Goal: Task Accomplishment & Management: Manage account settings

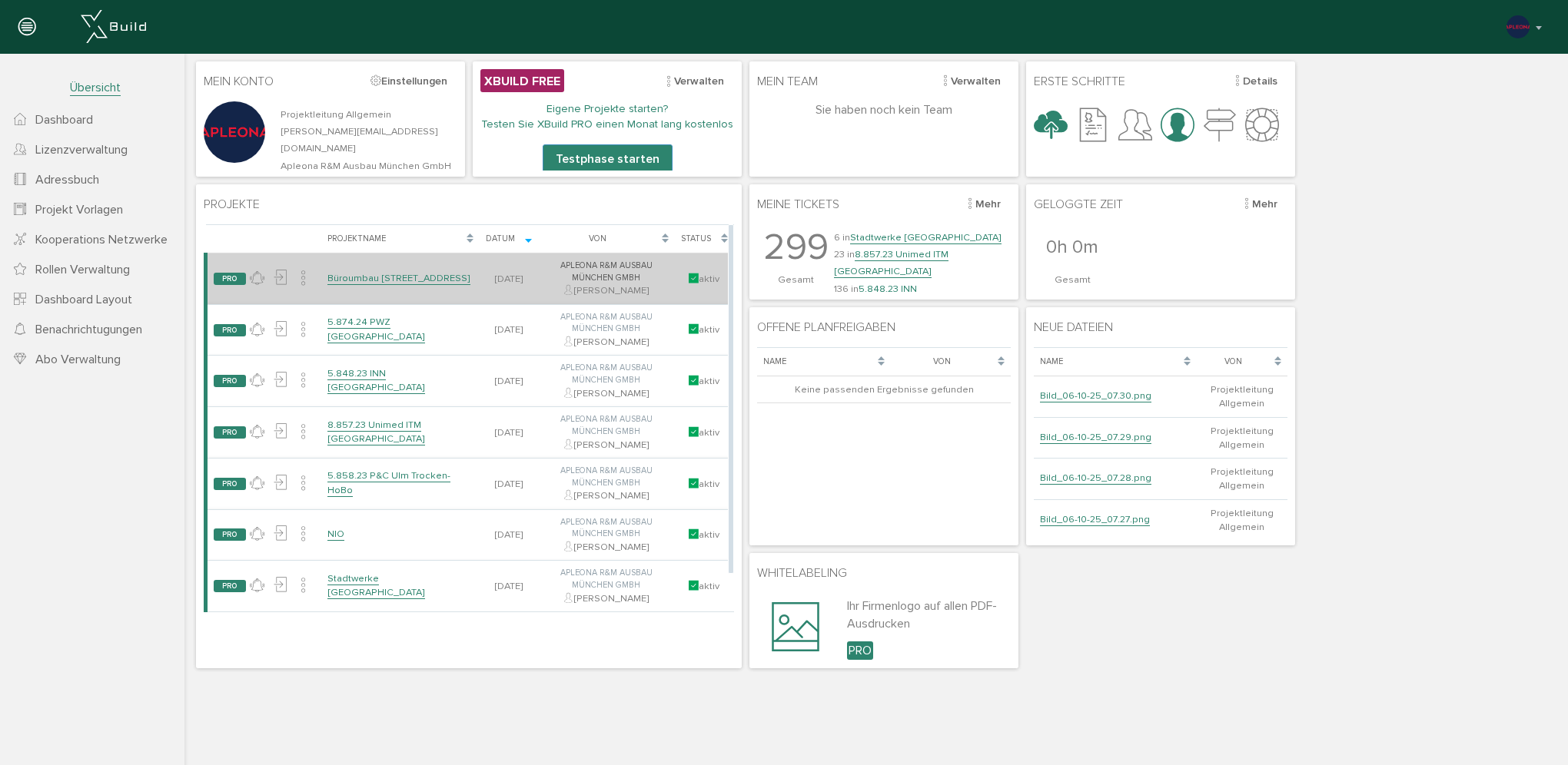
click at [412, 272] on link "Büroumbau [STREET_ADDRESS]" at bounding box center [398, 278] width 143 height 13
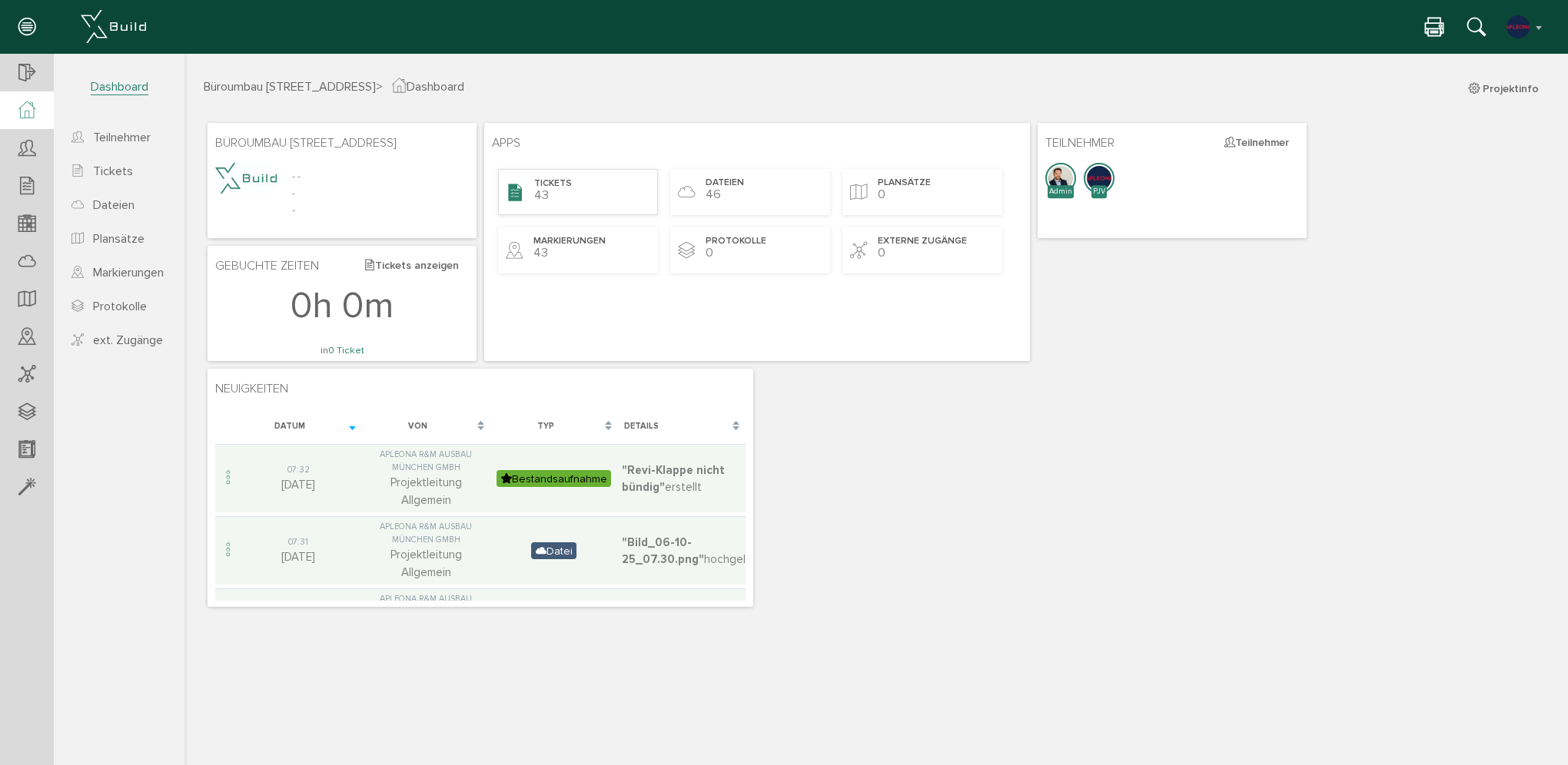
click at [565, 184] on span "Tickets" at bounding box center [553, 183] width 37 height 13
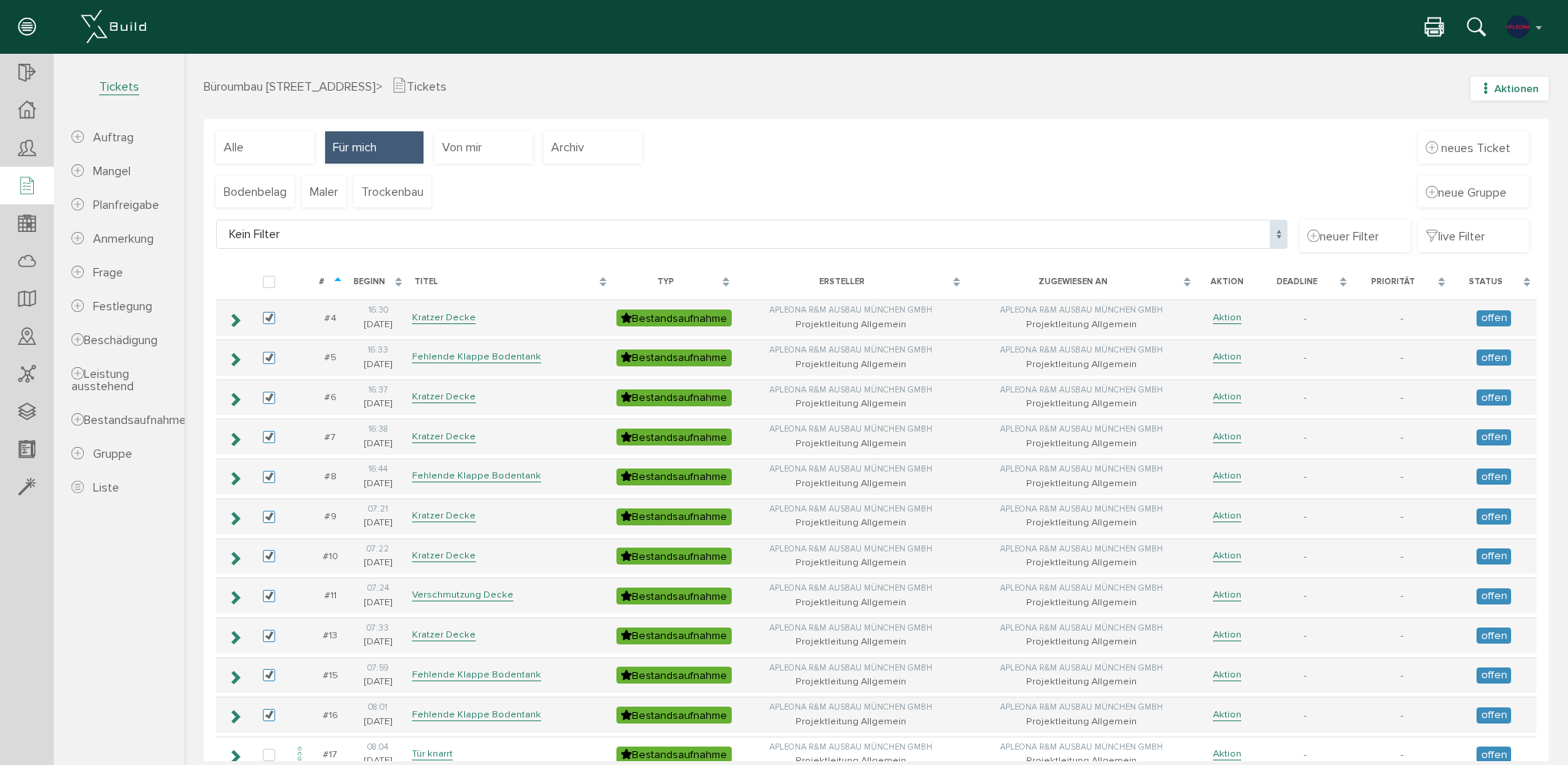
click at [1481, 91] on icon "button" at bounding box center [1486, 88] width 11 height 13
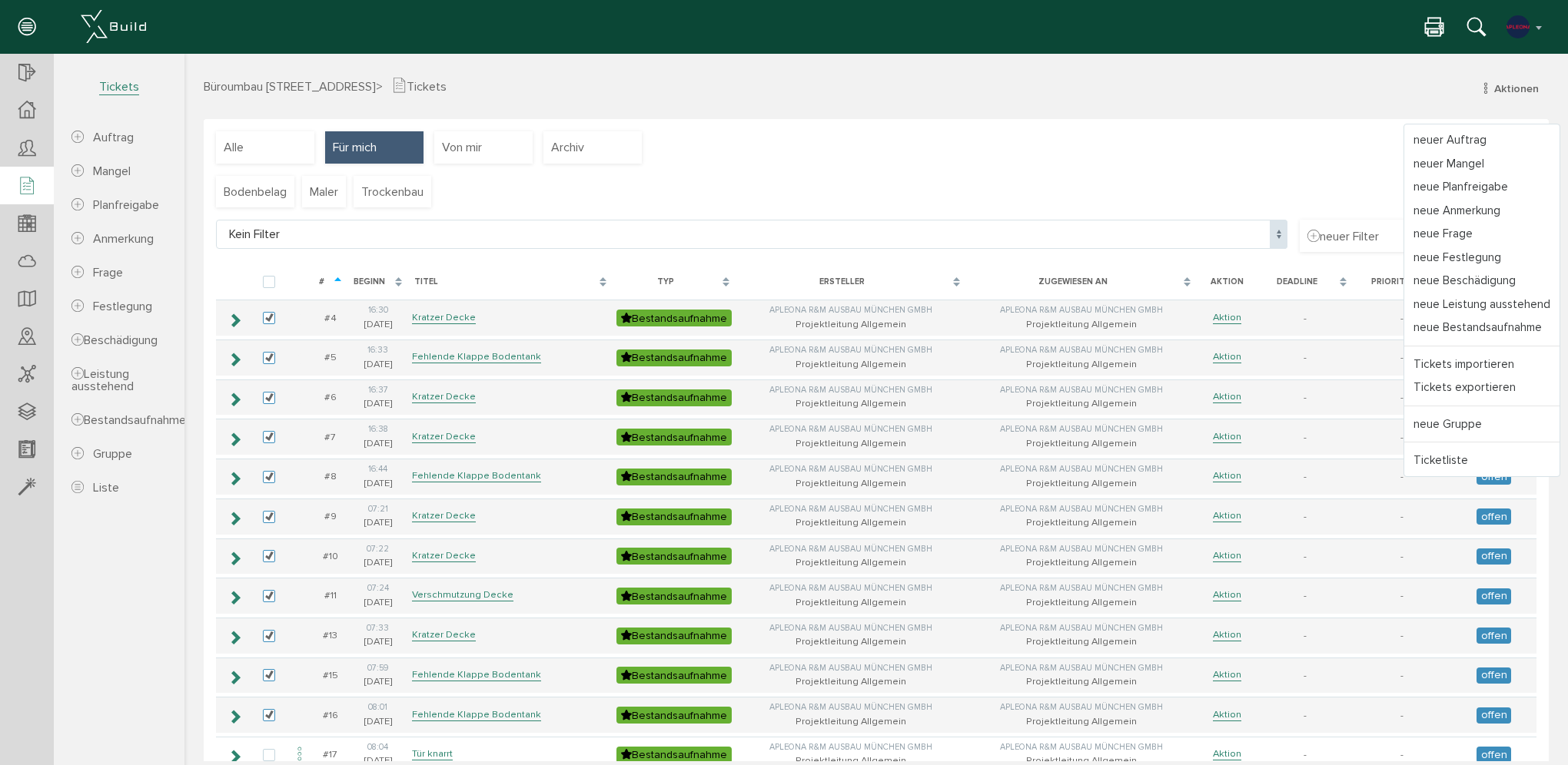
click at [792, 55] on div "Büroumbau Gneisenaustraße 15 > Tickets Aktionen neuer Auftrag neuer Mangel neue…" at bounding box center [876, 407] width 1384 height 708
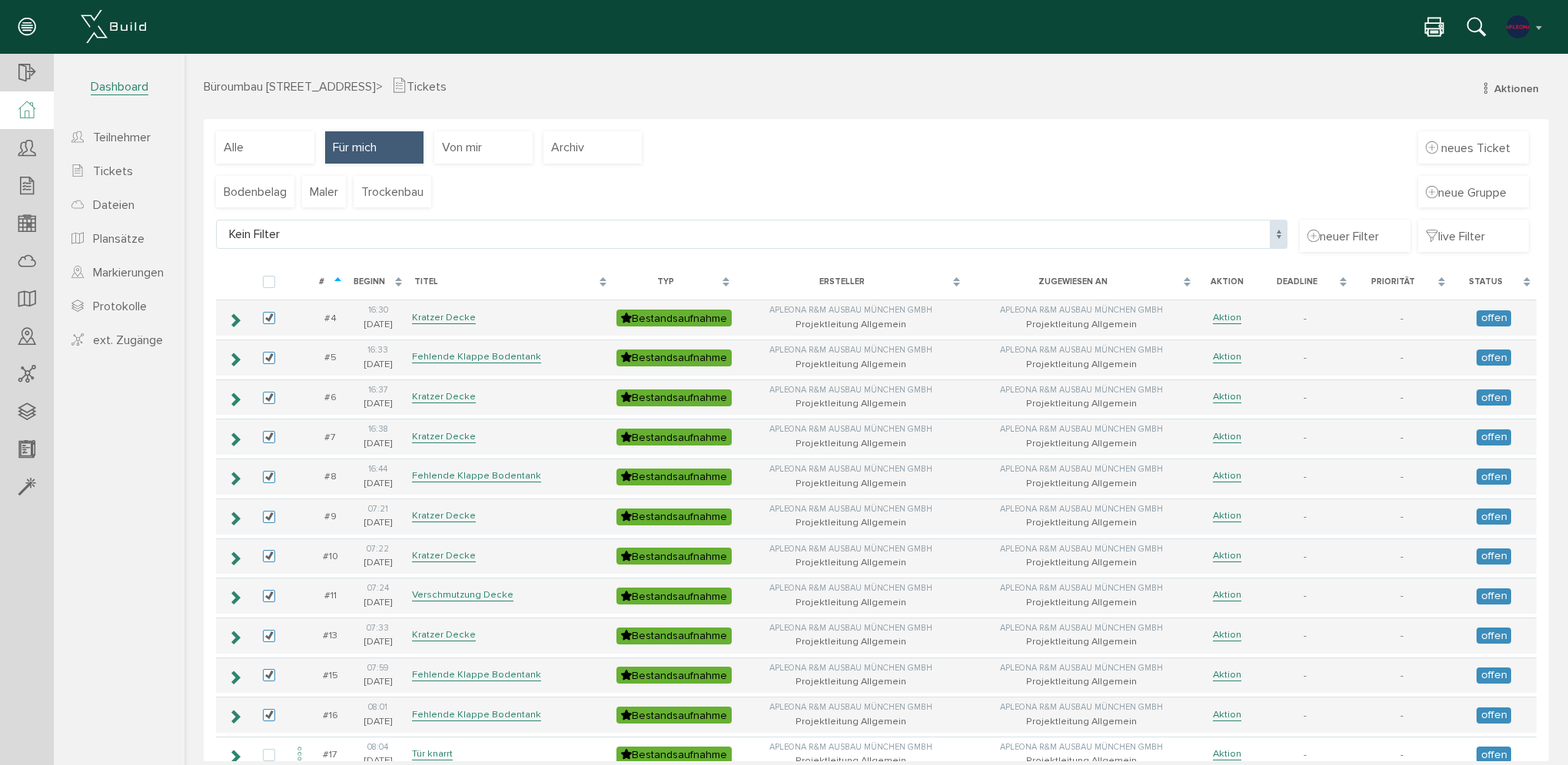
click at [26, 108] on icon at bounding box center [27, 110] width 17 height 18
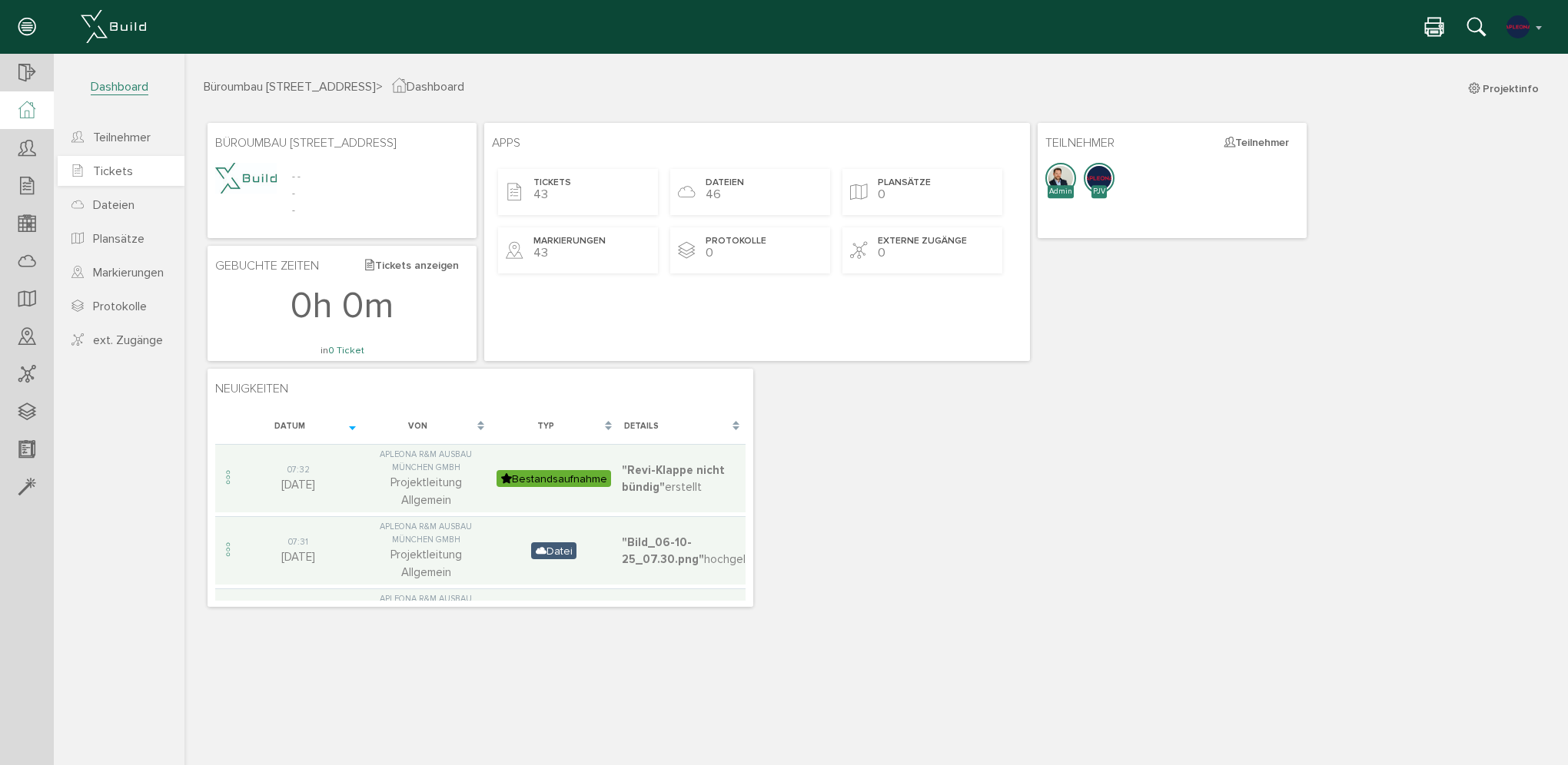
click at [138, 175] on link "Tickets" at bounding box center [121, 171] width 127 height 30
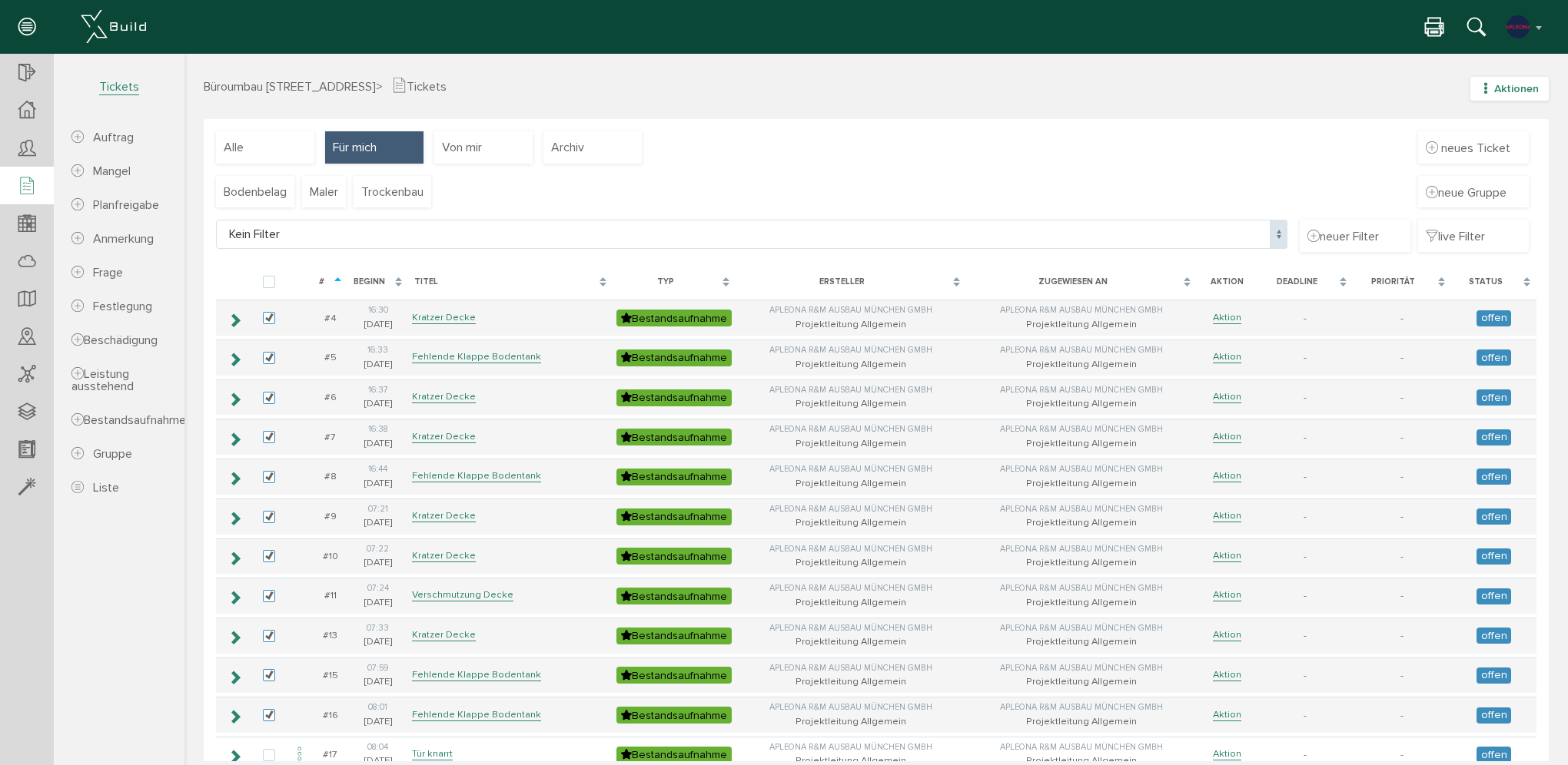
click at [1477, 77] on button "Aktionen" at bounding box center [1509, 88] width 78 height 24
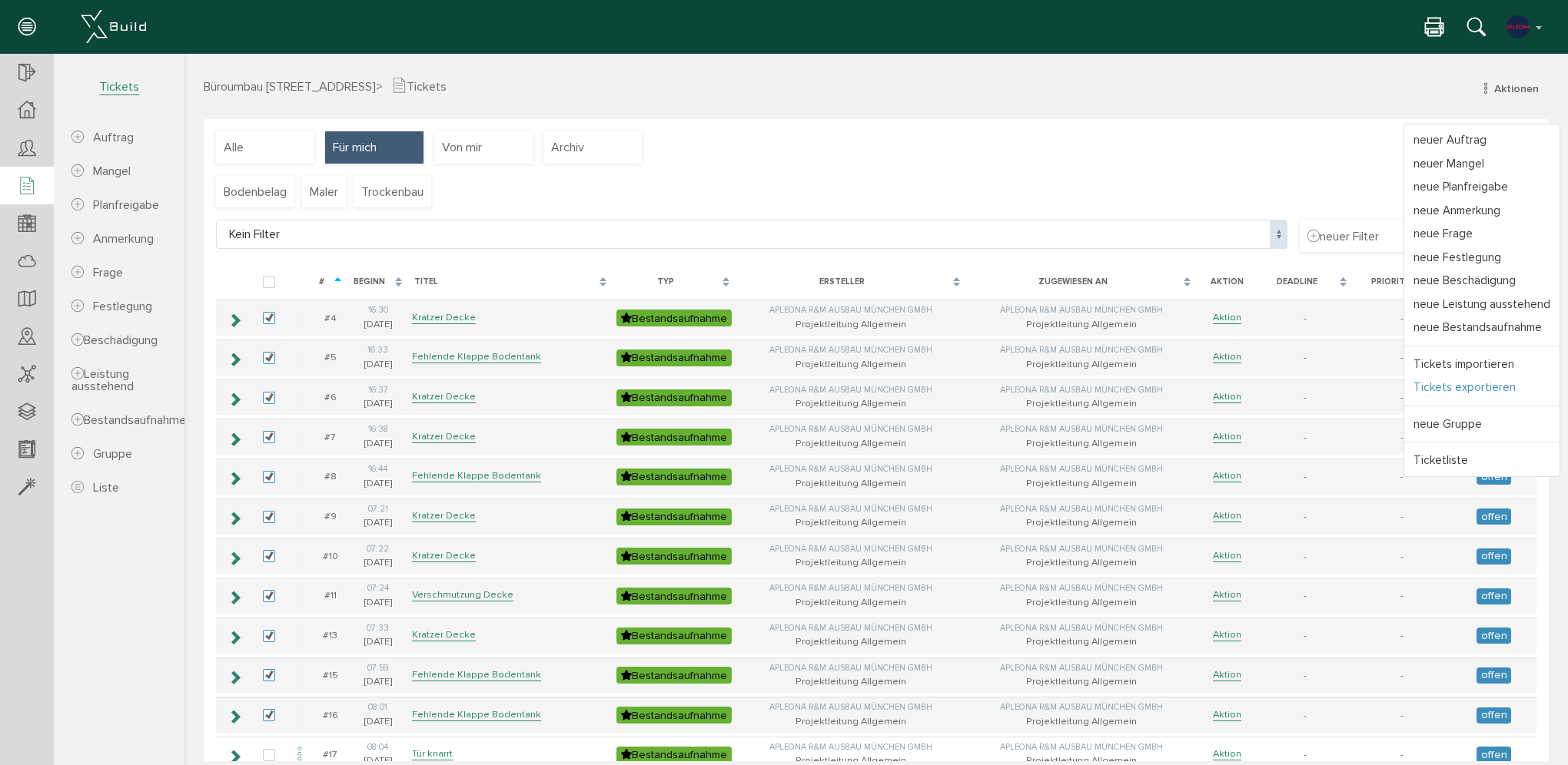
click at [1453, 390] on link "Tickets exportieren" at bounding box center [1481, 387] width 155 height 24
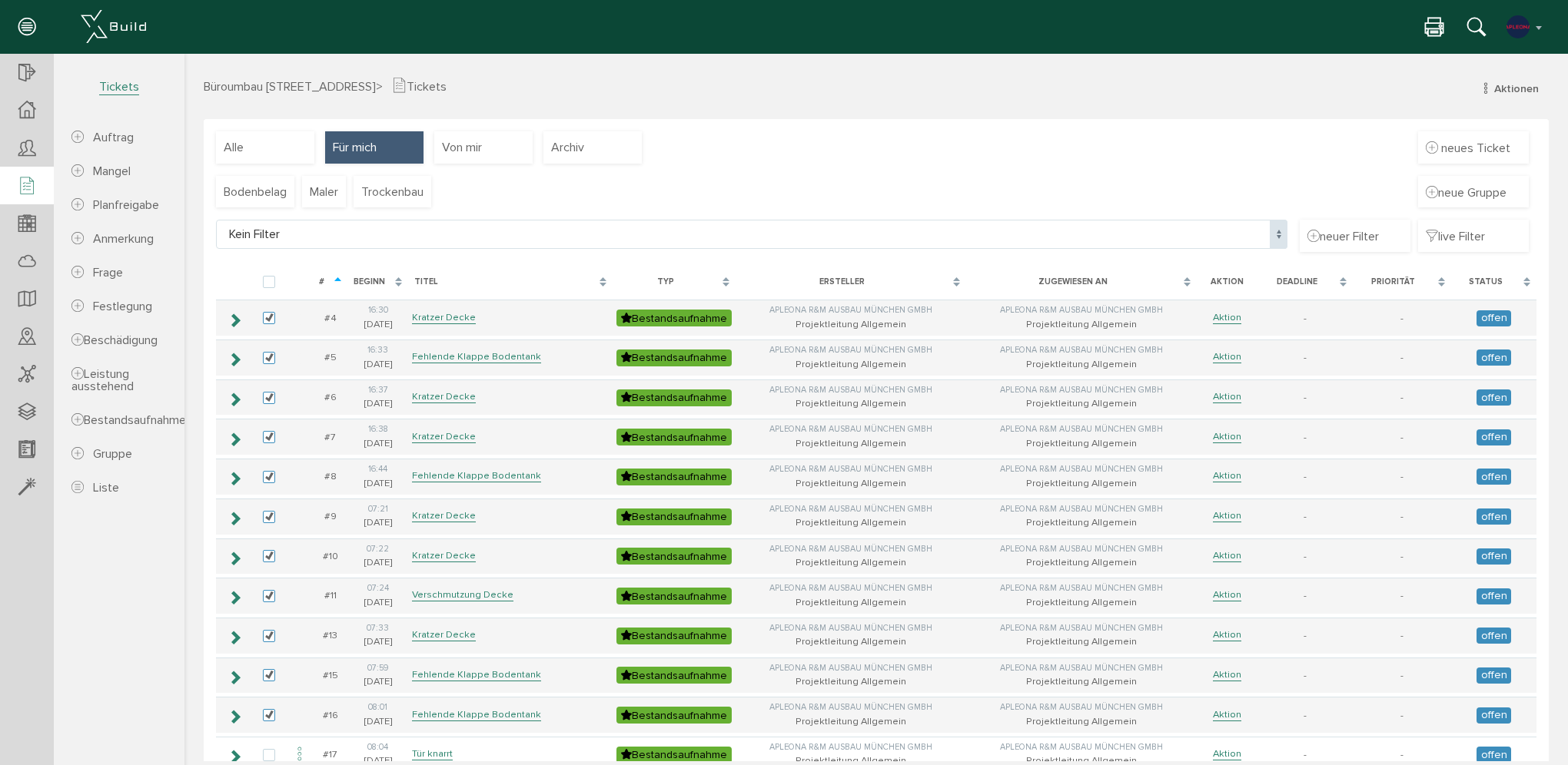
click at [1481, 93] on icon "button" at bounding box center [1486, 88] width 11 height 13
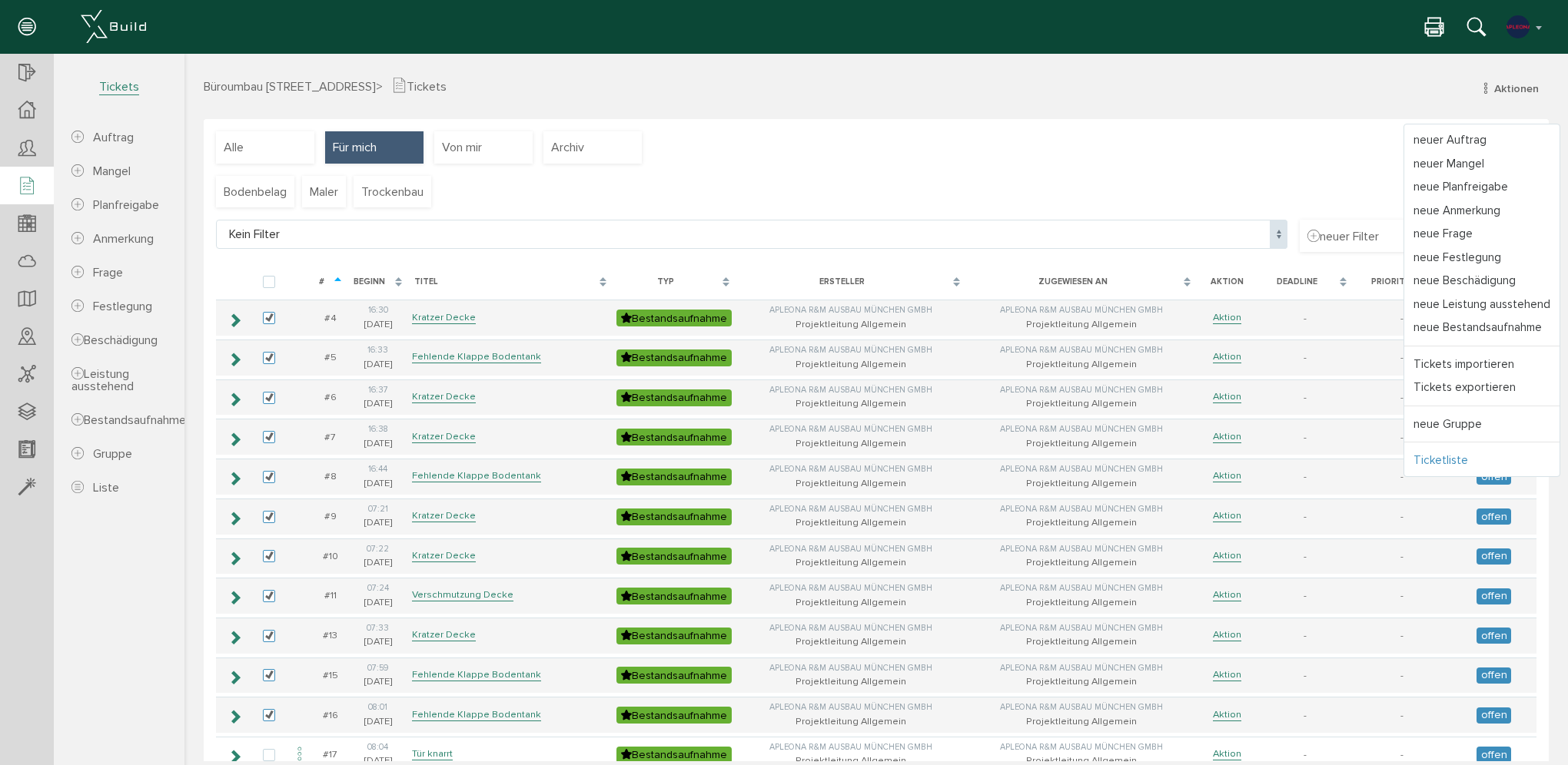
click at [1445, 461] on link "Ticketliste" at bounding box center [1481, 461] width 155 height 24
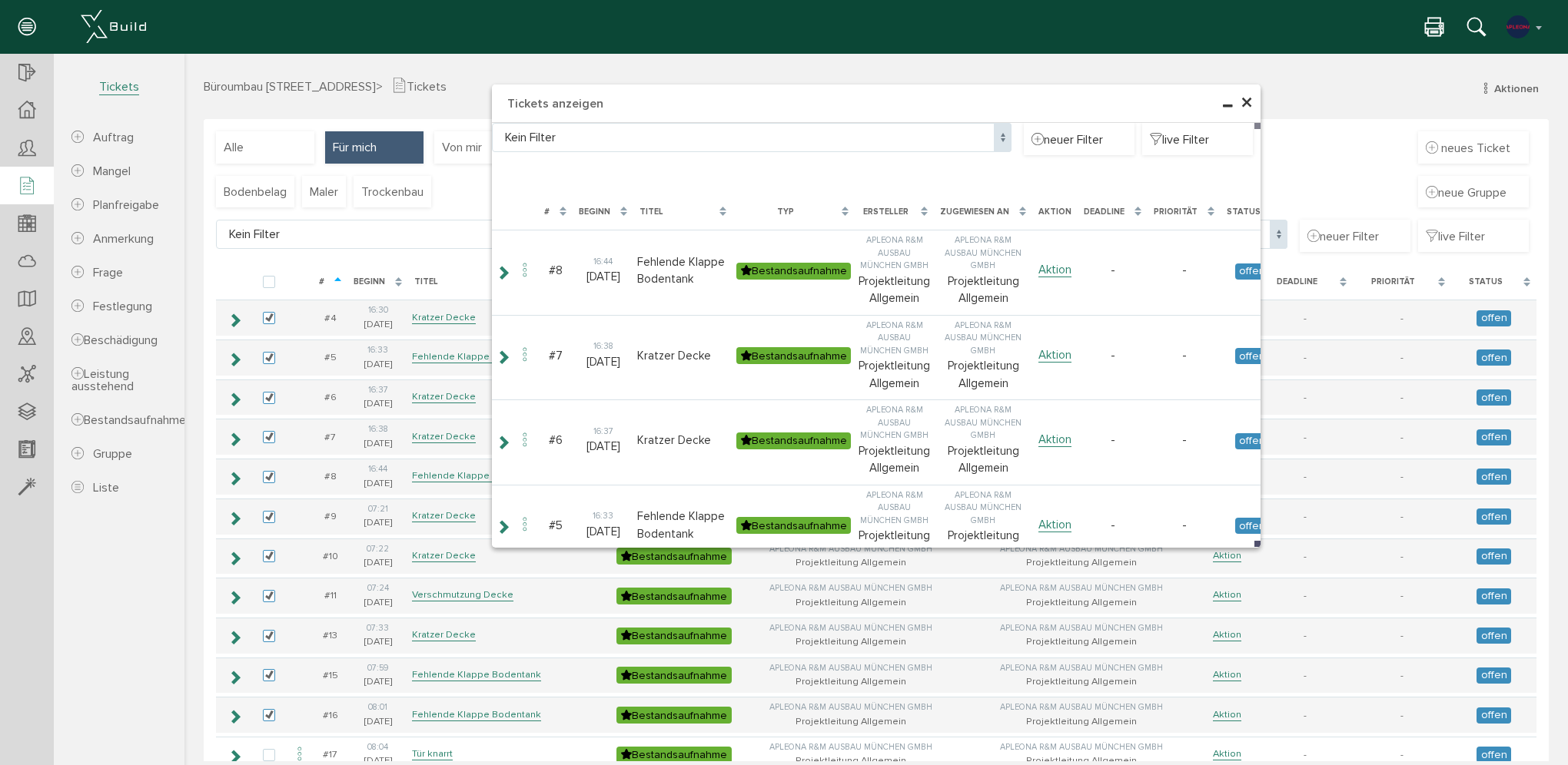
click at [1242, 103] on span "×" at bounding box center [1247, 103] width 12 height 30
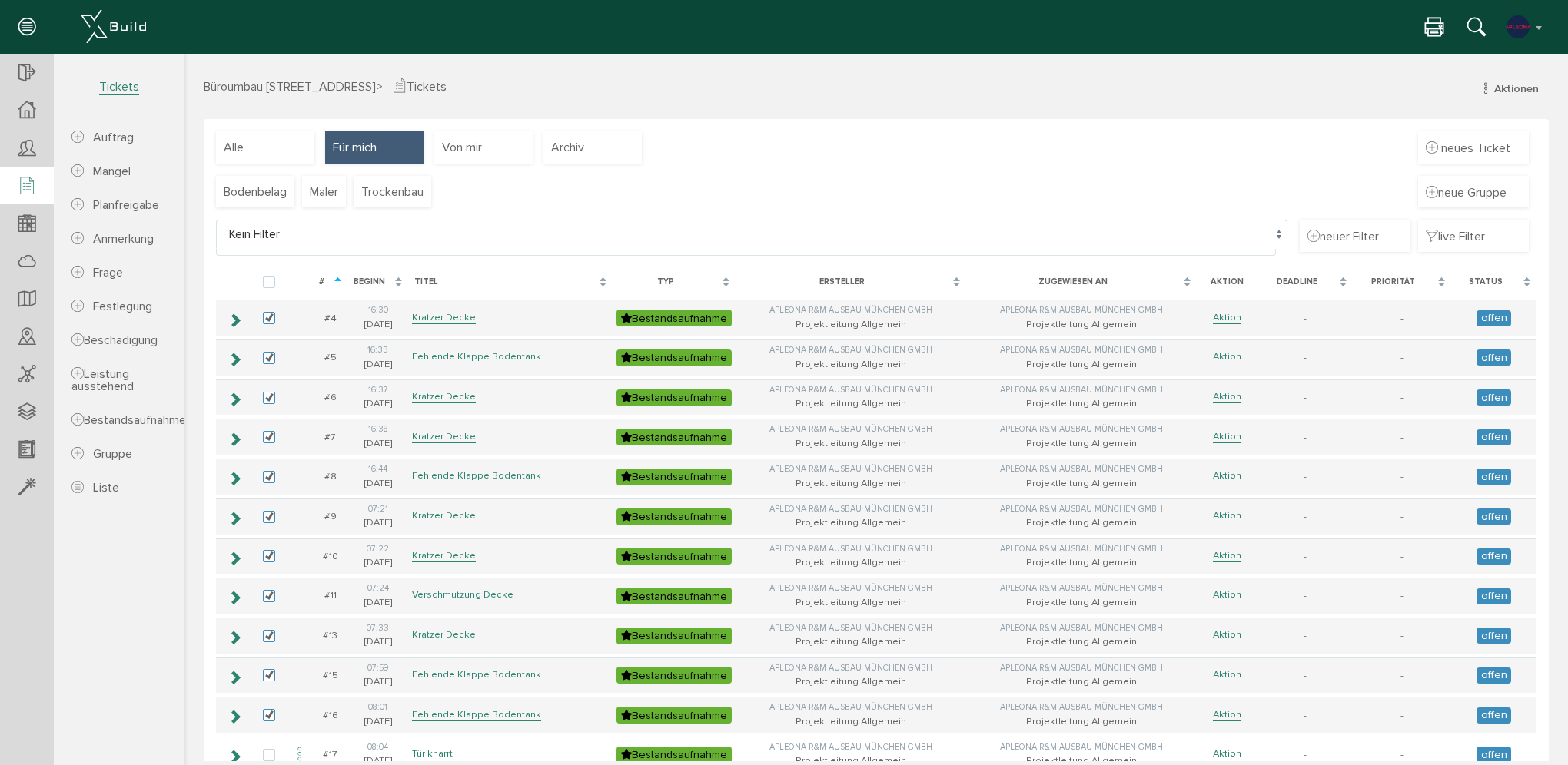
click at [1270, 229] on span at bounding box center [1278, 234] width 18 height 29
click at [1270, 233] on span at bounding box center [1278, 234] width 18 height 29
click at [123, 276] on span "Markierungen" at bounding box center [128, 273] width 71 height 16
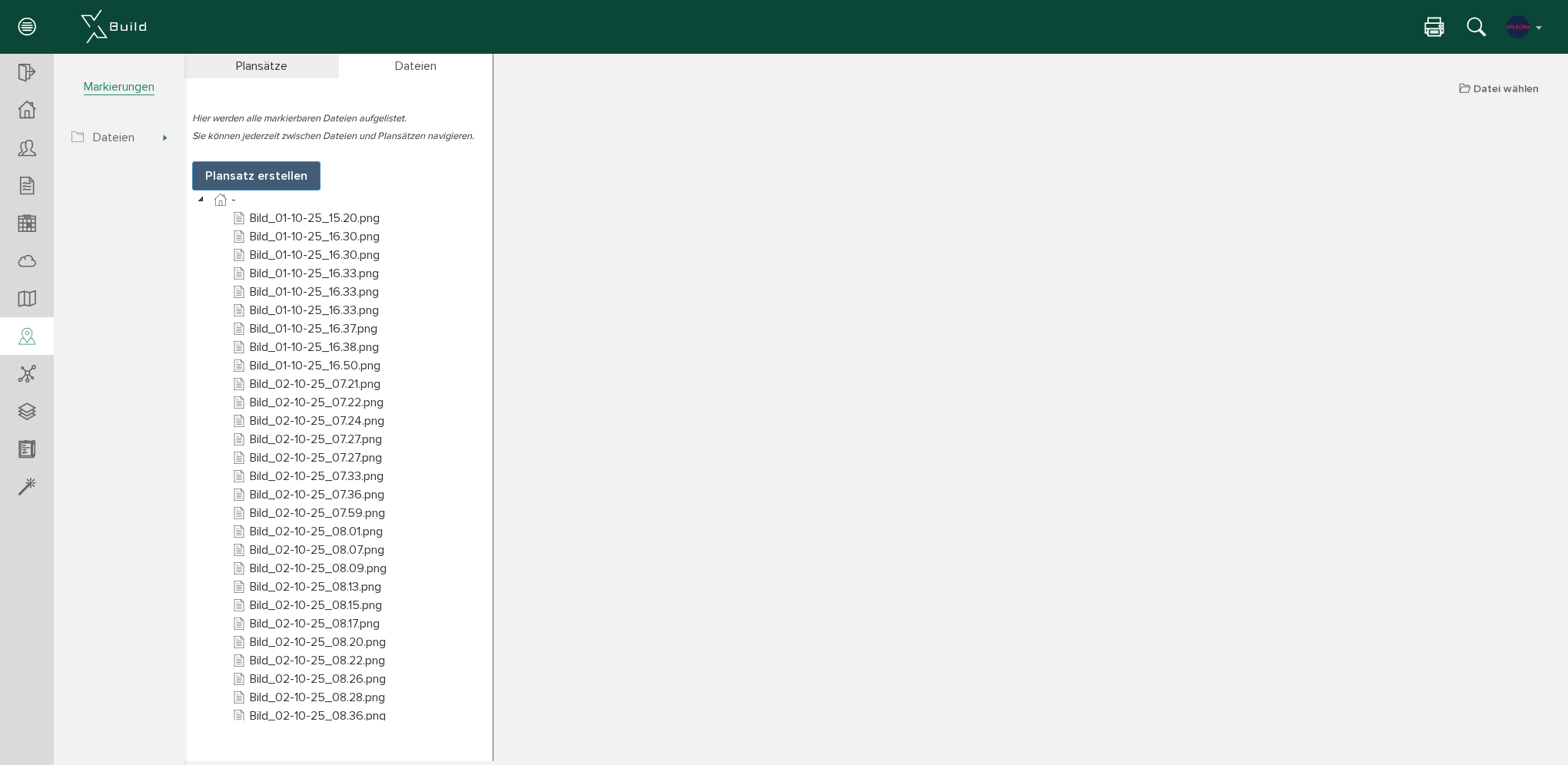
click at [287, 70] on div "Plansätze" at bounding box center [262, 66] width 155 height 24
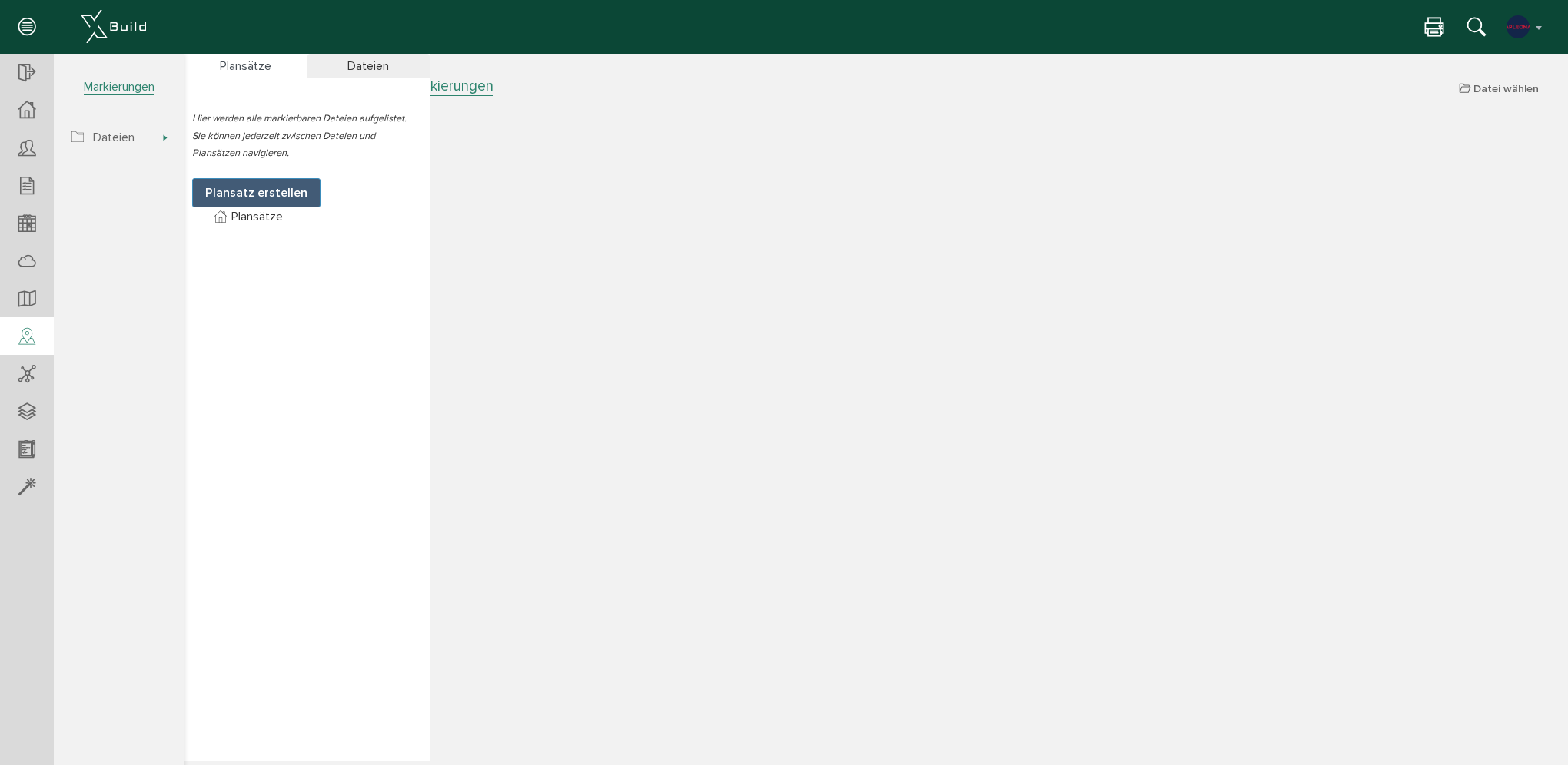
click at [390, 62] on div "Dateien" at bounding box center [369, 66] width 123 height 24
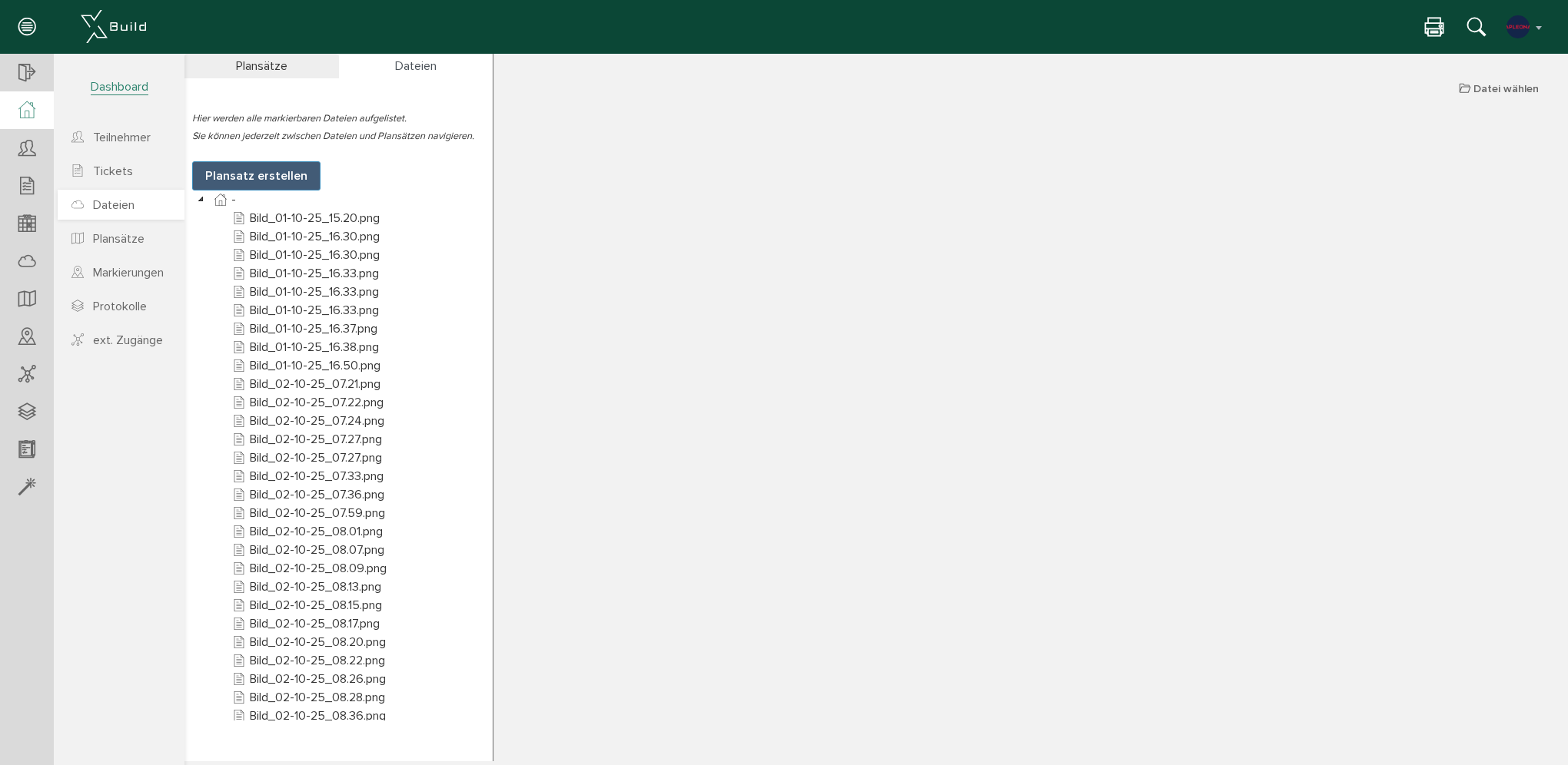
click at [126, 205] on span "Dateien" at bounding box center [113, 205] width 41 height 16
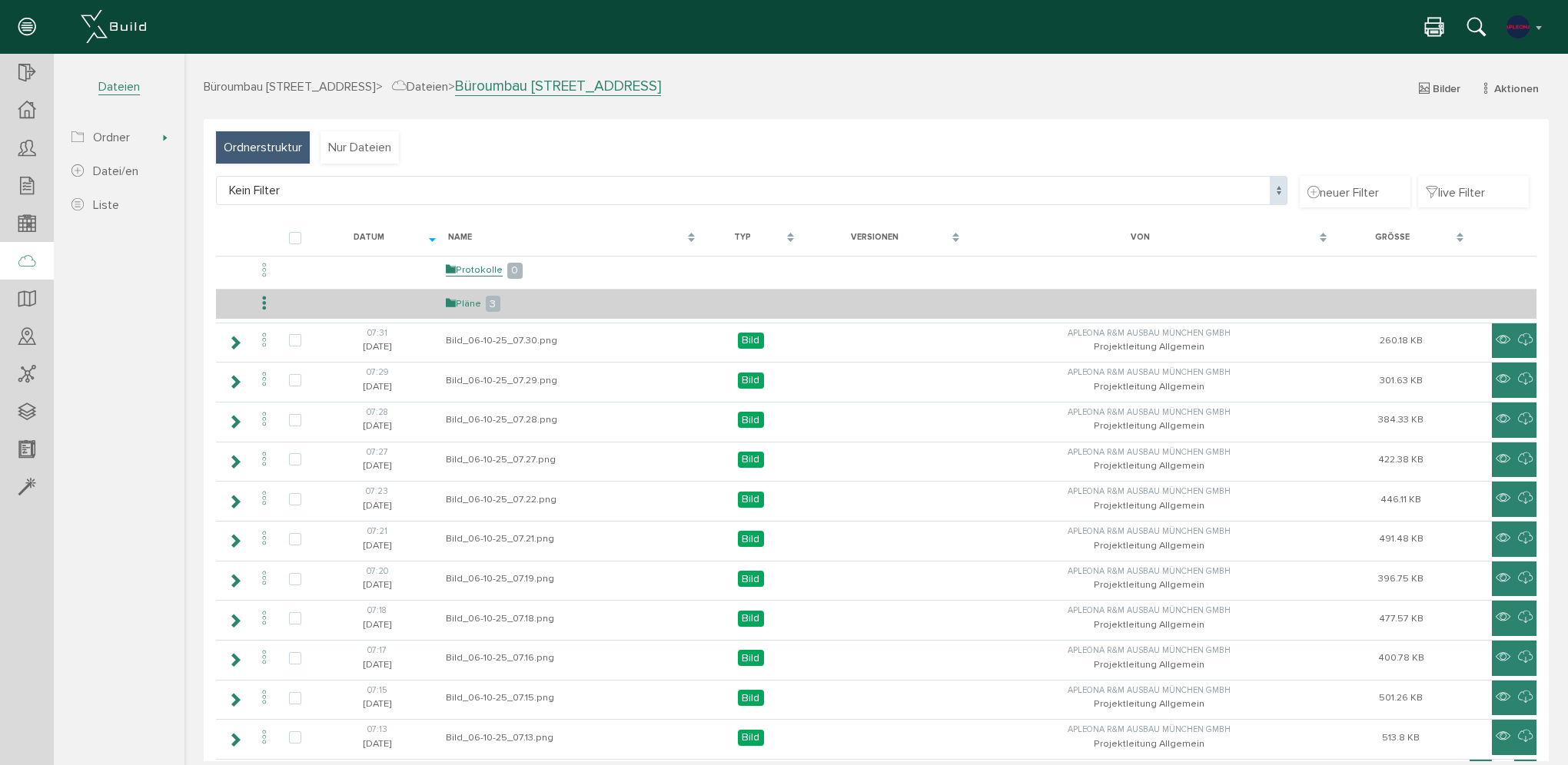
click at [470, 301] on link "Pläne" at bounding box center [463, 304] width 35 height 13
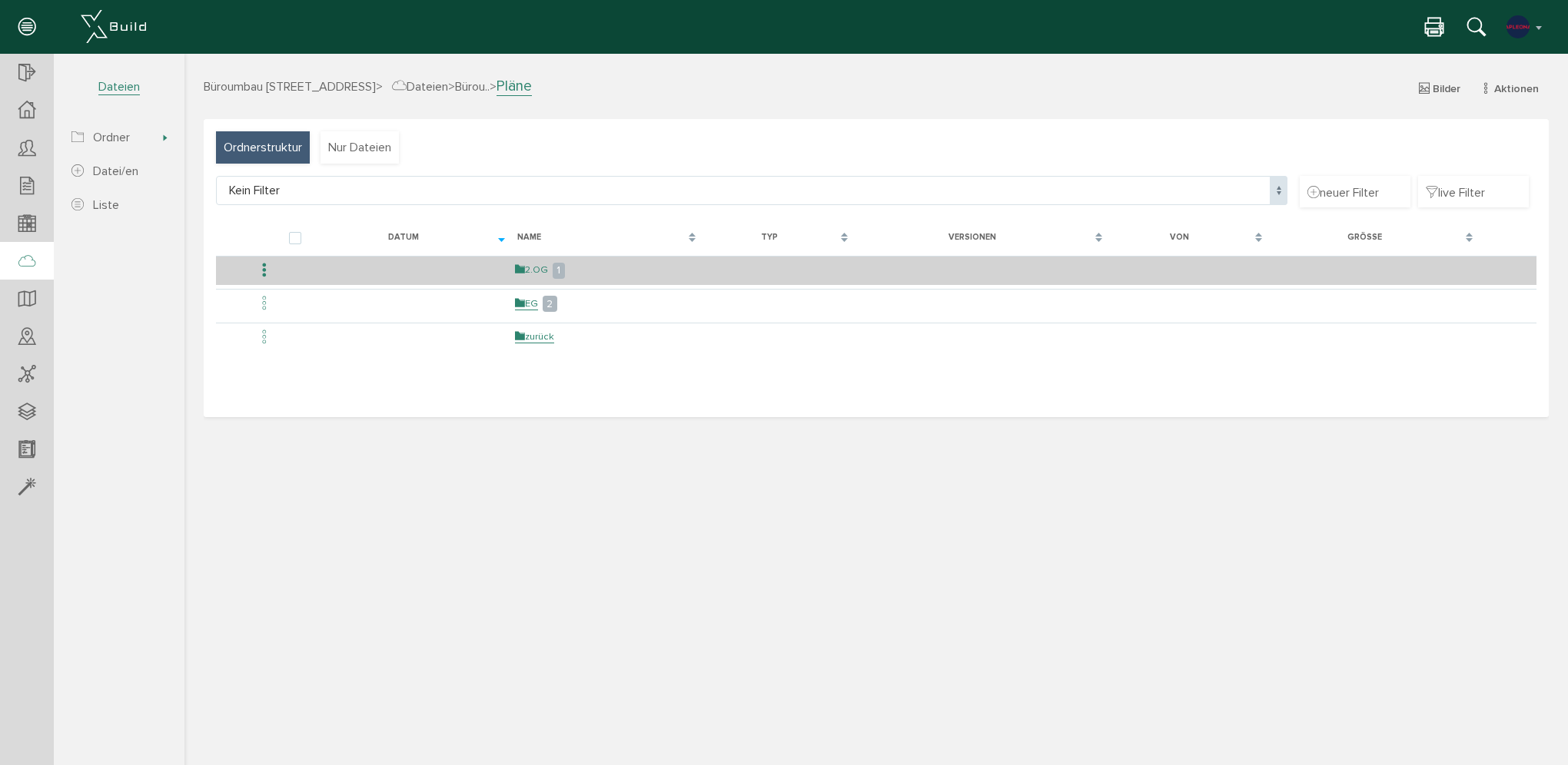
click at [529, 268] on link "2.OG" at bounding box center [532, 270] width 33 height 13
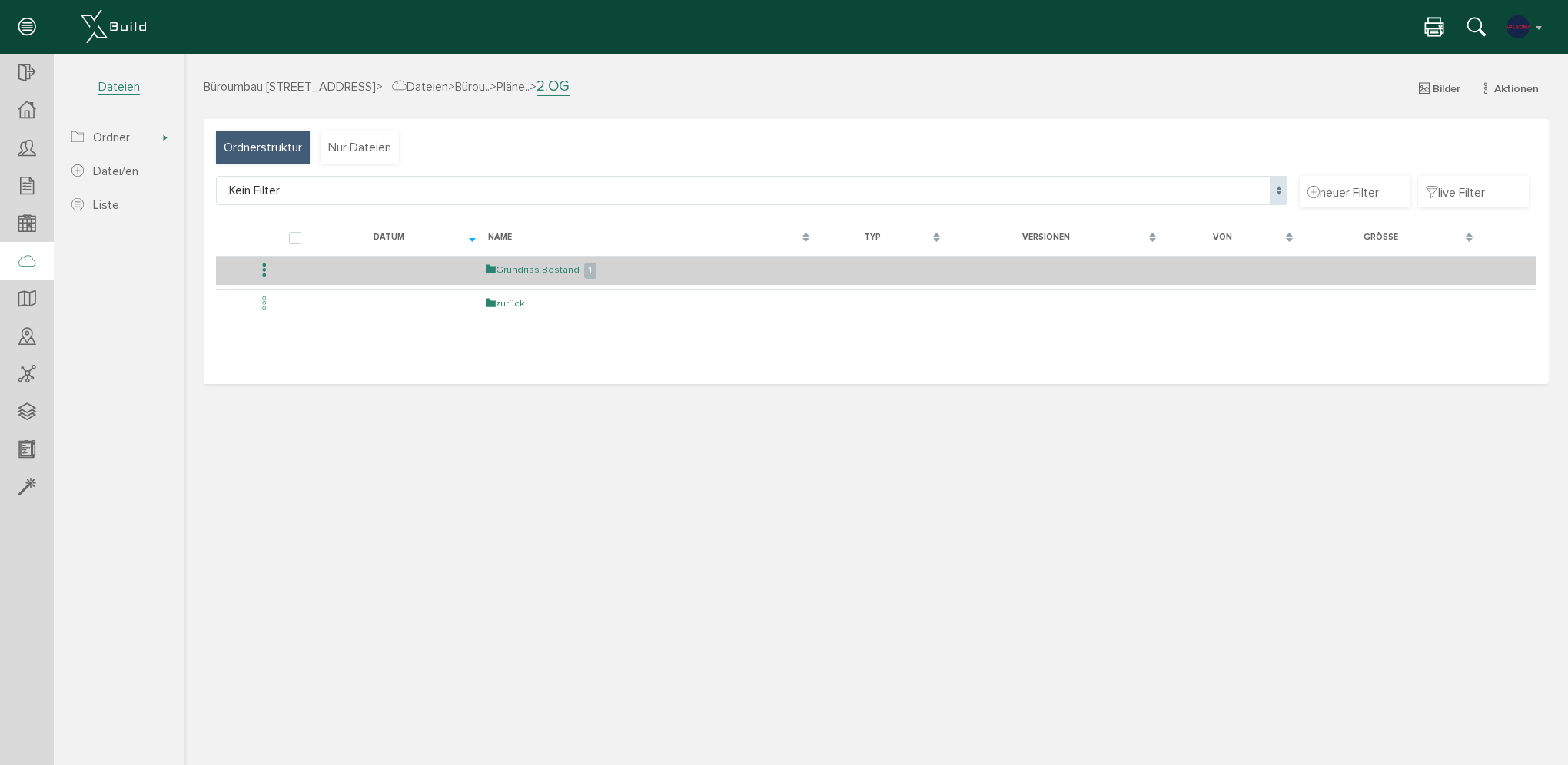
click at [544, 265] on link "Grundriss Bestand" at bounding box center [533, 270] width 94 height 13
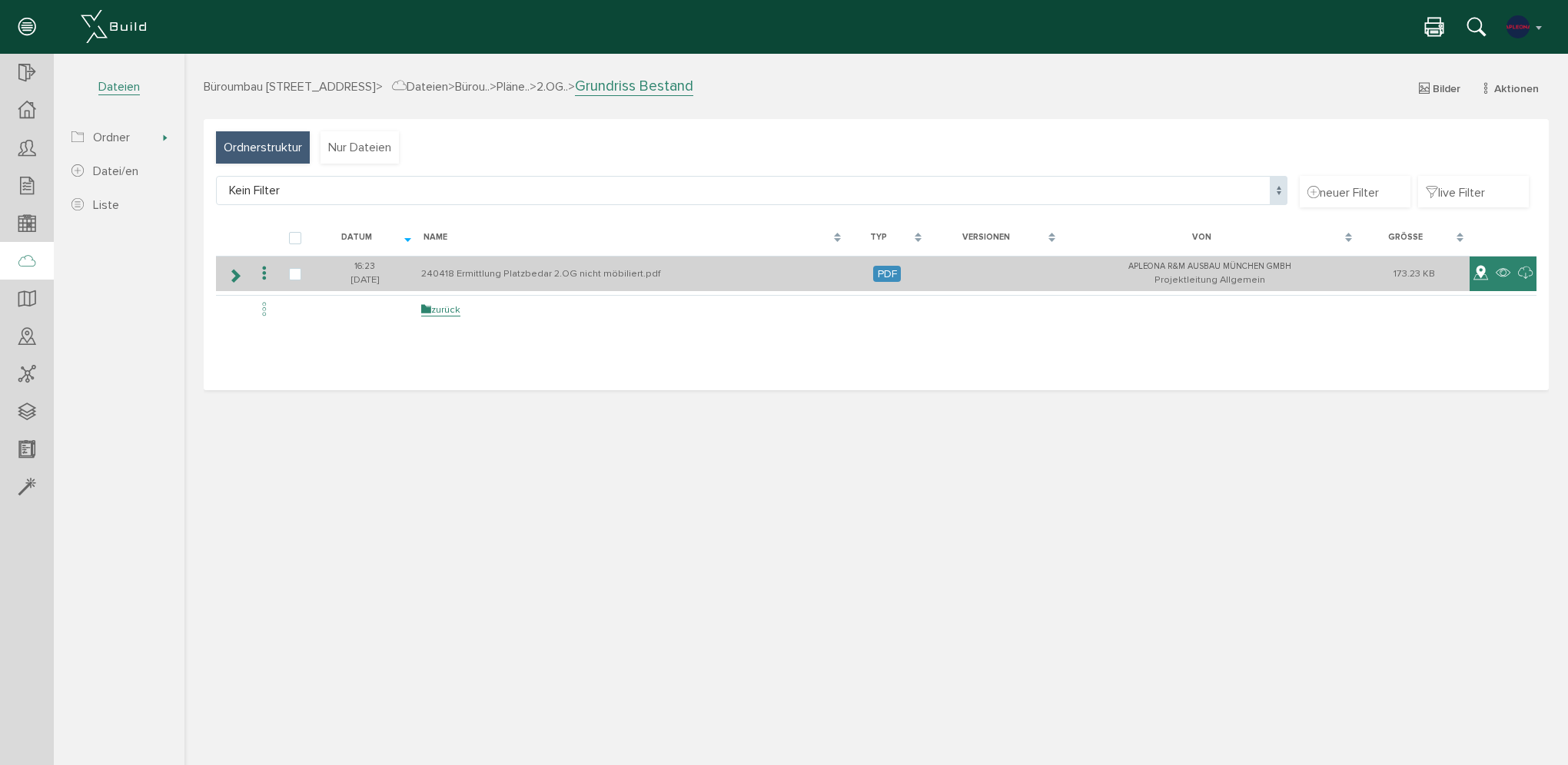
click at [1474, 275] on icon at bounding box center [1481, 274] width 15 height 19
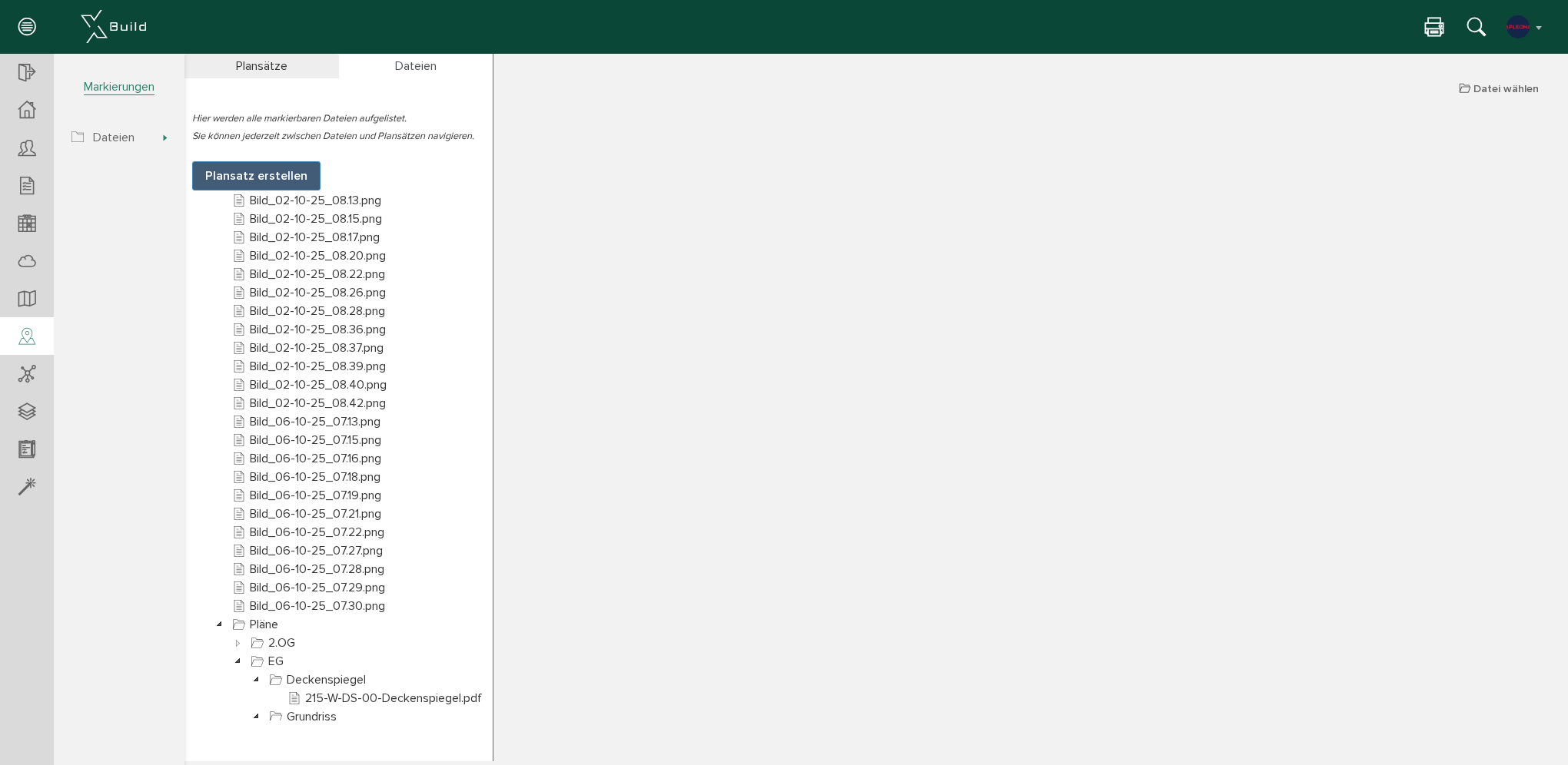
scroll to position [429, 0]
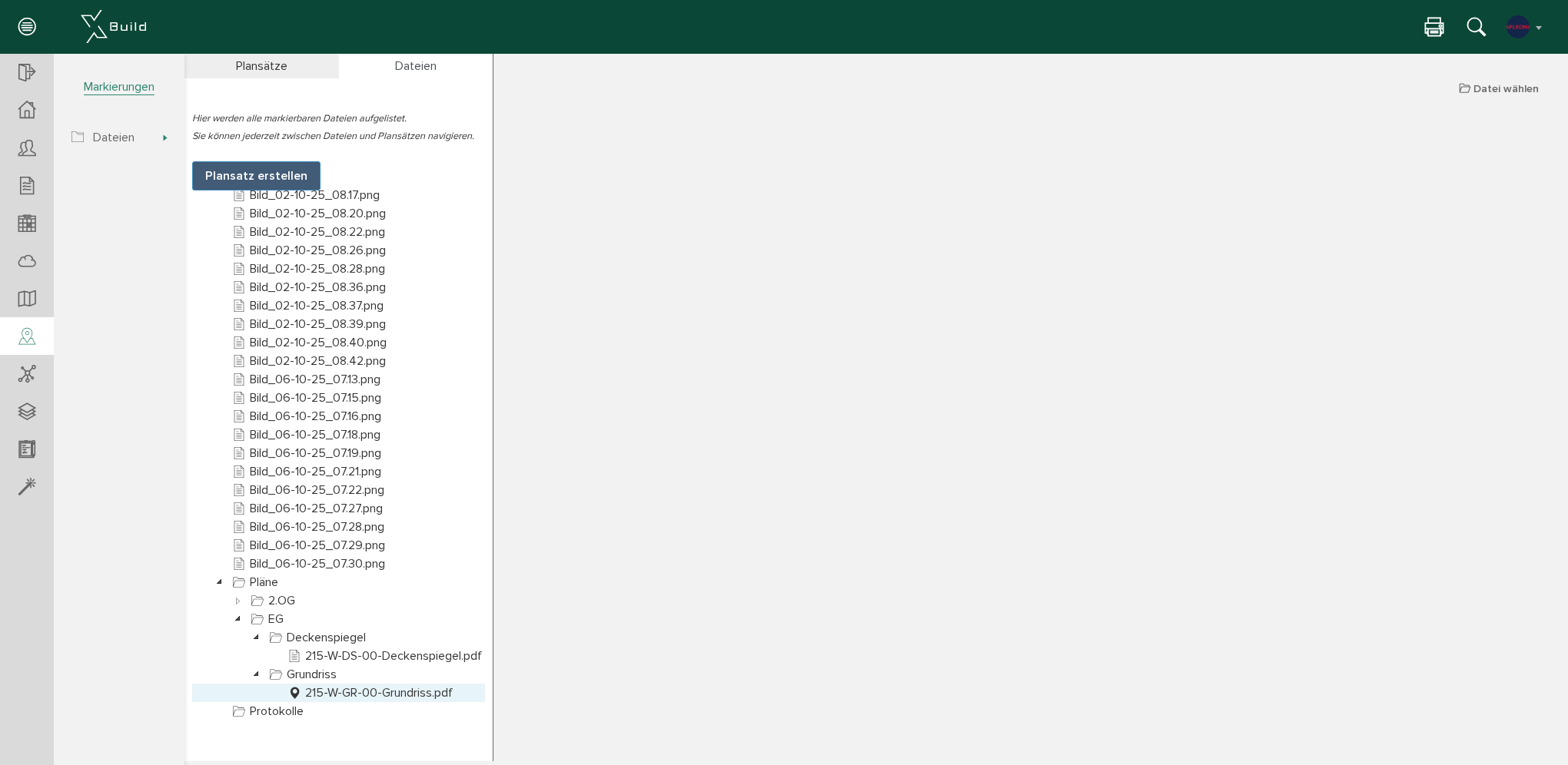
click at [369, 698] on link "215-W-GR-00-Grundriss.pdf" at bounding box center [370, 693] width 172 height 19
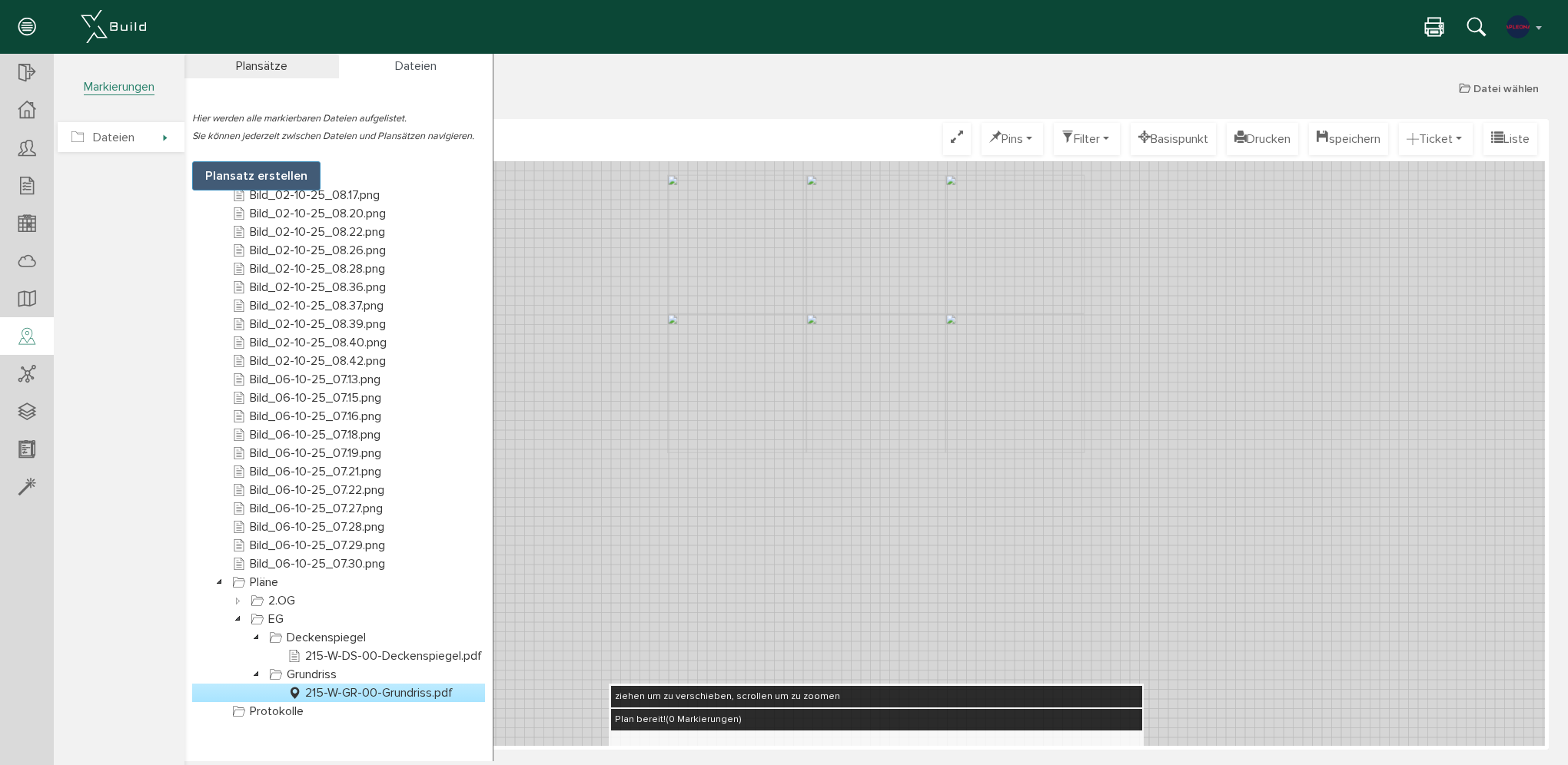
click at [135, 143] on span "Dateien" at bounding box center [121, 137] width 127 height 30
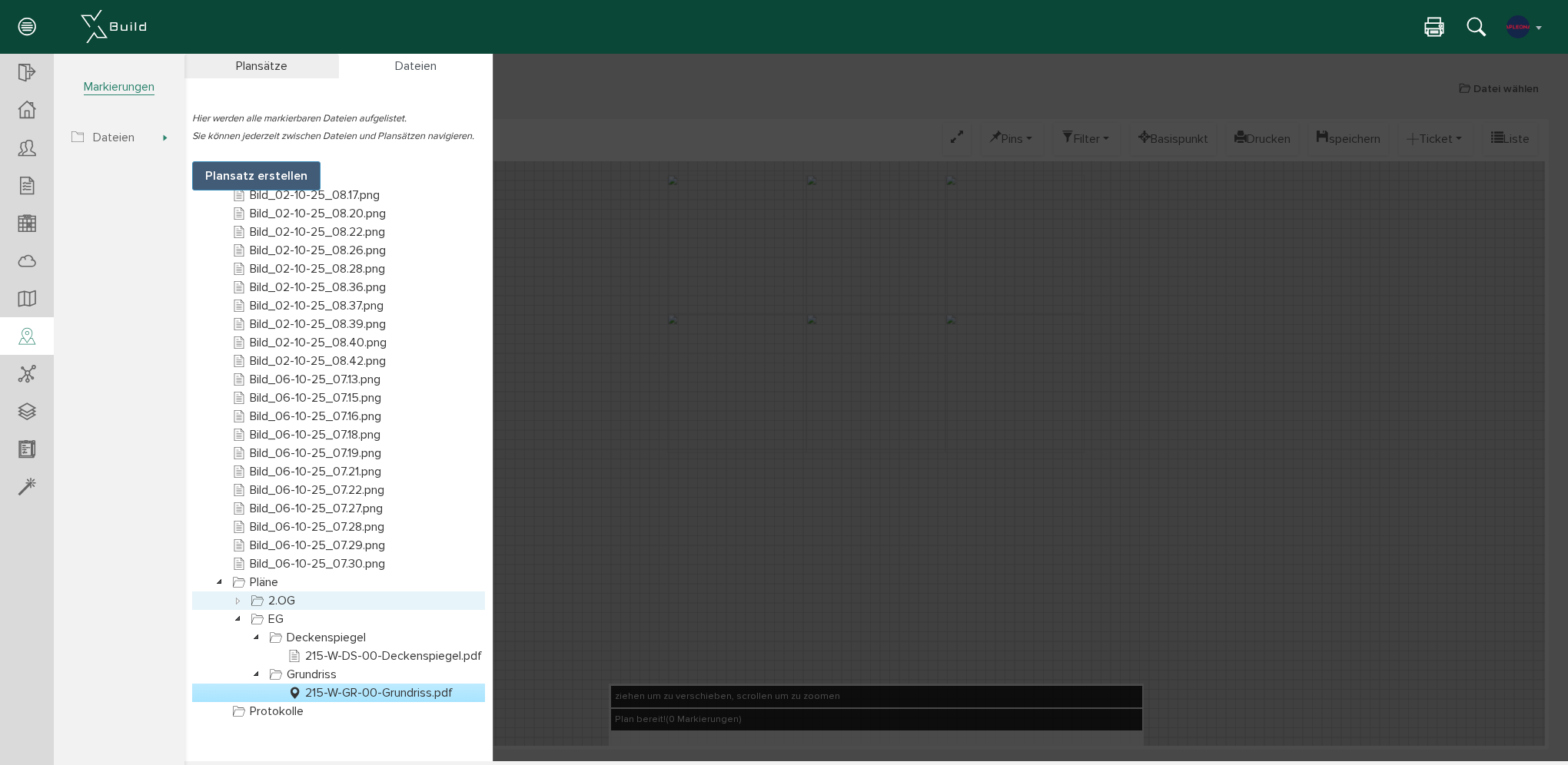
click at [239, 603] on icon at bounding box center [238, 601] width 19 height 19
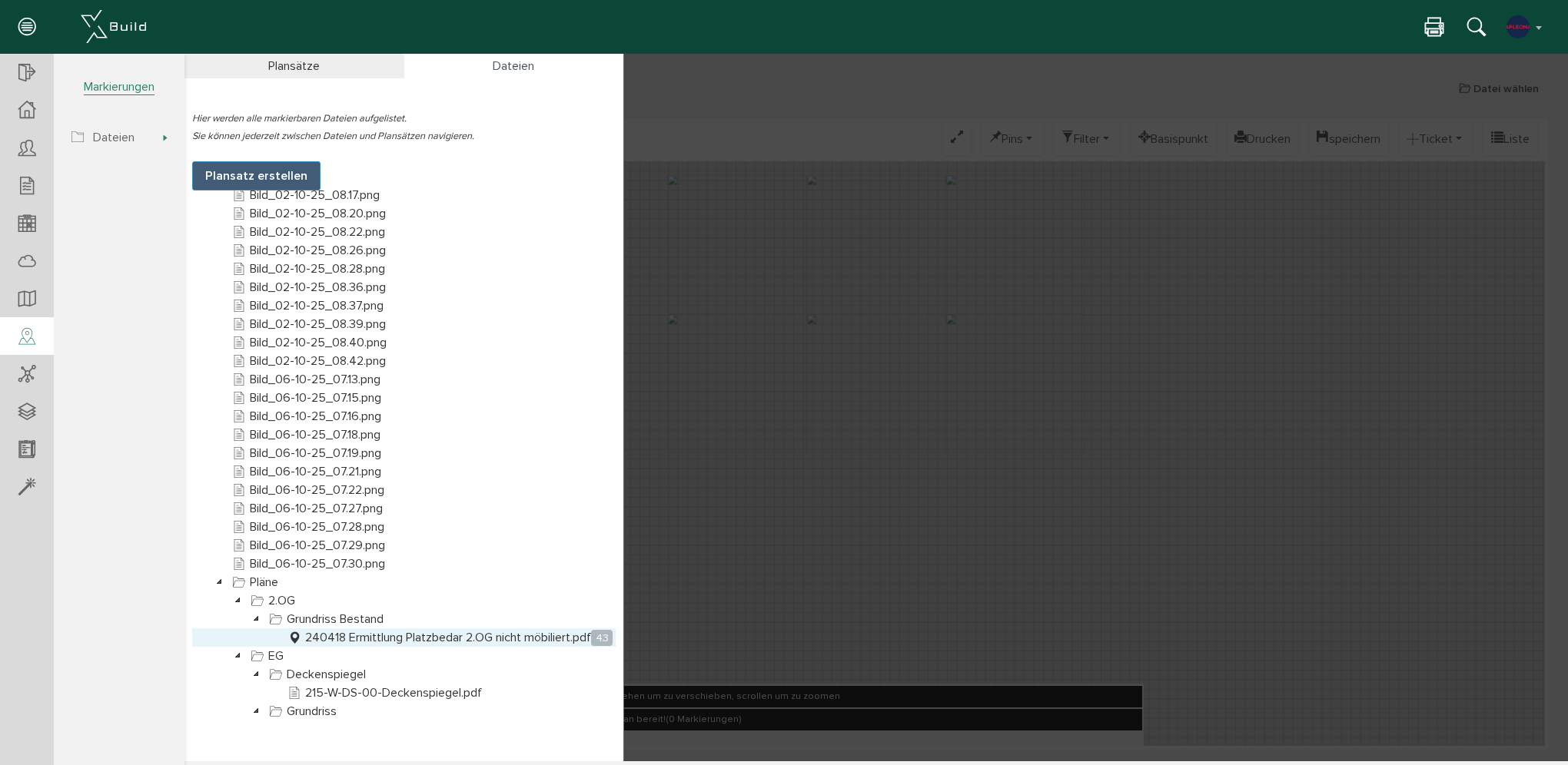
click at [338, 635] on link "240418 Ermittlung Platzbedar 2.OG nicht möbiliert.pdf 43" at bounding box center [450, 638] width 331 height 19
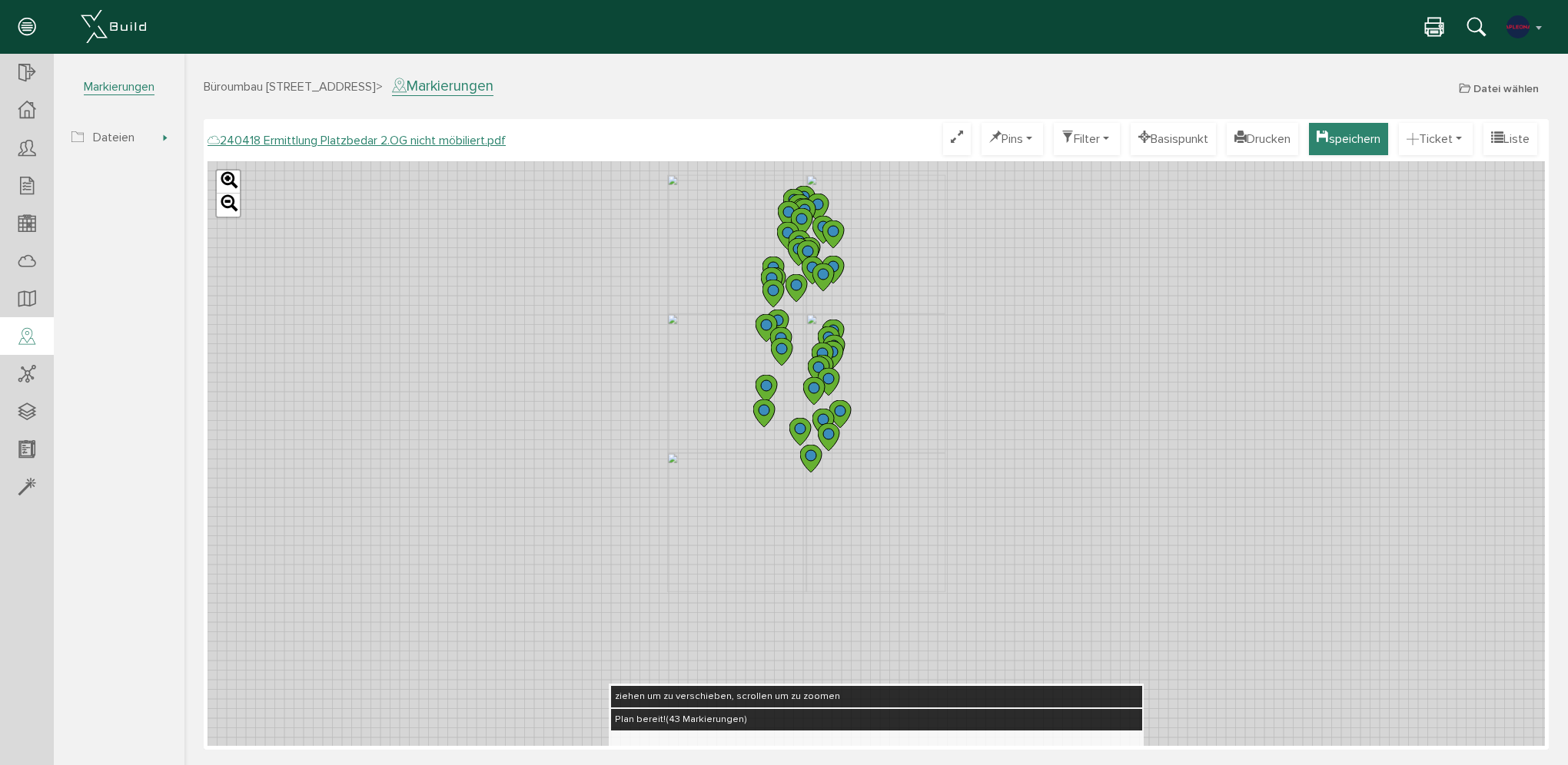
click at [1342, 133] on button "speichern" at bounding box center [1348, 138] width 79 height 32
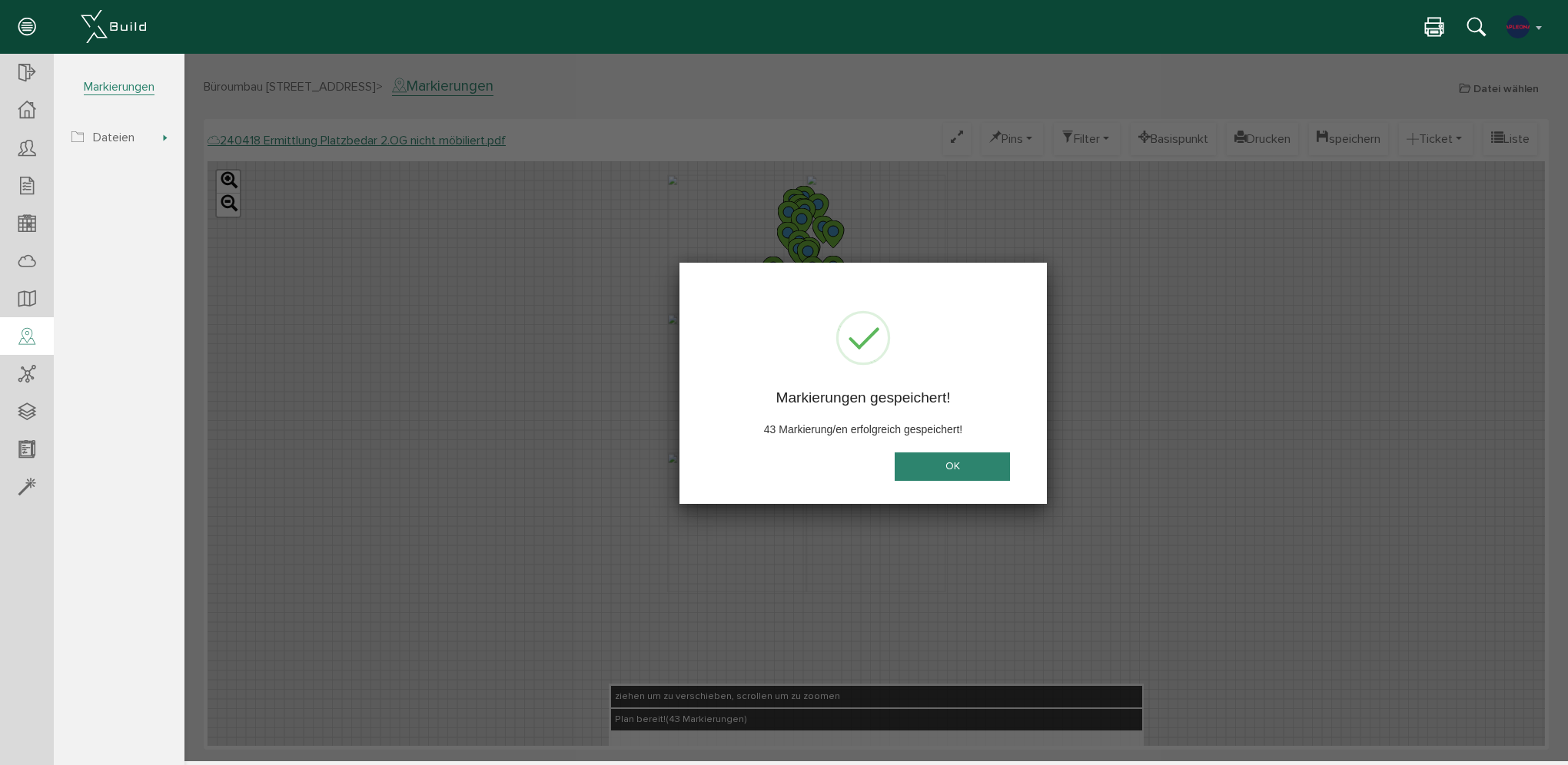
click at [972, 467] on button "OK" at bounding box center [953, 467] width 116 height 28
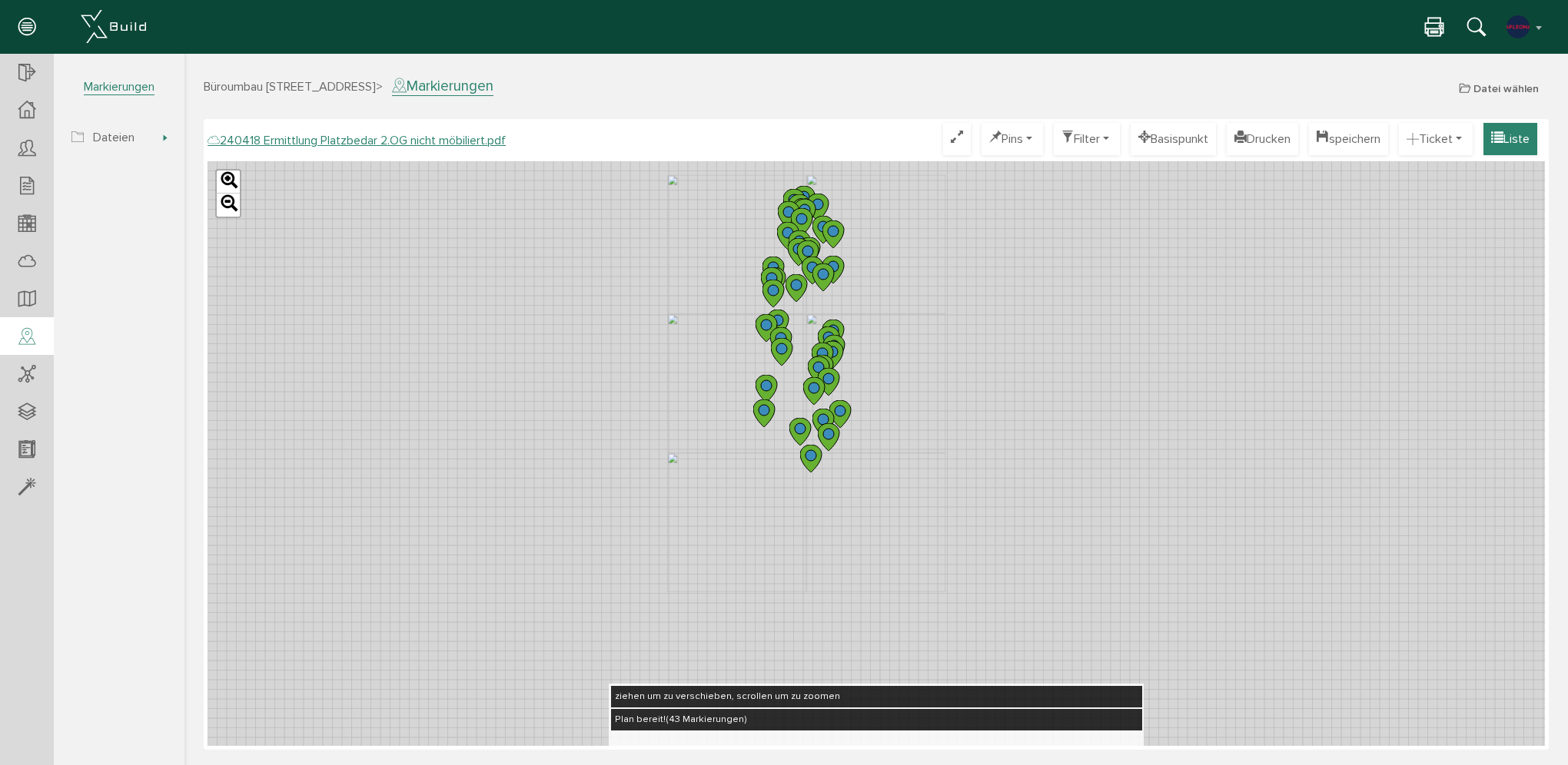
click at [1519, 144] on button "Liste" at bounding box center [1510, 138] width 54 height 32
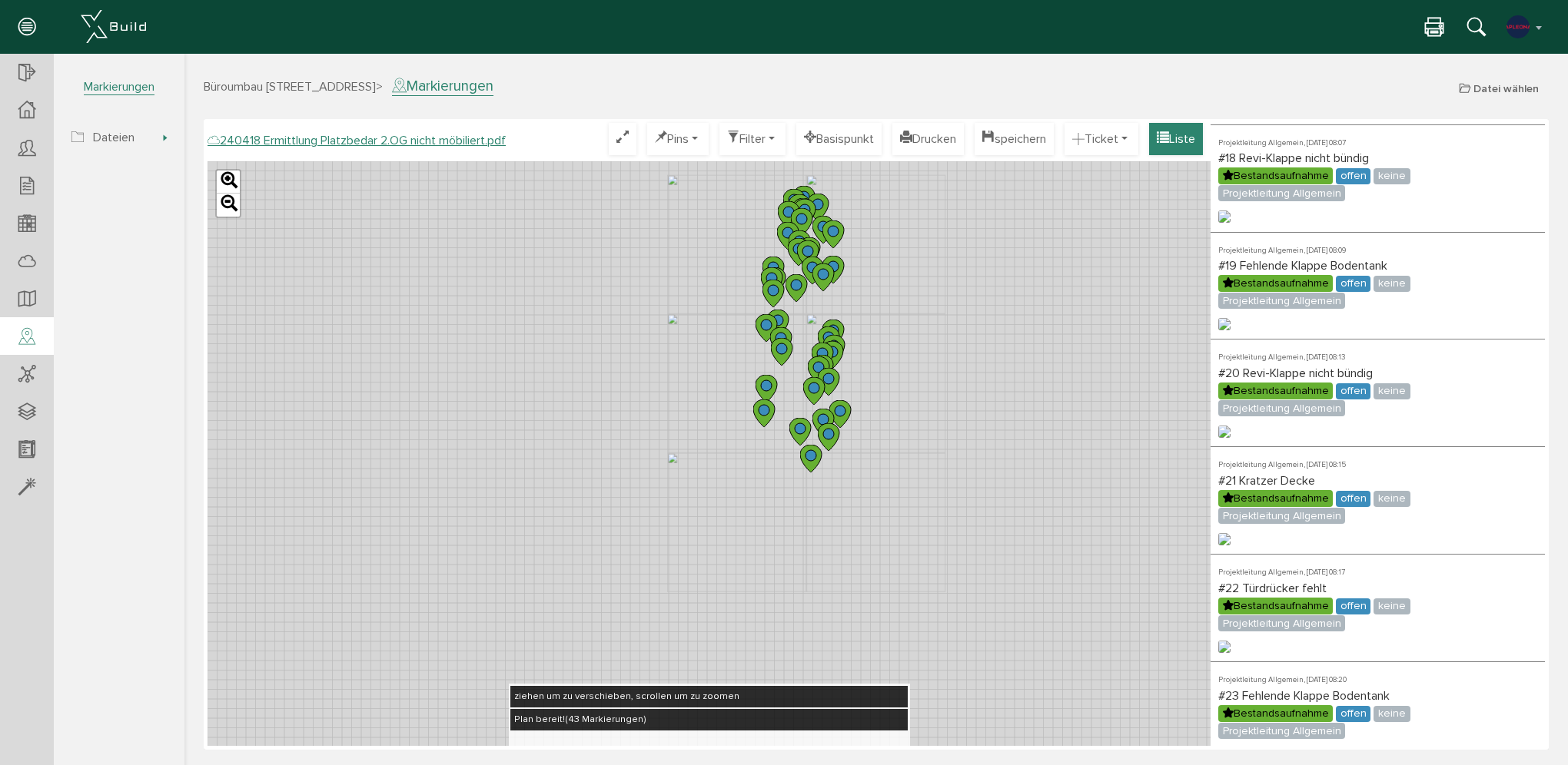
click at [1193, 144] on button "Liste" at bounding box center [1176, 138] width 54 height 32
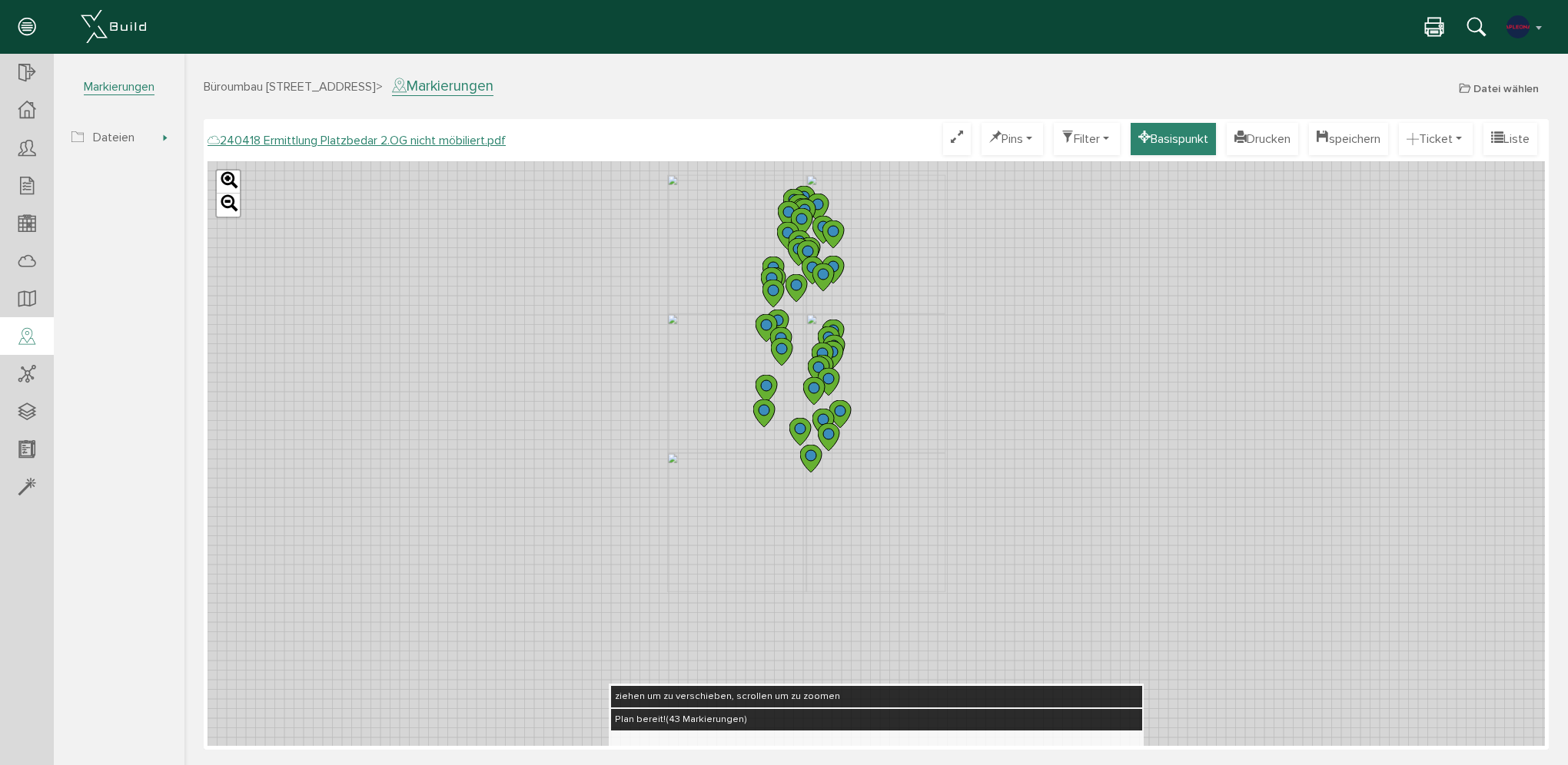
scroll to position [2875, 0]
click at [1258, 143] on button "Drucken" at bounding box center [1263, 138] width 72 height 32
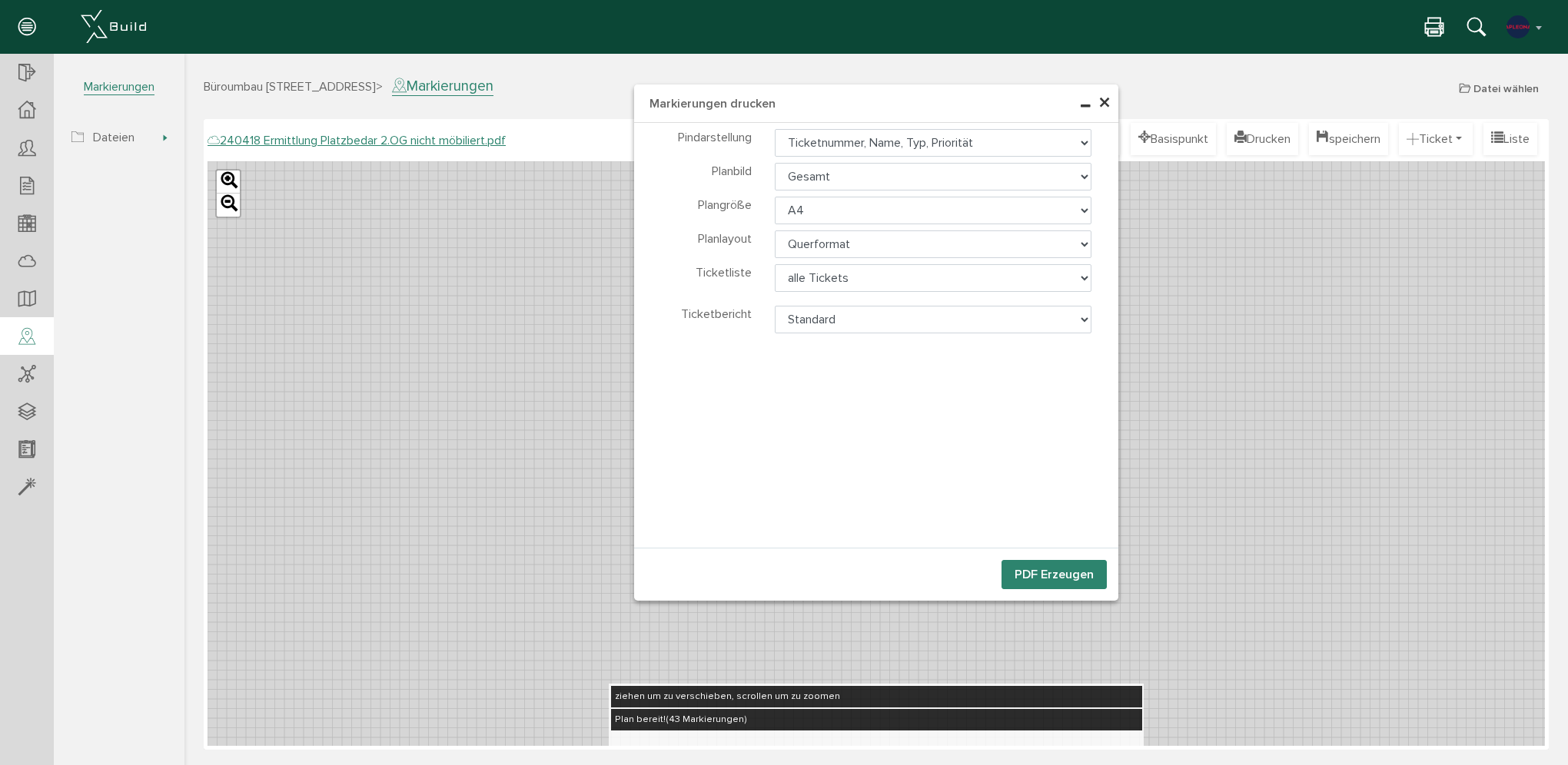
click at [1064, 578] on button "PDF Erzeugen" at bounding box center [1054, 575] width 105 height 29
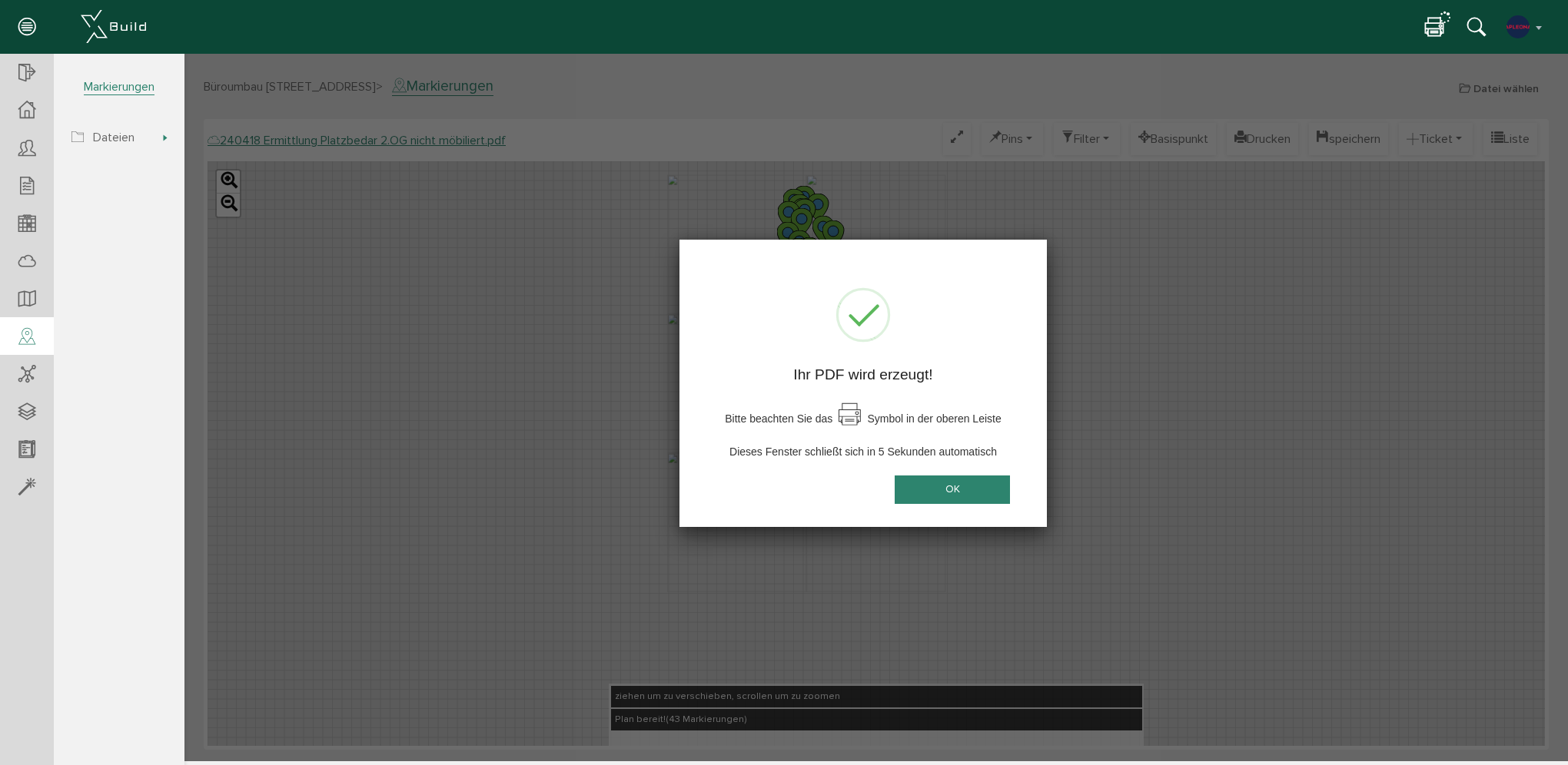
click at [1430, 26] on icon at bounding box center [1434, 28] width 19 height 23
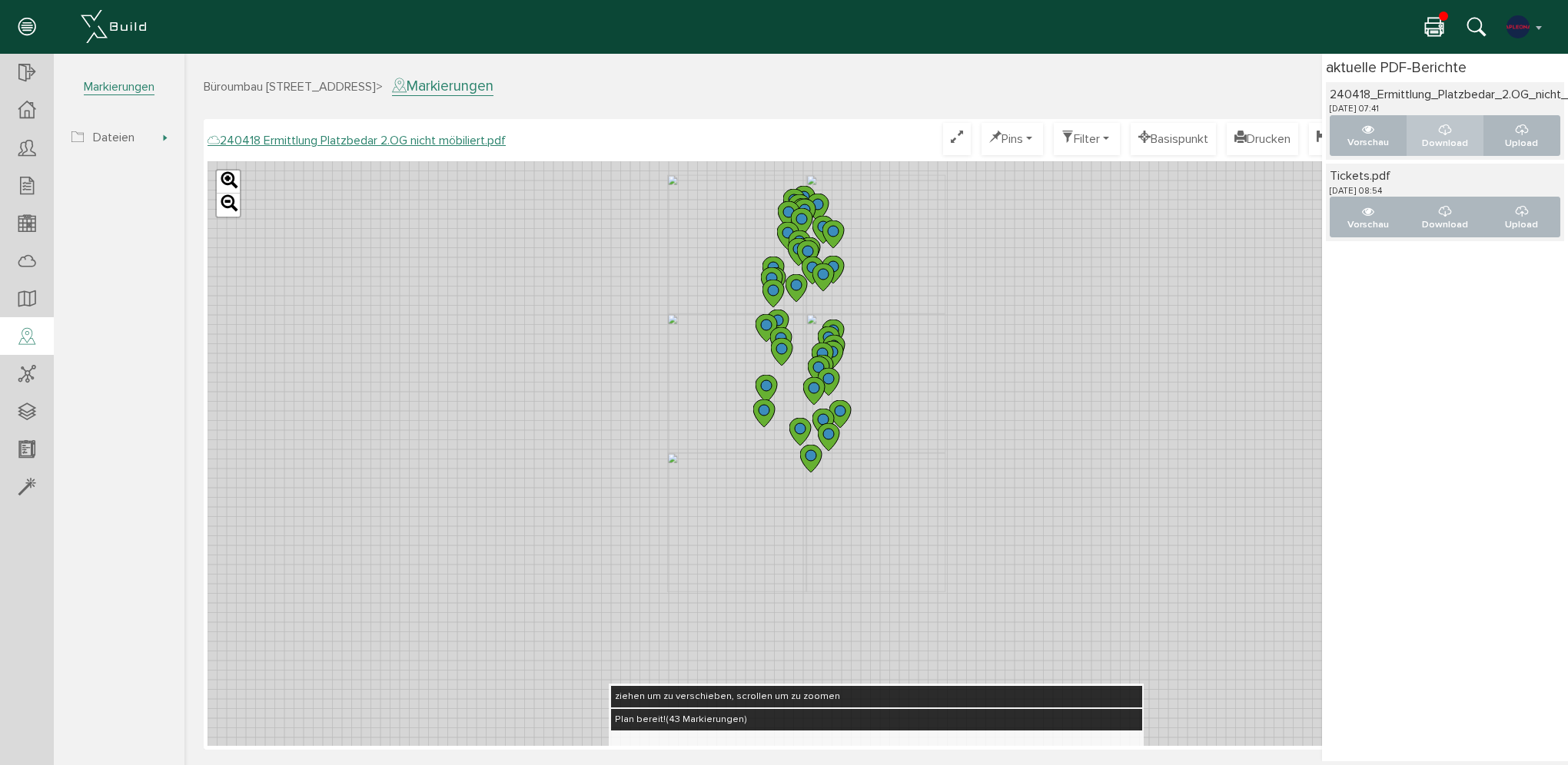
click at [1450, 125] on icon "..." at bounding box center [1445, 130] width 12 height 16
click at [123, 174] on span "Tickets" at bounding box center [112, 172] width 40 height 16
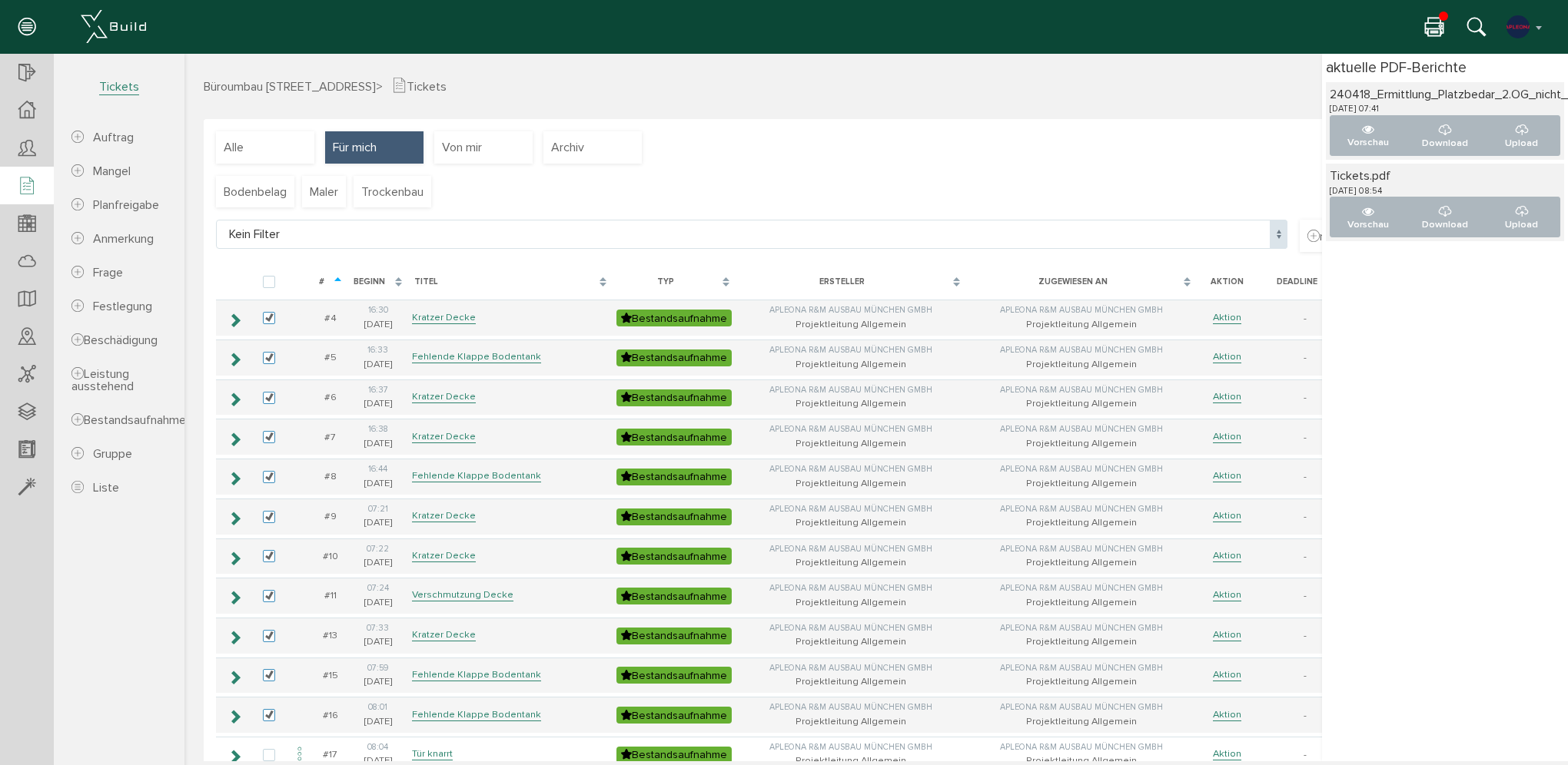
click at [1437, 27] on icon at bounding box center [1434, 28] width 19 height 23
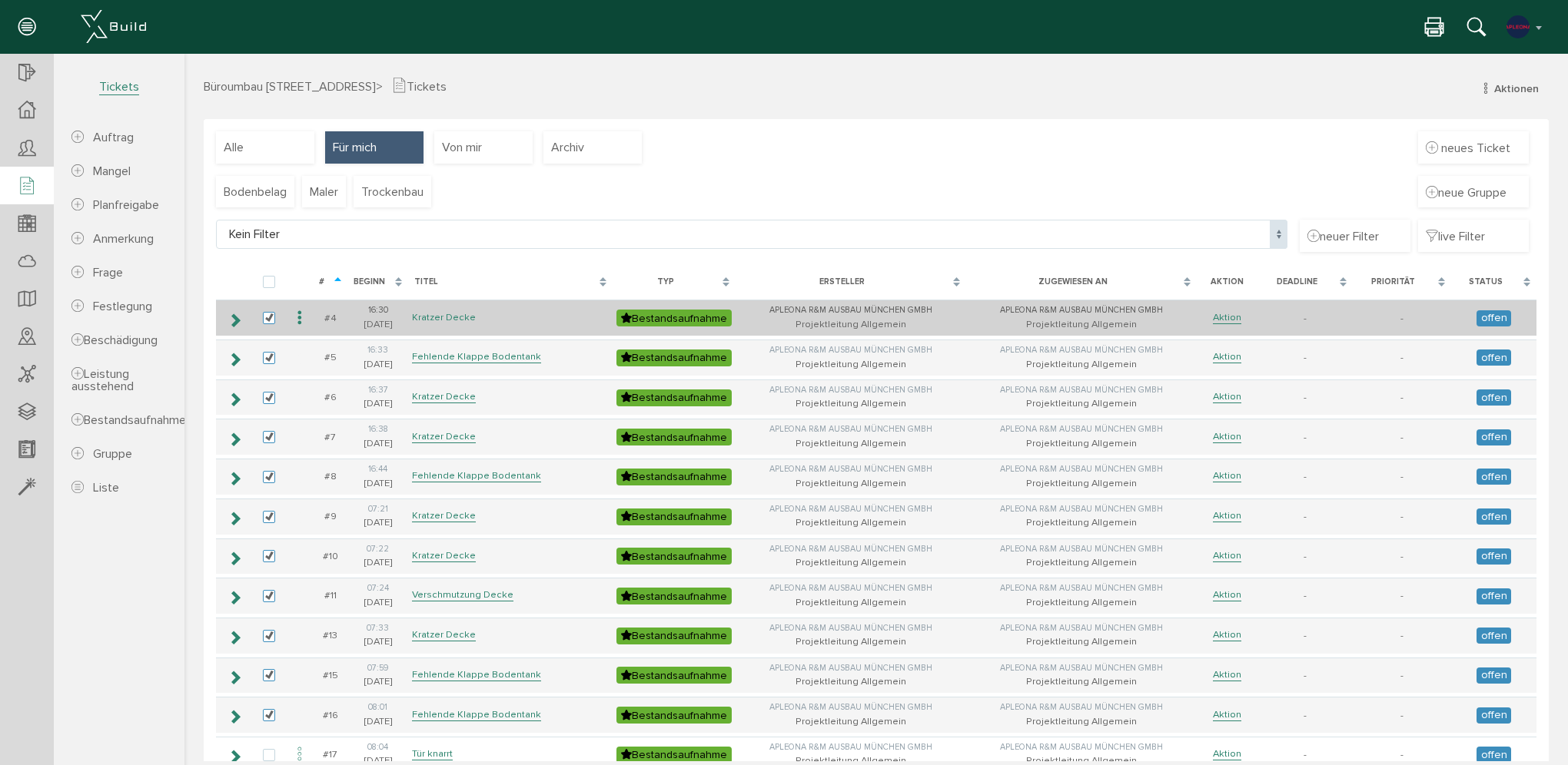
click at [442, 317] on link "Kratzer Decke" at bounding box center [444, 318] width 64 height 13
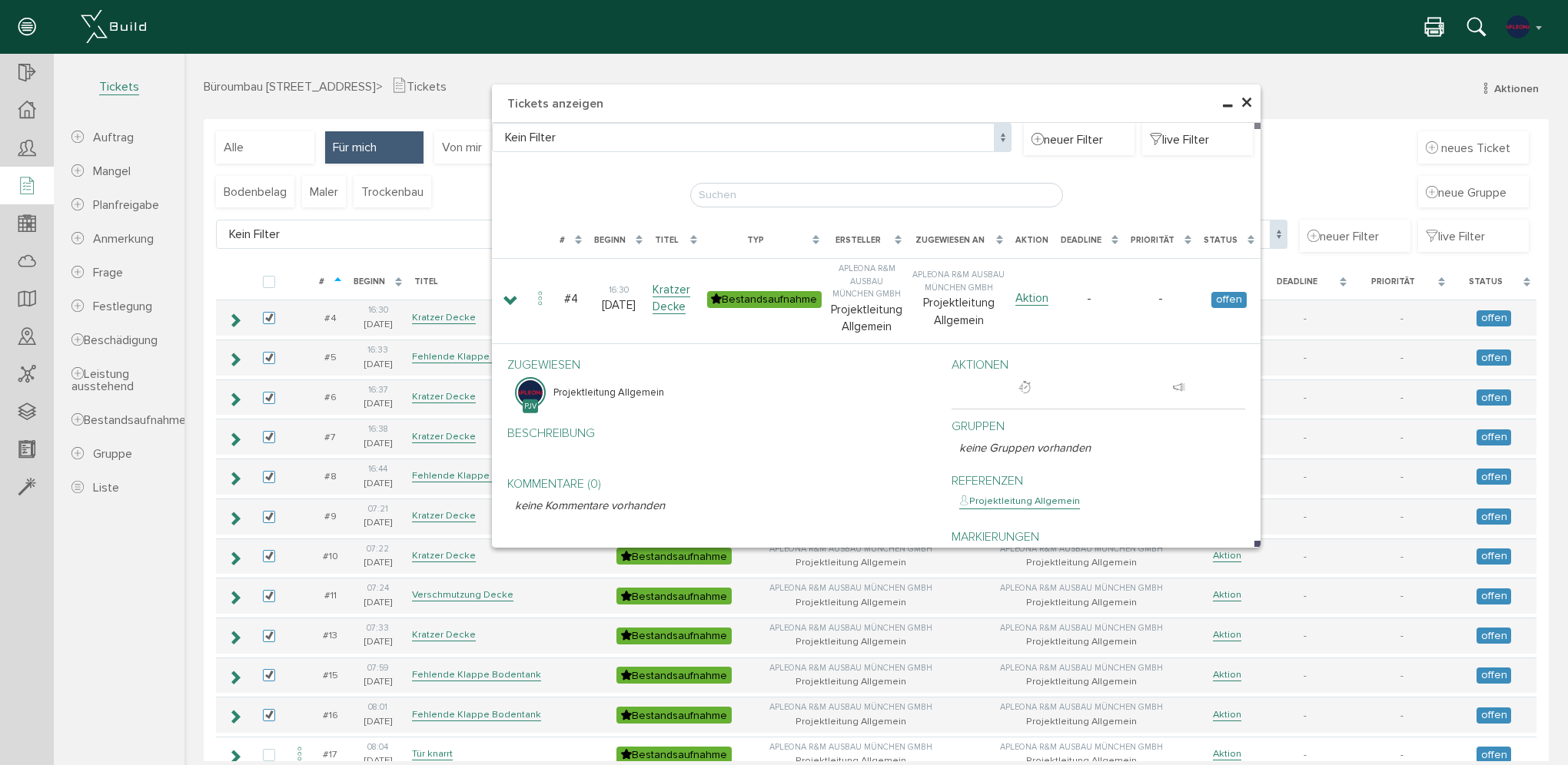
click at [1245, 104] on span "×" at bounding box center [1247, 103] width 12 height 30
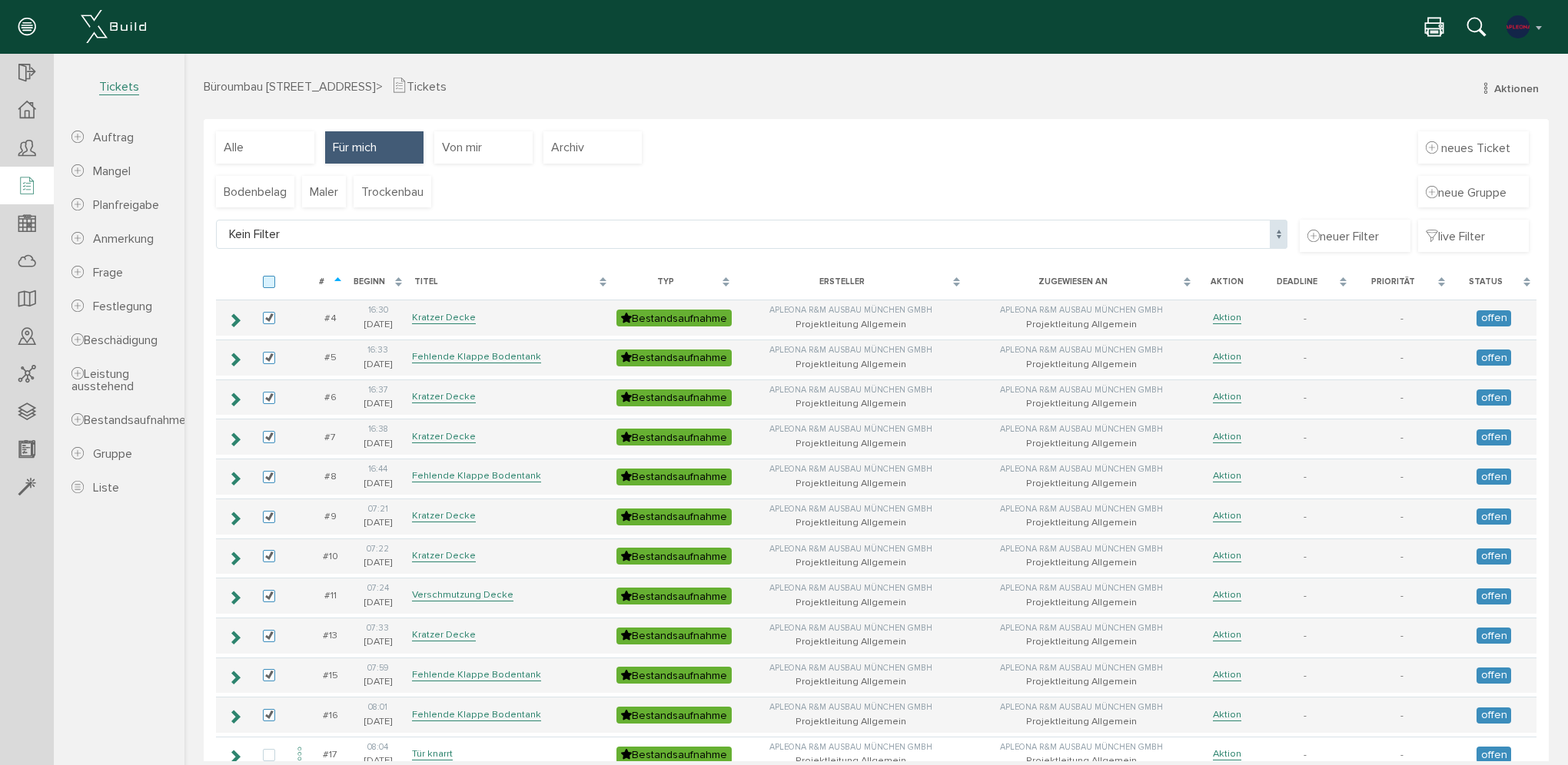
click at [276, 284] on label at bounding box center [273, 283] width 19 height 14
click at [273, 284] on input "checkbox" at bounding box center [268, 280] width 10 height 10
checkbox input "true"
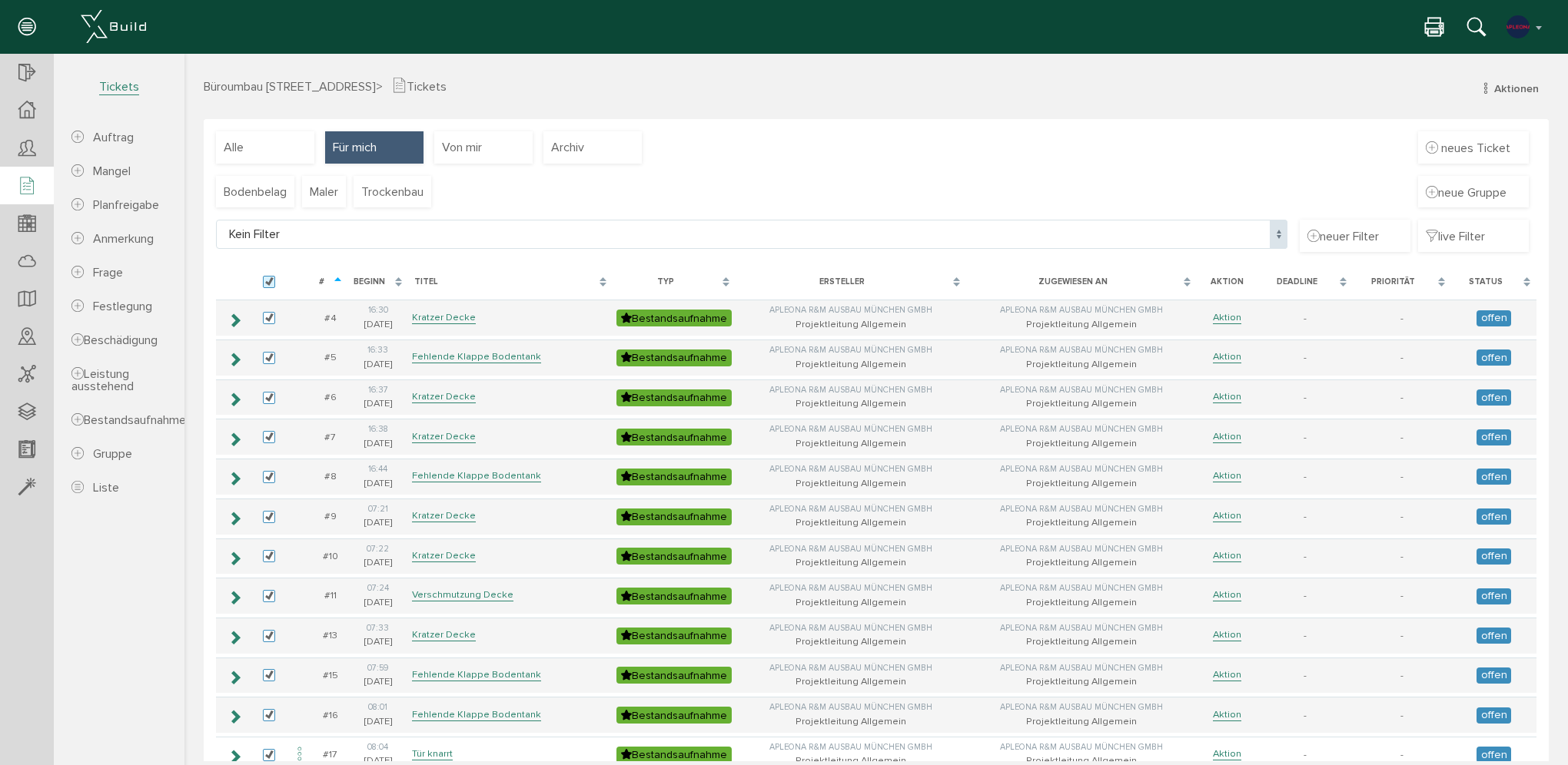
checkbox input "true"
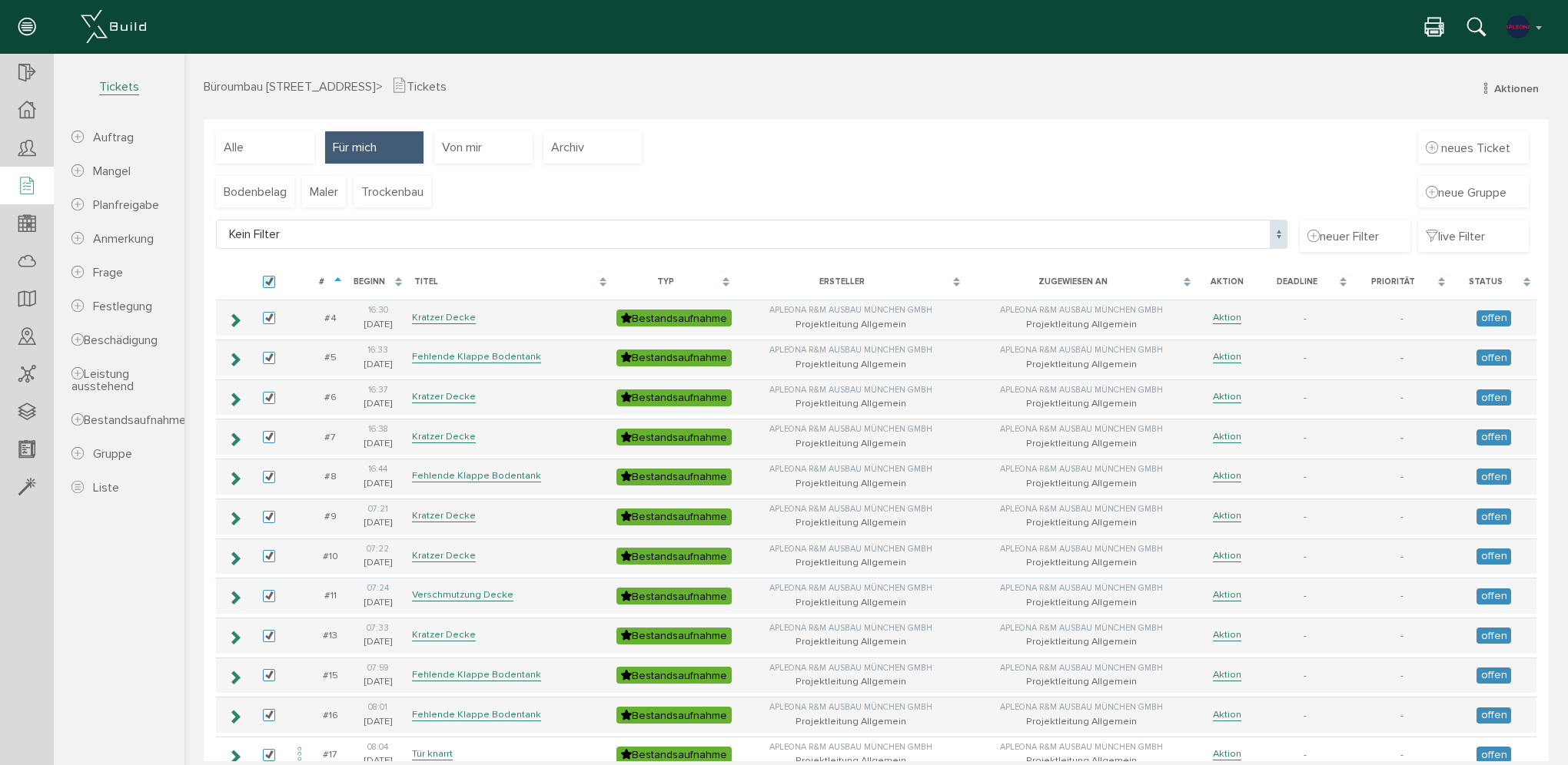
checkbox input "true"
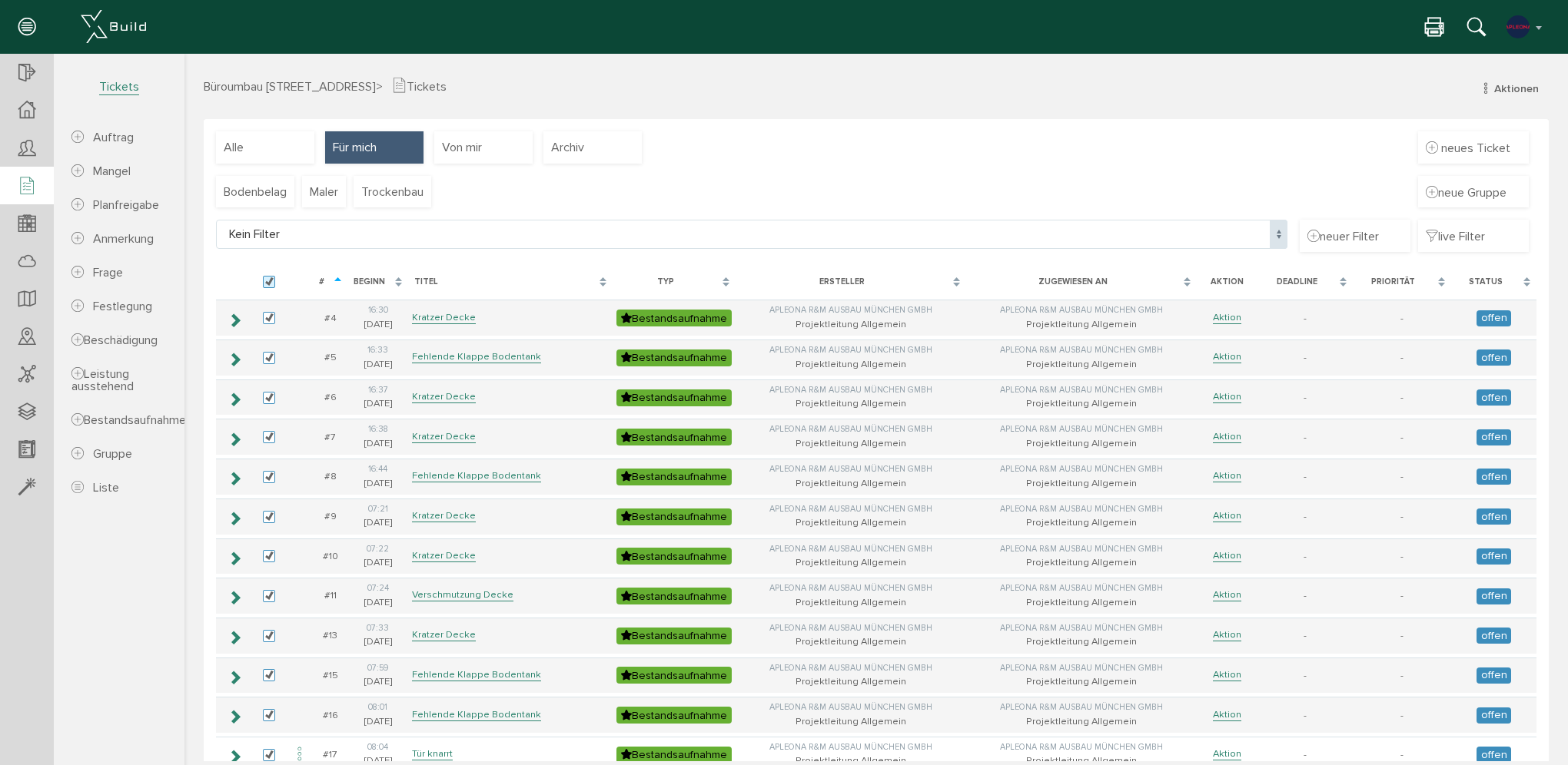
checkbox input "true"
click at [269, 288] on label at bounding box center [273, 283] width 19 height 14
click at [269, 286] on input "checkbox" at bounding box center [268, 280] width 10 height 10
checkbox input "false"
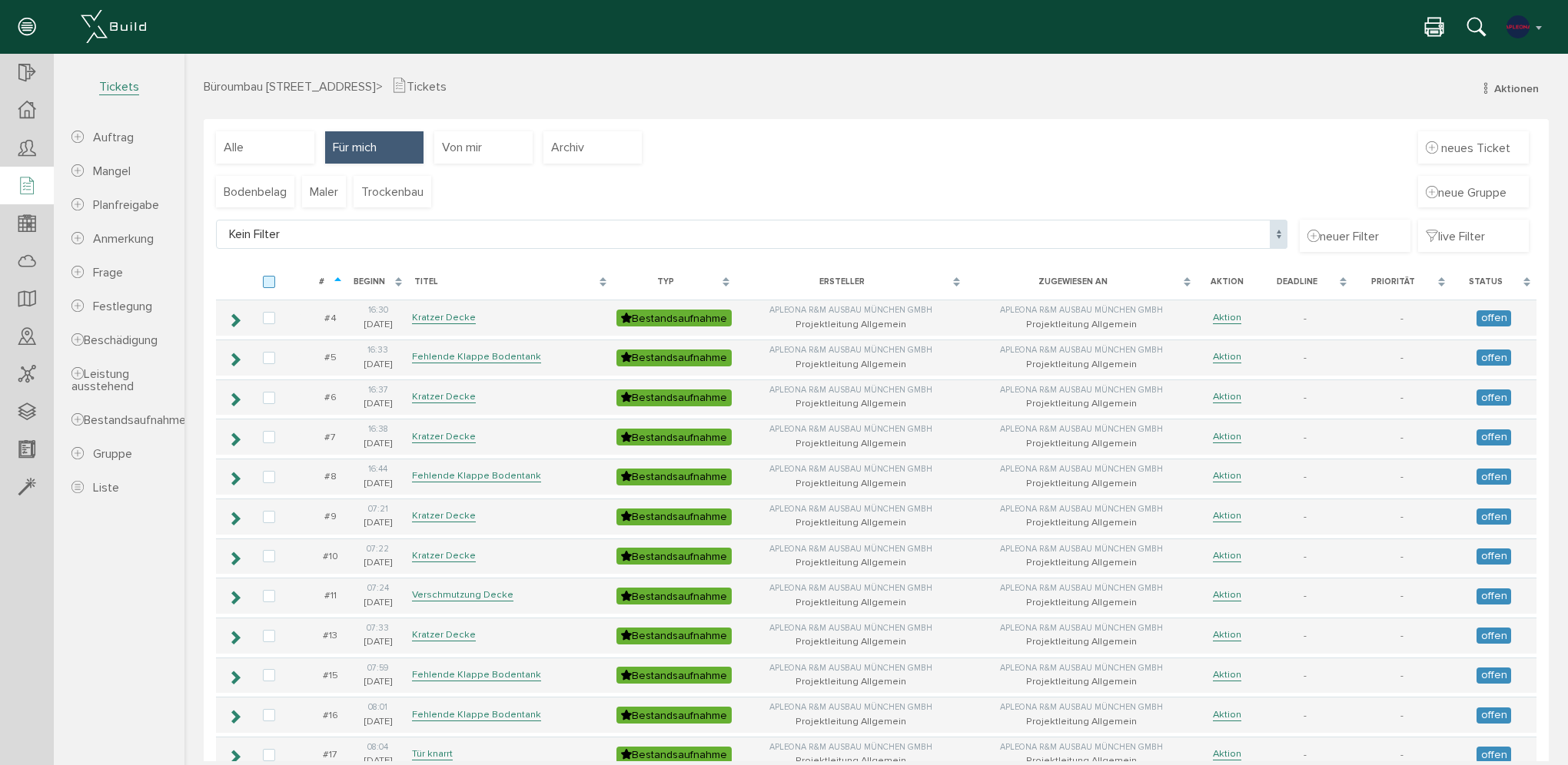
checkbox input "false"
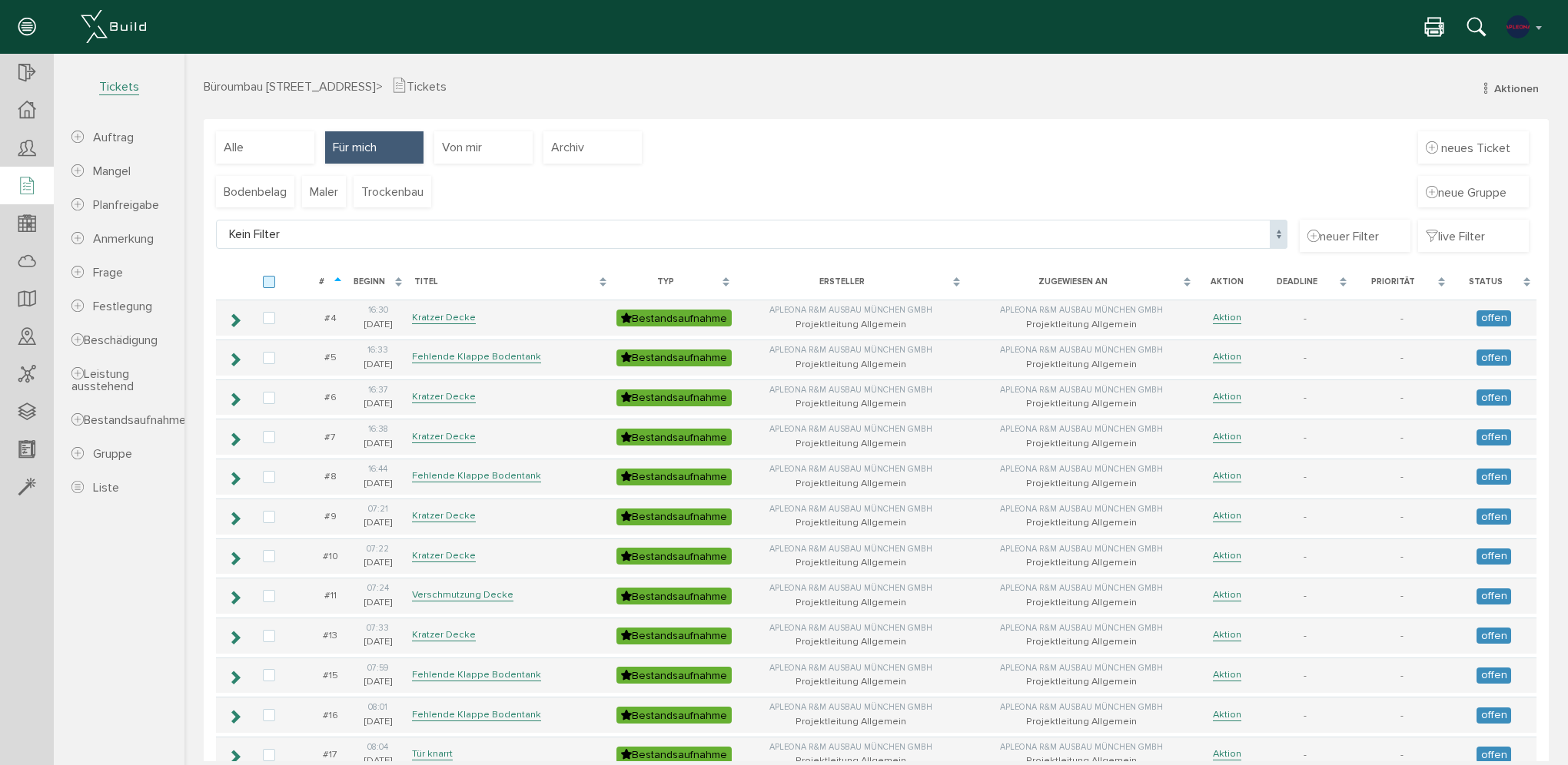
checkbox input "false"
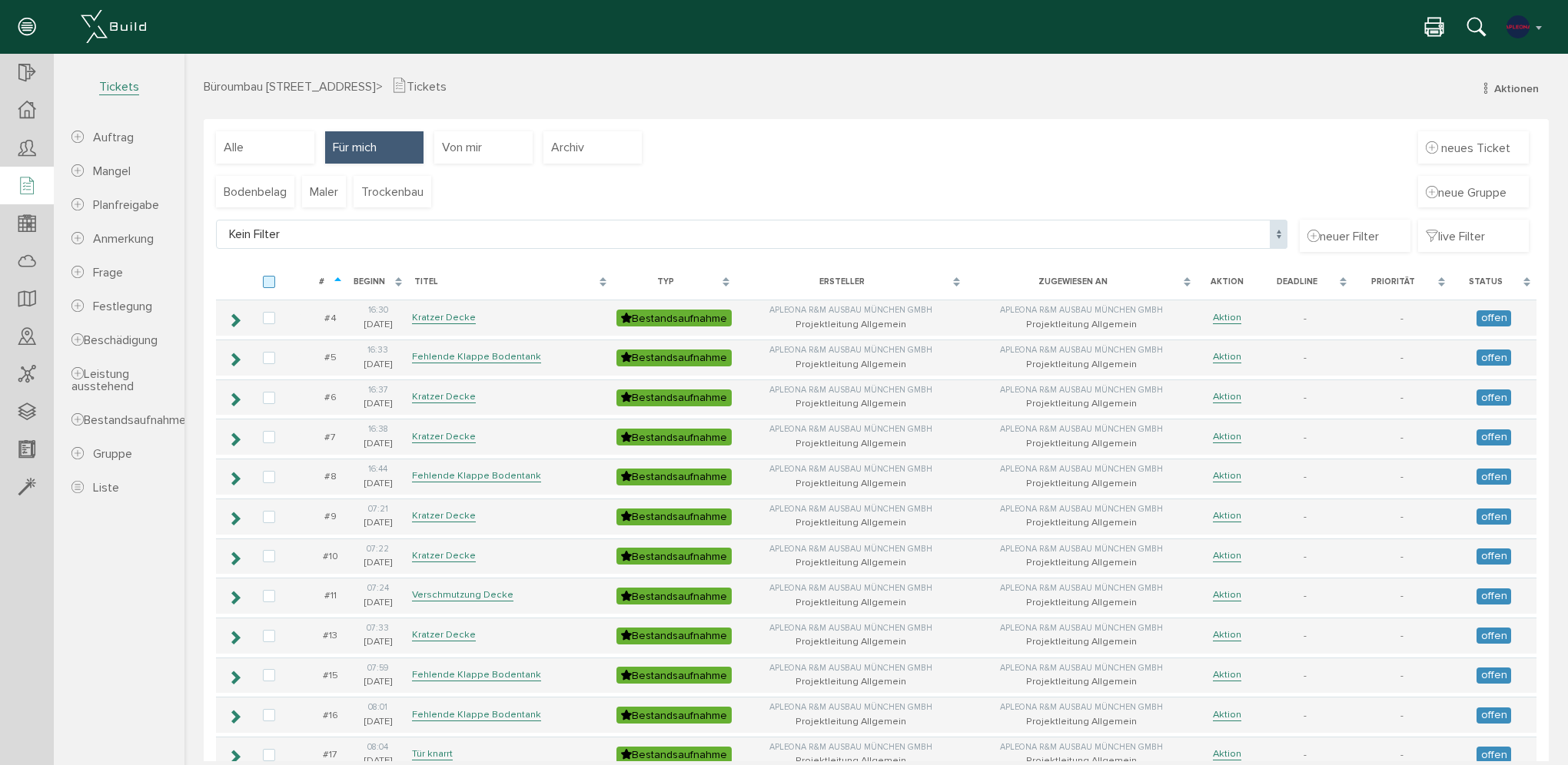
checkbox input "false"
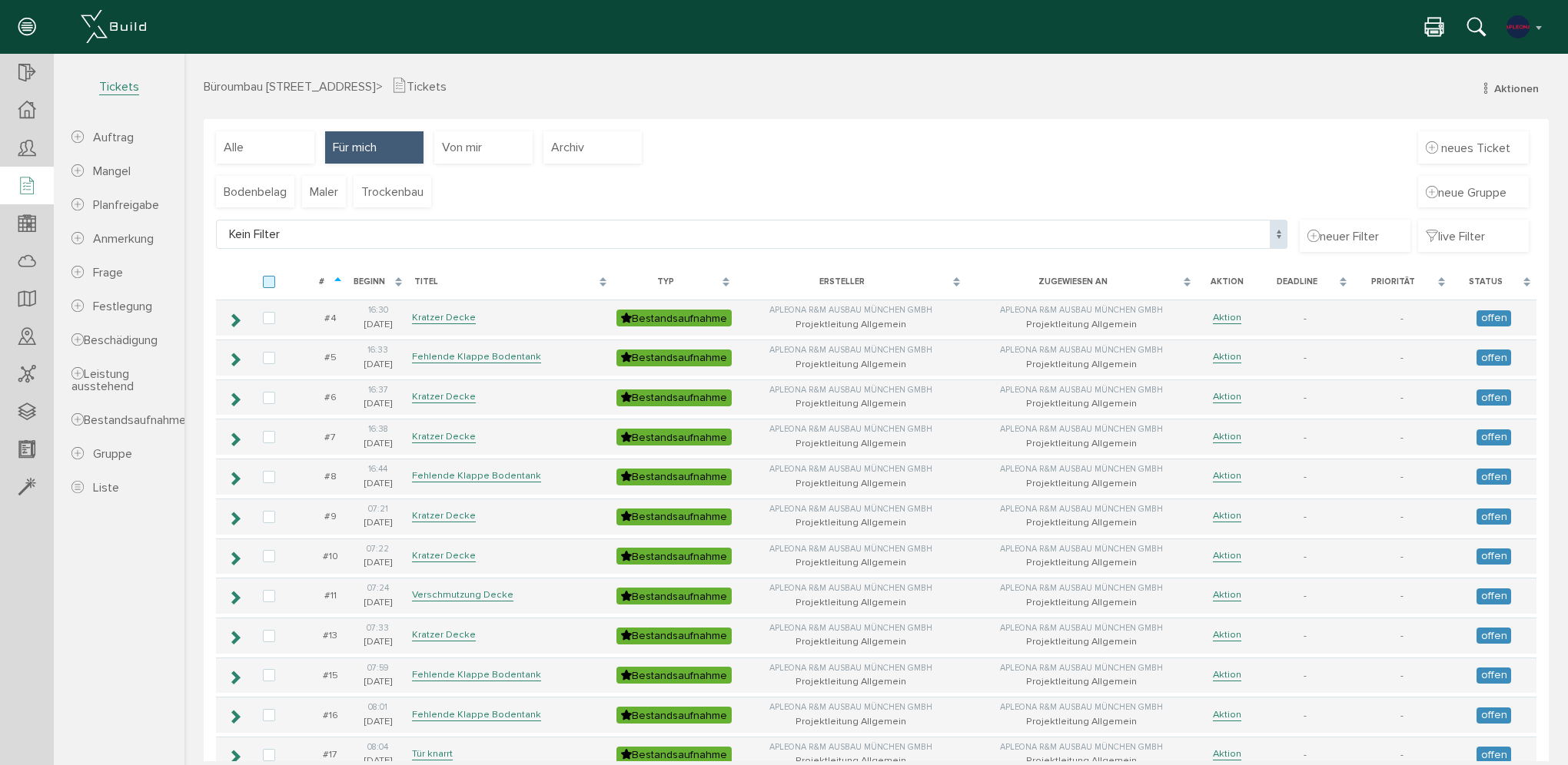
checkbox input "false"
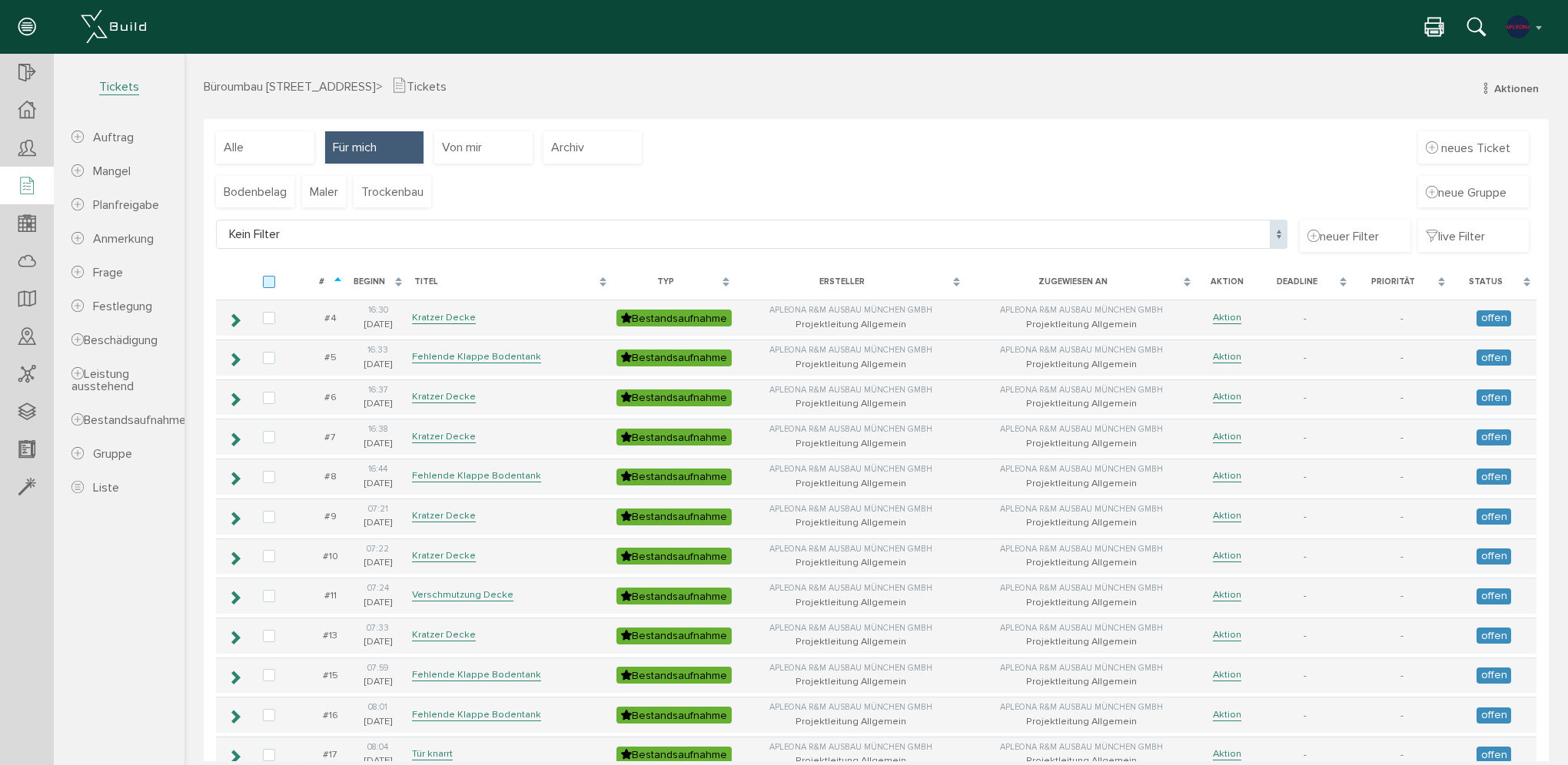
checkbox input "false"
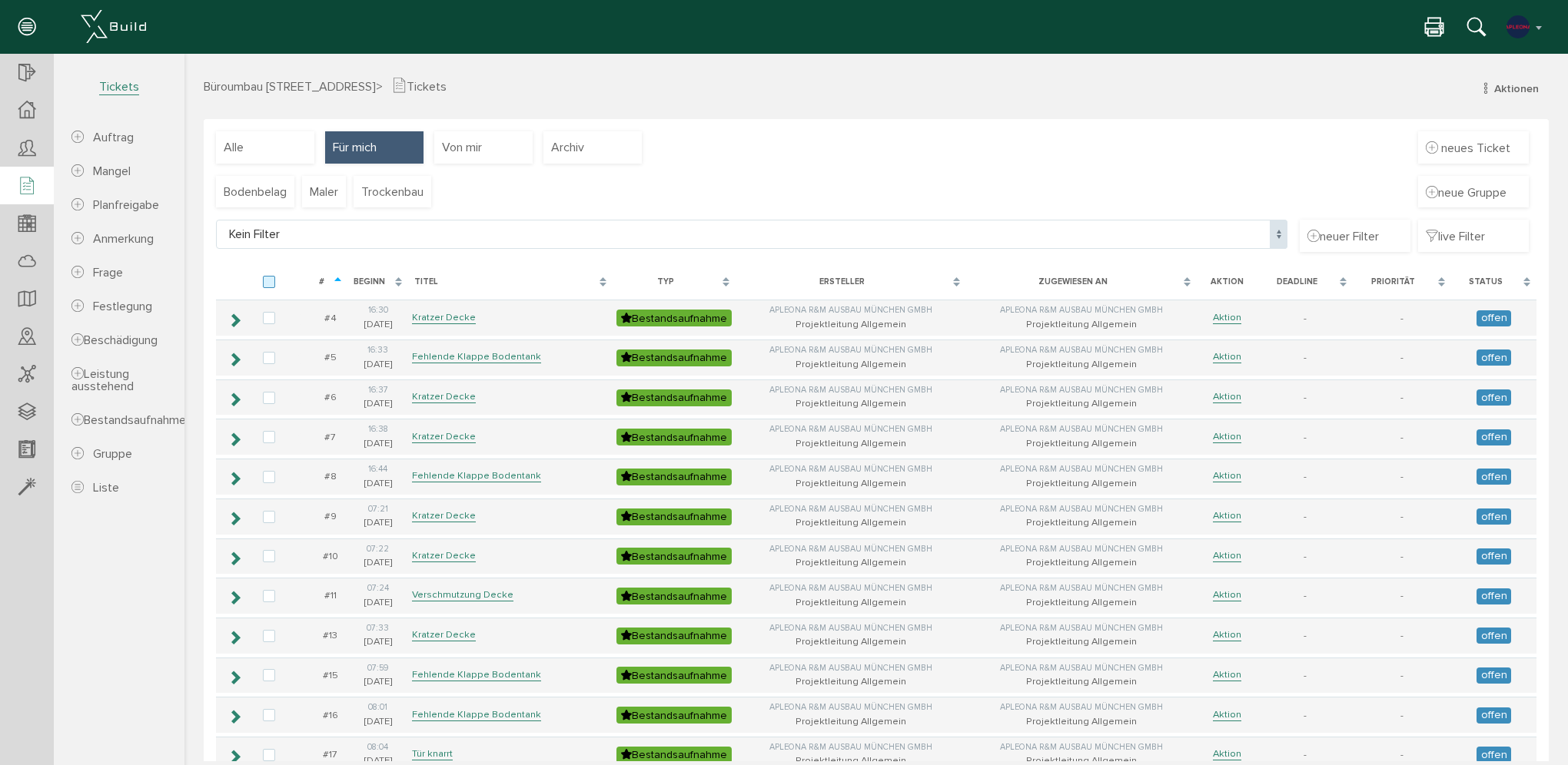
checkbox input "false"
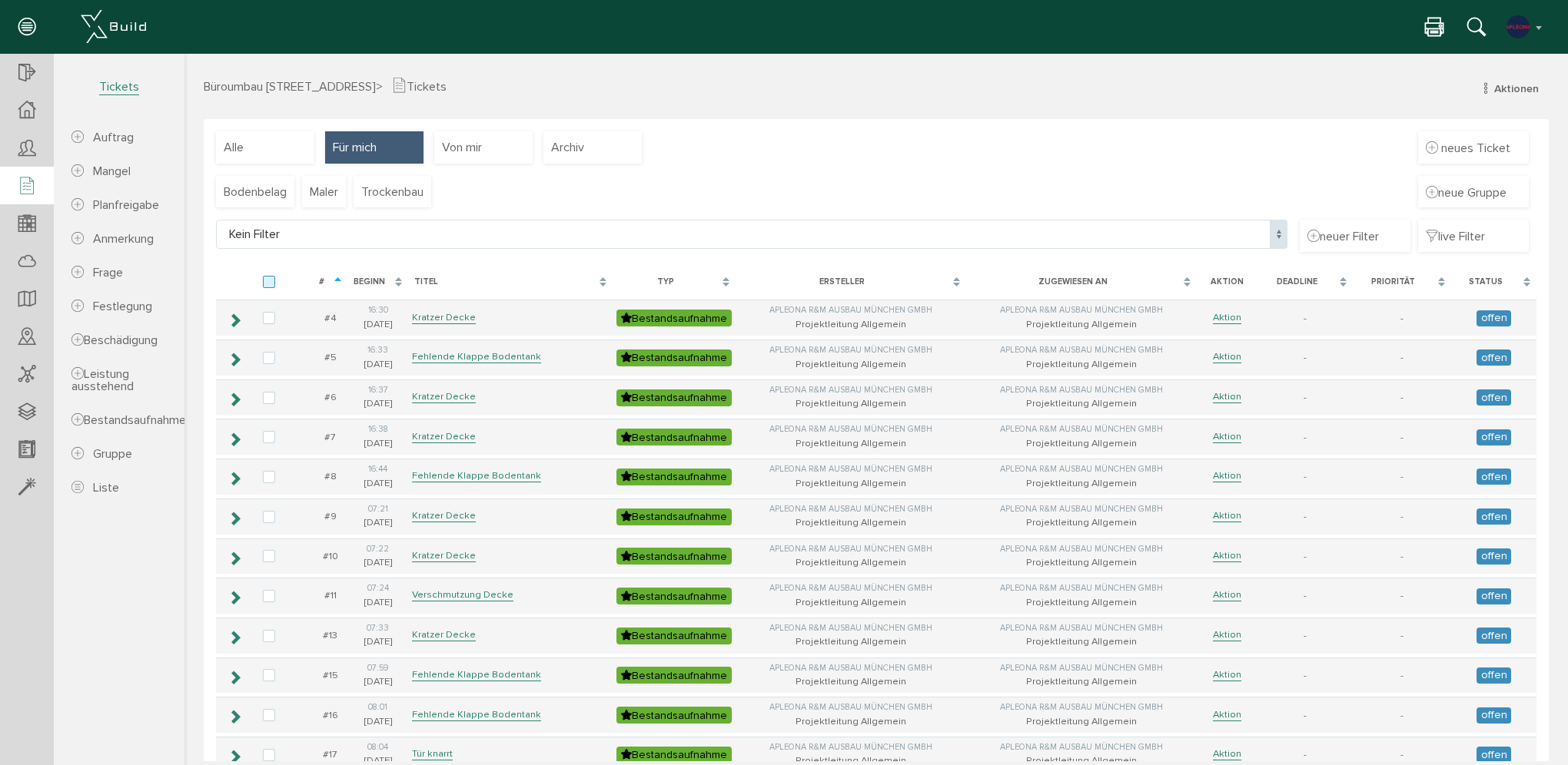
checkbox input "false"
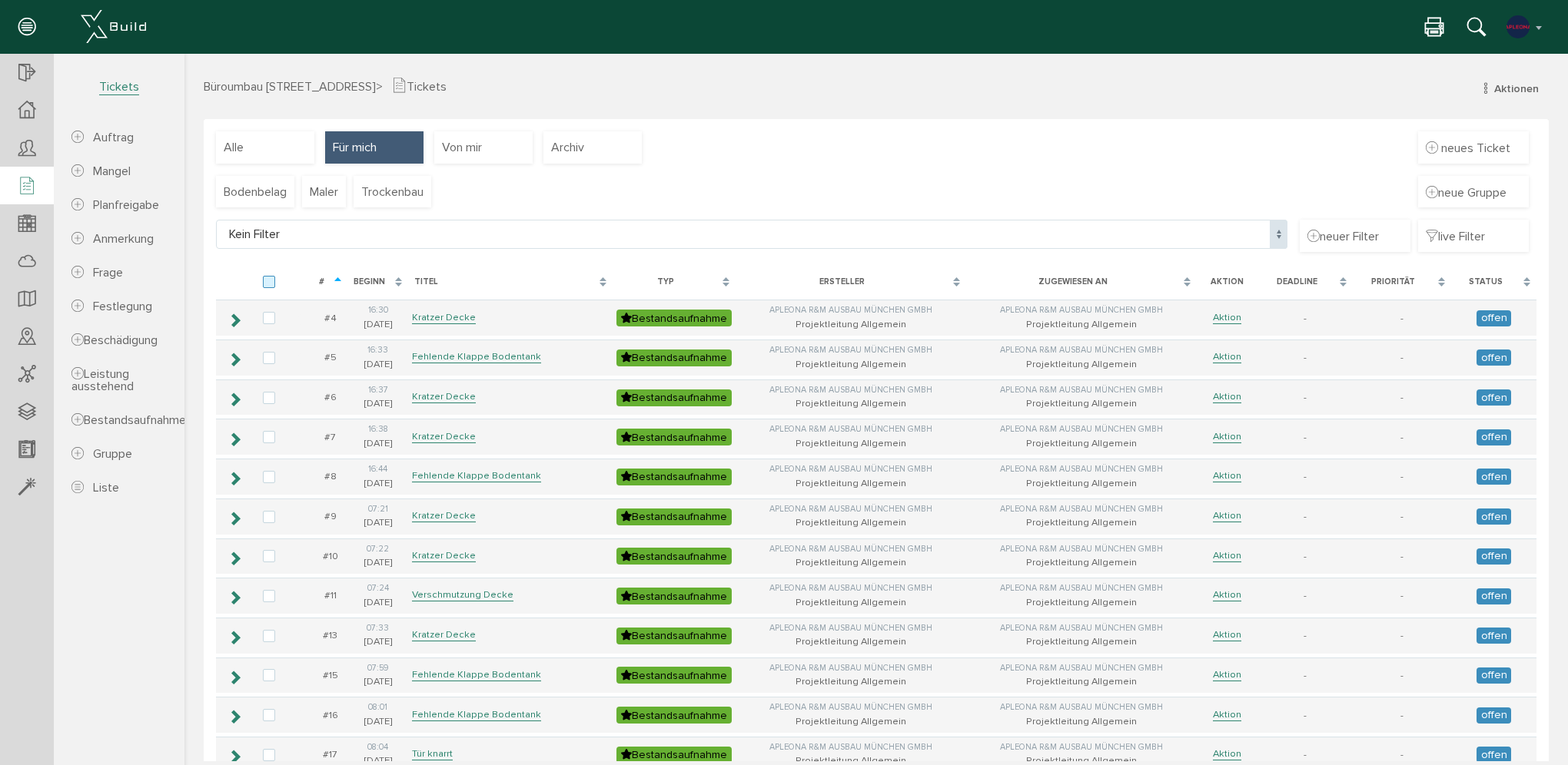
checkbox input "false"
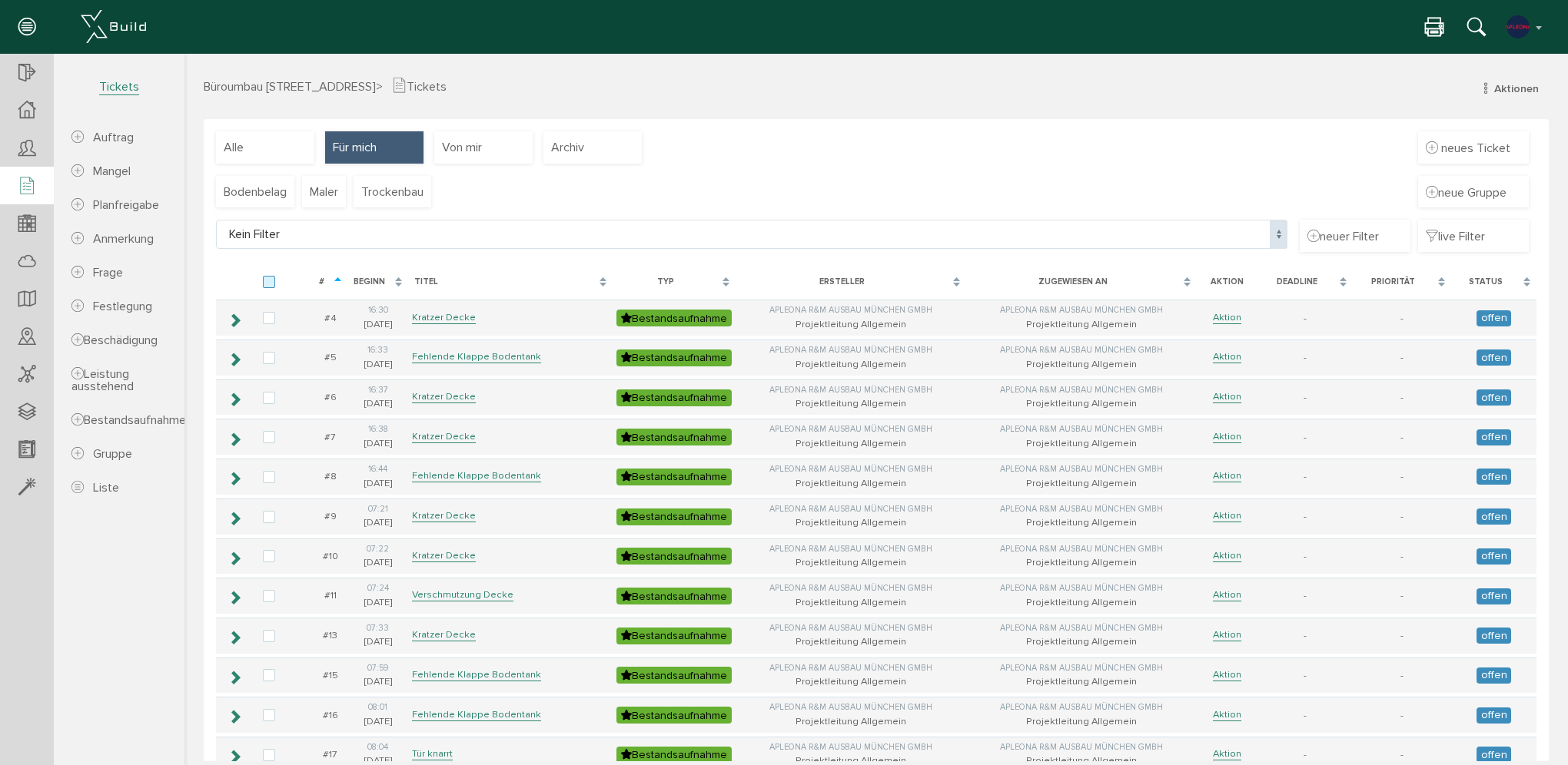
checkbox input "false"
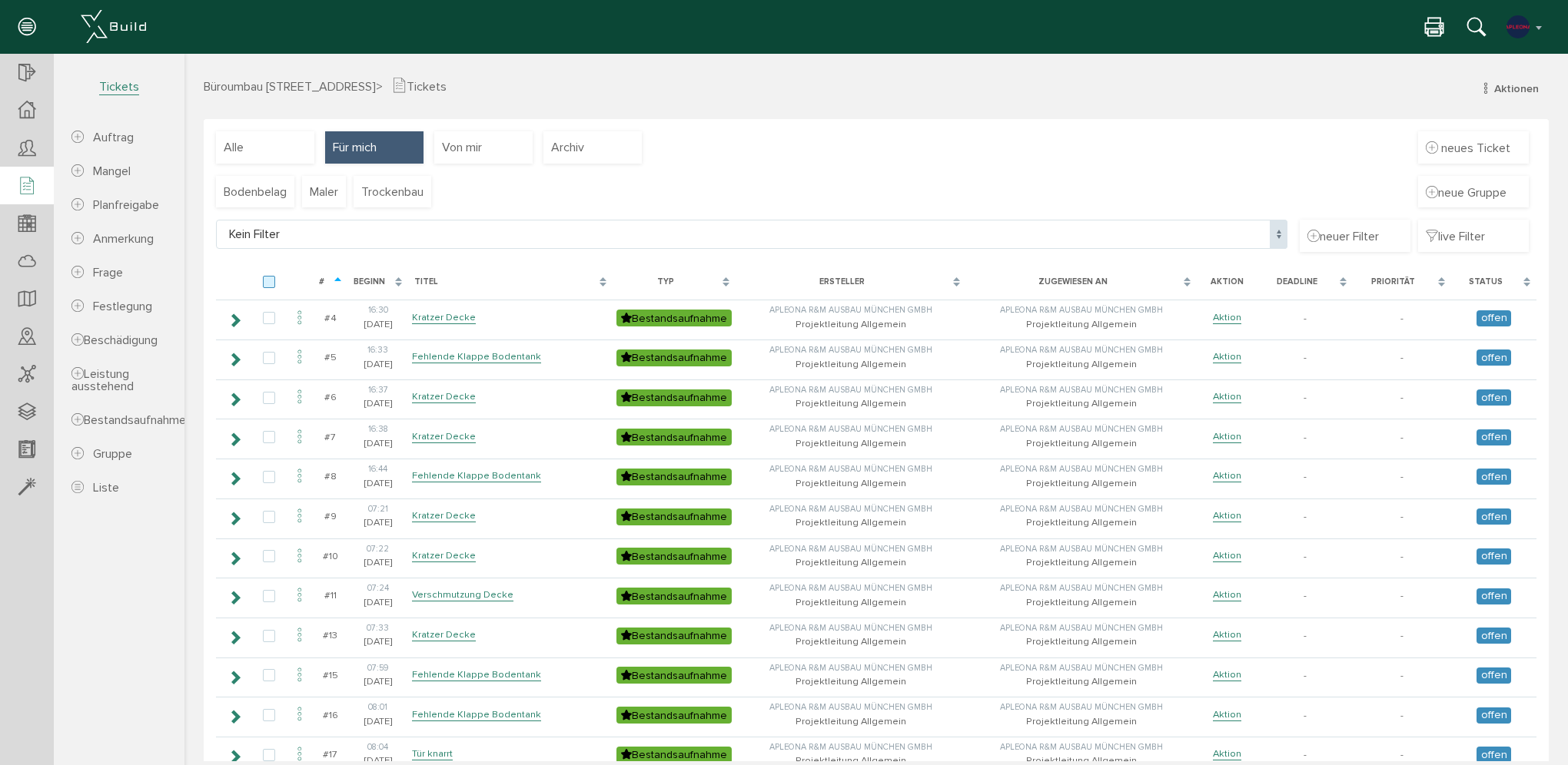
click at [268, 283] on label at bounding box center [273, 283] width 19 height 14
click at [268, 283] on input "checkbox" at bounding box center [268, 280] width 10 height 10
checkbox input "true"
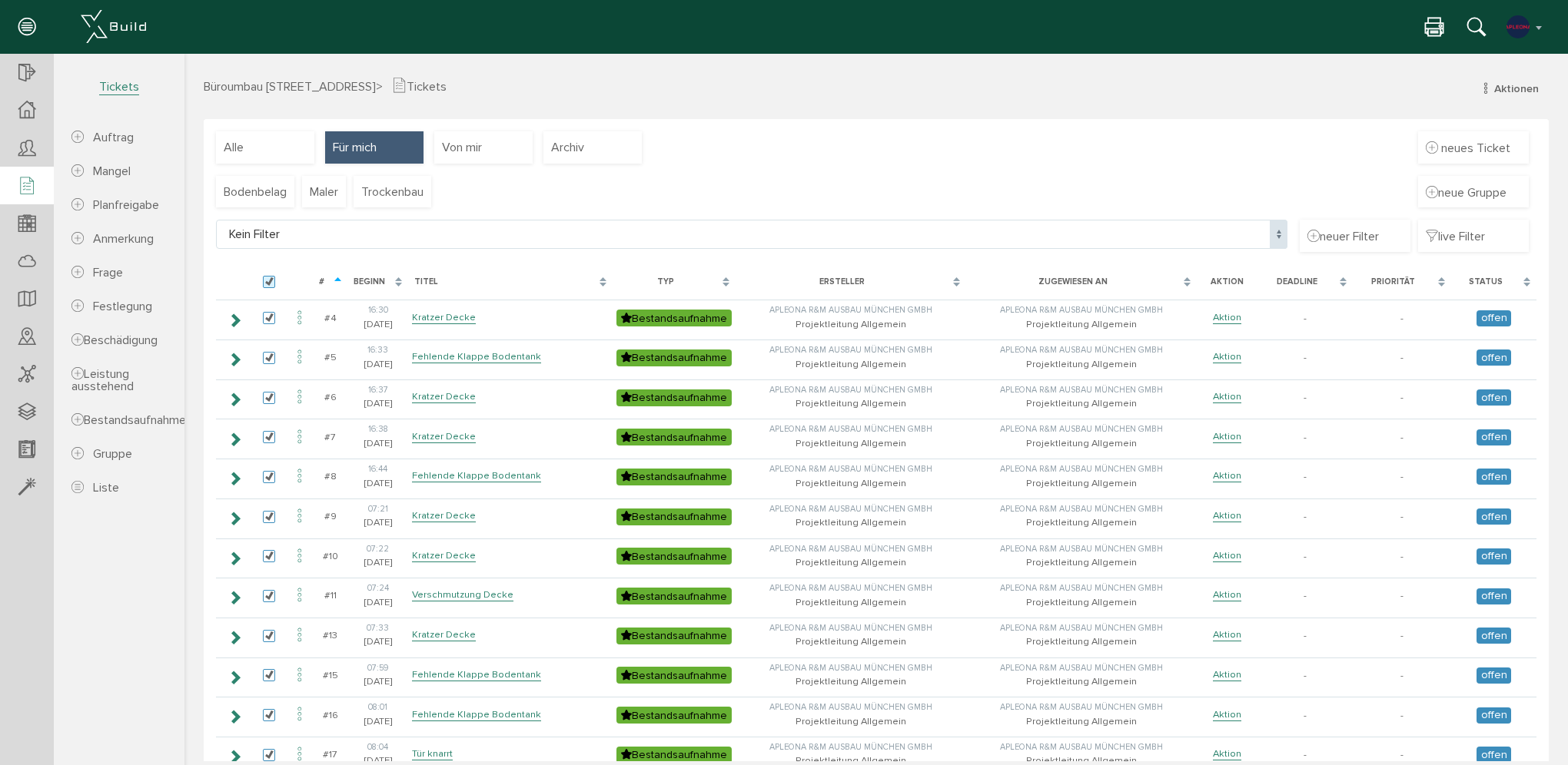
checkbox input "true"
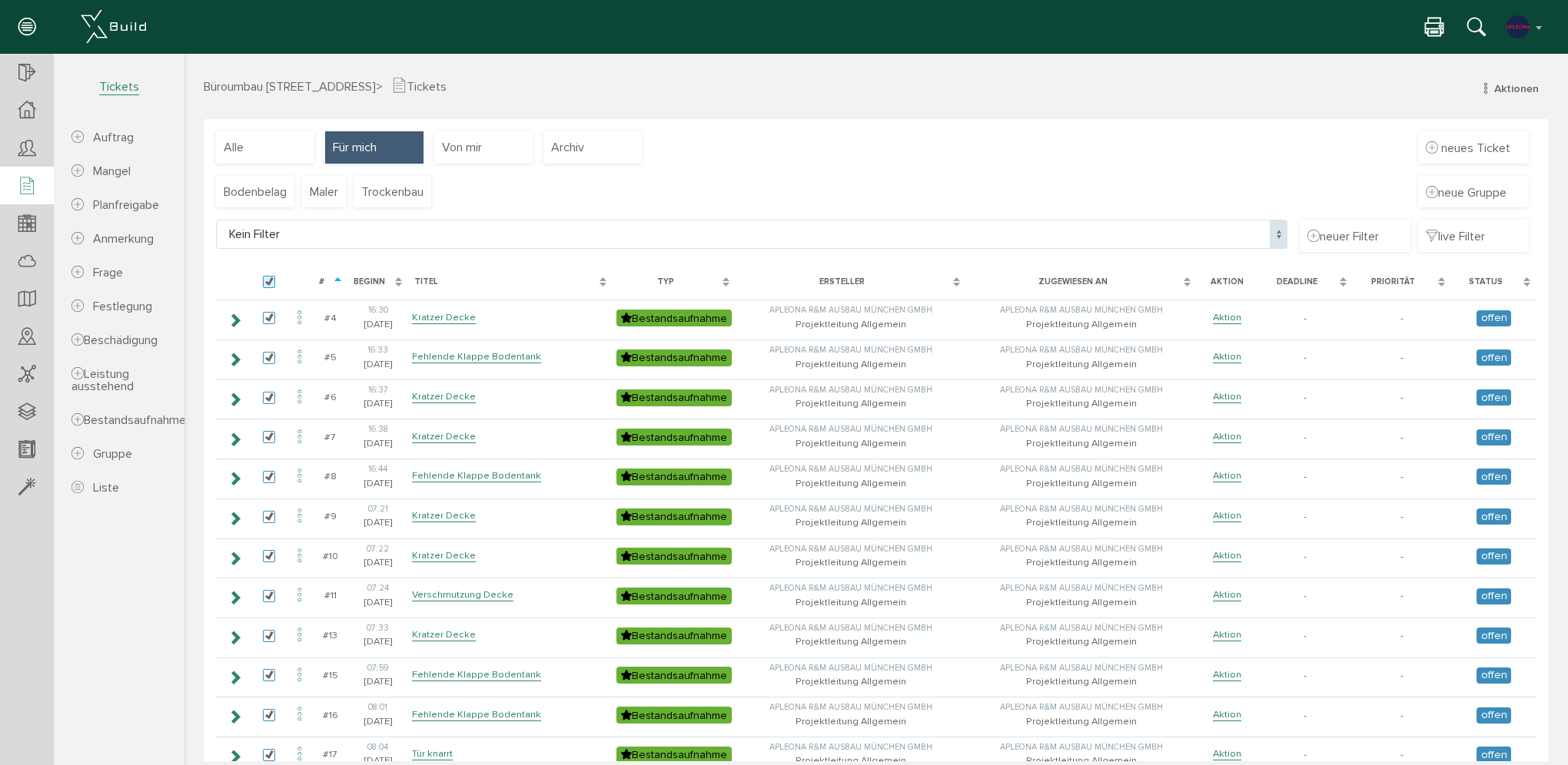
checkbox input "true"
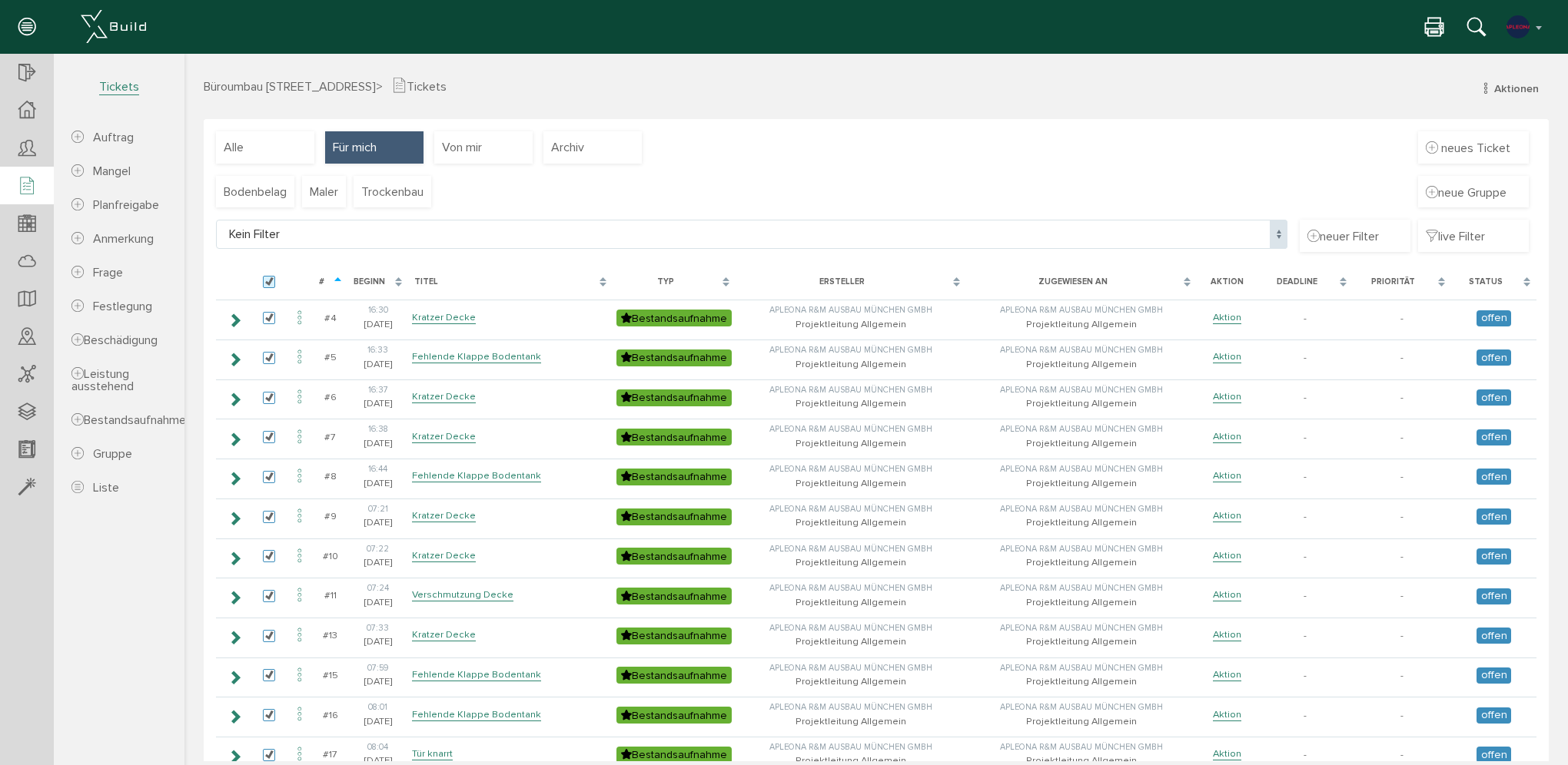
checkbox input "true"
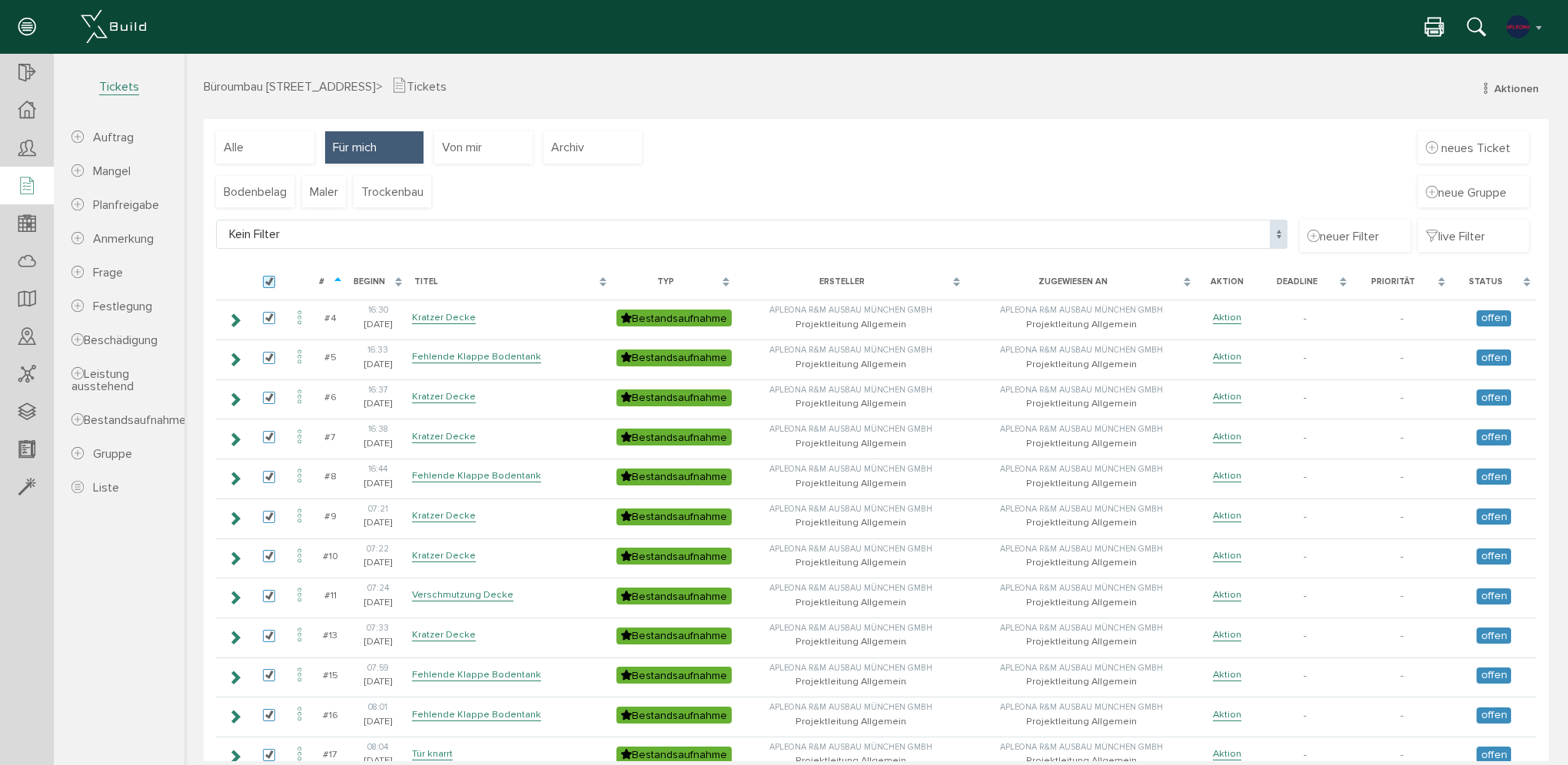
checkbox input "true"
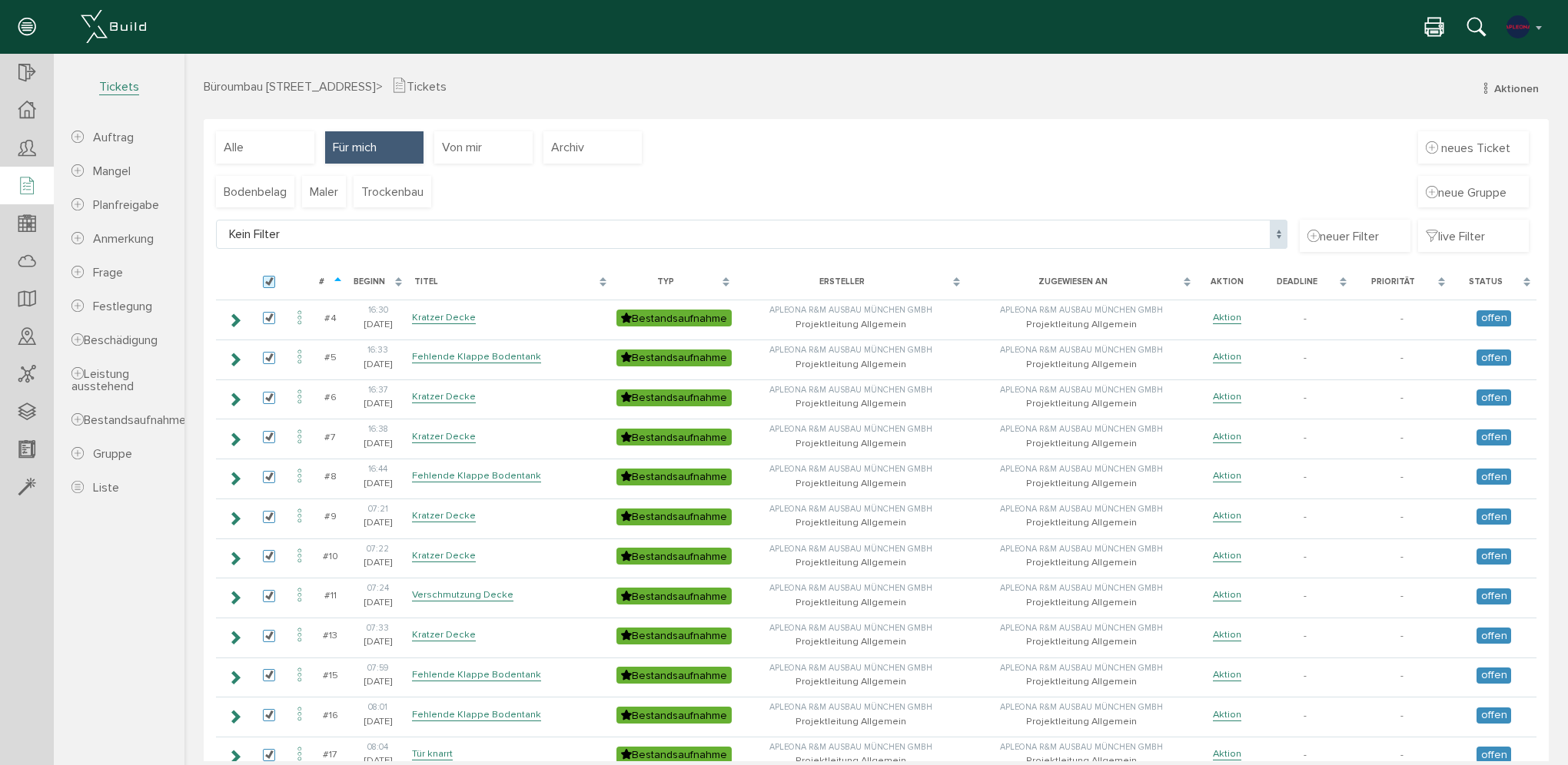
checkbox input "true"
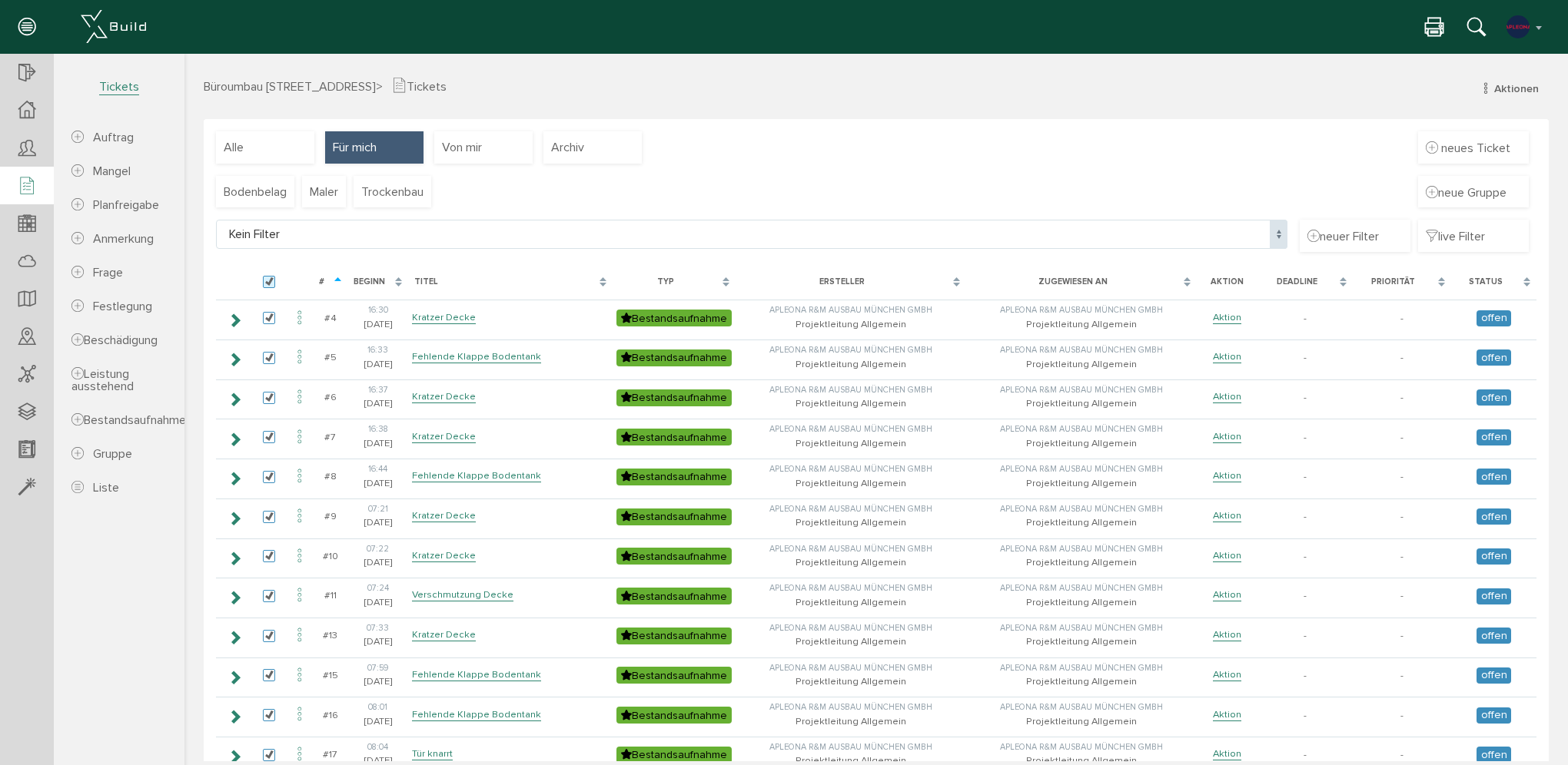
checkbox input "true"
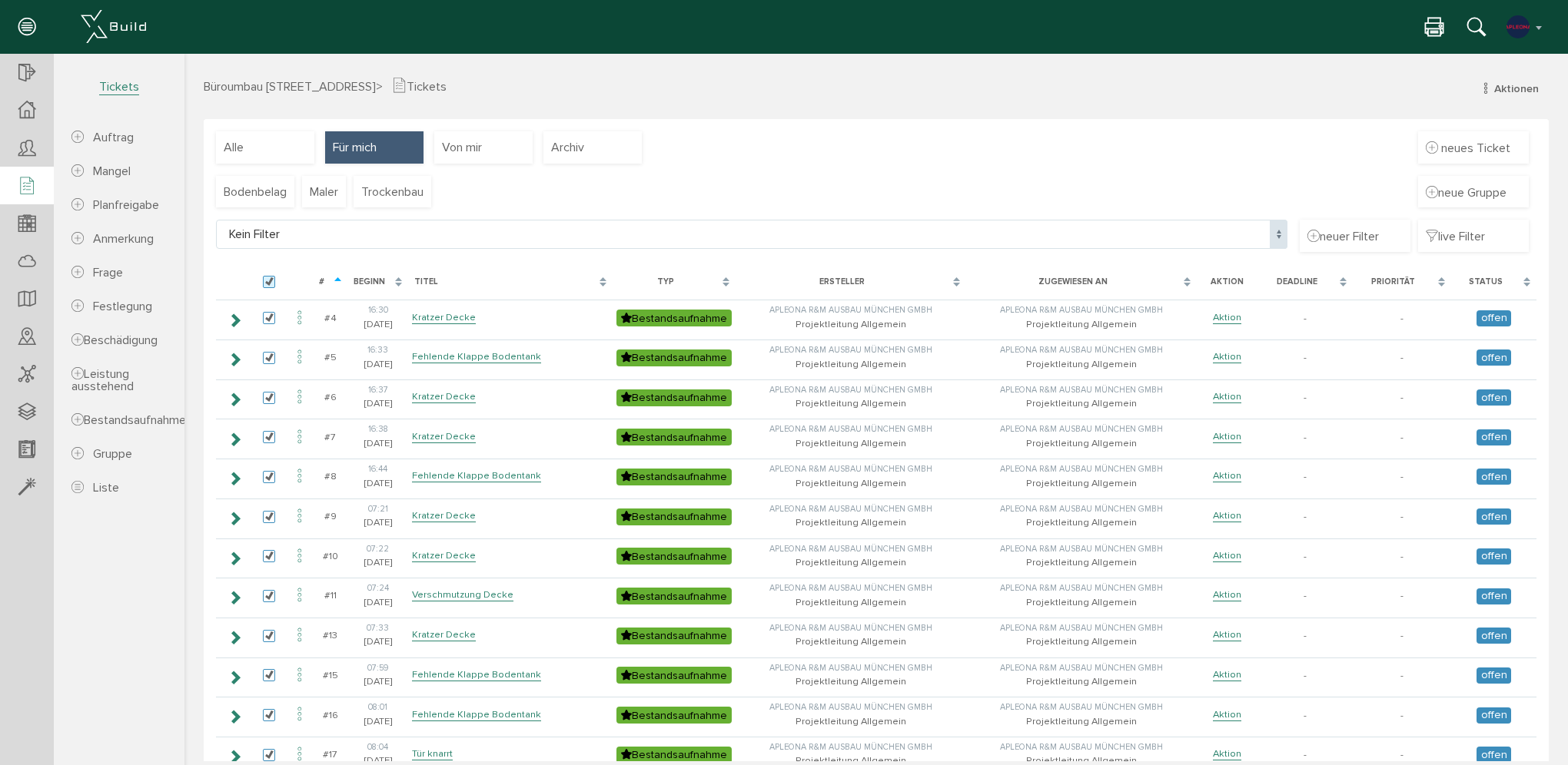
checkbox input "true"
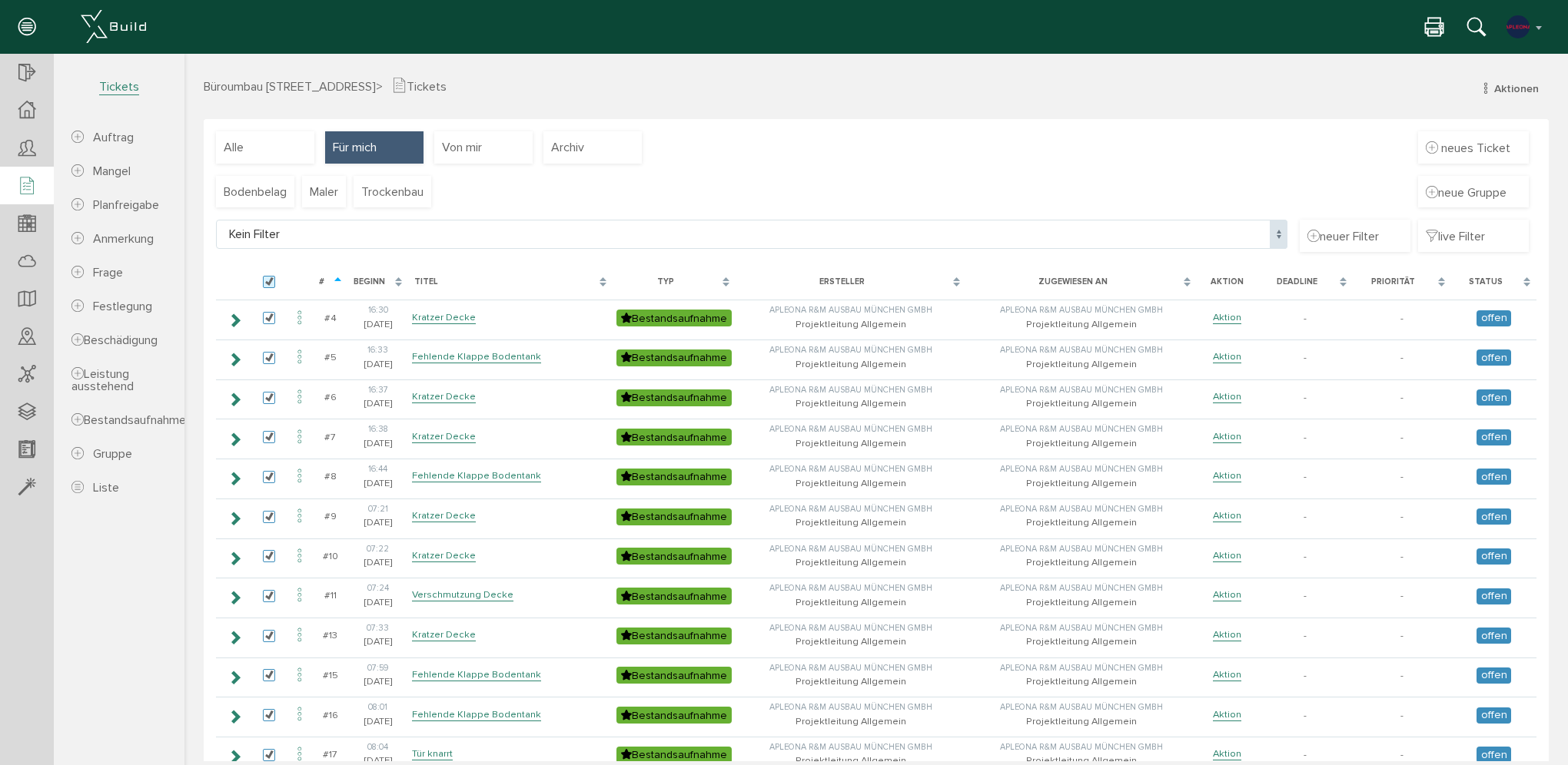
checkbox input "true"
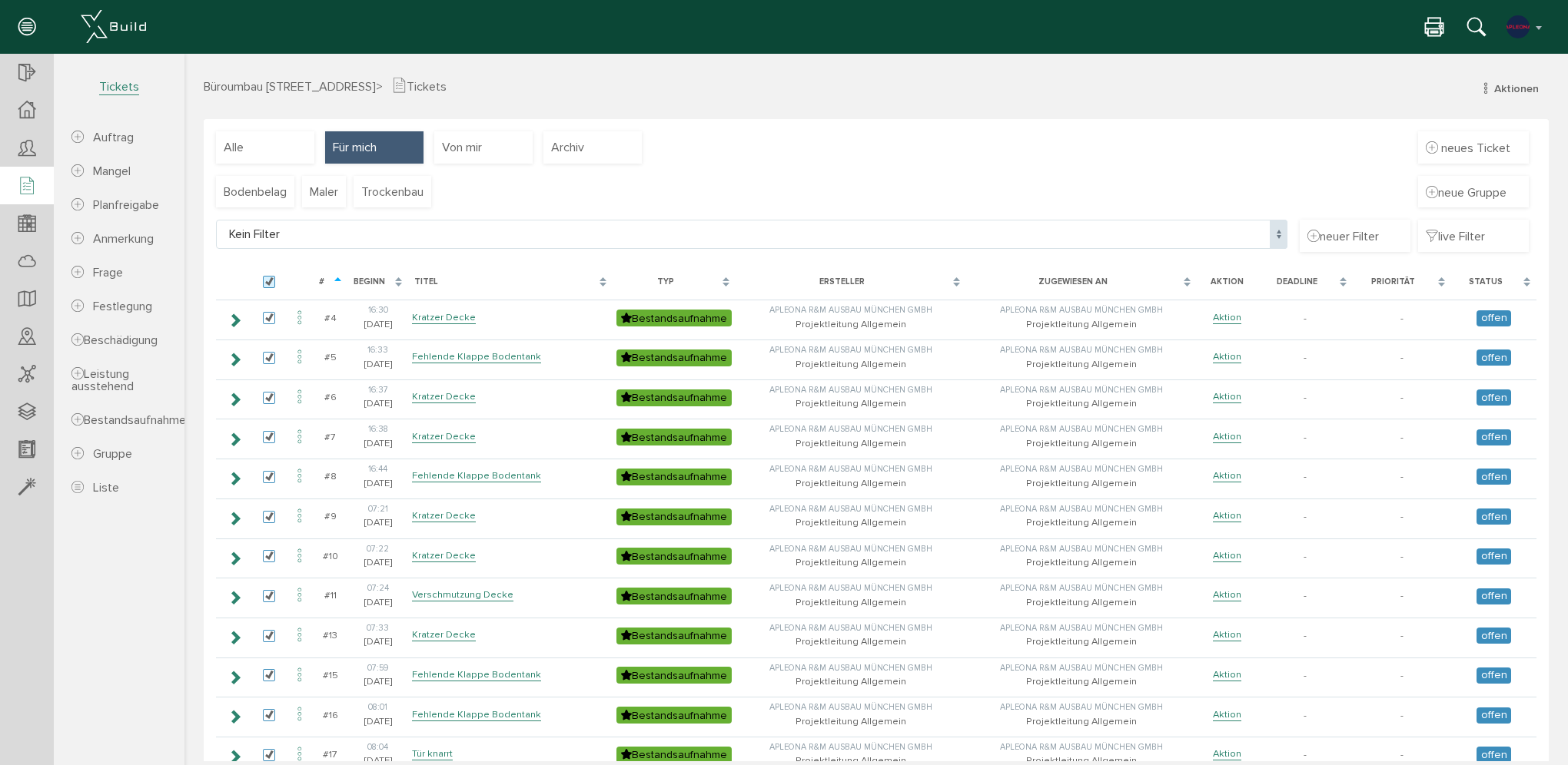
checkbox input "true"
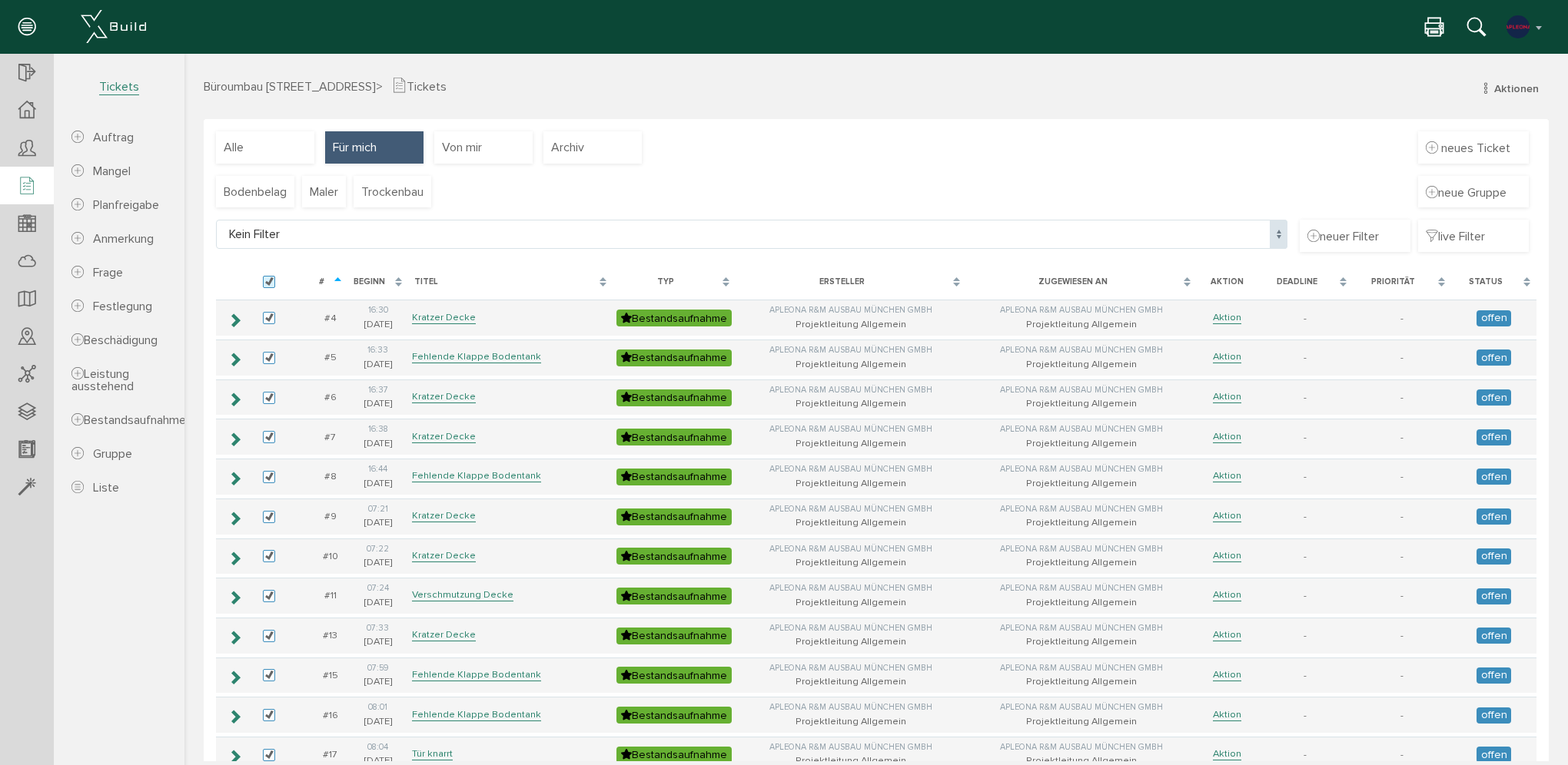
click at [270, 285] on label at bounding box center [273, 283] width 19 height 14
click at [270, 285] on input "checkbox" at bounding box center [268, 280] width 10 height 10
checkbox input "false"
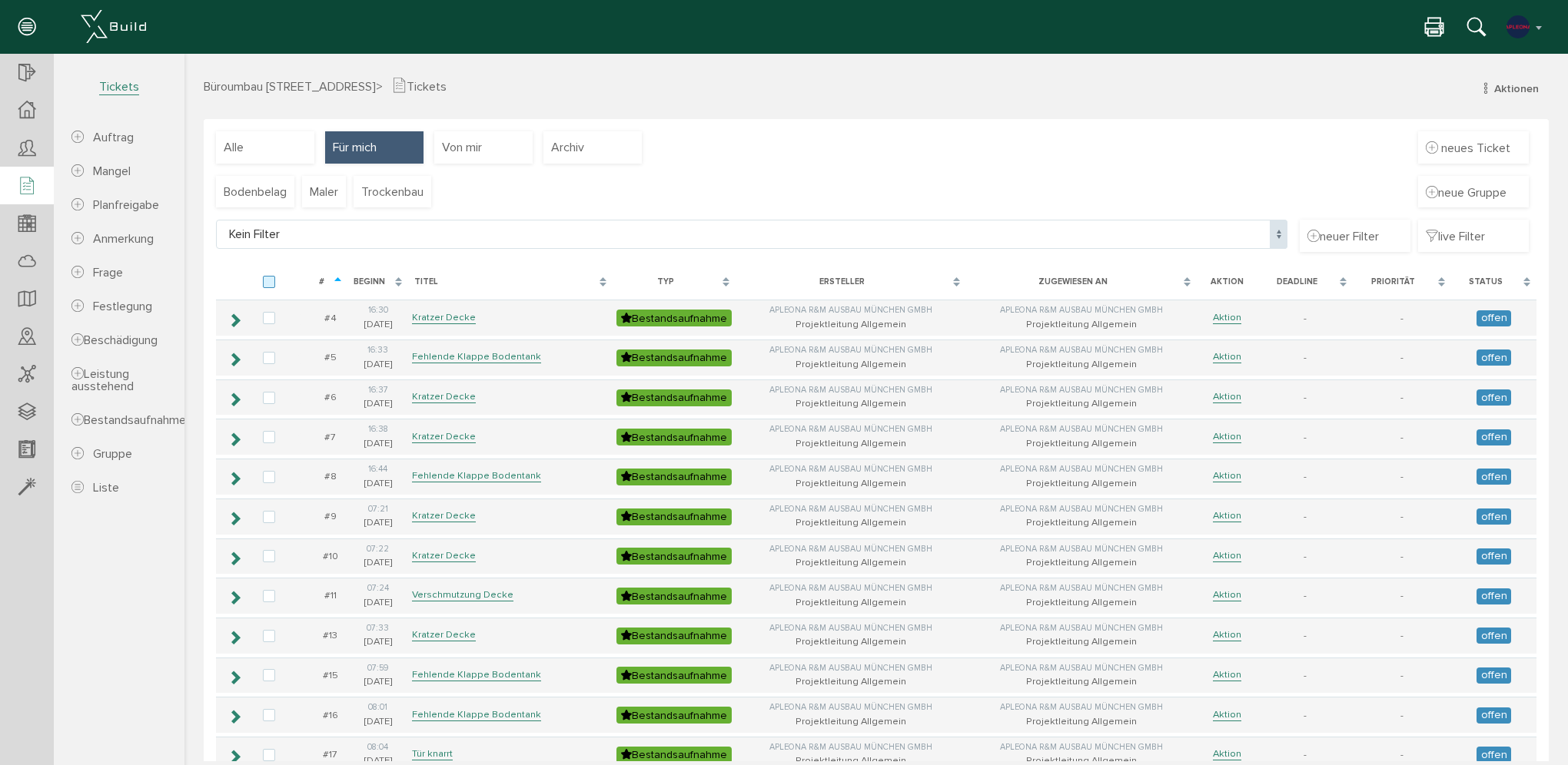
checkbox input "false"
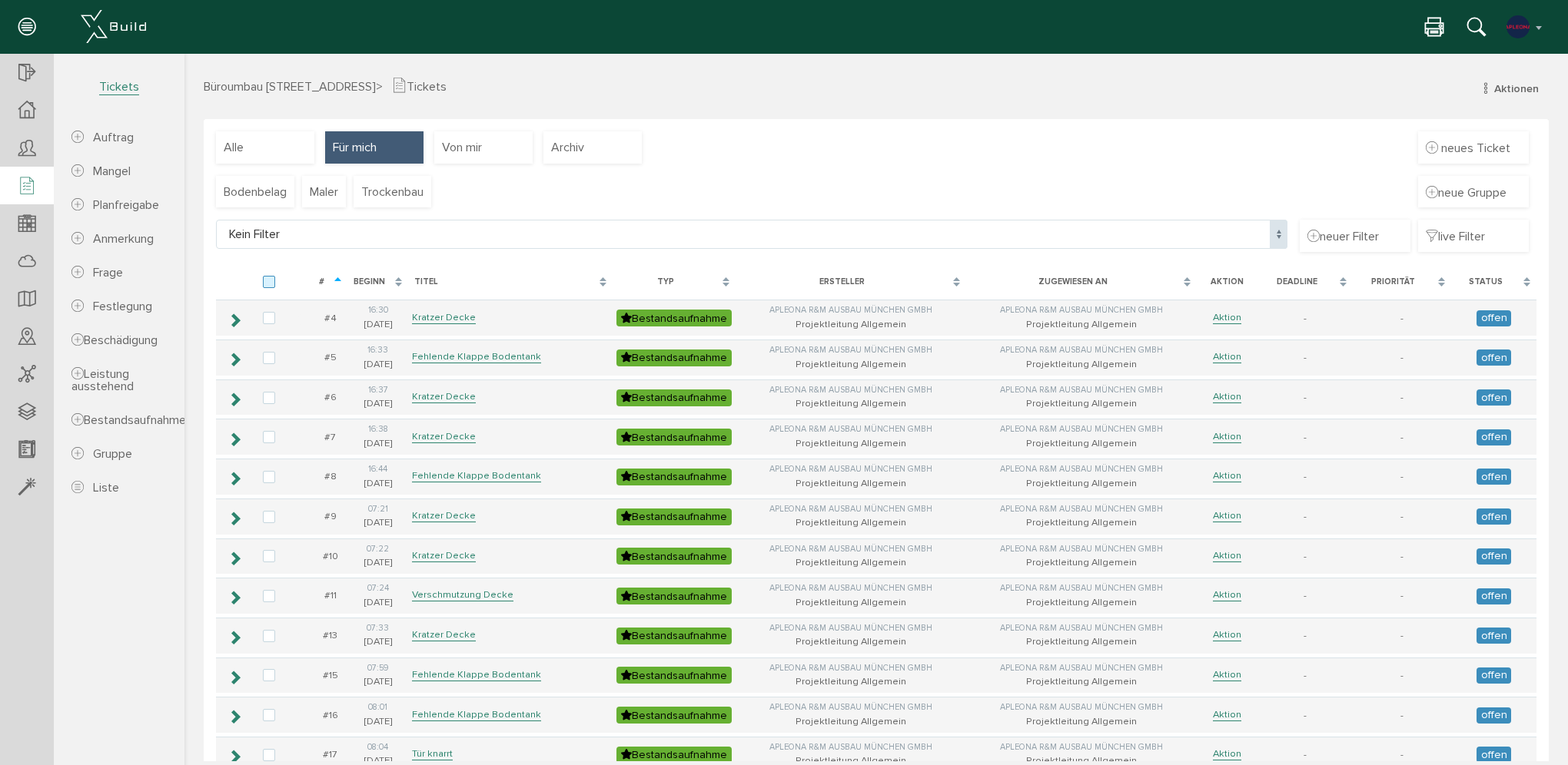
checkbox input "false"
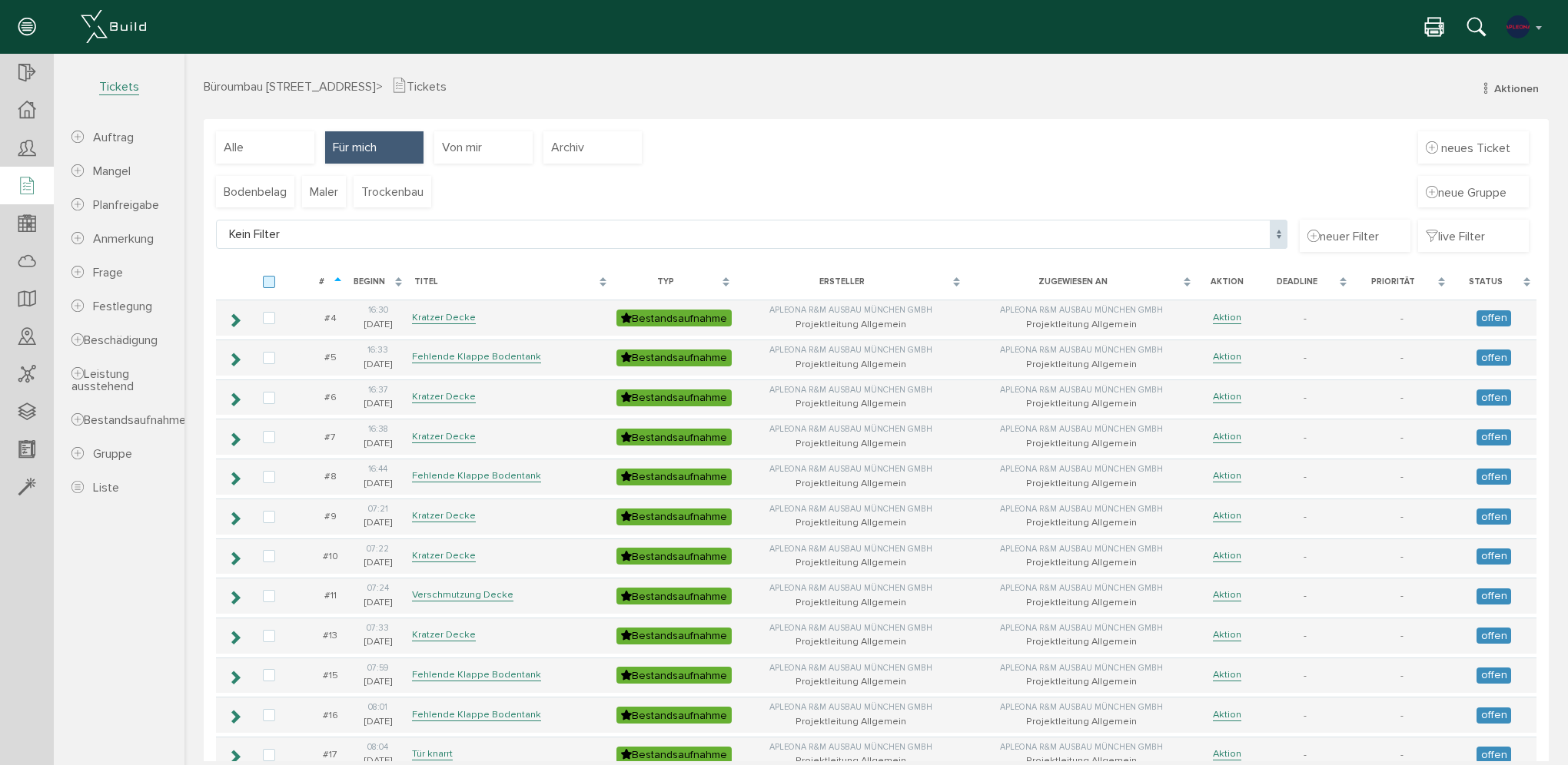
checkbox input "false"
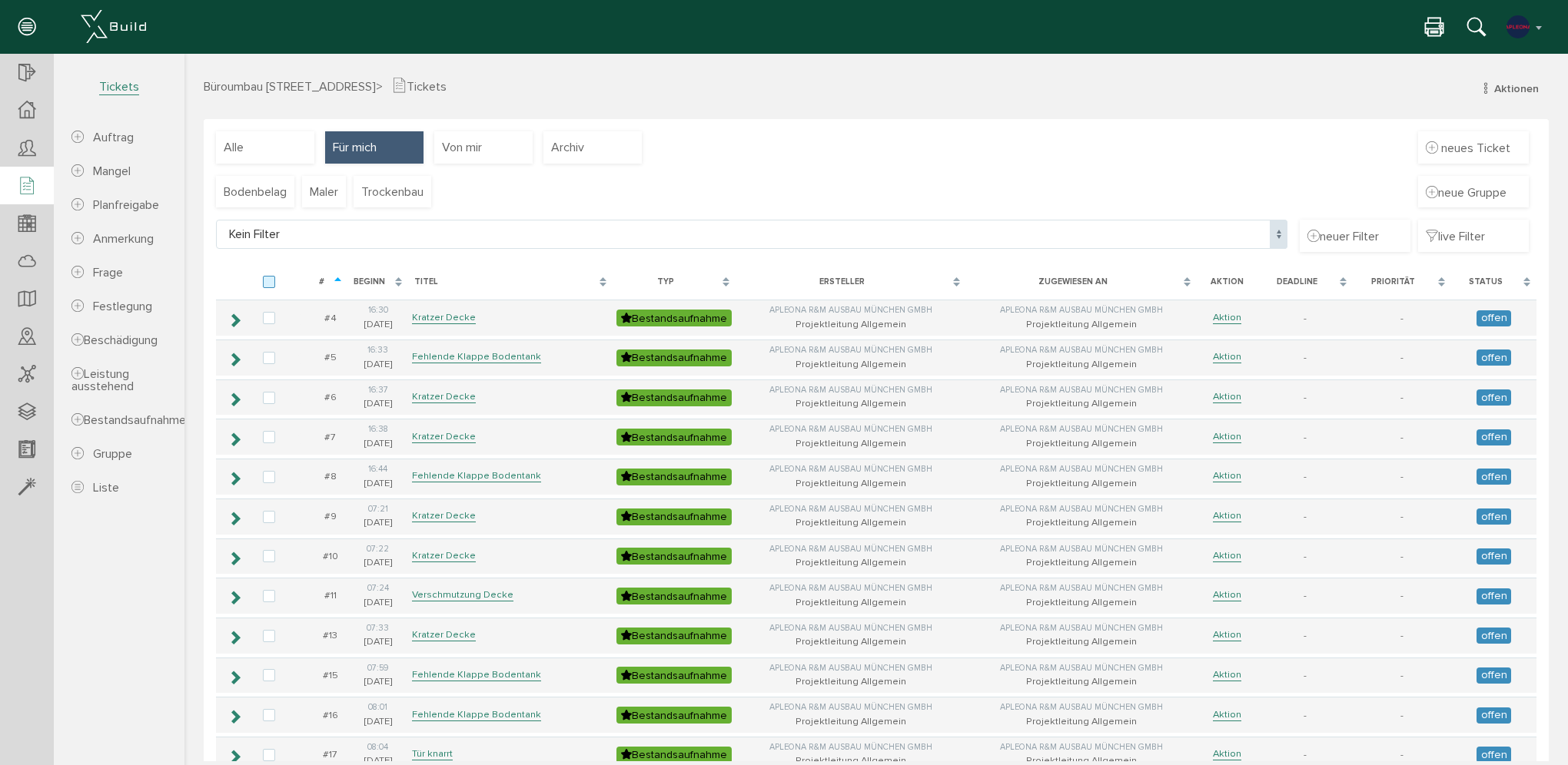
checkbox input "false"
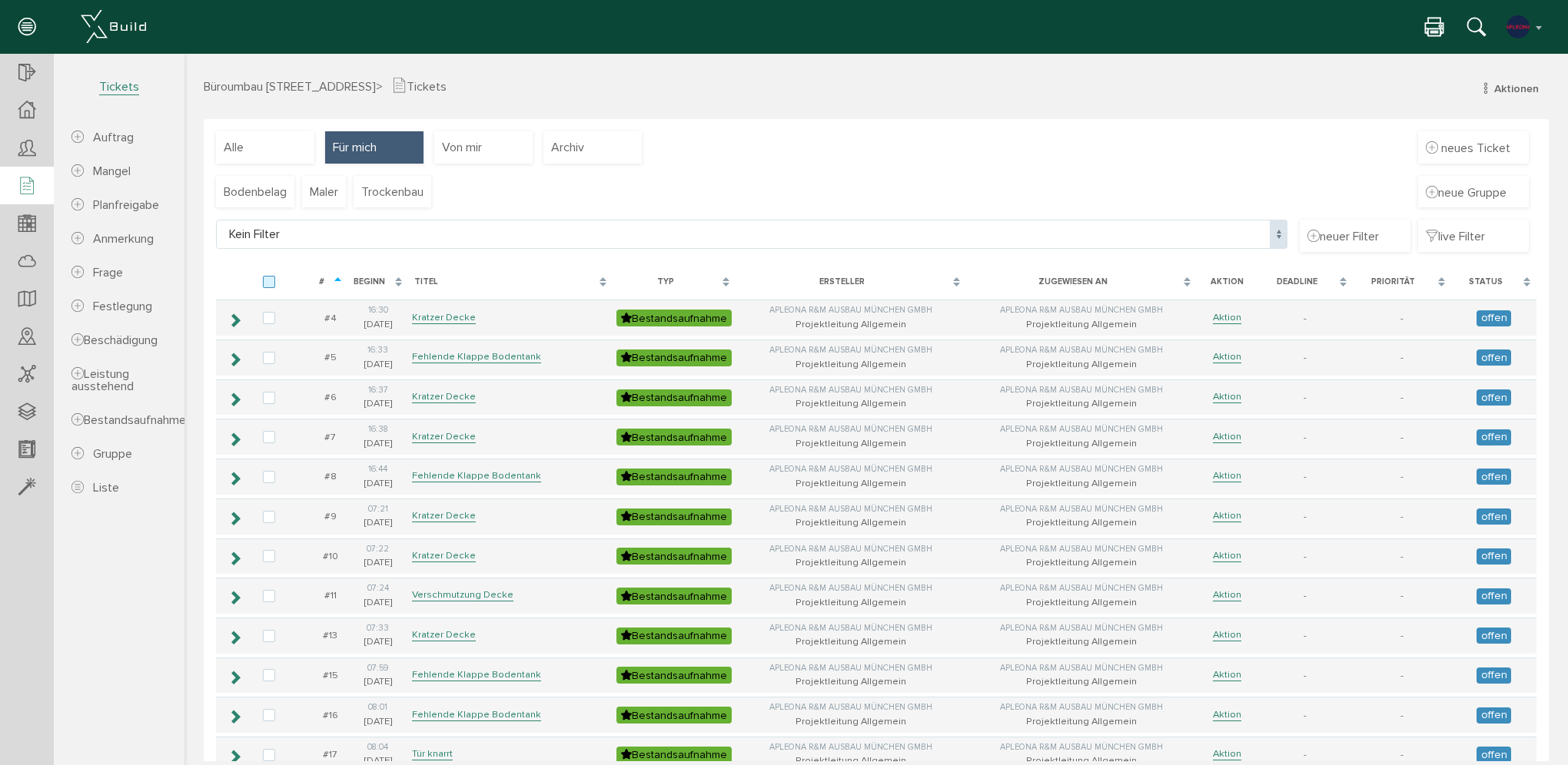
checkbox input "false"
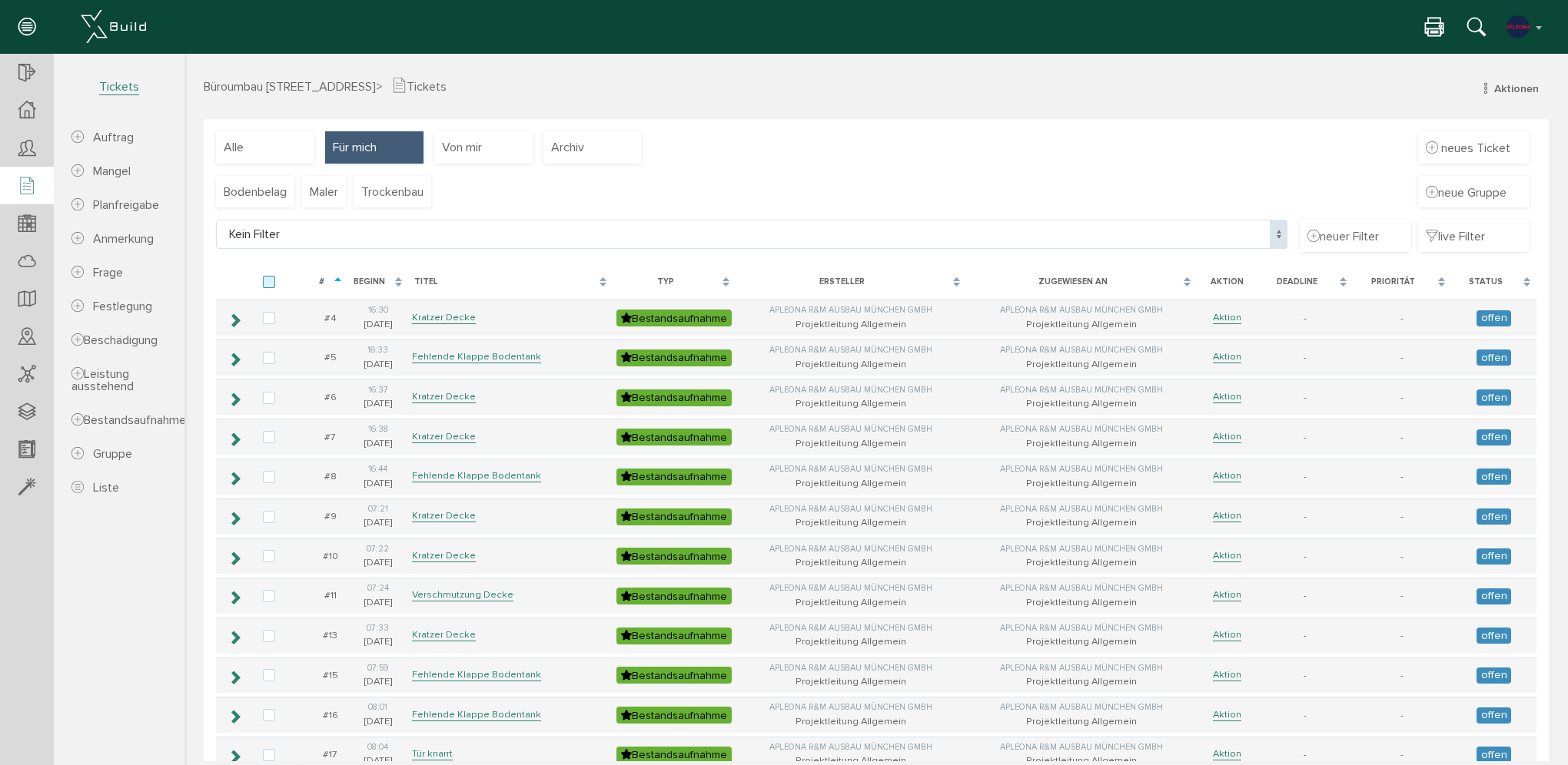
checkbox input "false"
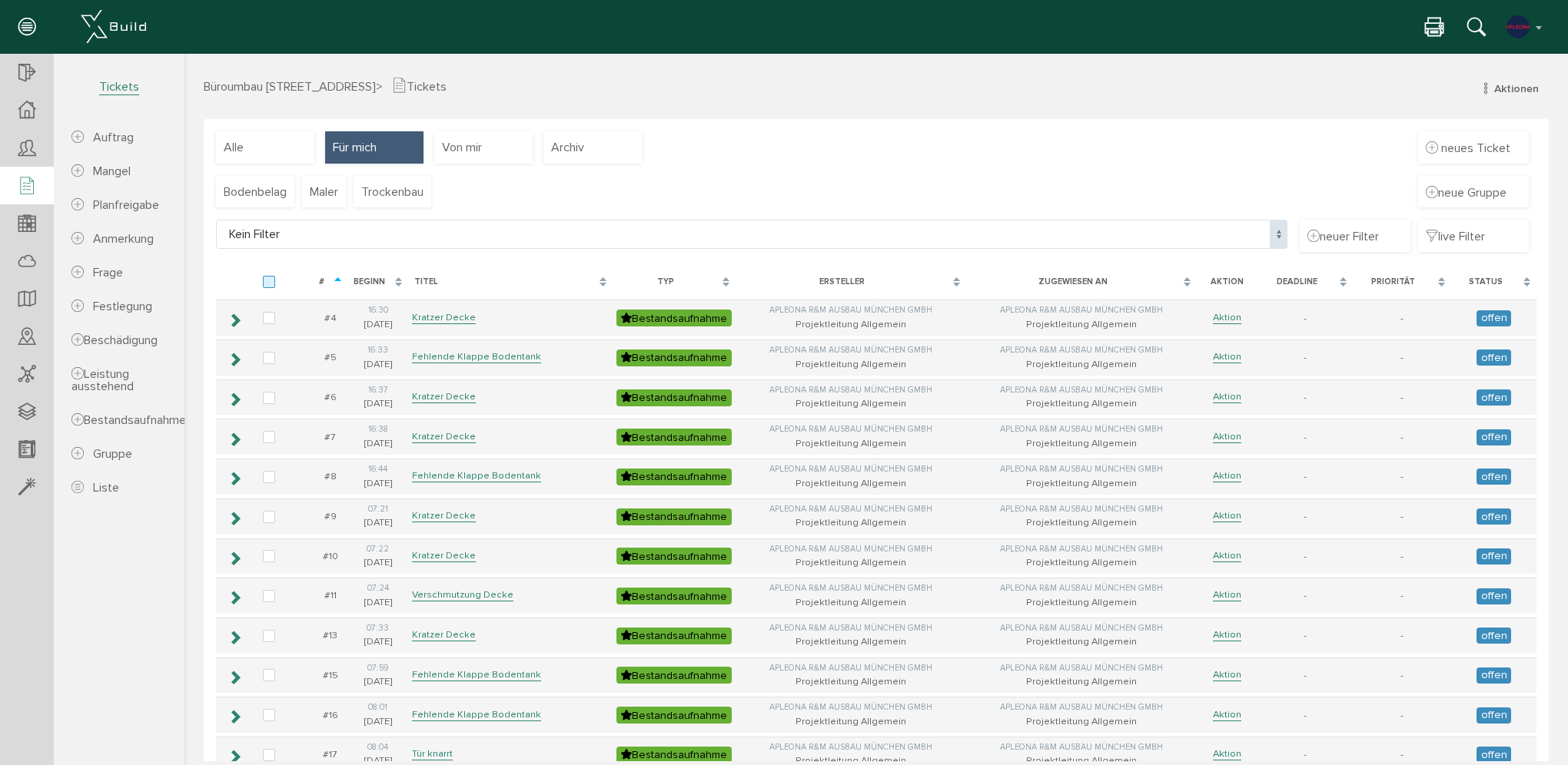
checkbox input "false"
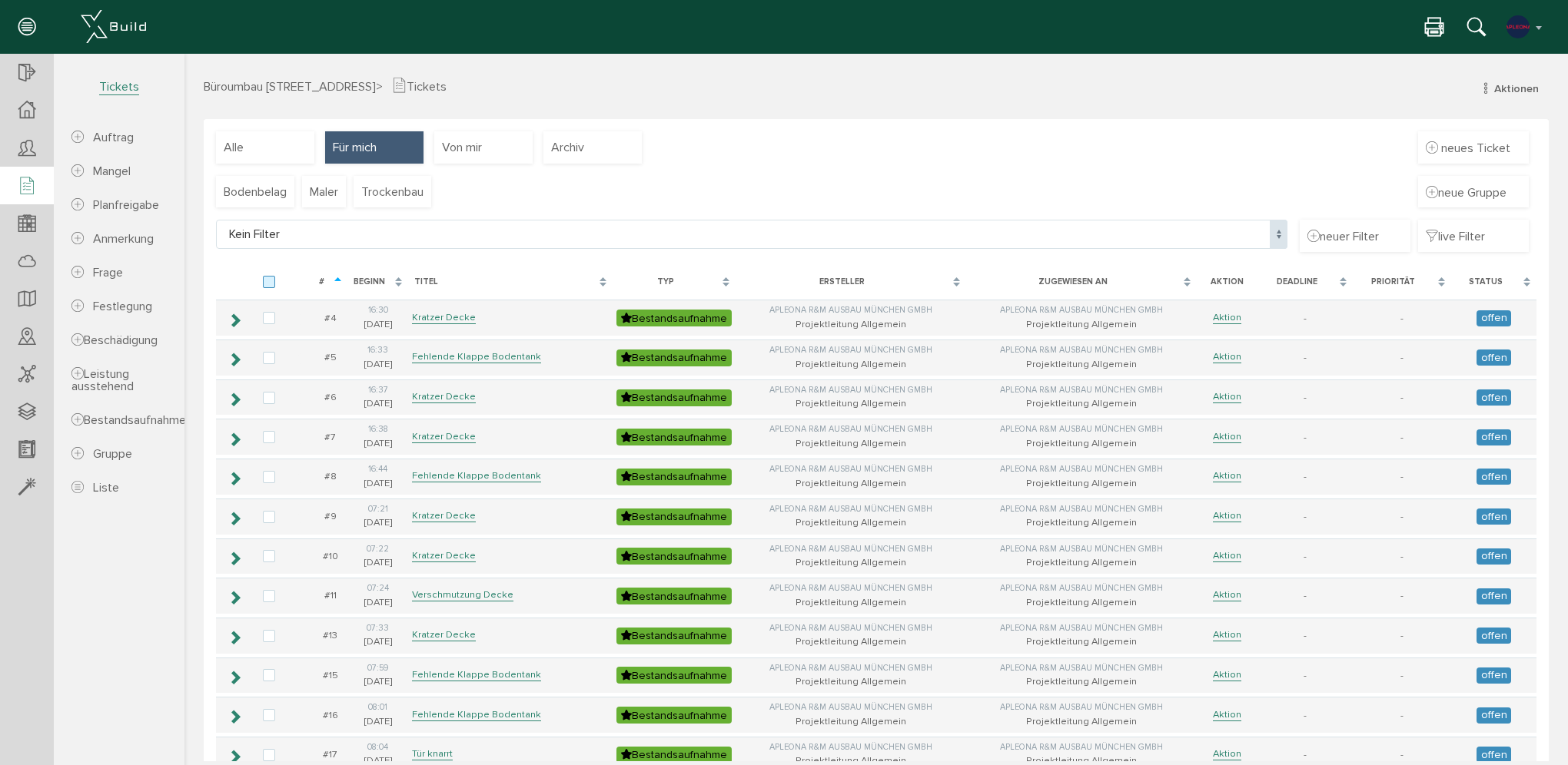
checkbox input "false"
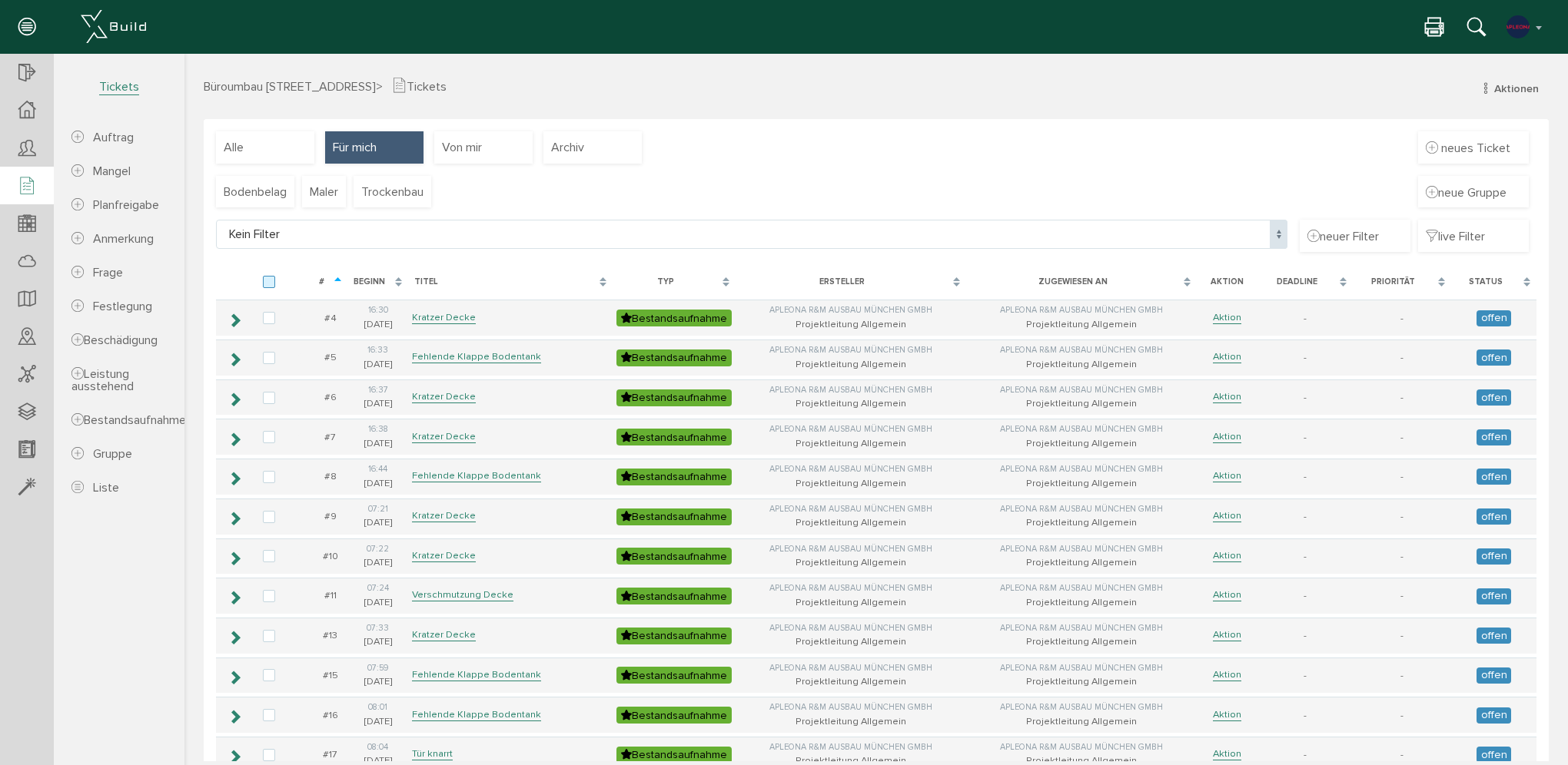
checkbox input "false"
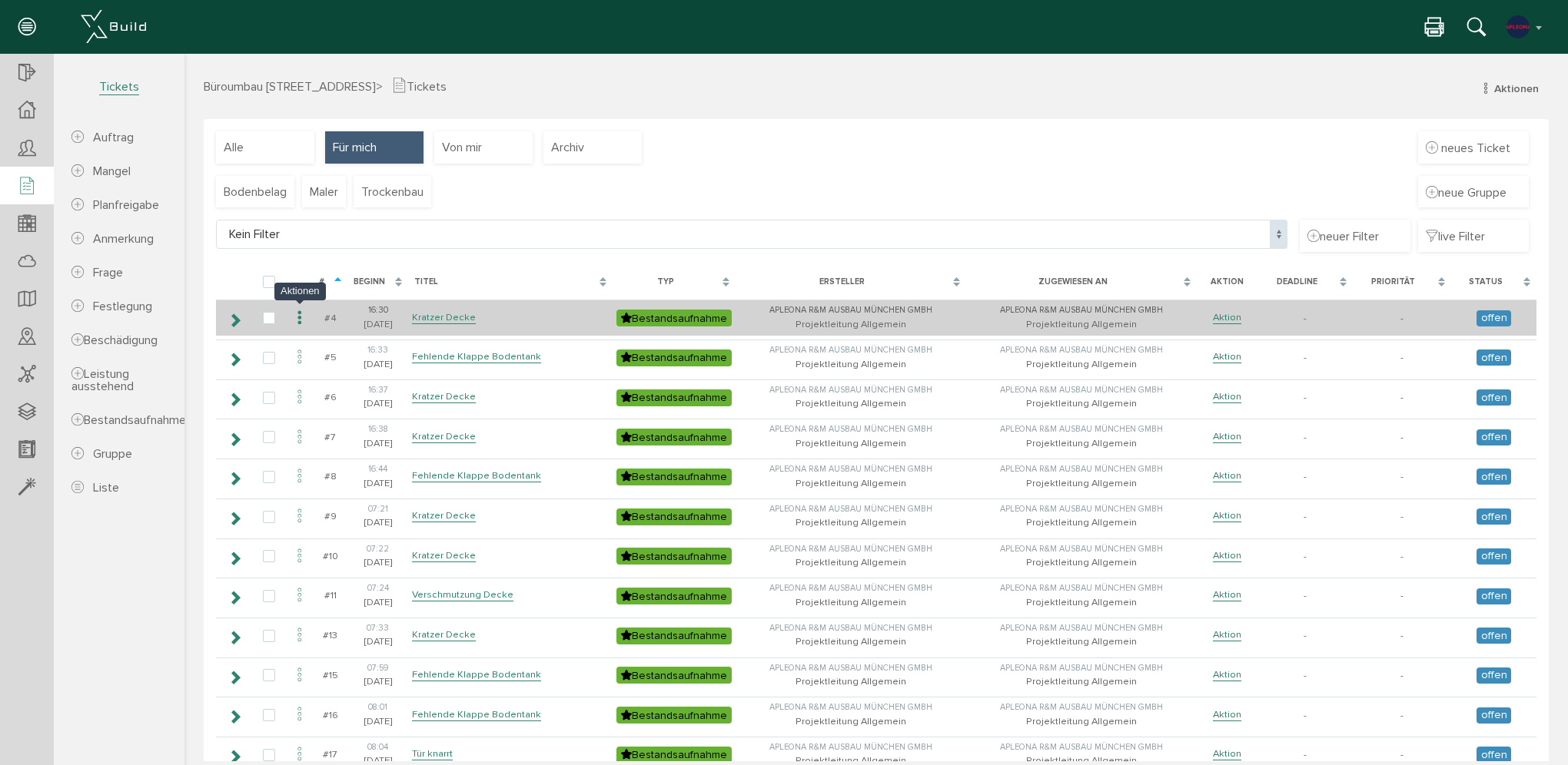
click at [302, 316] on icon at bounding box center [300, 318] width 19 height 21
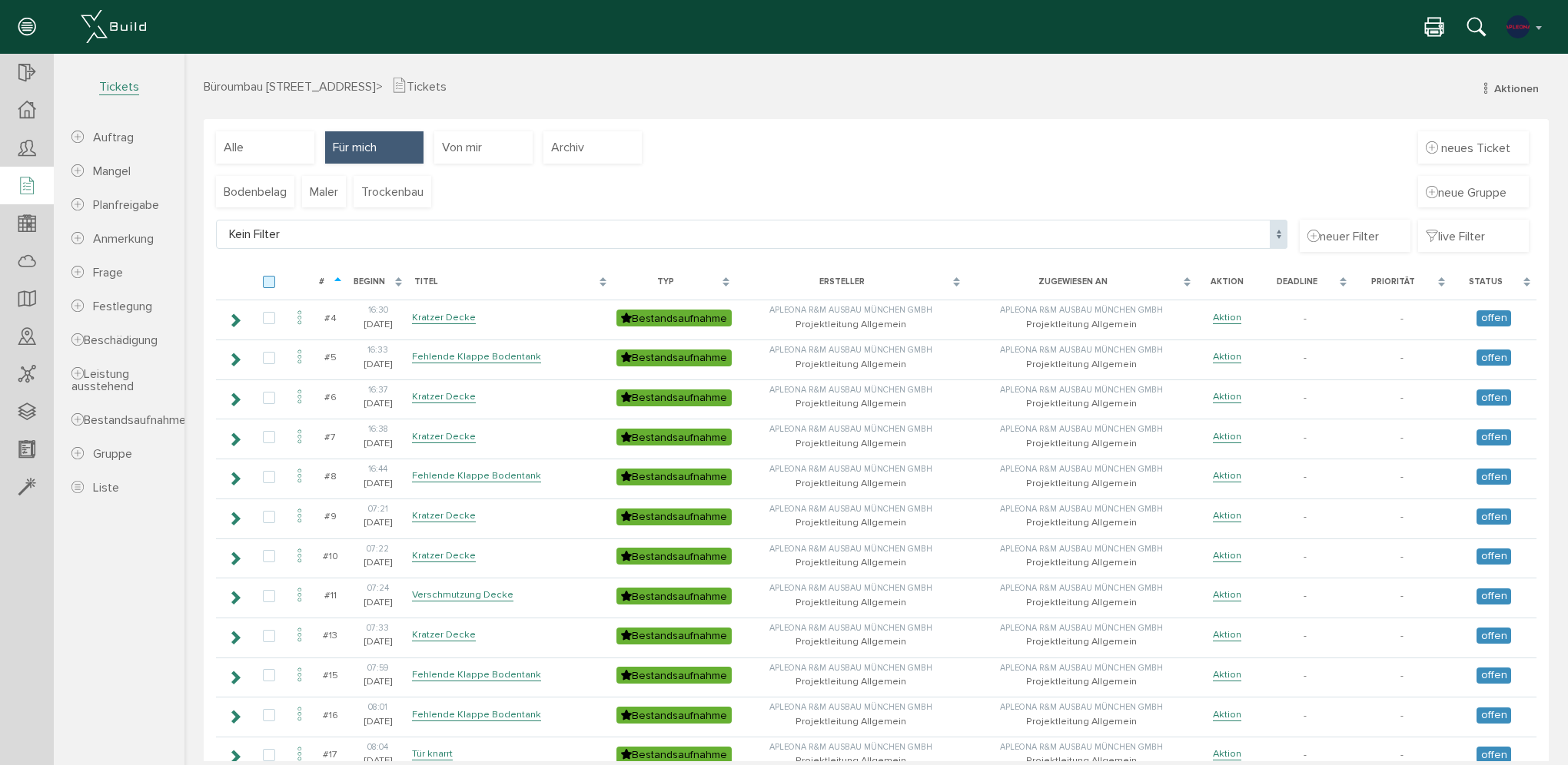
click at [273, 285] on label at bounding box center [273, 283] width 19 height 14
click at [273, 285] on input "checkbox" at bounding box center [268, 280] width 10 height 10
checkbox input "true"
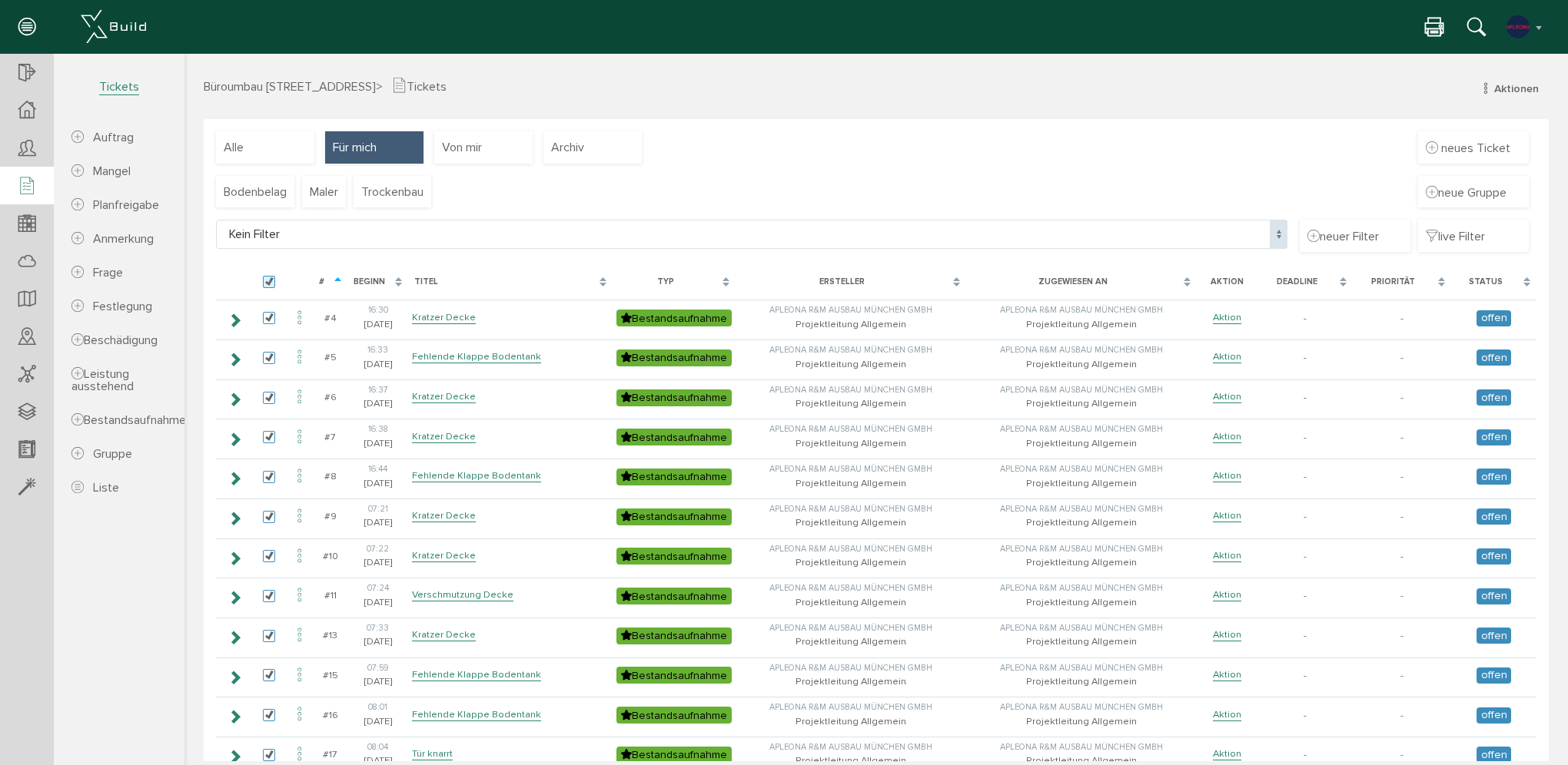
checkbox input "true"
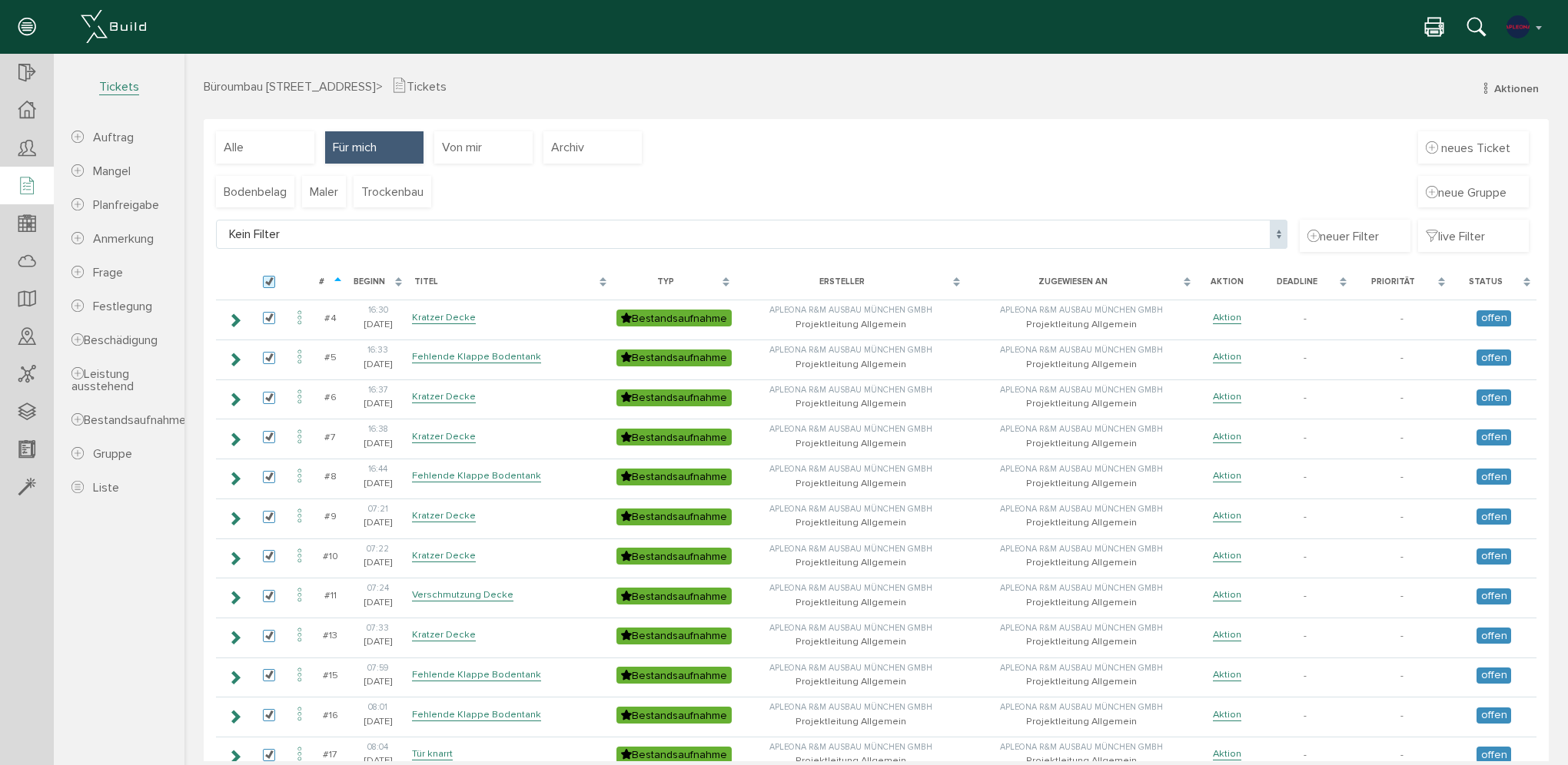
checkbox input "true"
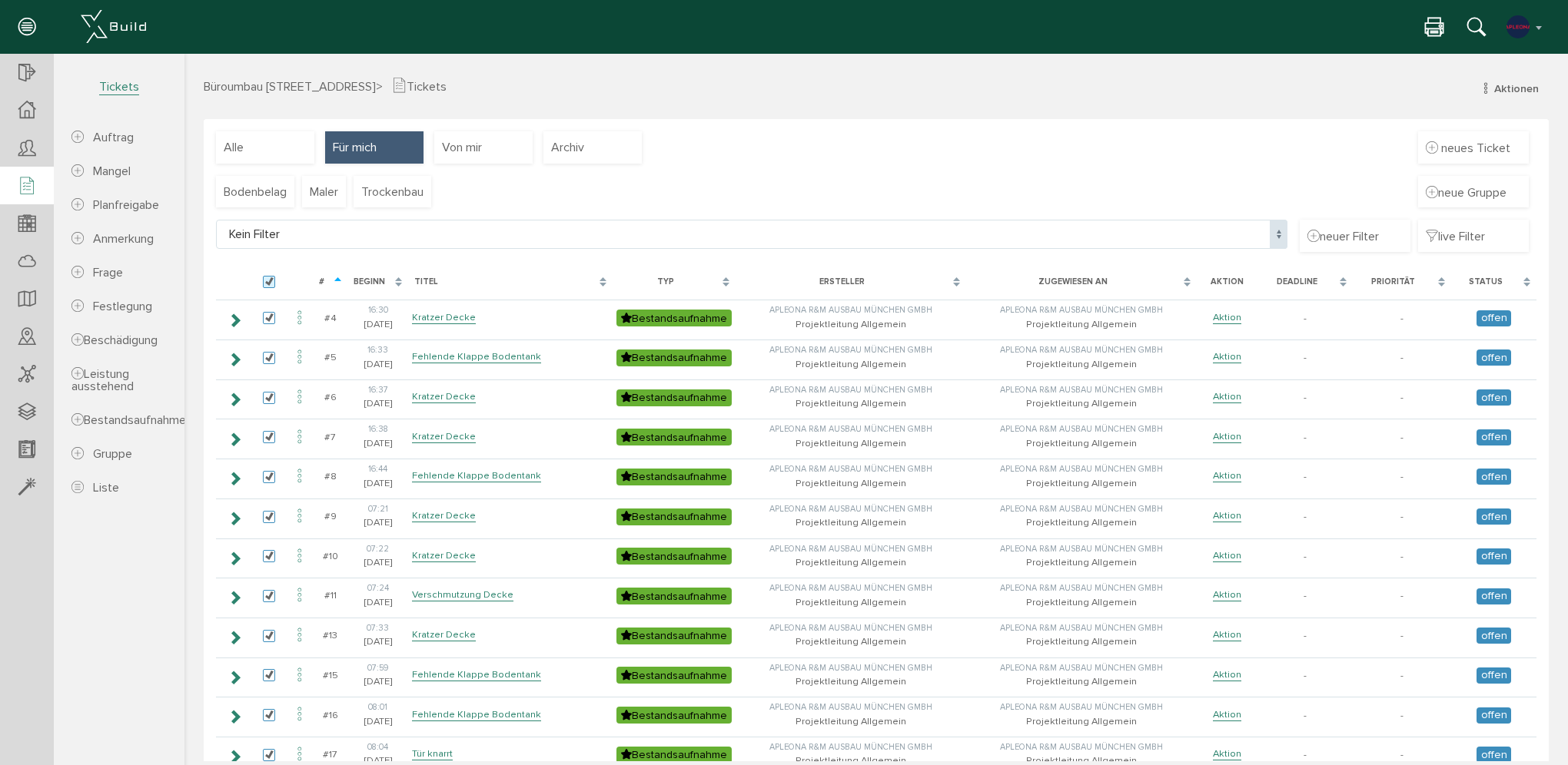
checkbox input "true"
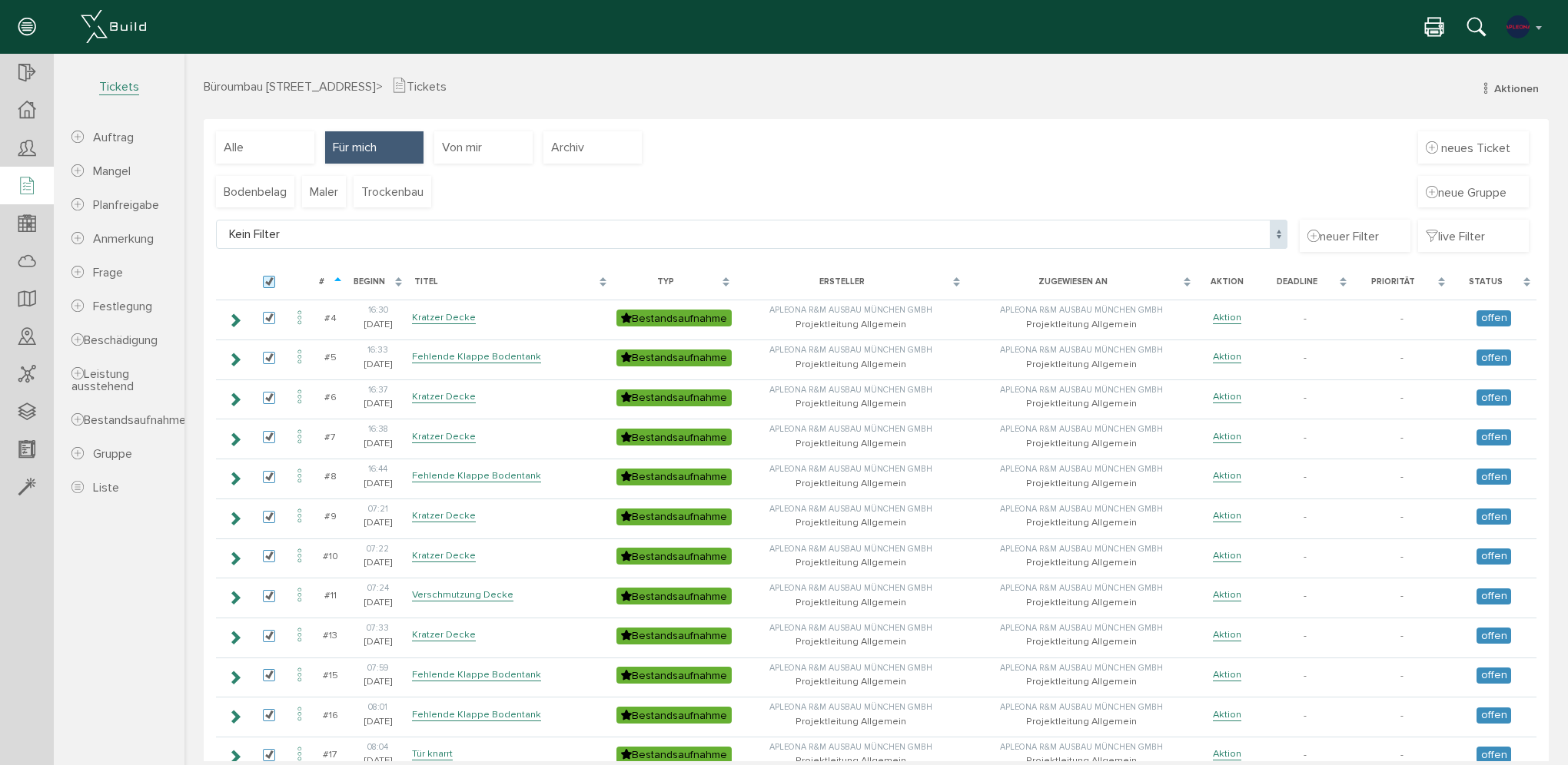
checkbox input "true"
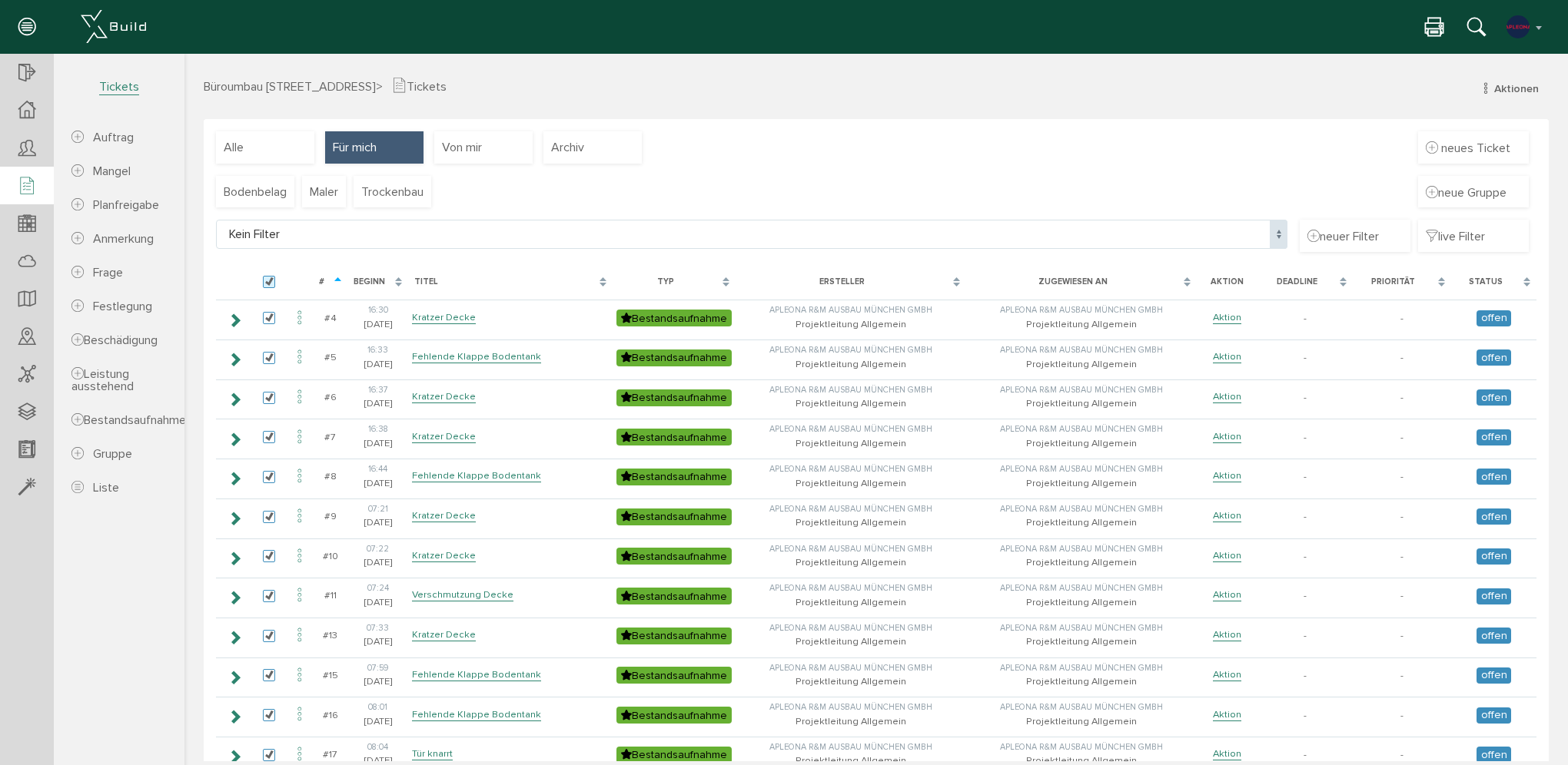
checkbox input "true"
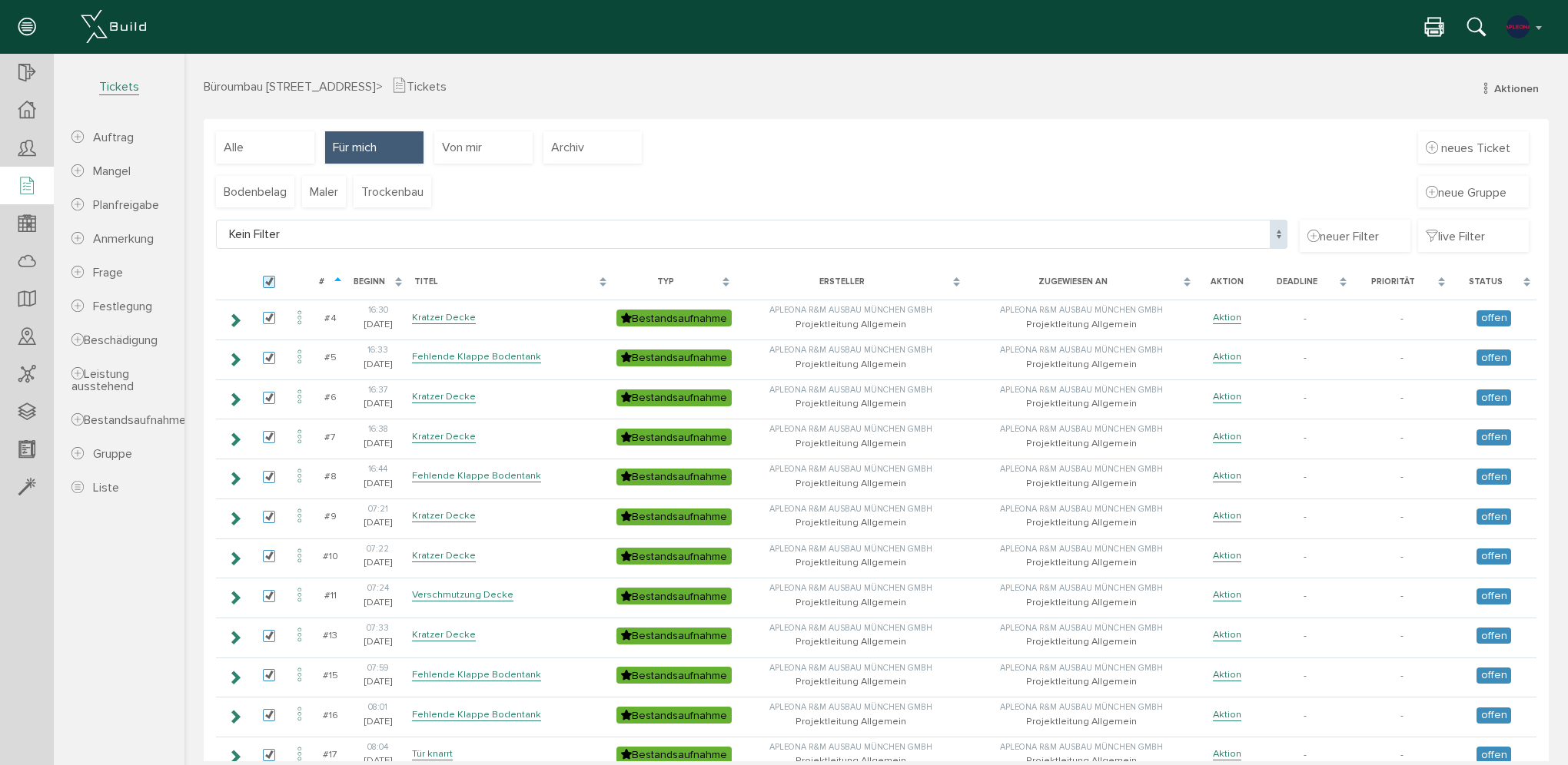
checkbox input "true"
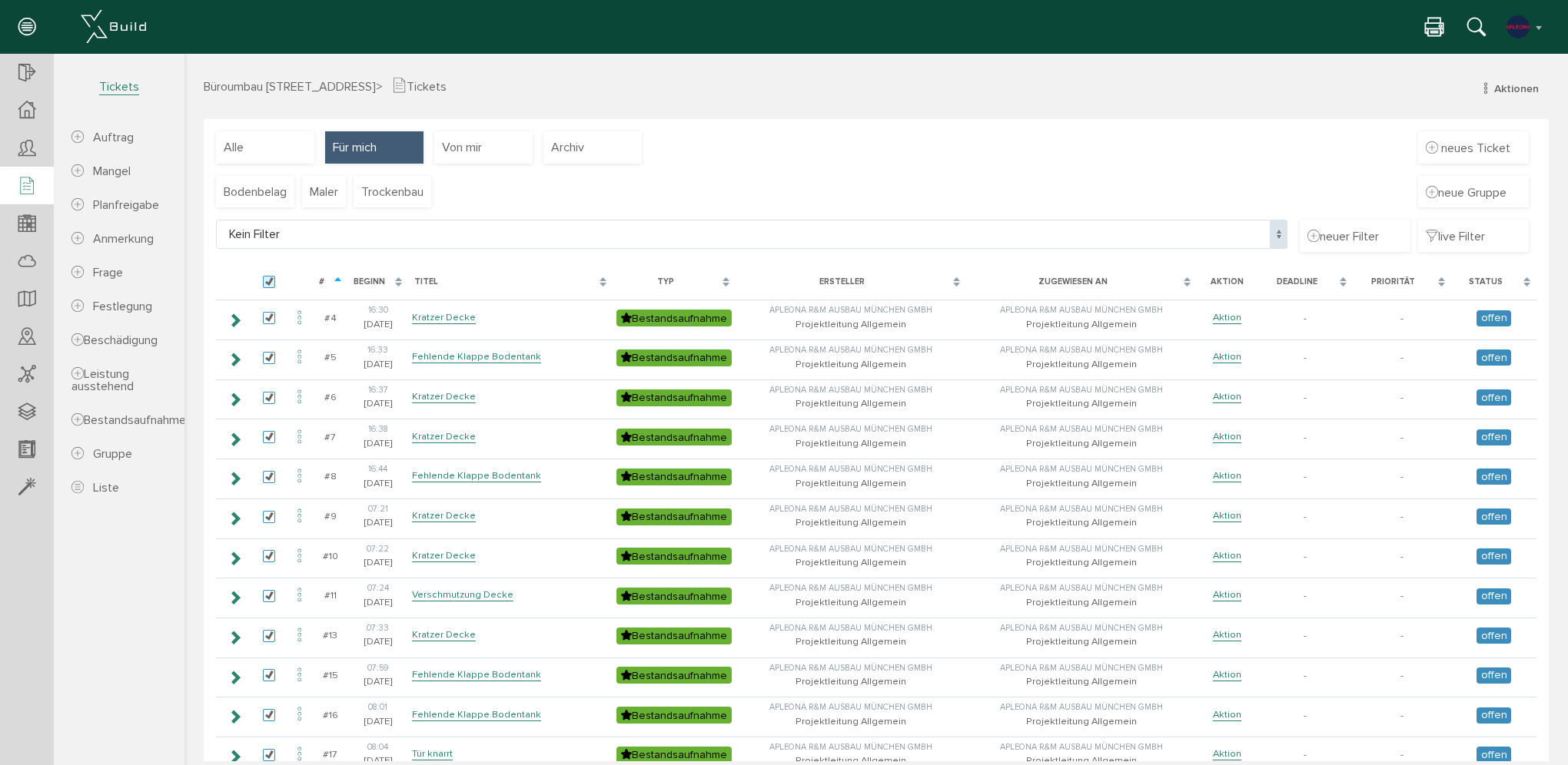
checkbox input "true"
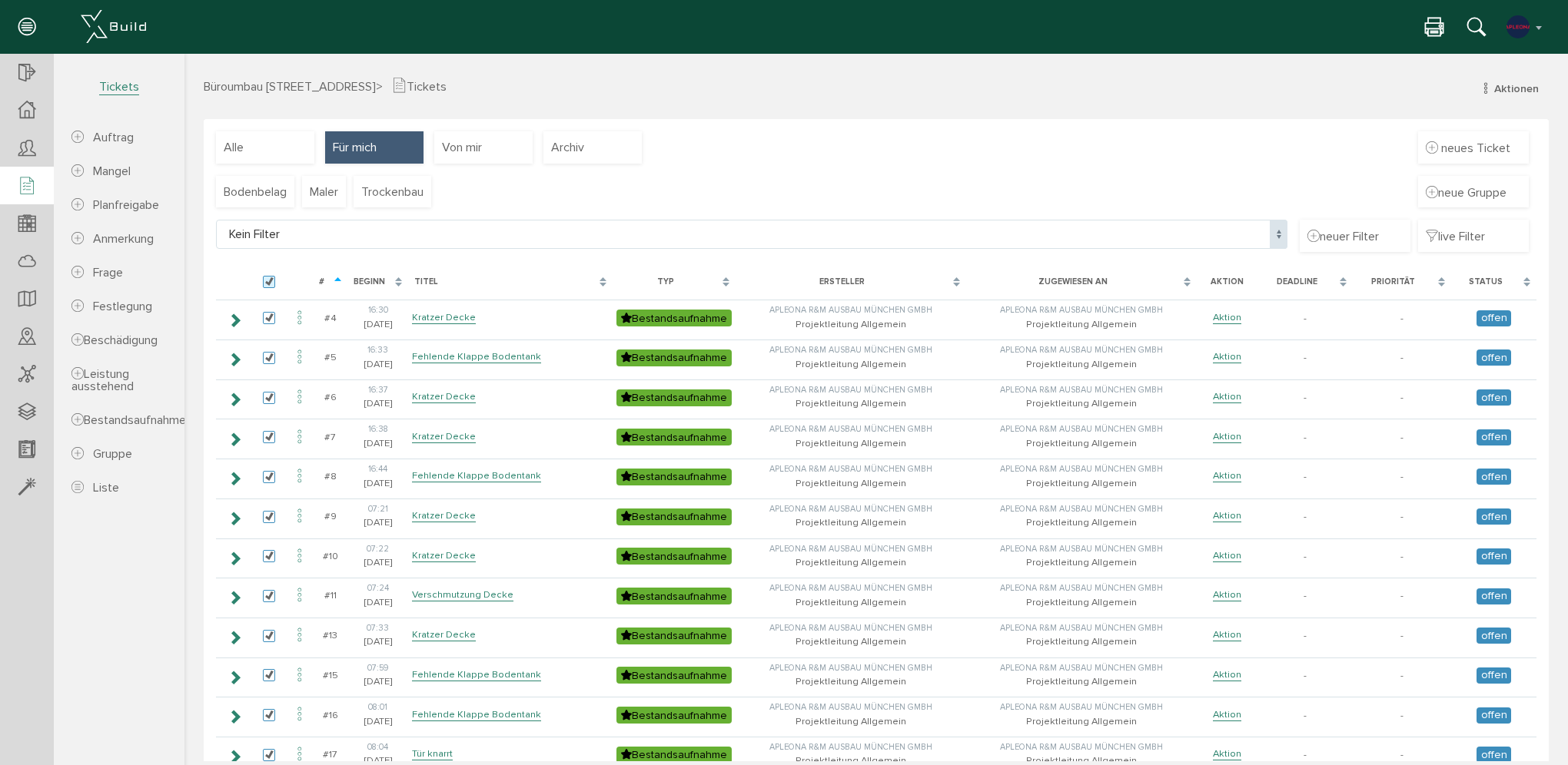
checkbox input "true"
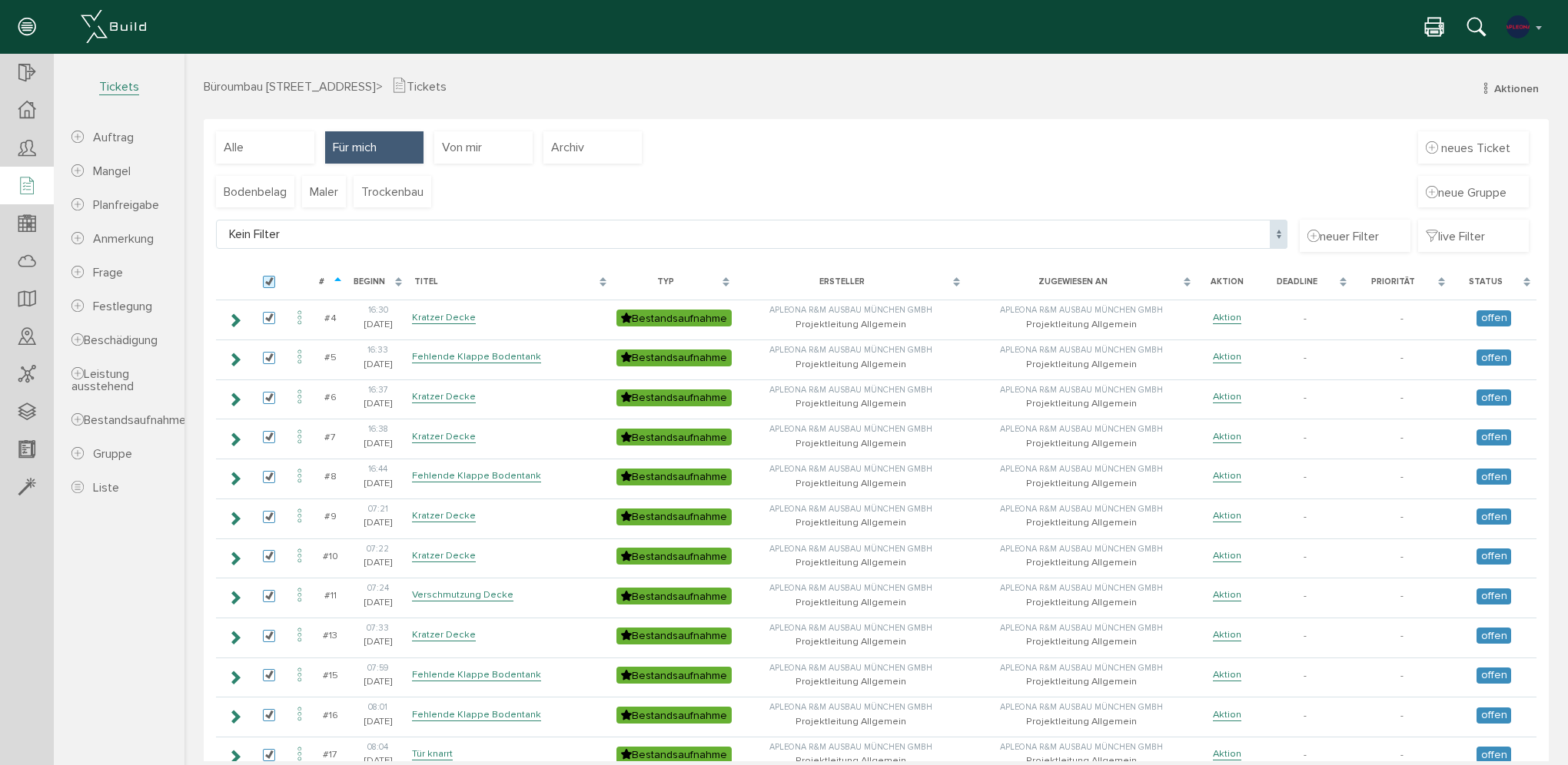
checkbox input "true"
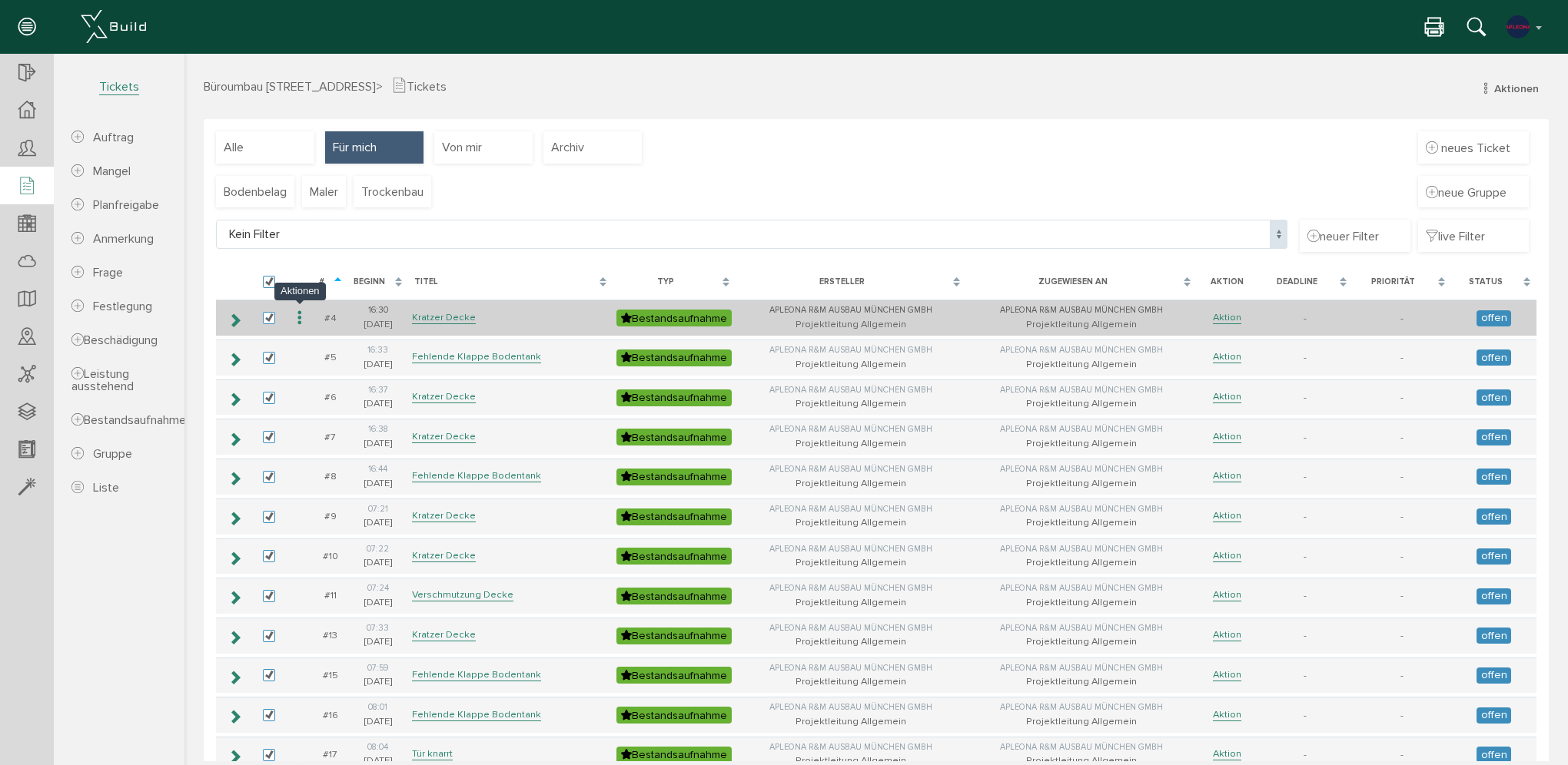
click at [298, 315] on icon at bounding box center [300, 318] width 19 height 21
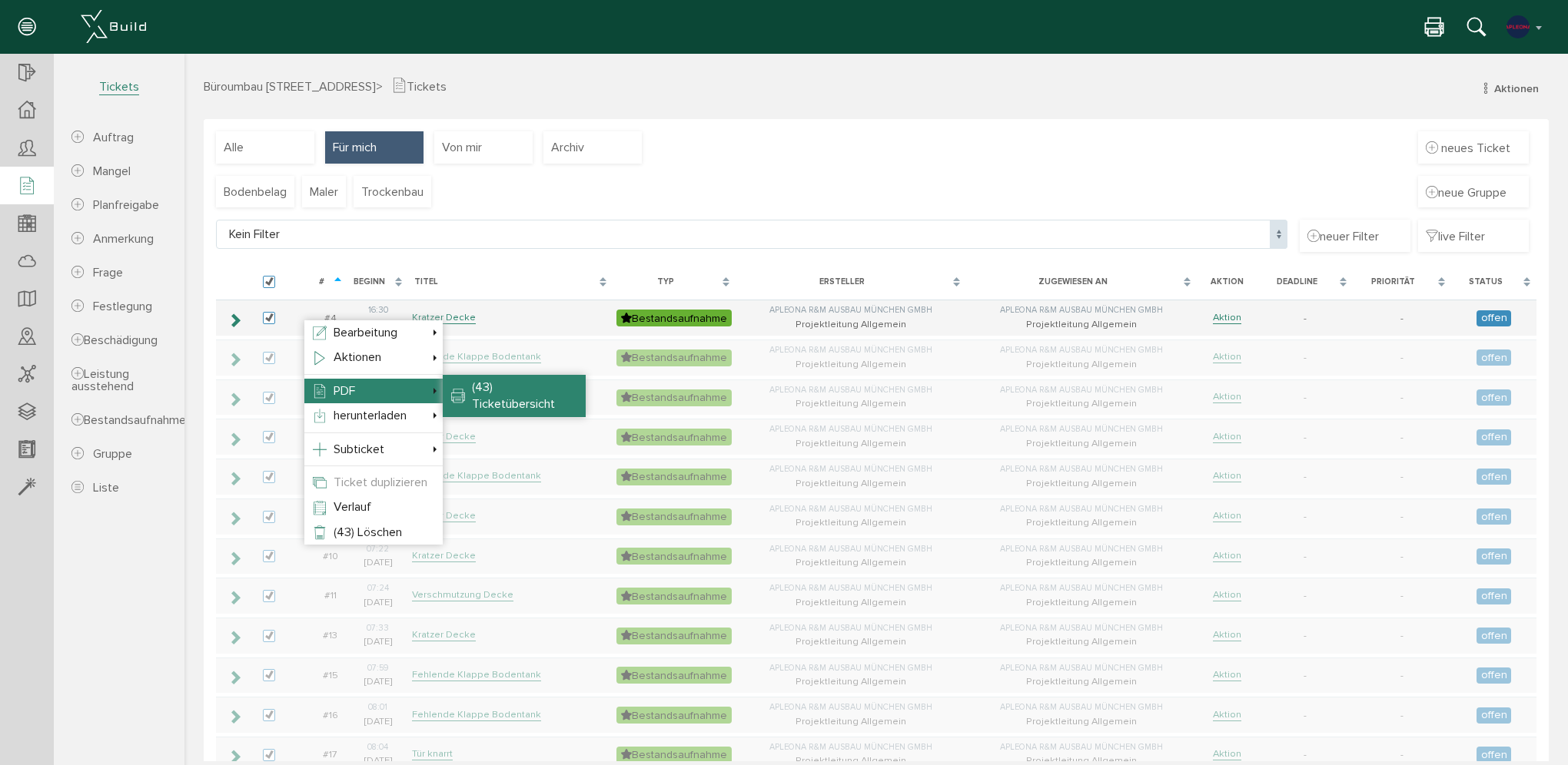
click at [465, 386] on li "(43) Ticketübersicht" at bounding box center [514, 396] width 143 height 42
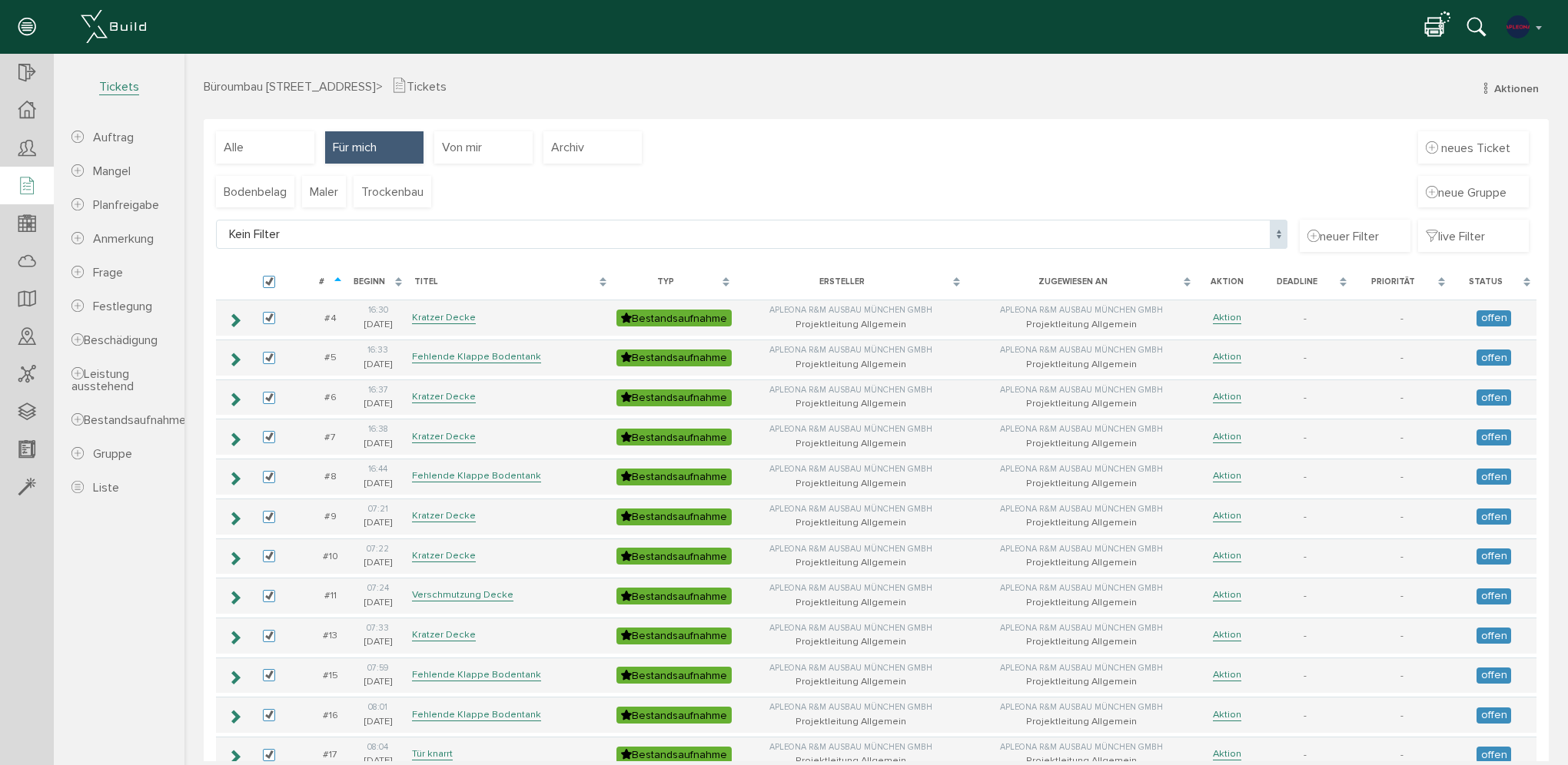
click at [1431, 25] on icon at bounding box center [1434, 28] width 19 height 23
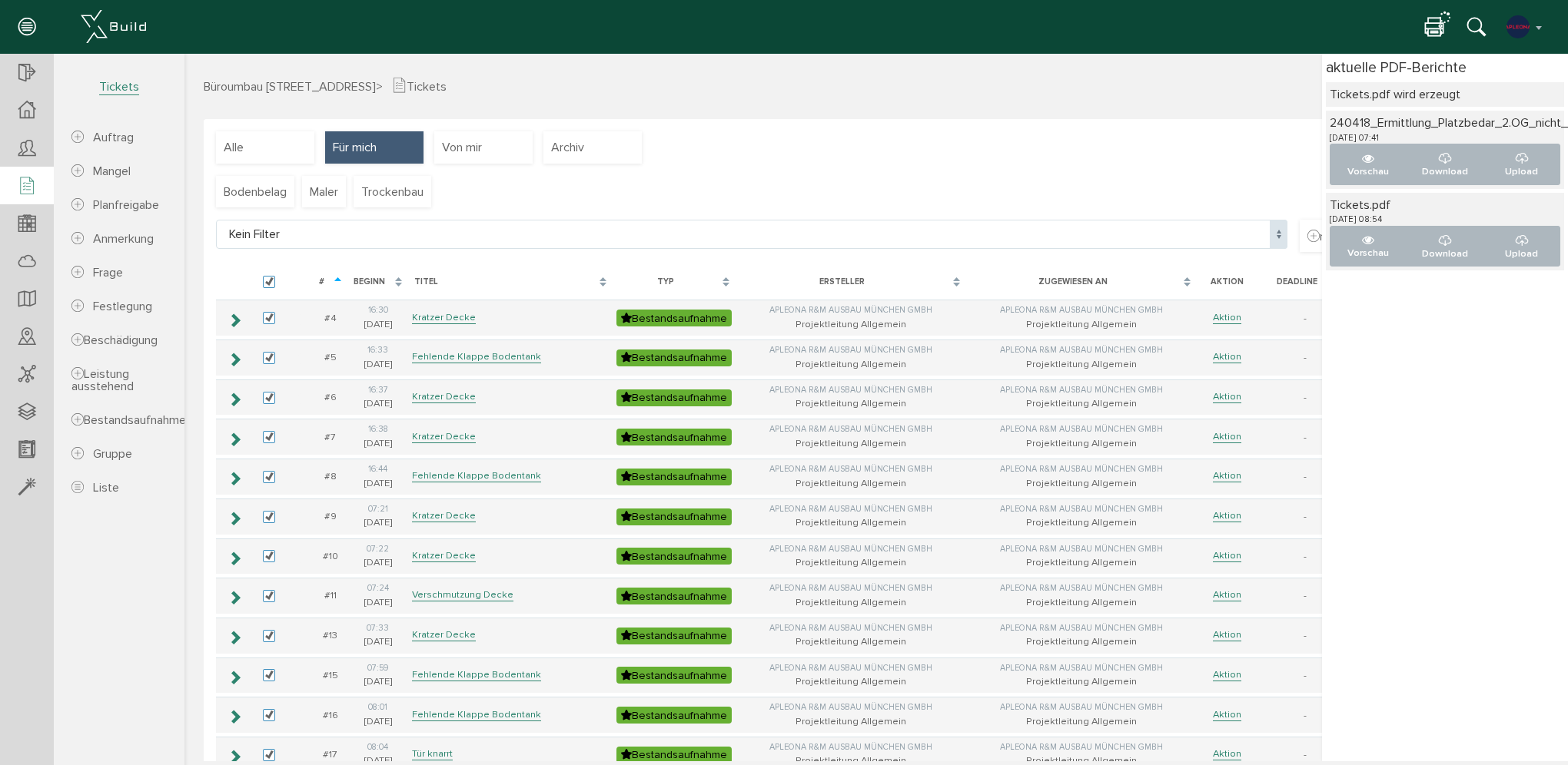
click at [1142, 186] on div "Bodenbelag Maler Trockenbau neue Gruppe" at bounding box center [876, 197] width 1320 height 44
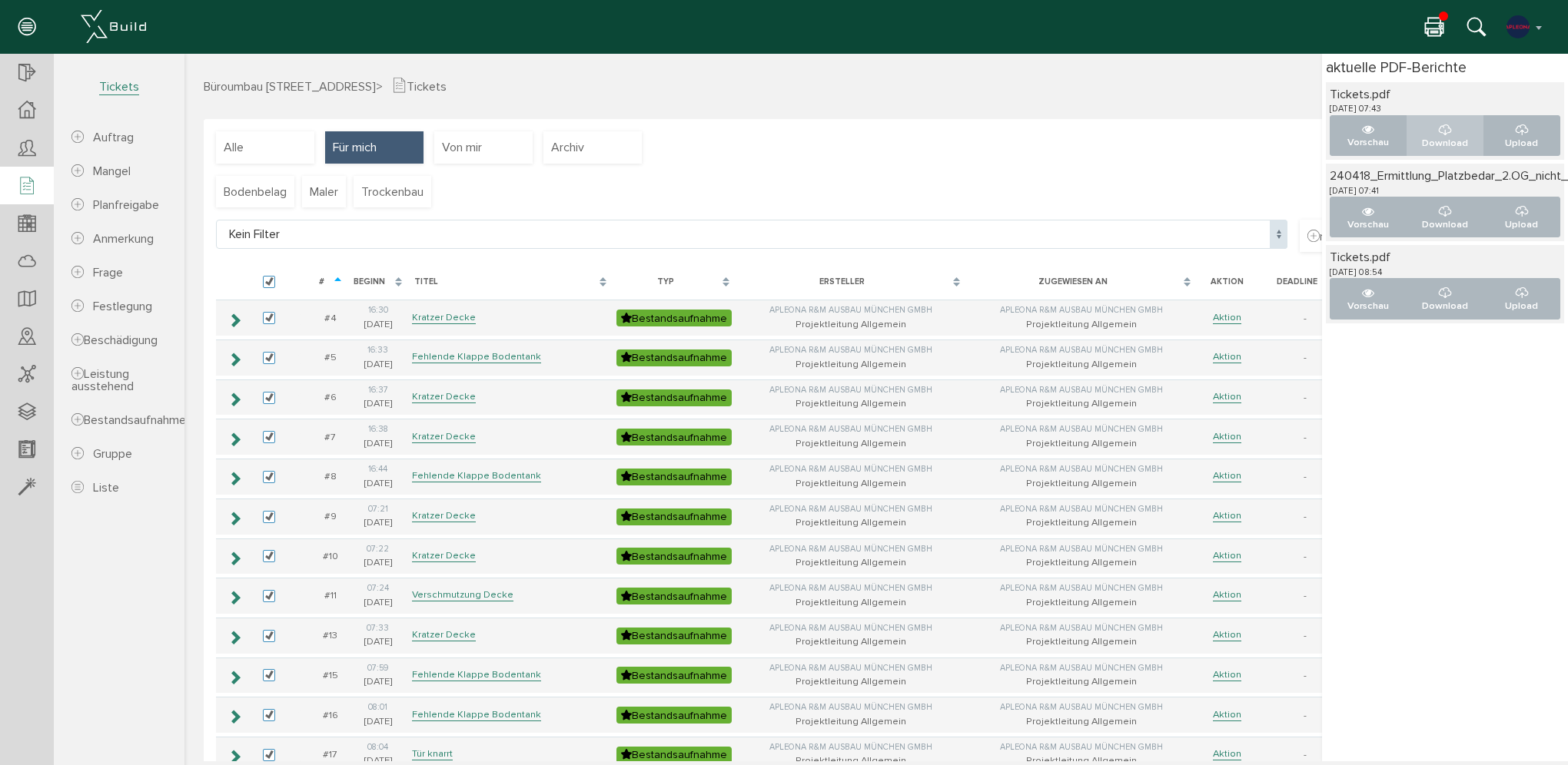
click at [1435, 138] on p "Download" at bounding box center [1445, 143] width 52 height 15
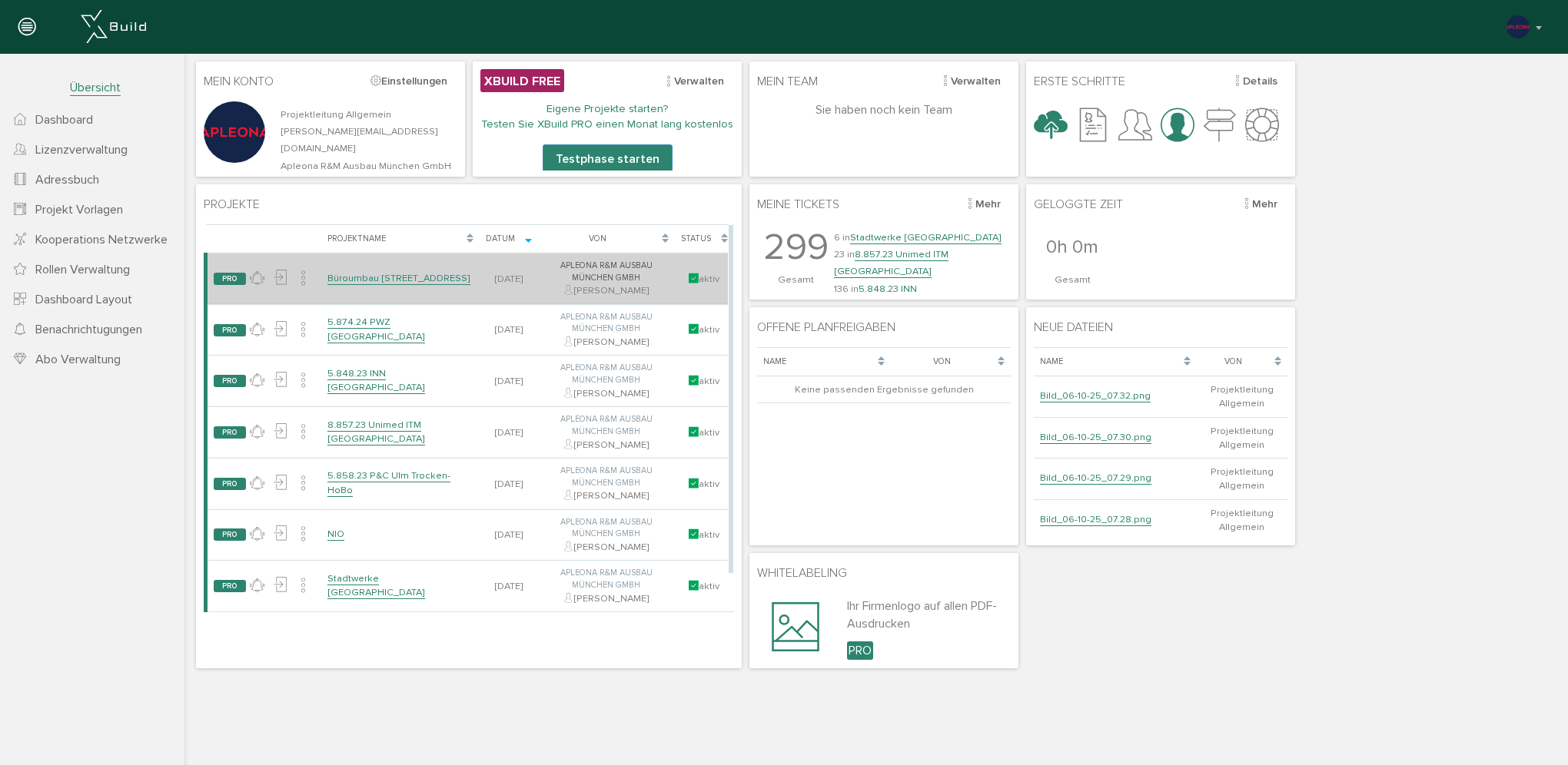
click at [416, 272] on link "Büroumbau [STREET_ADDRESS]" at bounding box center [398, 278] width 143 height 13
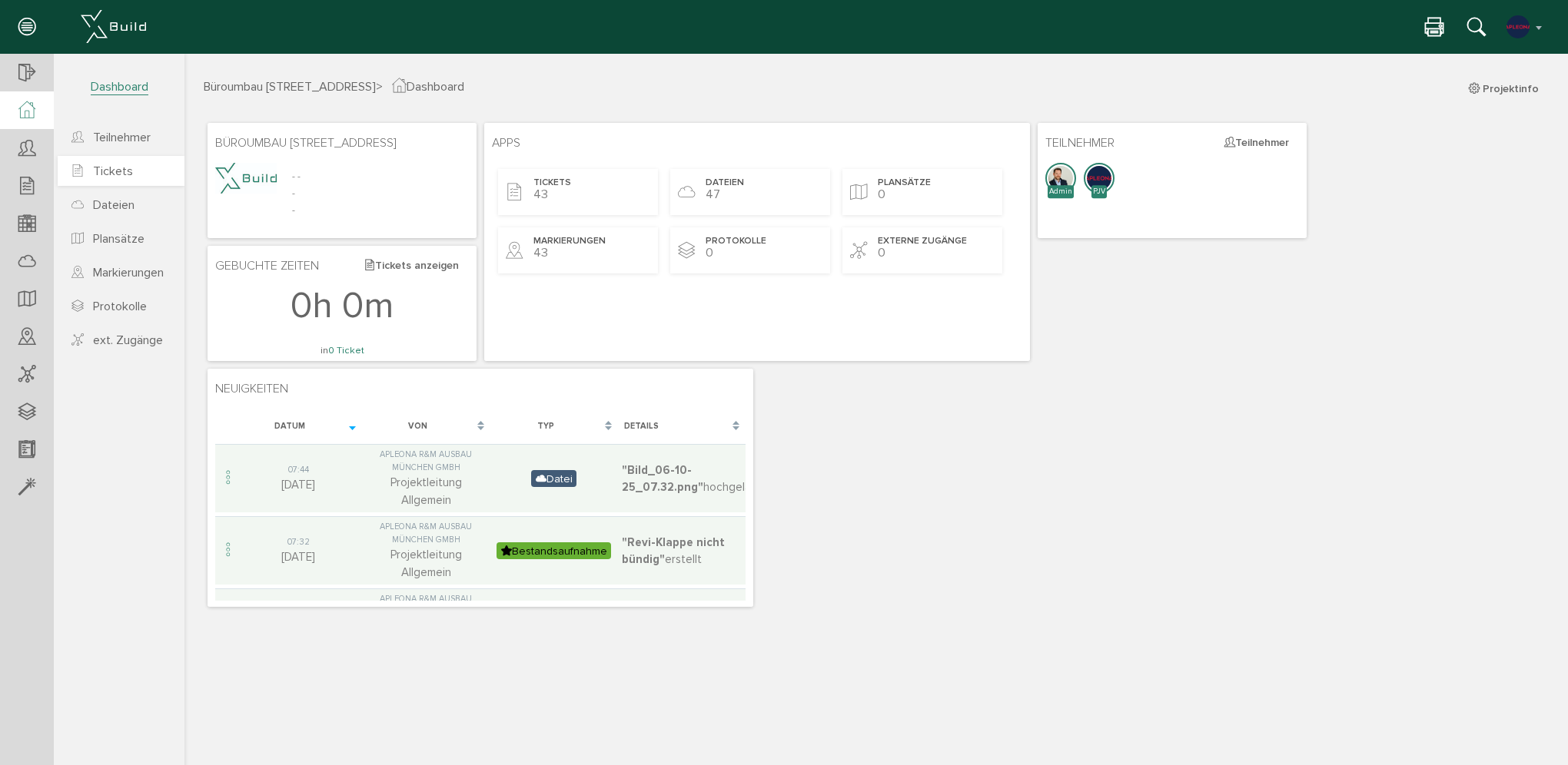
click at [141, 172] on link "Tickets" at bounding box center [121, 171] width 127 height 30
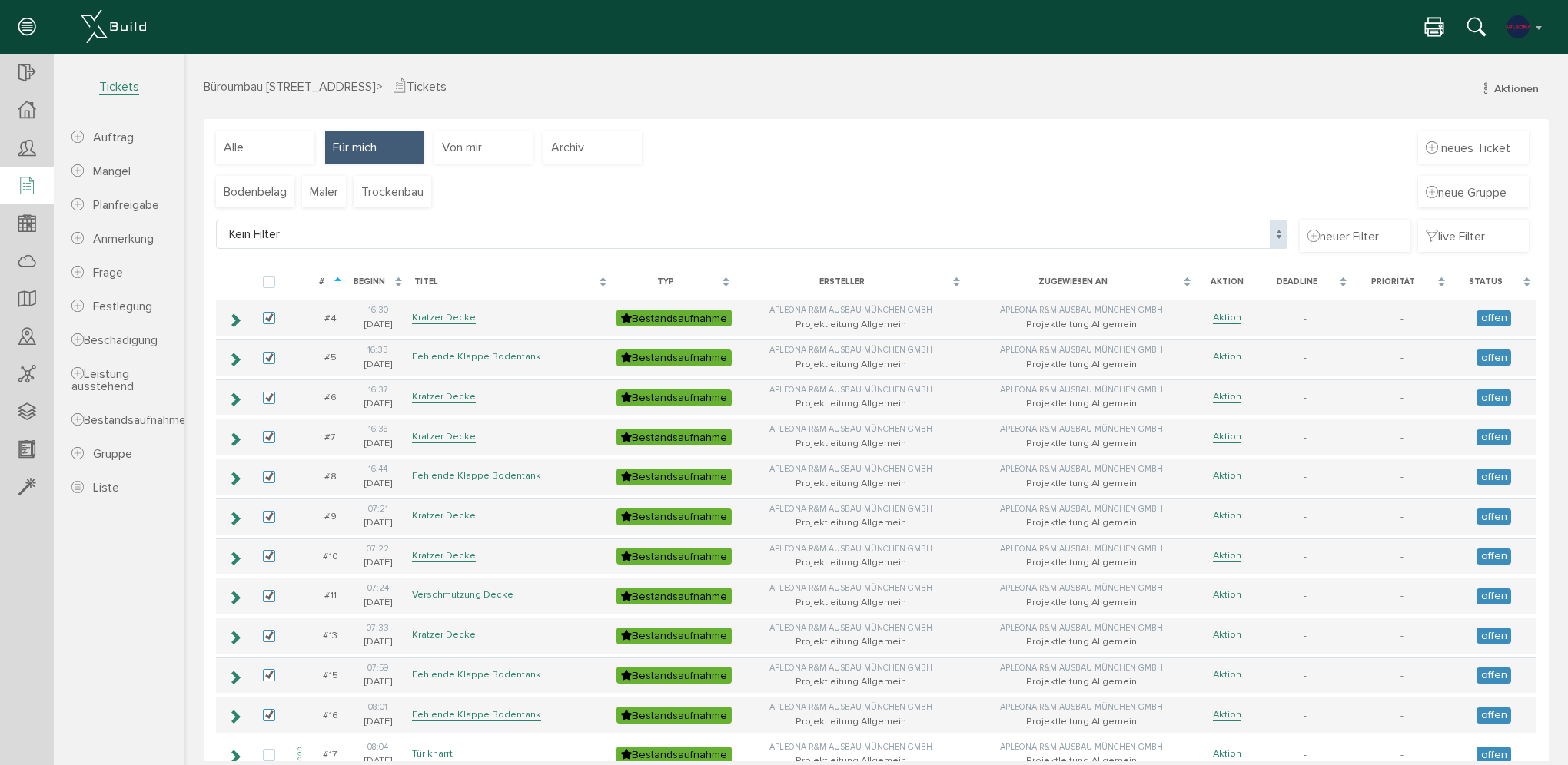
scroll to position [1257, 0]
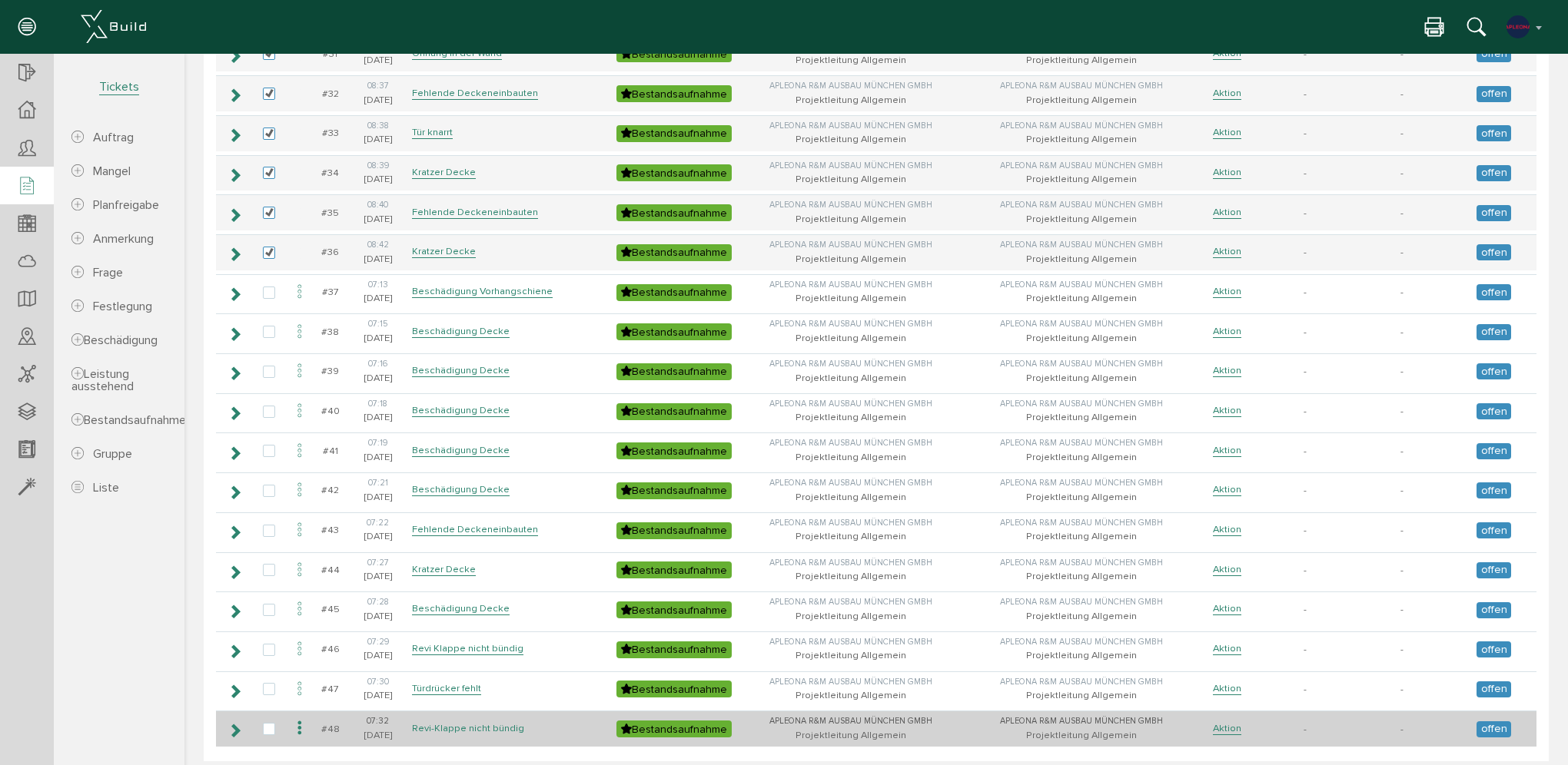
click at [429, 722] on link "Revi-Klappe nicht bündig" at bounding box center [469, 728] width 112 height 13
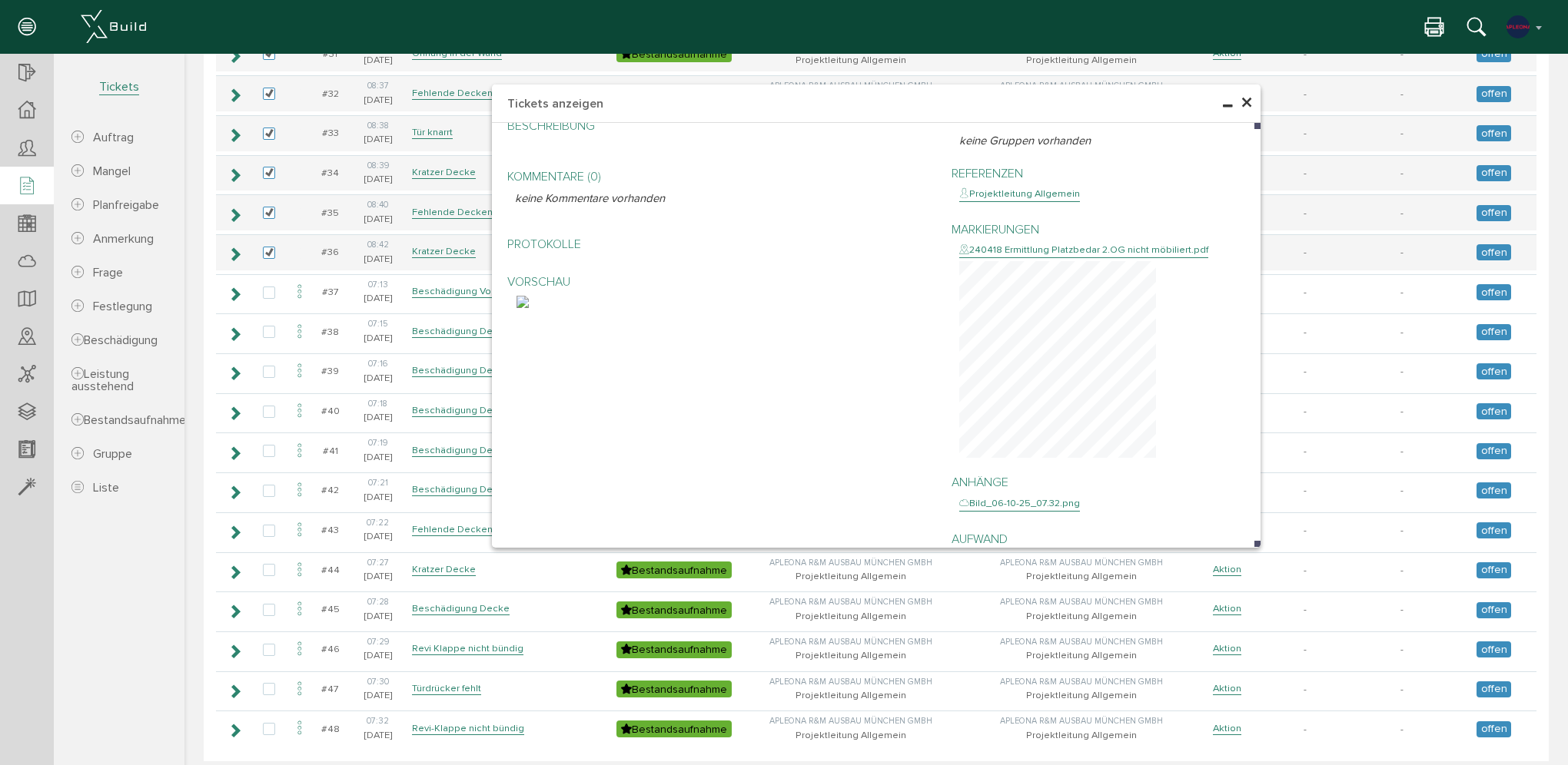
click at [1244, 104] on span "×" at bounding box center [1247, 103] width 12 height 30
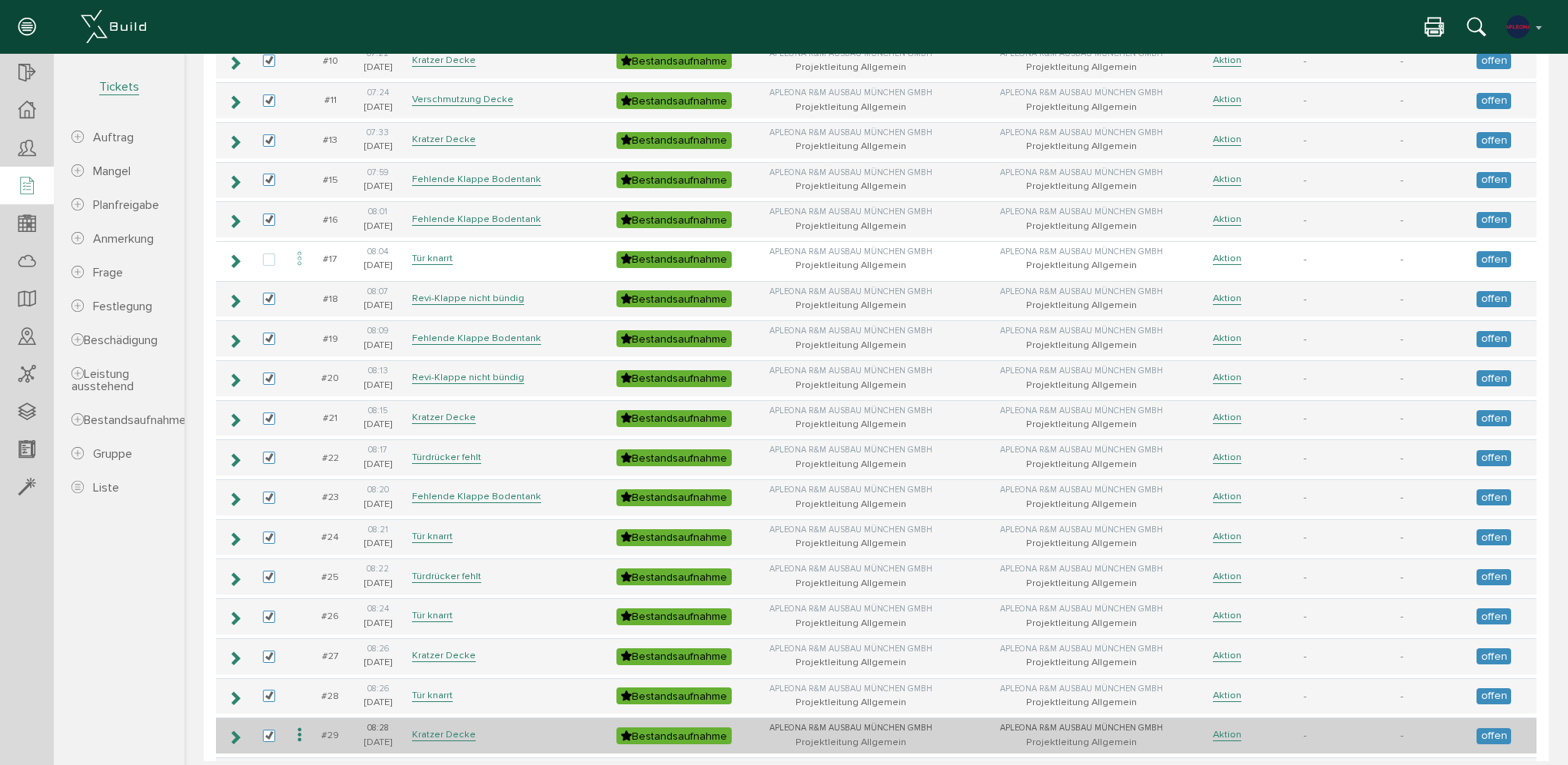
scroll to position [0, 0]
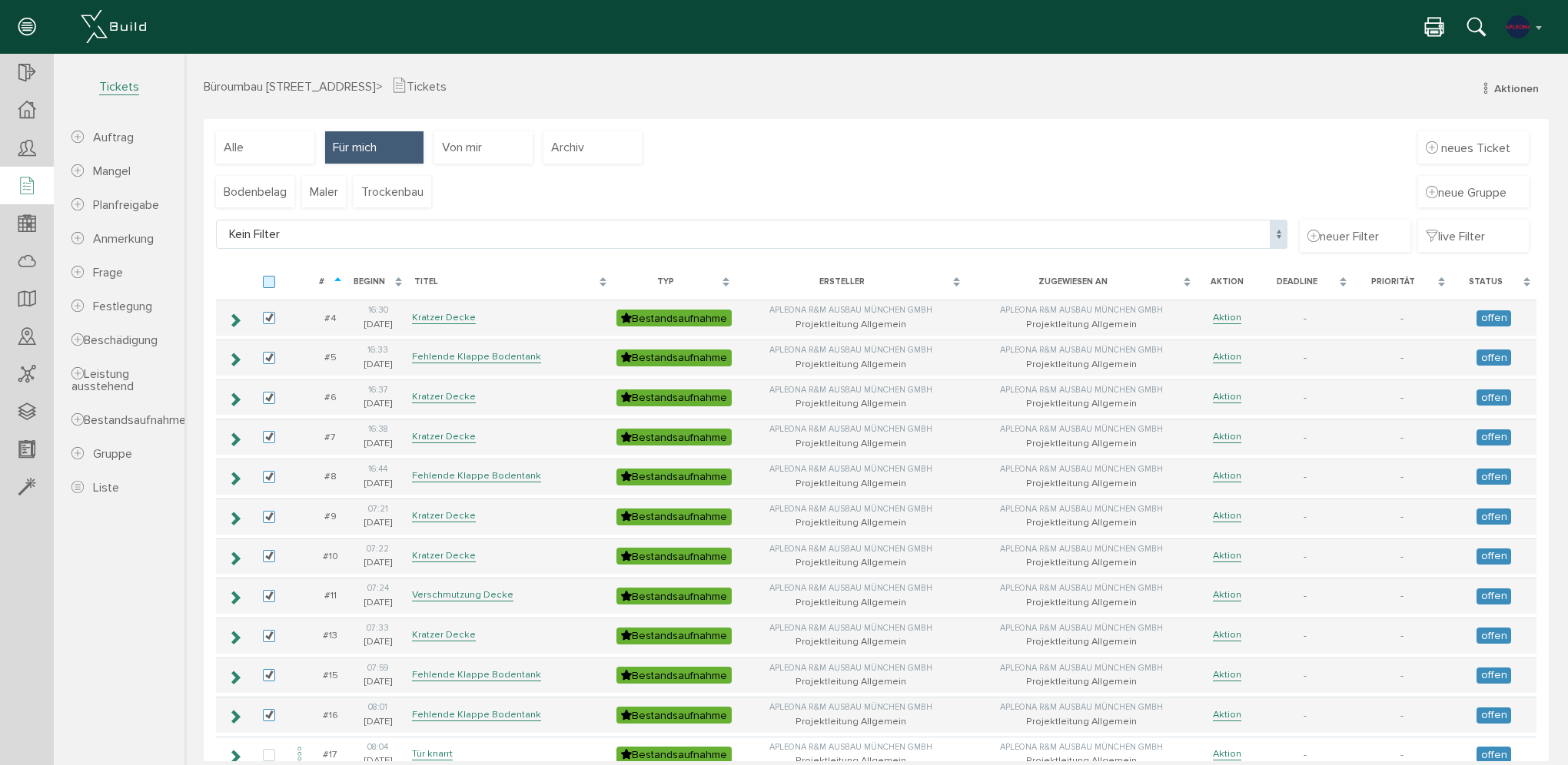
click at [265, 284] on label at bounding box center [273, 283] width 19 height 14
click at [265, 284] on input "checkbox" at bounding box center [268, 280] width 10 height 10
checkbox input "true"
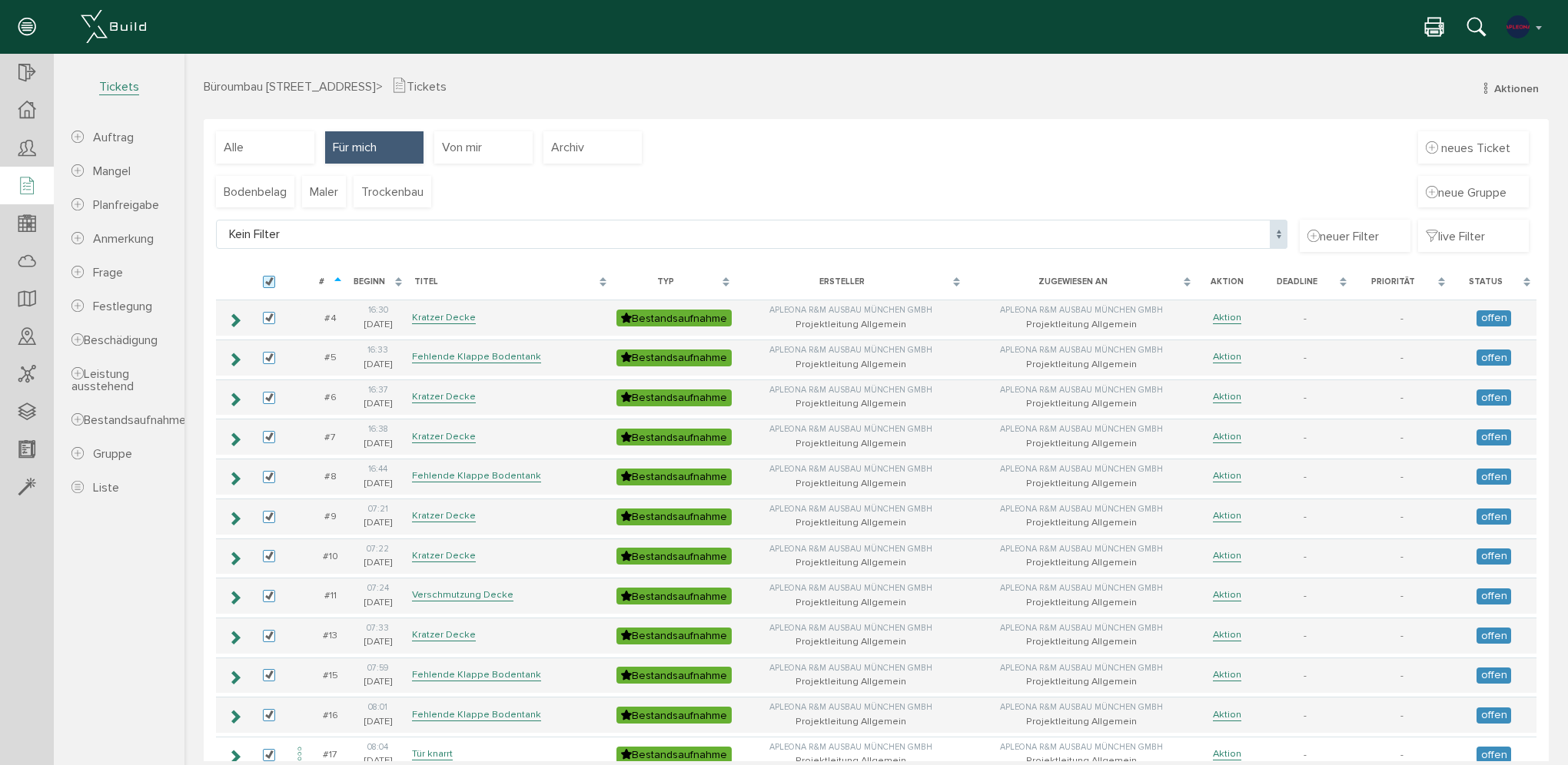
checkbox input "true"
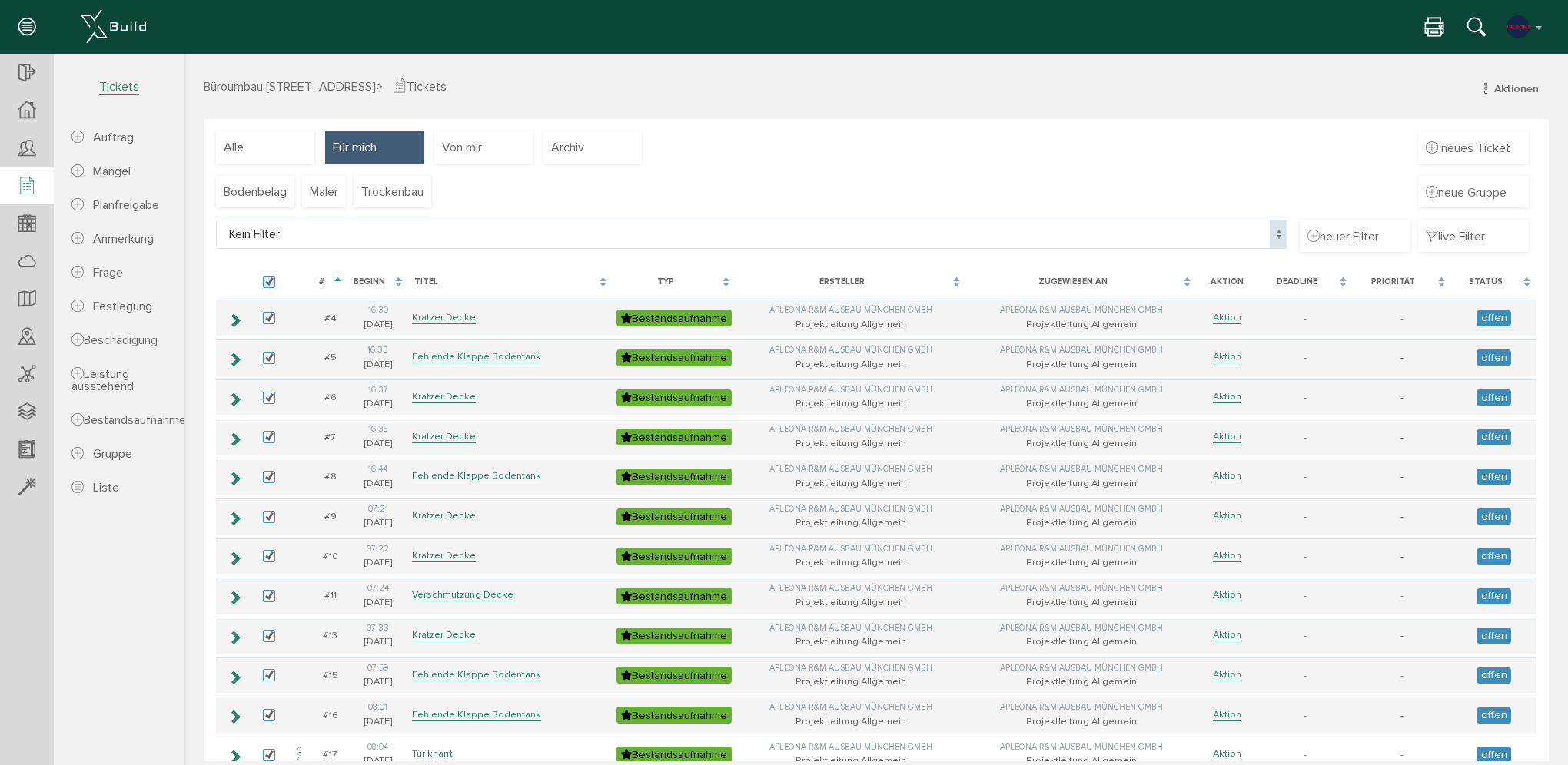
checkbox input "true"
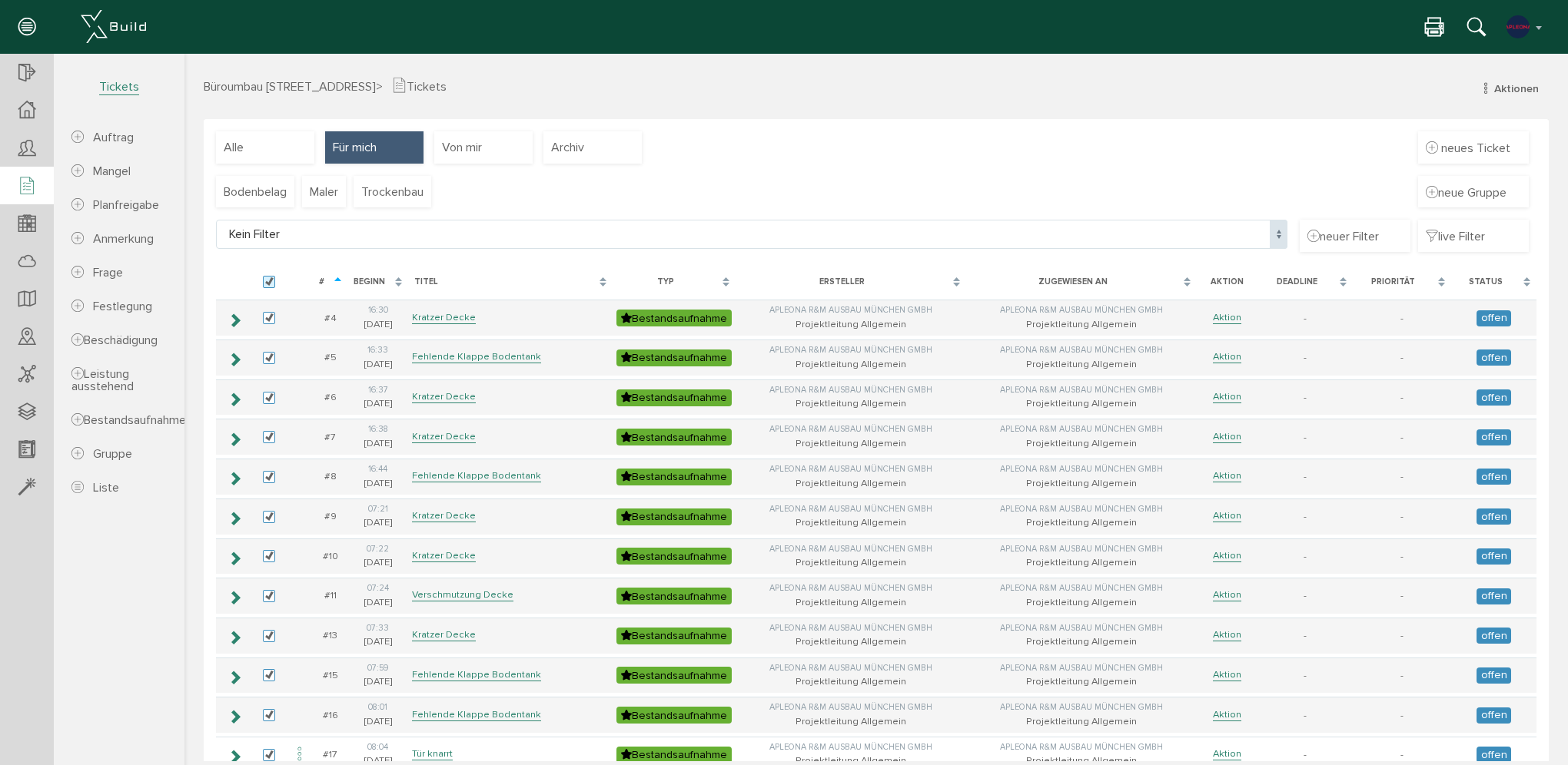
checkbox input "true"
click at [265, 283] on label at bounding box center [273, 283] width 19 height 14
click at [265, 283] on input "checkbox" at bounding box center [268, 280] width 10 height 10
checkbox input "false"
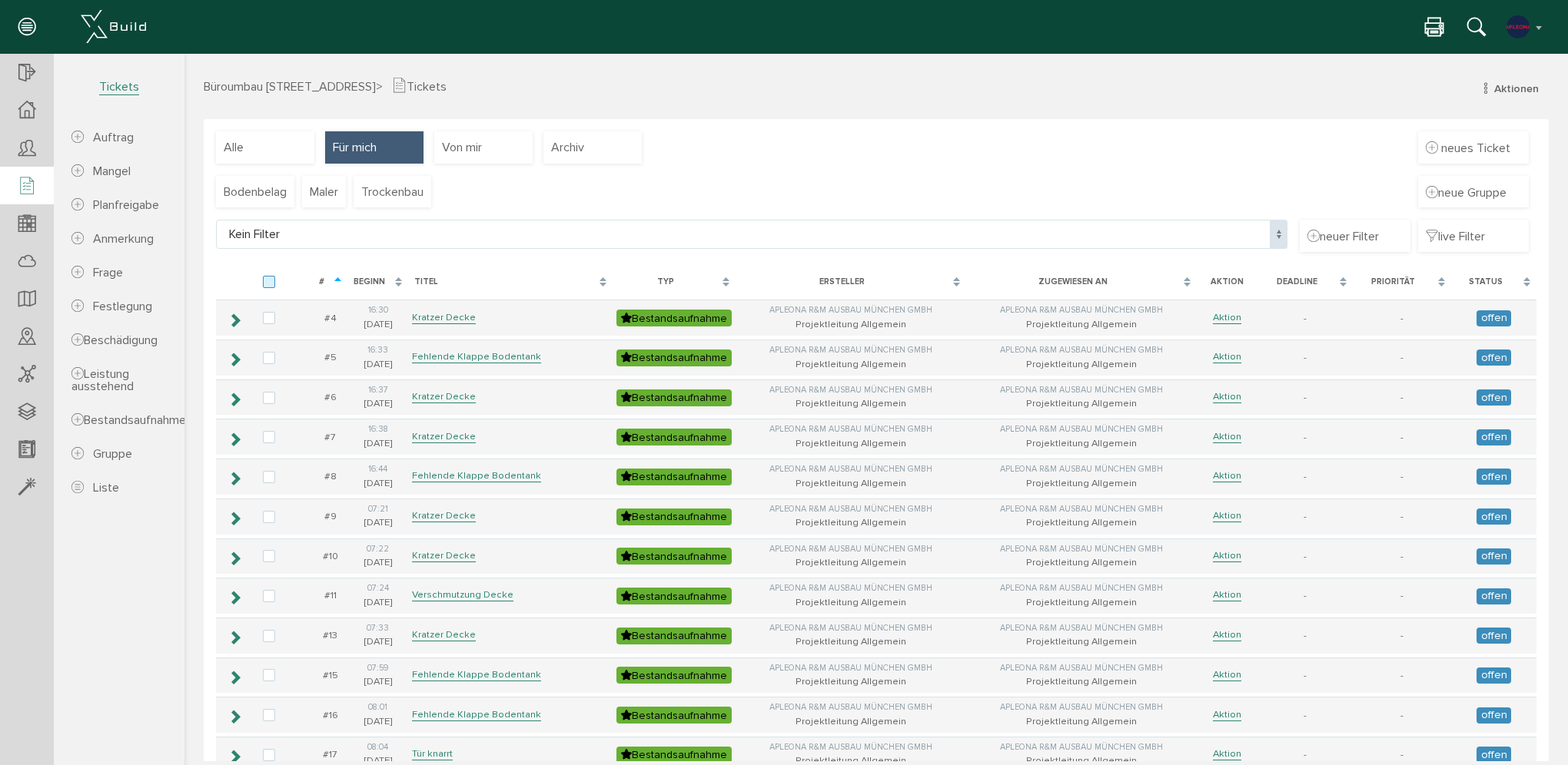
checkbox input "false"
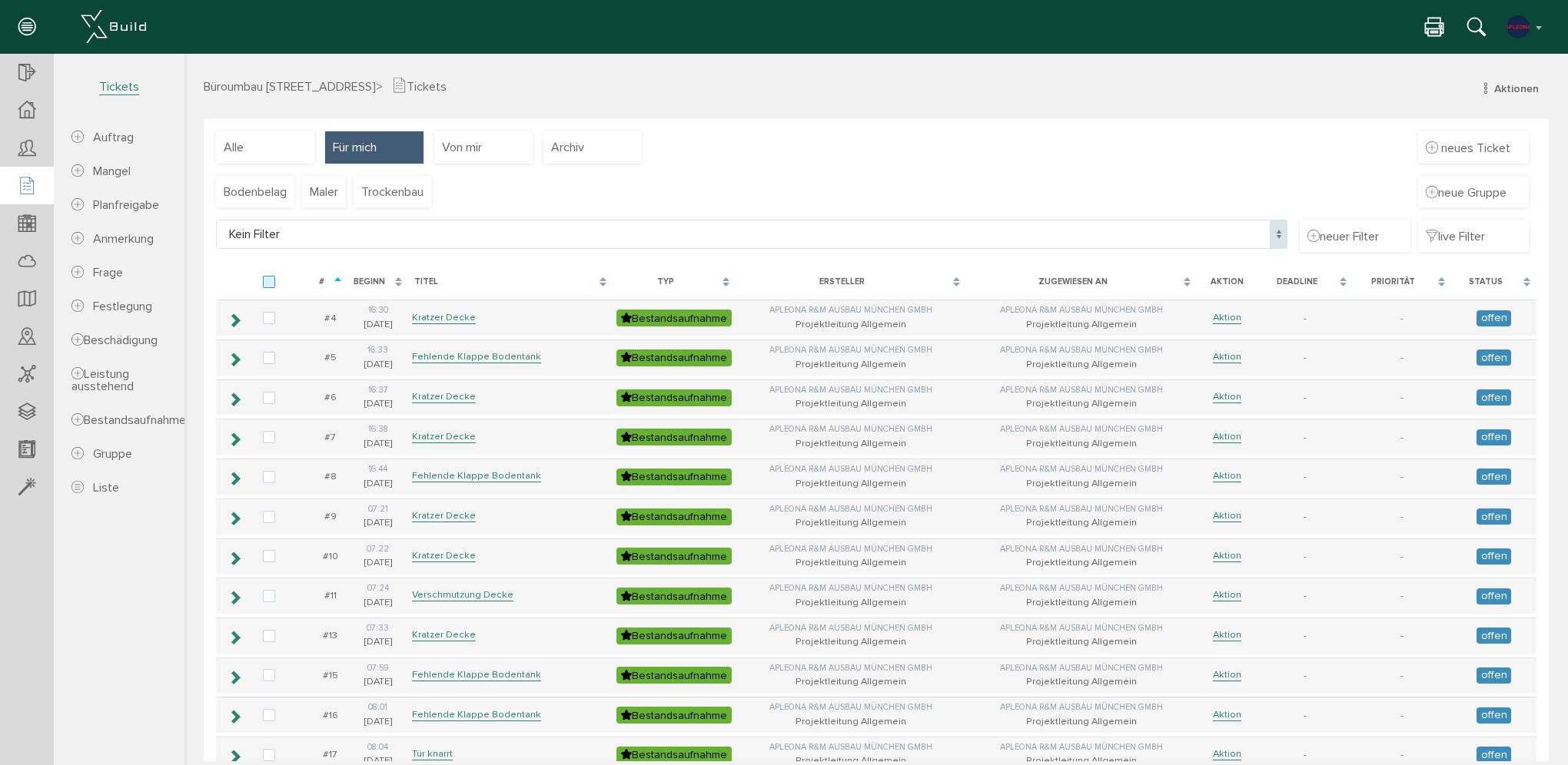
checkbox input "false"
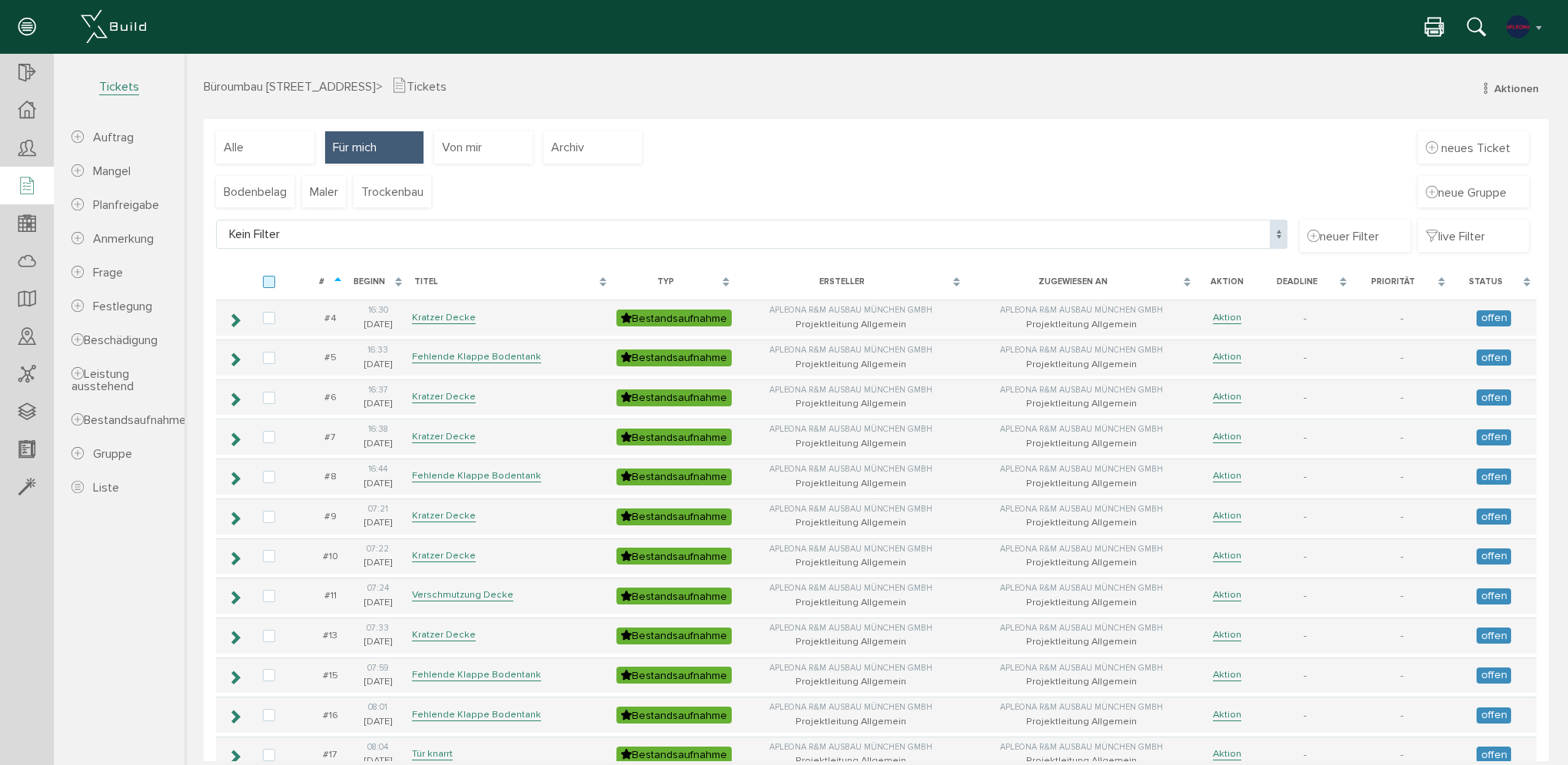
checkbox input "false"
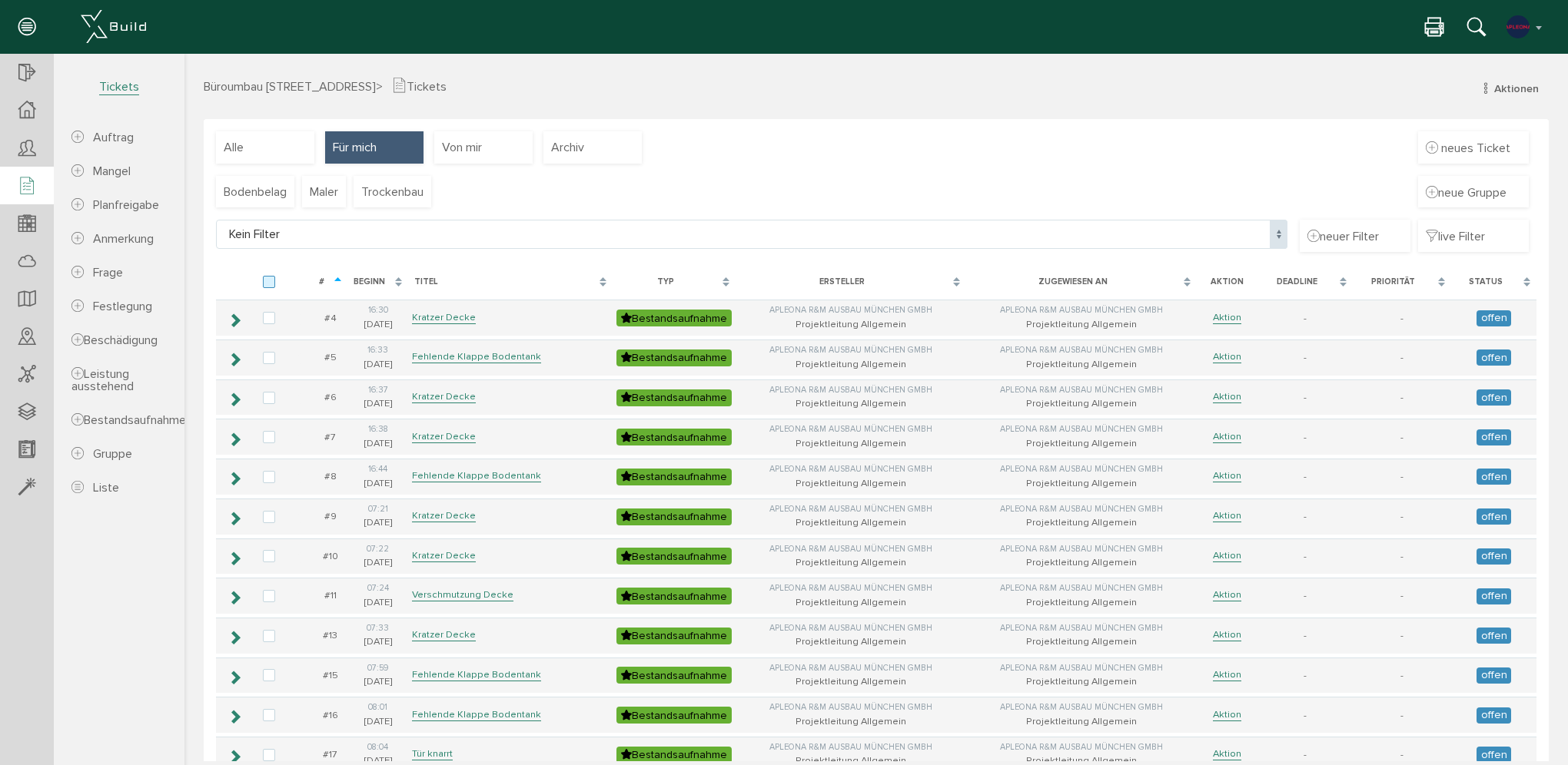
checkbox input "false"
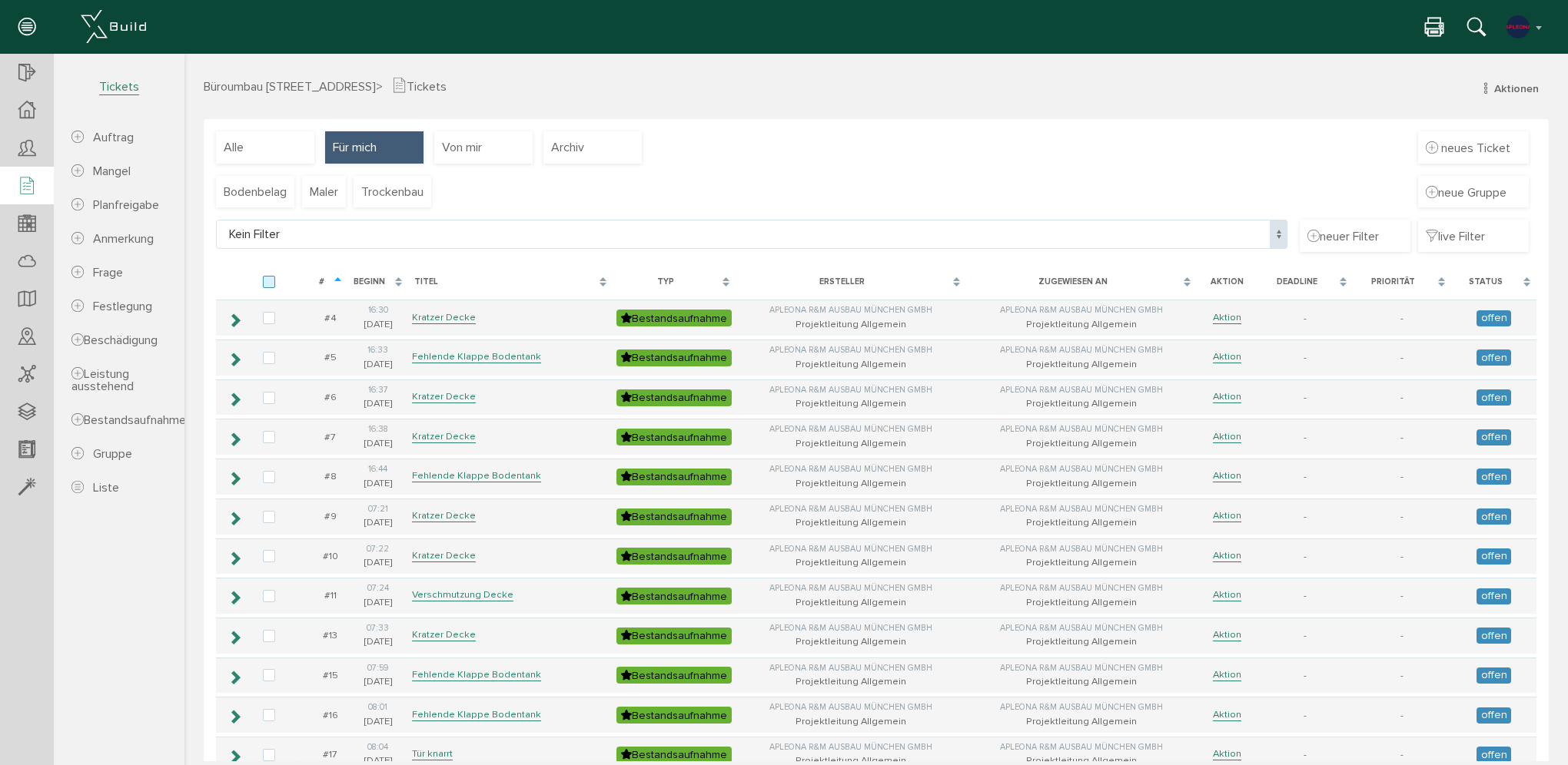
checkbox input "false"
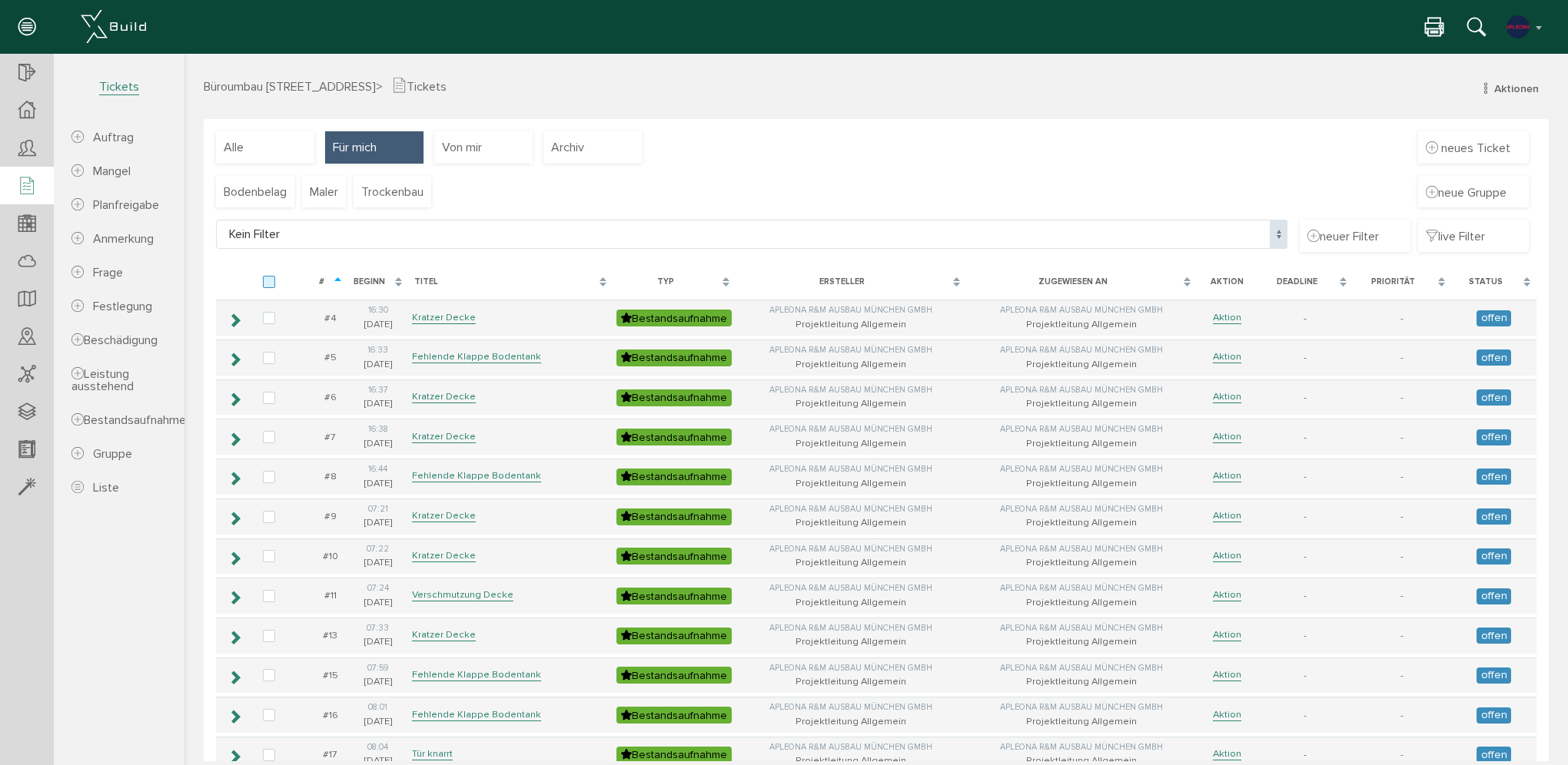
checkbox input "false"
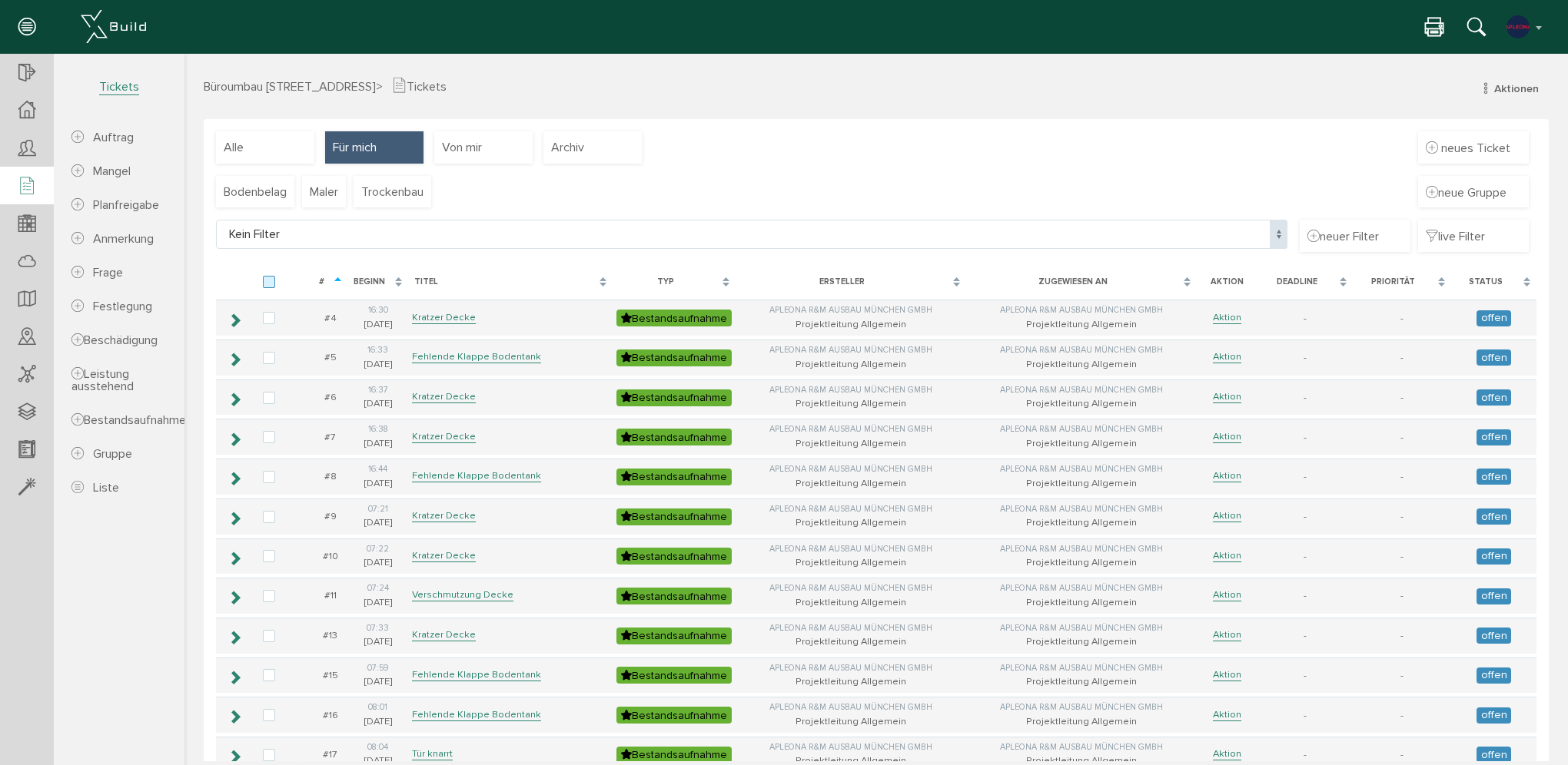
checkbox input "false"
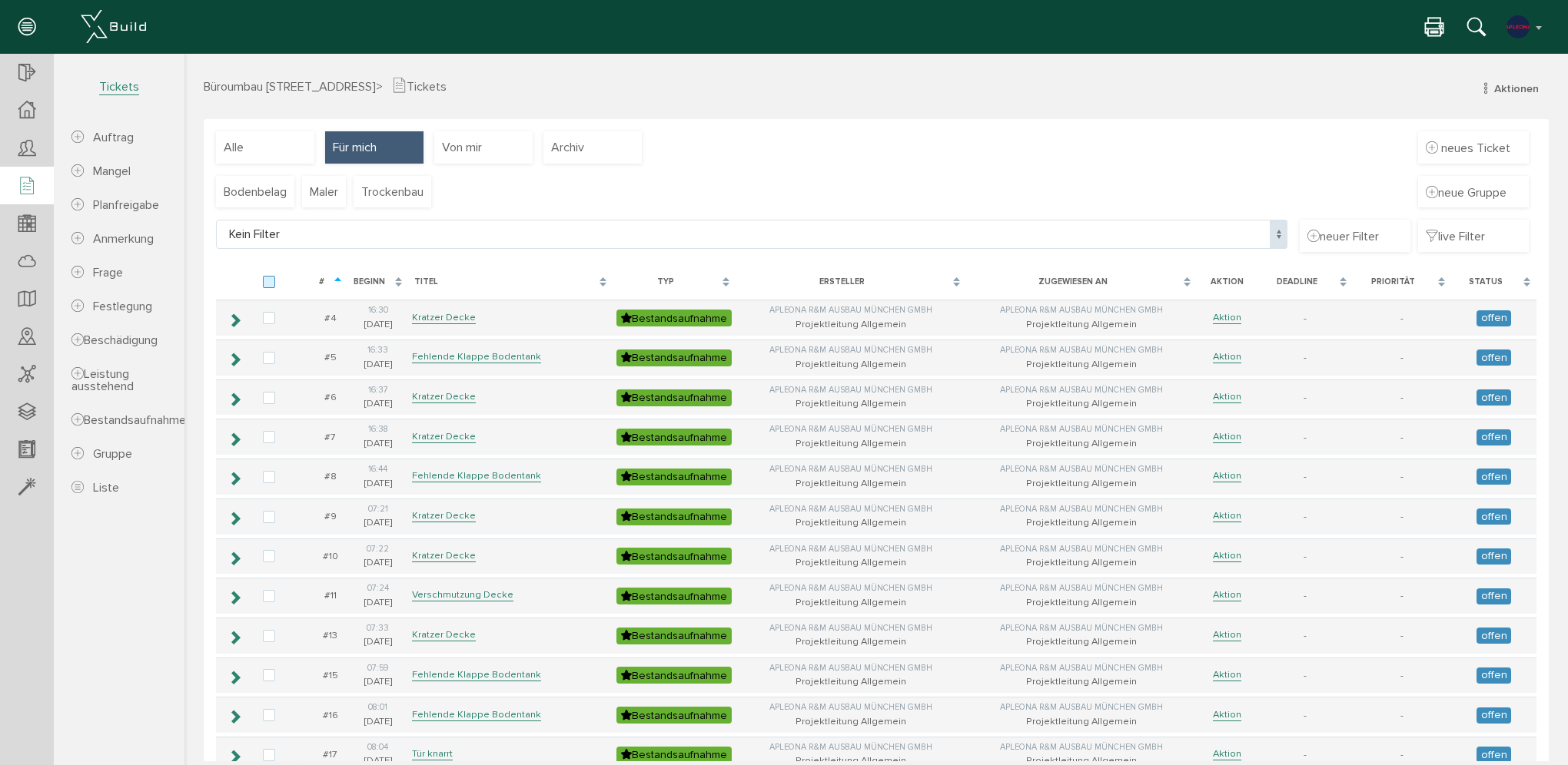
checkbox input "false"
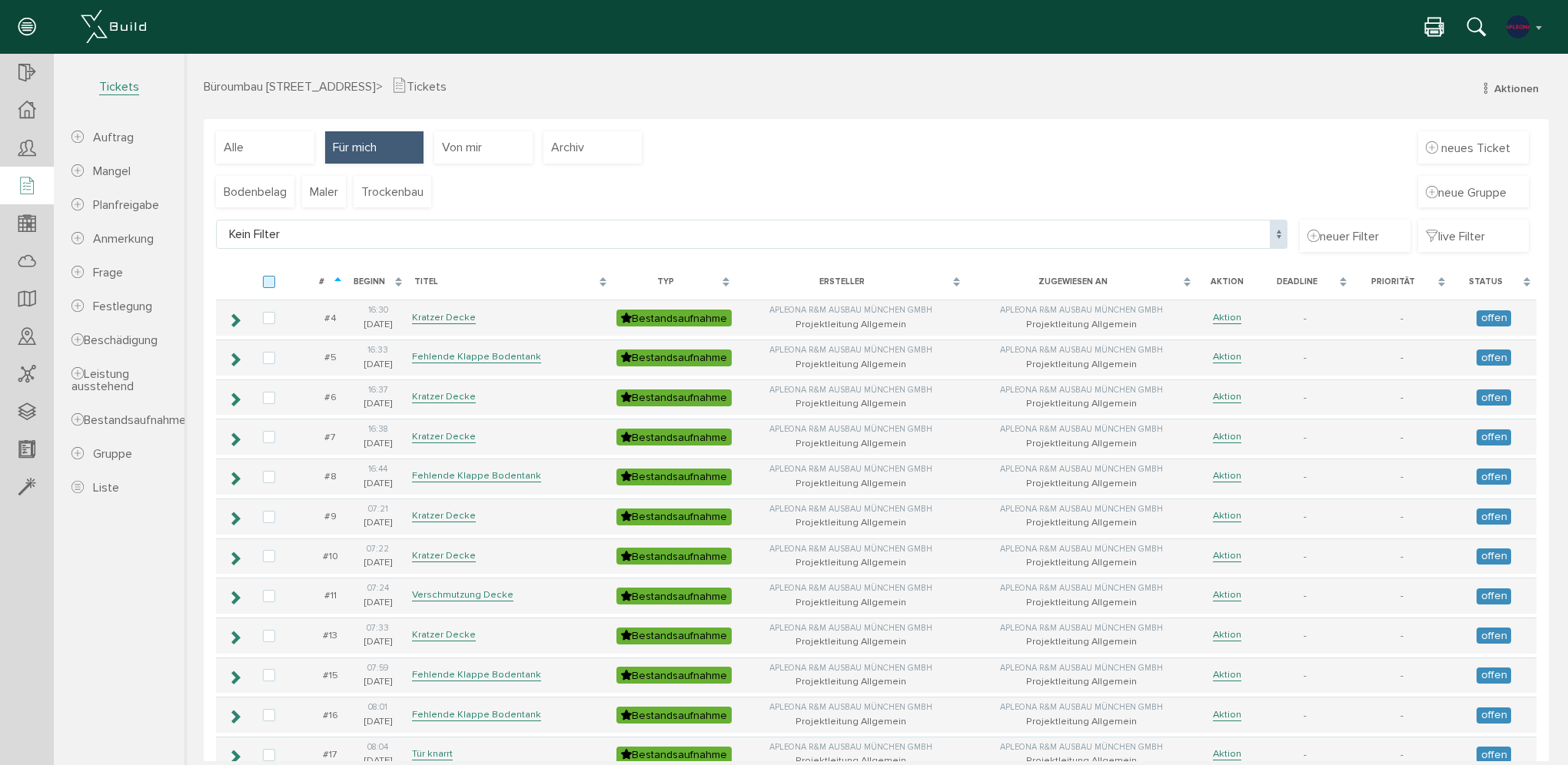
checkbox input "false"
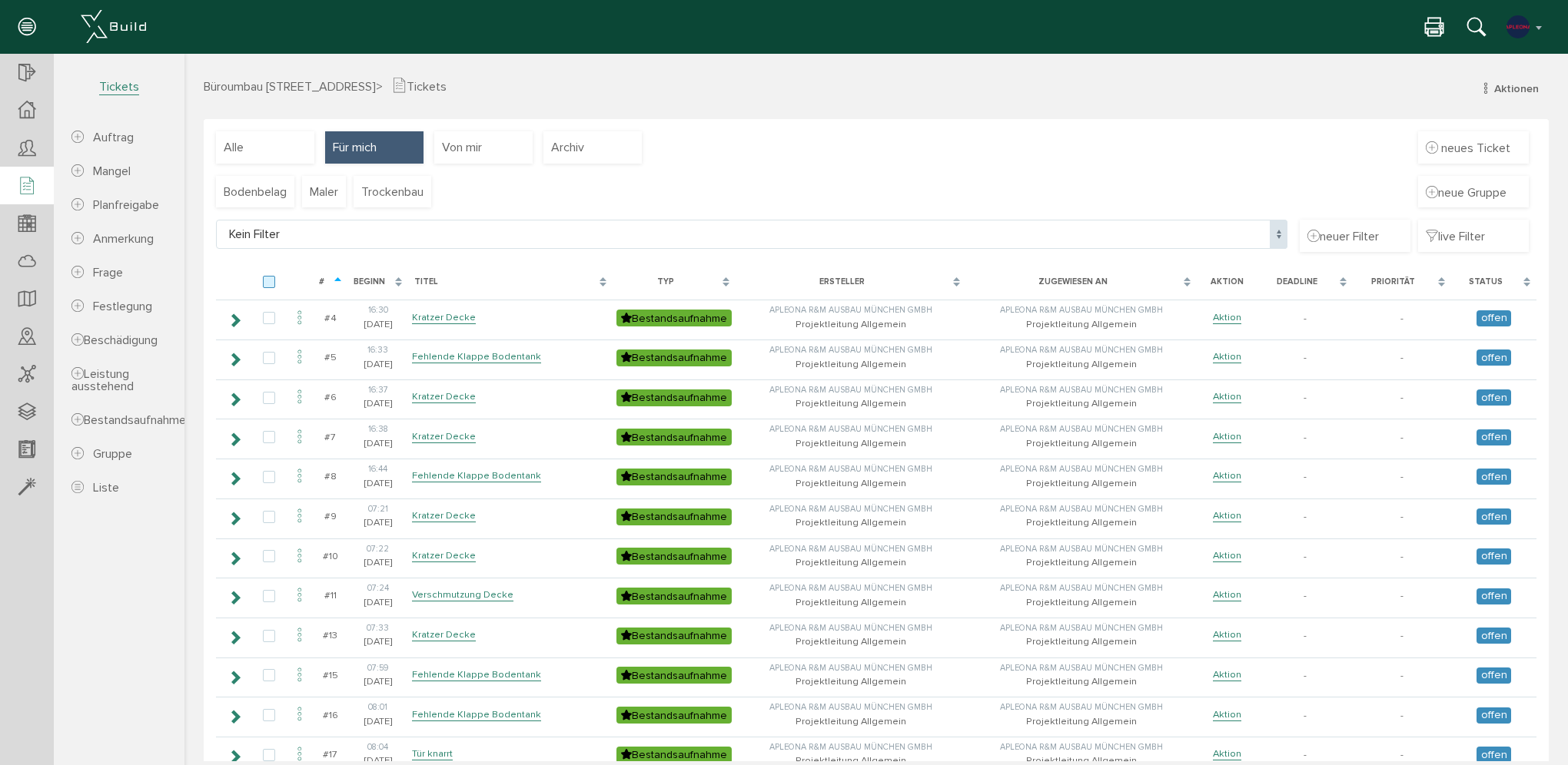
click at [268, 283] on label at bounding box center [273, 283] width 19 height 14
click at [268, 283] on input "checkbox" at bounding box center [268, 280] width 10 height 10
checkbox input "true"
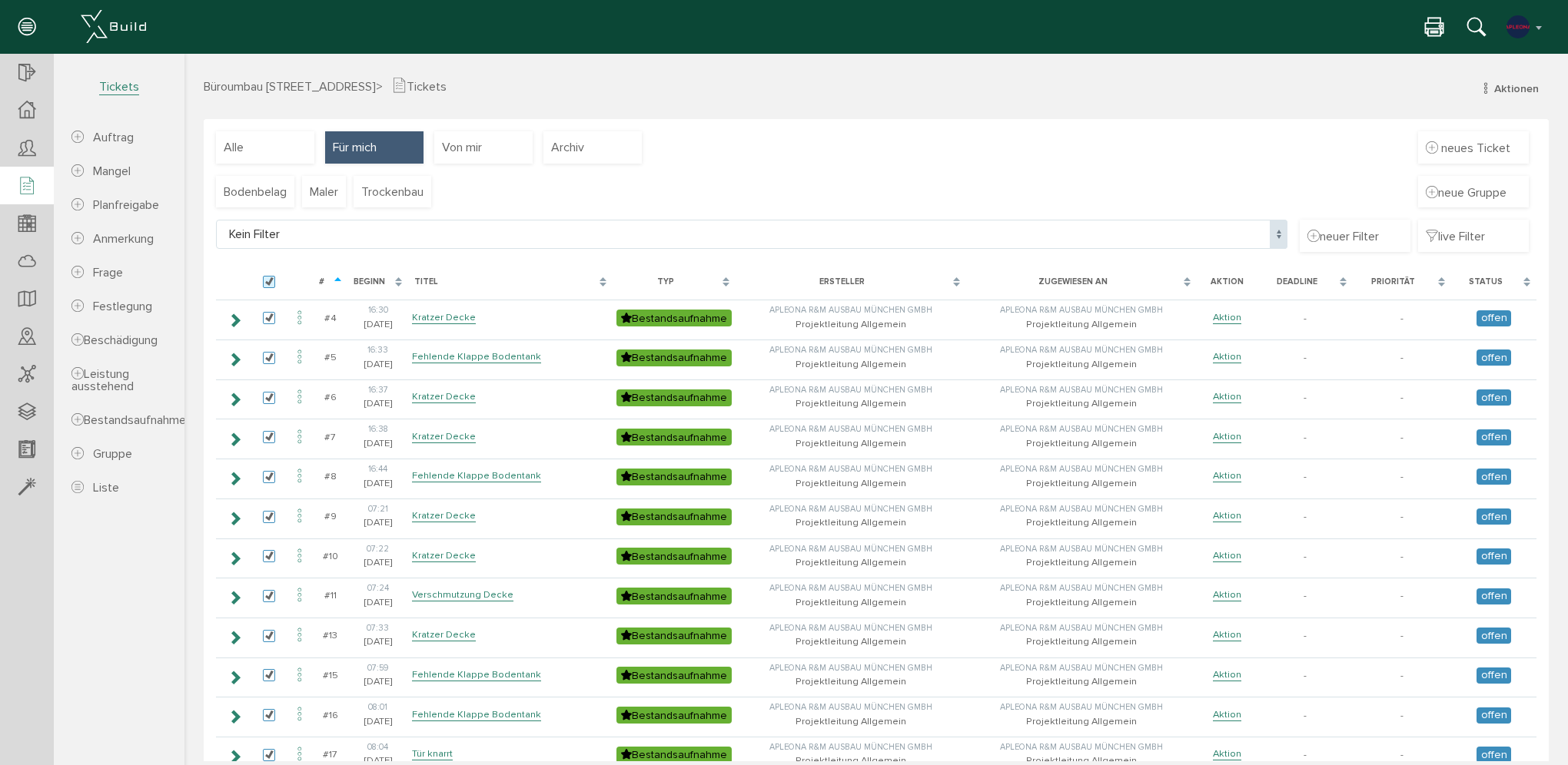
checkbox input "true"
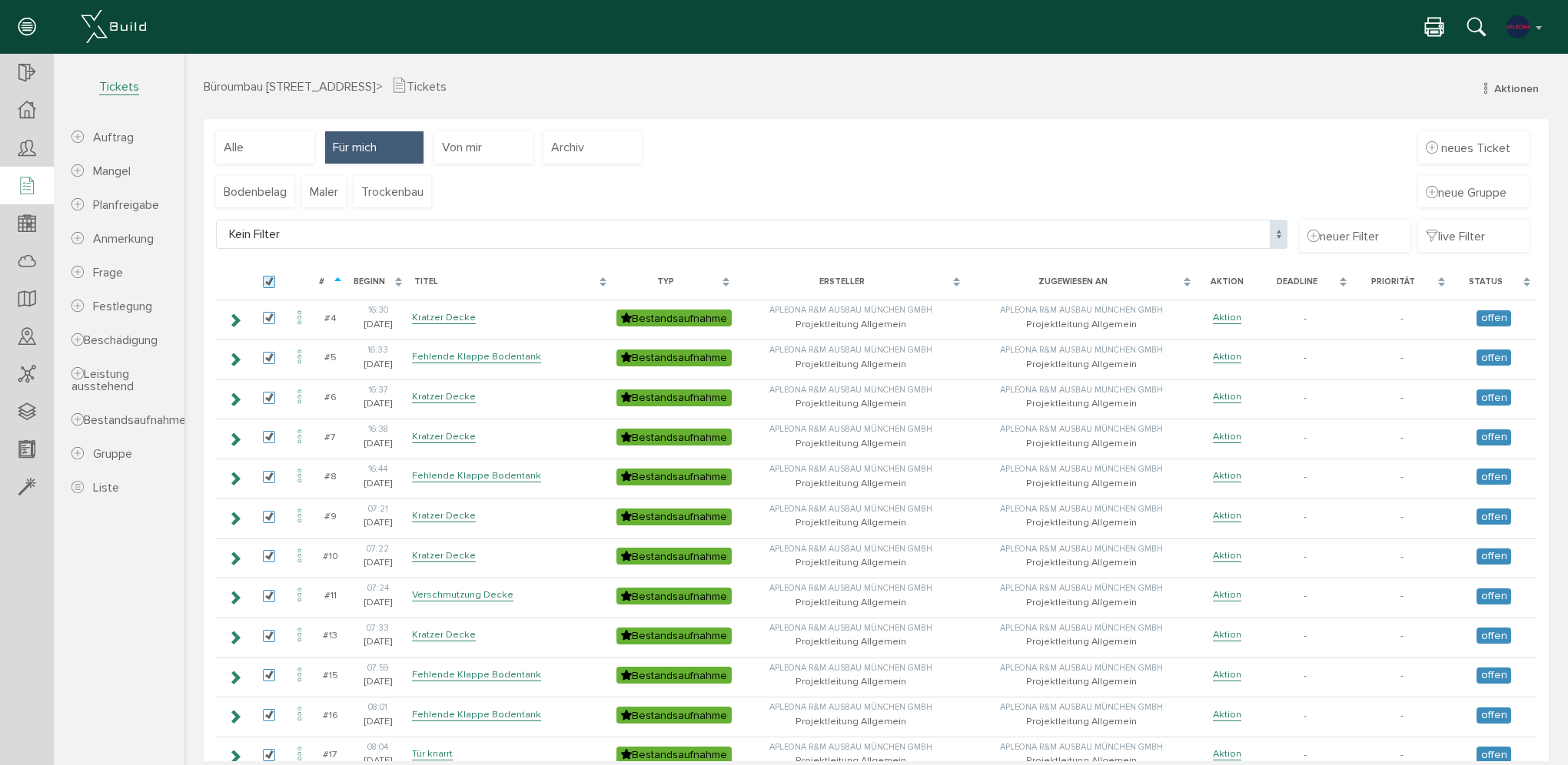
checkbox input "true"
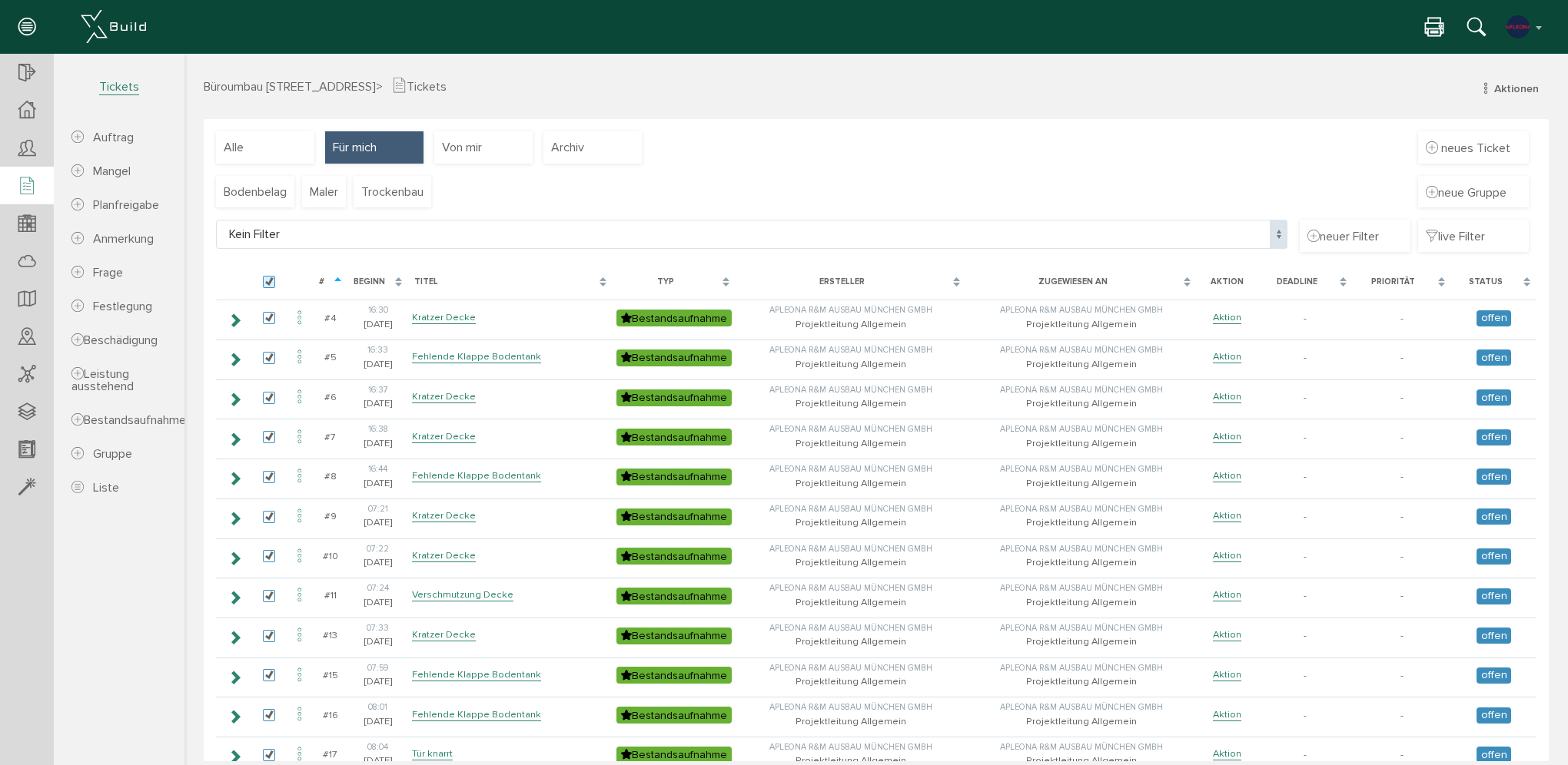
checkbox input "true"
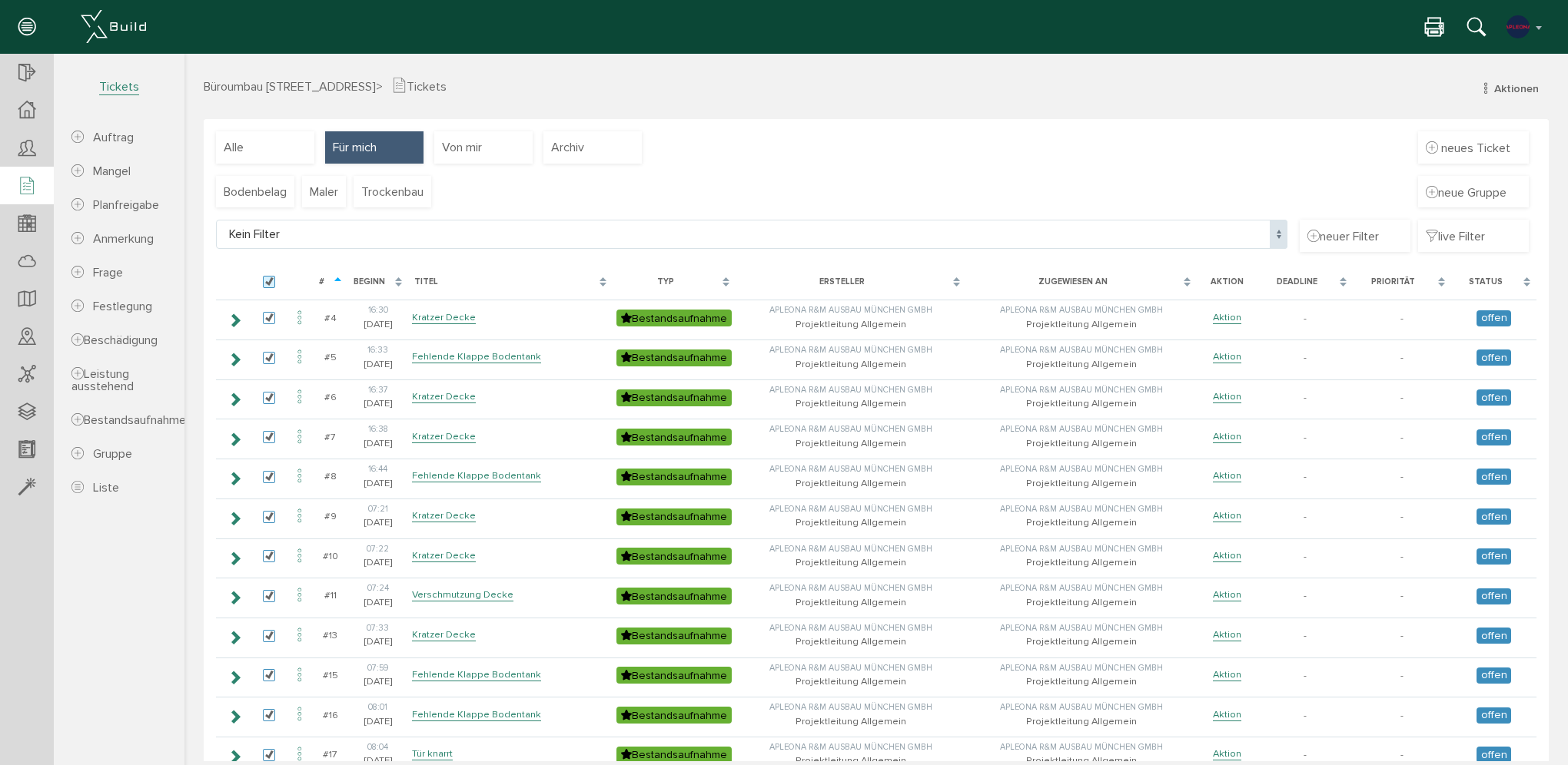
checkbox input "true"
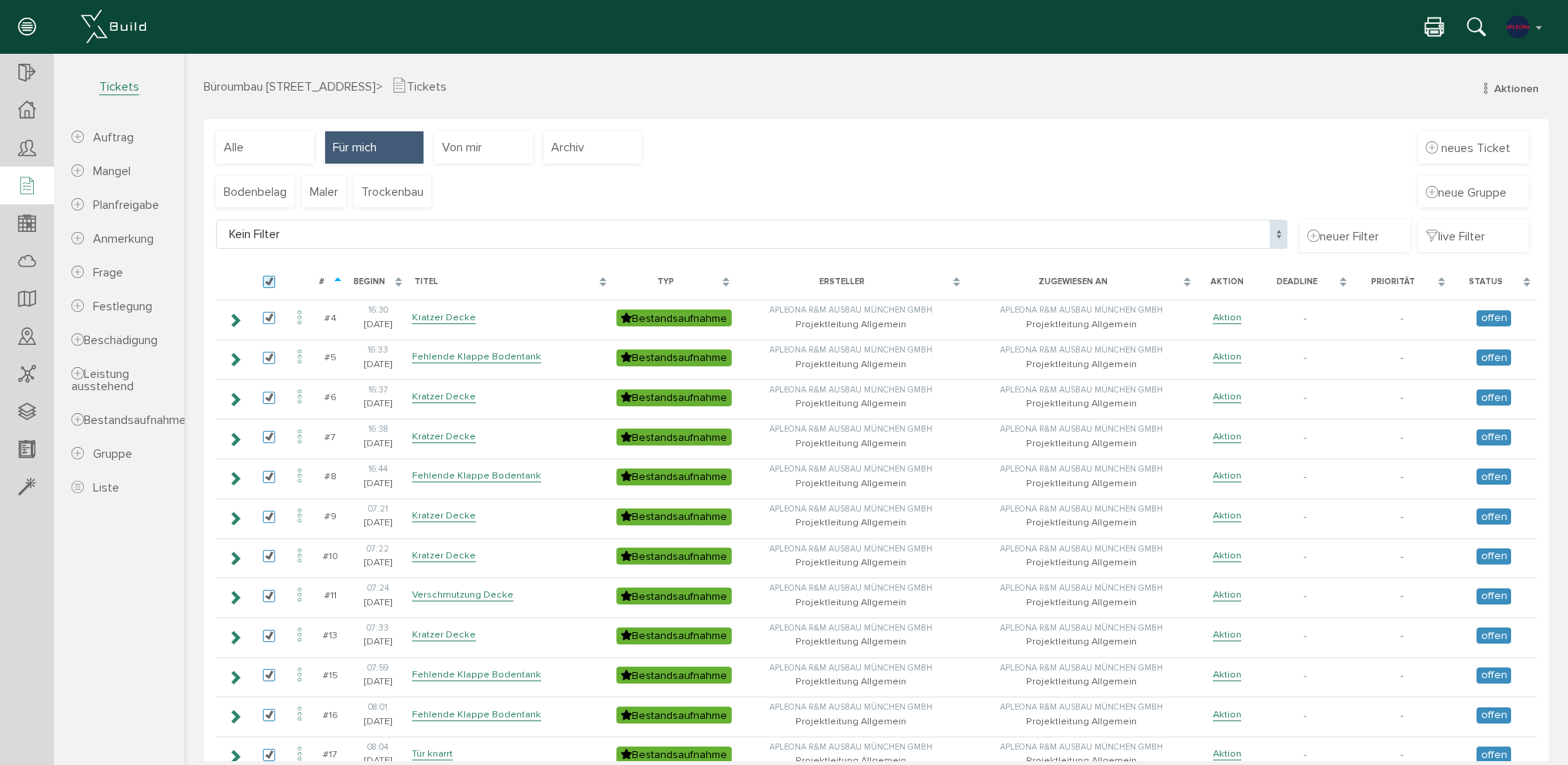
checkbox input "true"
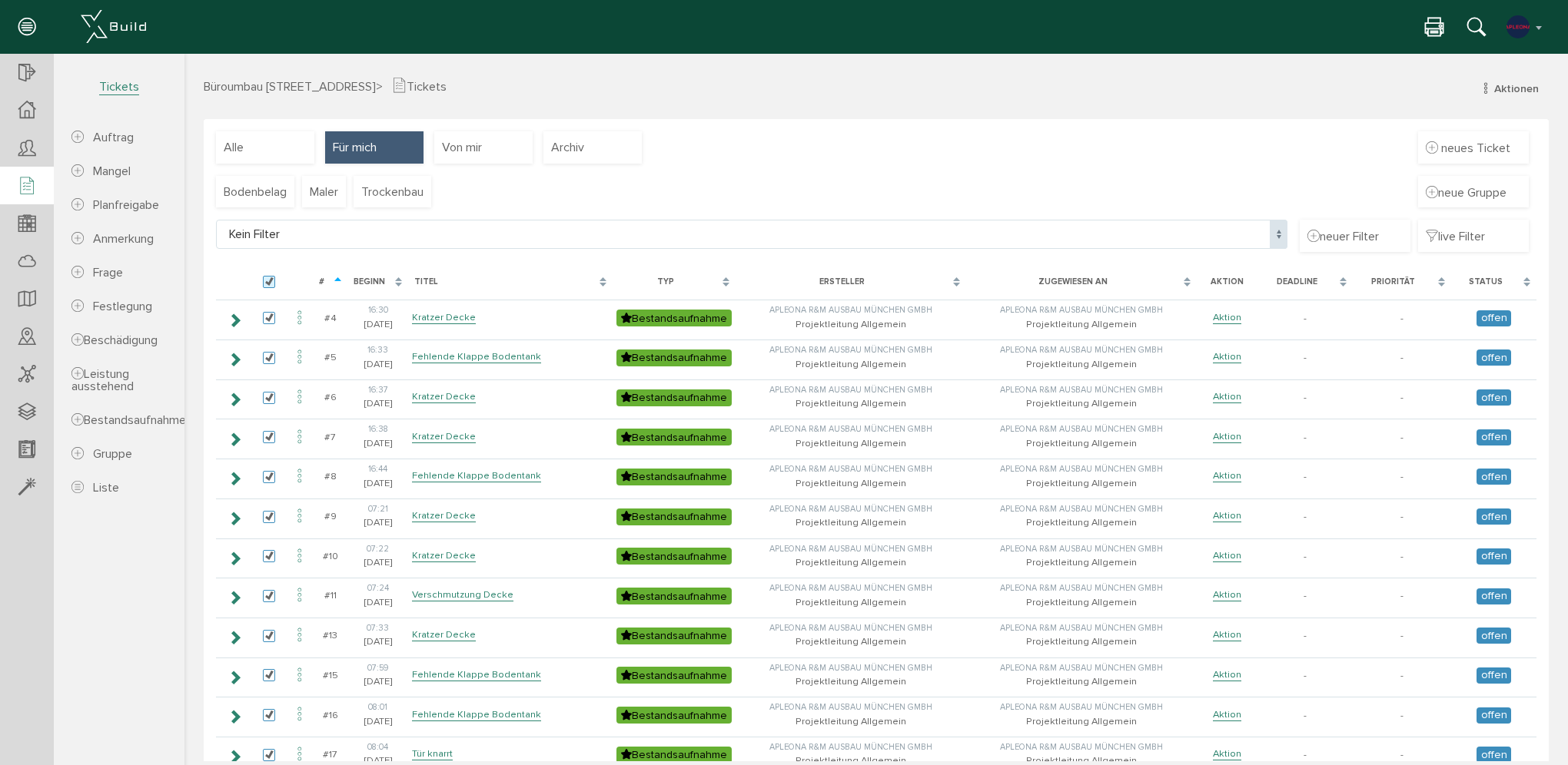
checkbox input "true"
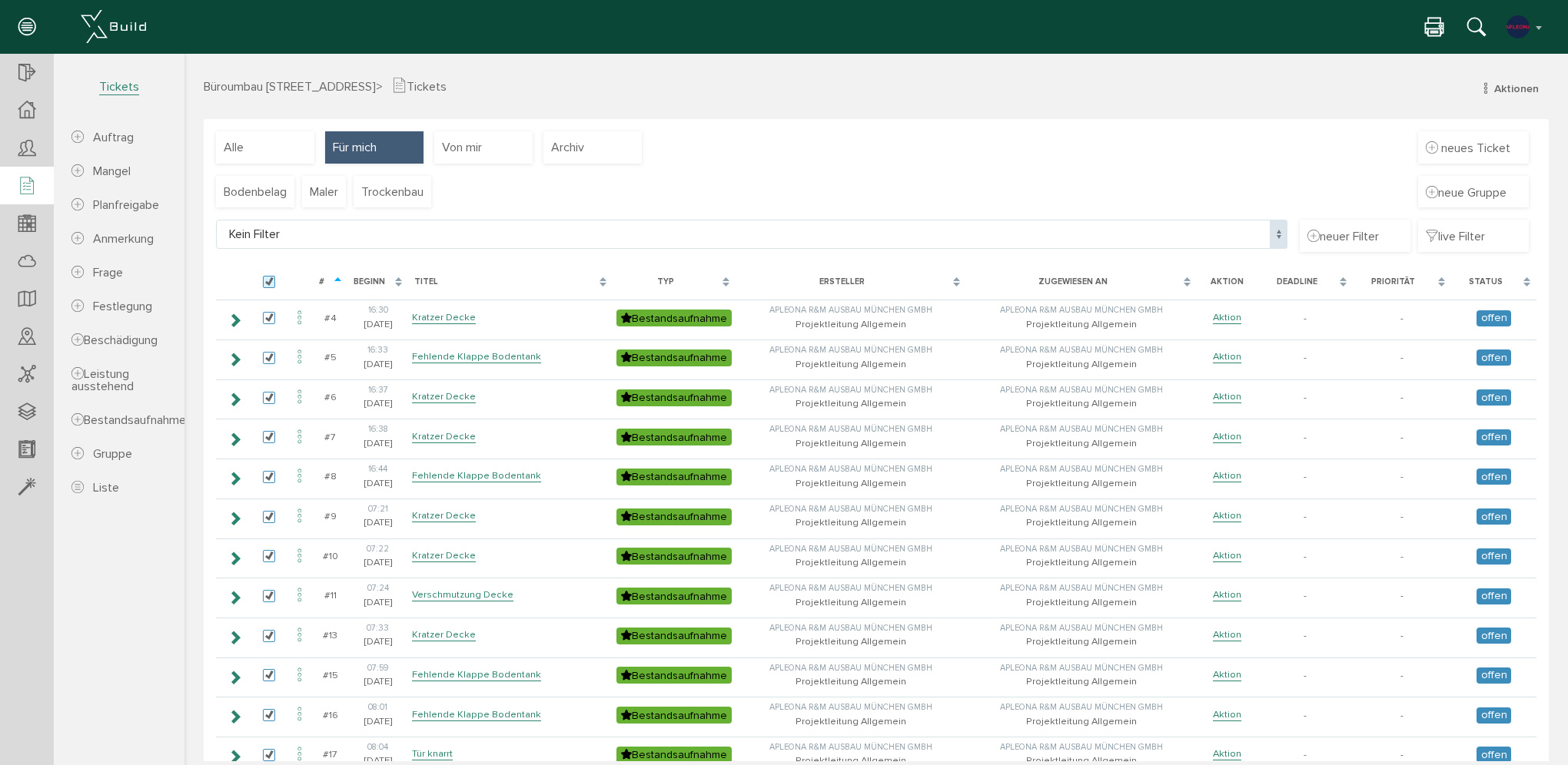
checkbox input "true"
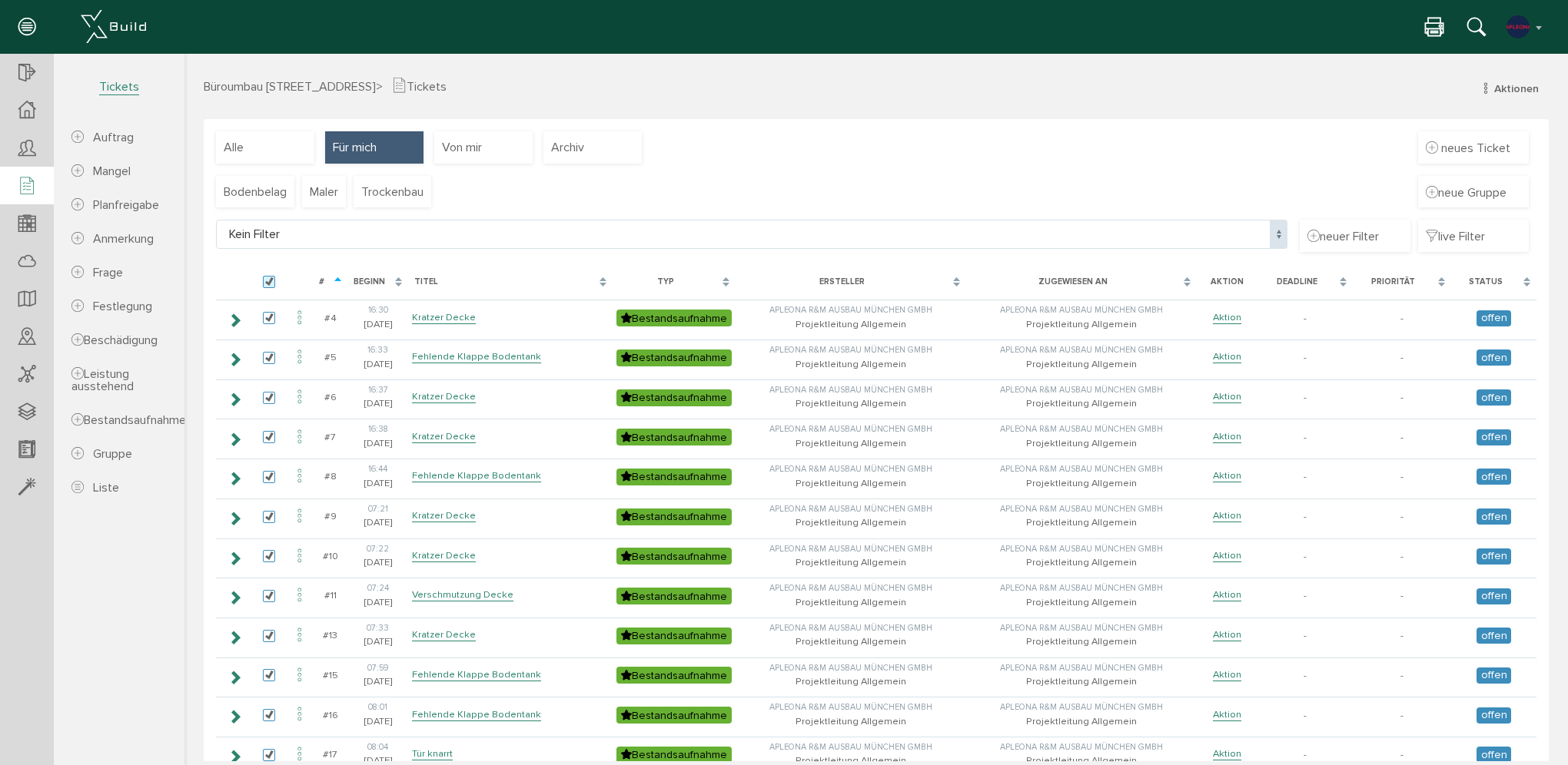
checkbox input "true"
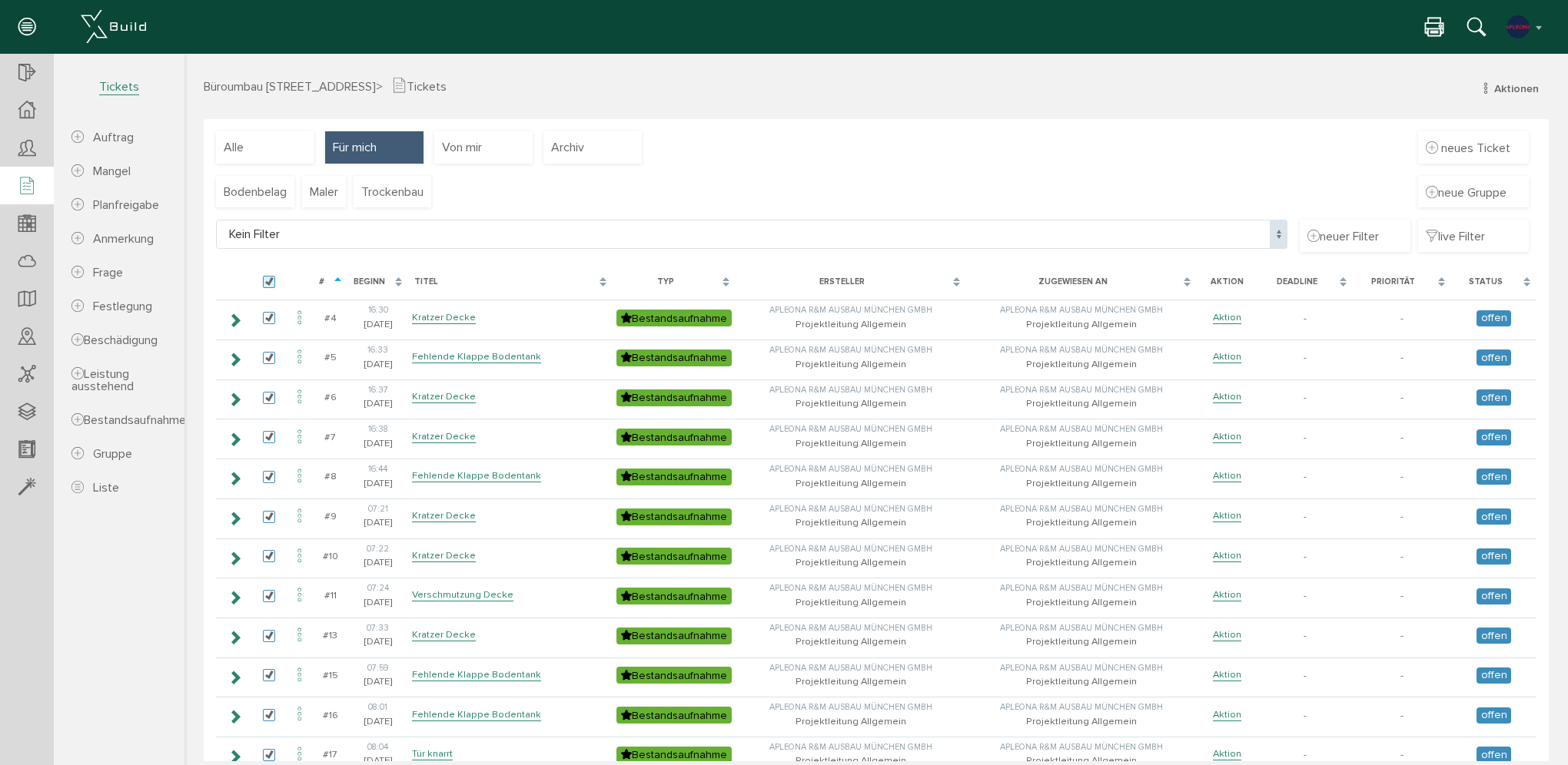
checkbox input "true"
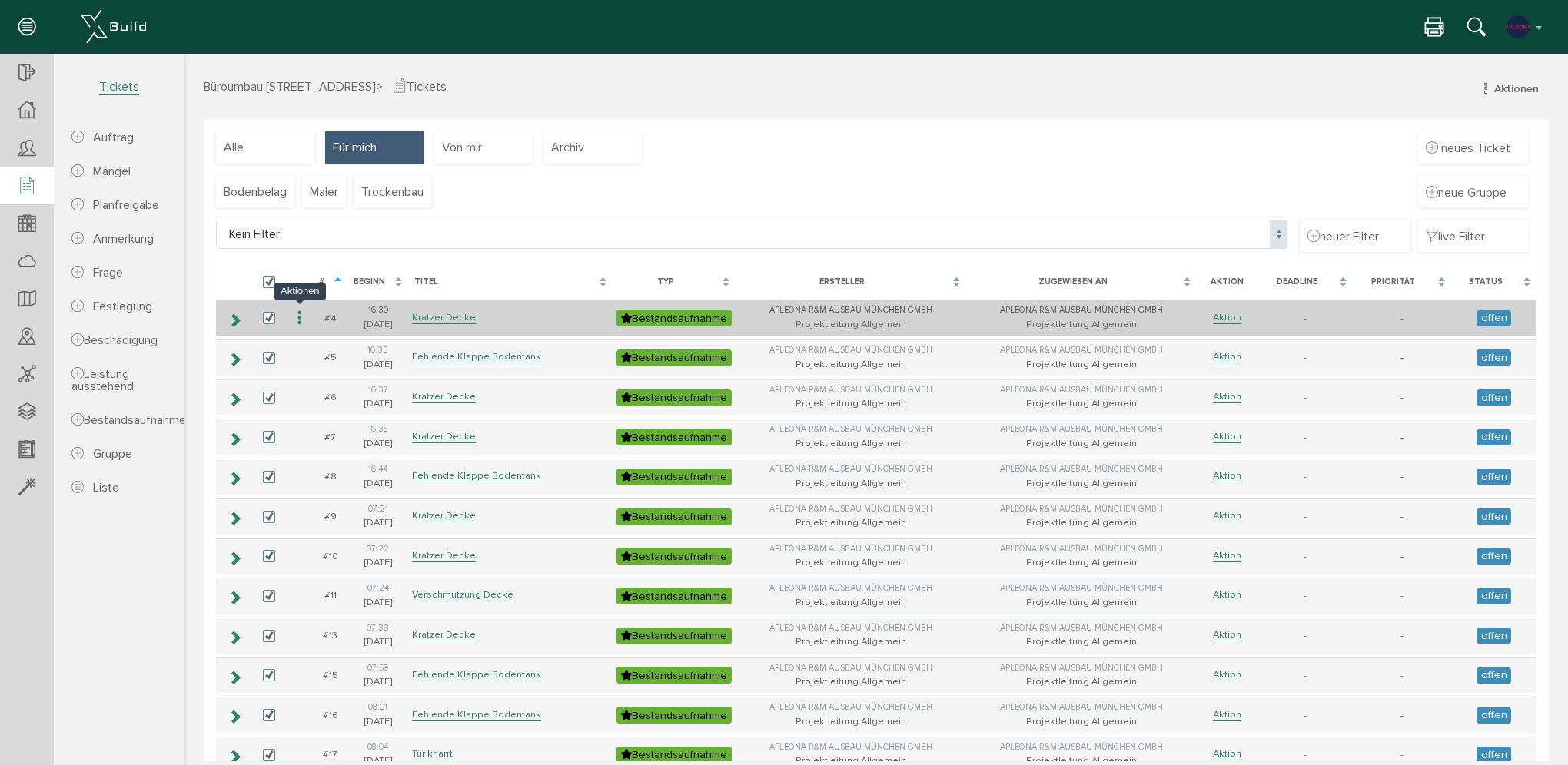
click at [305, 316] on icon at bounding box center [300, 318] width 19 height 21
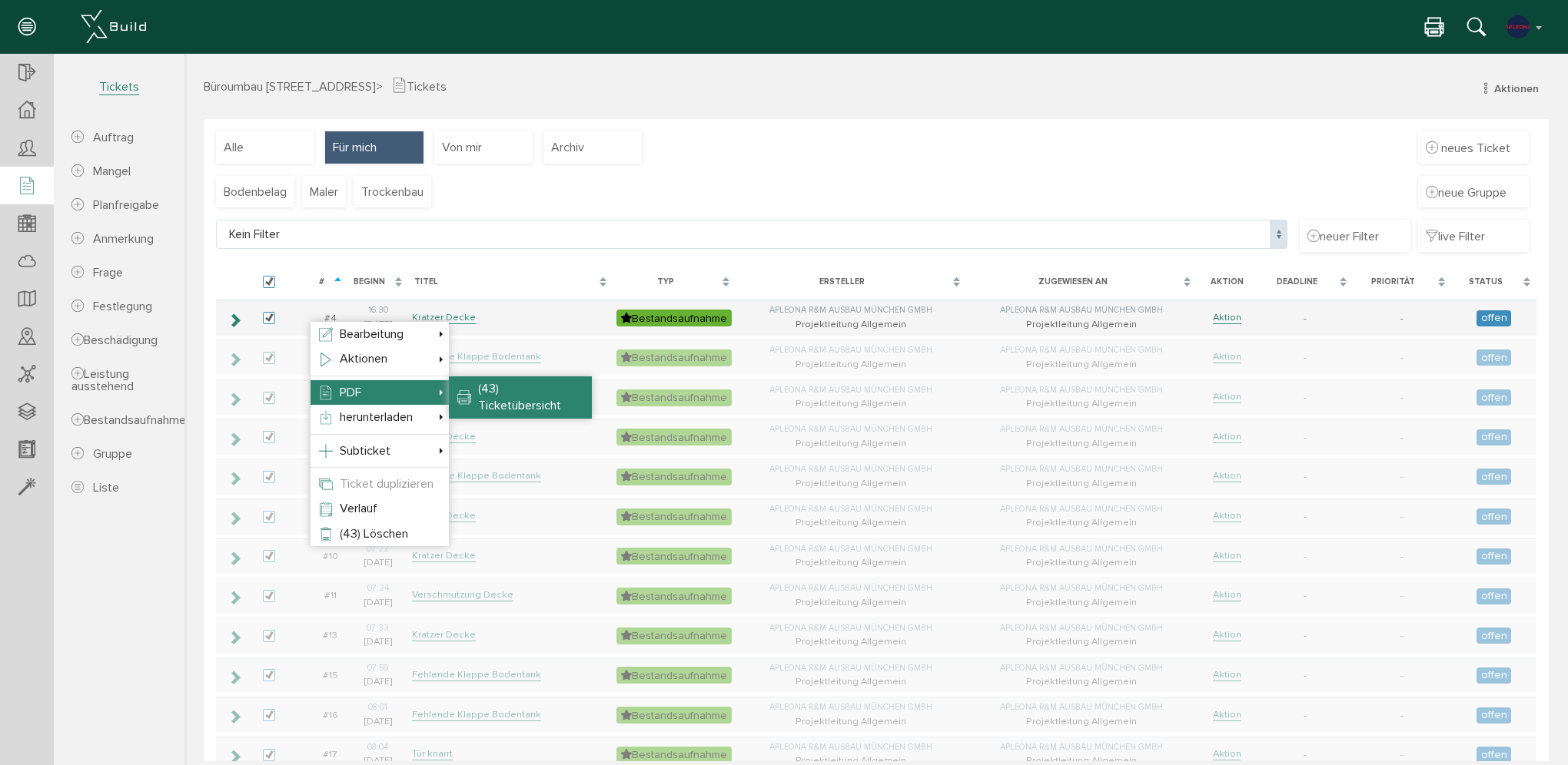
click at [458, 390] on li "(43) Ticketübersicht" at bounding box center [520, 397] width 143 height 42
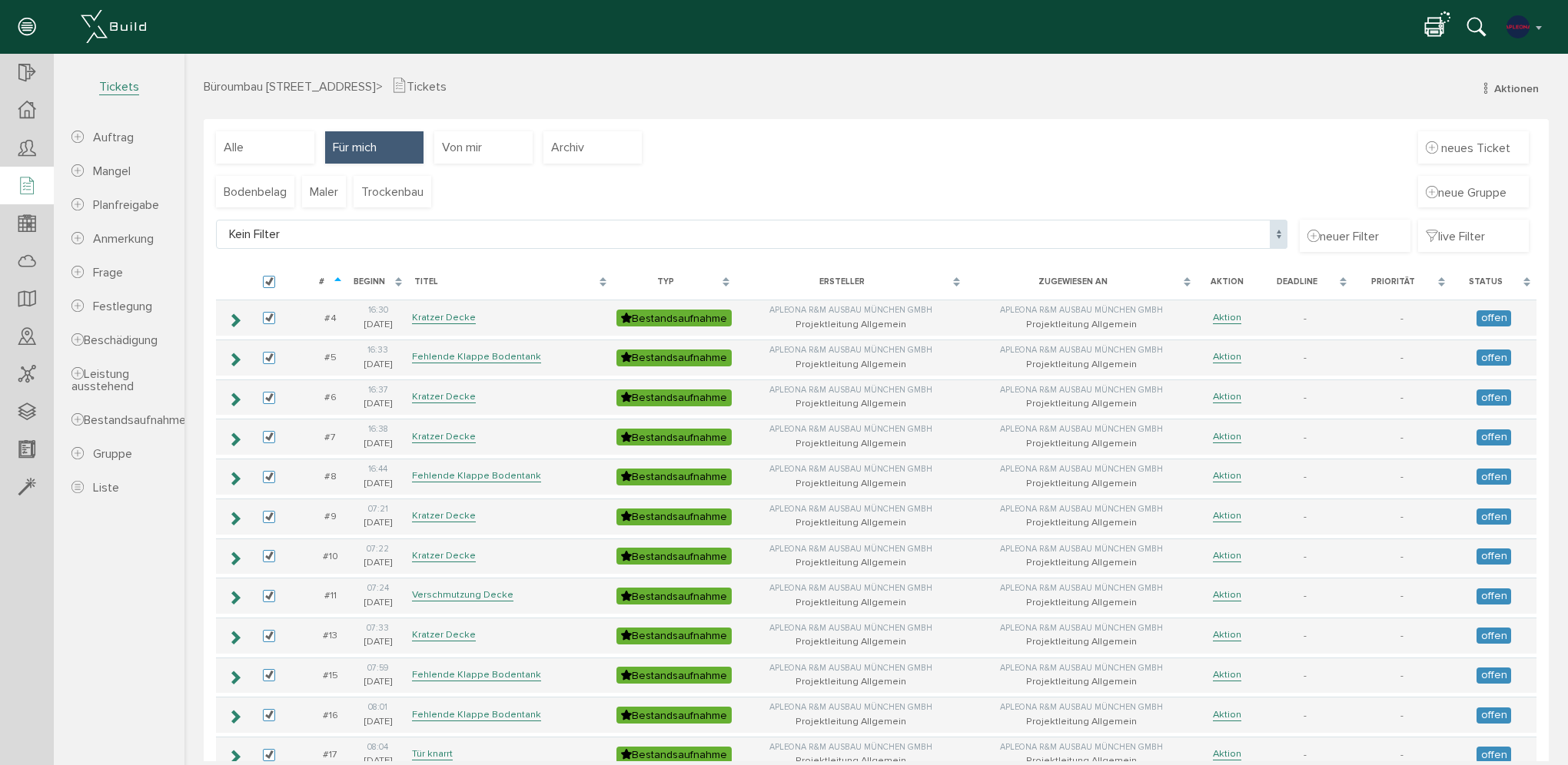
click at [1428, 25] on icon at bounding box center [1434, 28] width 19 height 23
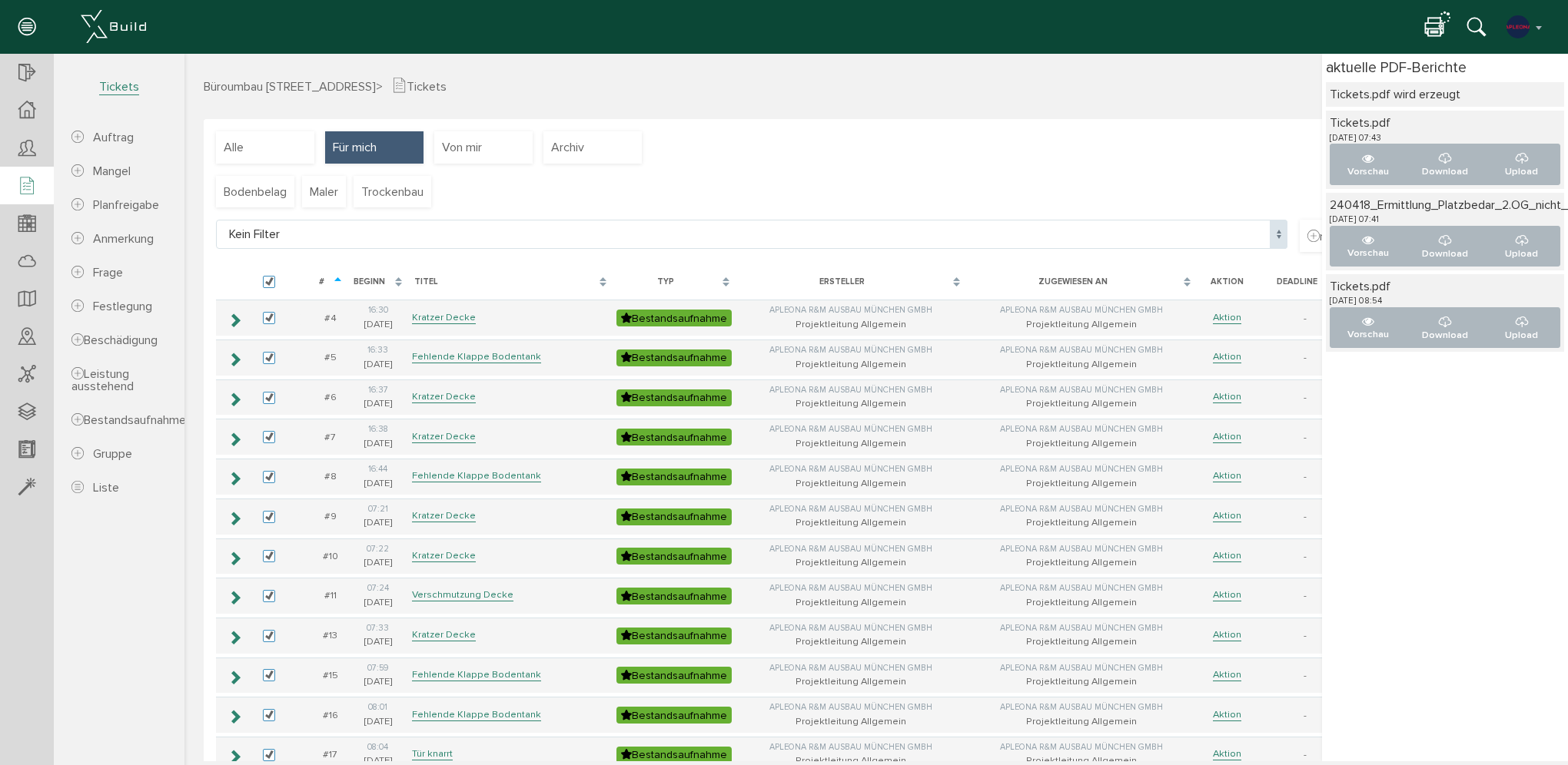
click at [1226, 93] on h3 "Büroumbau [STREET_ADDRESS] > Tickets Aktionen neuer Auftrag neuer Mangel neue P…" at bounding box center [876, 85] width 1345 height 18
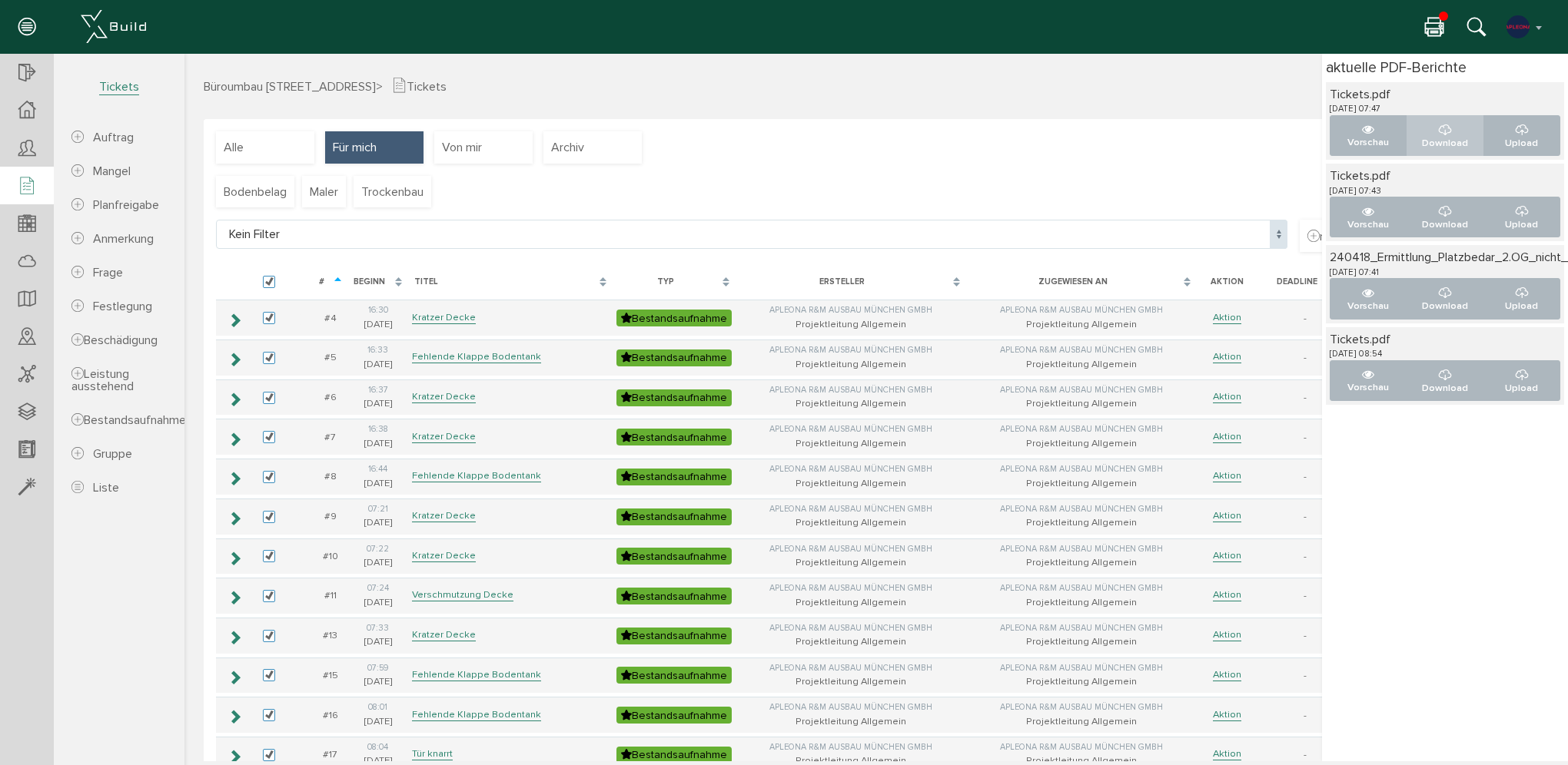
click at [1439, 130] on button "Download" at bounding box center [1445, 136] width 77 height 41
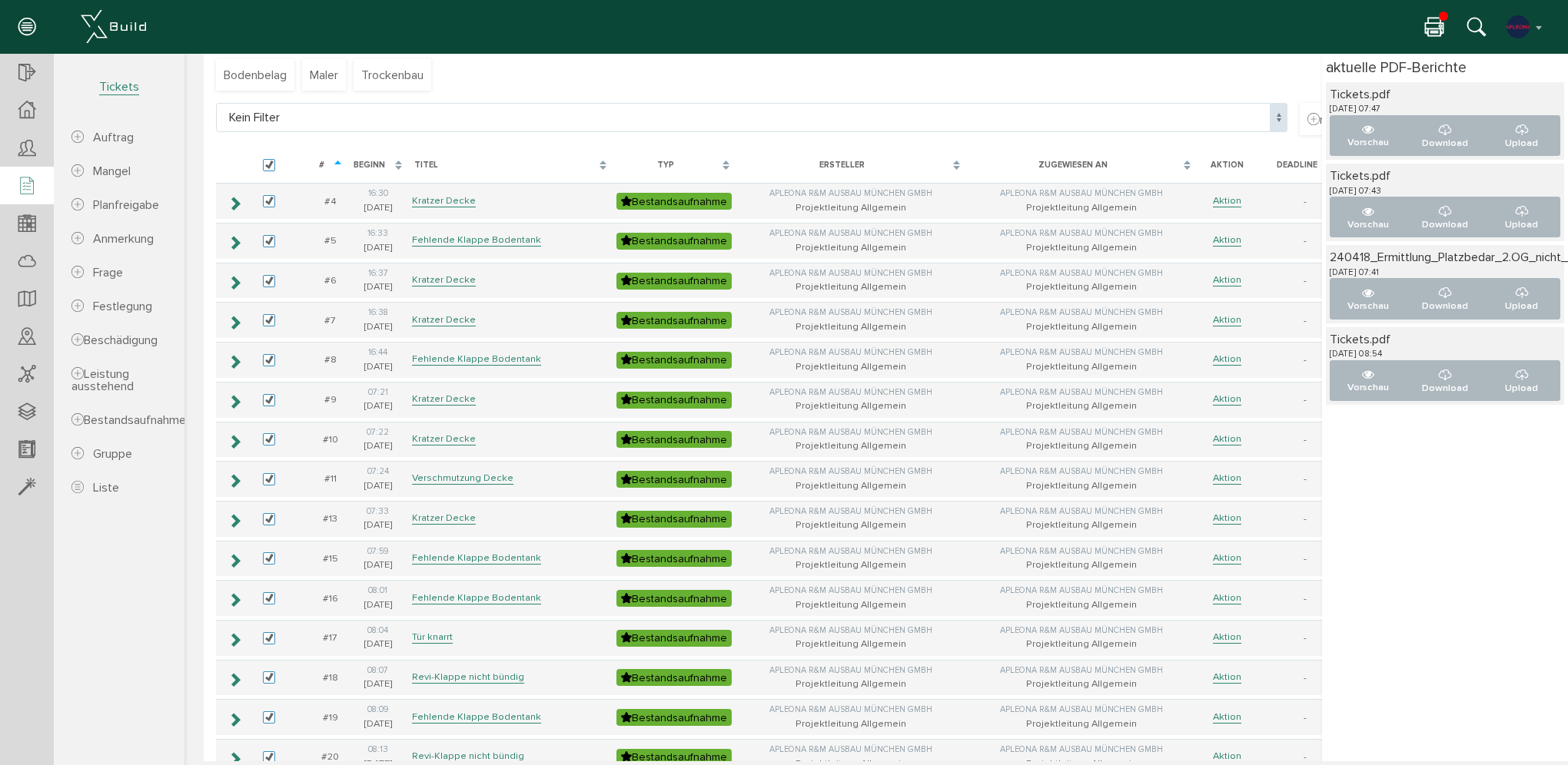
scroll to position [154, 0]
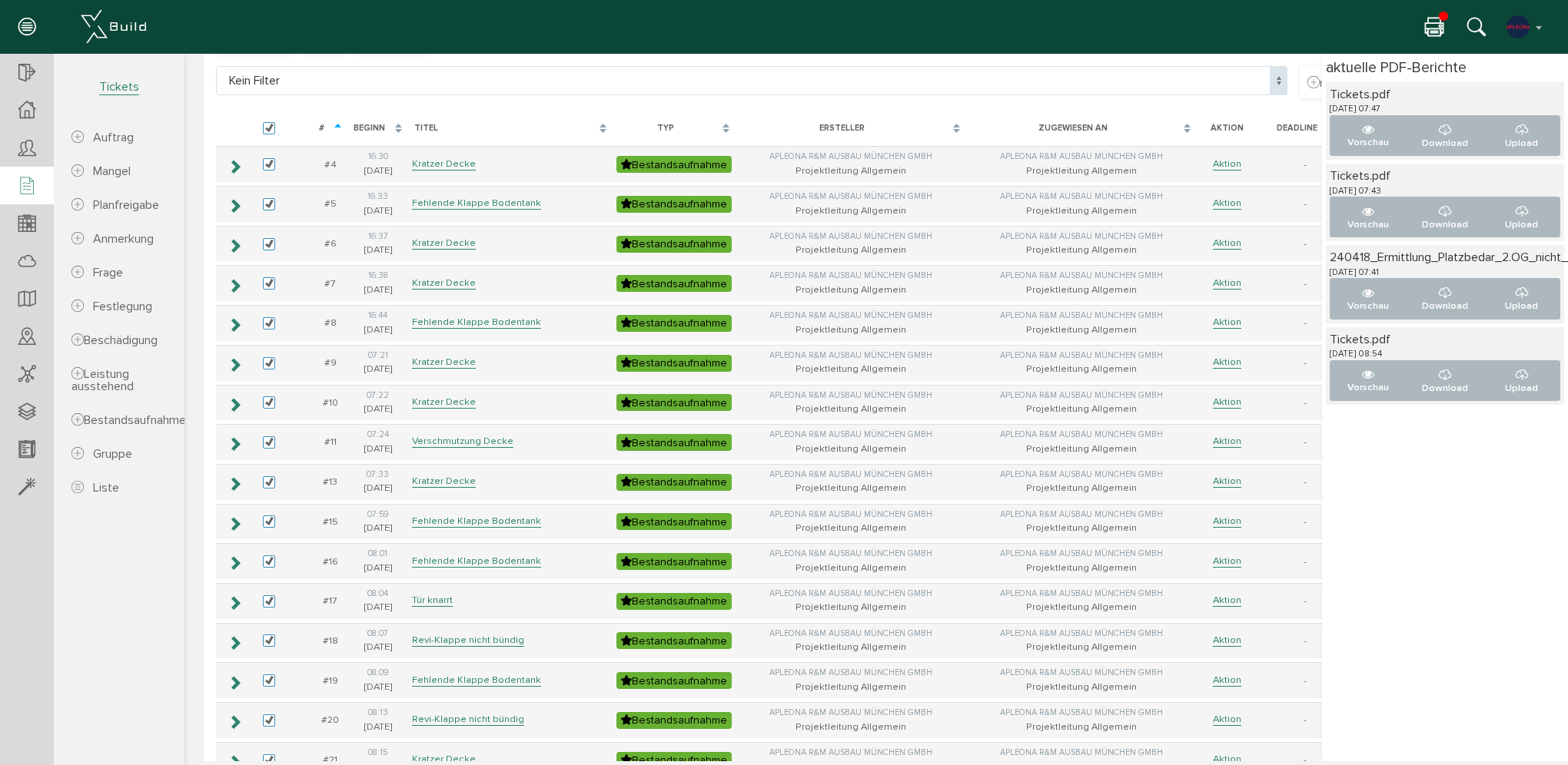
click at [1427, 23] on icon at bounding box center [1434, 28] width 19 height 23
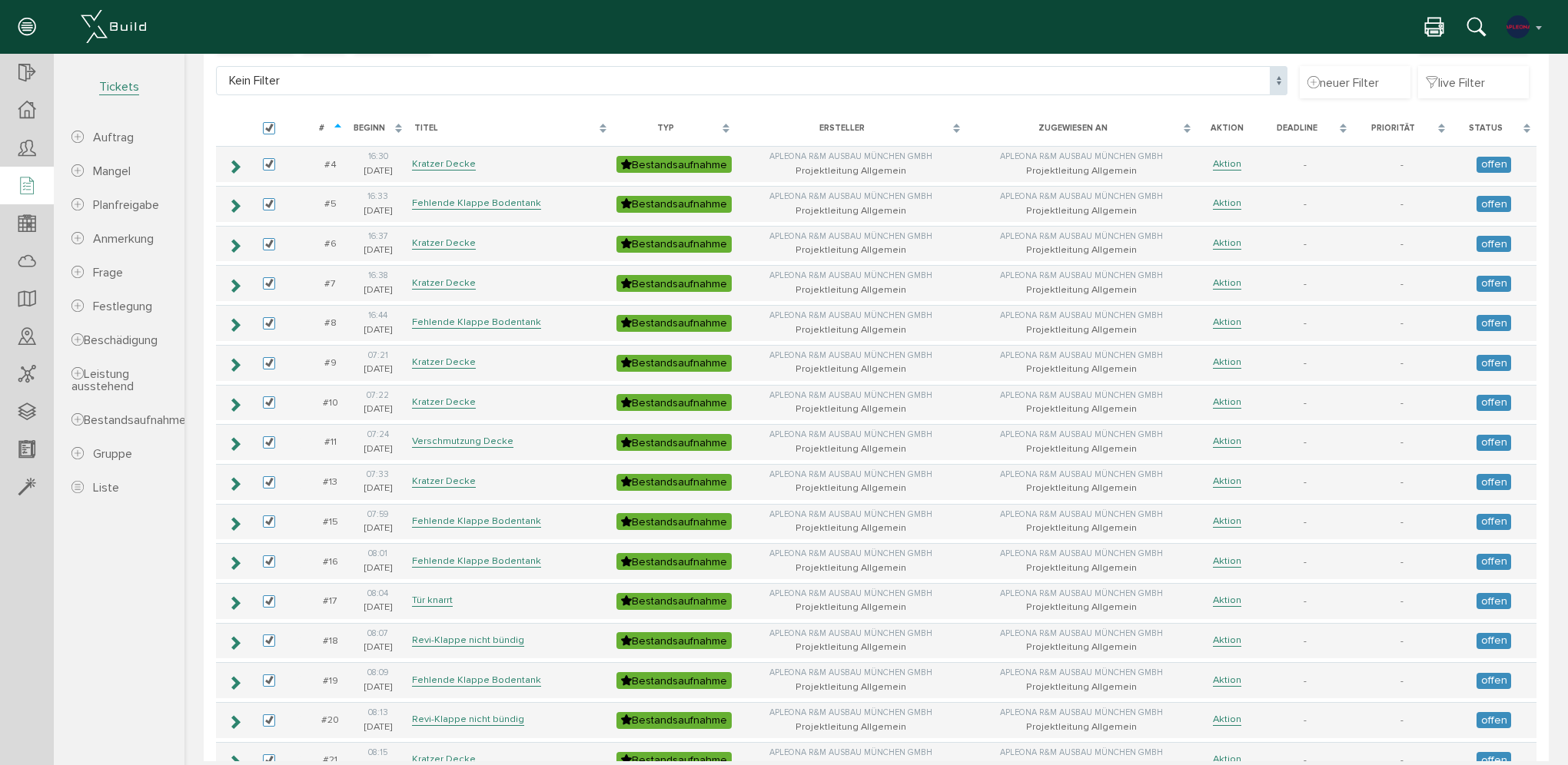
scroll to position [0, 0]
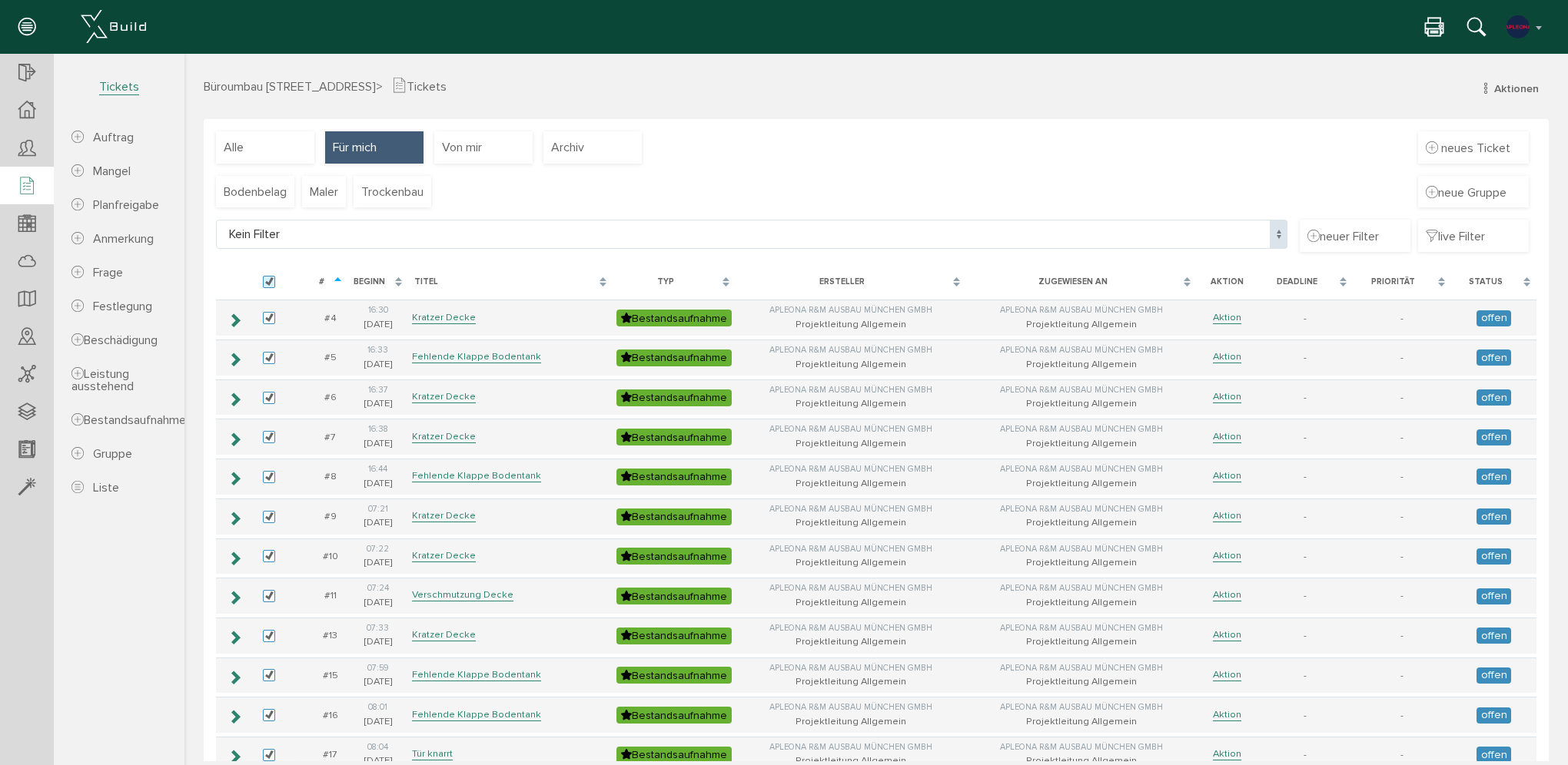
click at [272, 279] on label at bounding box center [273, 283] width 19 height 14
click at [272, 279] on input "checkbox" at bounding box center [268, 280] width 10 height 10
checkbox input "false"
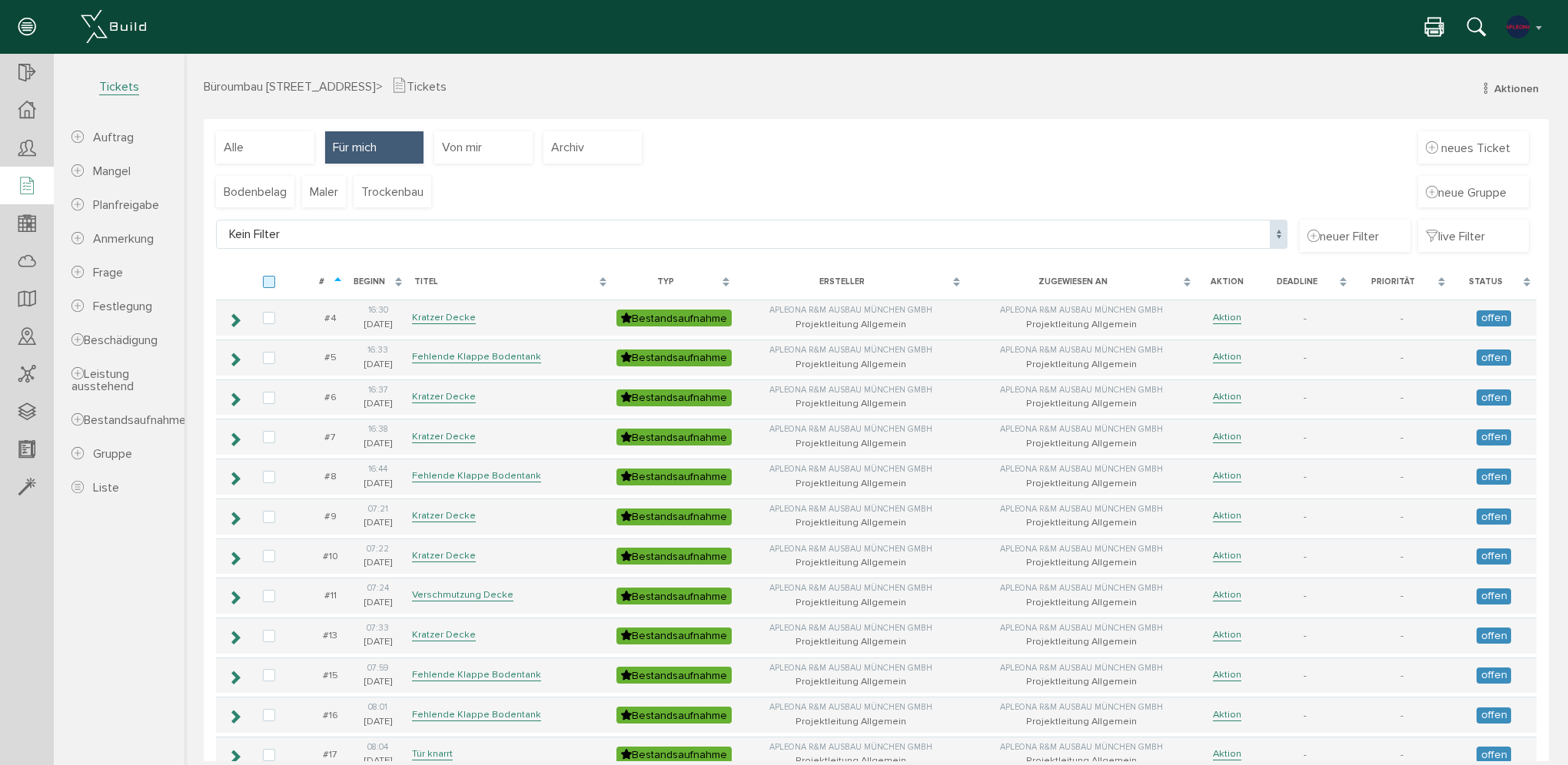
checkbox input "false"
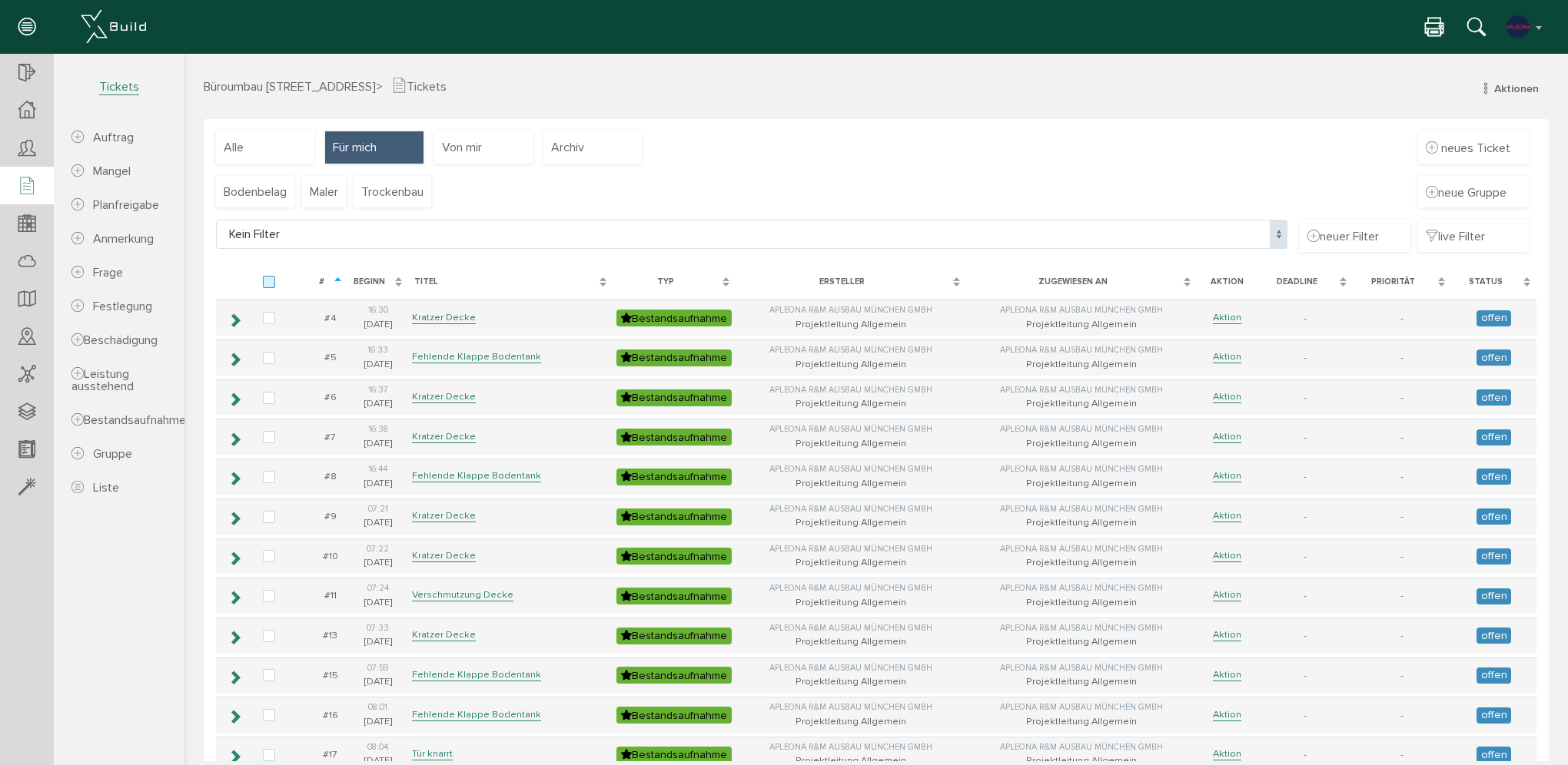
checkbox input "false"
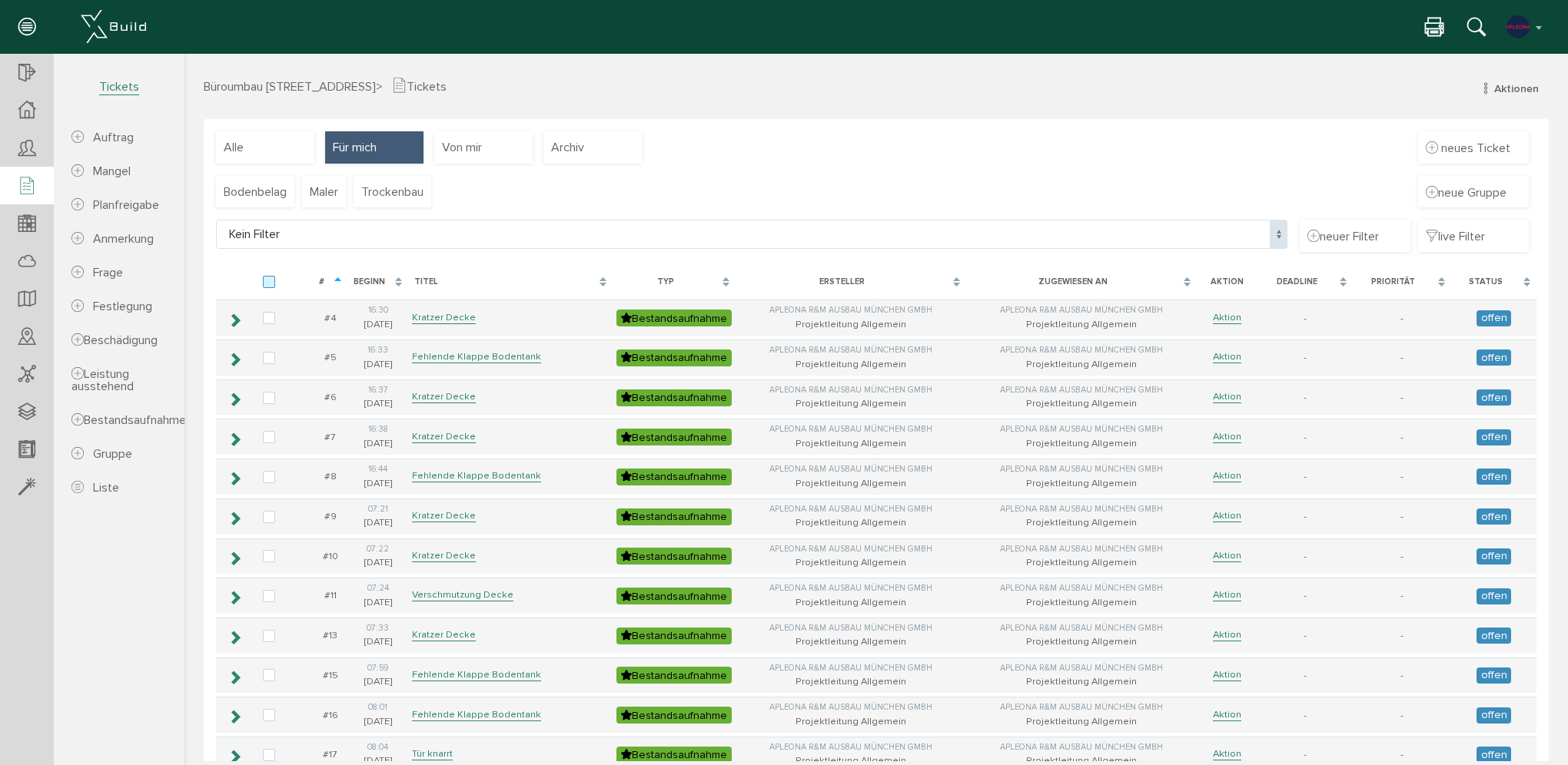
checkbox input "false"
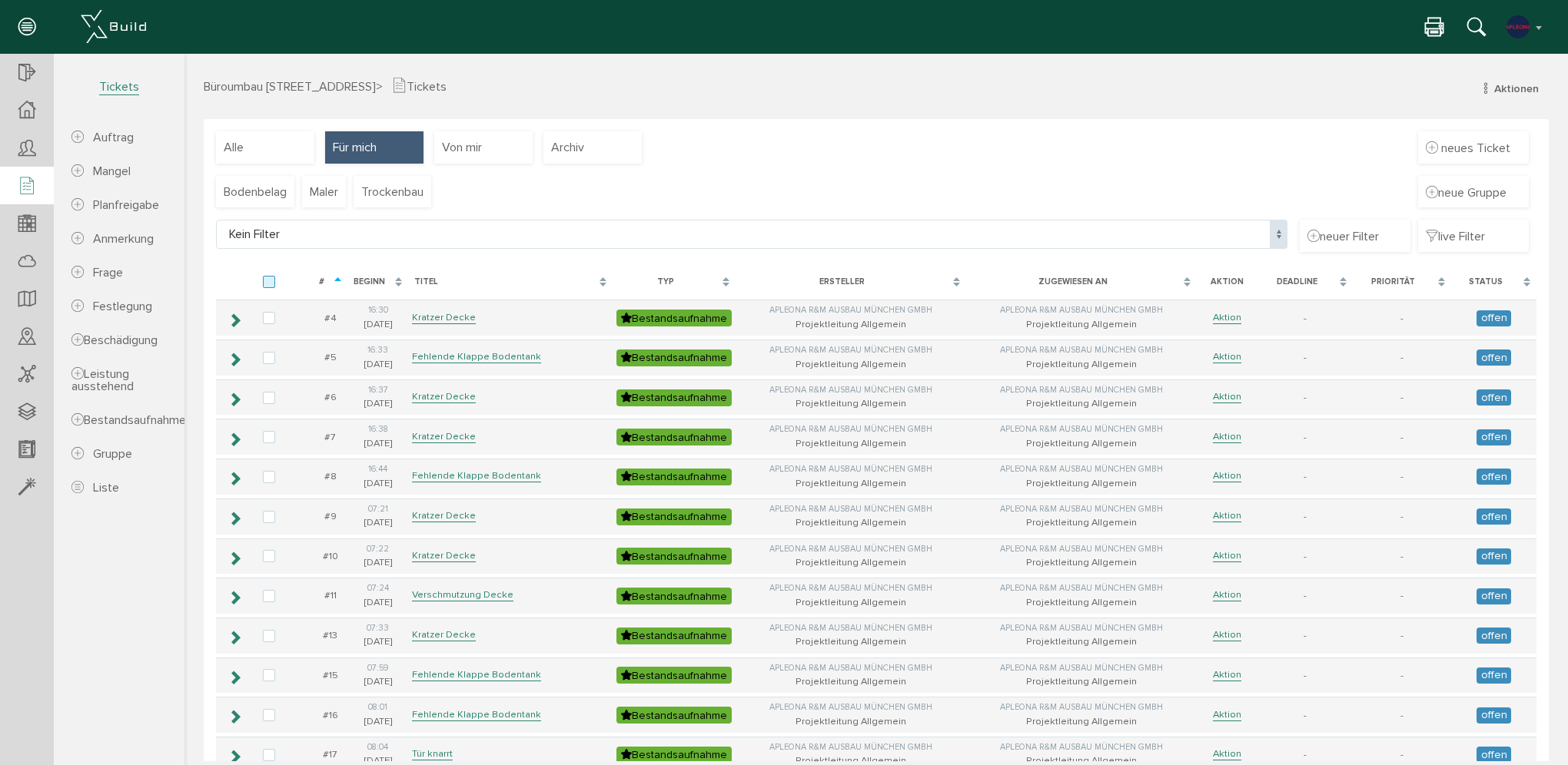
checkbox input "false"
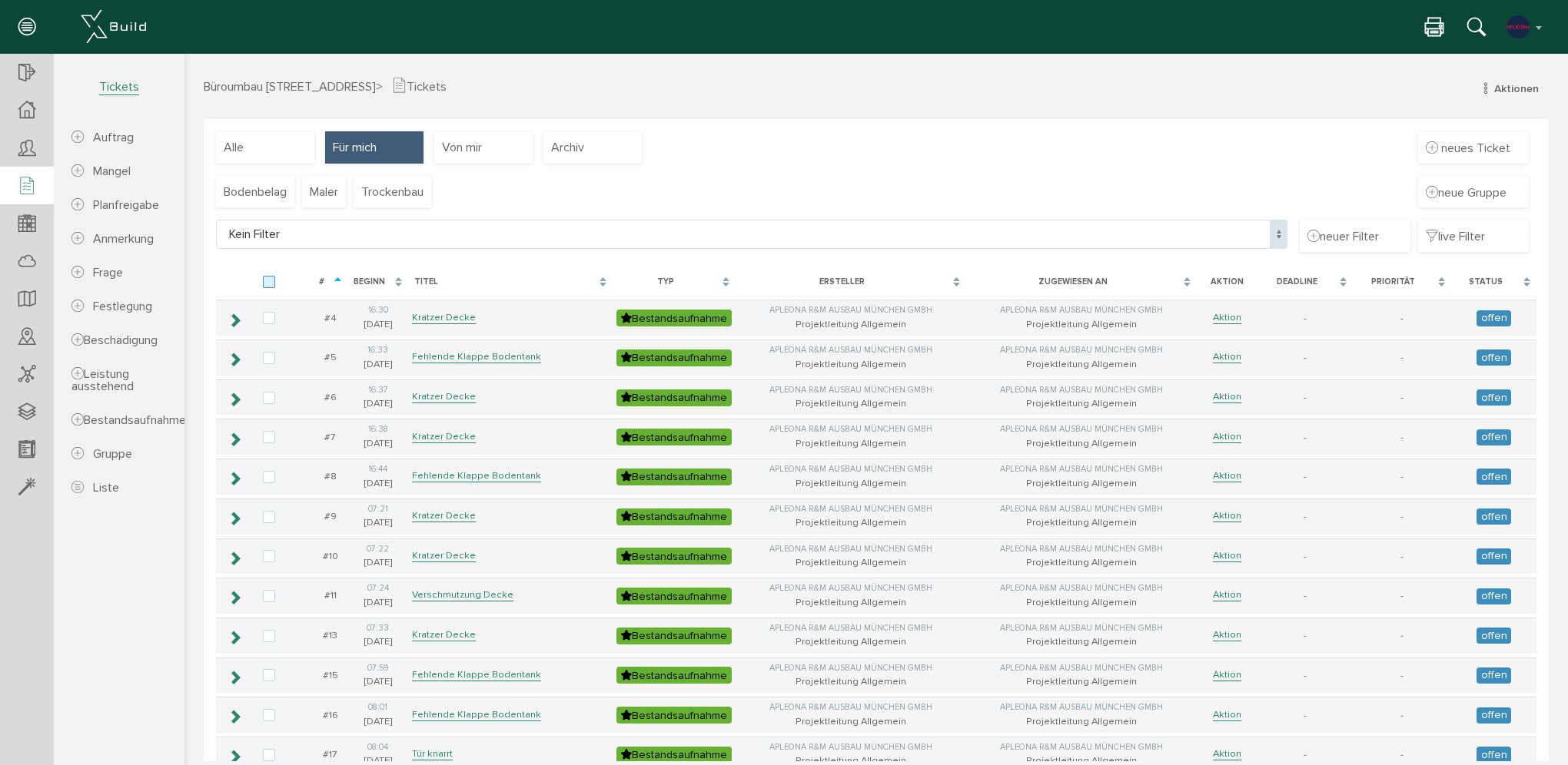
checkbox input "false"
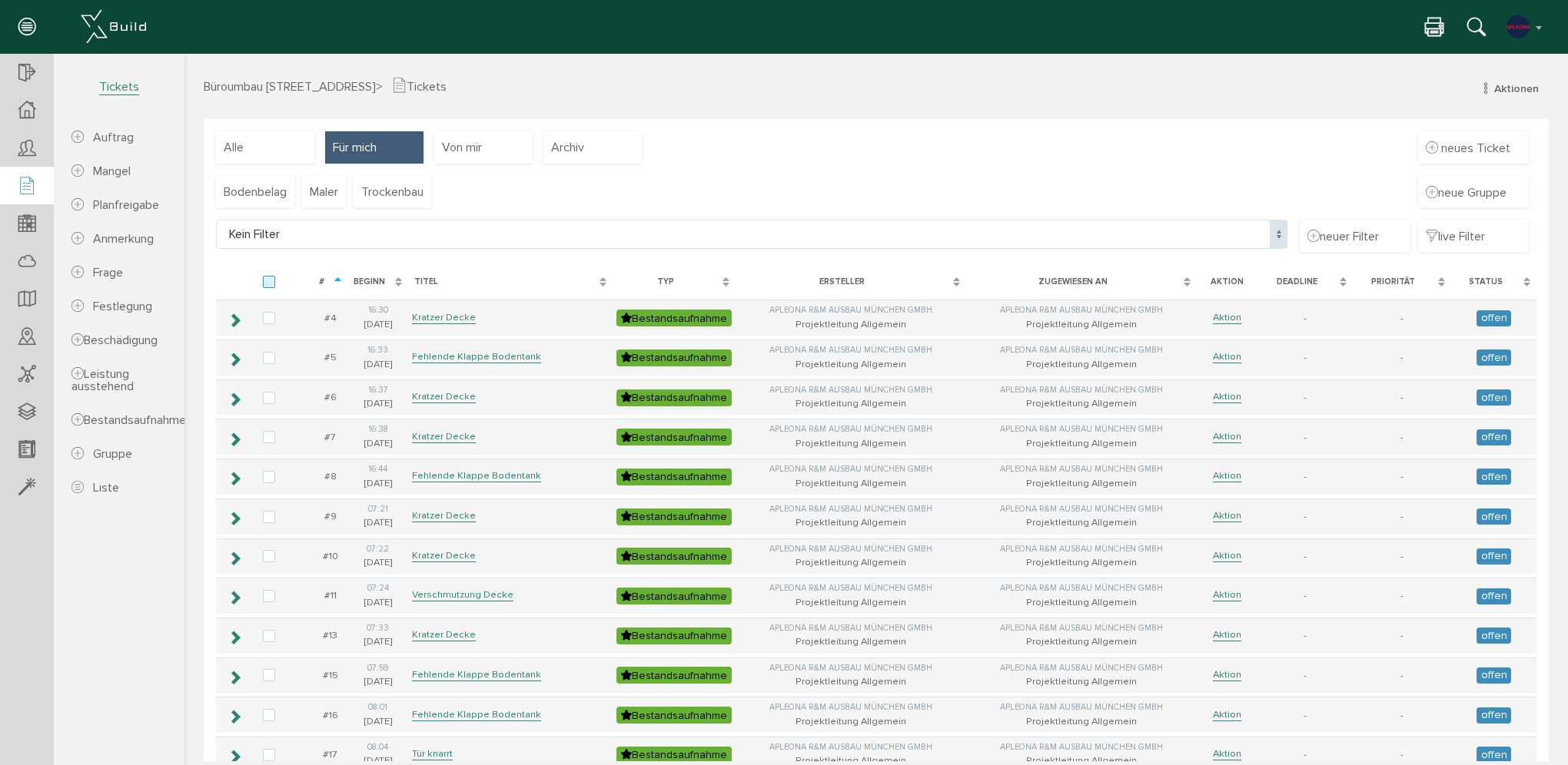
checkbox input "false"
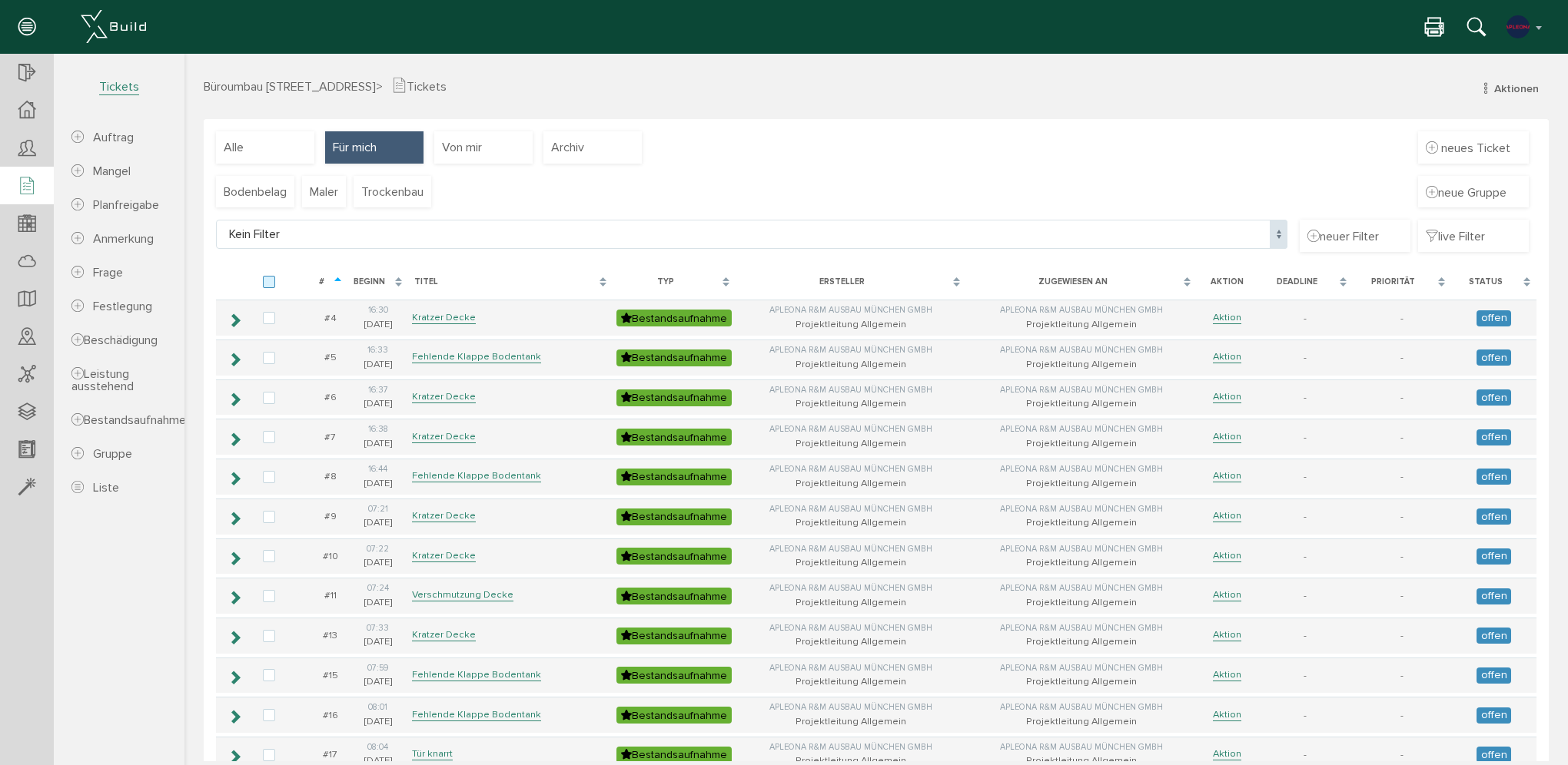
checkbox input "false"
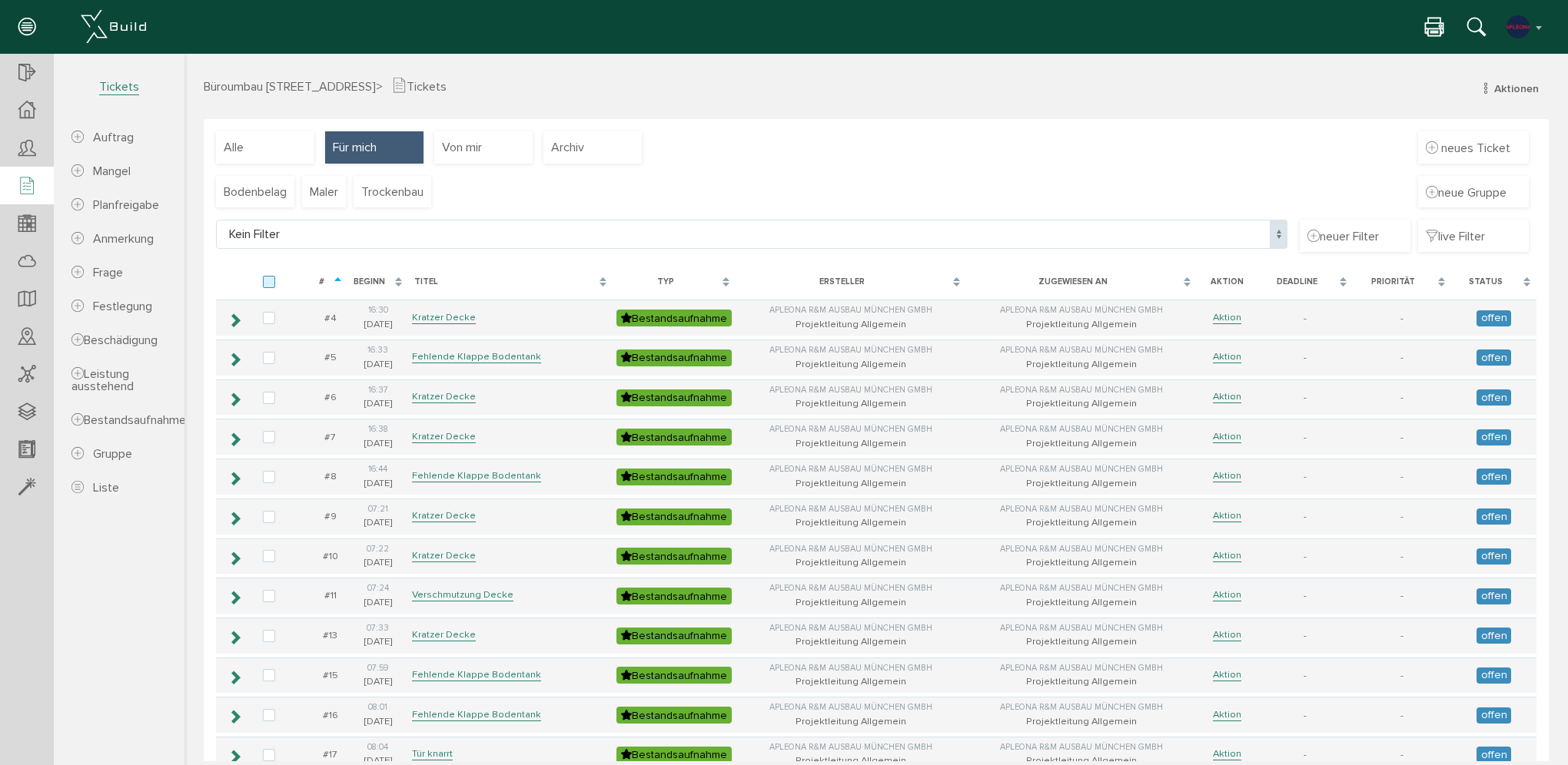
checkbox input "false"
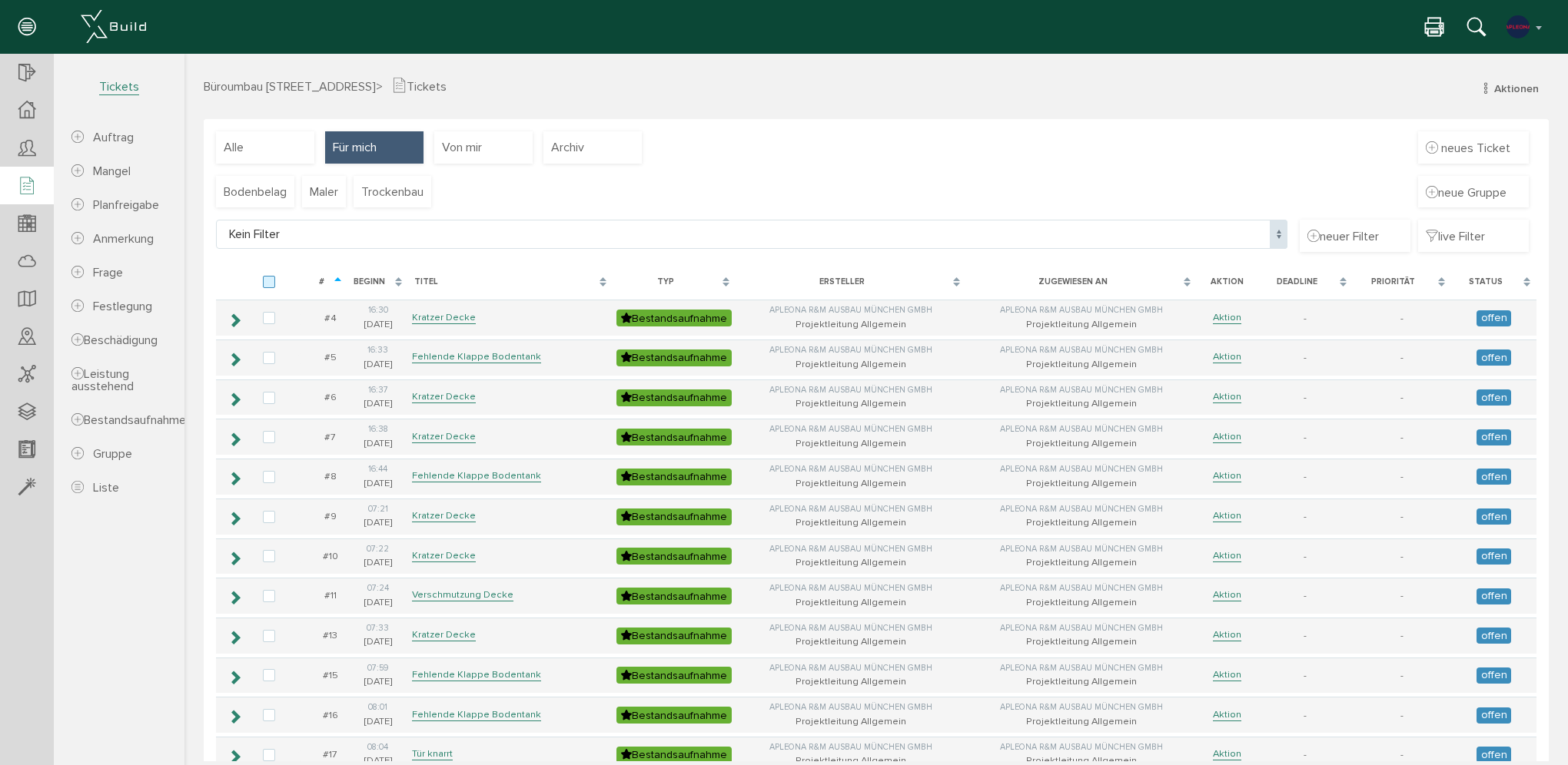
checkbox input "false"
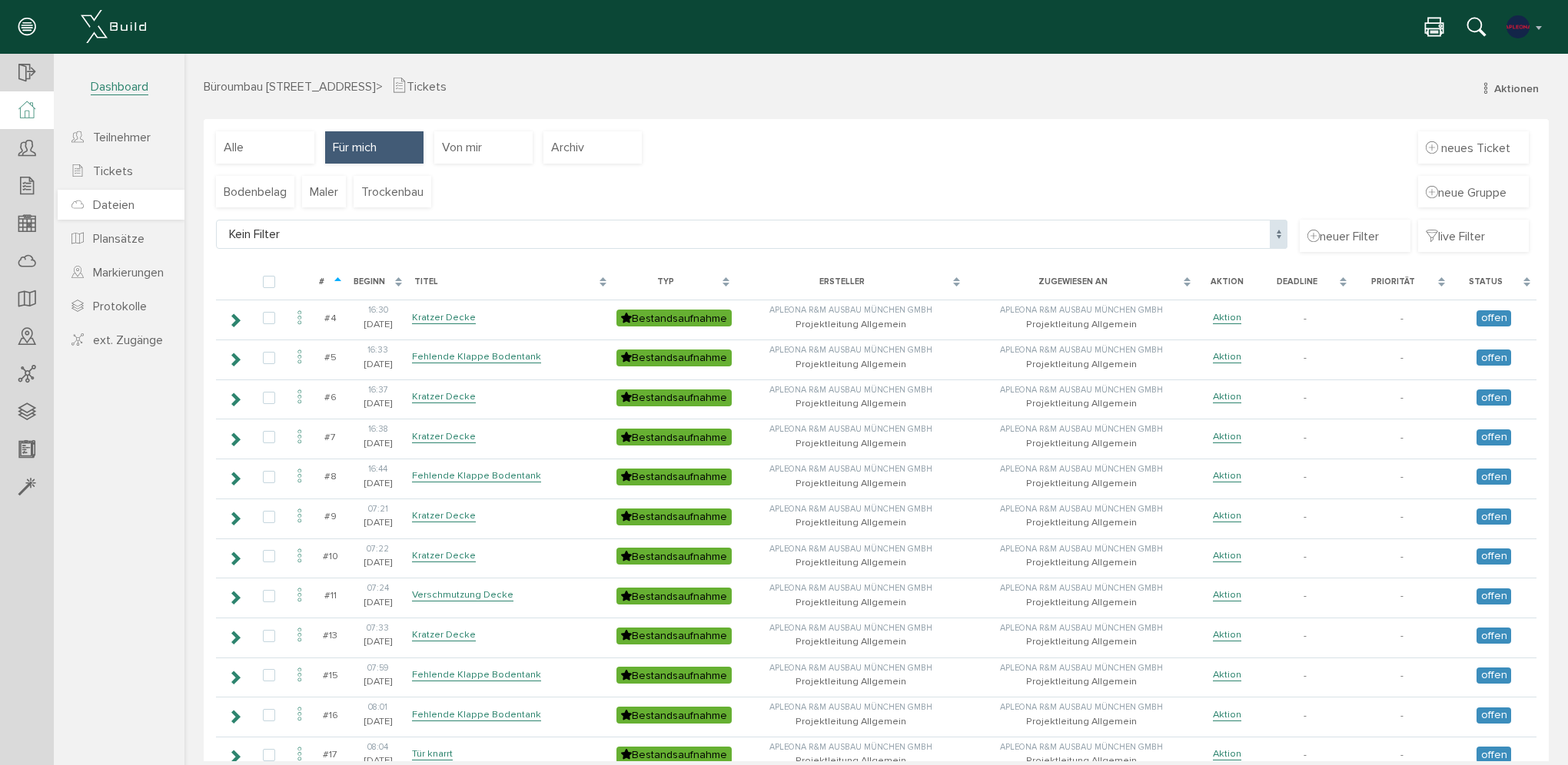
click at [125, 211] on span "Dateien" at bounding box center [113, 205] width 41 height 16
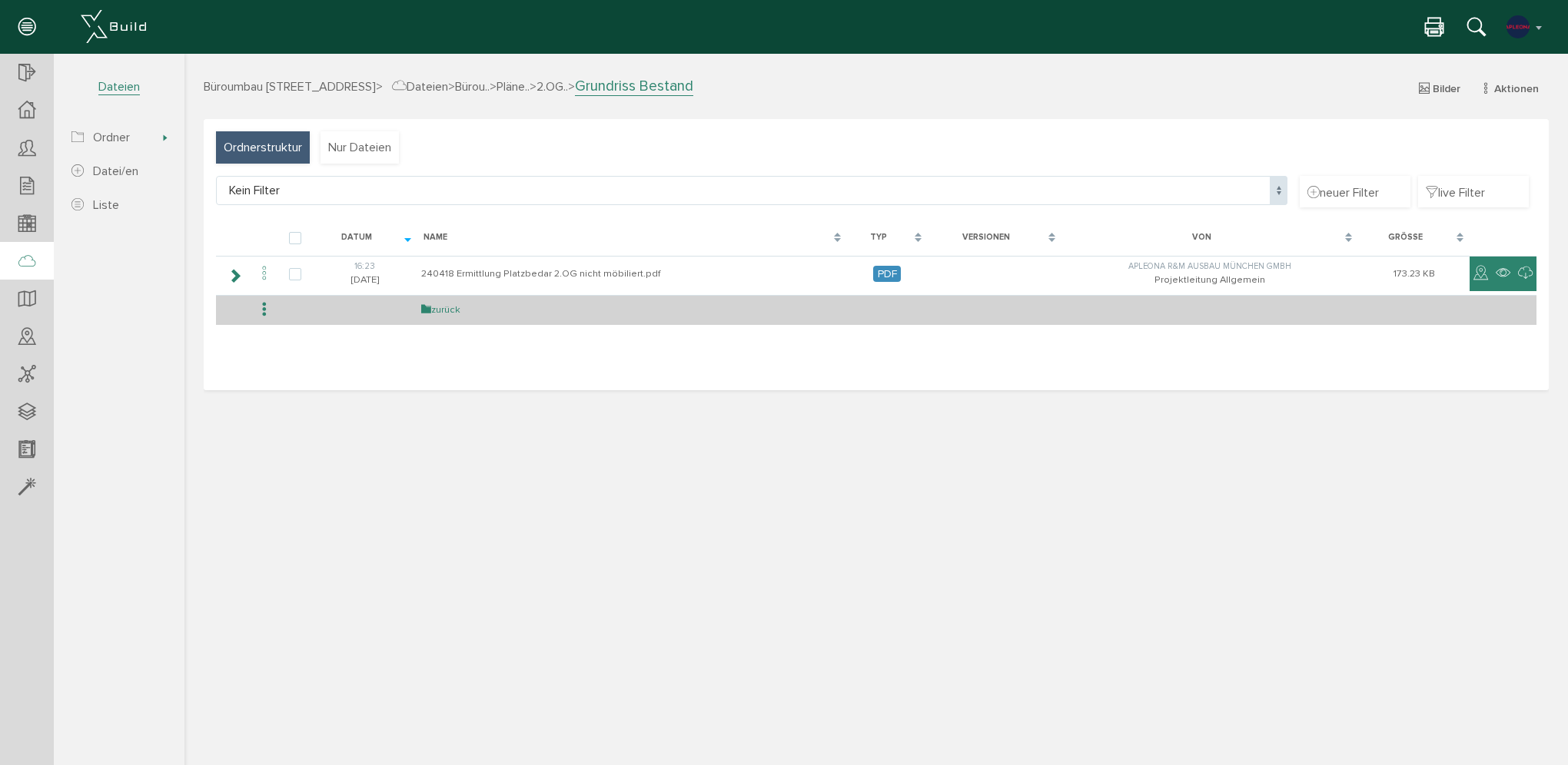
click at [448, 311] on link "zurück" at bounding box center [440, 310] width 39 height 13
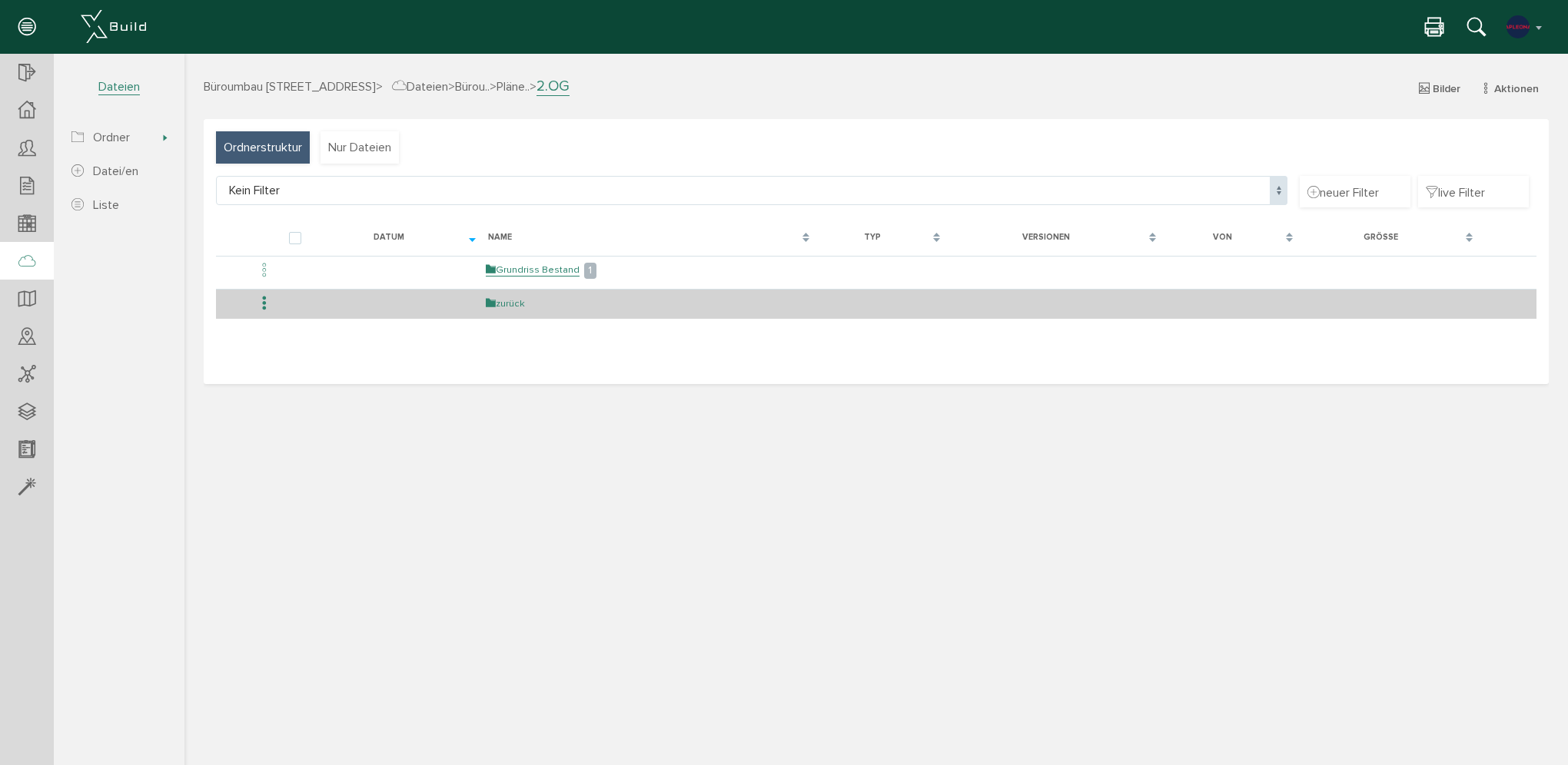
click at [513, 303] on link "zurück" at bounding box center [505, 304] width 39 height 13
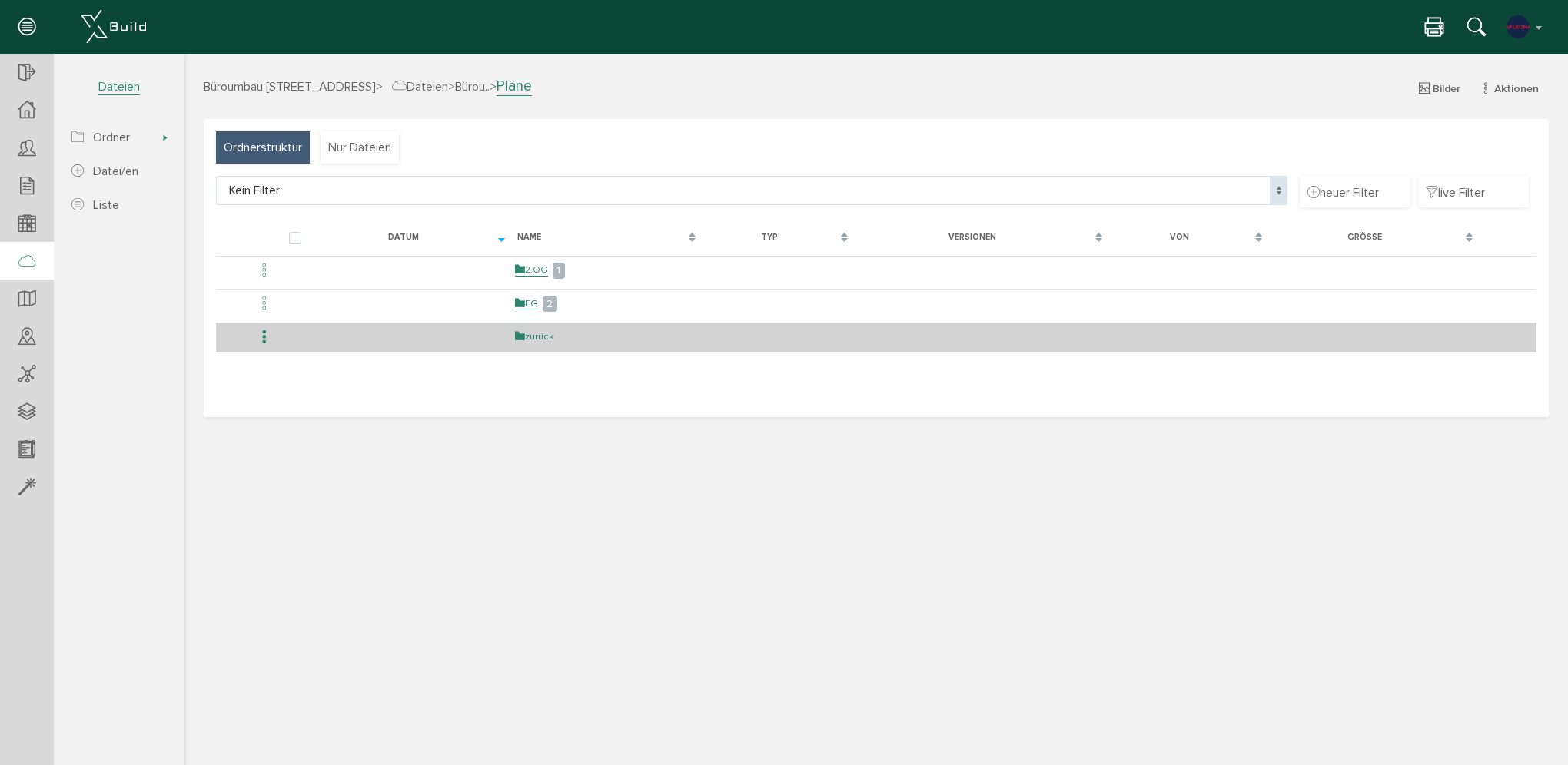
click at [519, 336] on icon at bounding box center [520, 336] width 10 height 12
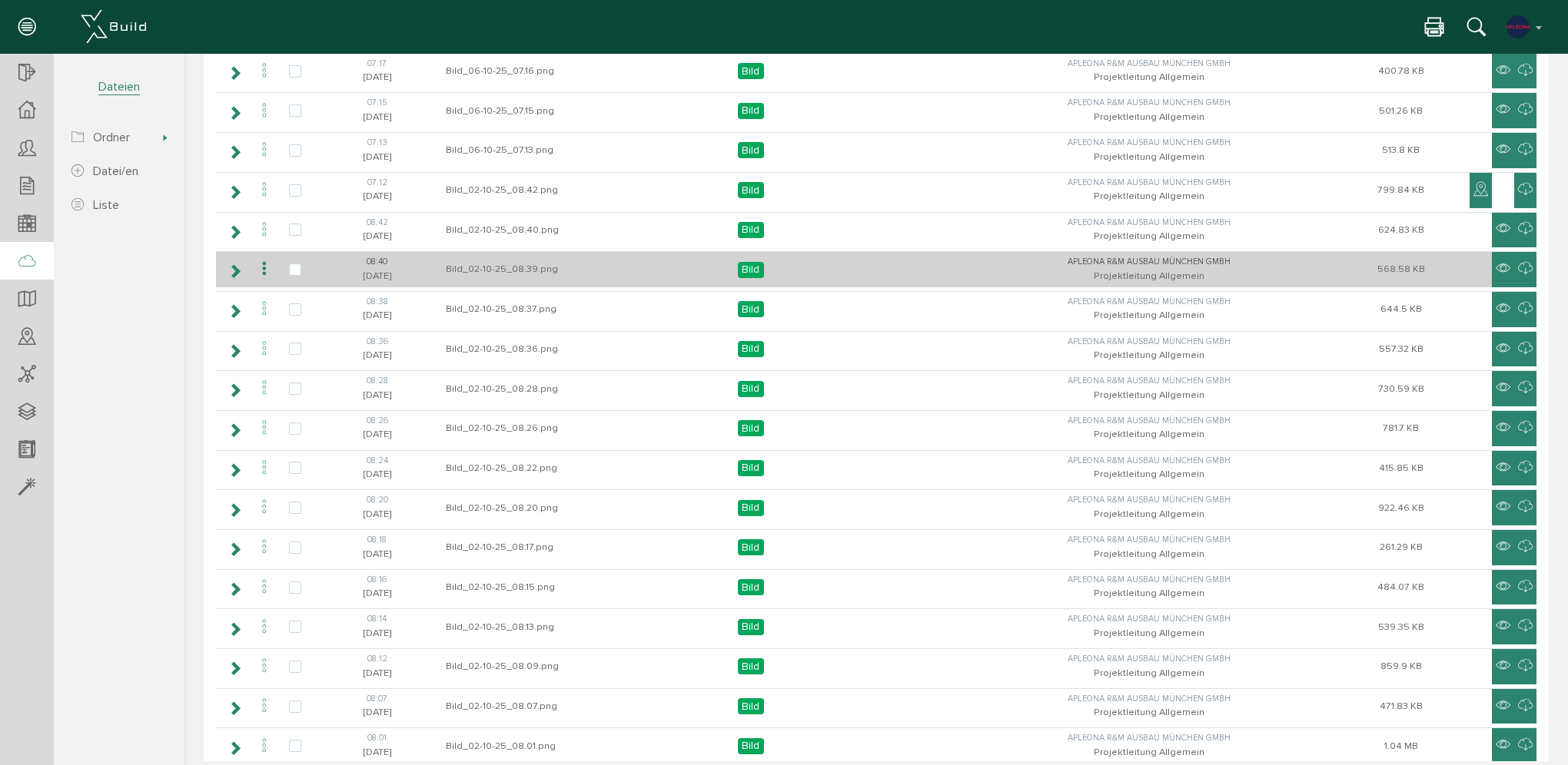
scroll to position [600, 0]
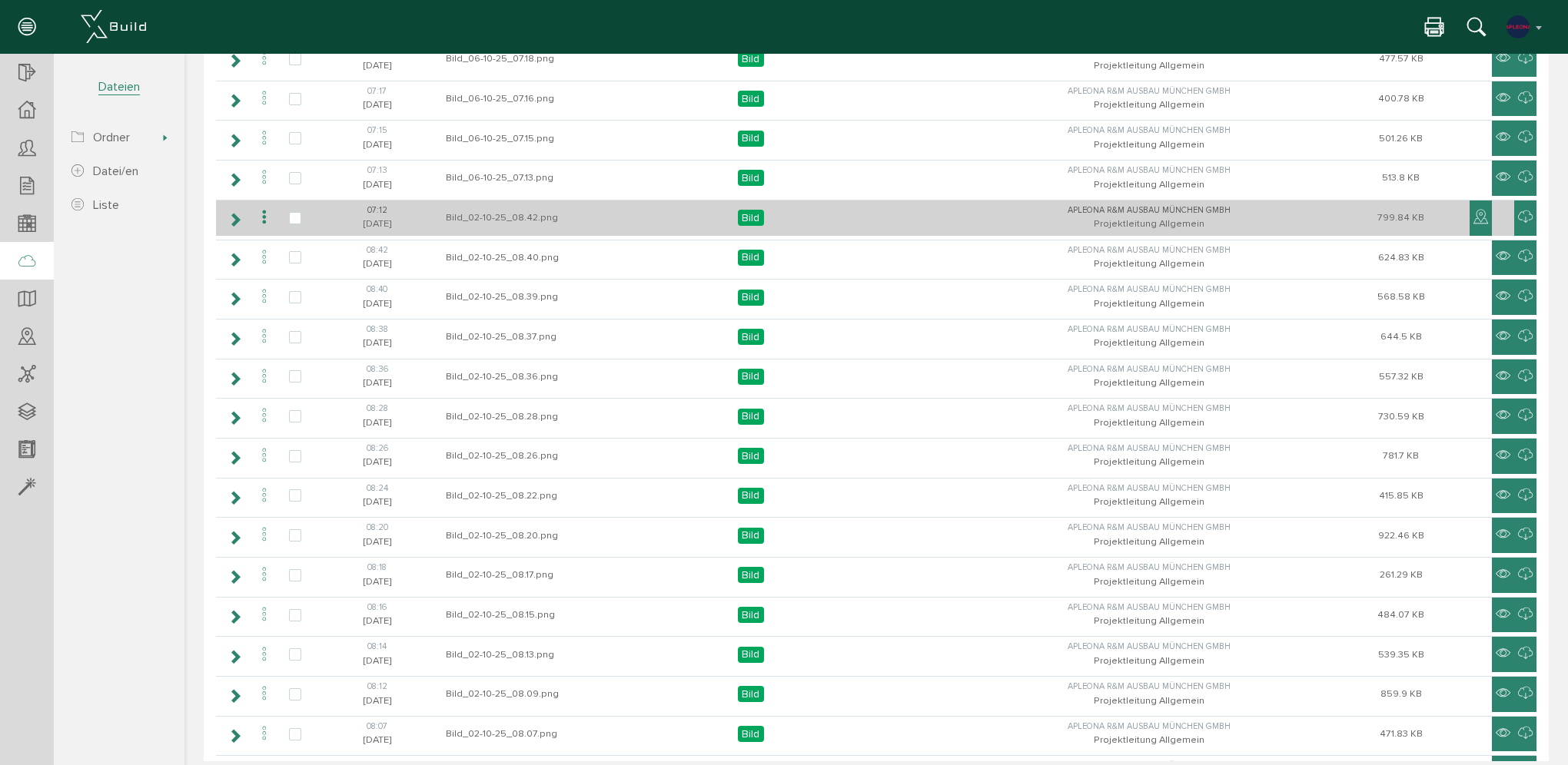
click at [1266, 212] on td "Apleona R&M Ausbau München GmbH Projektleitung Allgemein" at bounding box center [1149, 218] width 367 height 36
click at [235, 216] on icon at bounding box center [234, 220] width 15 height 12
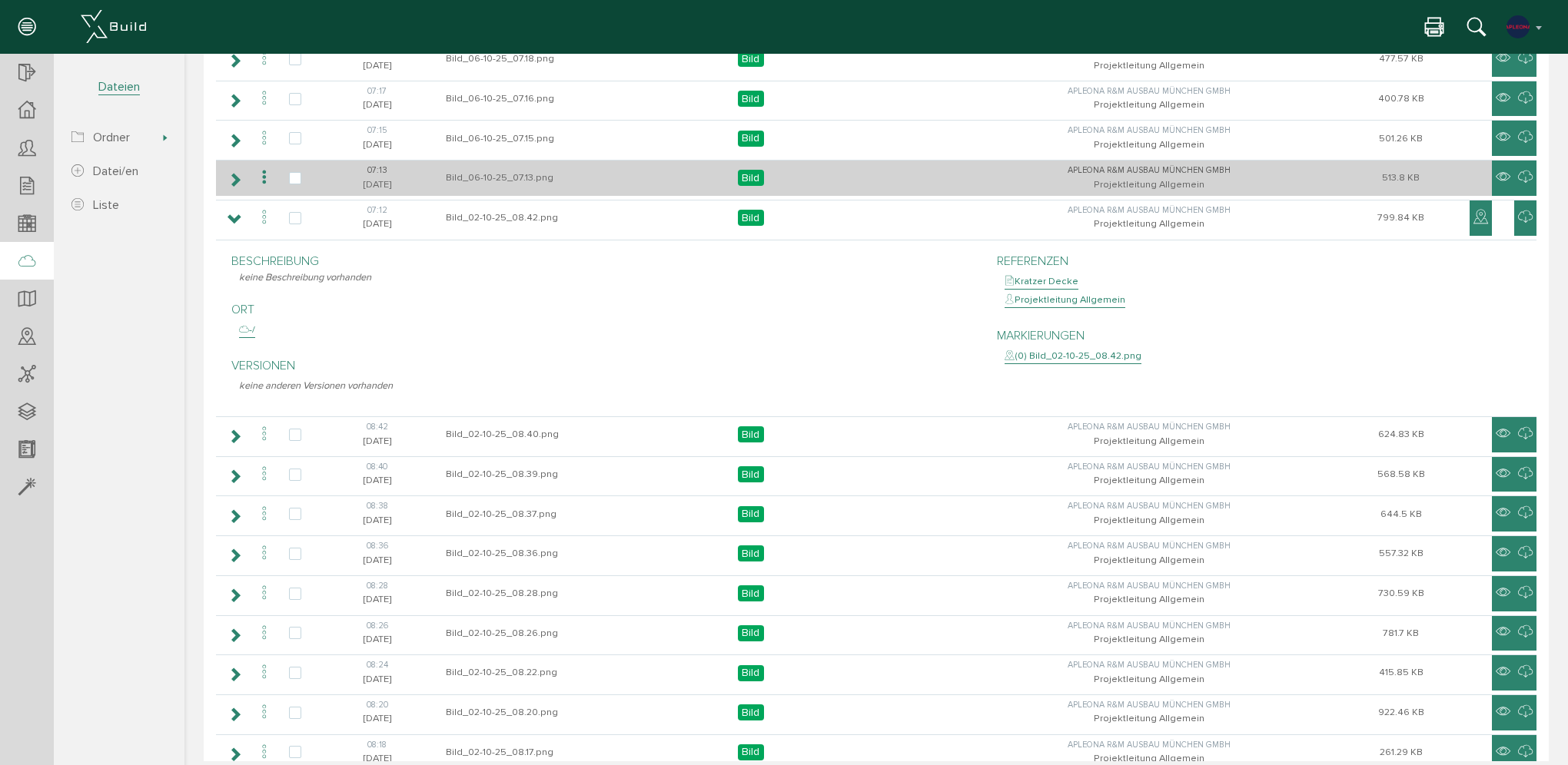
click at [240, 178] on icon at bounding box center [234, 180] width 15 height 12
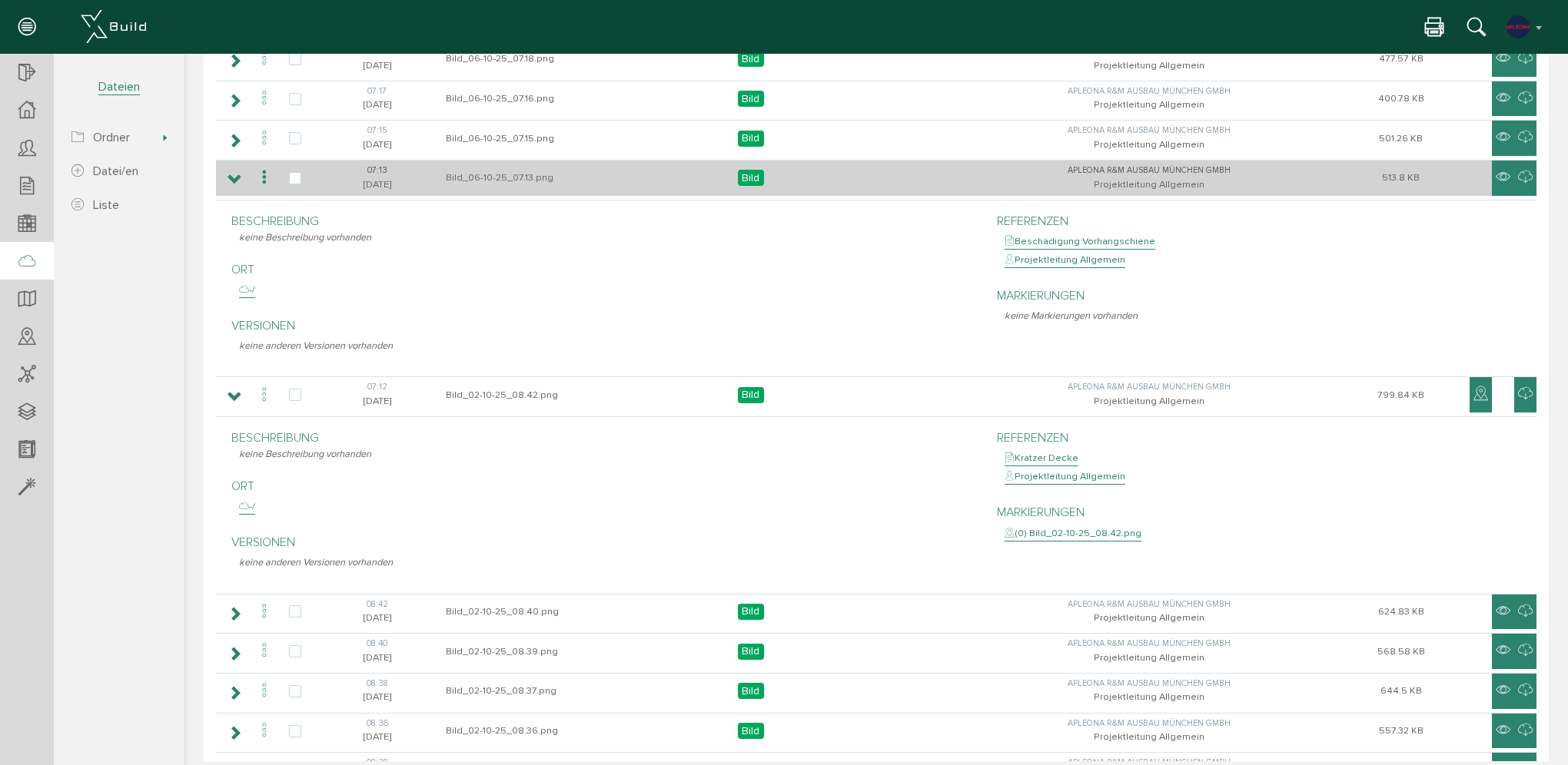
click at [240, 178] on icon at bounding box center [234, 180] width 15 height 12
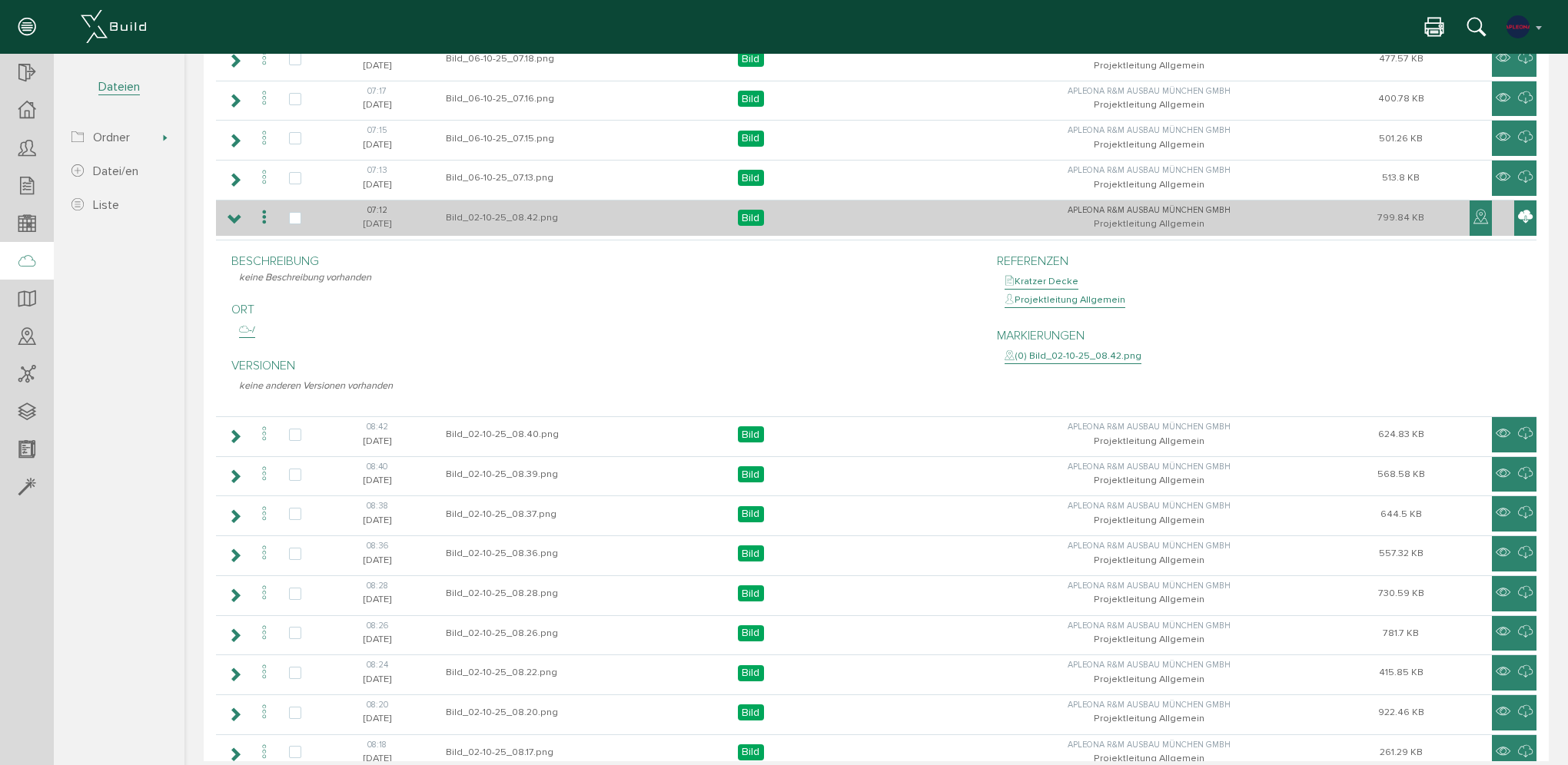
click at [1518, 216] on icon at bounding box center [1525, 218] width 15 height 19
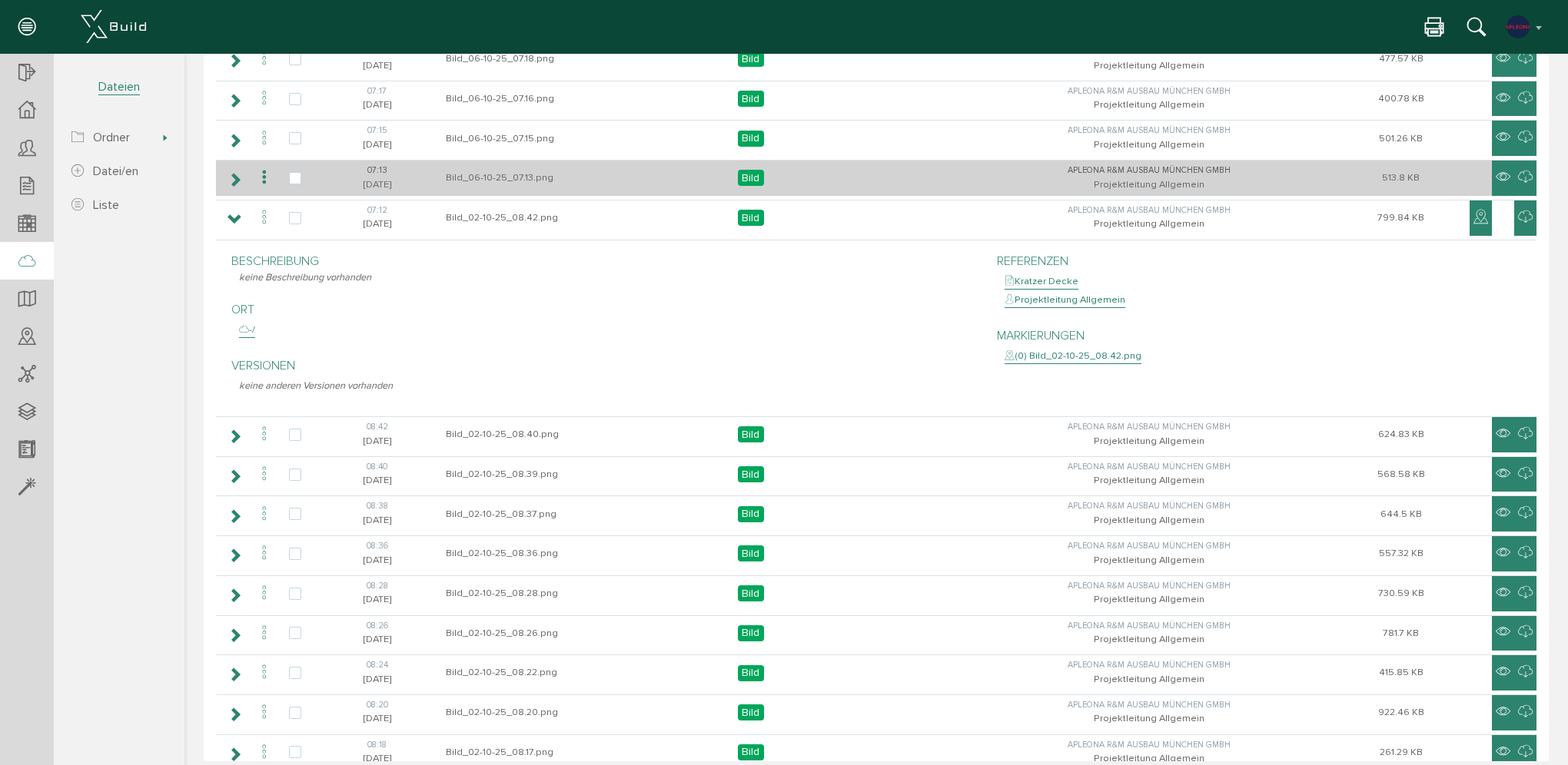
click at [225, 175] on td at bounding box center [233, 178] width 35 height 36
click at [235, 180] on icon at bounding box center [234, 180] width 15 height 12
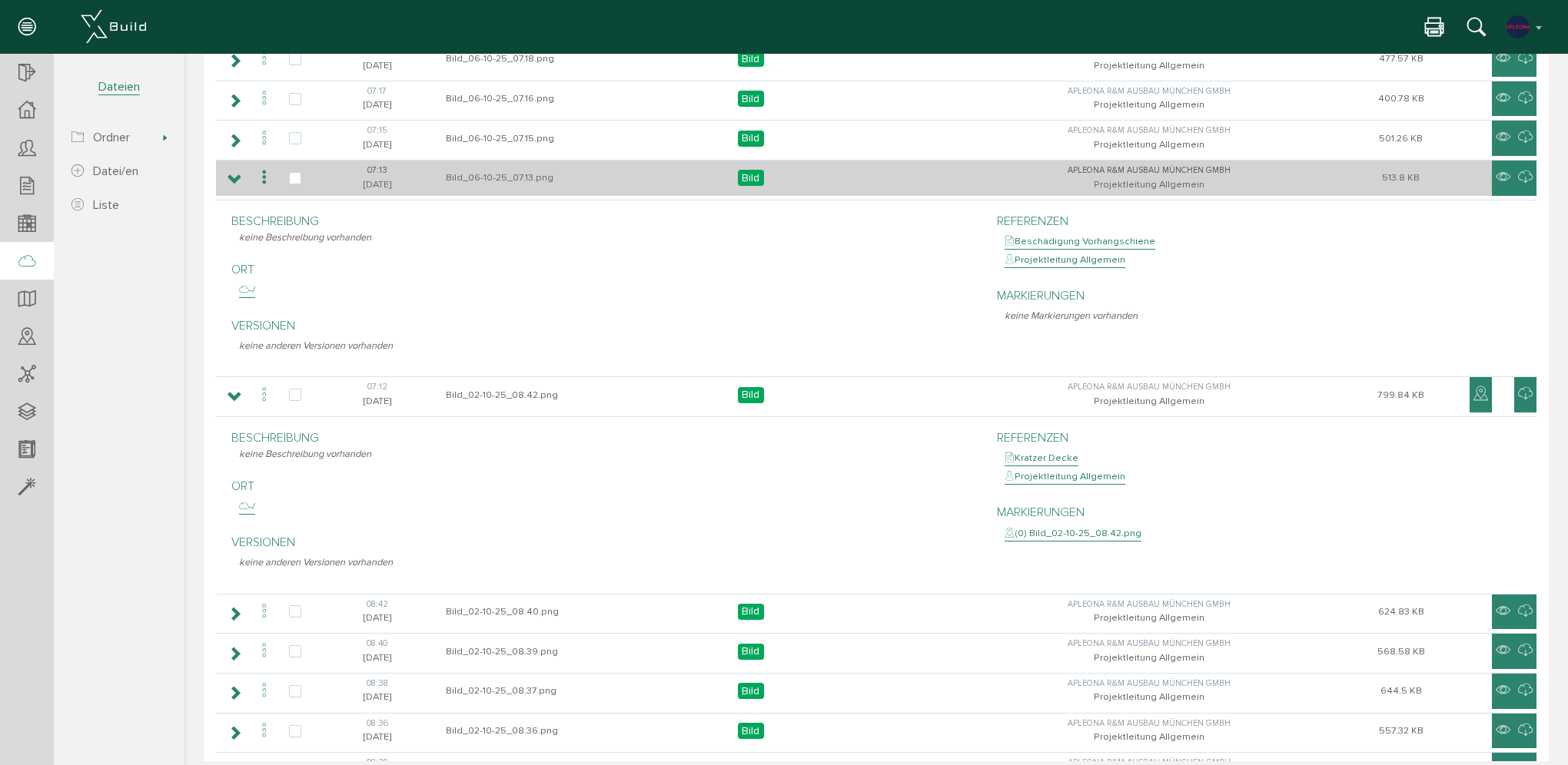
click at [235, 180] on icon at bounding box center [234, 180] width 15 height 12
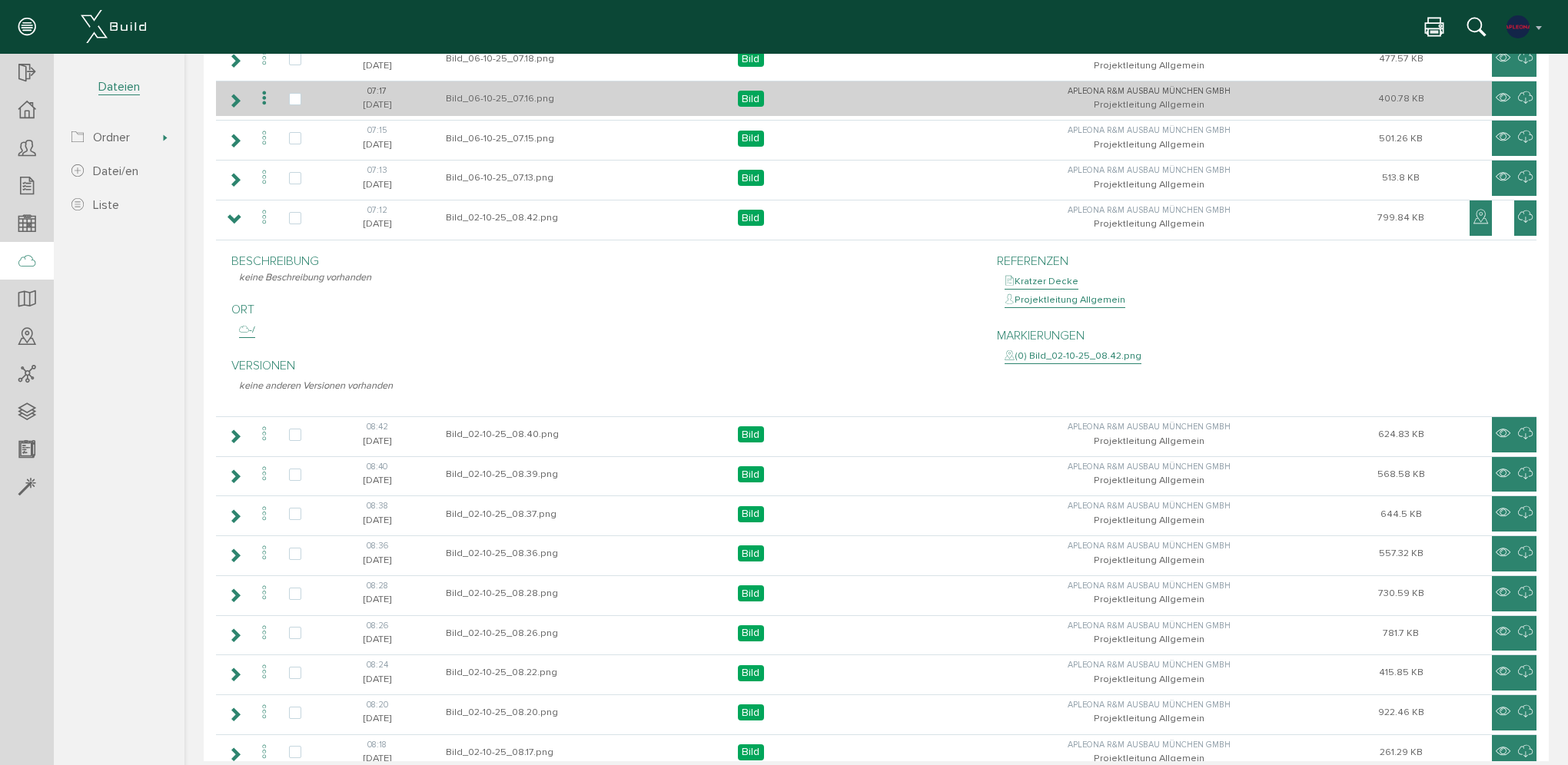
click at [231, 94] on icon at bounding box center [234, 101] width 15 height 12
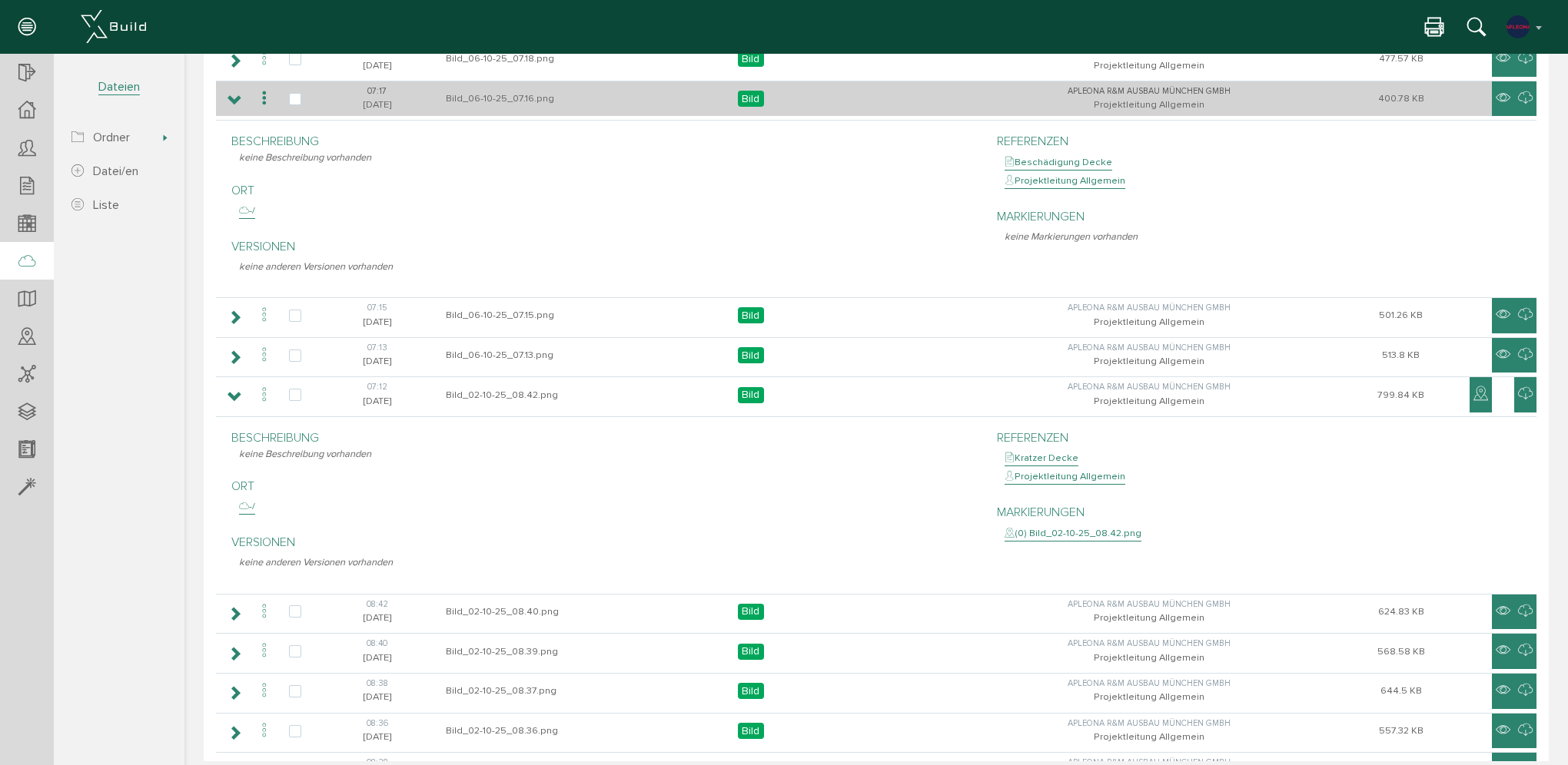
click at [231, 94] on icon at bounding box center [234, 101] width 15 height 12
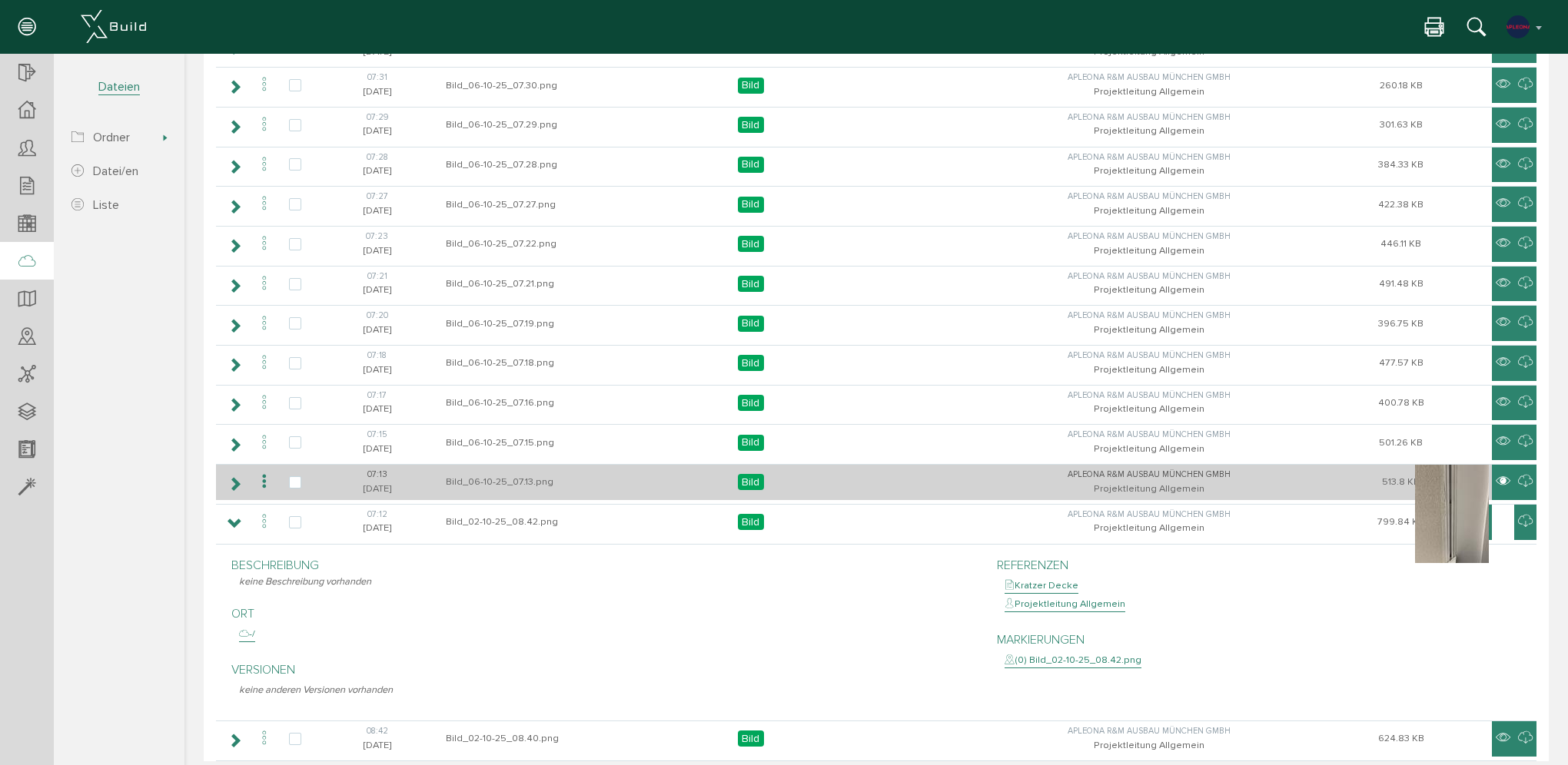
scroll to position [308, 0]
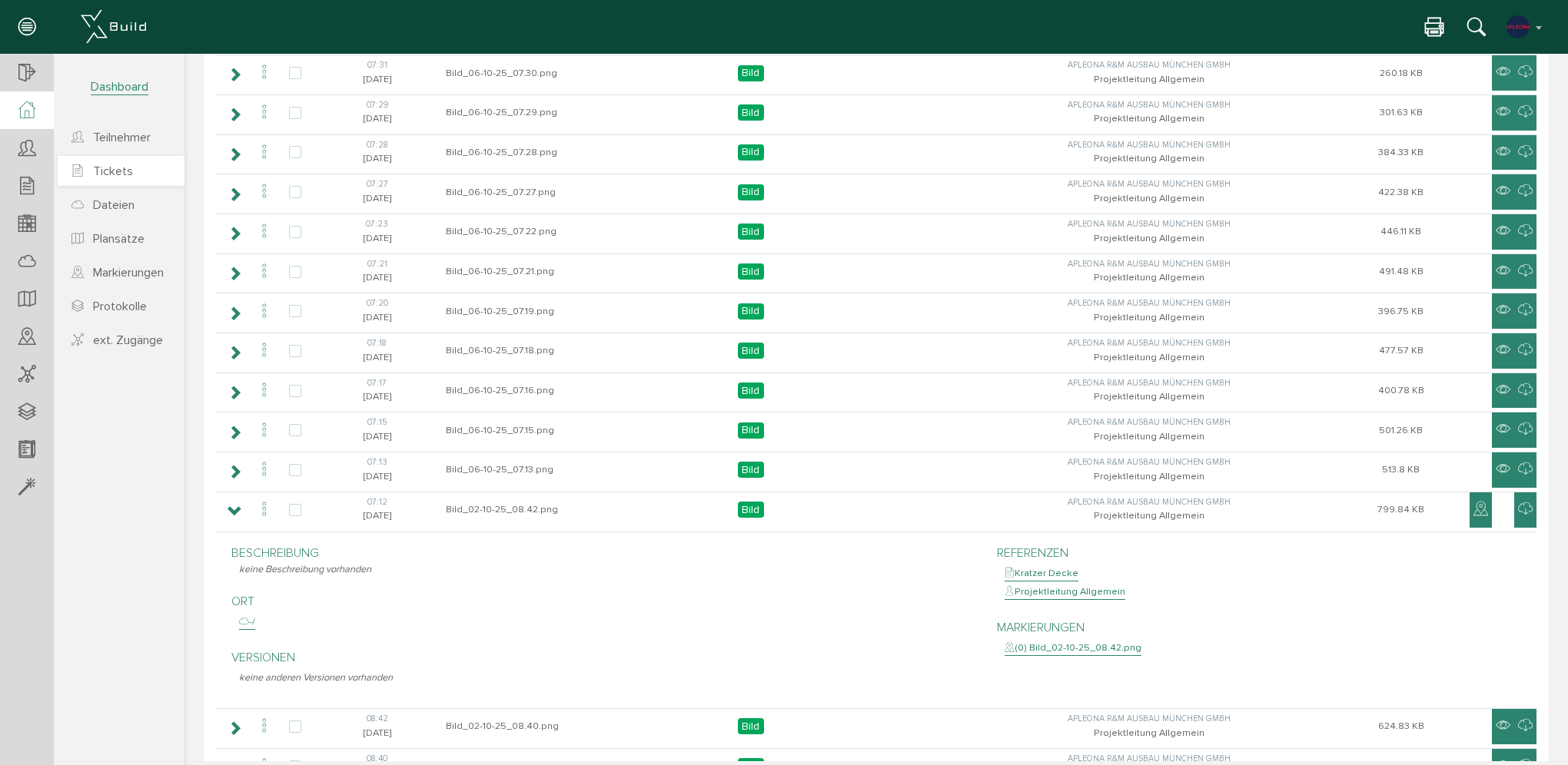
click at [102, 167] on span "Tickets" at bounding box center [112, 172] width 40 height 16
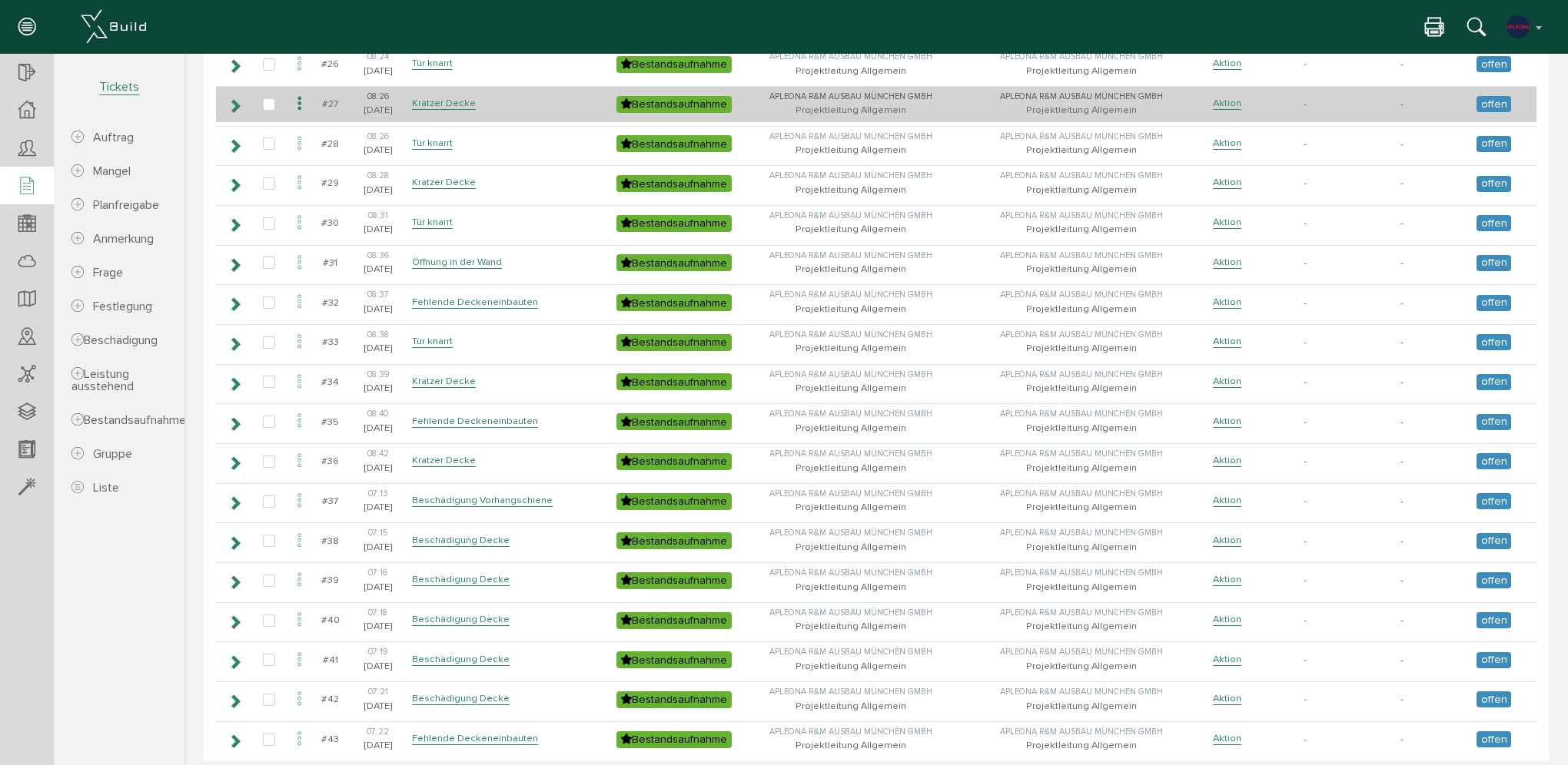
scroll to position [1076, 0]
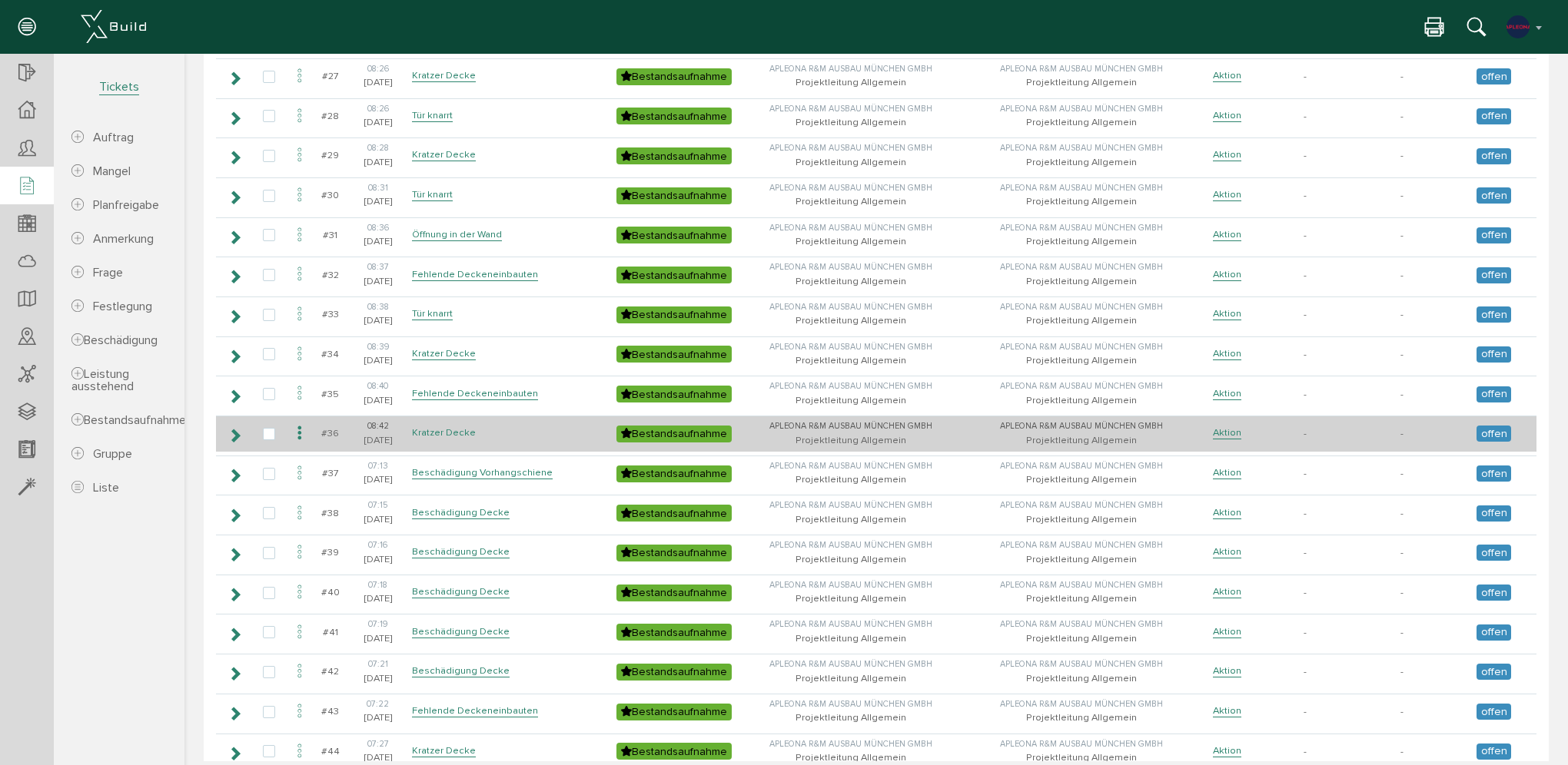
click at [446, 426] on link "Kratzer Decke" at bounding box center [444, 432] width 64 height 13
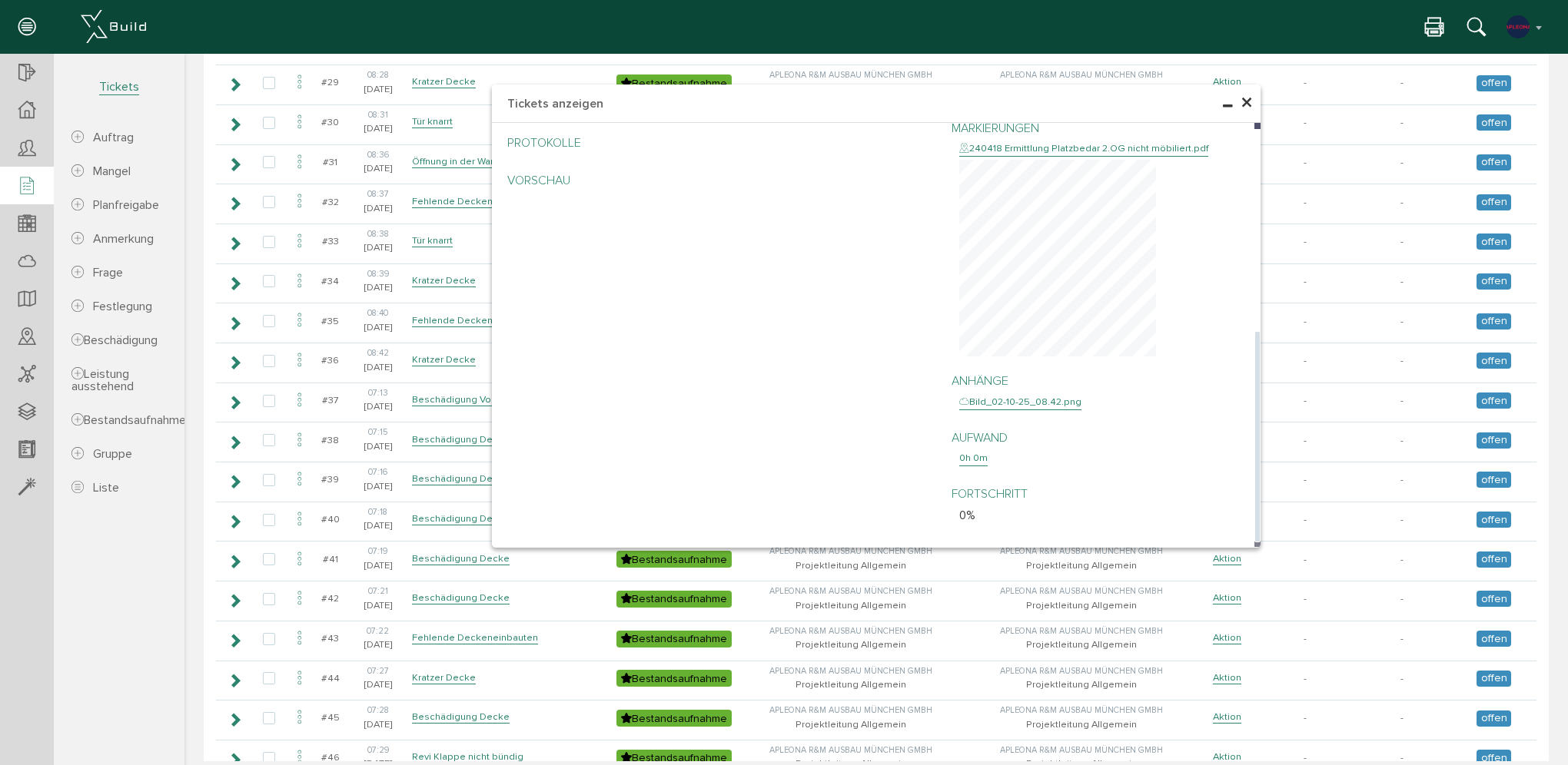
scroll to position [1229, 0]
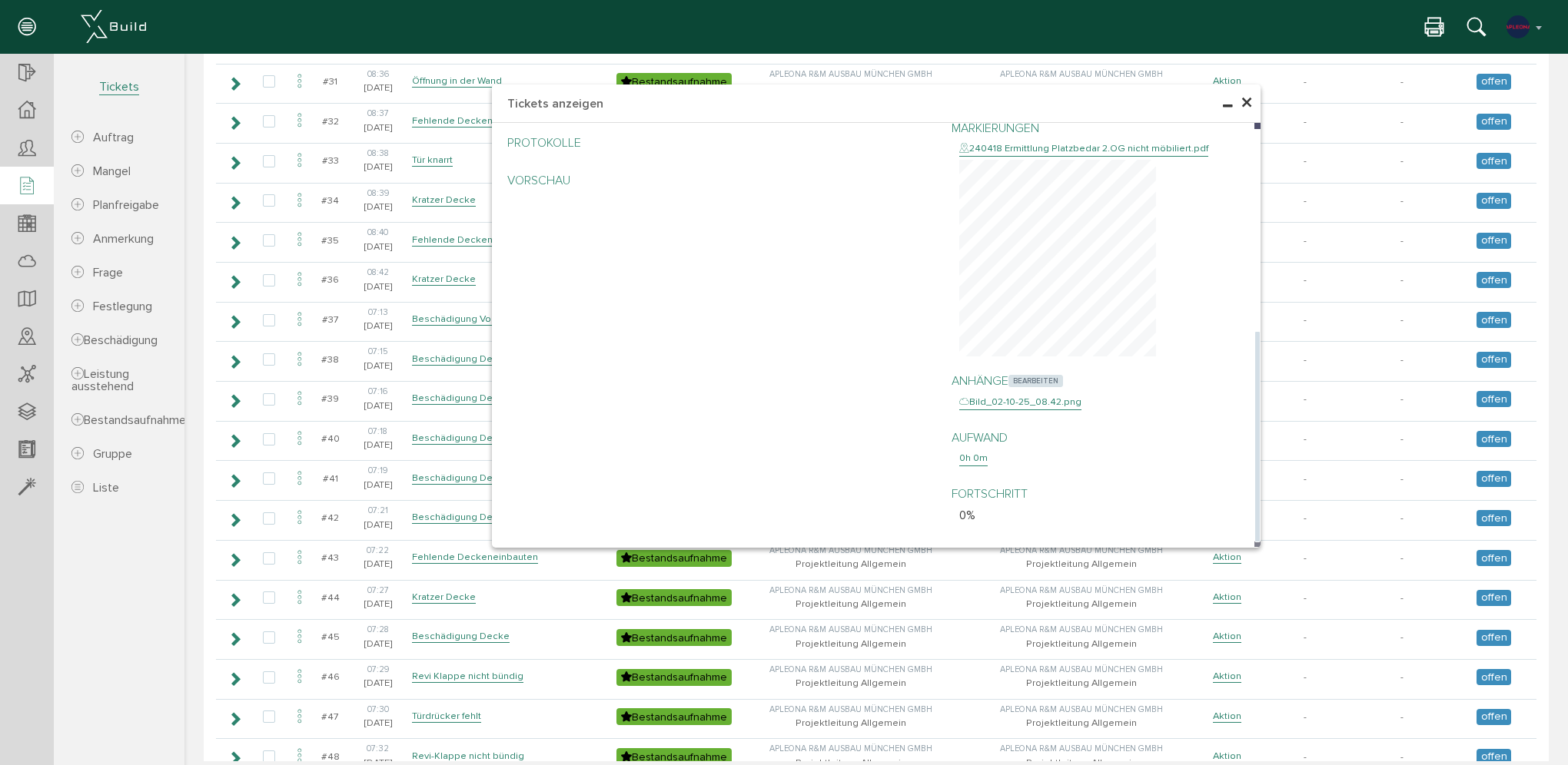
click at [1025, 382] on span "bearbeiten" at bounding box center [1035, 381] width 55 height 12
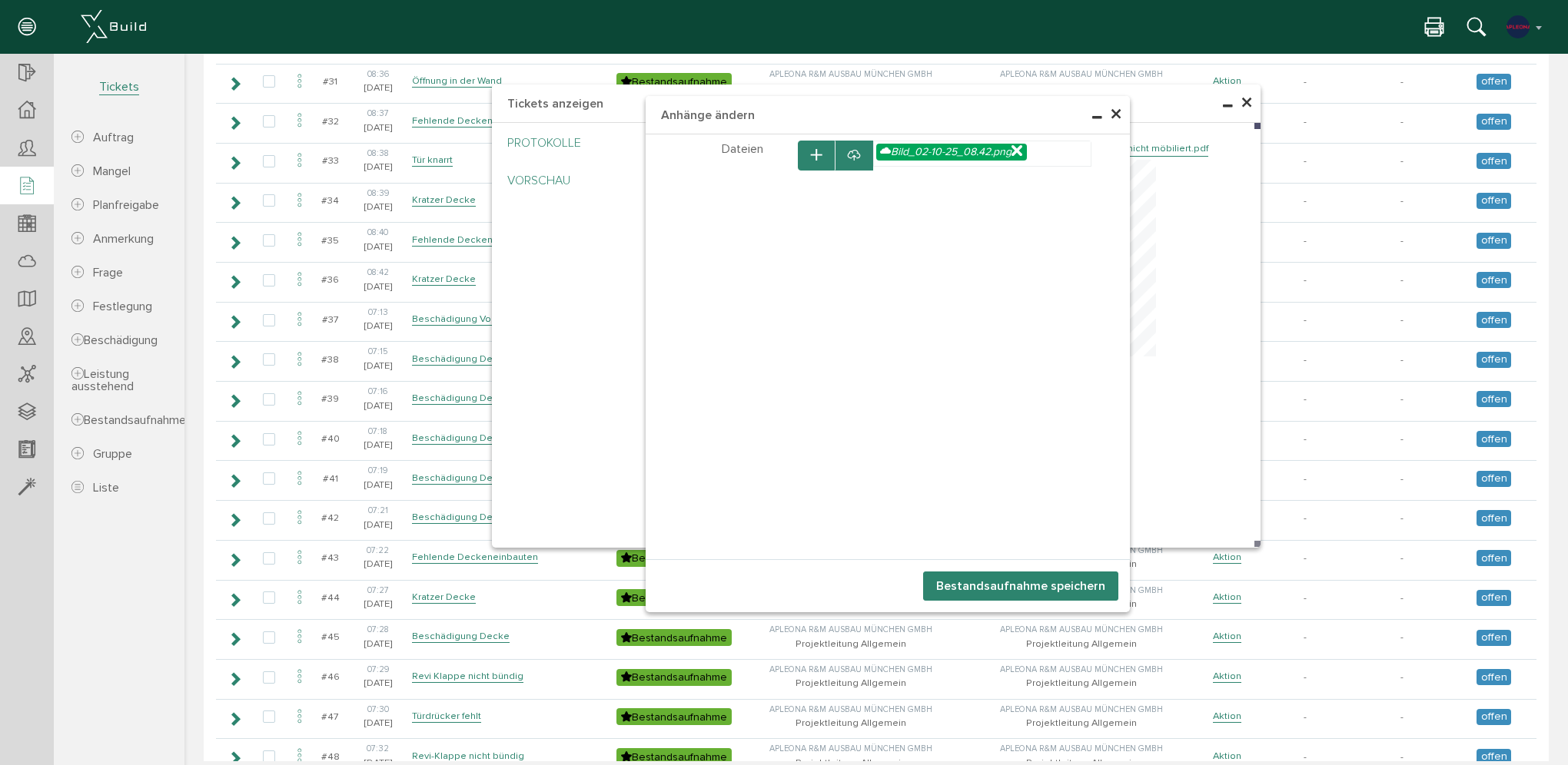
click at [1017, 151] on icon at bounding box center [1017, 151] width 11 height 13
click at [801, 158] on button "button" at bounding box center [816, 155] width 37 height 30
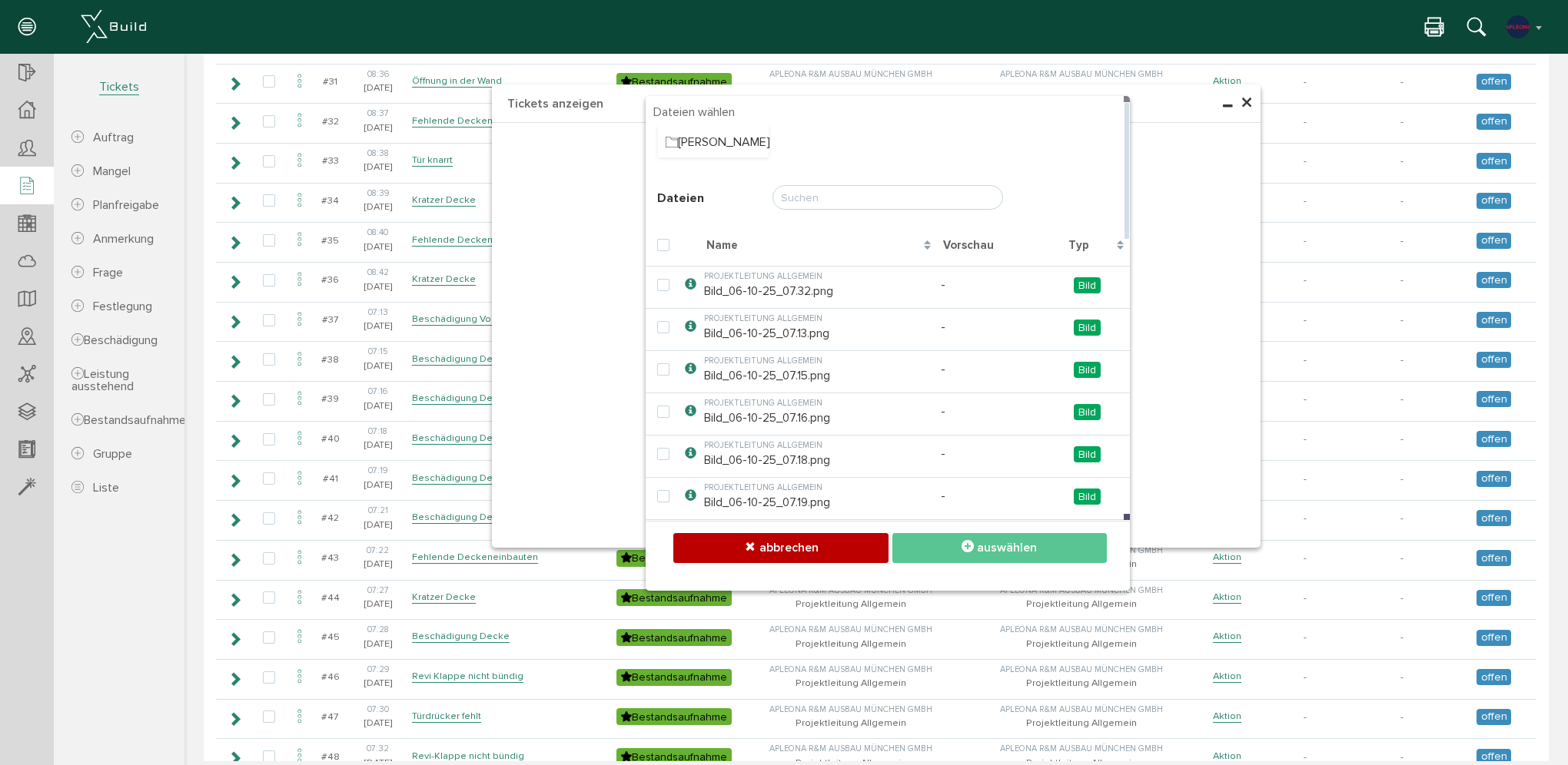
click at [826, 205] on input "text" at bounding box center [887, 197] width 230 height 24
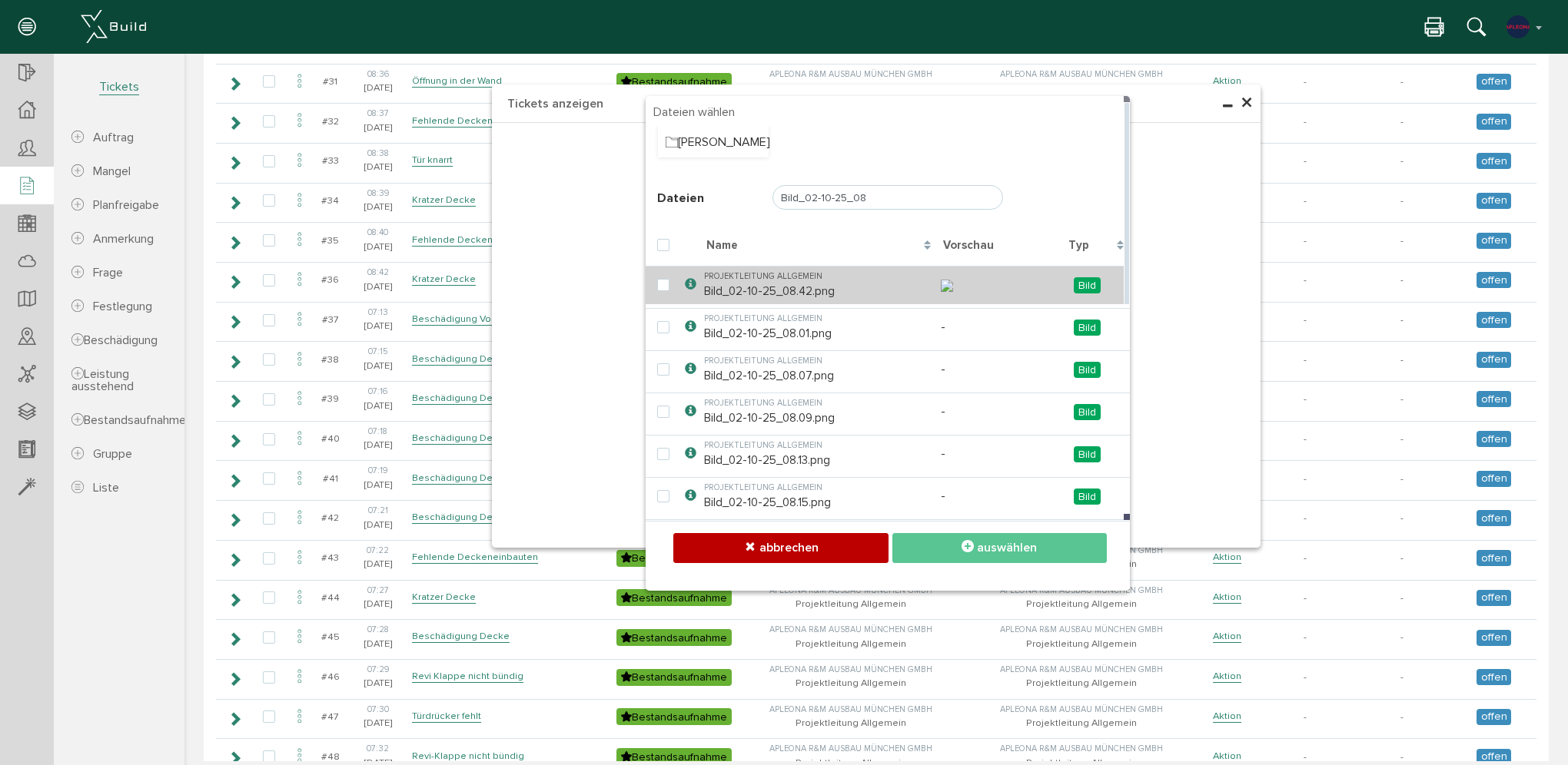
type input "Bild_02-10-25_08"
click at [745, 297] on td "Projektleitung Allgemein Bild_02-10-25_08.42.png" at bounding box center [818, 285] width 237 height 38
checkbox input "true"
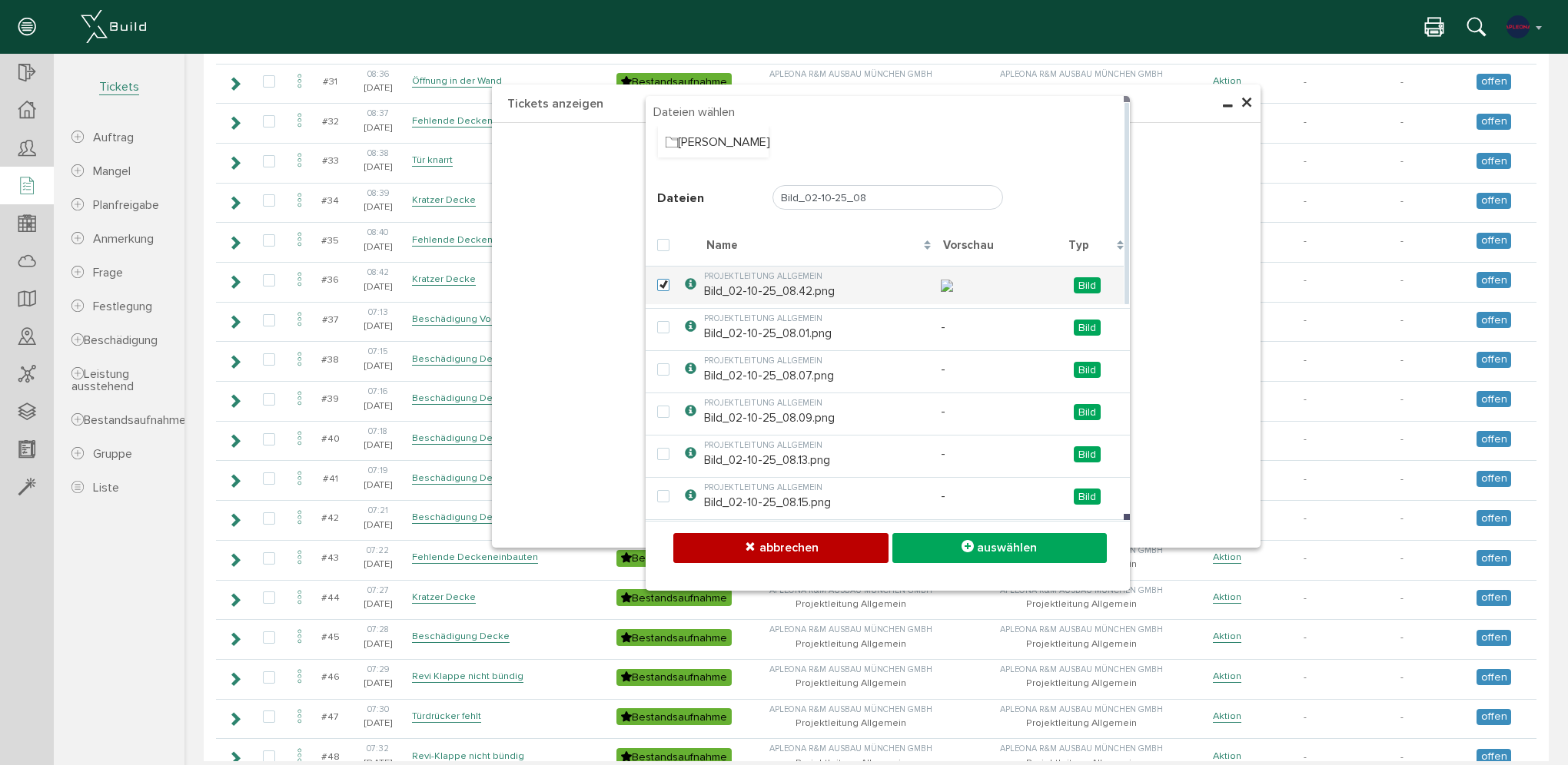
click at [969, 545] on button "auswählen" at bounding box center [1000, 548] width 215 height 30
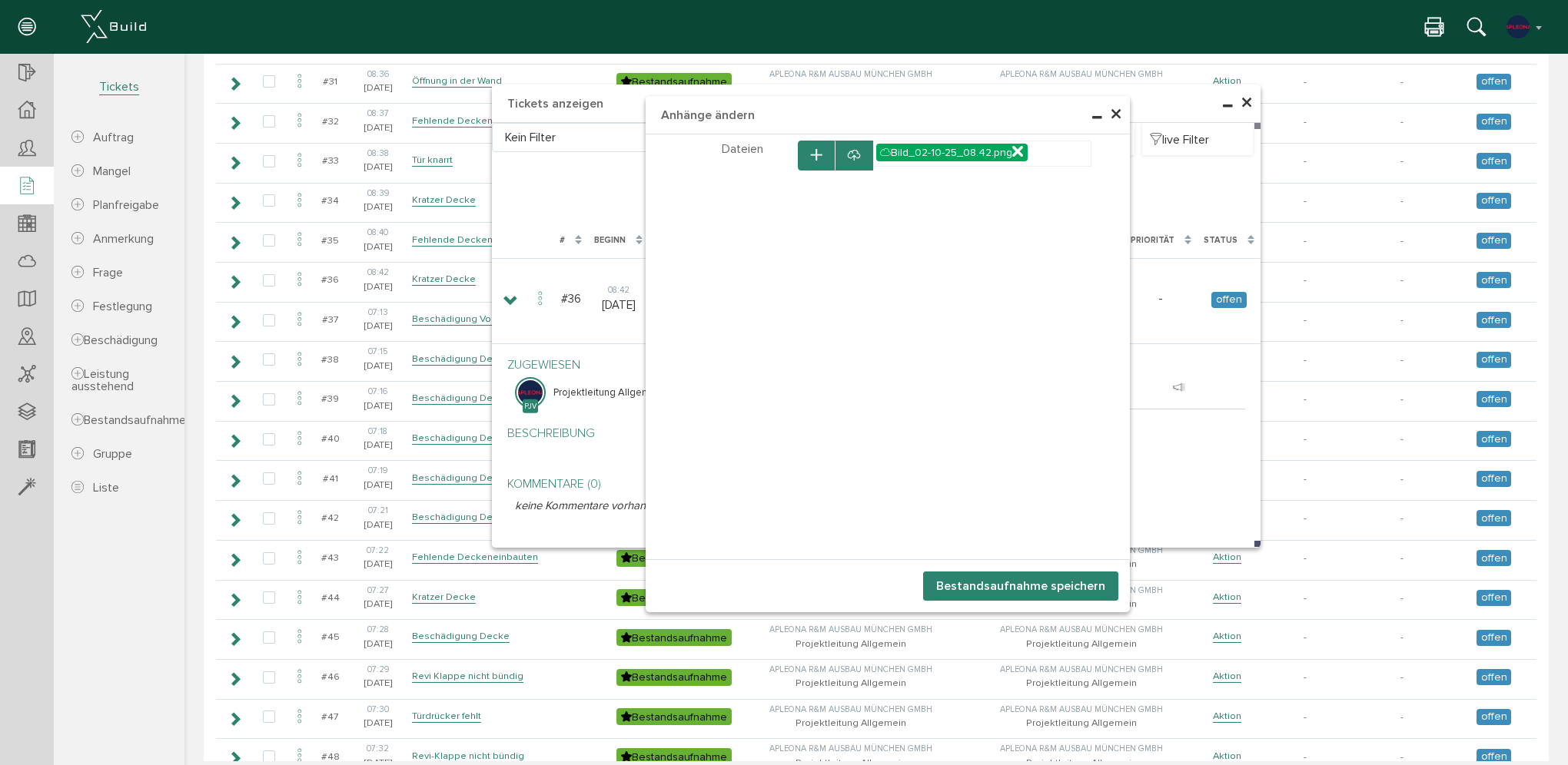
click at [1064, 575] on button "Bestandsaufnahme speichern" at bounding box center [1021, 585] width 195 height 29
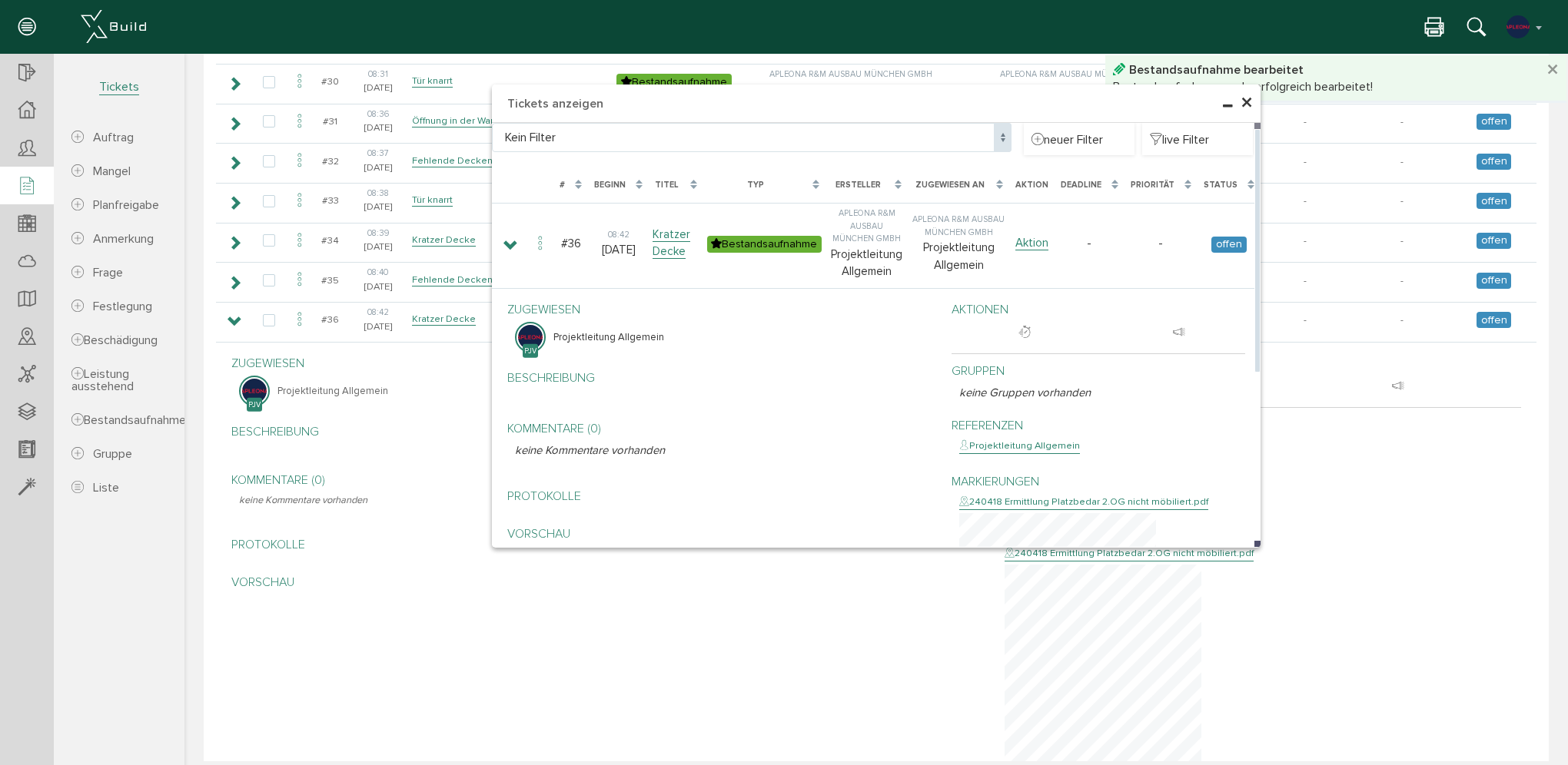
scroll to position [1468, 0]
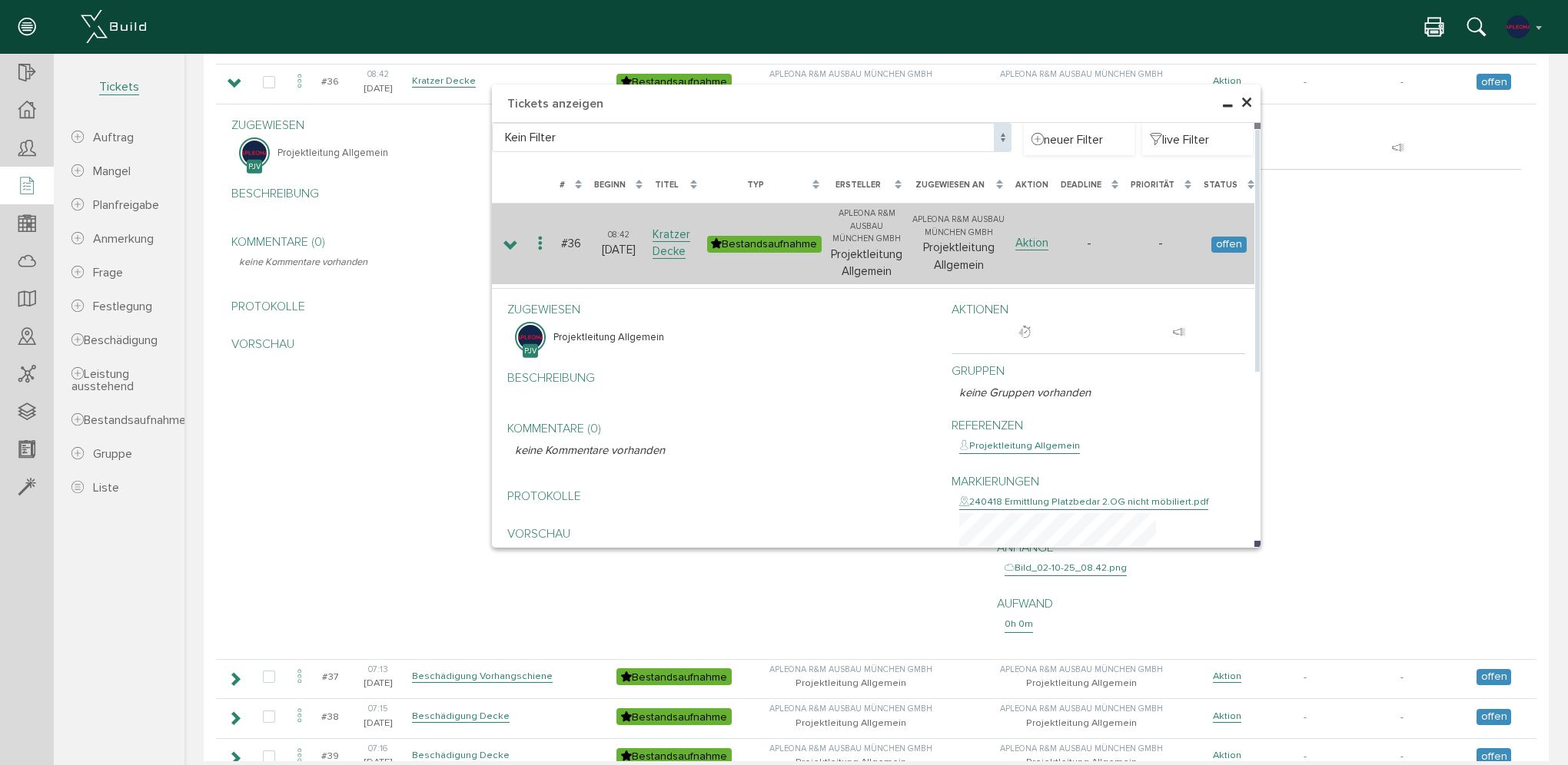
click at [512, 247] on icon at bounding box center [511, 246] width 15 height 12
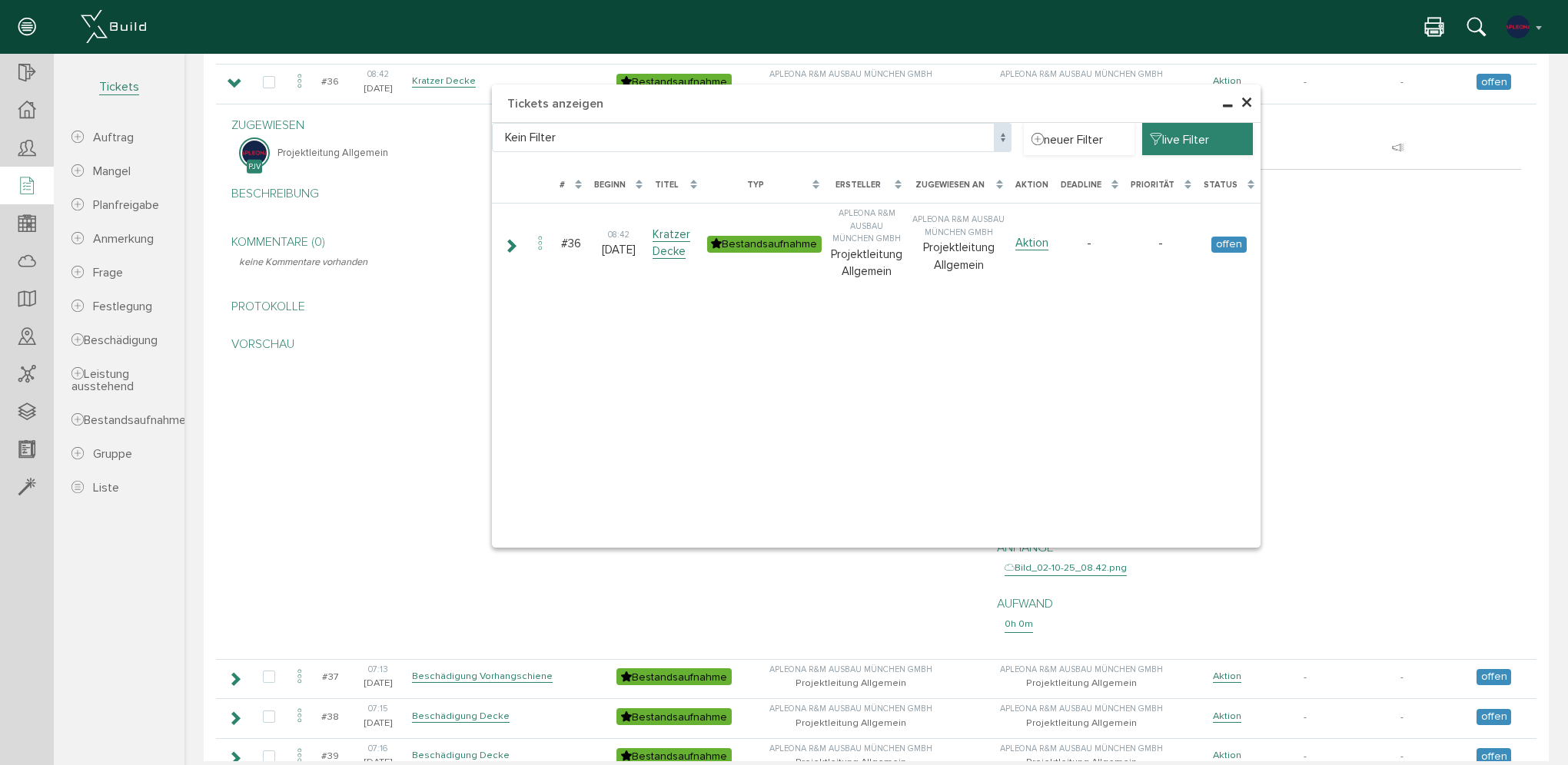
drag, startPoint x: 1239, startPoint y: 101, endPoint x: 1227, endPoint y: 123, distance: 25.1
click at [1241, 101] on span "×" at bounding box center [1247, 103] width 12 height 30
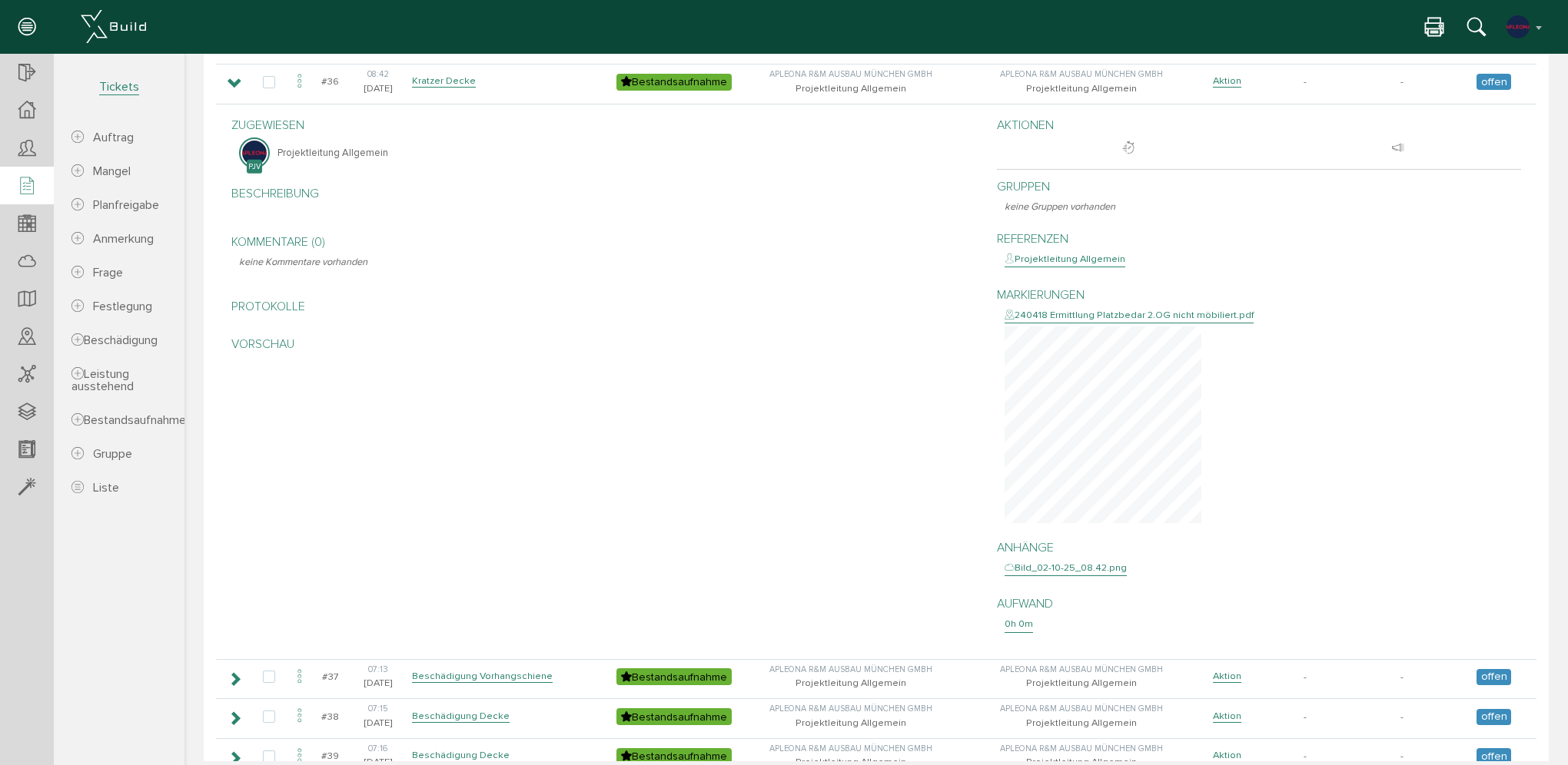
scroll to position [1237, 0]
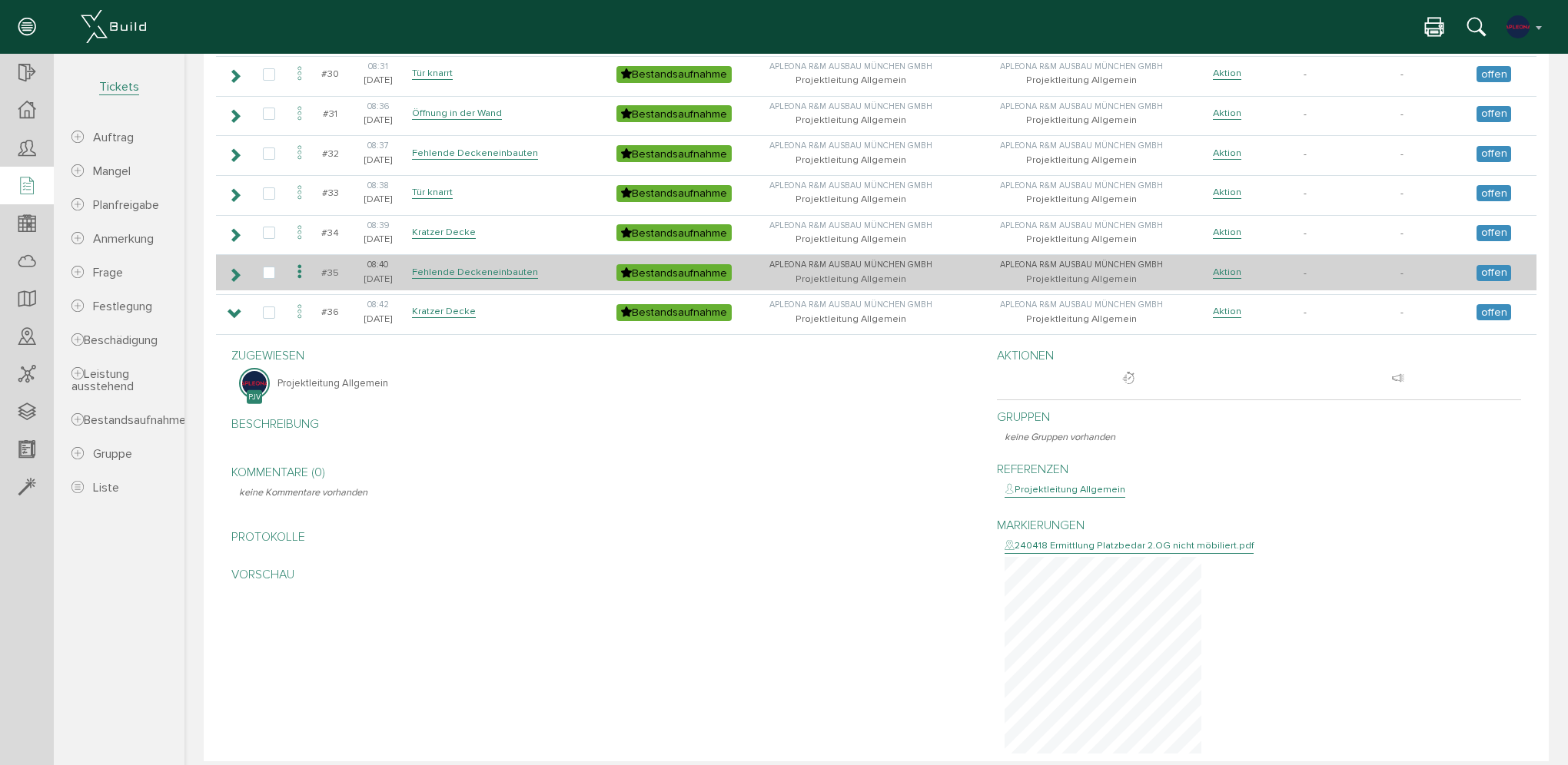
click at [233, 272] on td at bounding box center [233, 272] width 35 height 36
click at [233, 269] on icon at bounding box center [234, 276] width 15 height 12
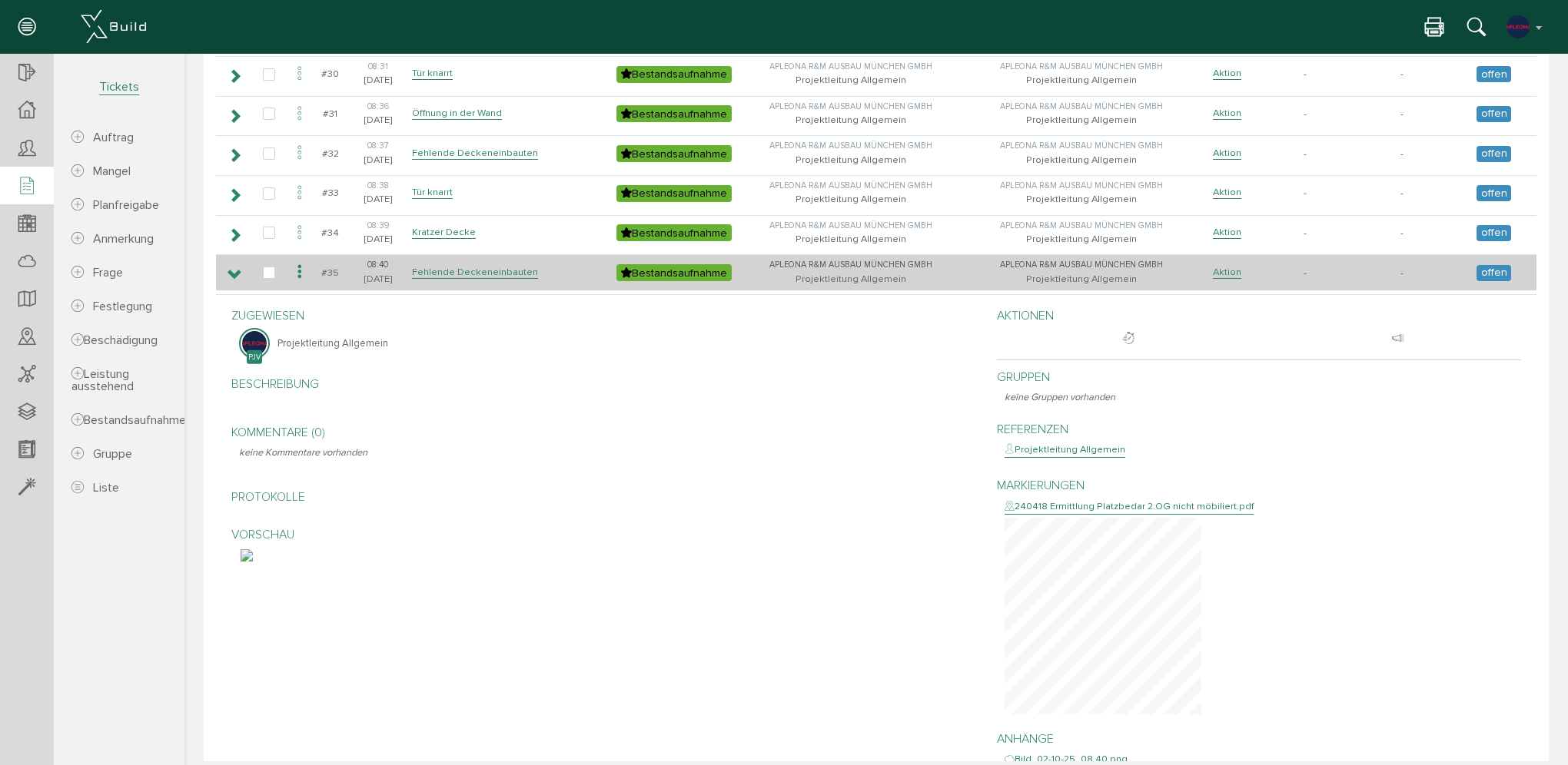
click at [233, 269] on icon at bounding box center [234, 276] width 15 height 12
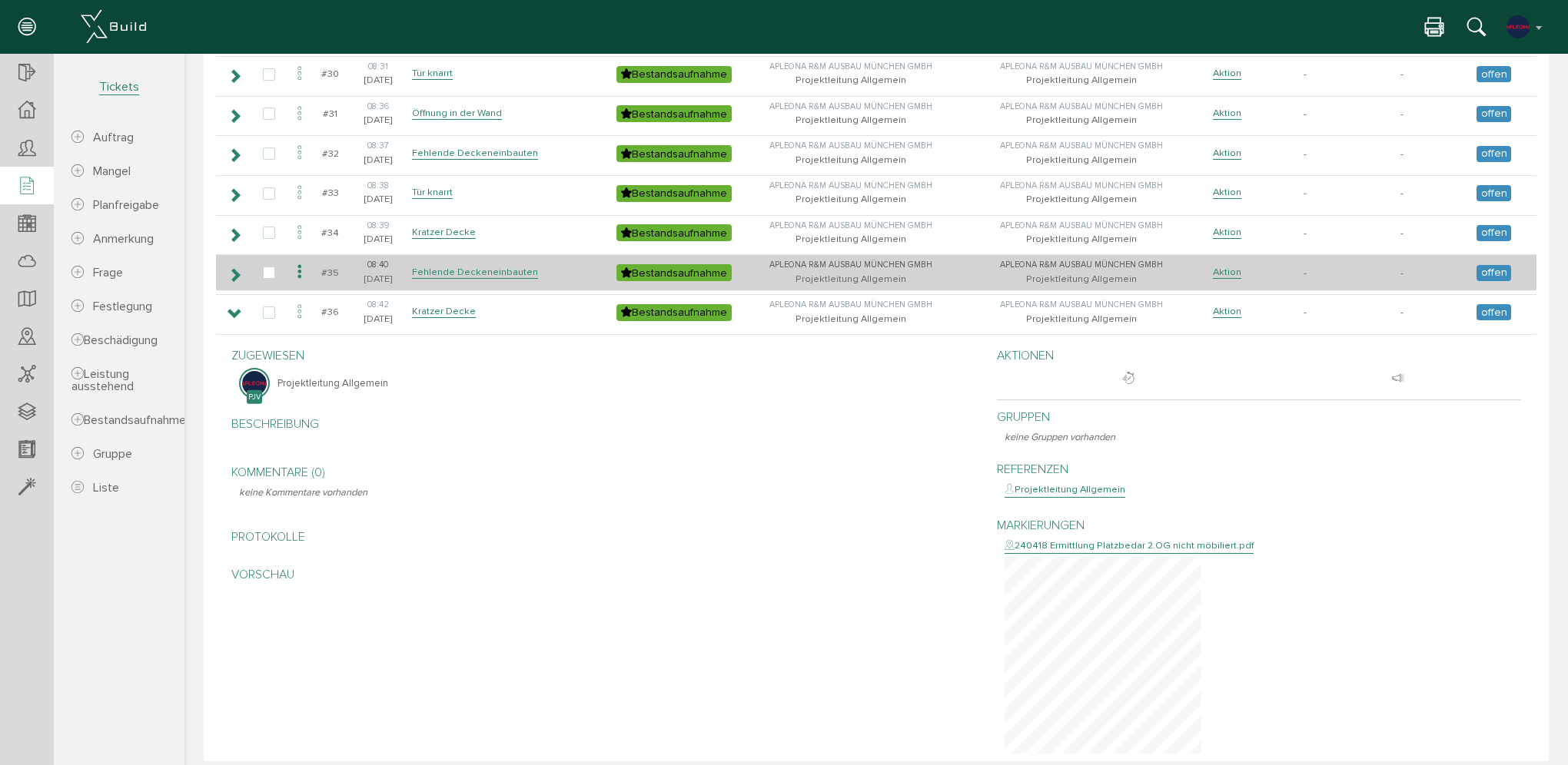
click at [233, 269] on icon at bounding box center [234, 276] width 15 height 12
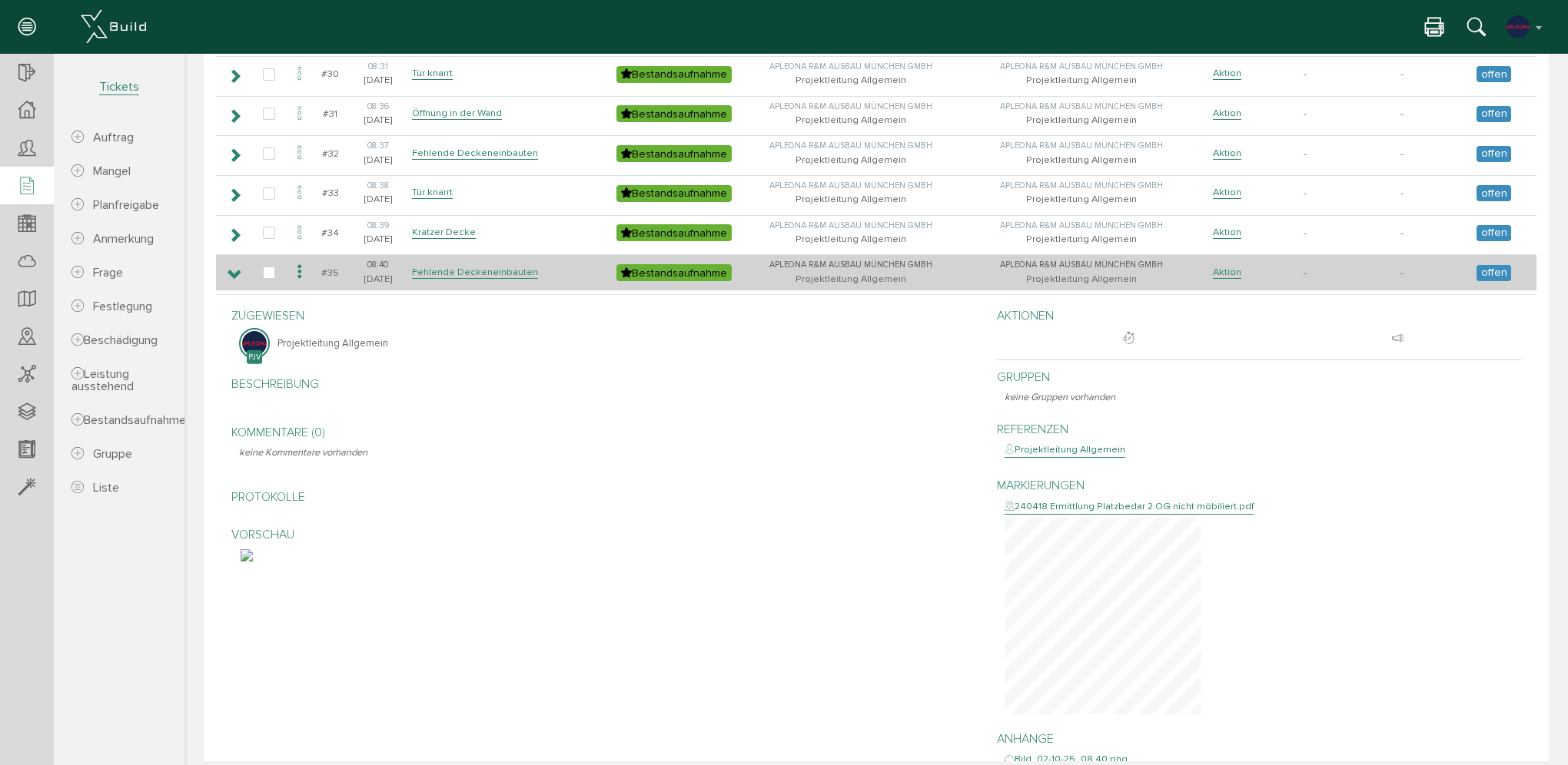
click at [234, 269] on icon at bounding box center [234, 276] width 15 height 12
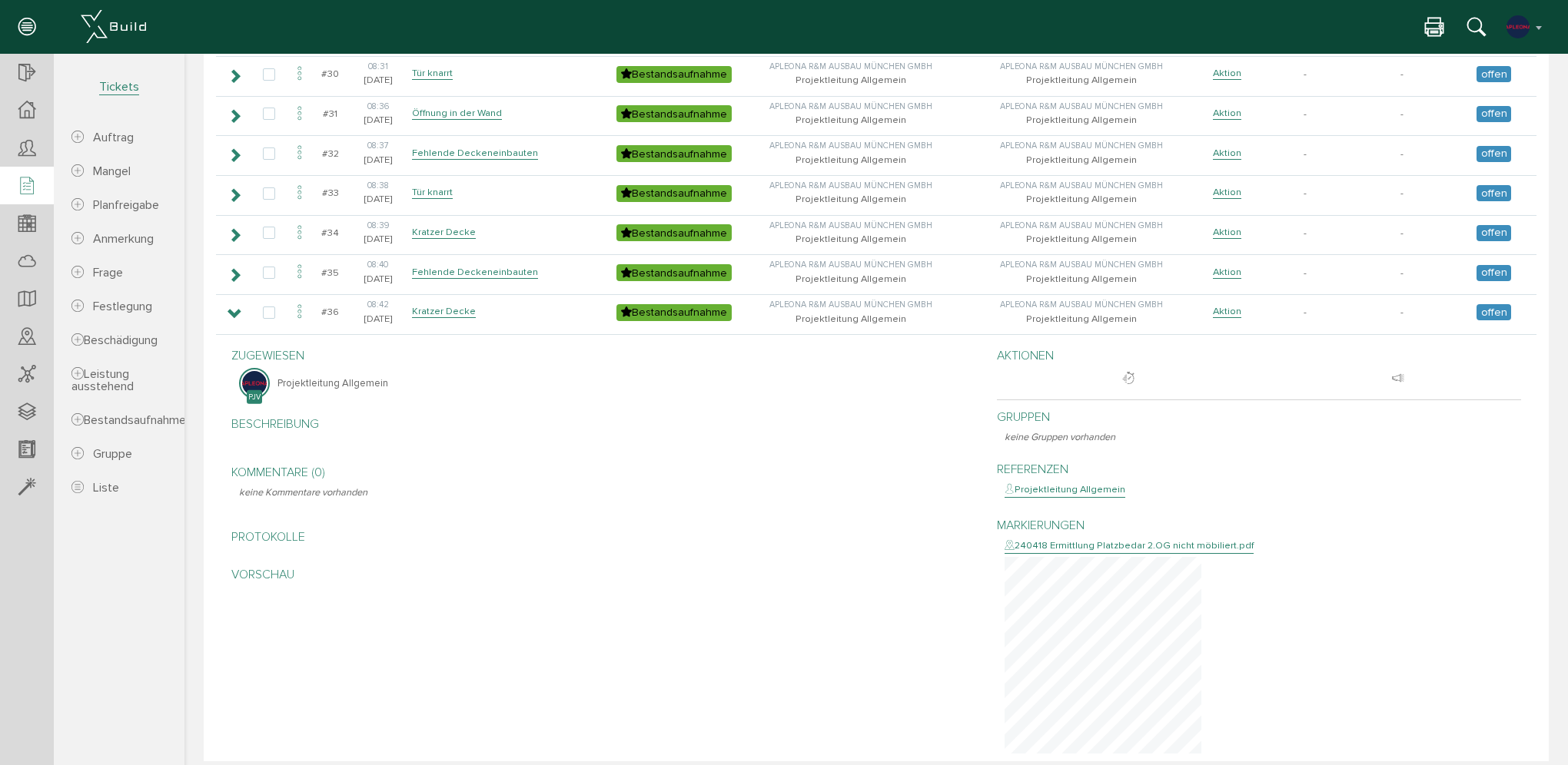
click at [275, 615] on div "zugewiesen Projektleitung Allgemein Beschreibung bearbeiten Kommentare (0) bear…" at bounding box center [876, 610] width 1313 height 543
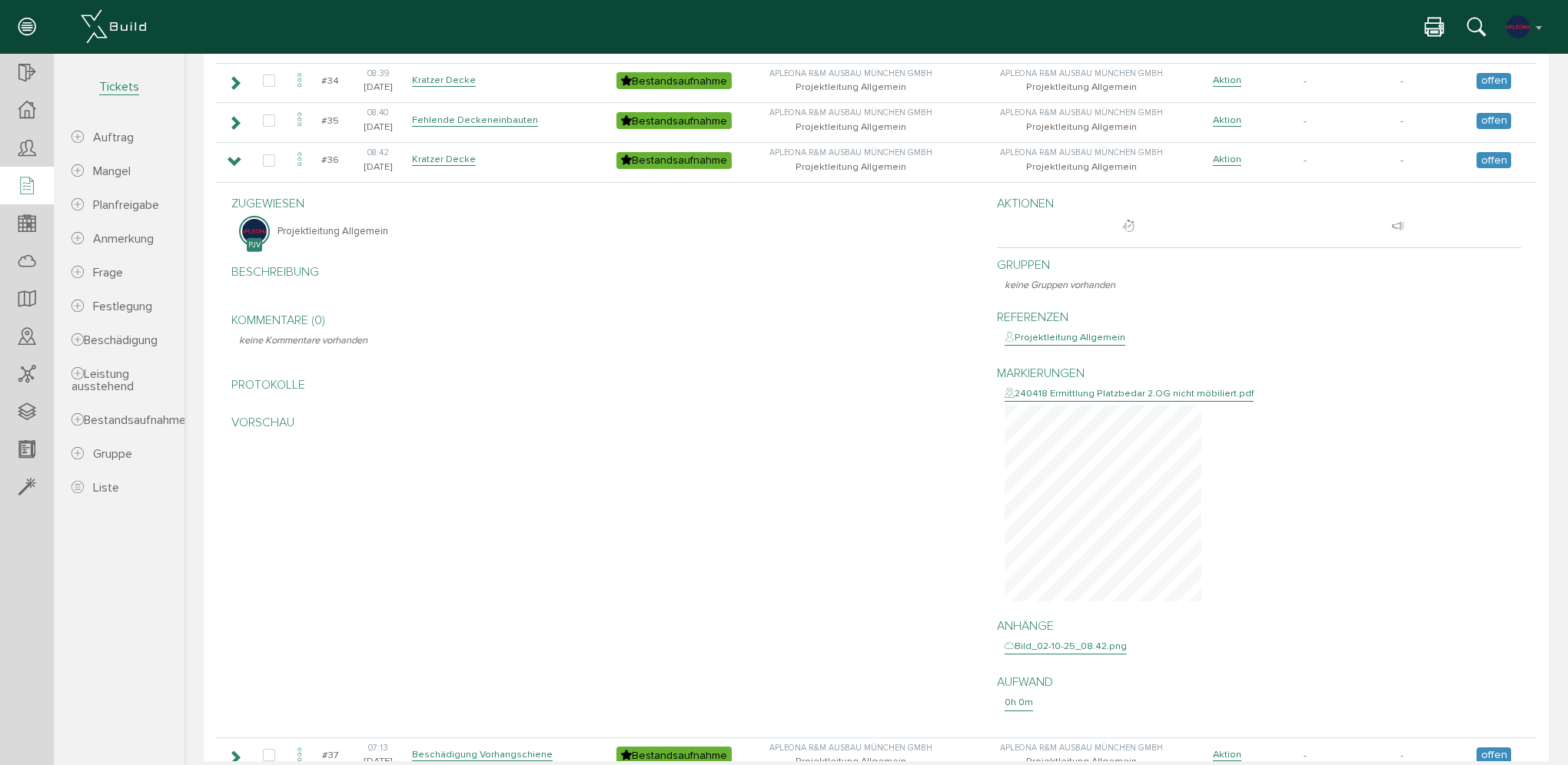
scroll to position [1391, 0]
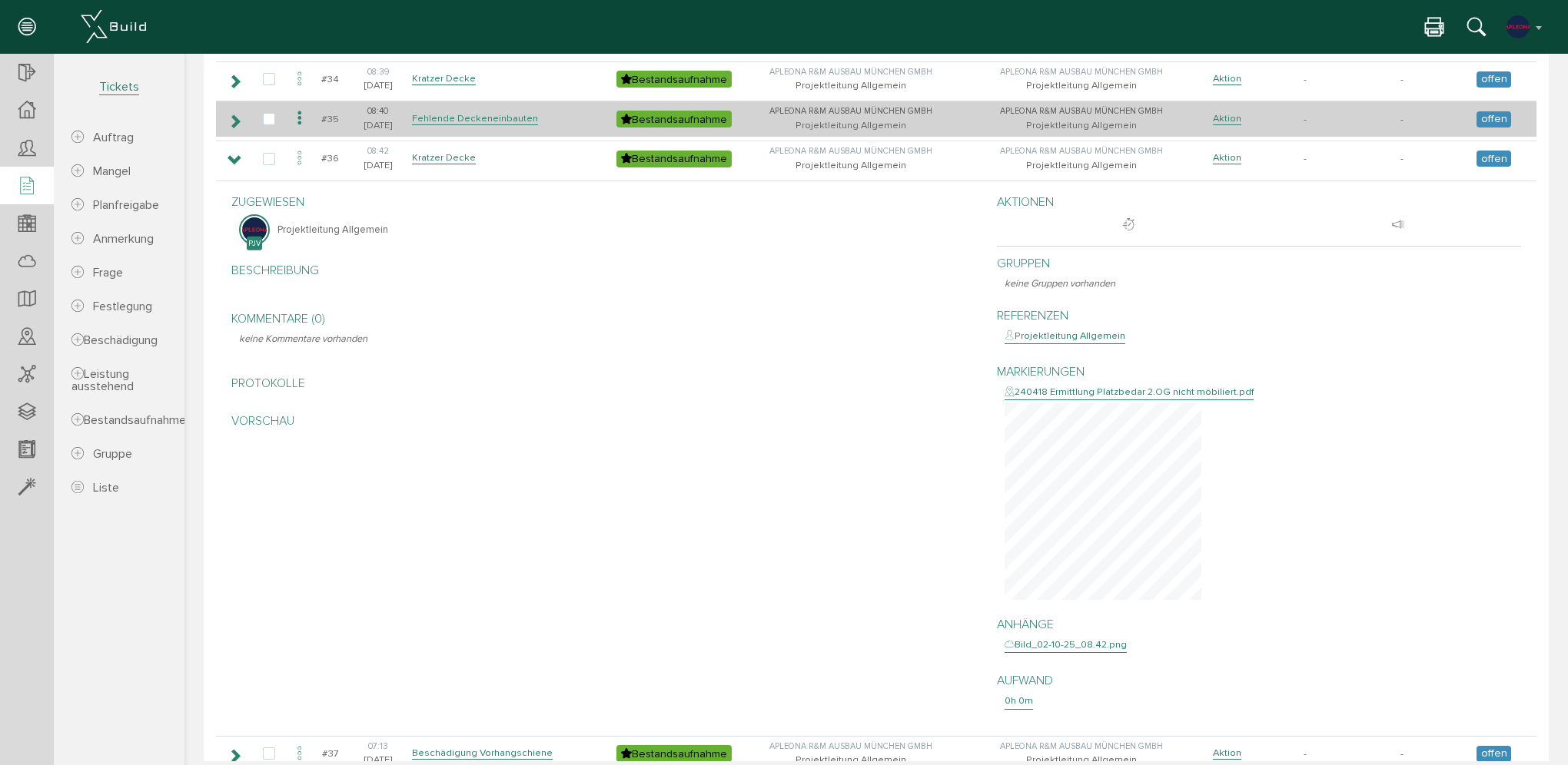
click at [238, 116] on icon at bounding box center [234, 122] width 15 height 12
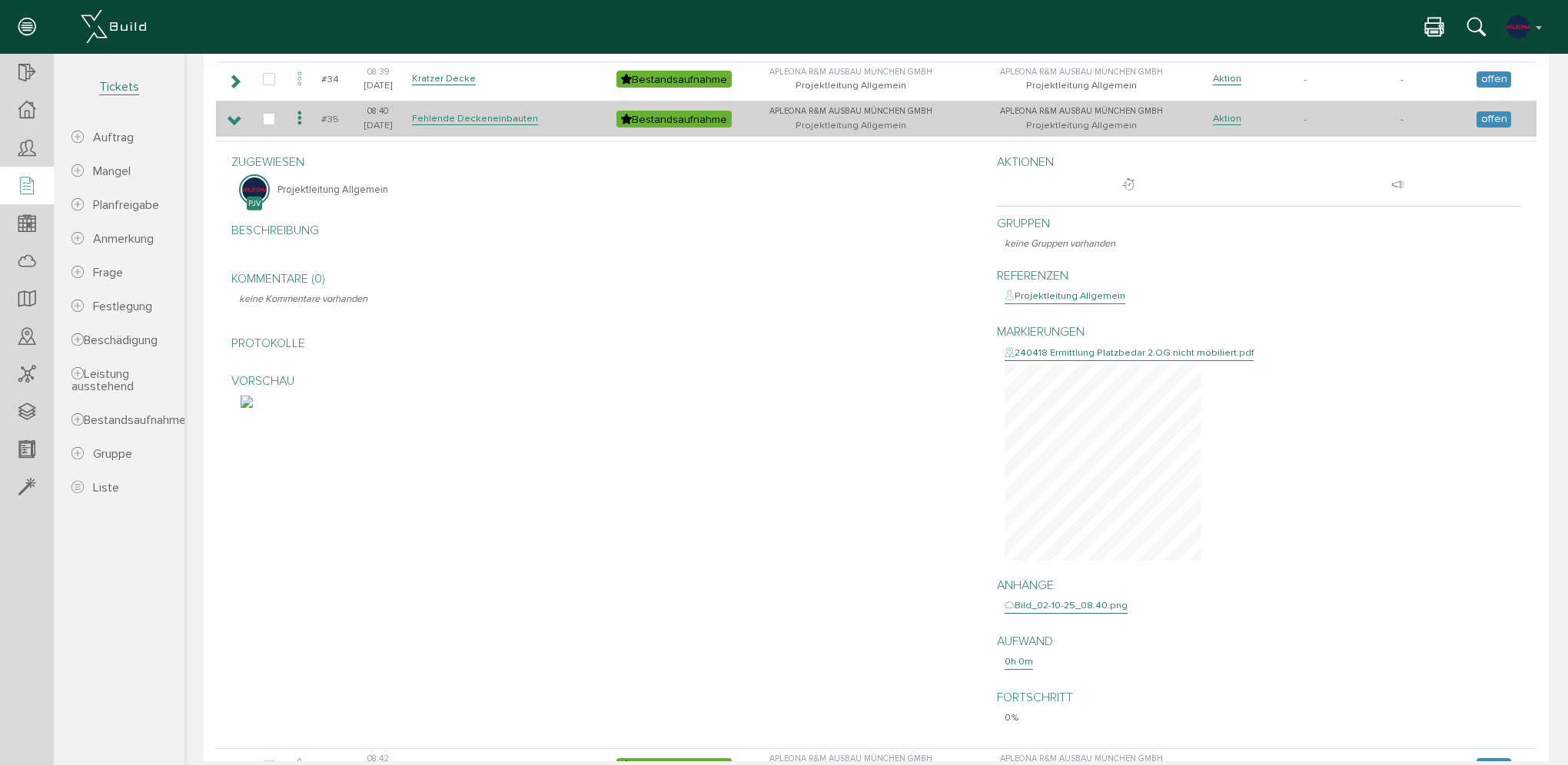
click at [238, 116] on icon at bounding box center [234, 122] width 15 height 12
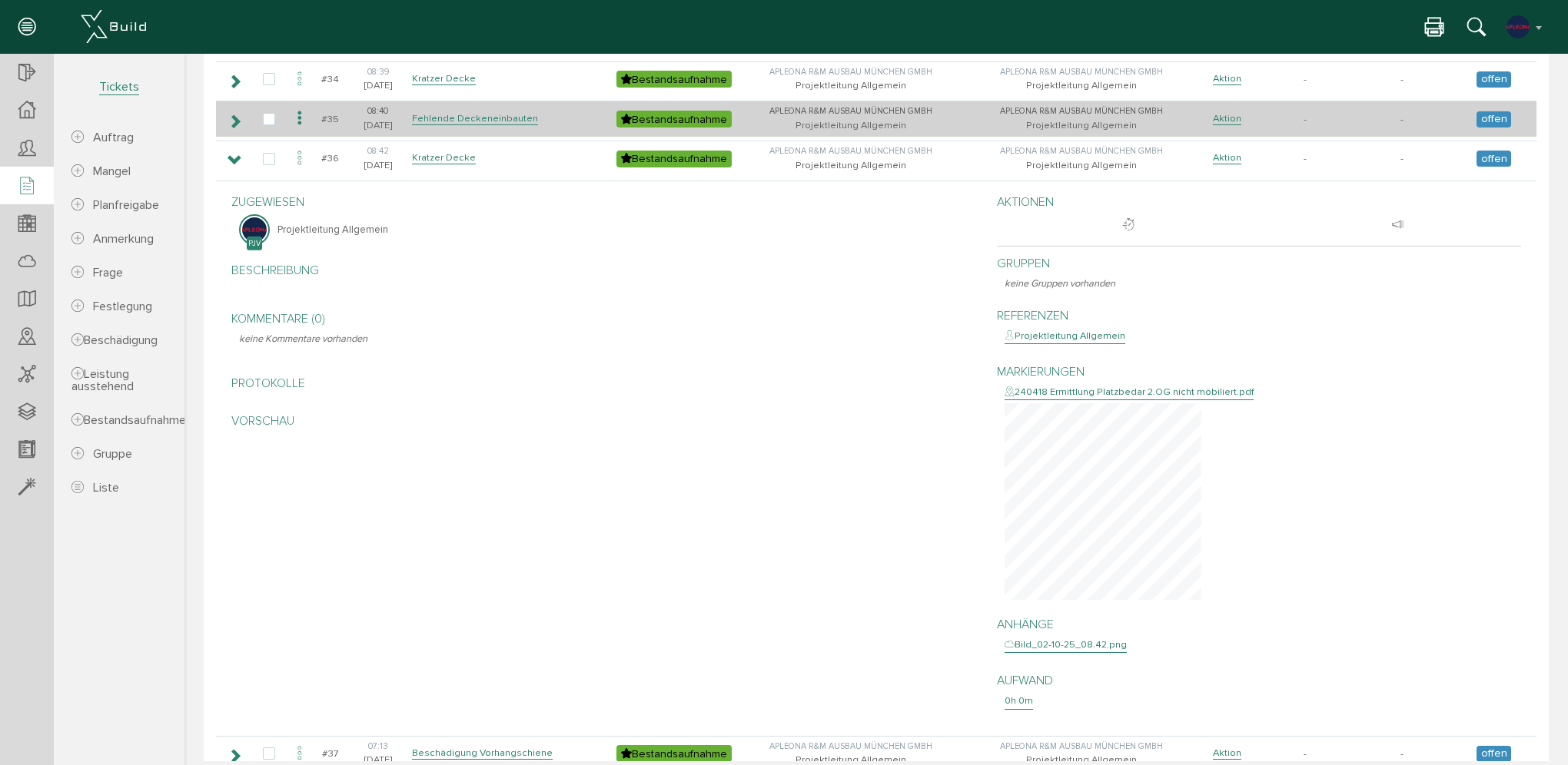
click at [238, 116] on icon at bounding box center [234, 122] width 15 height 12
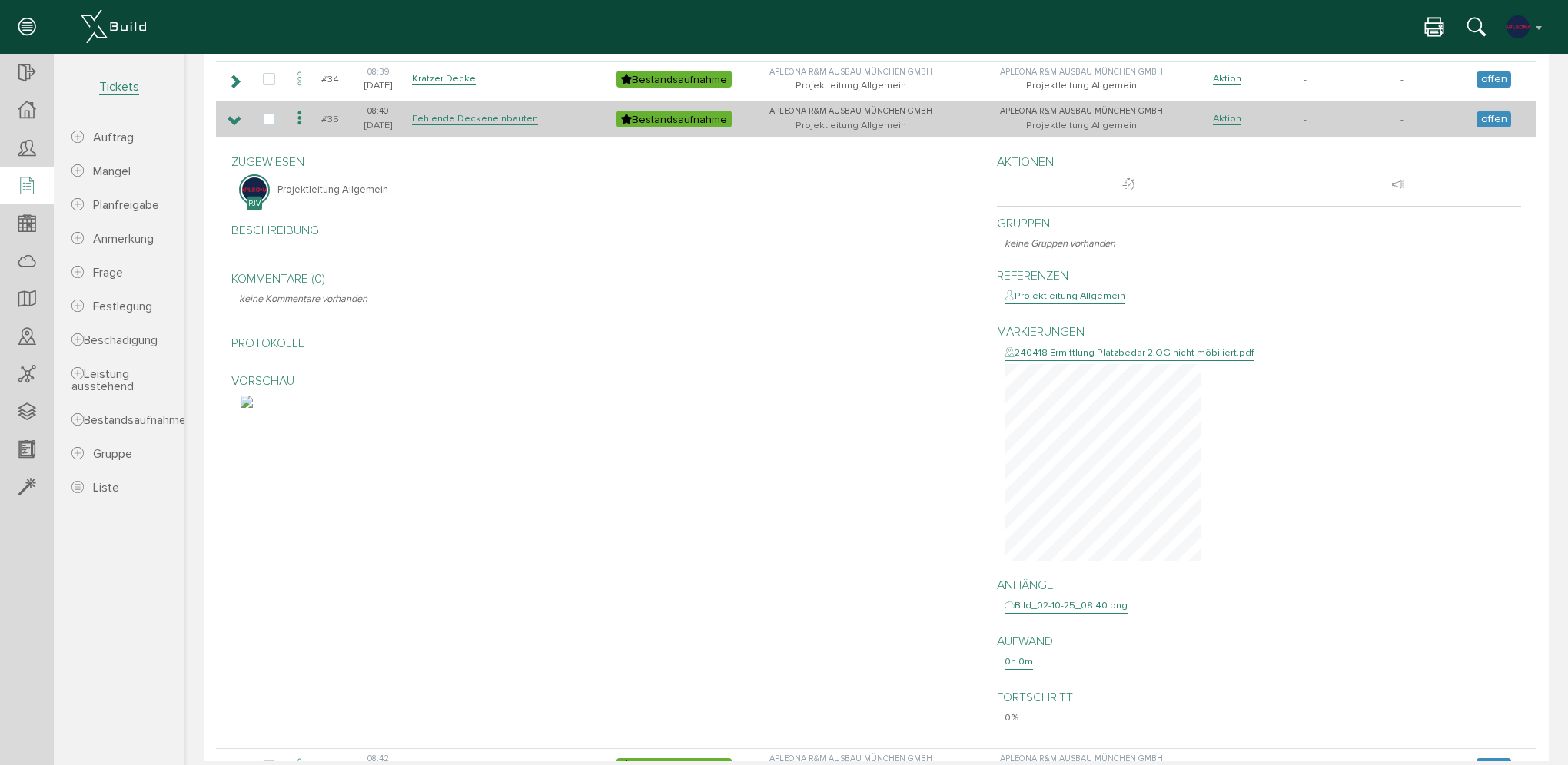
click at [238, 116] on icon at bounding box center [234, 122] width 15 height 12
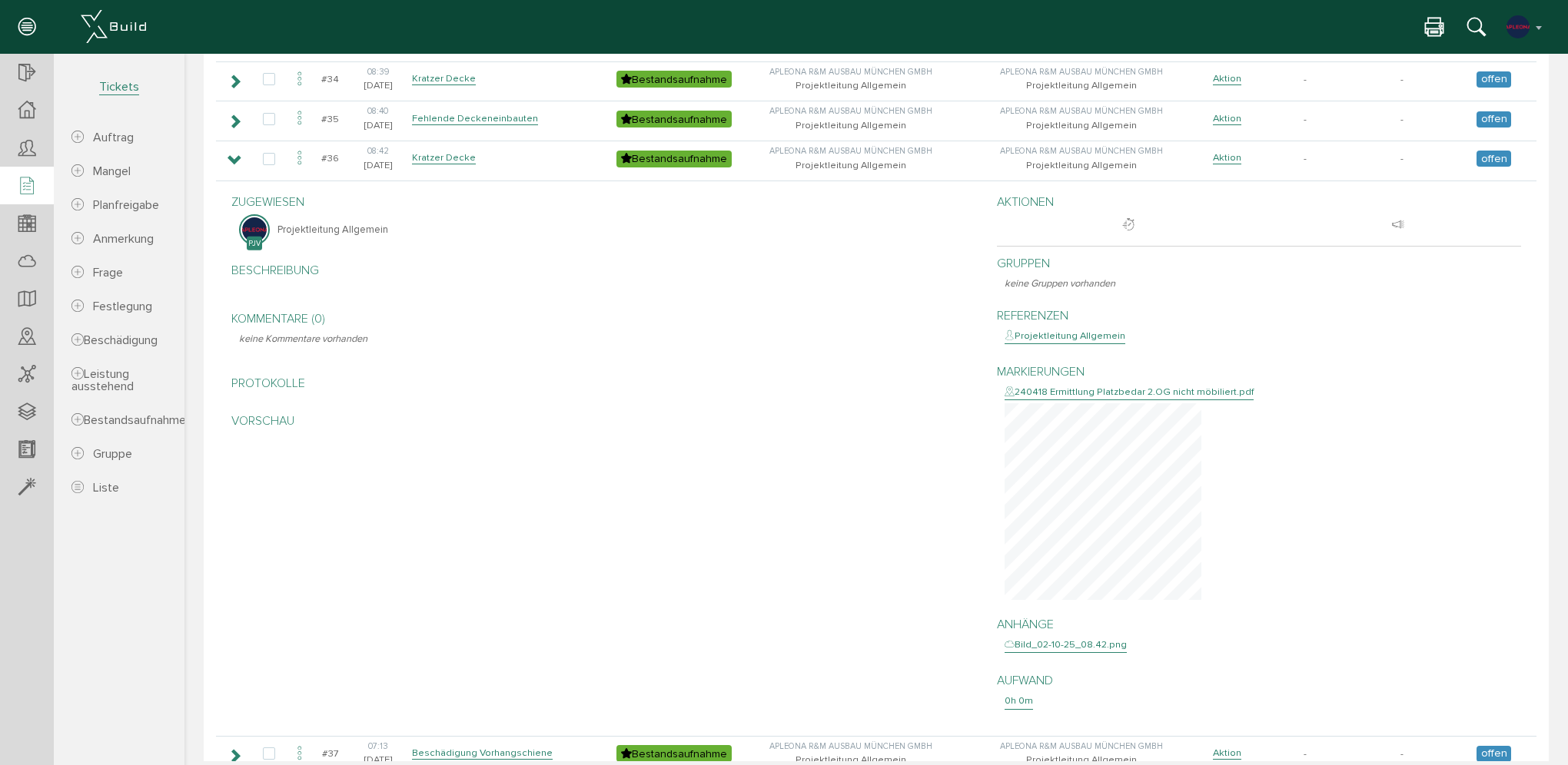
click at [1103, 385] on div "240418 Ermittlung Platzbedar 2.OG nicht möbiliert.pdf" at bounding box center [1129, 393] width 249 height 16
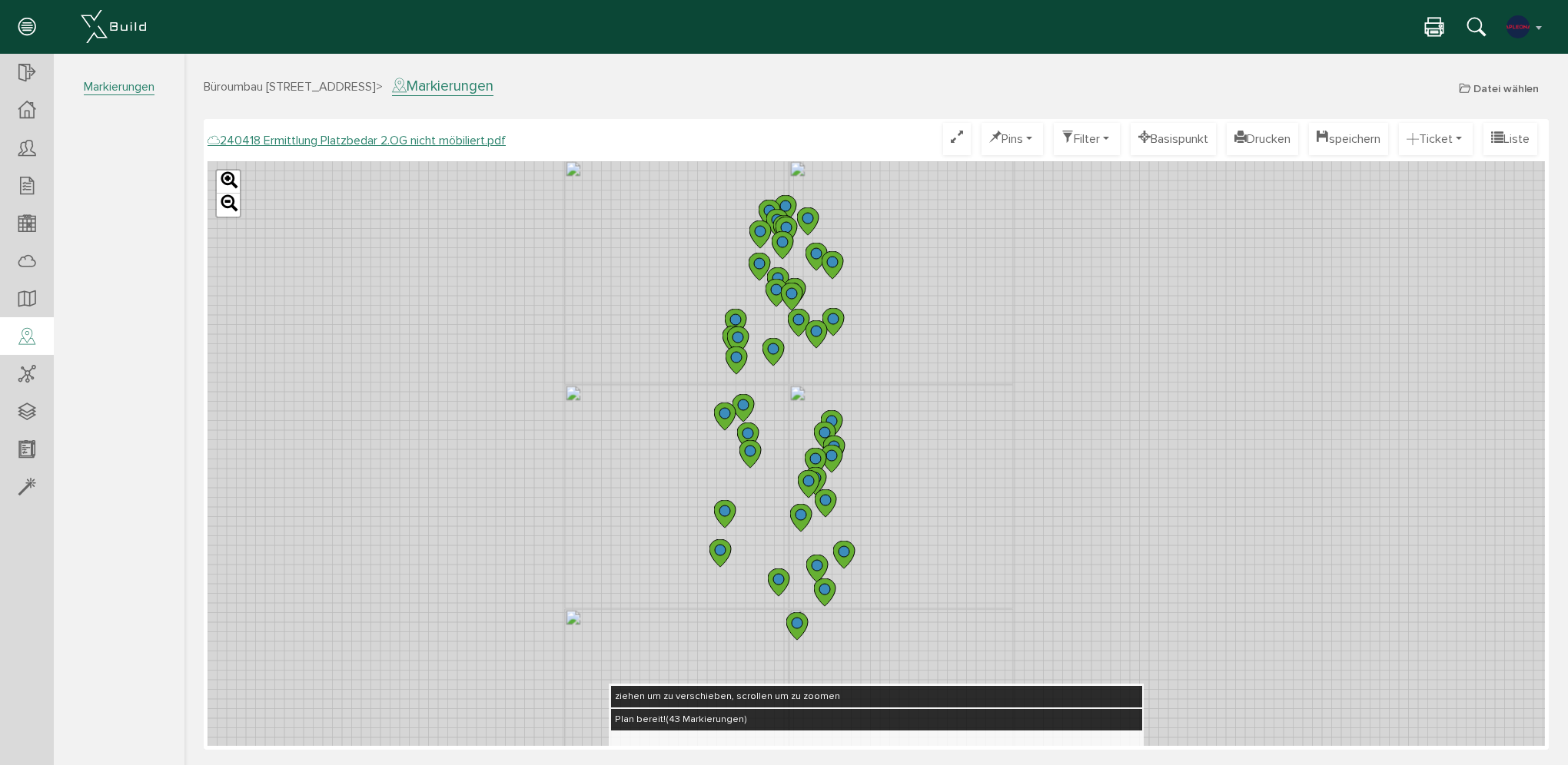
drag, startPoint x: 775, startPoint y: 219, endPoint x: 846, endPoint y: 619, distance: 406.3
click at [826, 475] on icon at bounding box center [816, 461] width 22 height 27
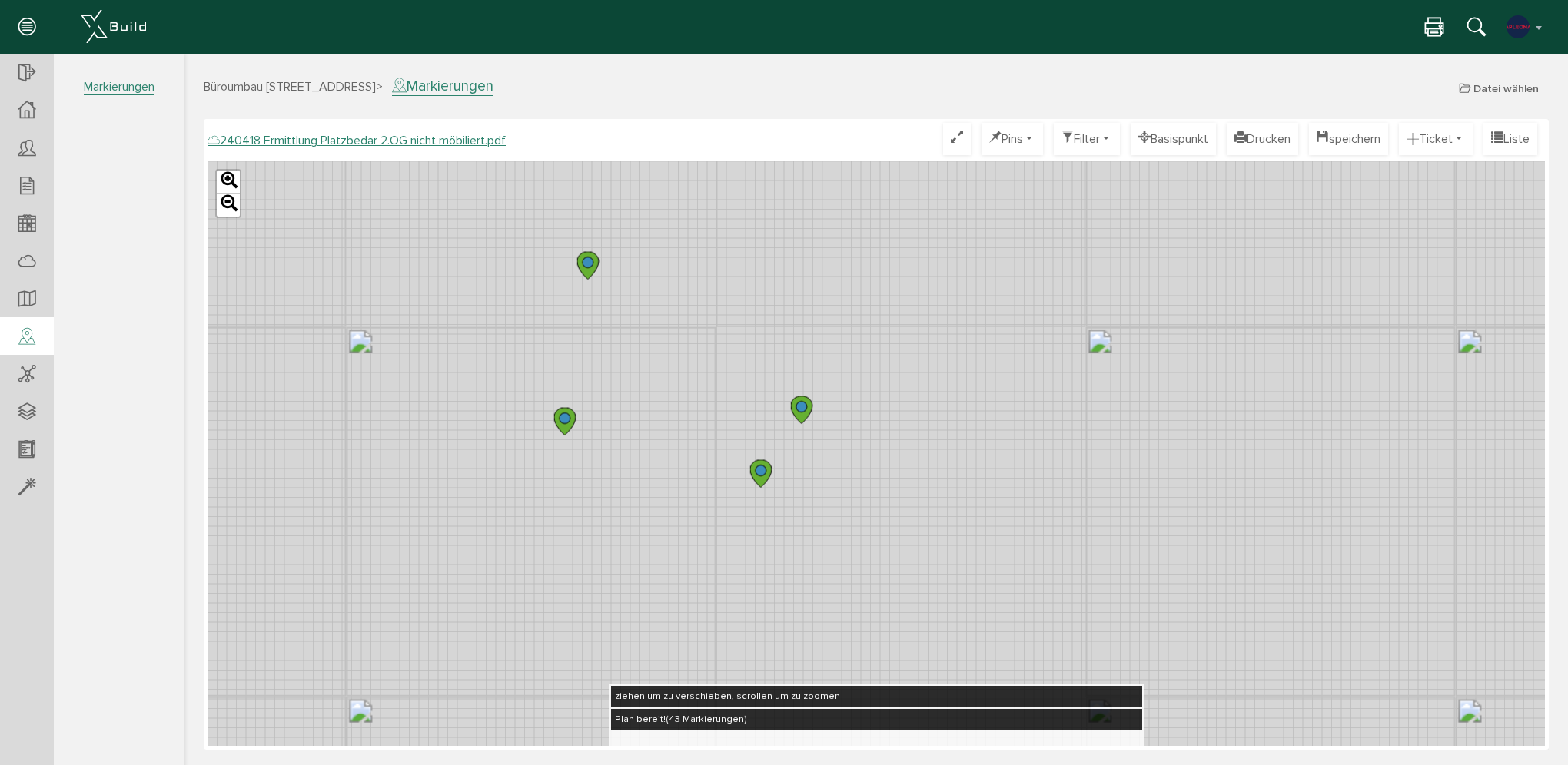
click at [800, 407] on circle at bounding box center [802, 407] width 11 height 11
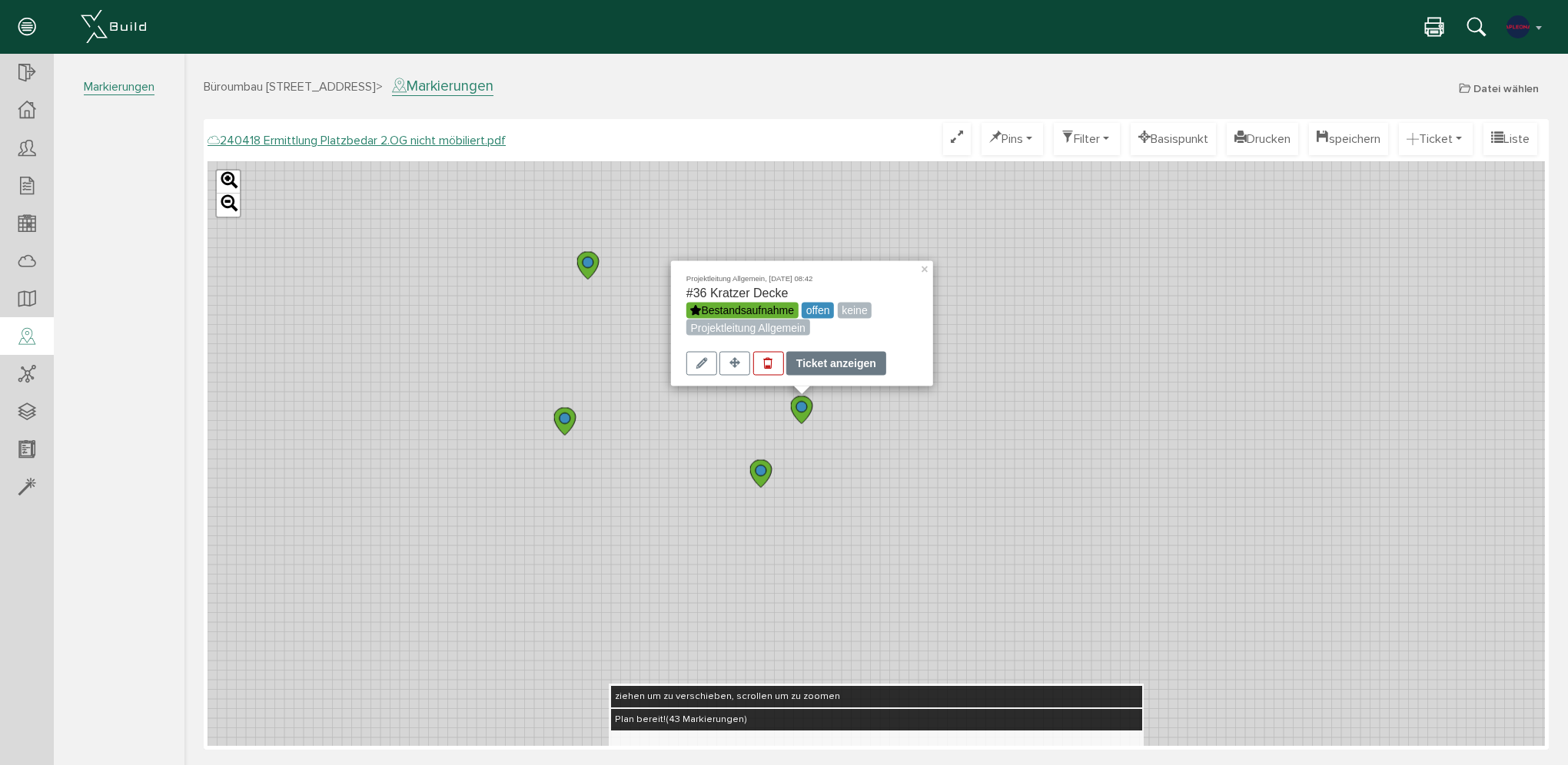
click at [821, 361] on div "Ticket anzeigen" at bounding box center [836, 364] width 100 height 24
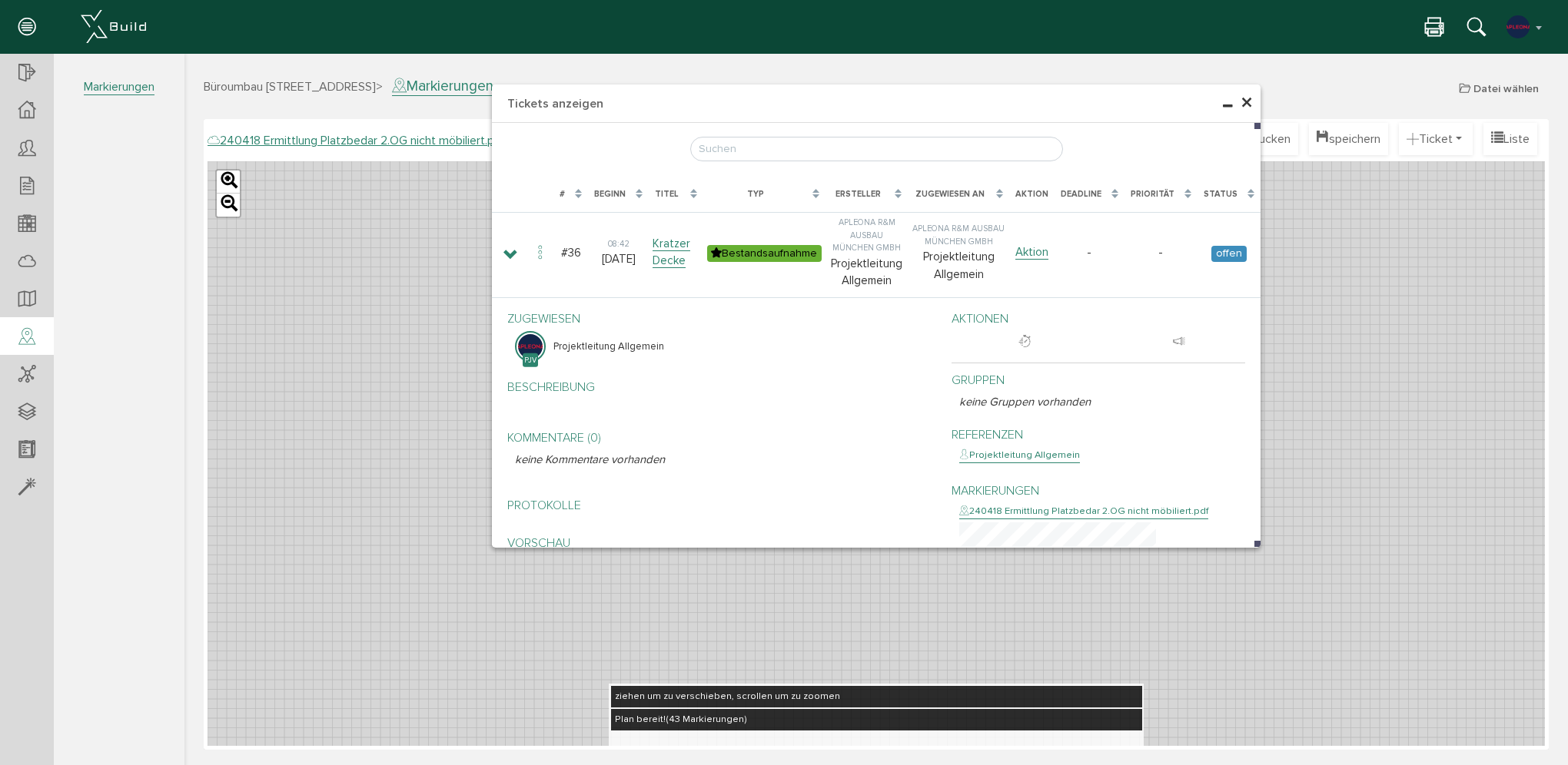
click at [1252, 98] on span "×" at bounding box center [1247, 103] width 12 height 30
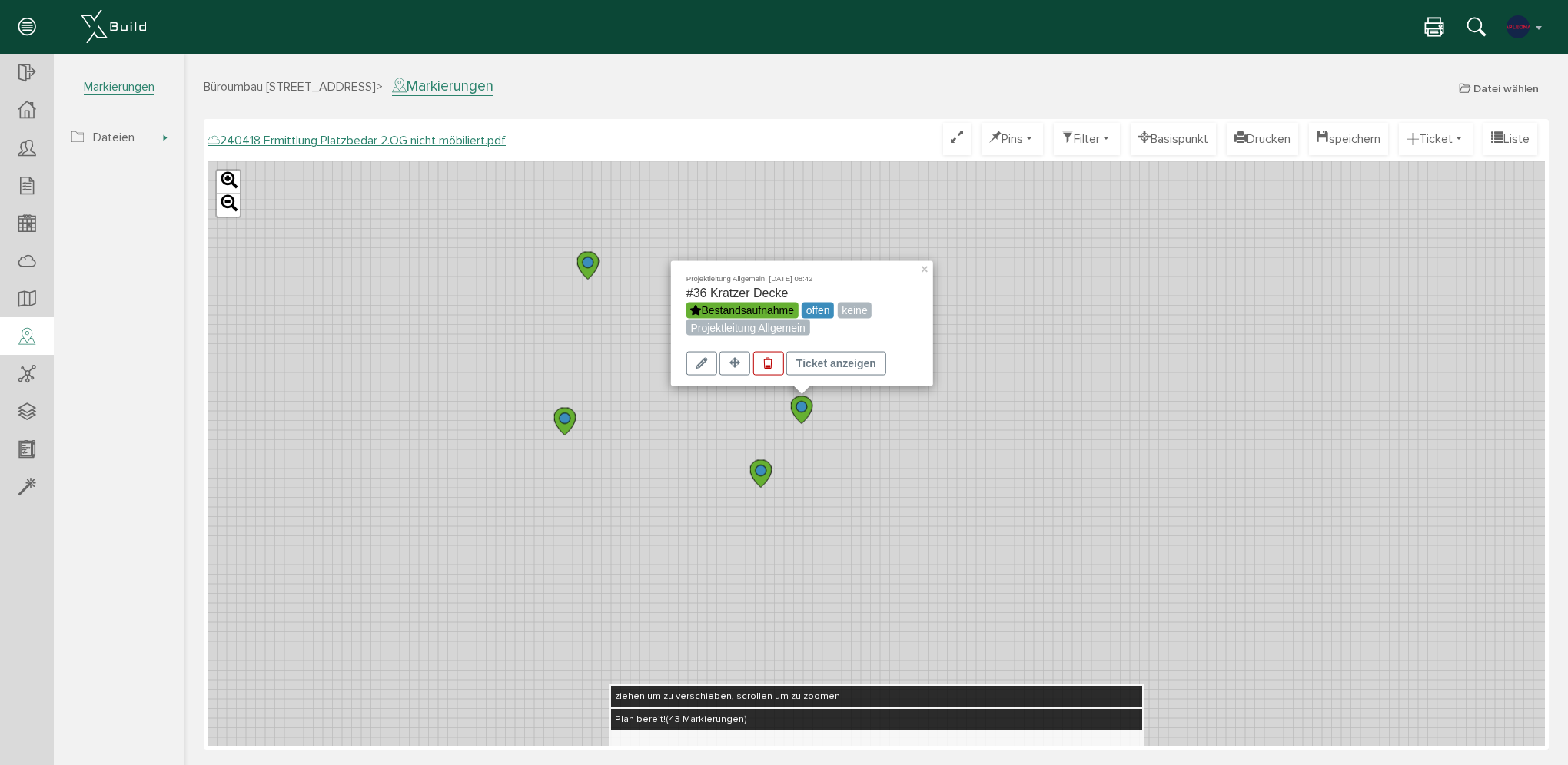
click at [136, 27] on img at bounding box center [113, 27] width 66 height 33
click at [99, 29] on img at bounding box center [113, 27] width 66 height 33
click at [33, 109] on icon at bounding box center [27, 110] width 17 height 18
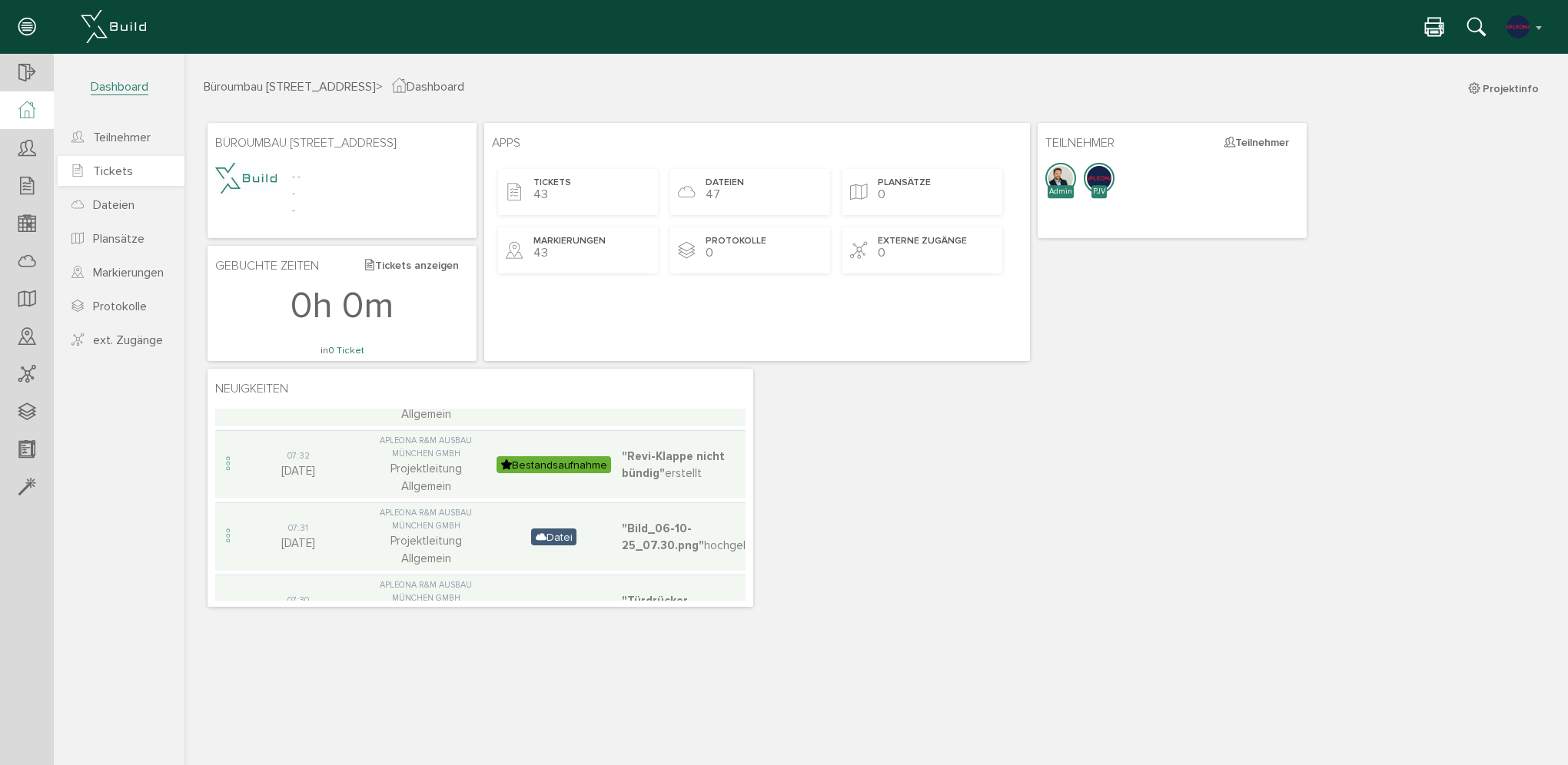
click at [123, 173] on span "Tickets" at bounding box center [112, 172] width 40 height 16
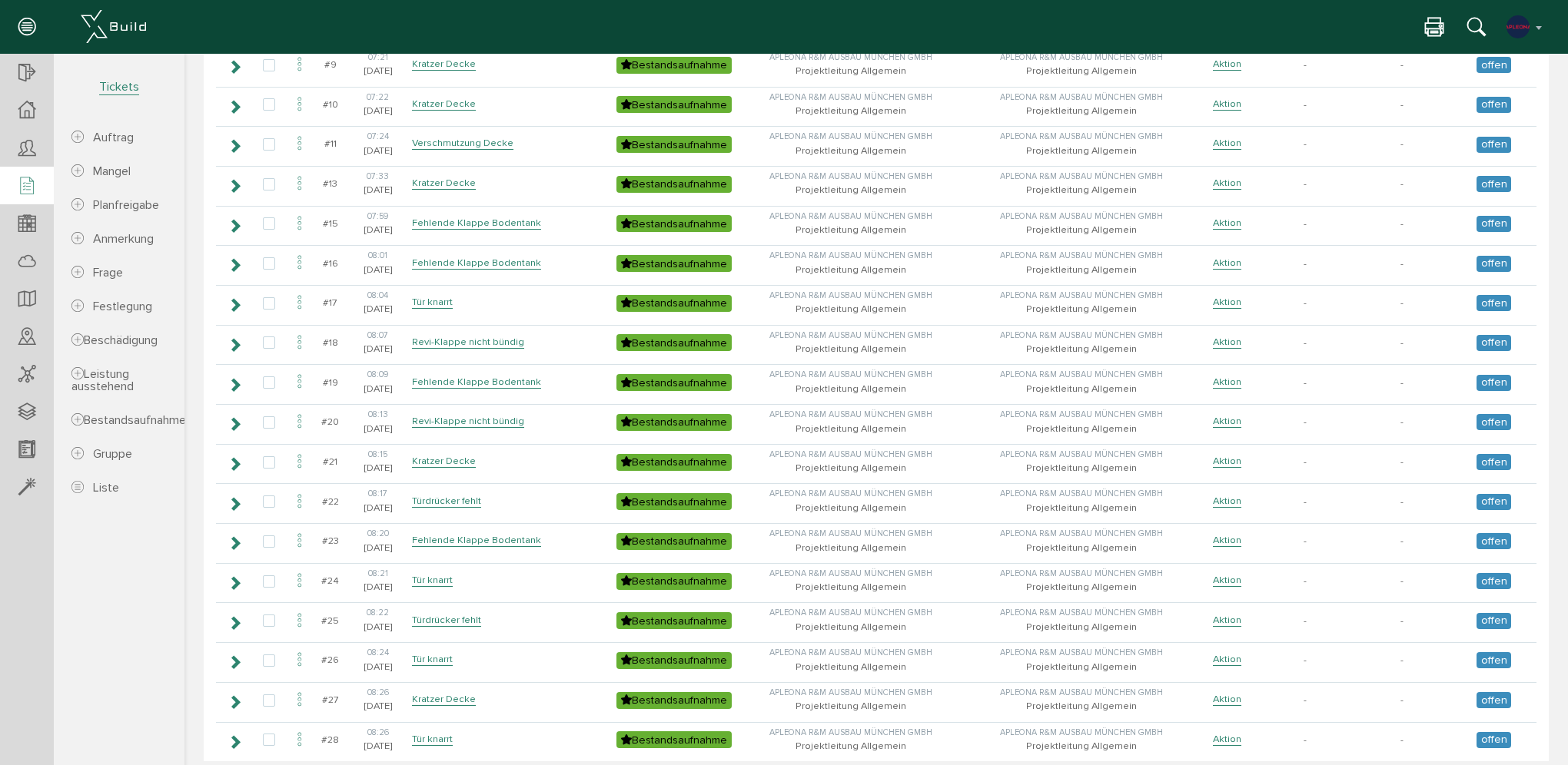
scroll to position [461, 0]
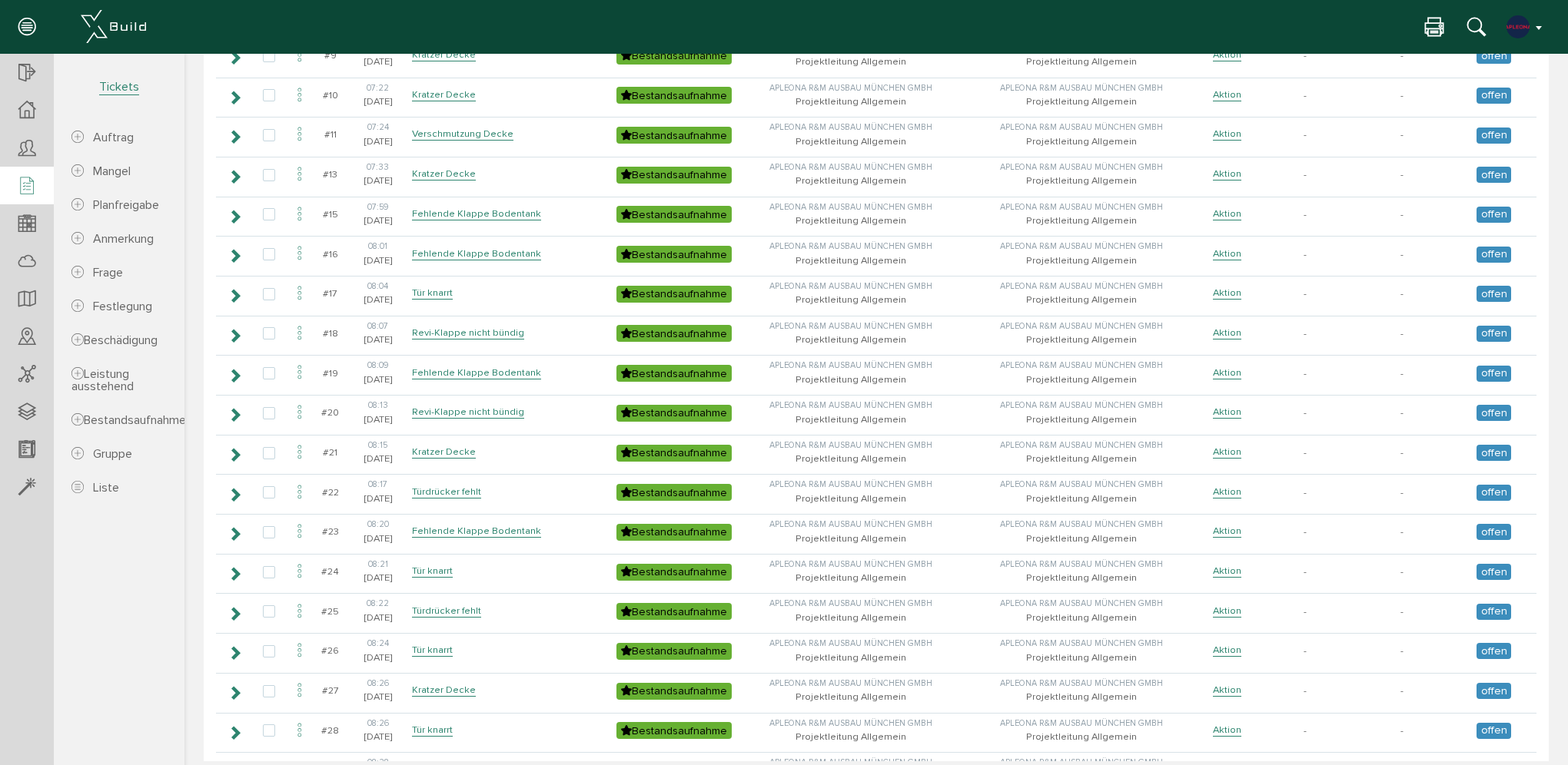
click at [1537, 20] on button "button" at bounding box center [1525, 27] width 39 height 23
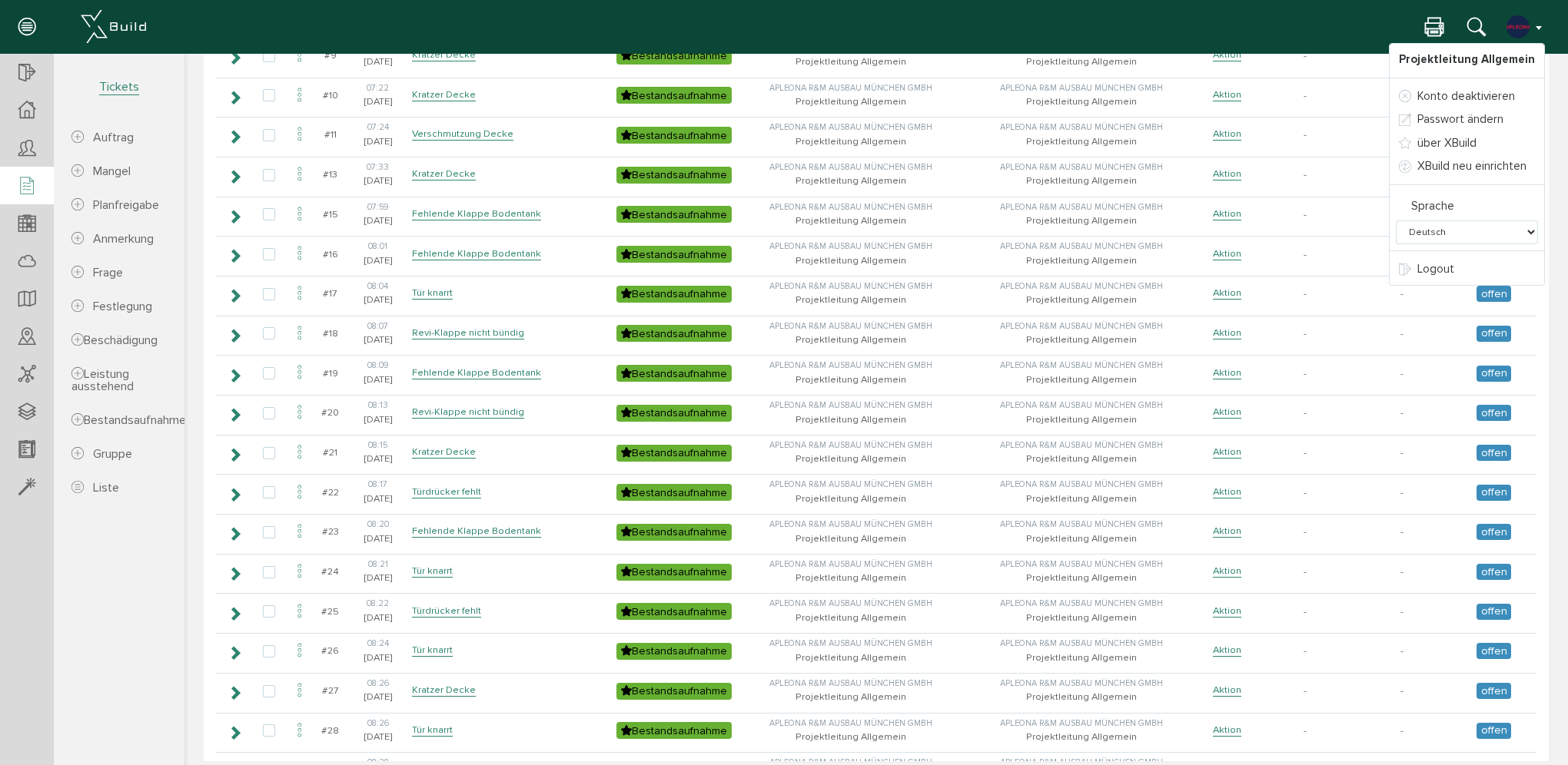
click at [1537, 20] on button "button" at bounding box center [1525, 27] width 39 height 23
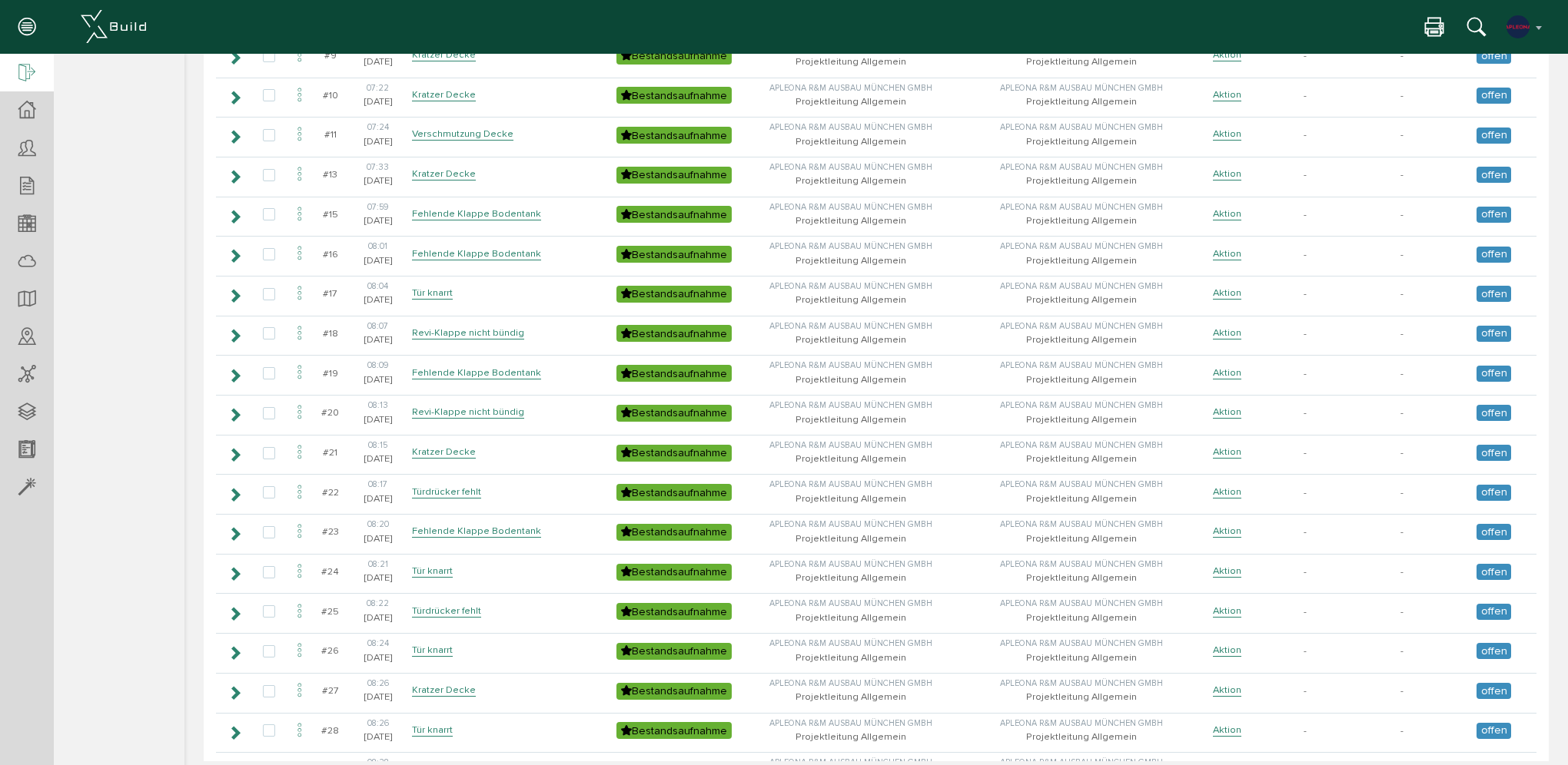
click at [27, 71] on icon at bounding box center [27, 74] width 17 height 22
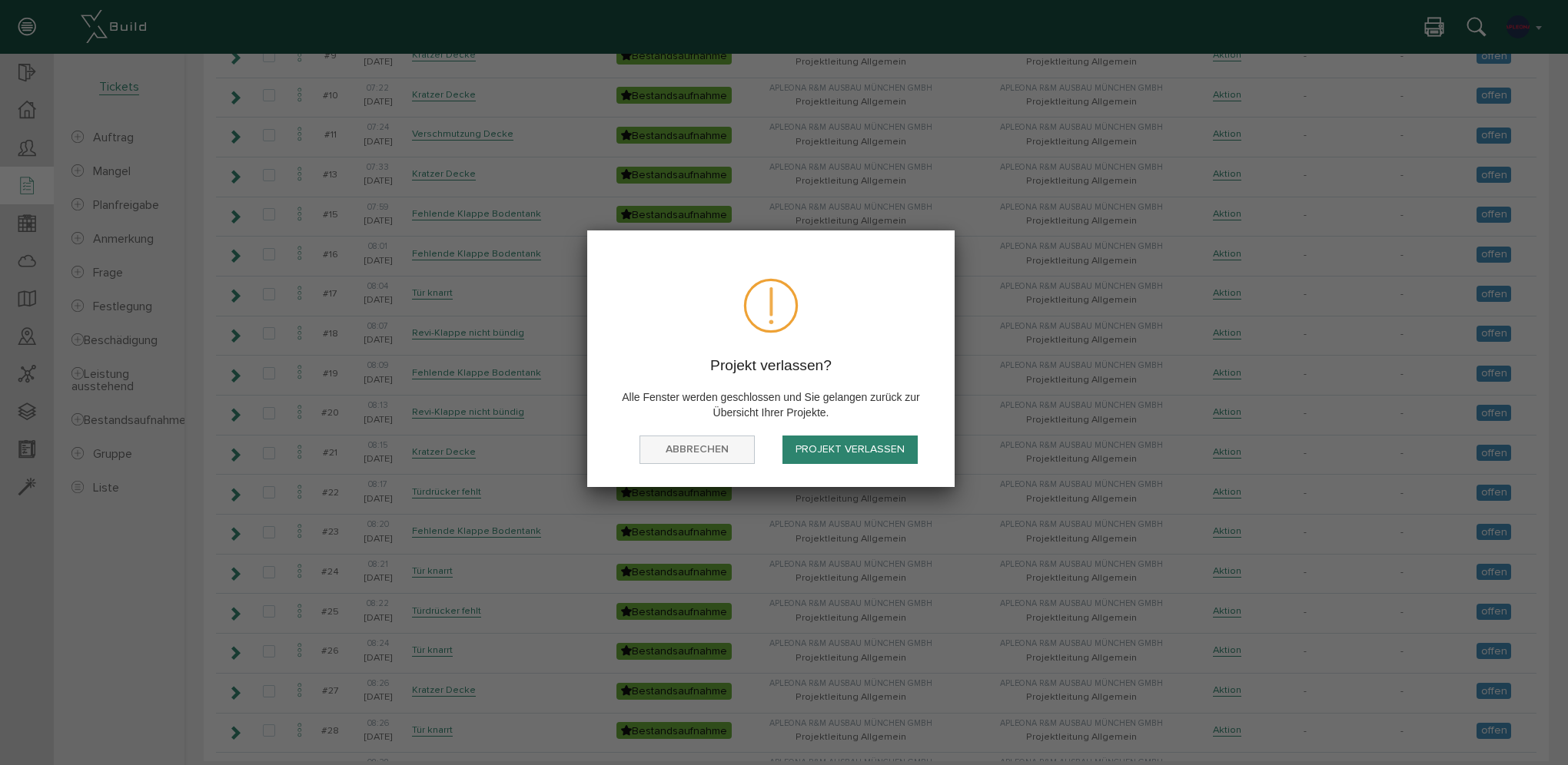
click at [675, 451] on button "abbrechen" at bounding box center [697, 450] width 116 height 28
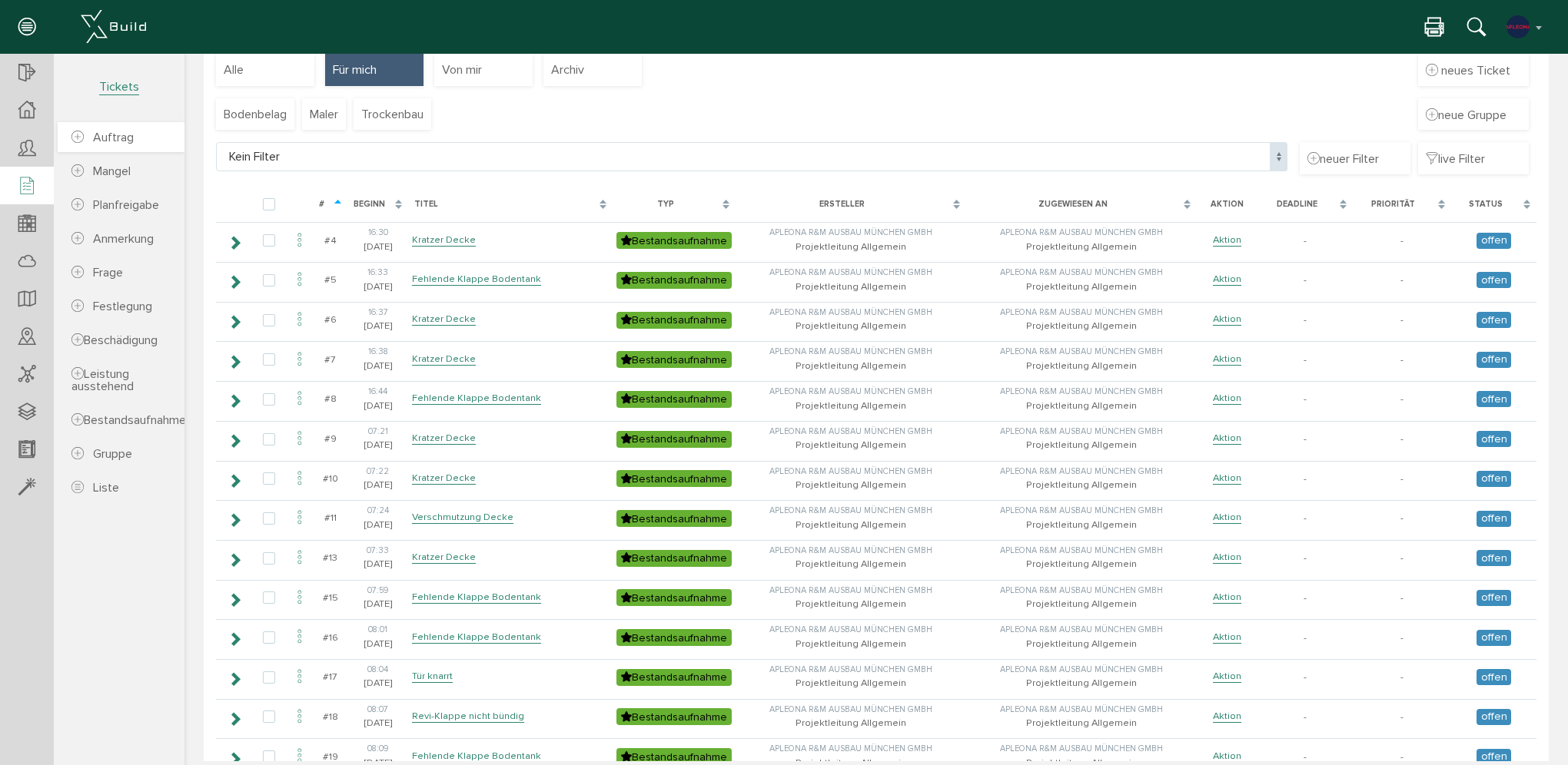
scroll to position [76, 0]
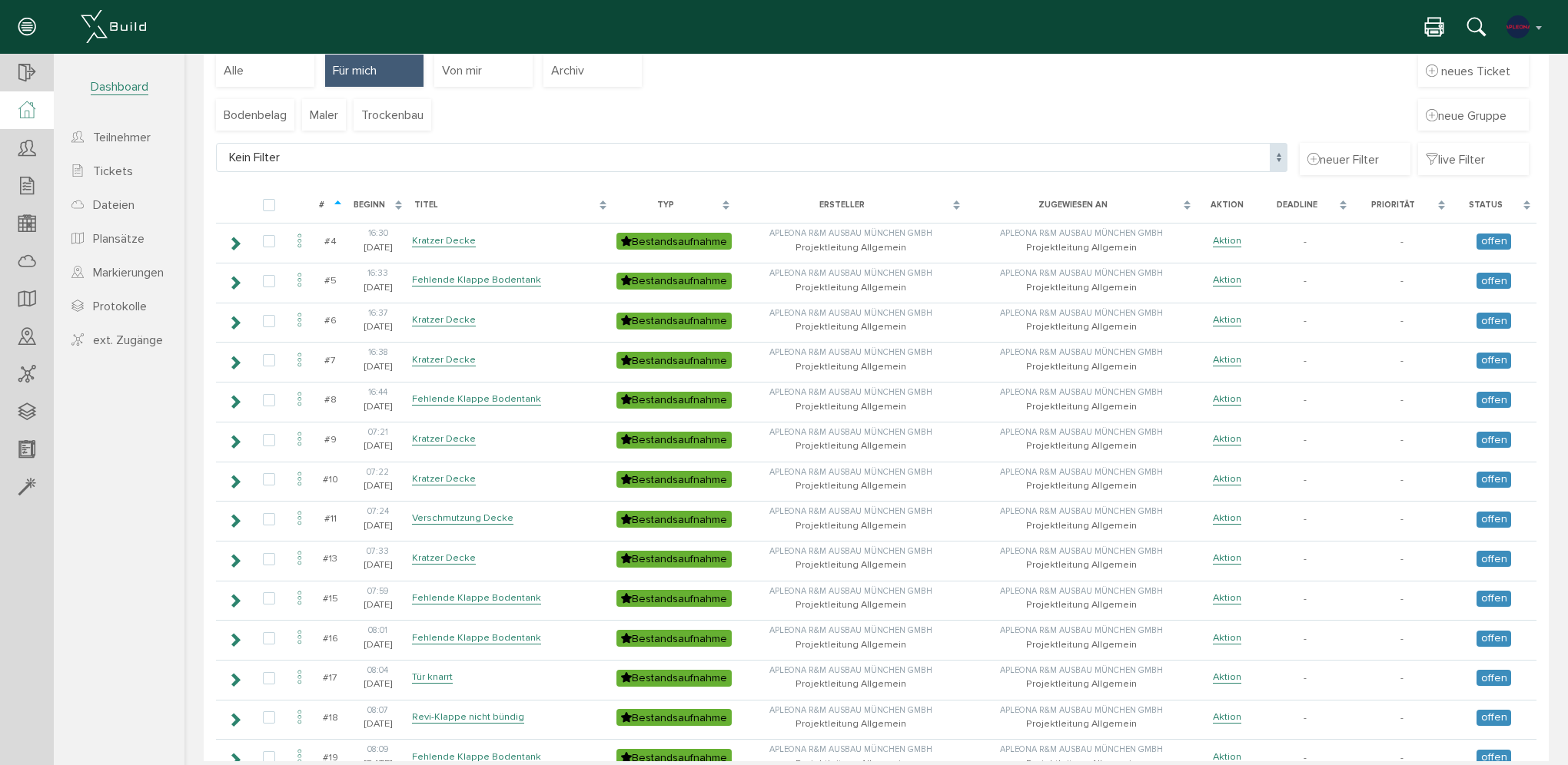
click at [10, 99] on div at bounding box center [27, 110] width 54 height 37
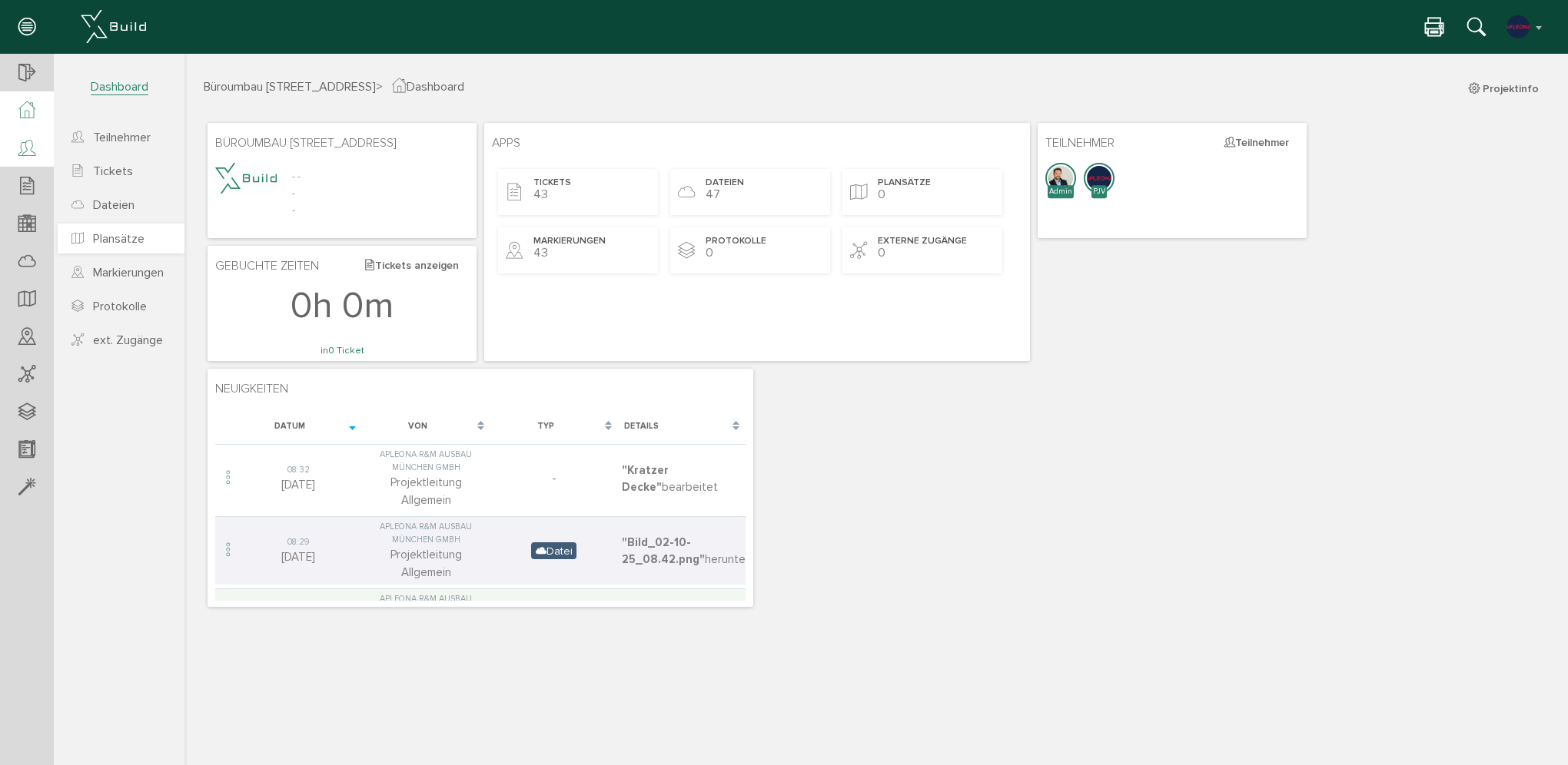
click at [117, 240] on span "Plansätze" at bounding box center [119, 239] width 52 height 16
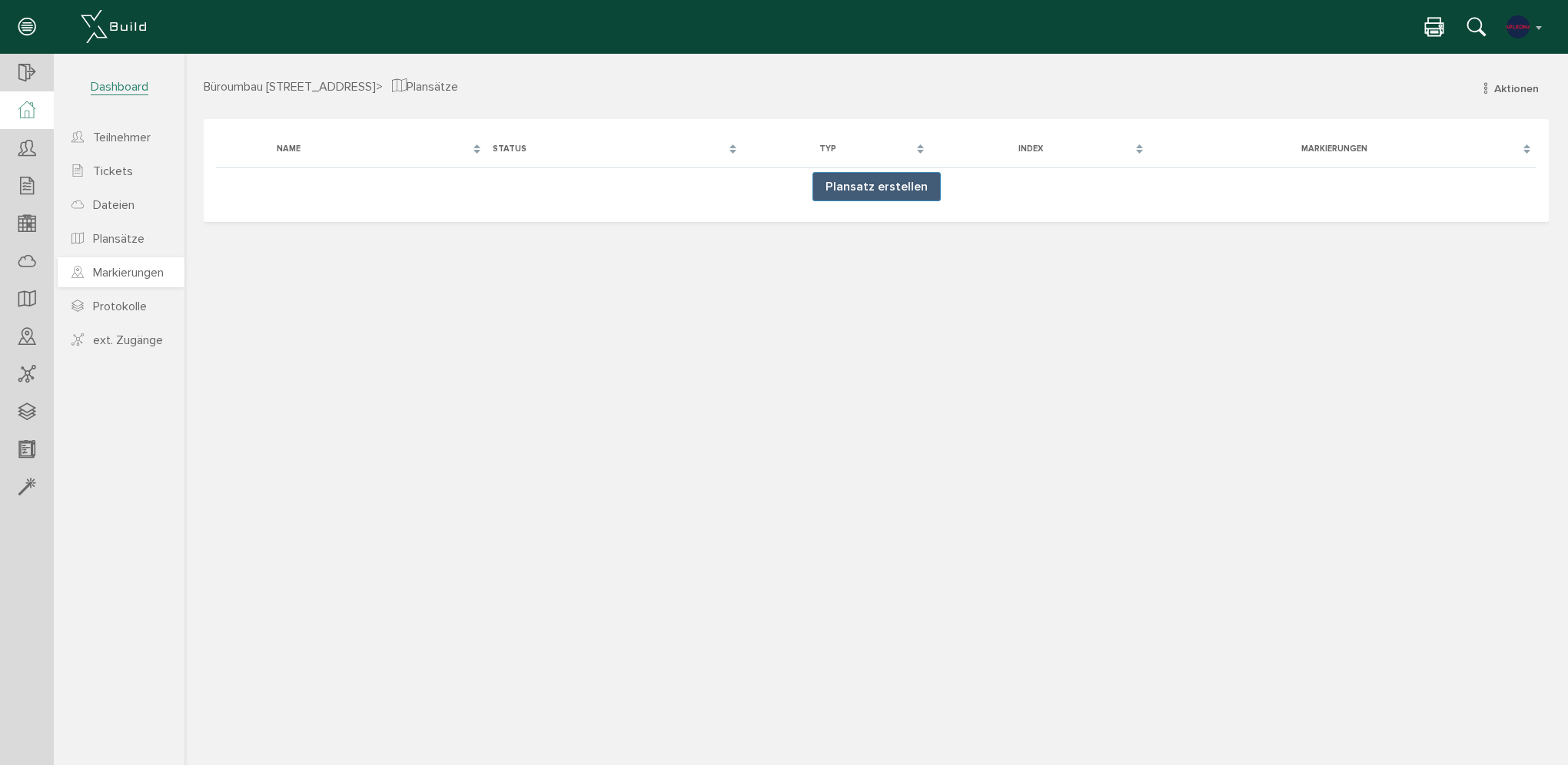
click at [145, 277] on span "Markierungen" at bounding box center [128, 273] width 71 height 16
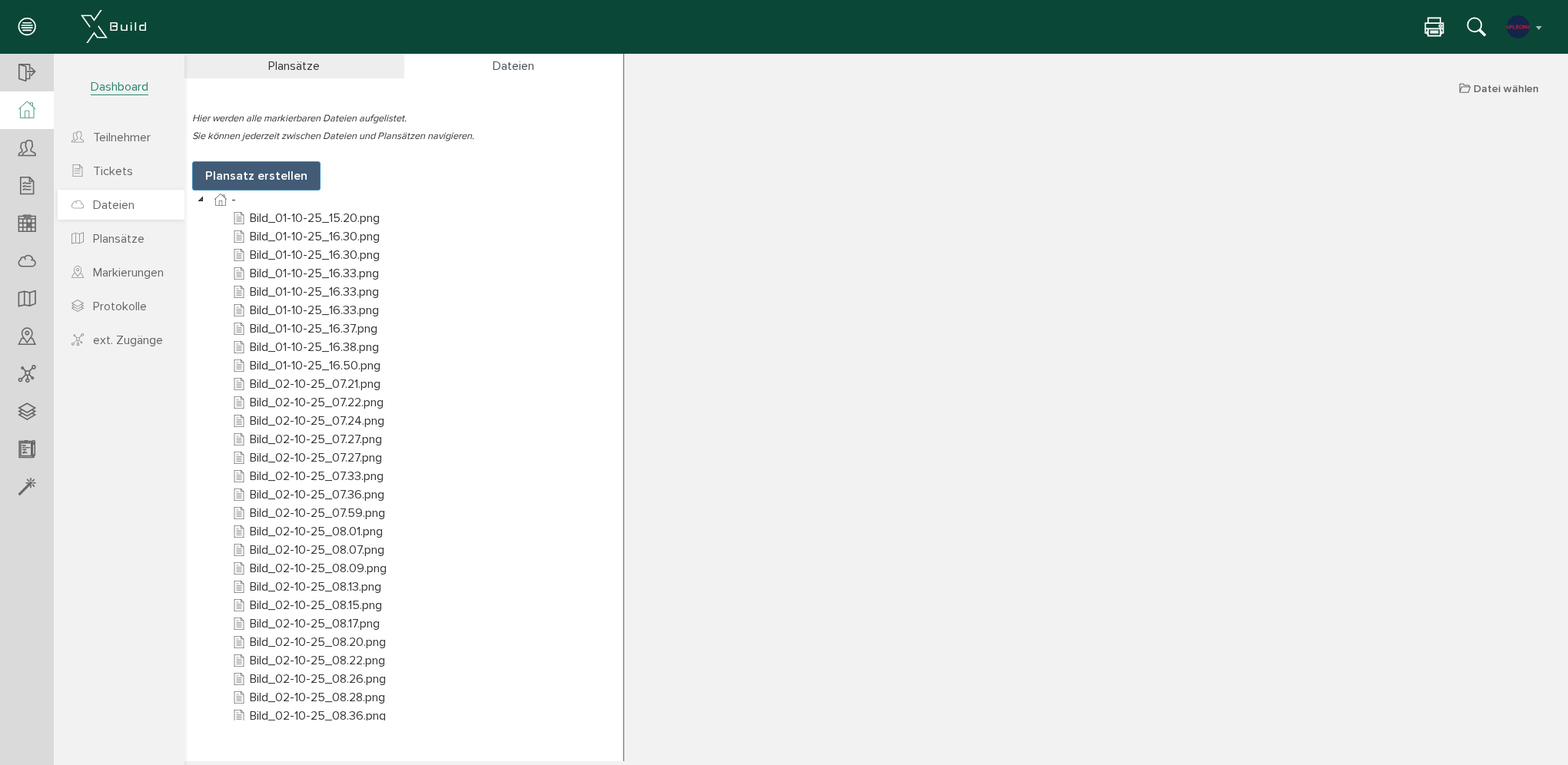
click at [115, 206] on span "Dateien" at bounding box center [113, 205] width 41 height 16
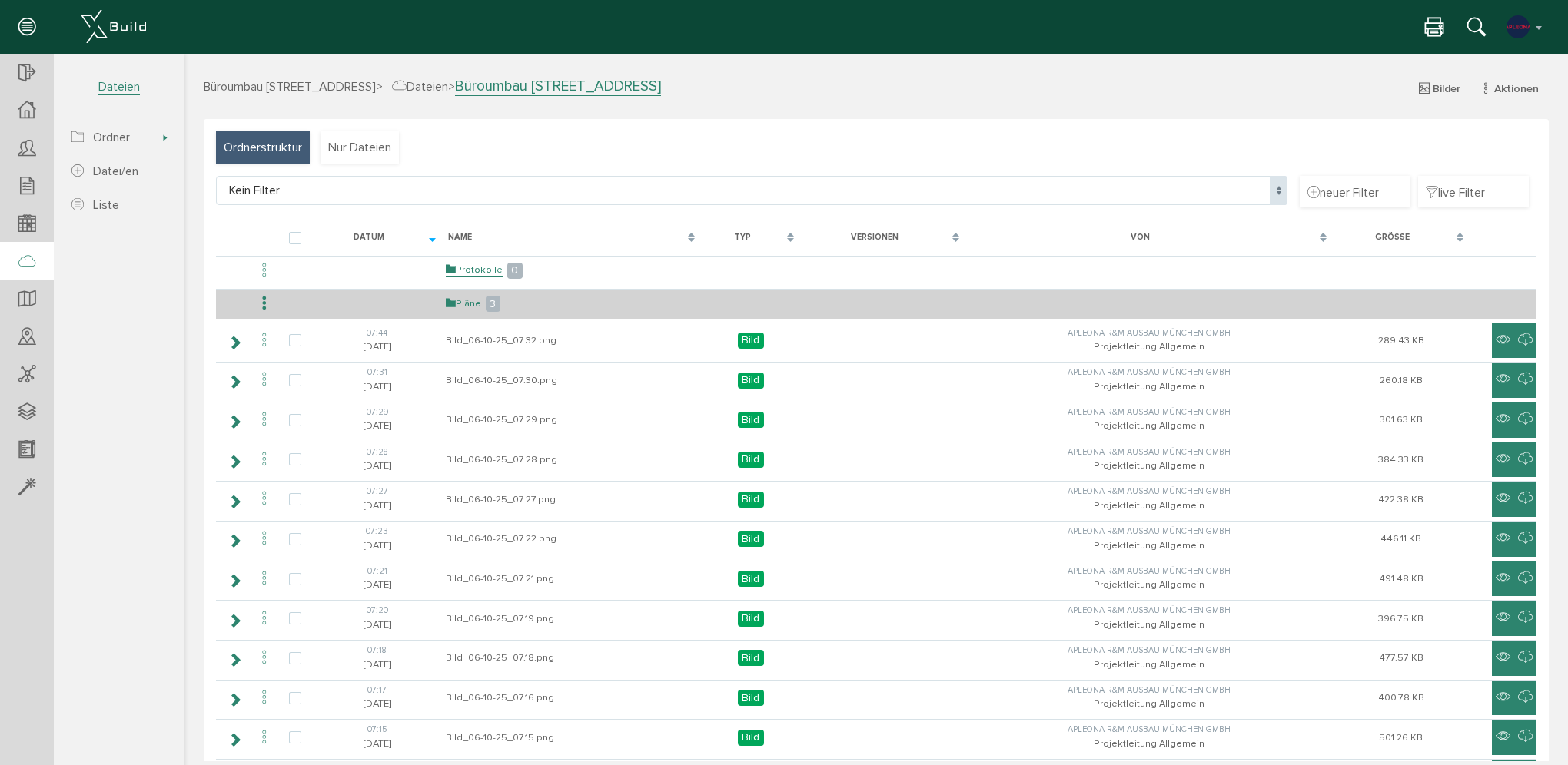
click at [467, 301] on link "Pläne" at bounding box center [463, 304] width 35 height 13
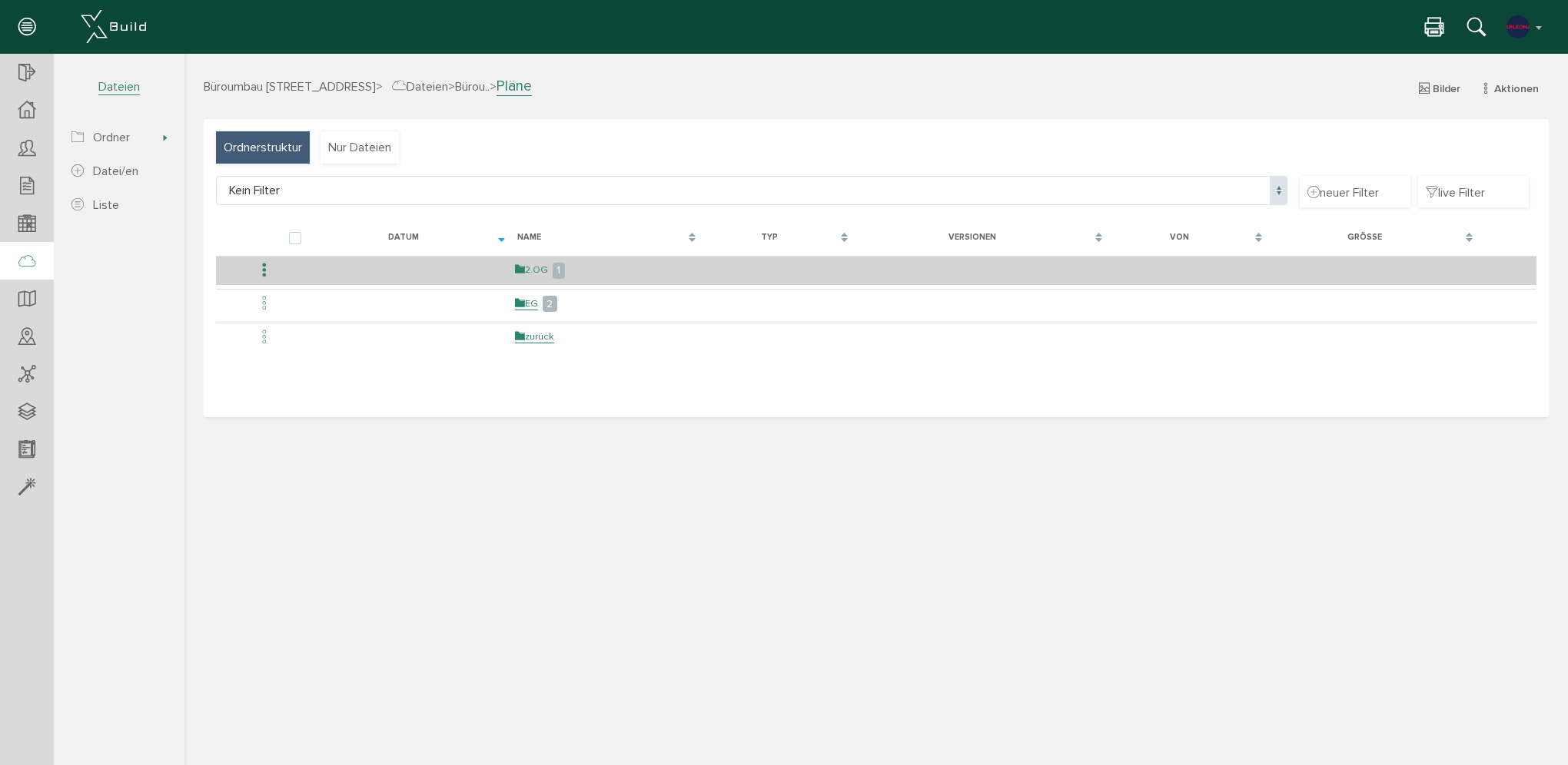
click at [540, 268] on link "2.OG" at bounding box center [532, 270] width 33 height 13
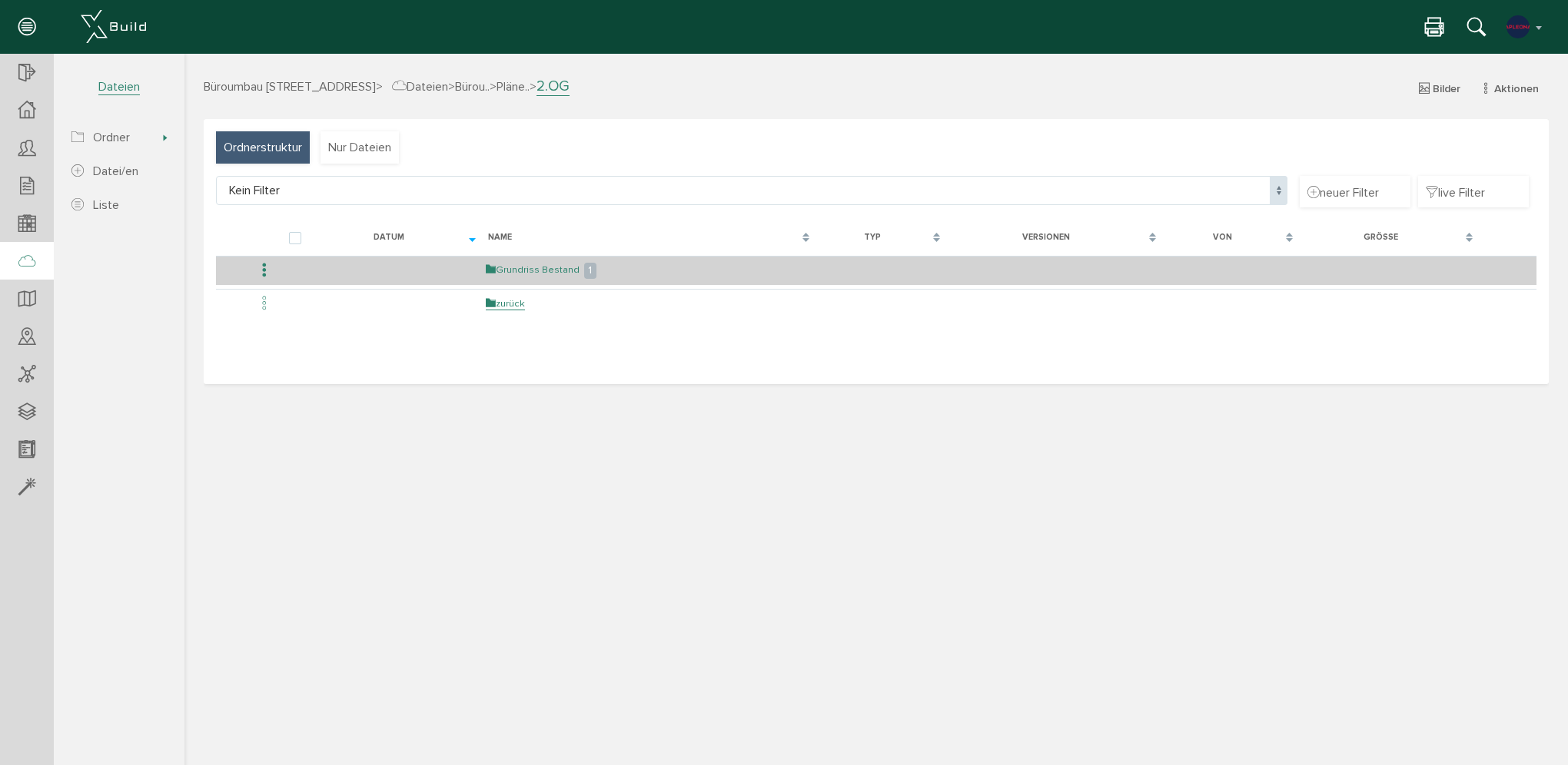
click at [523, 269] on link "Grundriss Bestand" at bounding box center [533, 270] width 94 height 13
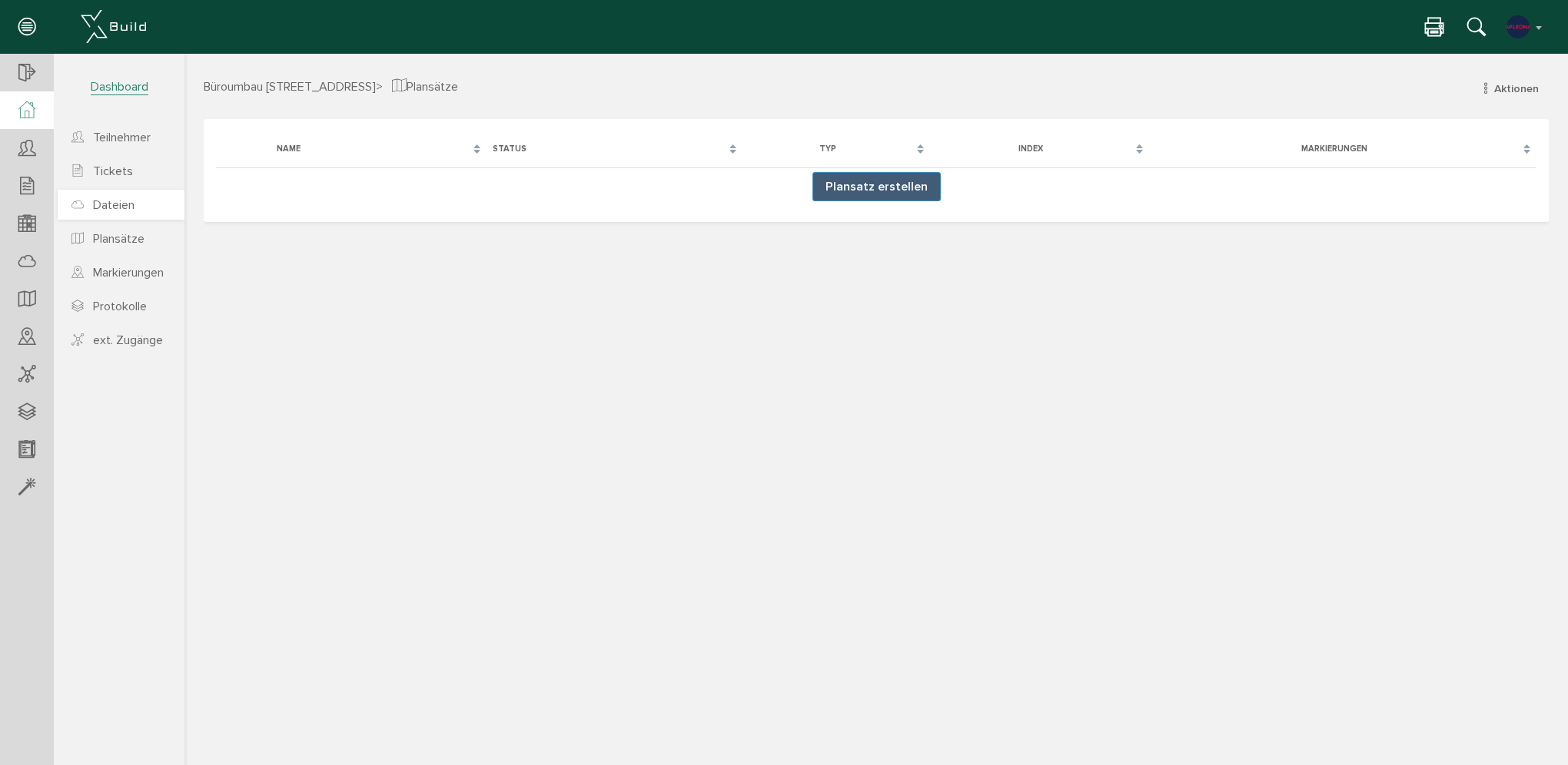
click at [137, 199] on link "Dateien" at bounding box center [121, 205] width 127 height 30
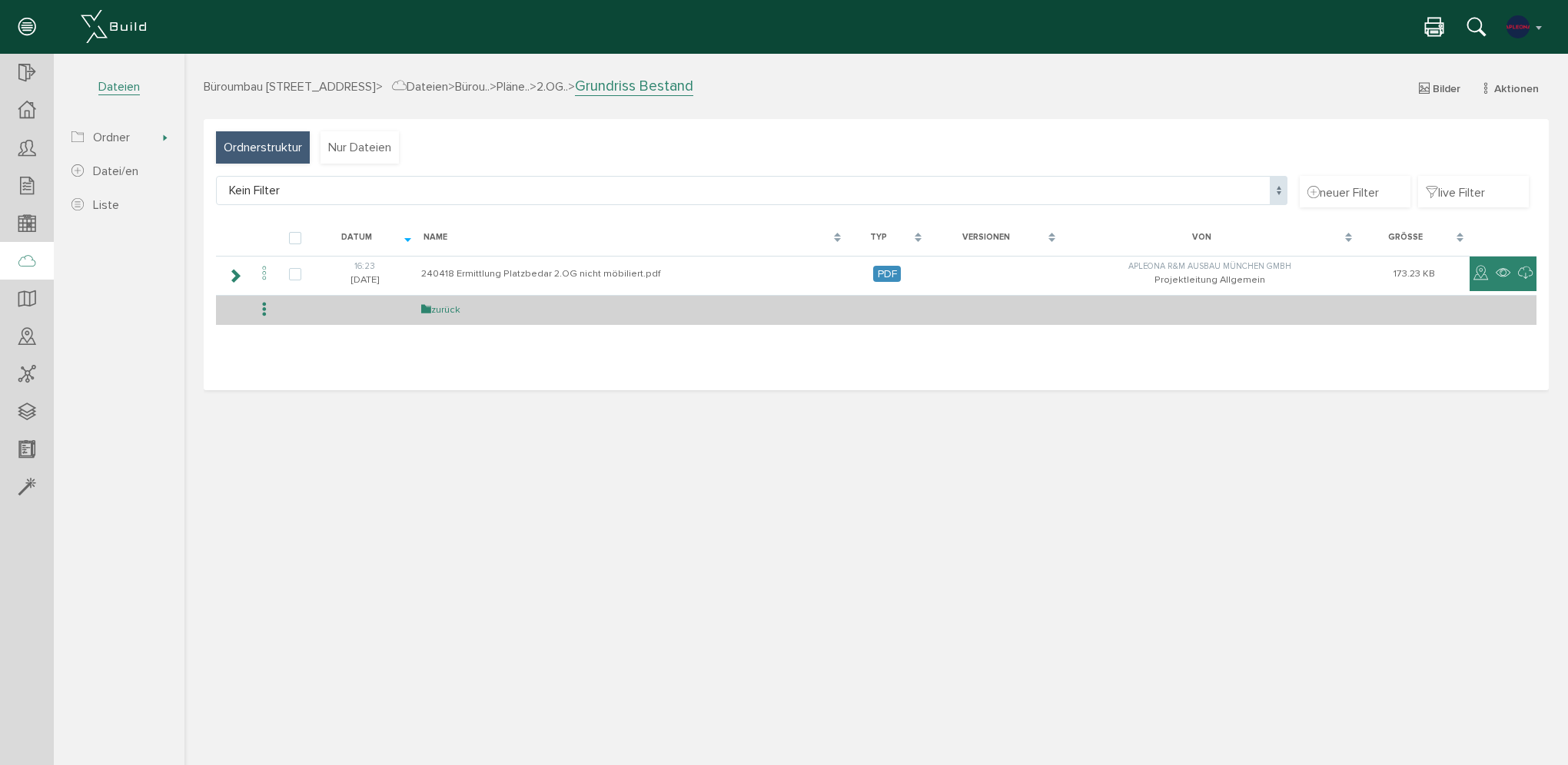
click at [437, 308] on link "zurück" at bounding box center [440, 310] width 39 height 13
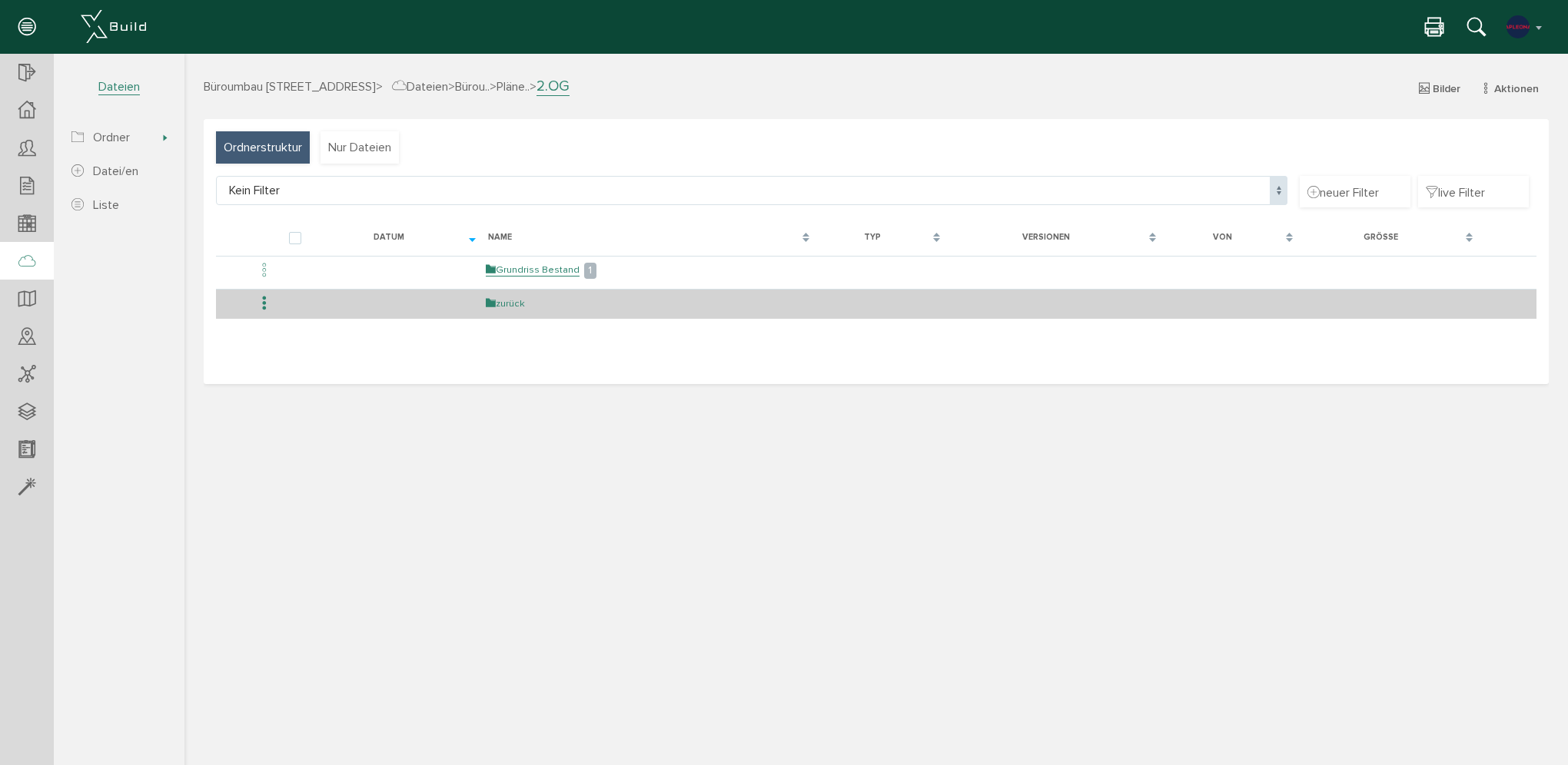
click at [486, 301] on icon at bounding box center [490, 304] width 10 height 12
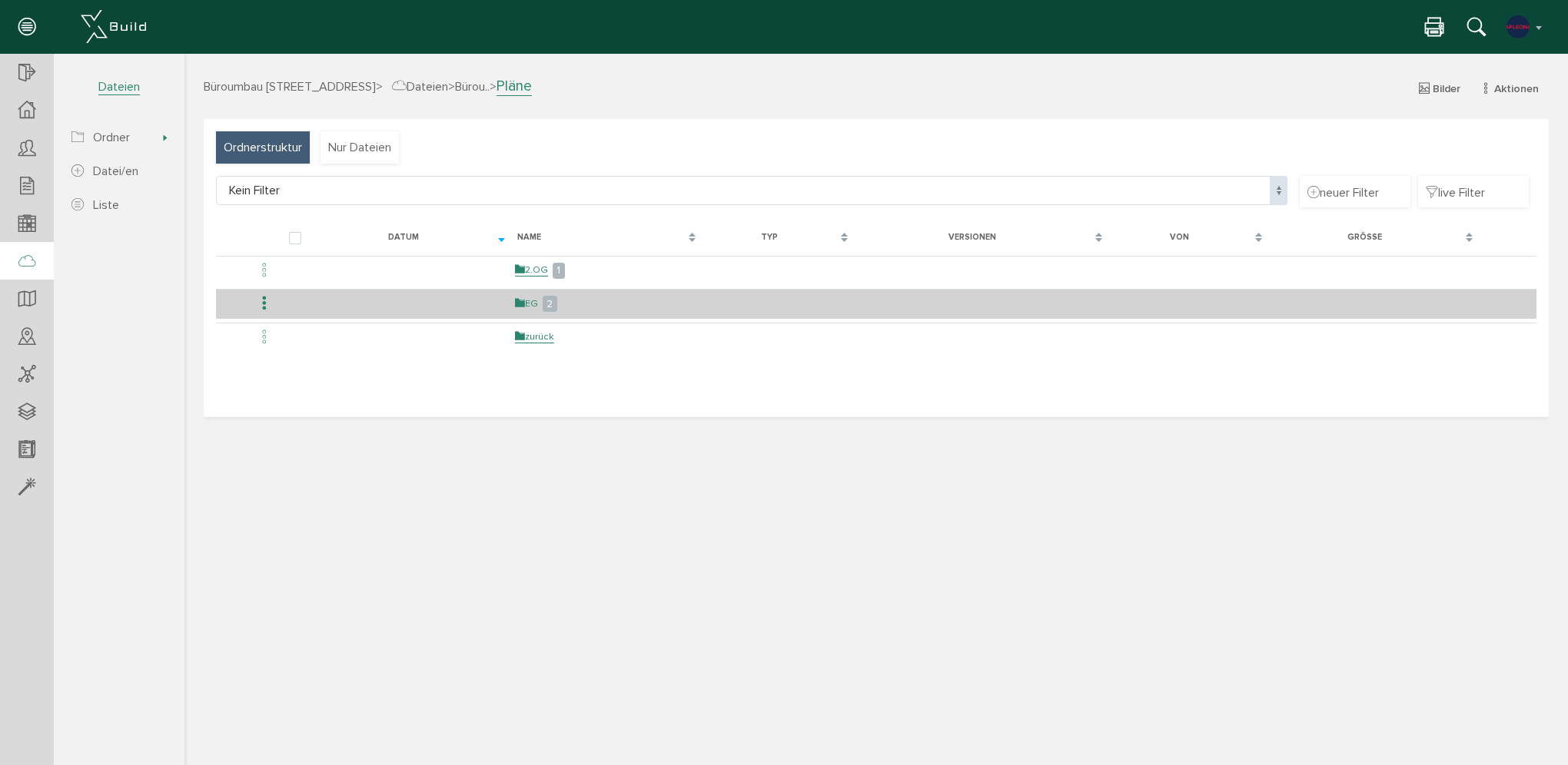
click at [526, 305] on link "EG" at bounding box center [527, 304] width 23 height 13
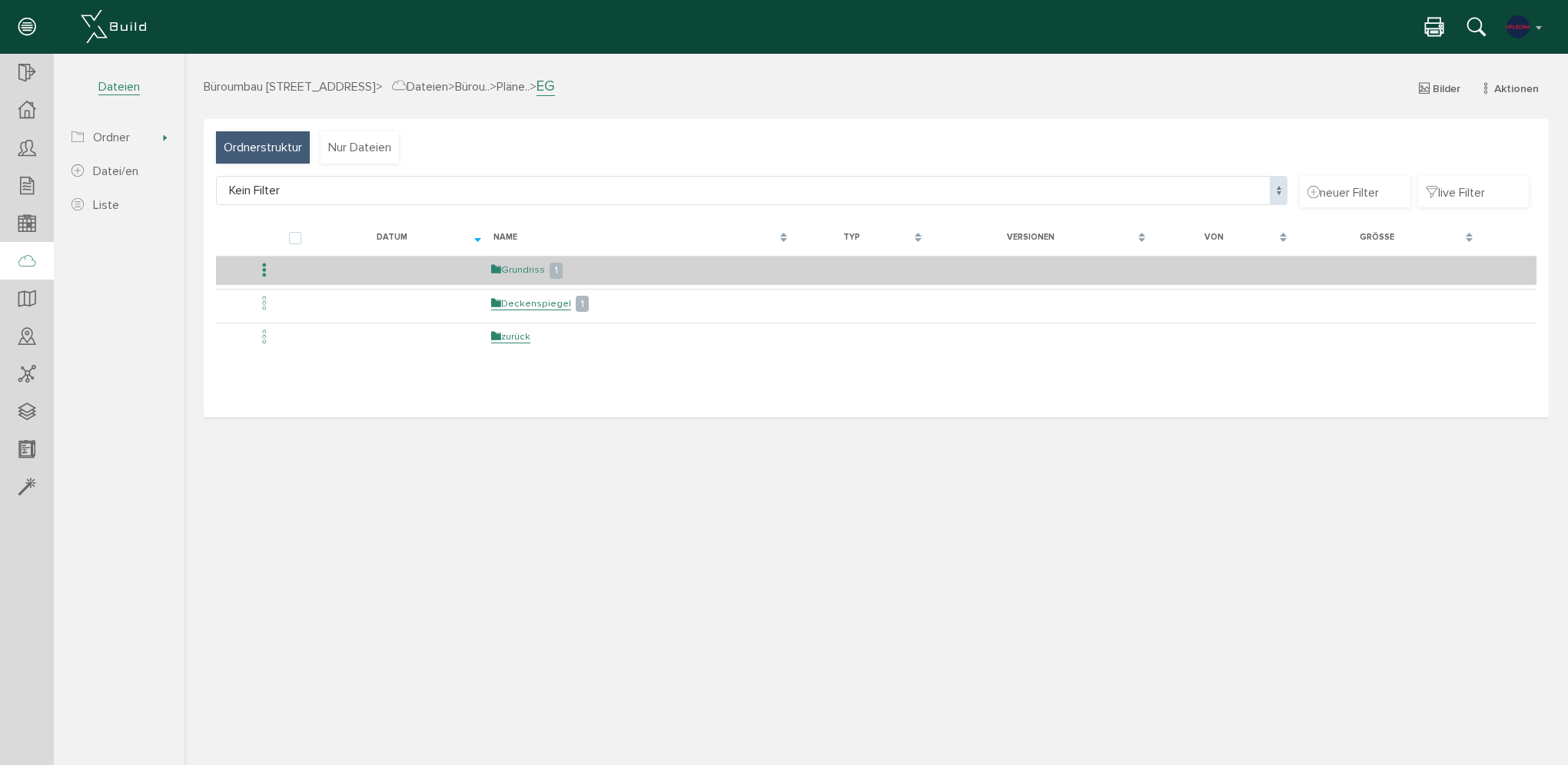
click at [518, 274] on link "Grundriss" at bounding box center [518, 270] width 54 height 13
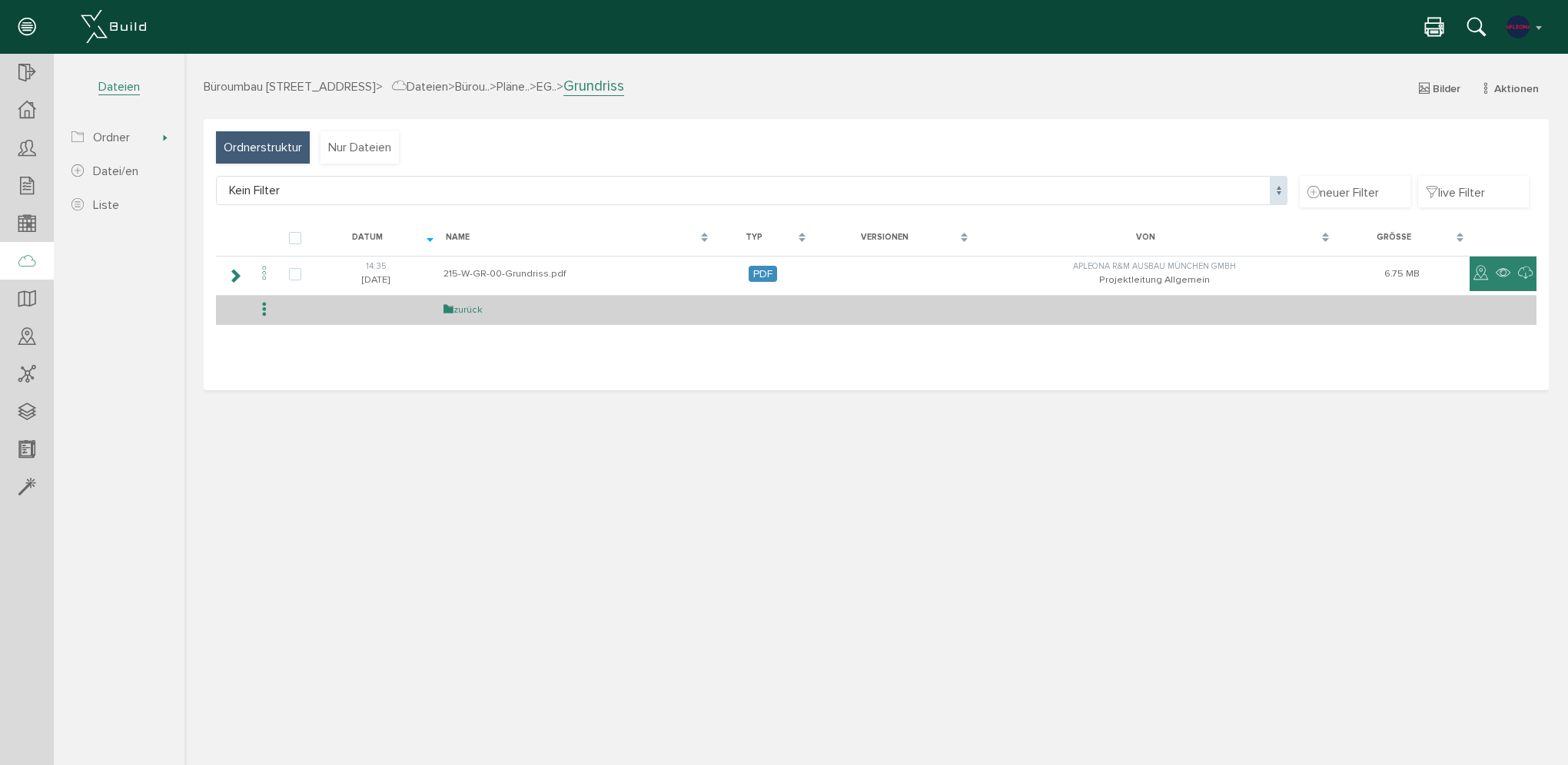
click at [454, 312] on link "zurück" at bounding box center [463, 310] width 39 height 13
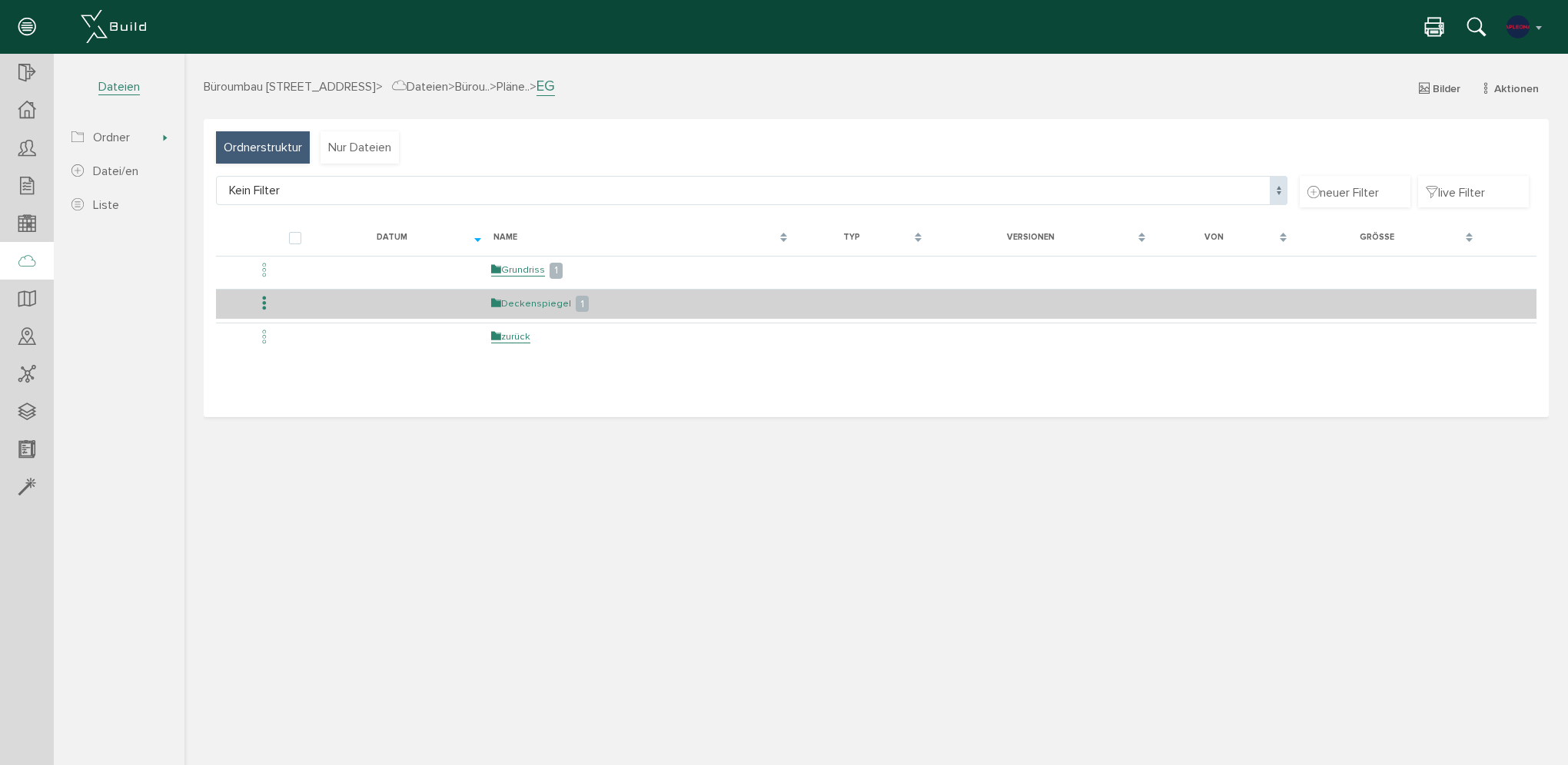
click at [511, 303] on link "Deckenspiegel" at bounding box center [531, 304] width 80 height 13
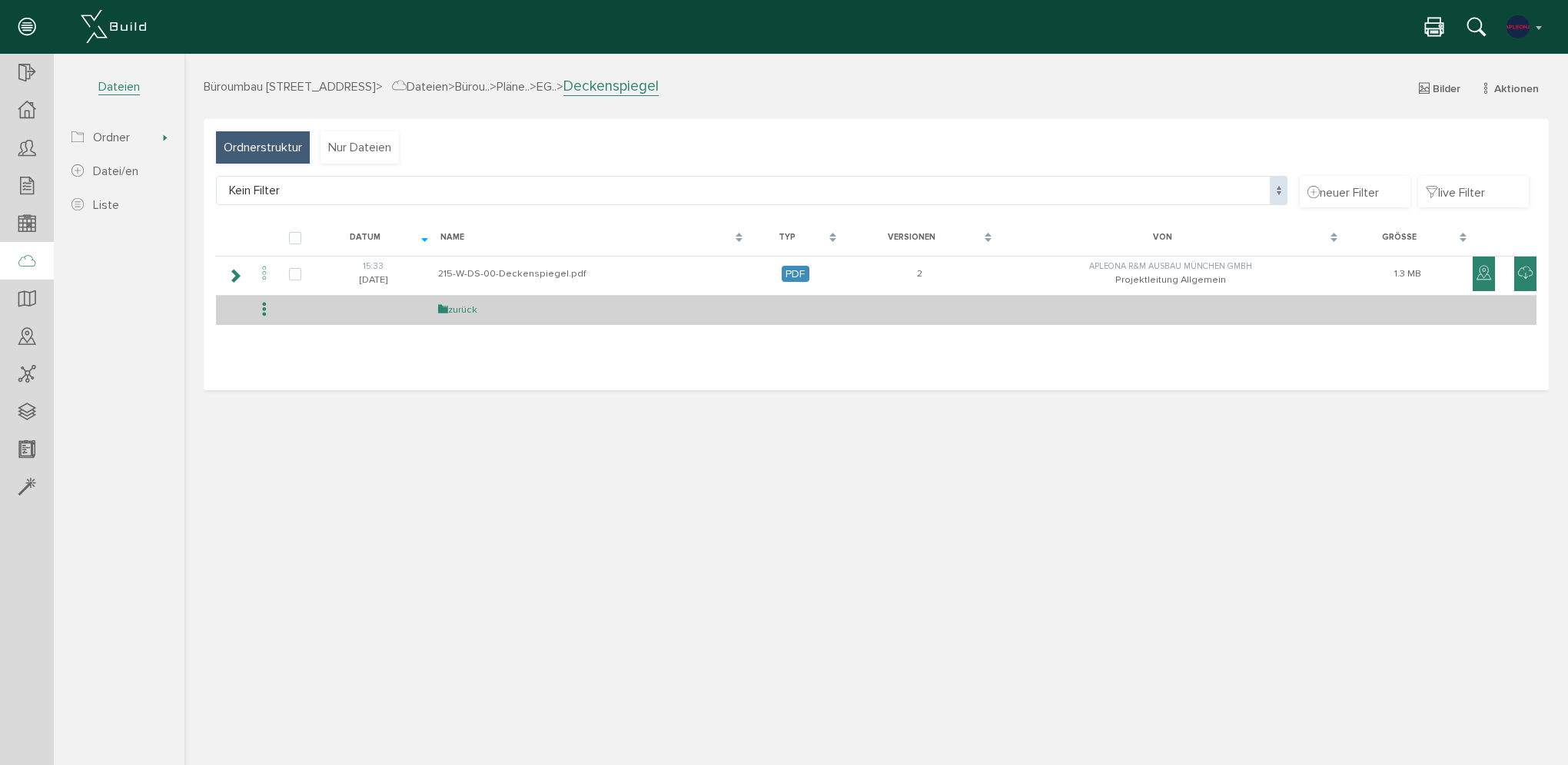
click at [461, 313] on link "zurück" at bounding box center [458, 310] width 39 height 13
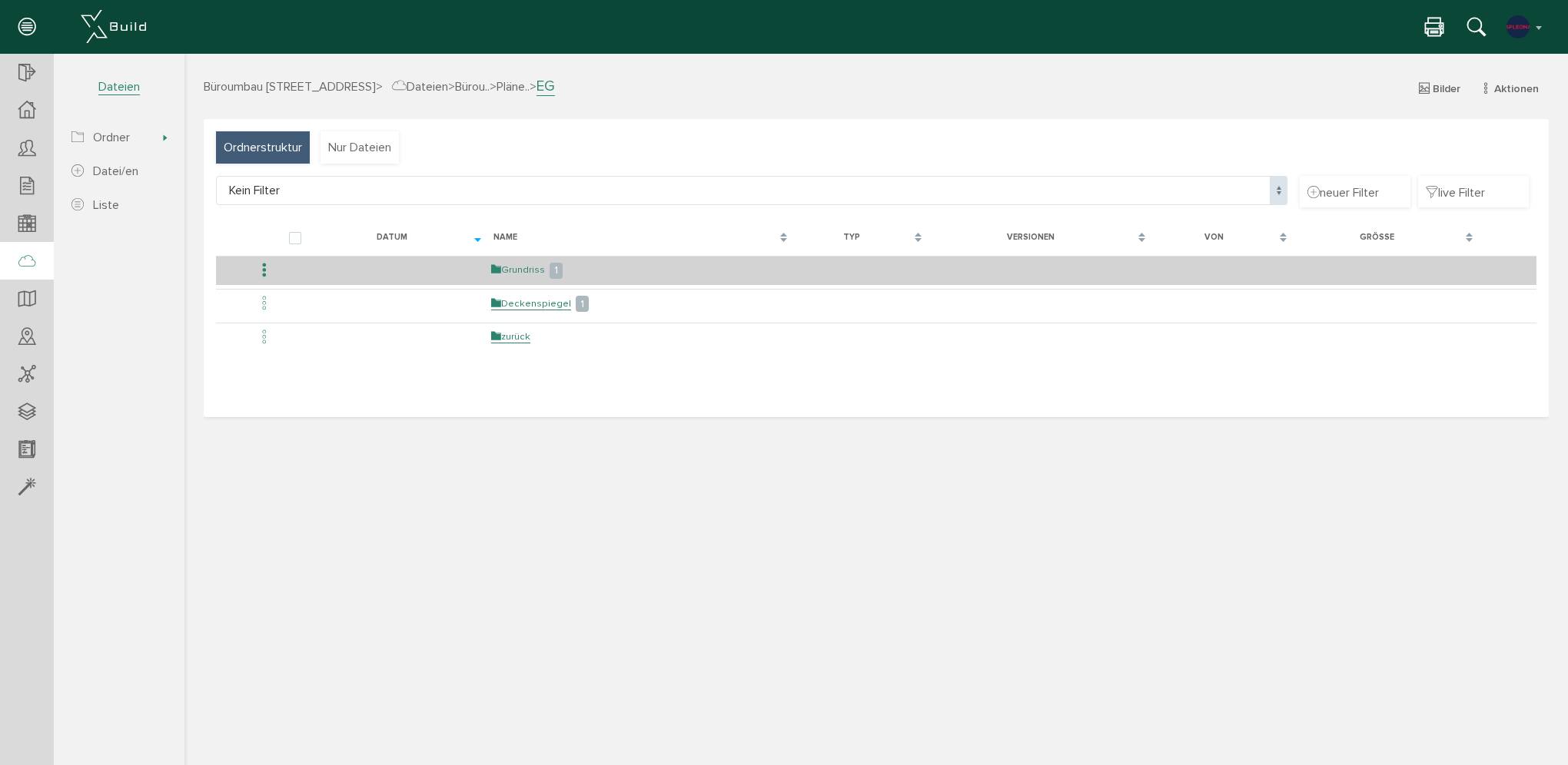
click at [516, 273] on link "Grundriss" at bounding box center [518, 270] width 54 height 13
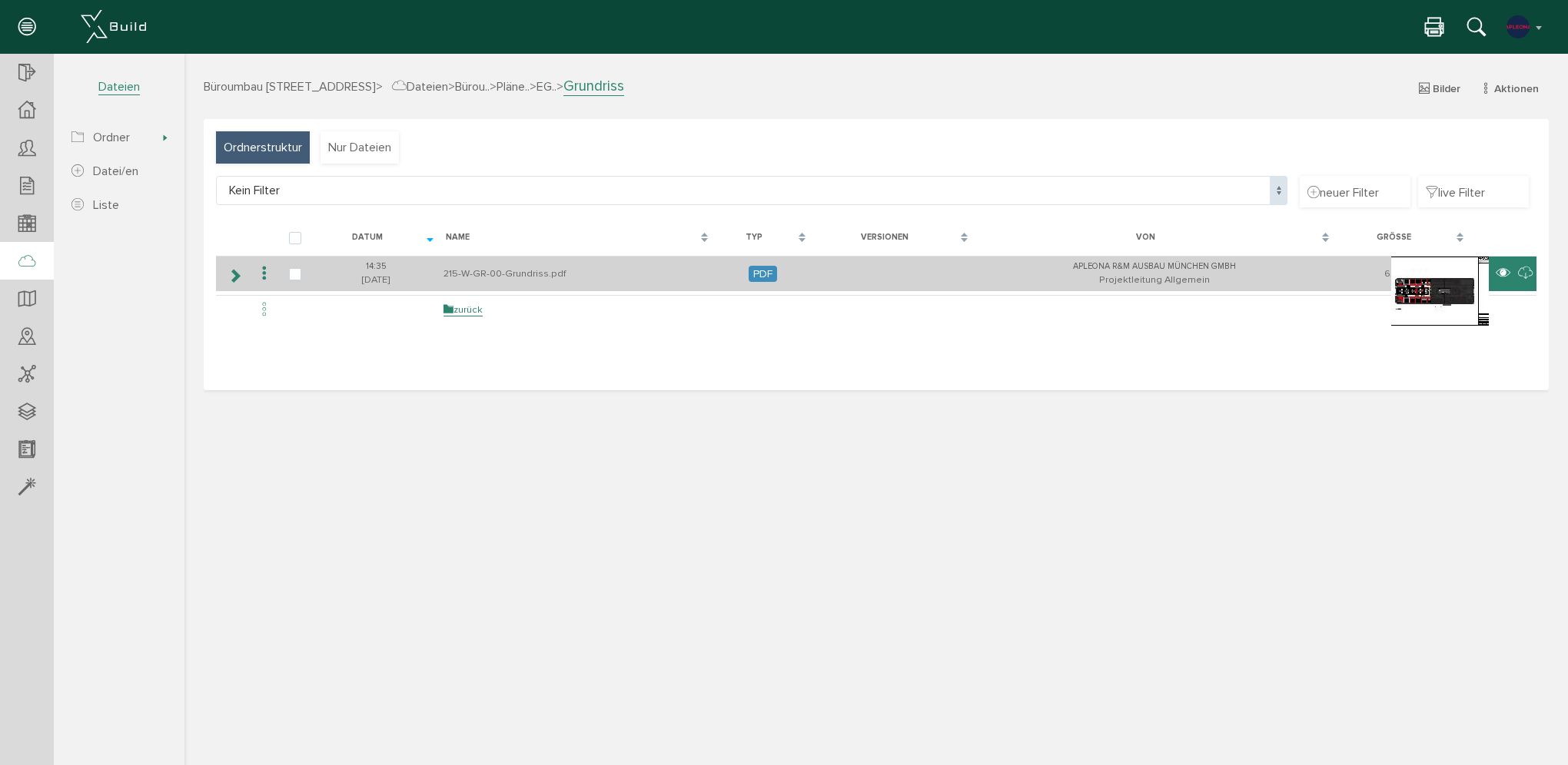
click at [1502, 275] on icon at bounding box center [1503, 274] width 15 height 19
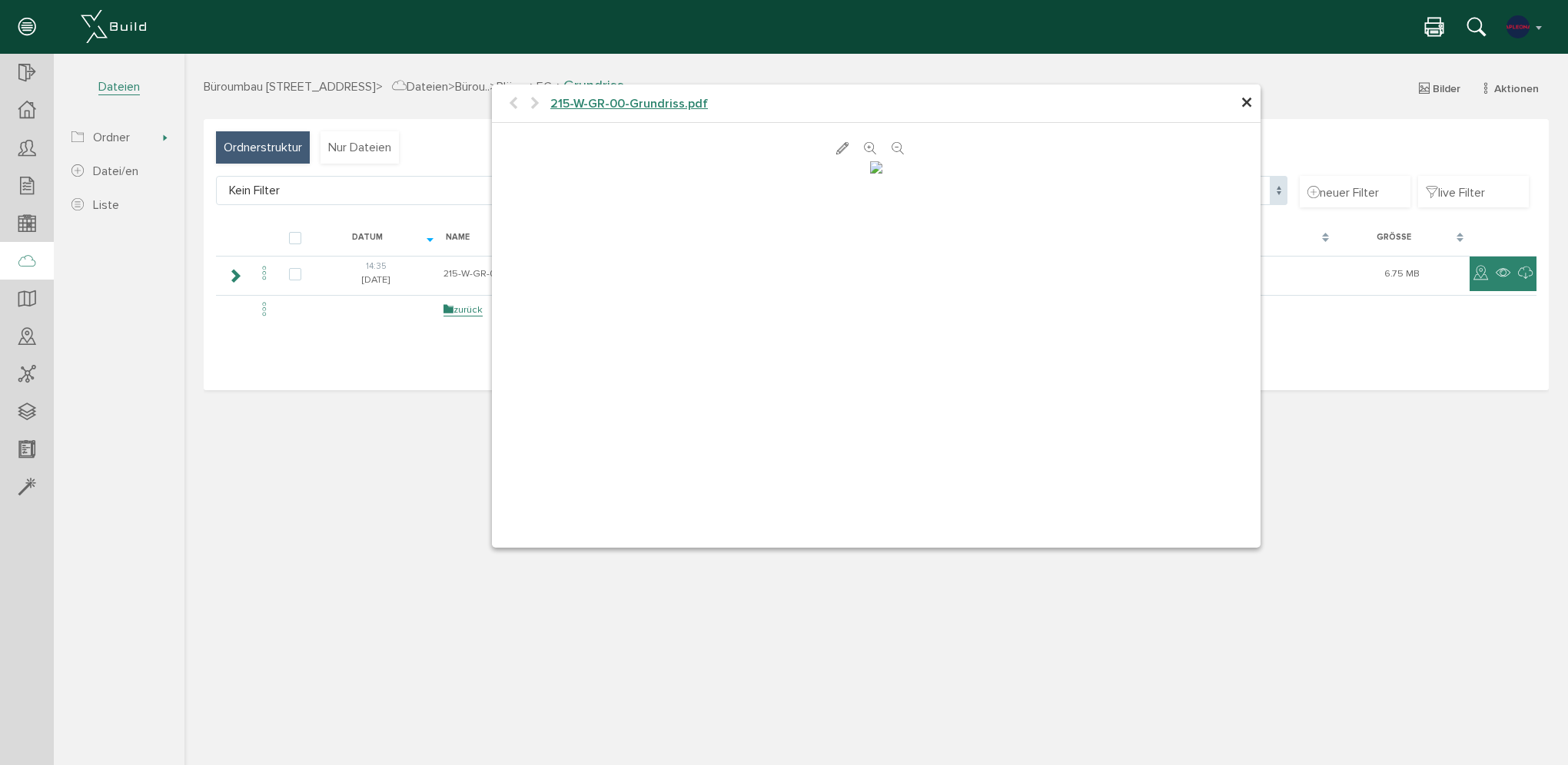
click at [1249, 106] on span "×" at bounding box center [1247, 103] width 12 height 30
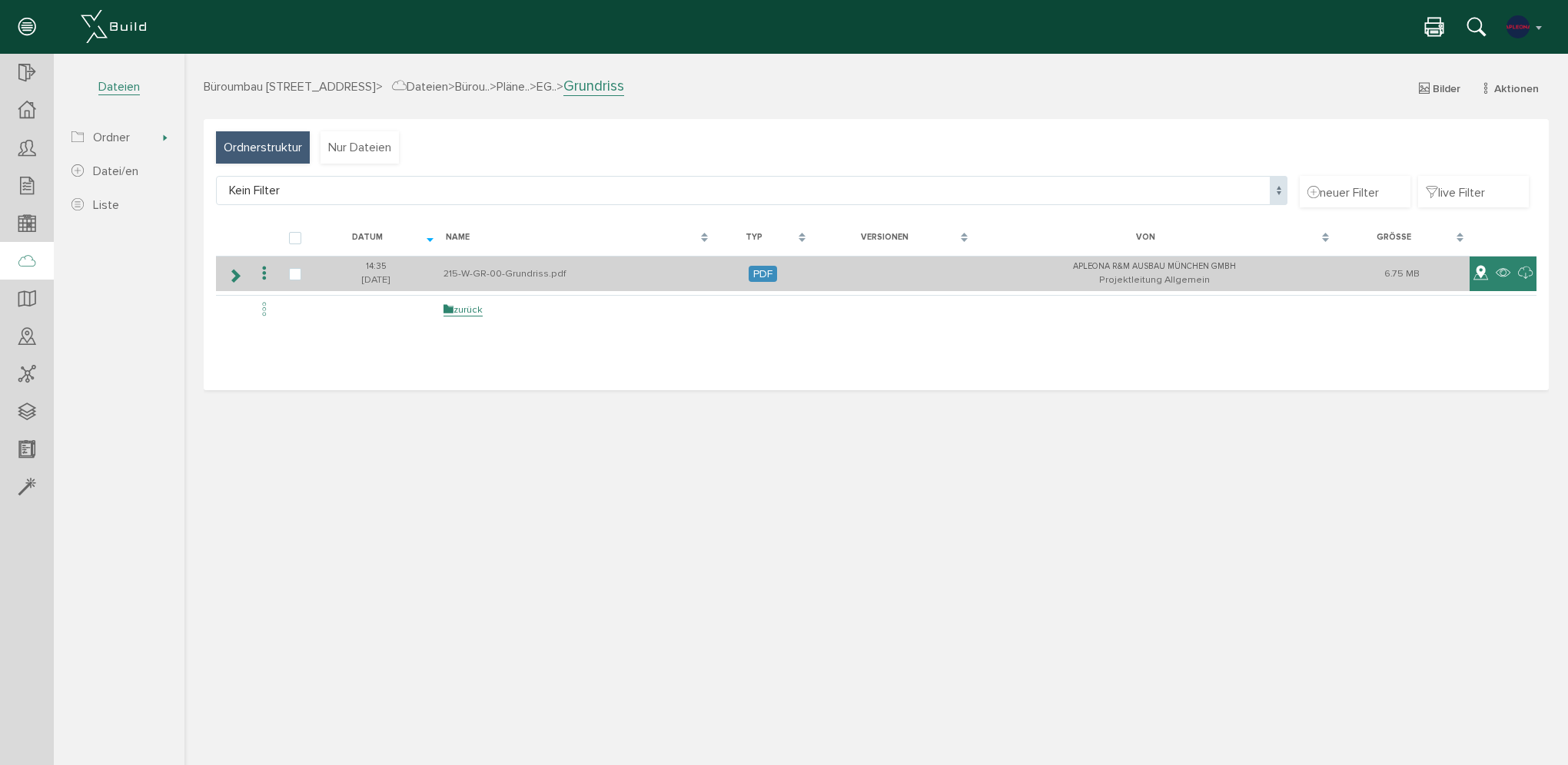
click at [1484, 276] on icon at bounding box center [1481, 274] width 15 height 19
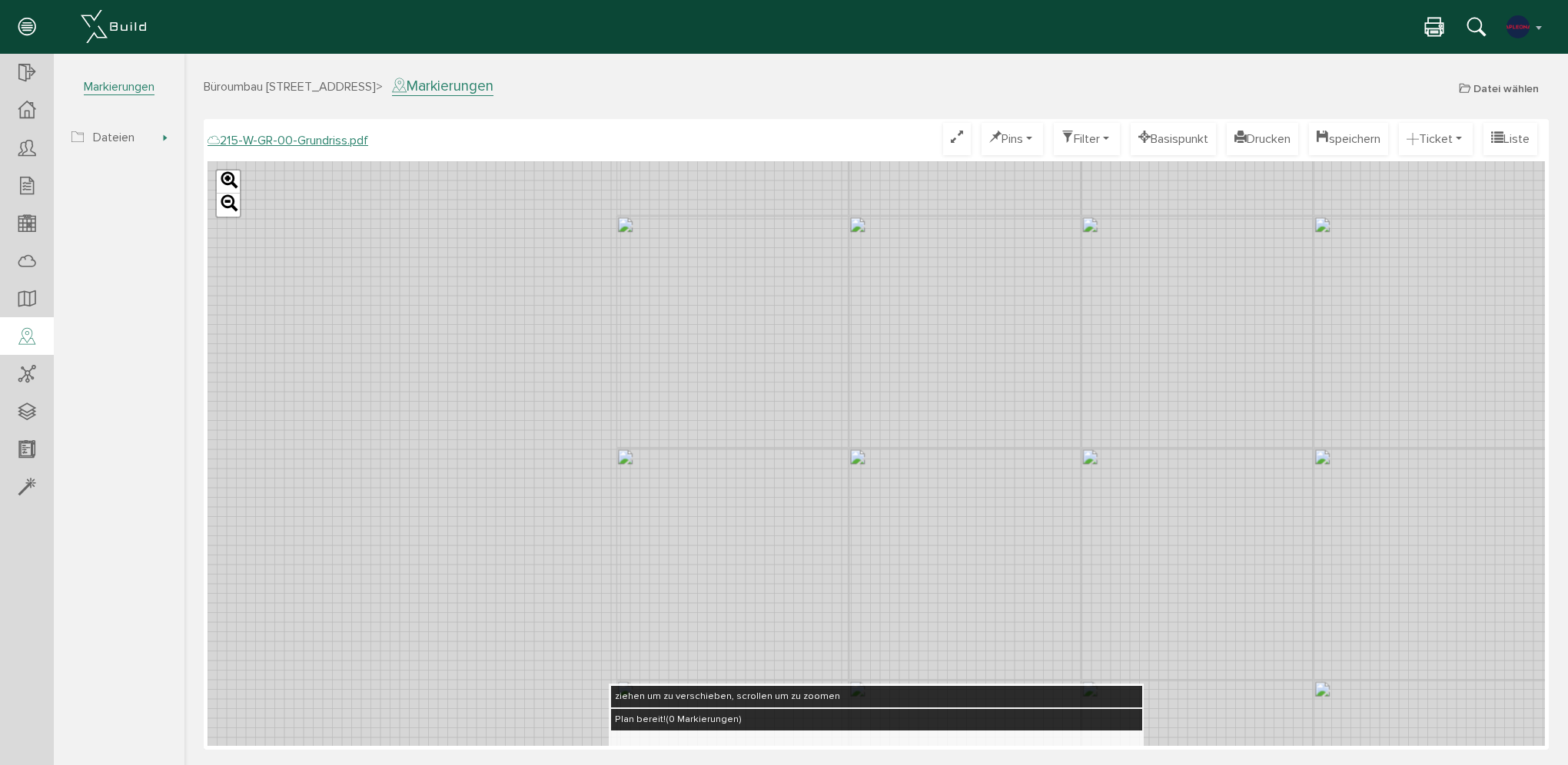
drag, startPoint x: 470, startPoint y: 309, endPoint x: 1043, endPoint y: 347, distance: 574.3
click at [1043, 347] on div "Leaflet" at bounding box center [876, 454] width 1338 height 585
drag, startPoint x: 914, startPoint y: 384, endPoint x: 1135, endPoint y: 462, distance: 234.4
click at [1135, 462] on div "Leaflet" at bounding box center [876, 454] width 1338 height 585
drag, startPoint x: 1067, startPoint y: 411, endPoint x: 1043, endPoint y: 452, distance: 47.5
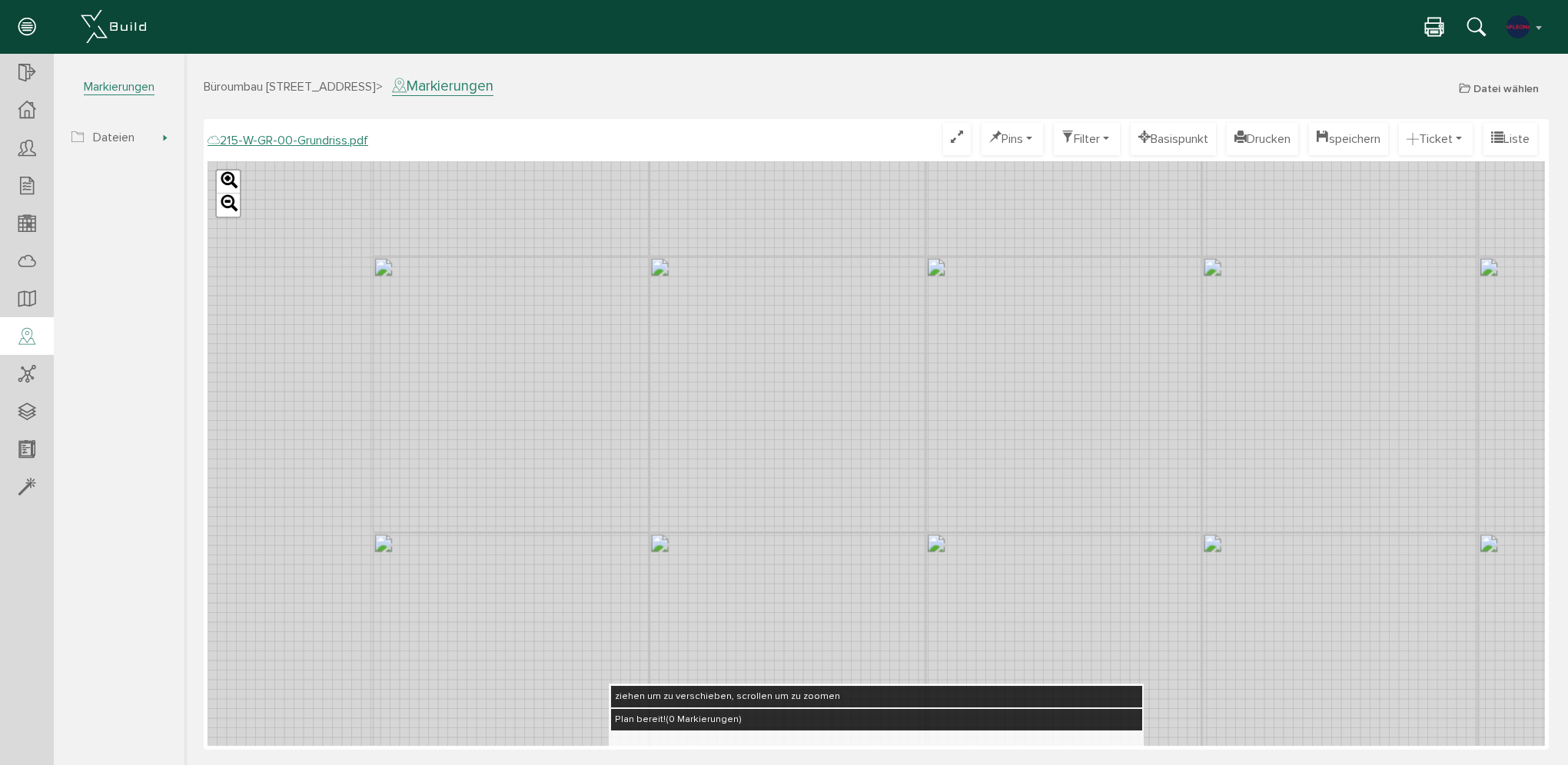
click at [1043, 452] on div "Leaflet" at bounding box center [876, 454] width 1338 height 585
drag, startPoint x: 811, startPoint y: 499, endPoint x: 615, endPoint y: 541, distance: 200.4
click at [615, 541] on div "Leaflet" at bounding box center [876, 454] width 1338 height 585
drag, startPoint x: 649, startPoint y: 436, endPoint x: 719, endPoint y: 541, distance: 126.2
click at [719, 541] on div "Leaflet" at bounding box center [876, 454] width 1338 height 585
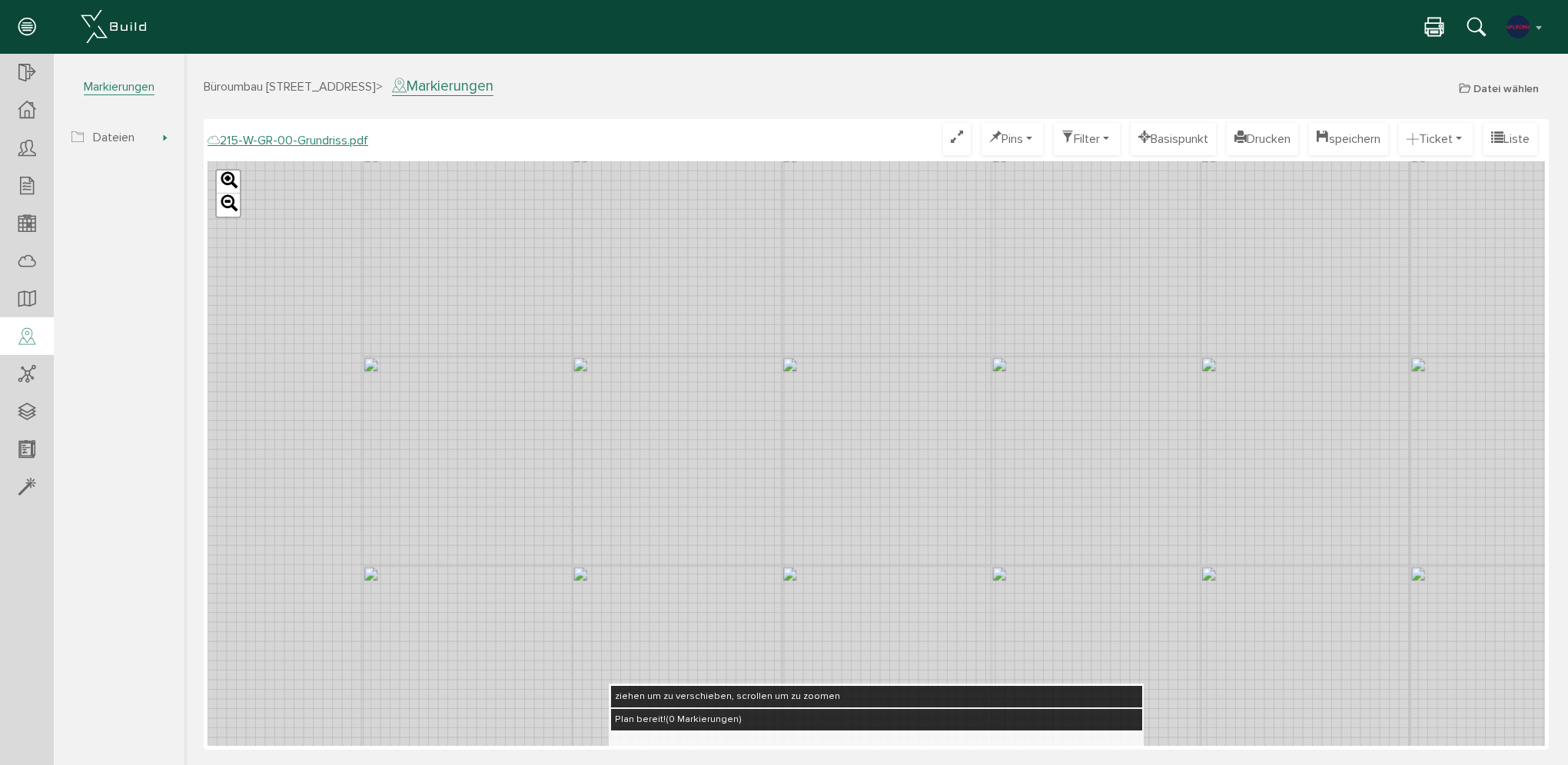
drag, startPoint x: 761, startPoint y: 550, endPoint x: 786, endPoint y: 511, distance: 46.3
click at [786, 511] on div "Leaflet" at bounding box center [876, 454] width 1338 height 585
drag, startPoint x: 1146, startPoint y: 423, endPoint x: 1245, endPoint y: 406, distance: 100.4
click at [1245, 406] on div "Leaflet" at bounding box center [876, 454] width 1338 height 585
drag, startPoint x: 639, startPoint y: 621, endPoint x: 643, endPoint y: 495, distance: 126.1
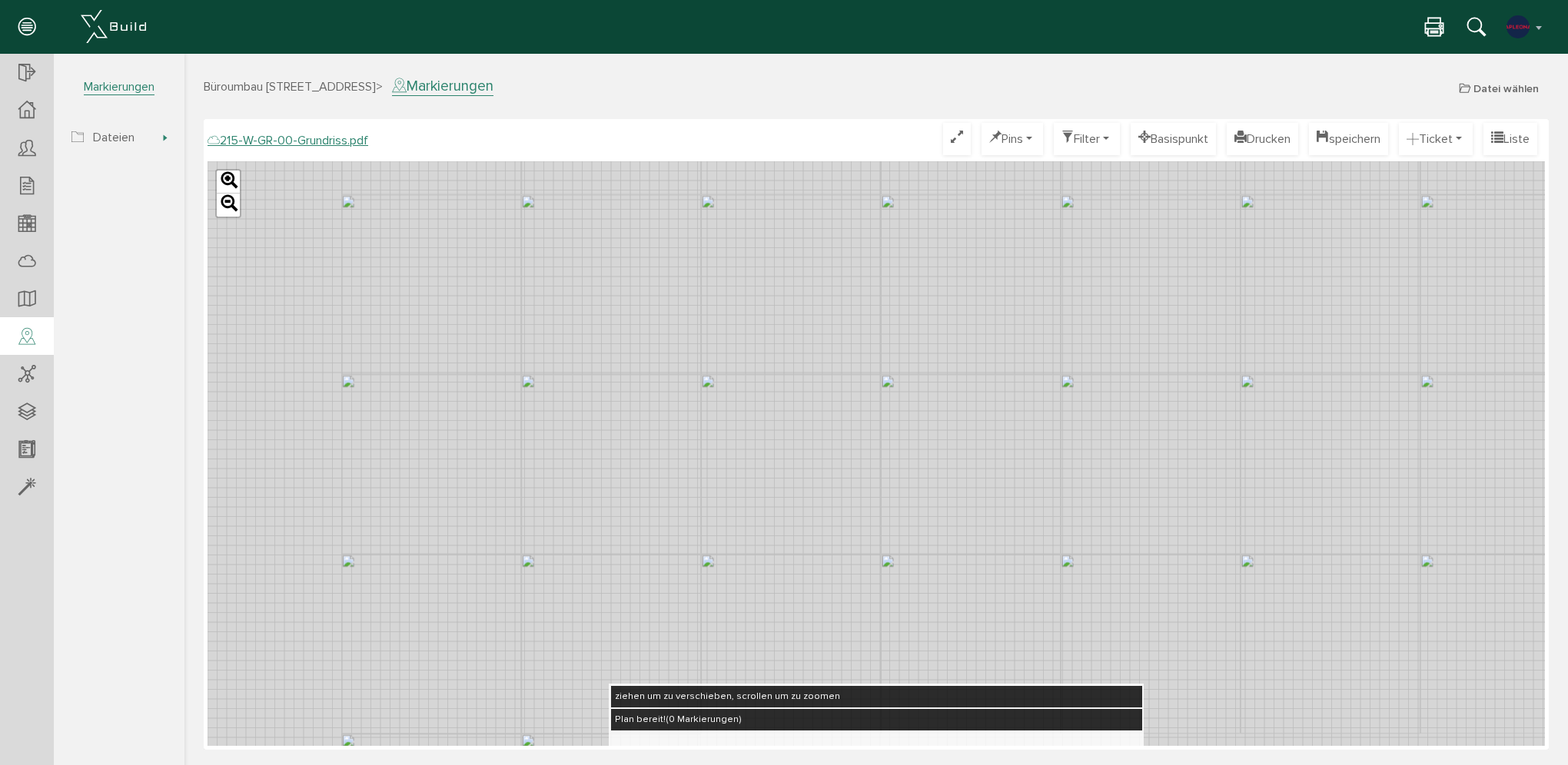
click at [643, 495] on div "Leaflet" at bounding box center [876, 454] width 1338 height 585
drag, startPoint x: 934, startPoint y: 311, endPoint x: 847, endPoint y: 449, distance: 163.1
click at [847, 449] on div "Leaflet" at bounding box center [876, 454] width 1338 height 585
drag, startPoint x: 1249, startPoint y: 467, endPoint x: 932, endPoint y: 596, distance: 342.2
click at [932, 596] on div "Leaflet" at bounding box center [876, 454] width 1338 height 585
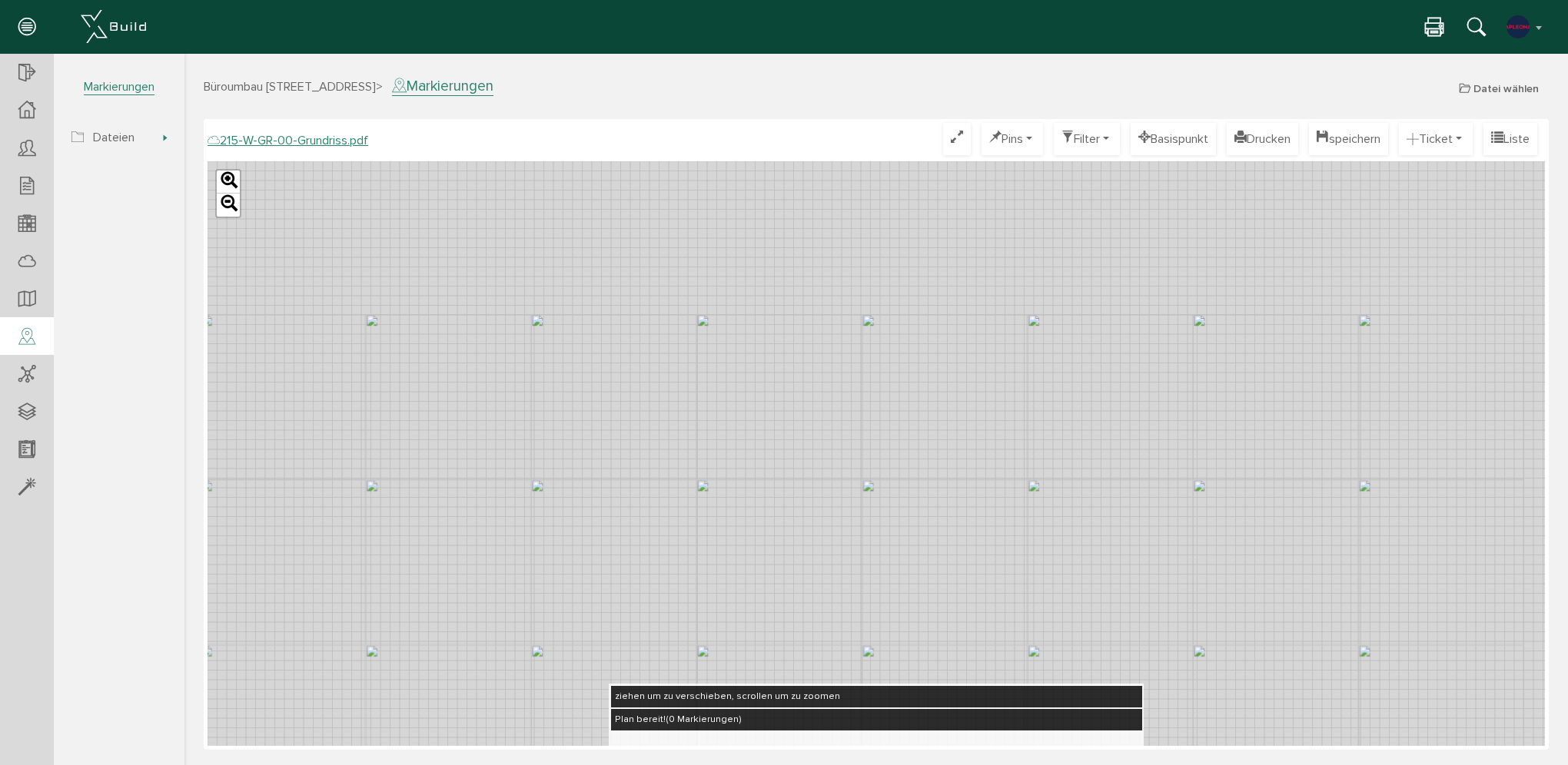
drag, startPoint x: 938, startPoint y: 368, endPoint x: 817, endPoint y: 525, distance: 198.2
click at [817, 525] on div "Leaflet" at bounding box center [876, 454] width 1338 height 585
drag, startPoint x: 976, startPoint y: 504, endPoint x: 895, endPoint y: 341, distance: 182.0
click at [895, 341] on div "Leaflet" at bounding box center [876, 454] width 1338 height 585
drag, startPoint x: 889, startPoint y: 354, endPoint x: 830, endPoint y: 381, distance: 64.9
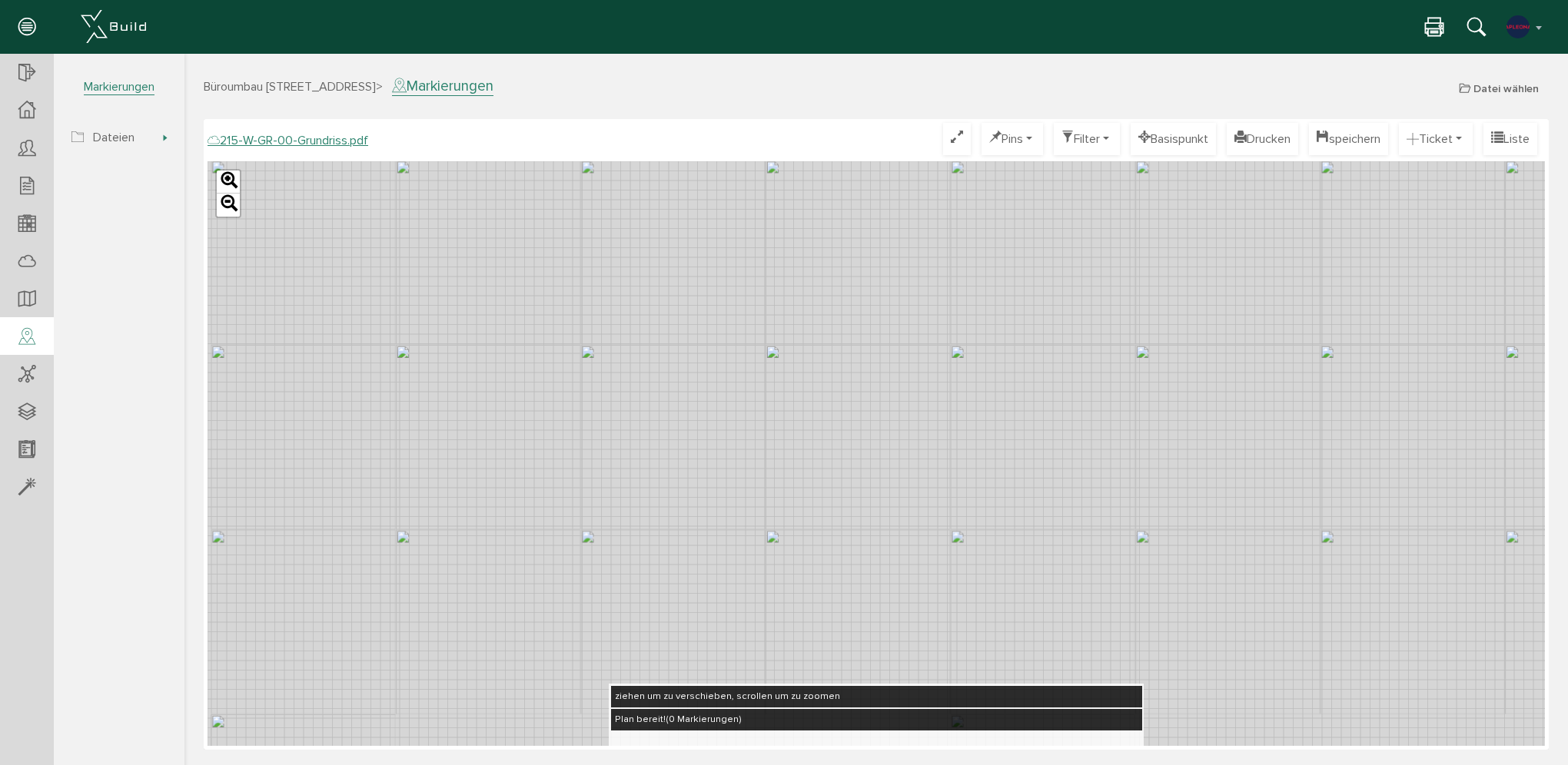
click at [830, 381] on div "Leaflet" at bounding box center [876, 454] width 1338 height 585
drag, startPoint x: 869, startPoint y: 369, endPoint x: 764, endPoint y: 373, distance: 105.1
click at [764, 373] on div "Leaflet" at bounding box center [876, 454] width 1338 height 585
drag, startPoint x: 384, startPoint y: 354, endPoint x: 457, endPoint y: 356, distance: 73.0
click at [457, 356] on div "Leaflet" at bounding box center [876, 454] width 1338 height 585
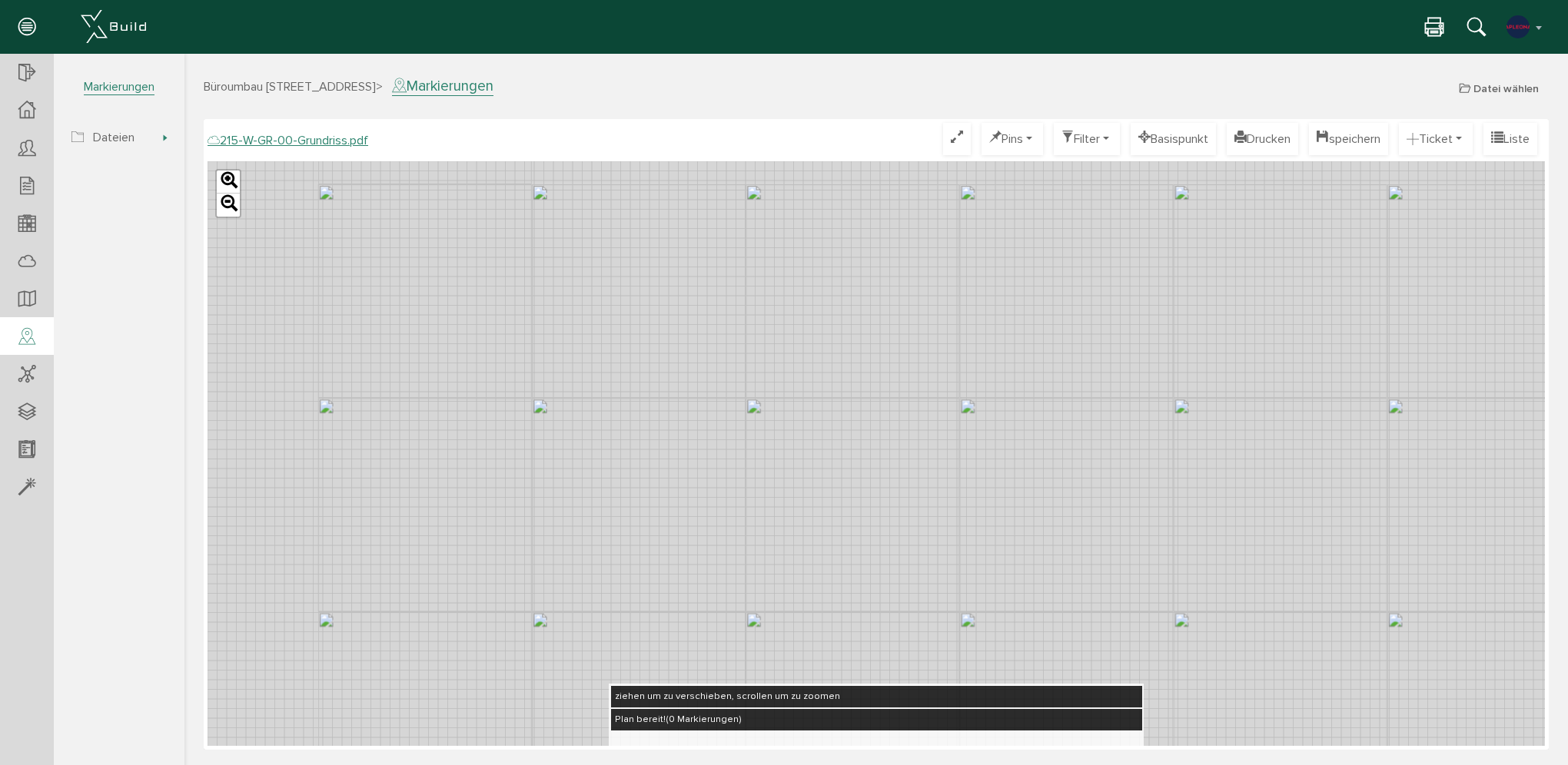
drag, startPoint x: 304, startPoint y: 340, endPoint x: 431, endPoint y: 396, distance: 138.8
click at [431, 396] on div "Leaflet" at bounding box center [876, 454] width 1338 height 585
click at [29, 114] on icon at bounding box center [27, 110] width 17 height 18
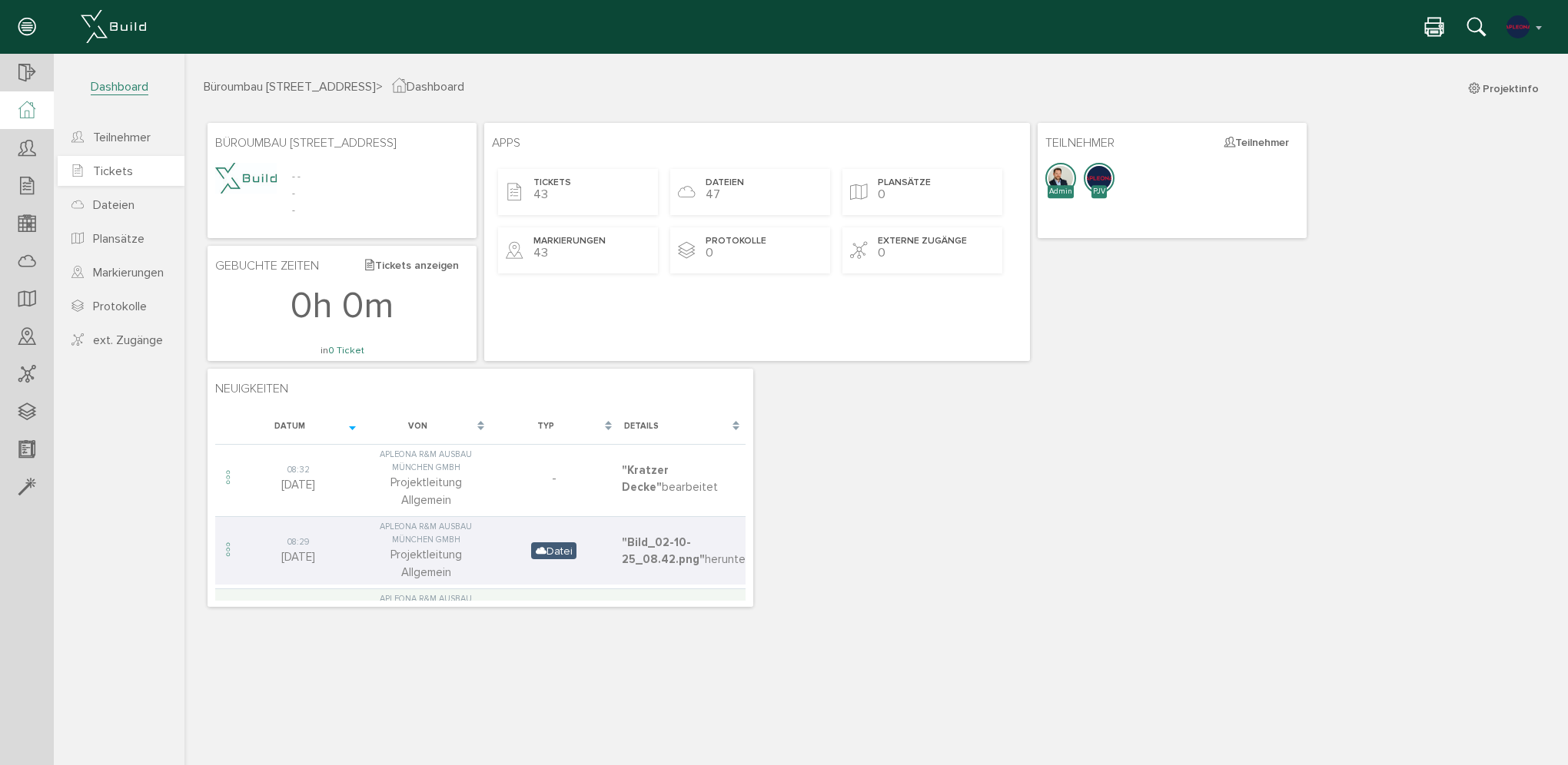
click at [140, 175] on link "Tickets" at bounding box center [121, 171] width 127 height 30
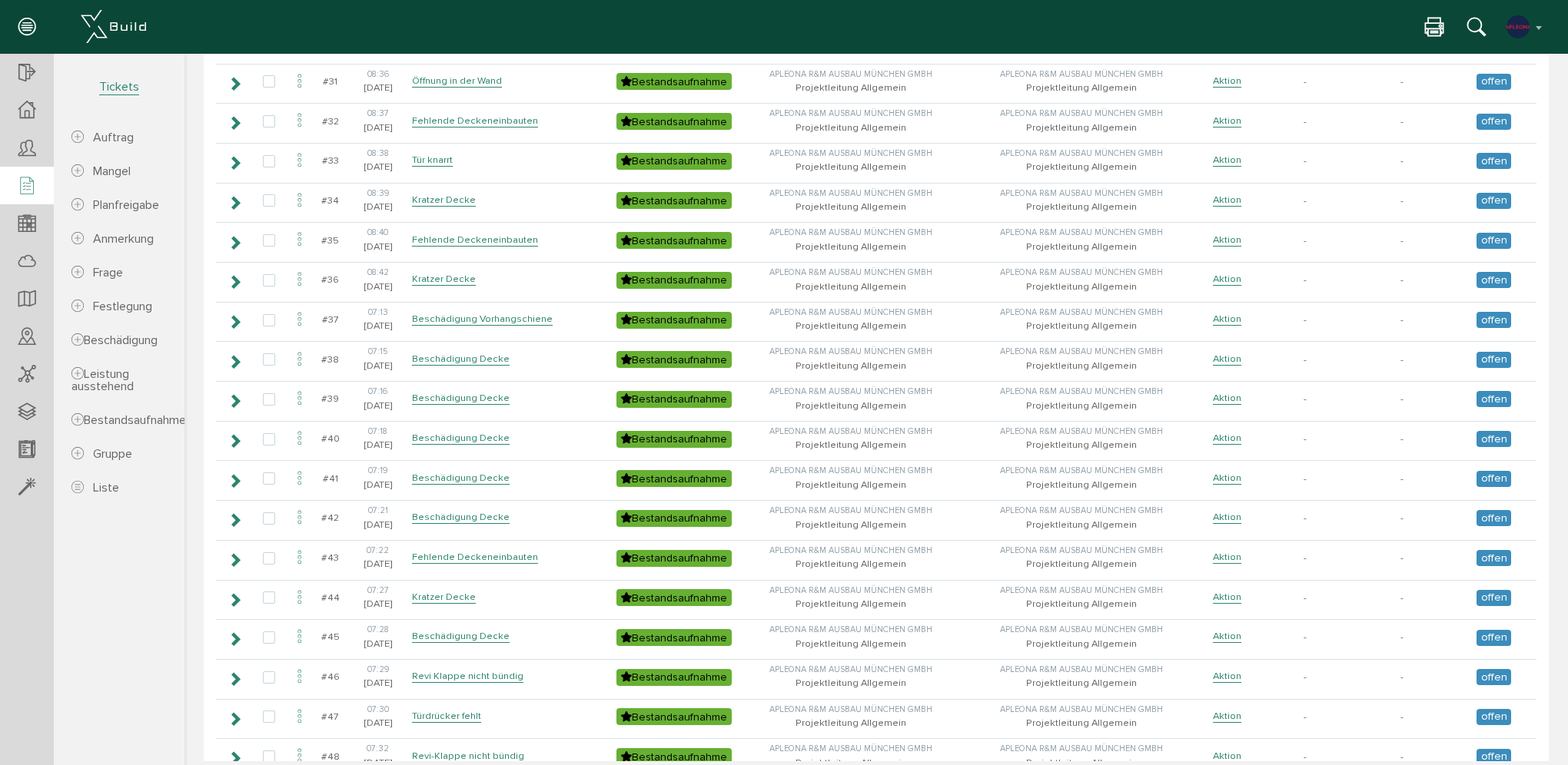
scroll to position [1257, 0]
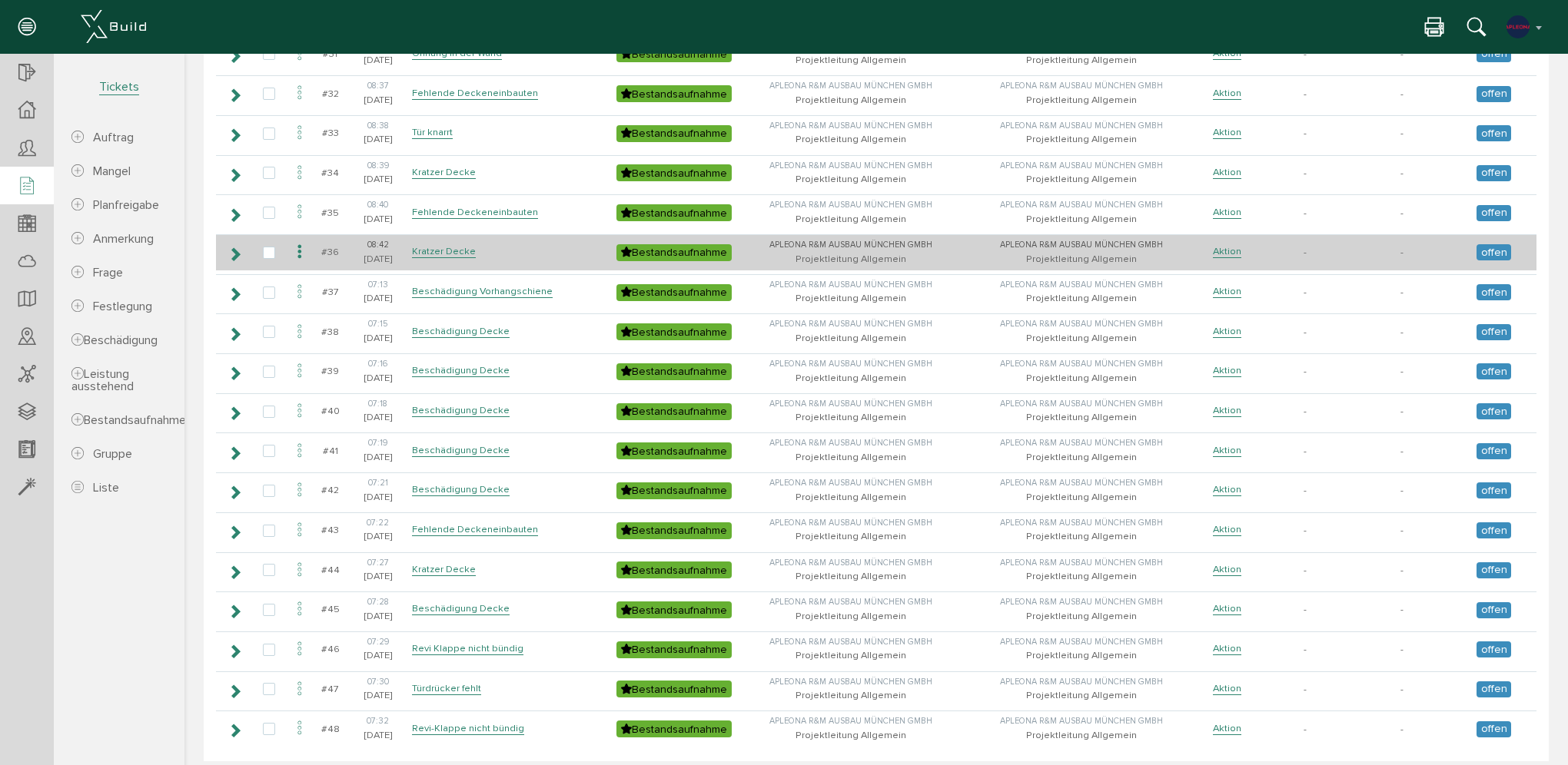
click at [232, 248] on icon at bounding box center [234, 254] width 15 height 12
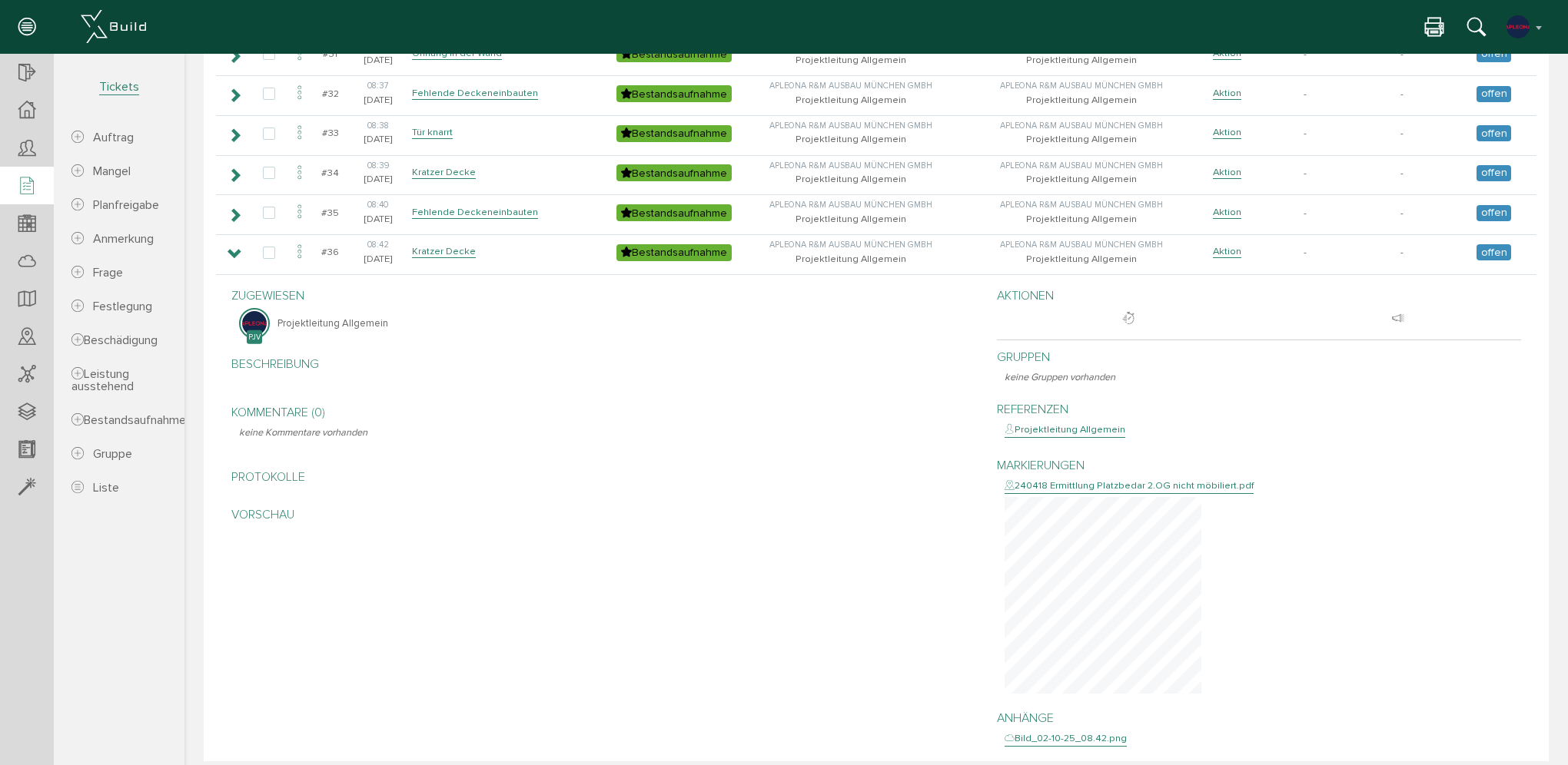
scroll to position [1488, 0]
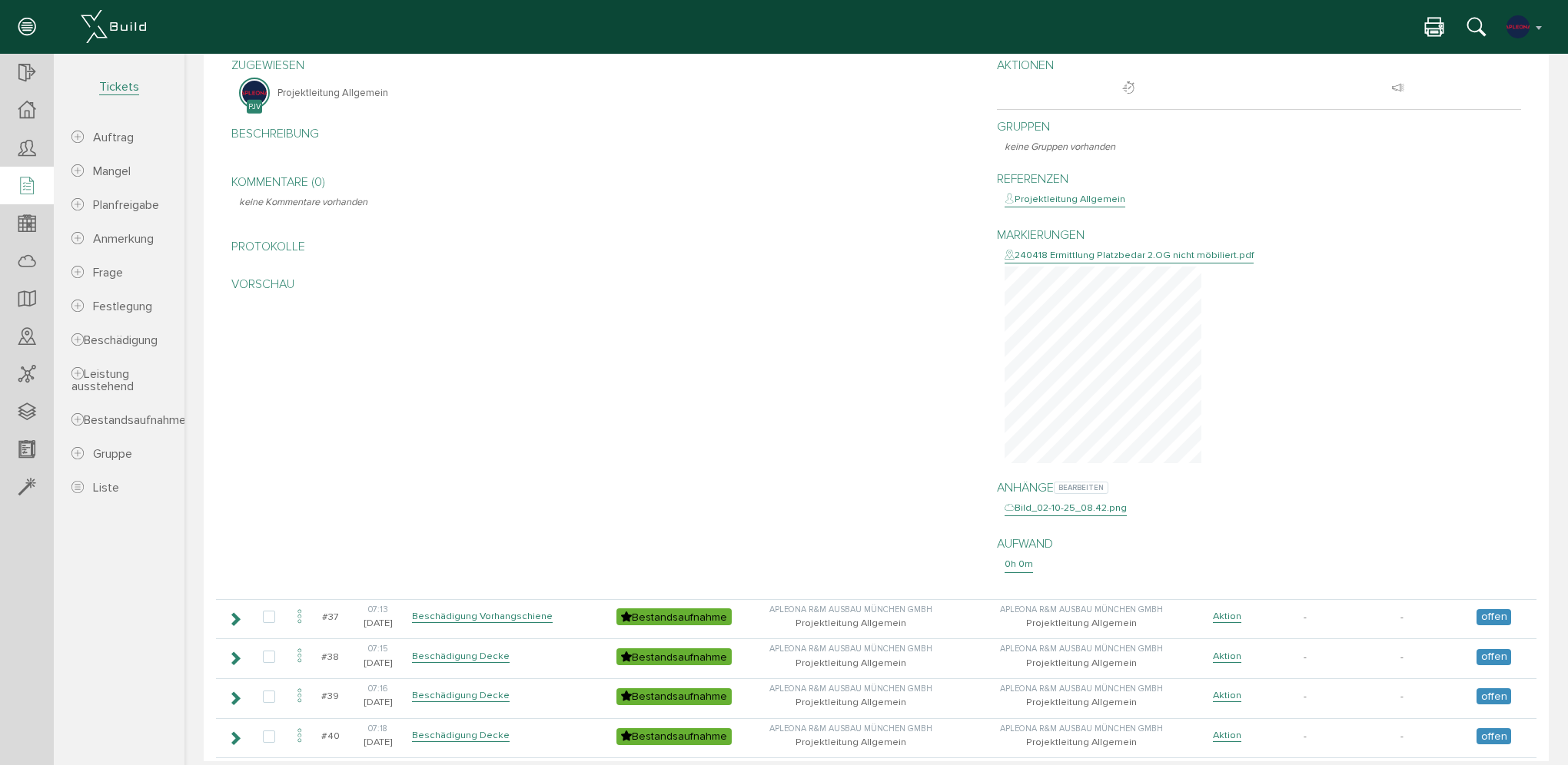
click at [1010, 501] on div "Bild_02-10-25_08.42.png" at bounding box center [1066, 509] width 123 height 16
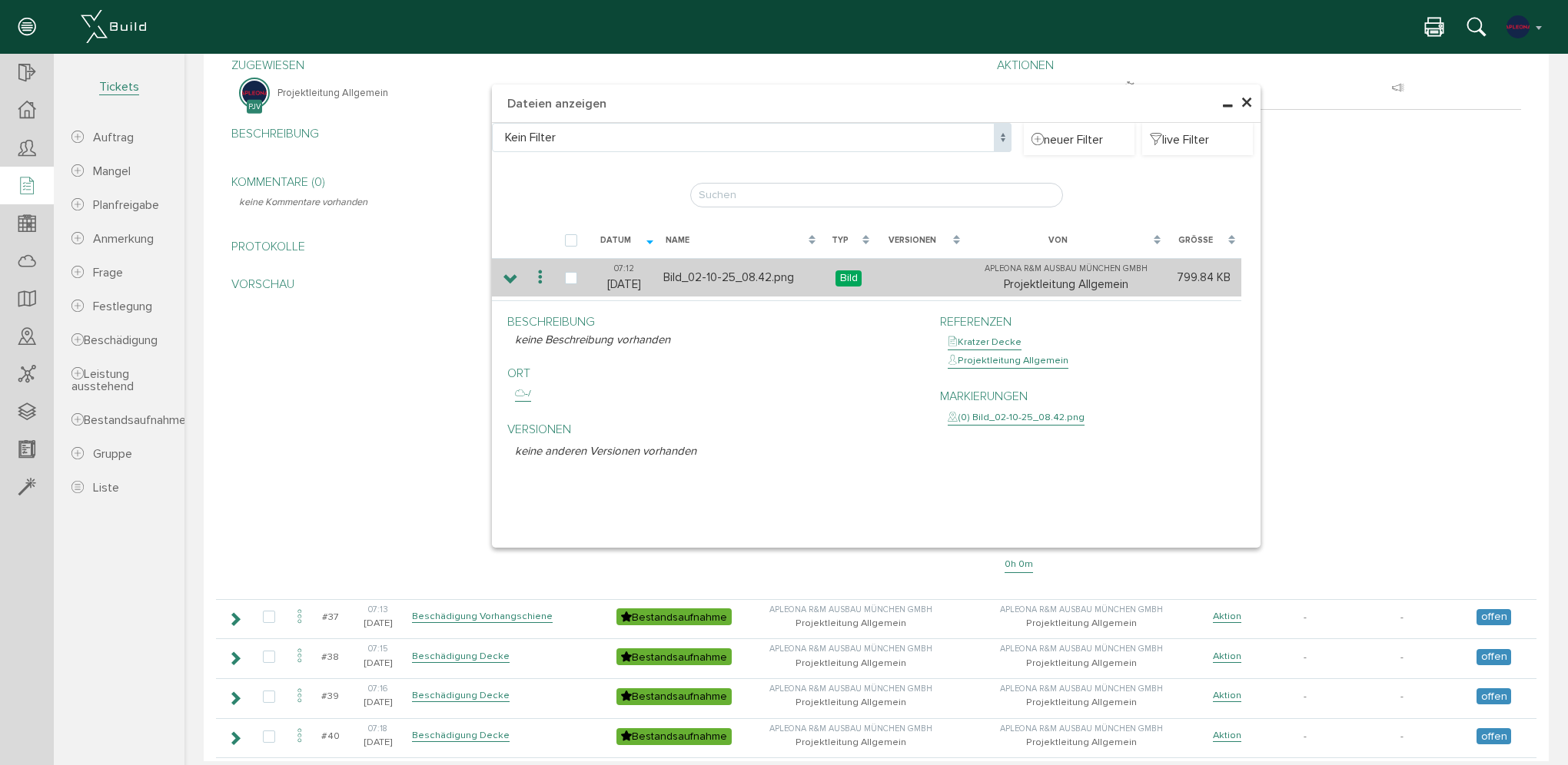
click at [504, 274] on icon at bounding box center [511, 279] width 15 height 12
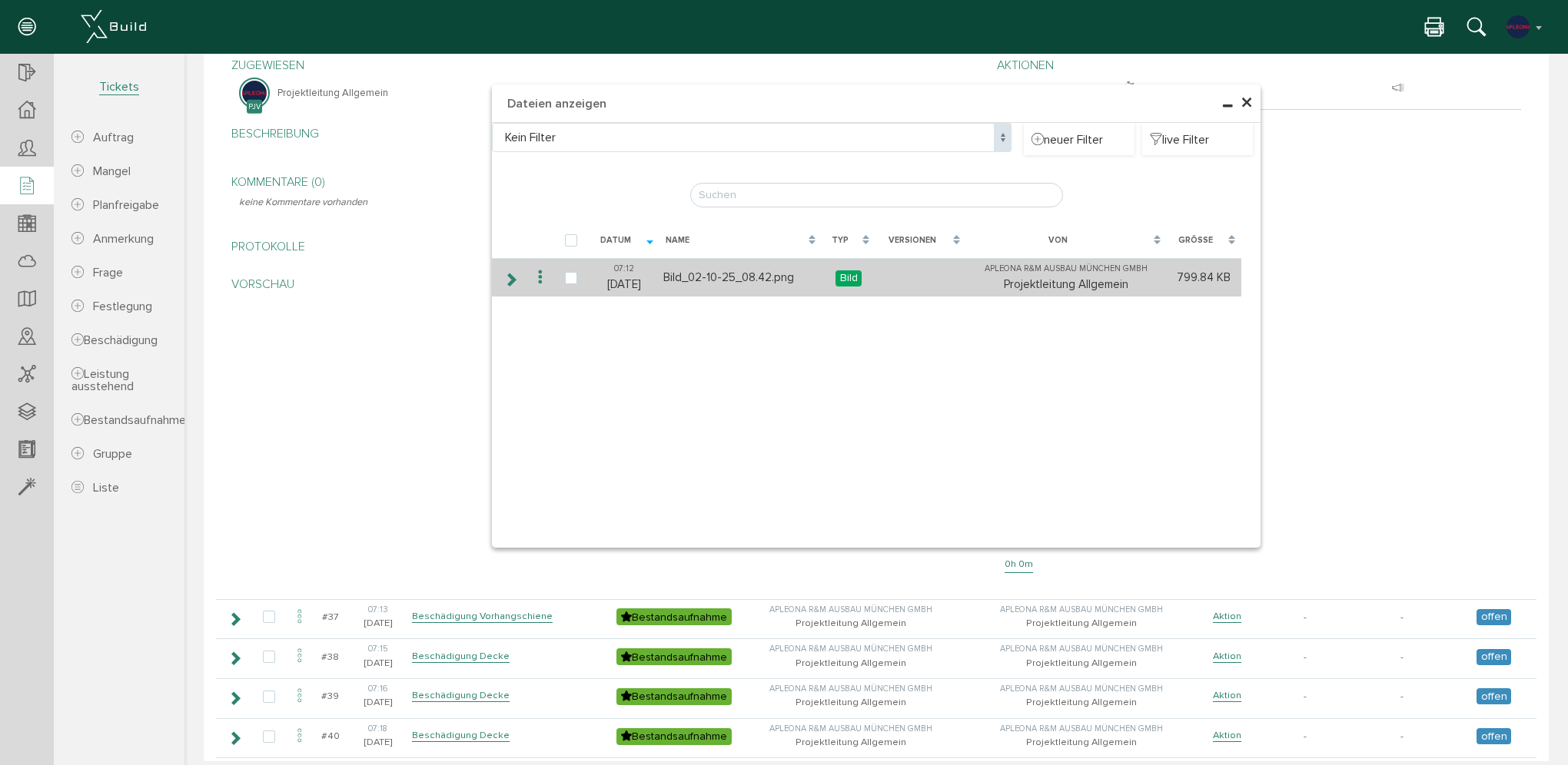
click at [504, 274] on icon at bounding box center [511, 279] width 15 height 12
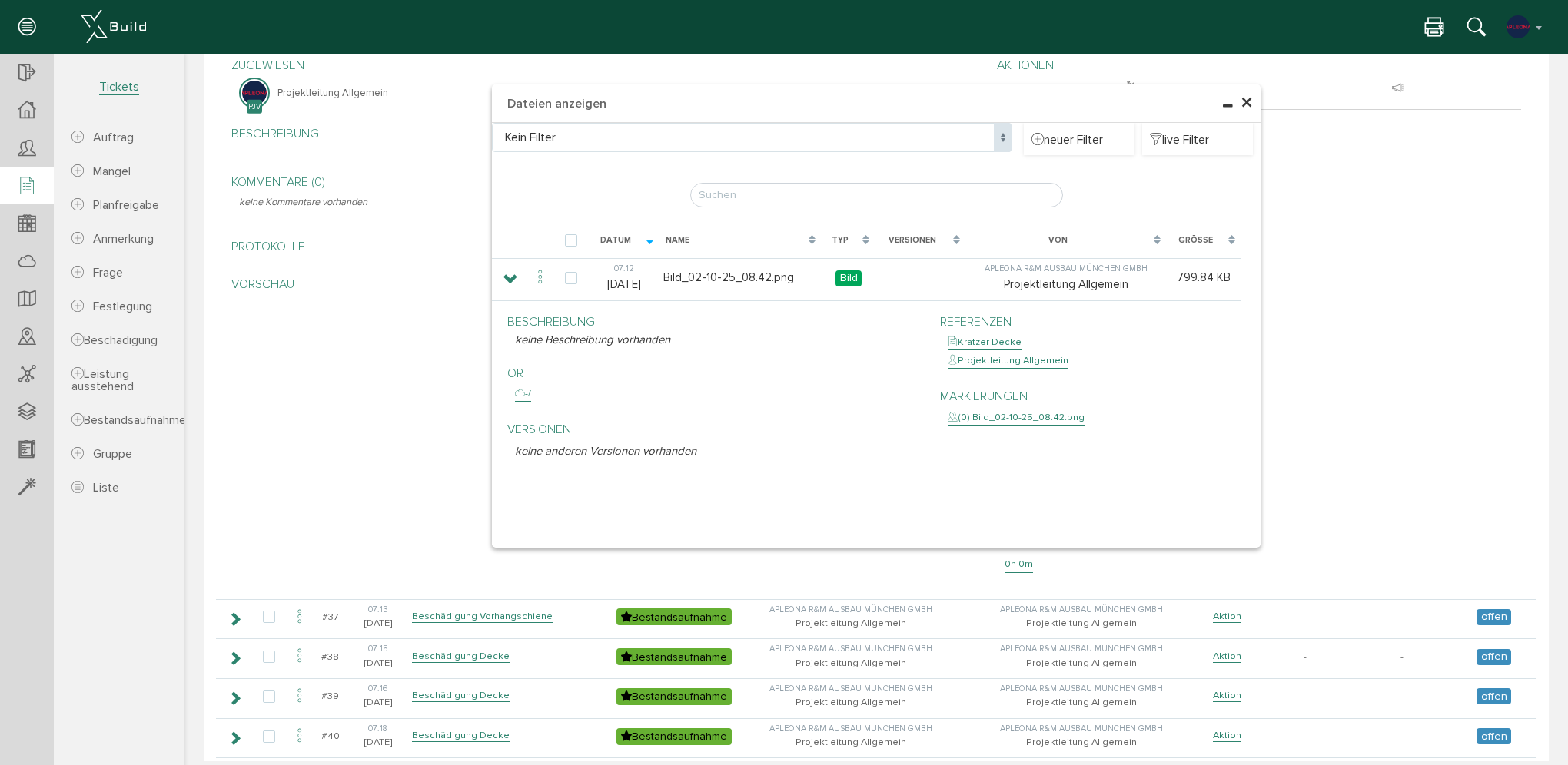
click at [1242, 105] on span "×" at bounding box center [1247, 103] width 12 height 30
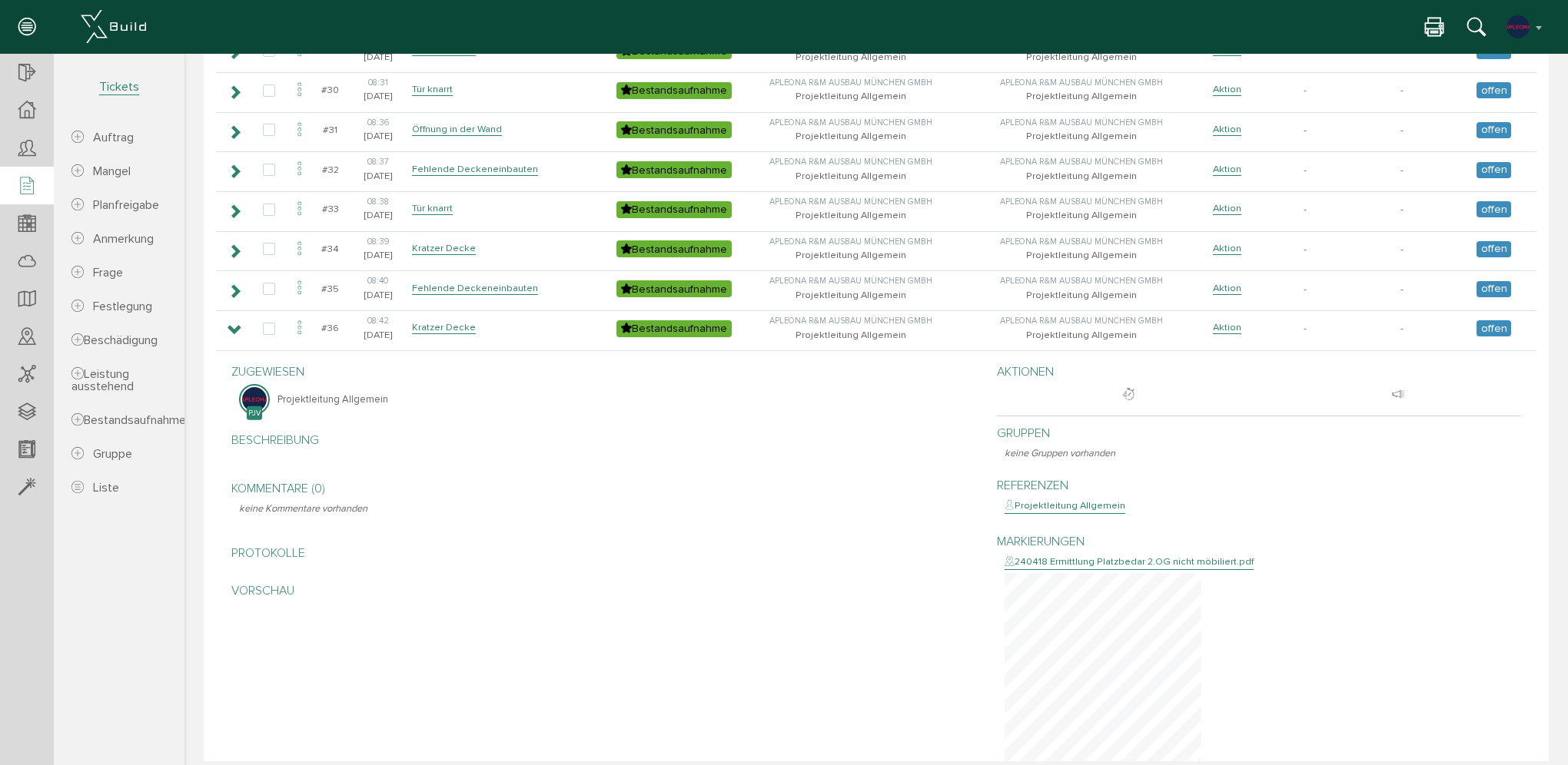
scroll to position [1180, 0]
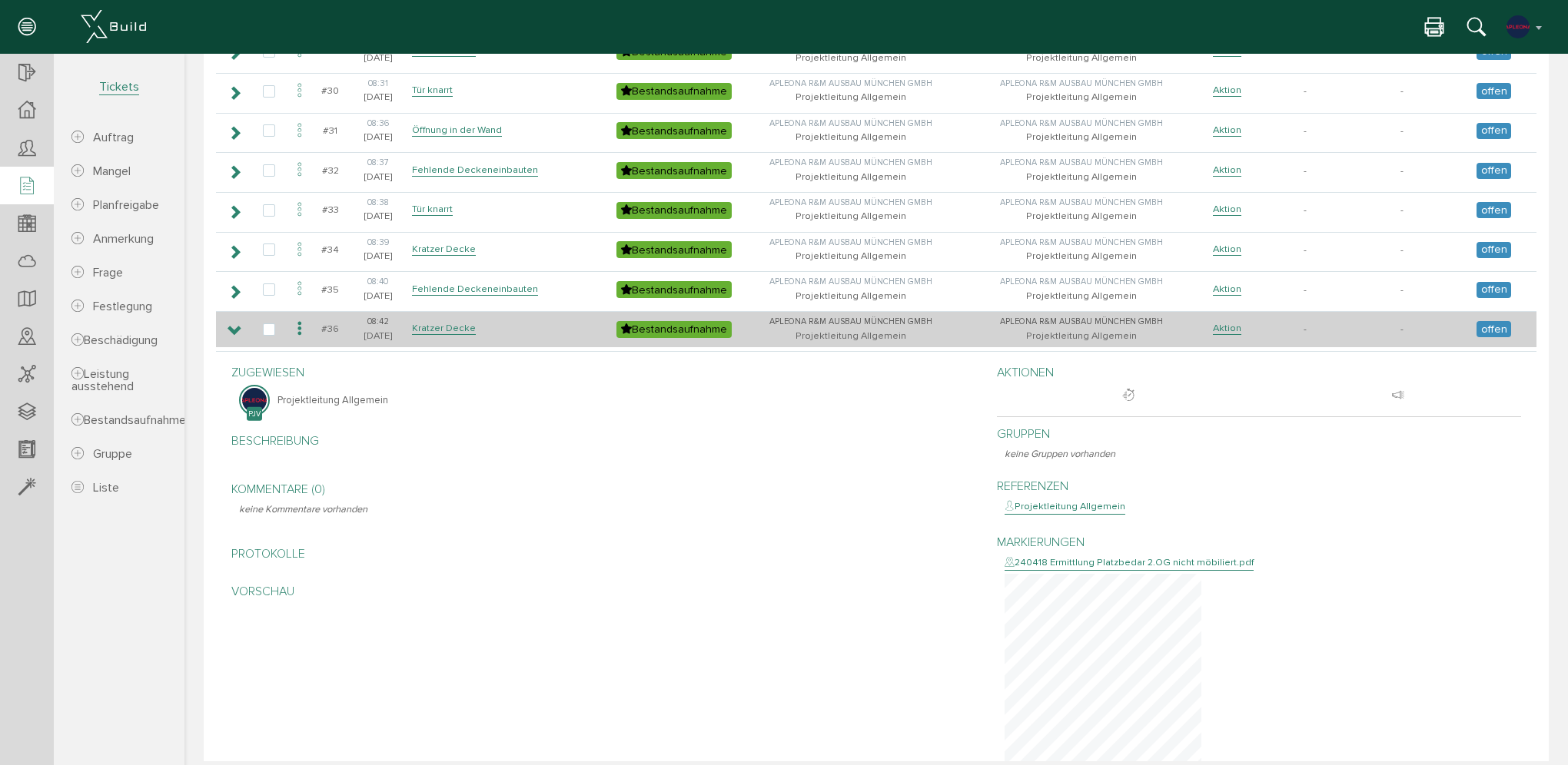
click at [237, 325] on icon at bounding box center [234, 331] width 15 height 12
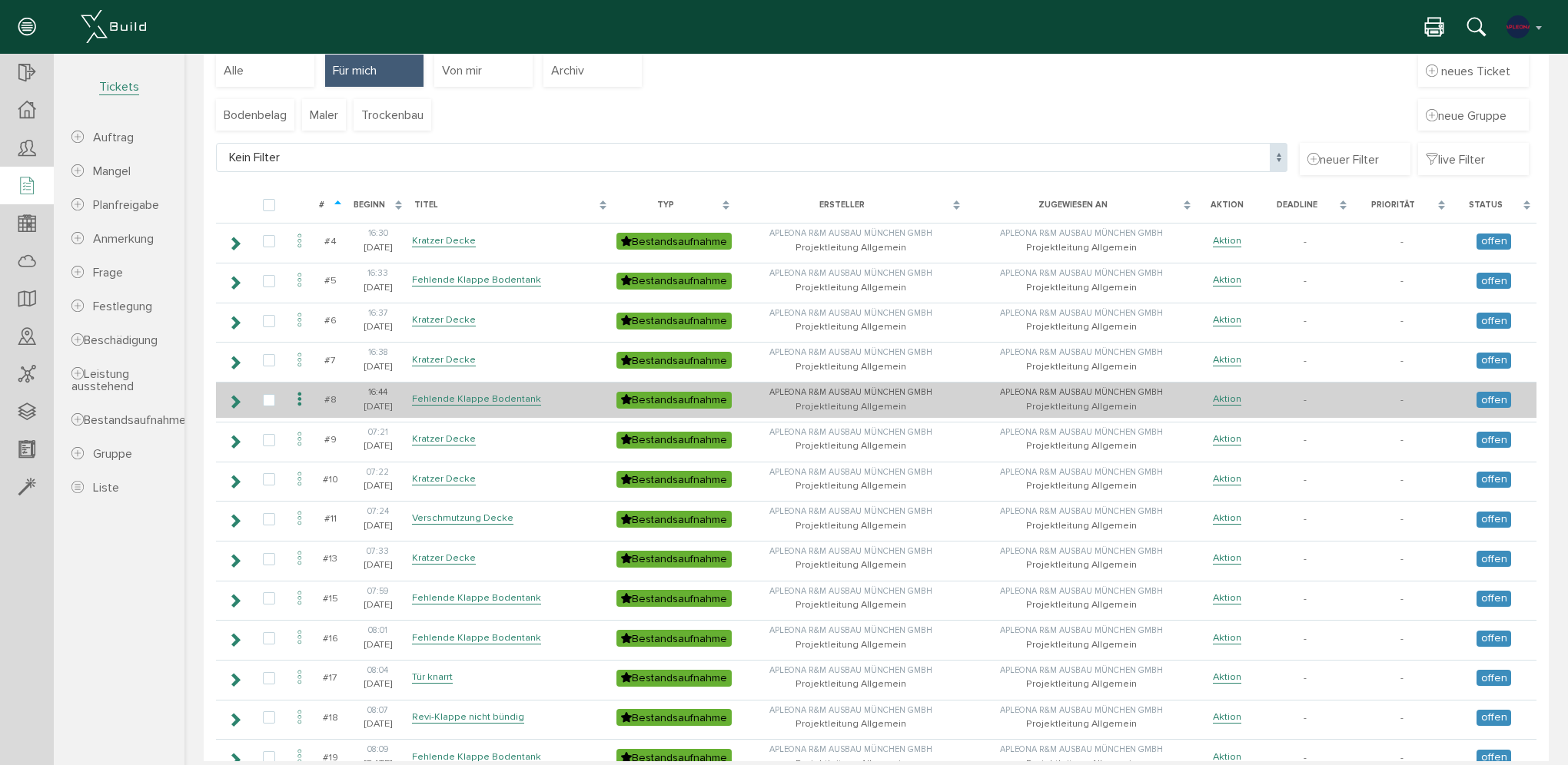
scroll to position [154, 0]
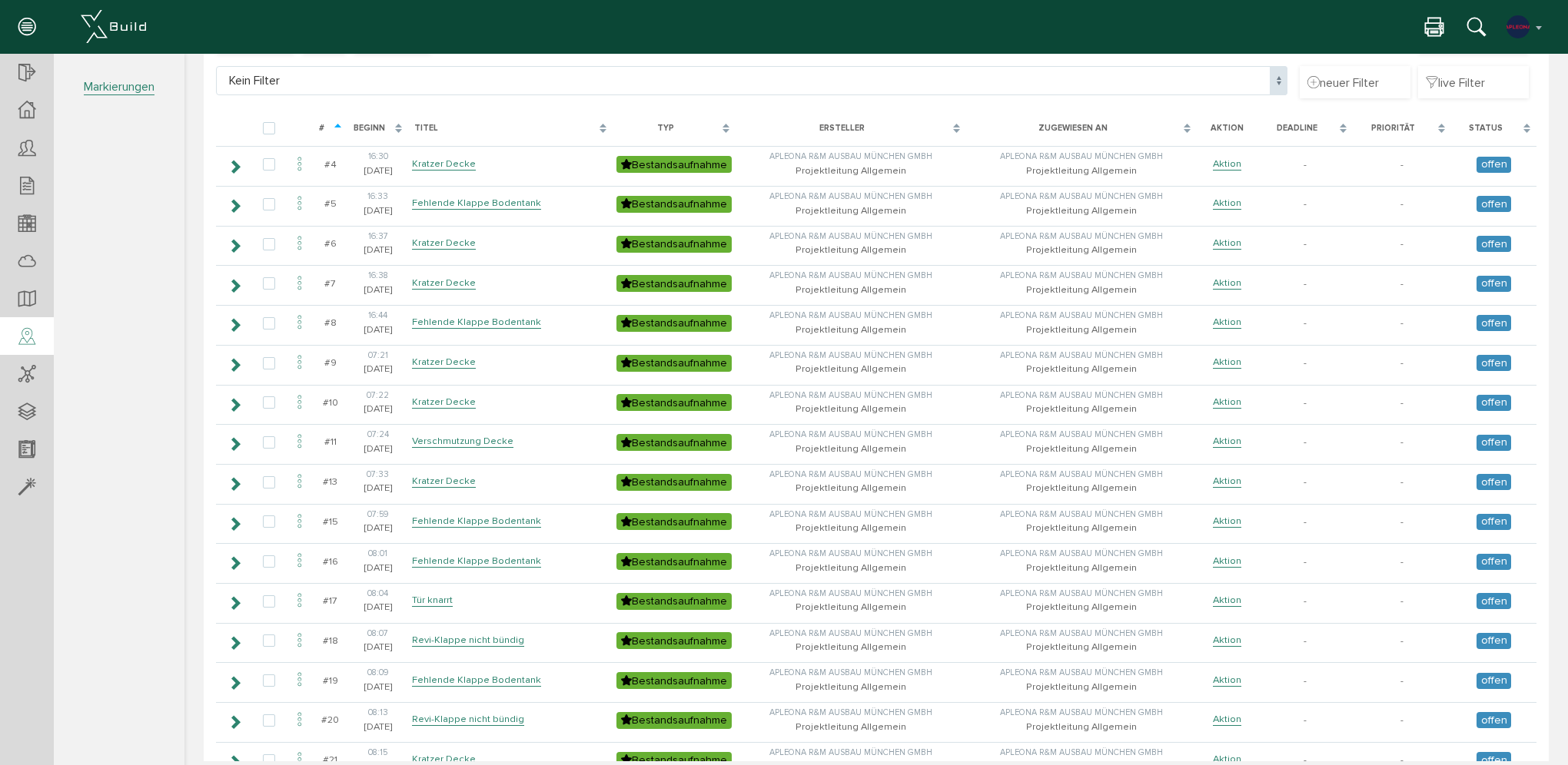
click at [36, 338] on div at bounding box center [27, 337] width 54 height 39
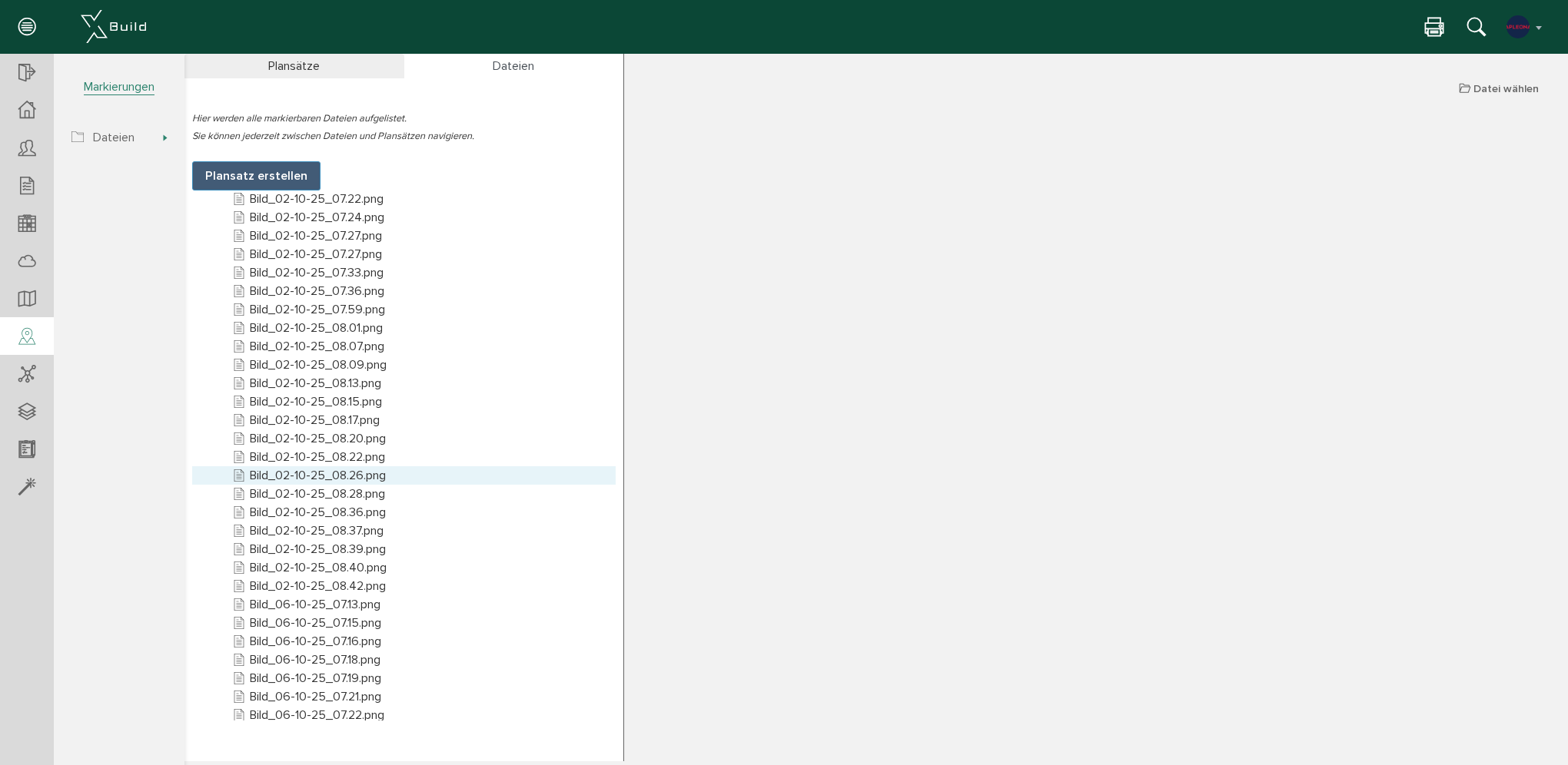
scroll to position [484, 0]
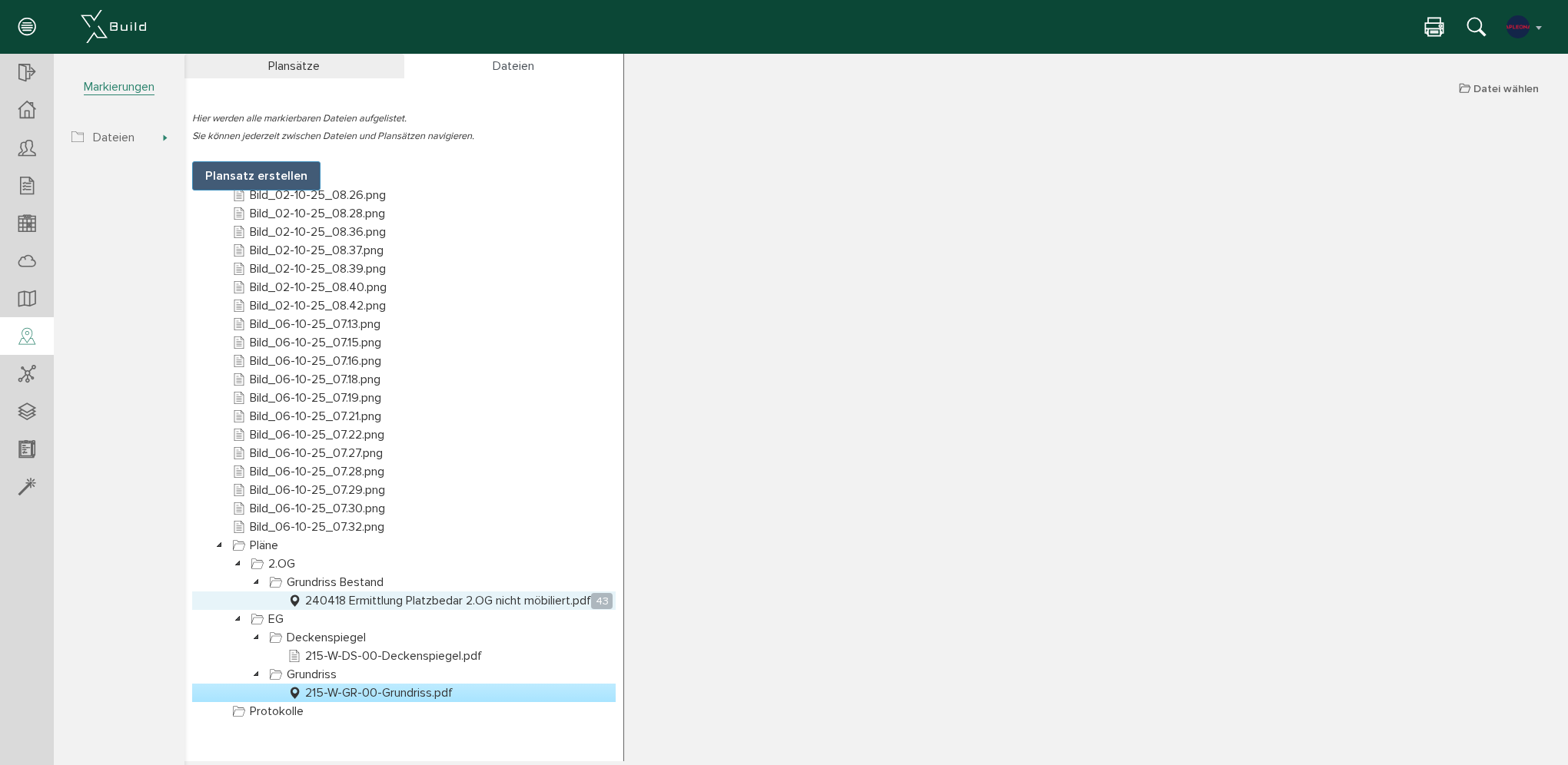
click at [372, 598] on link "240418 Ermittlung Platzbedar 2.OG nicht möbiliert.pdf 43" at bounding box center [450, 601] width 331 height 19
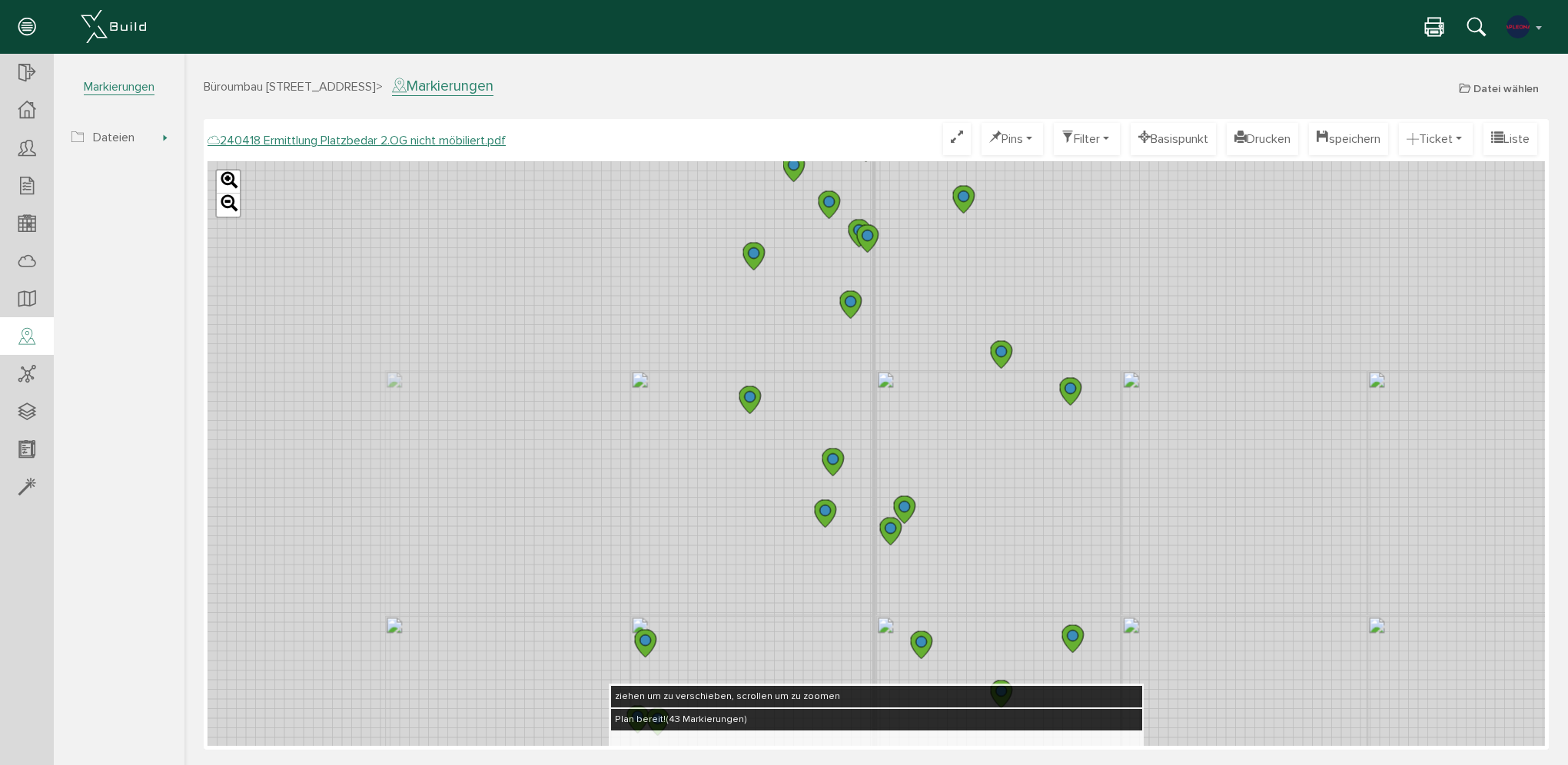
drag, startPoint x: 832, startPoint y: 311, endPoint x: 788, endPoint y: 696, distance: 387.5
click at [788, 696] on div "240418 Ermittlung Platzbedar 2.OG nicht möbiliert.pdf Optimieren Pins nur Pin T…" at bounding box center [876, 434] width 1338 height 623
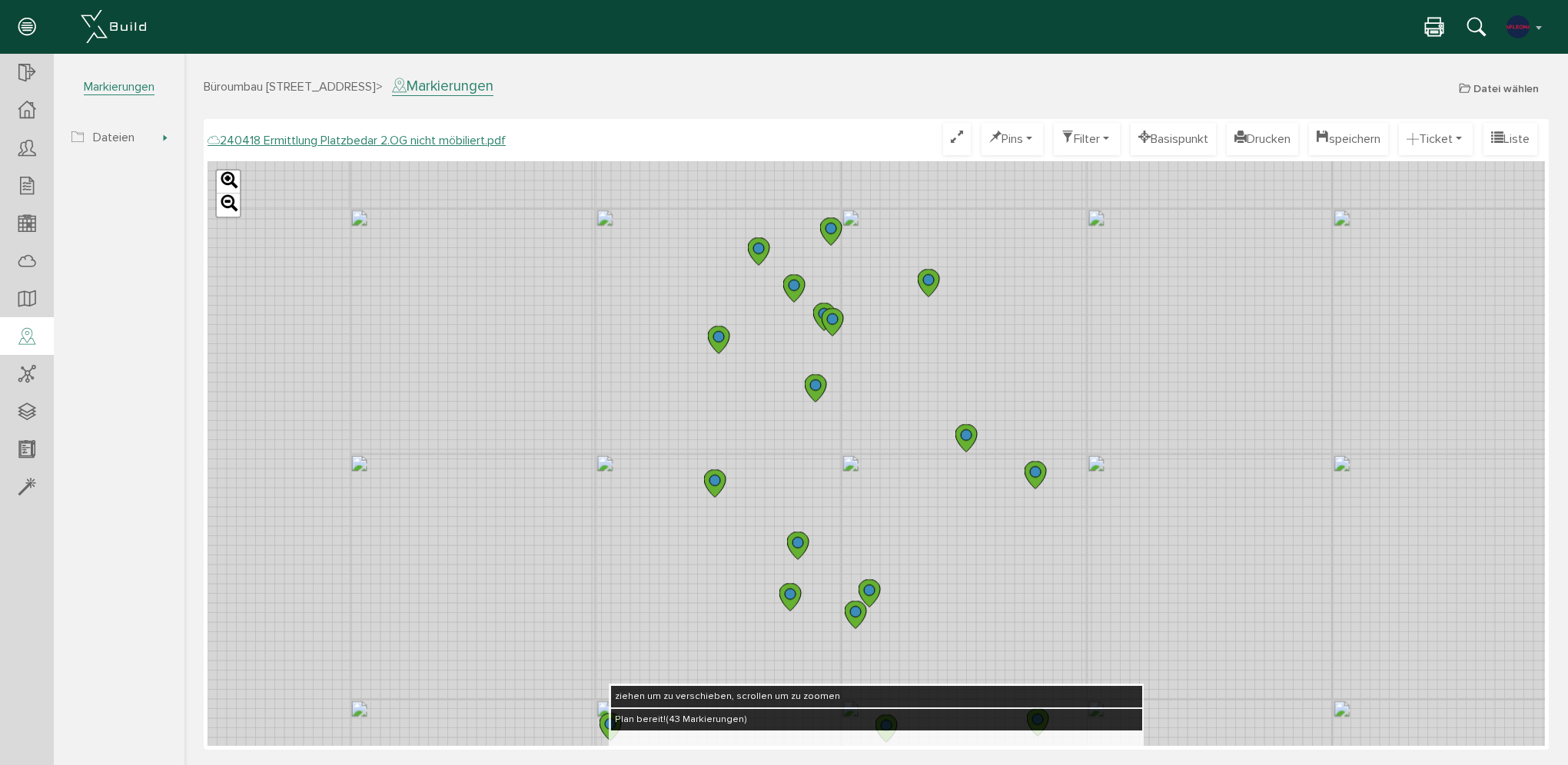
drag, startPoint x: 652, startPoint y: 422, endPoint x: 623, endPoint y: 386, distance: 46.2
click at [623, 389] on div "Leaflet" at bounding box center [876, 454] width 1338 height 585
drag, startPoint x: 643, startPoint y: 473, endPoint x: 692, endPoint y: 336, distance: 145.5
click at [688, 347] on div "Leaflet" at bounding box center [876, 454] width 1338 height 585
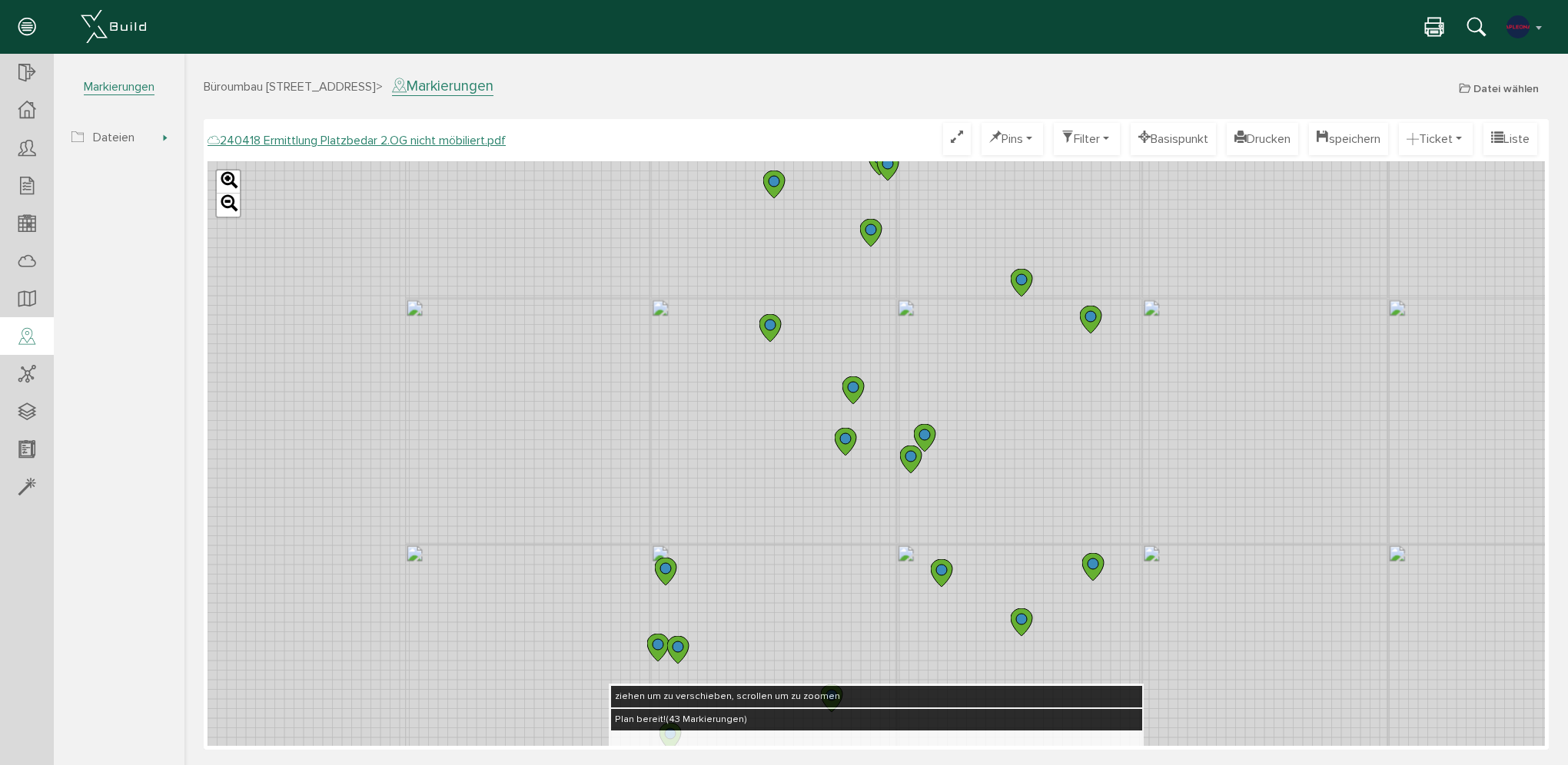
drag, startPoint x: 682, startPoint y: 447, endPoint x: 712, endPoint y: 298, distance: 152.0
click at [707, 311] on div "Leaflet" at bounding box center [876, 454] width 1338 height 585
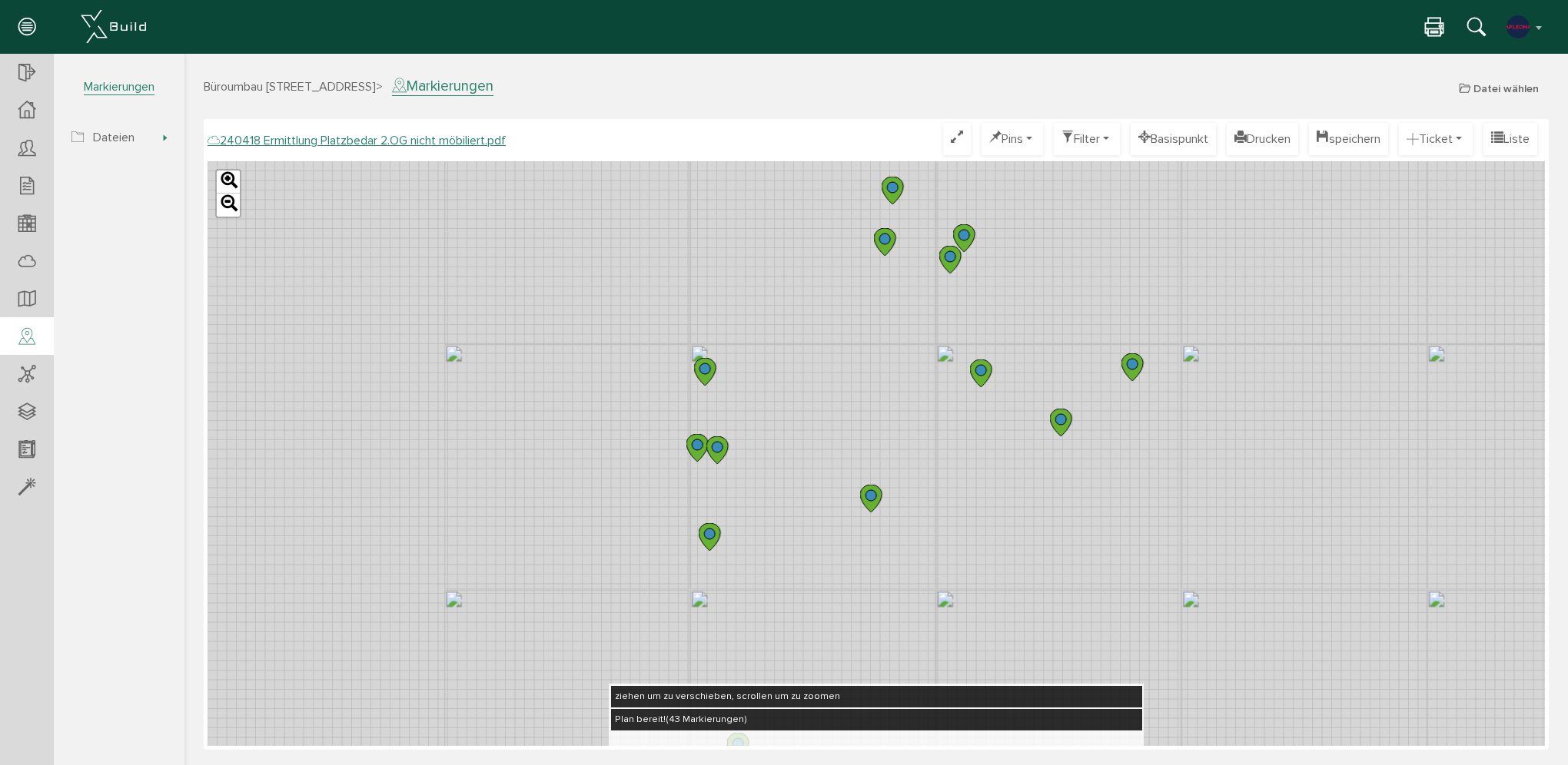
drag, startPoint x: 669, startPoint y: 573, endPoint x: 692, endPoint y: 239, distance: 334.8
click at [692, 240] on div "Leaflet" at bounding box center [876, 454] width 1338 height 585
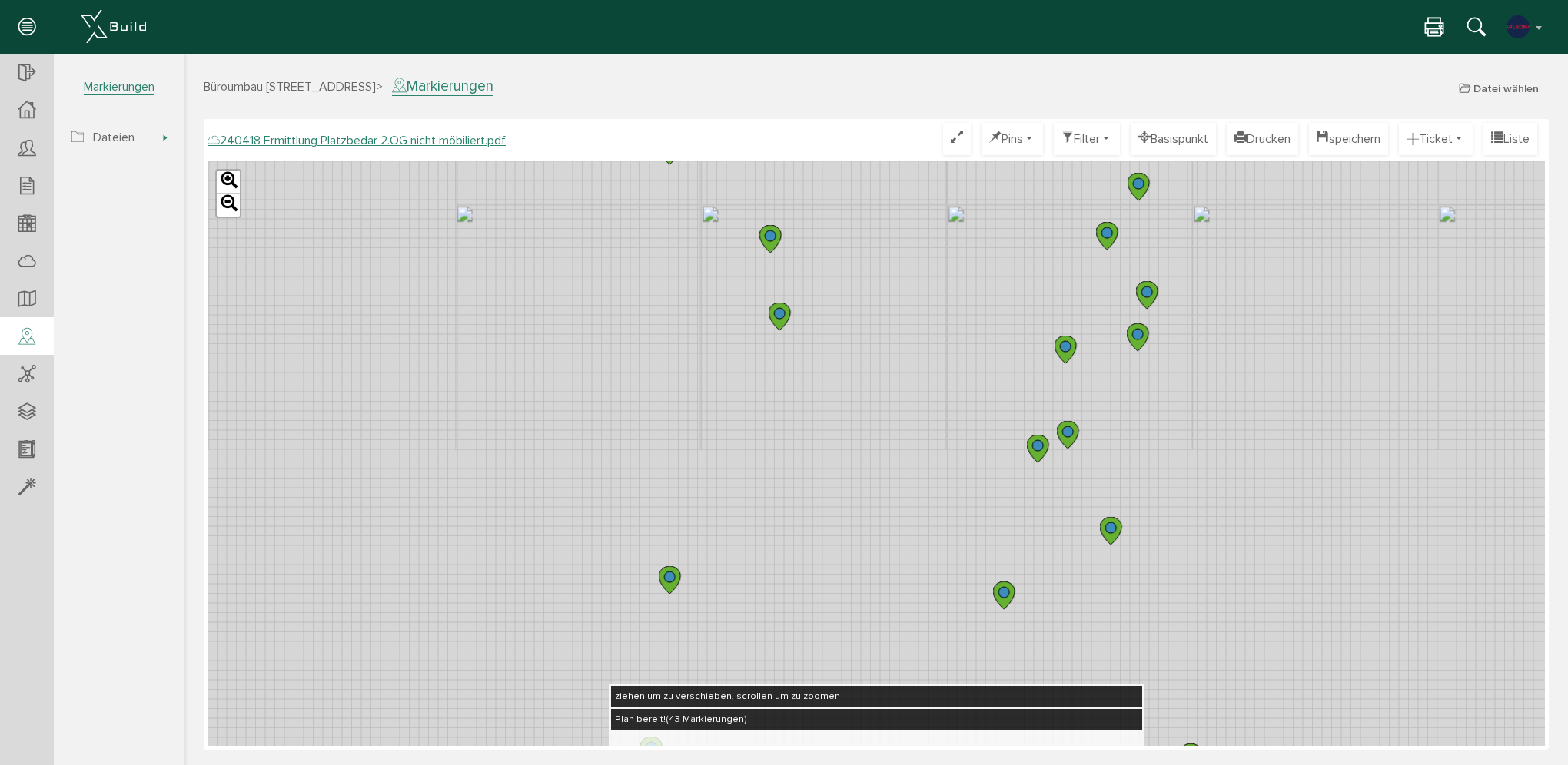
drag, startPoint x: 676, startPoint y: 417, endPoint x: 618, endPoint y: 108, distance: 314.4
click at [621, 109] on div "Büroumbau [STREET_ADDRESS] > Markierungen Datei wählen Plansätze Dateien Hier w…" at bounding box center [876, 418] width 1384 height 685
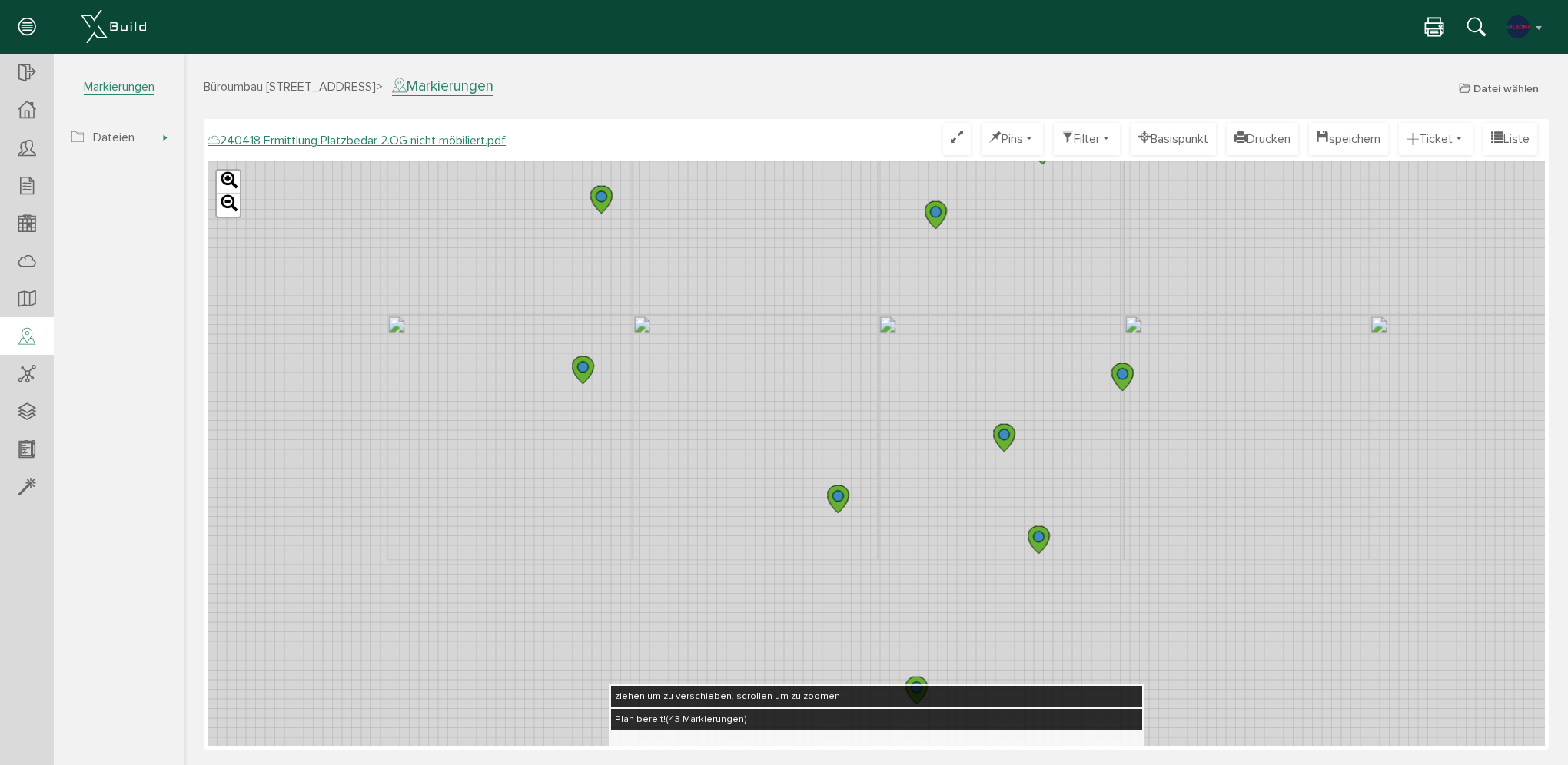
drag, startPoint x: 701, startPoint y: 411, endPoint x: 681, endPoint y: 155, distance: 256.8
click at [681, 155] on div "240418 Ermittlung Platzbedar 2.OG nicht möbiliert.pdf Optimieren Pins nur Pin T…" at bounding box center [876, 434] width 1338 height 623
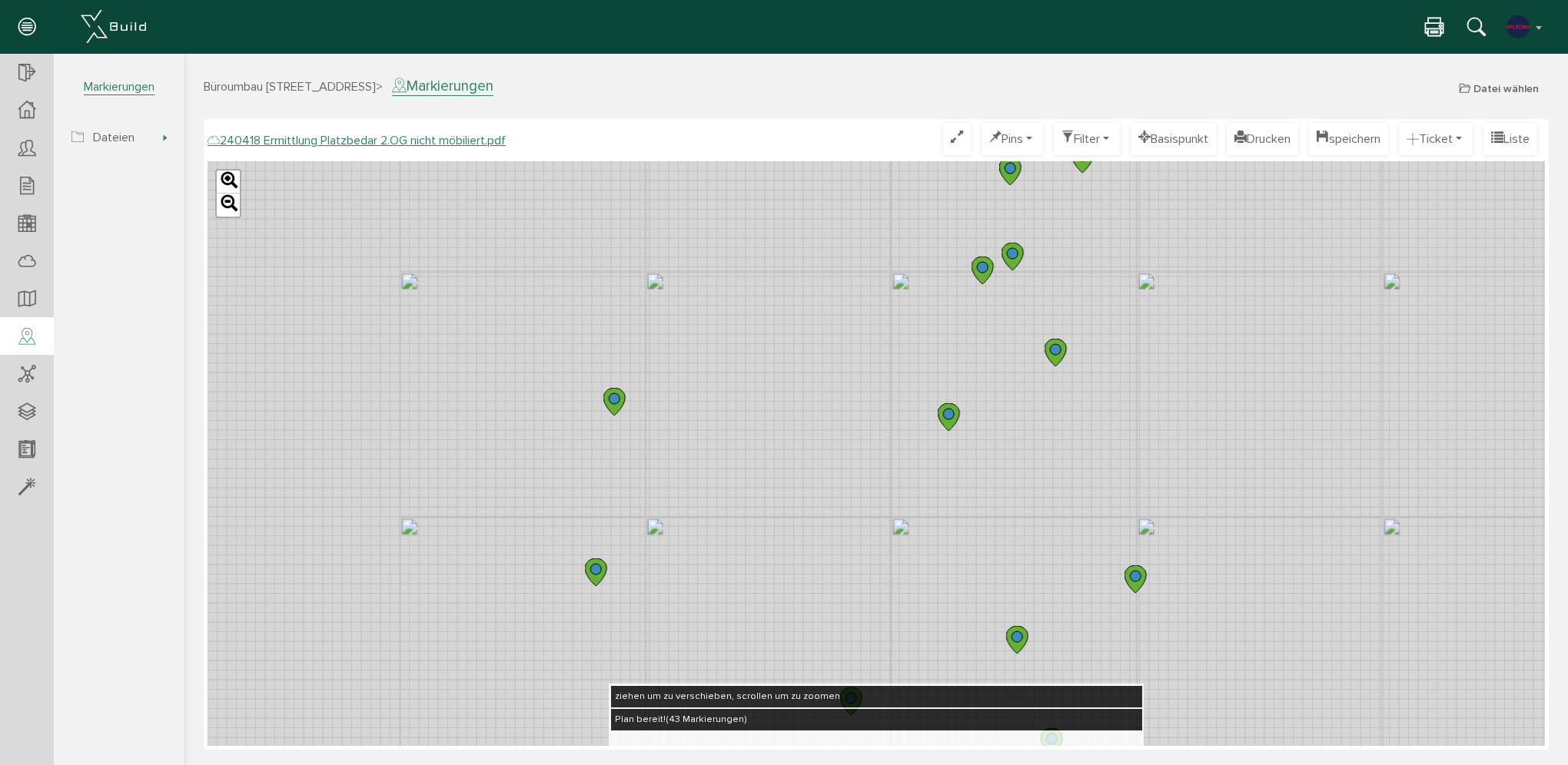
drag, startPoint x: 661, startPoint y: 354, endPoint x: 661, endPoint y: 621, distance: 267.0
click at [660, 582] on div "Leaflet" at bounding box center [876, 454] width 1338 height 585
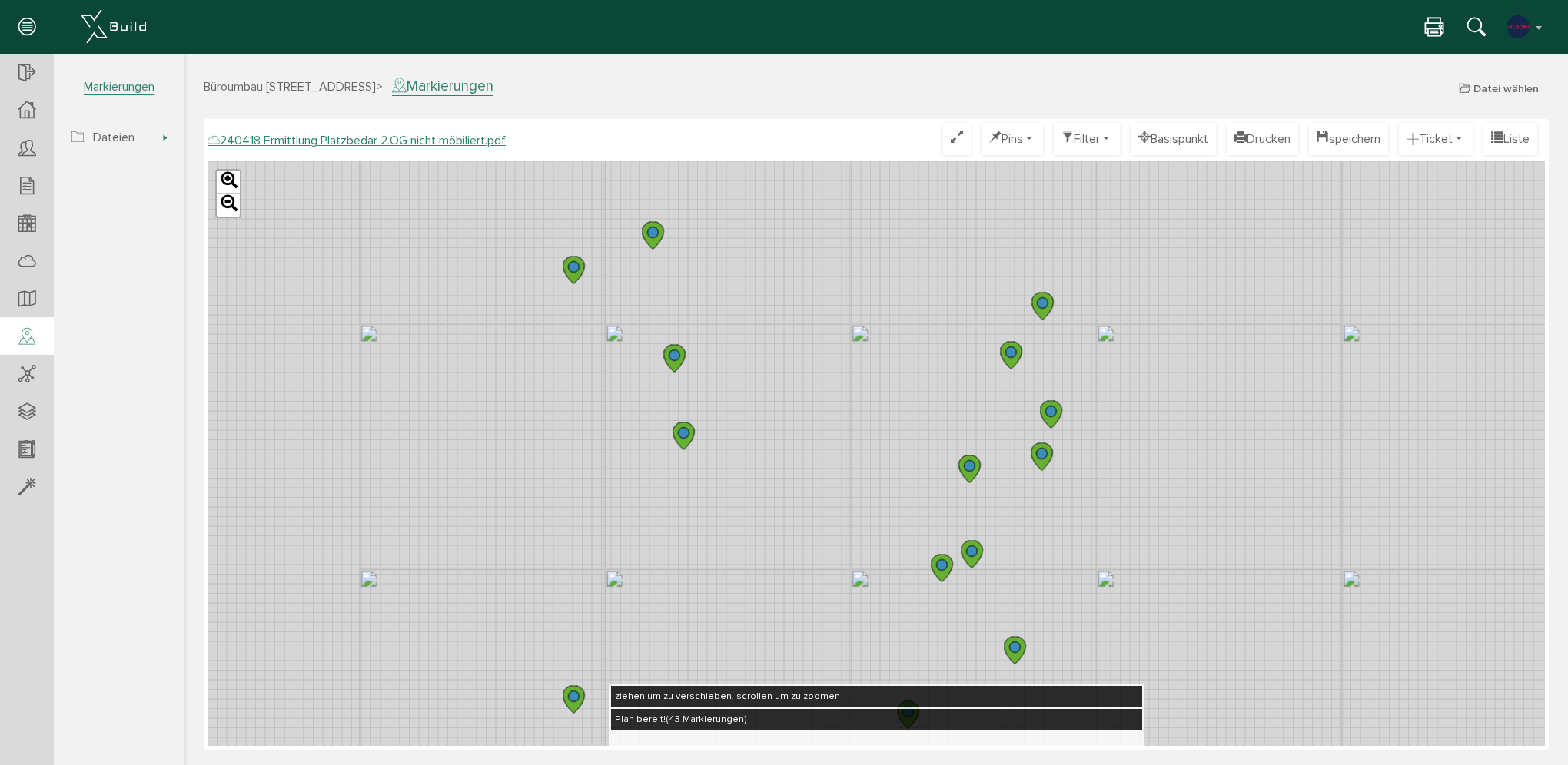
drag, startPoint x: 686, startPoint y: 322, endPoint x: 672, endPoint y: 382, distance: 61.6
click at [669, 406] on div "Leaflet" at bounding box center [876, 454] width 1338 height 585
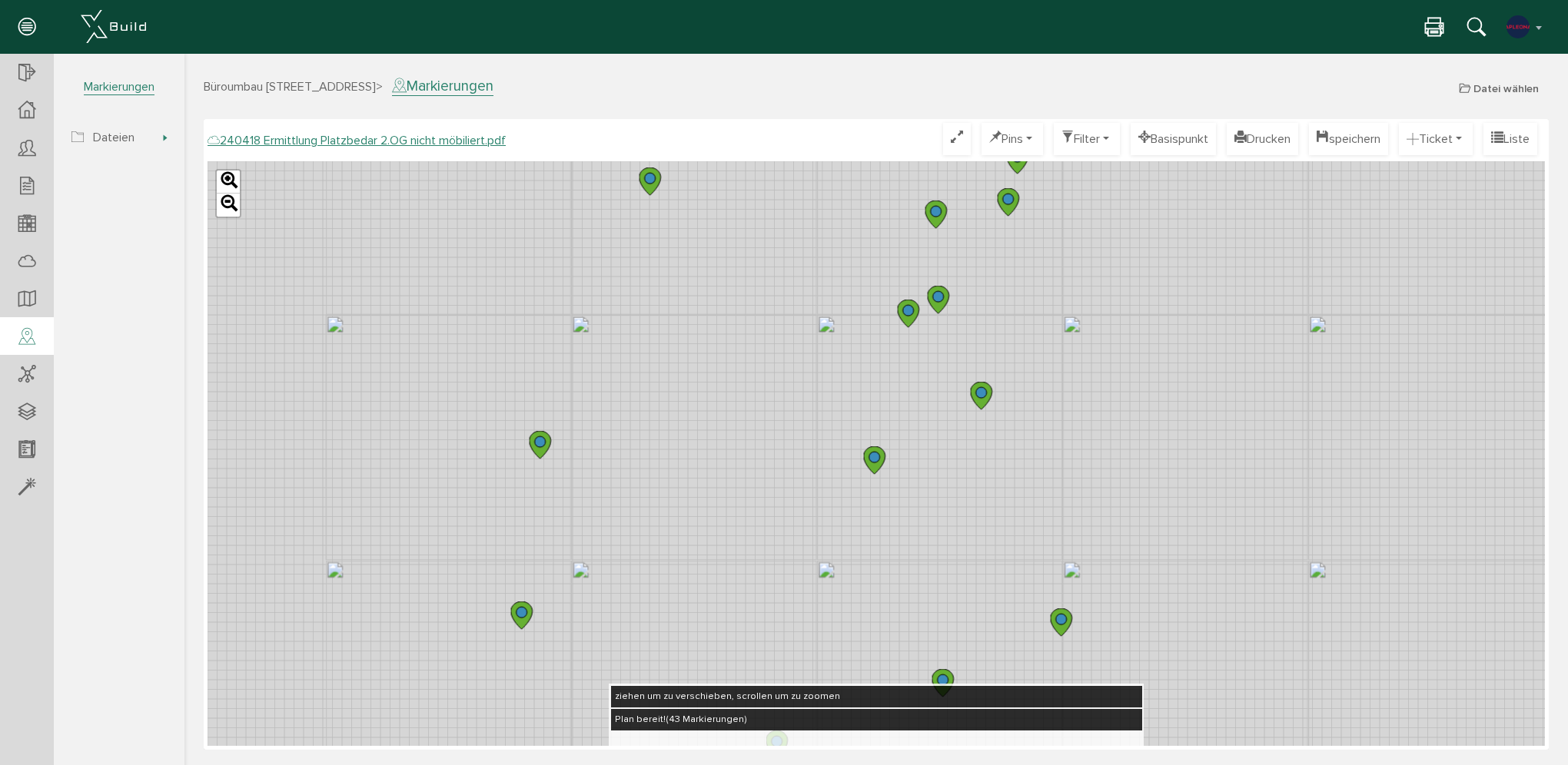
drag, startPoint x: 674, startPoint y: 588, endPoint x: 615, endPoint y: 317, distance: 277.3
click at [615, 324] on div "Leaflet" at bounding box center [876, 454] width 1338 height 585
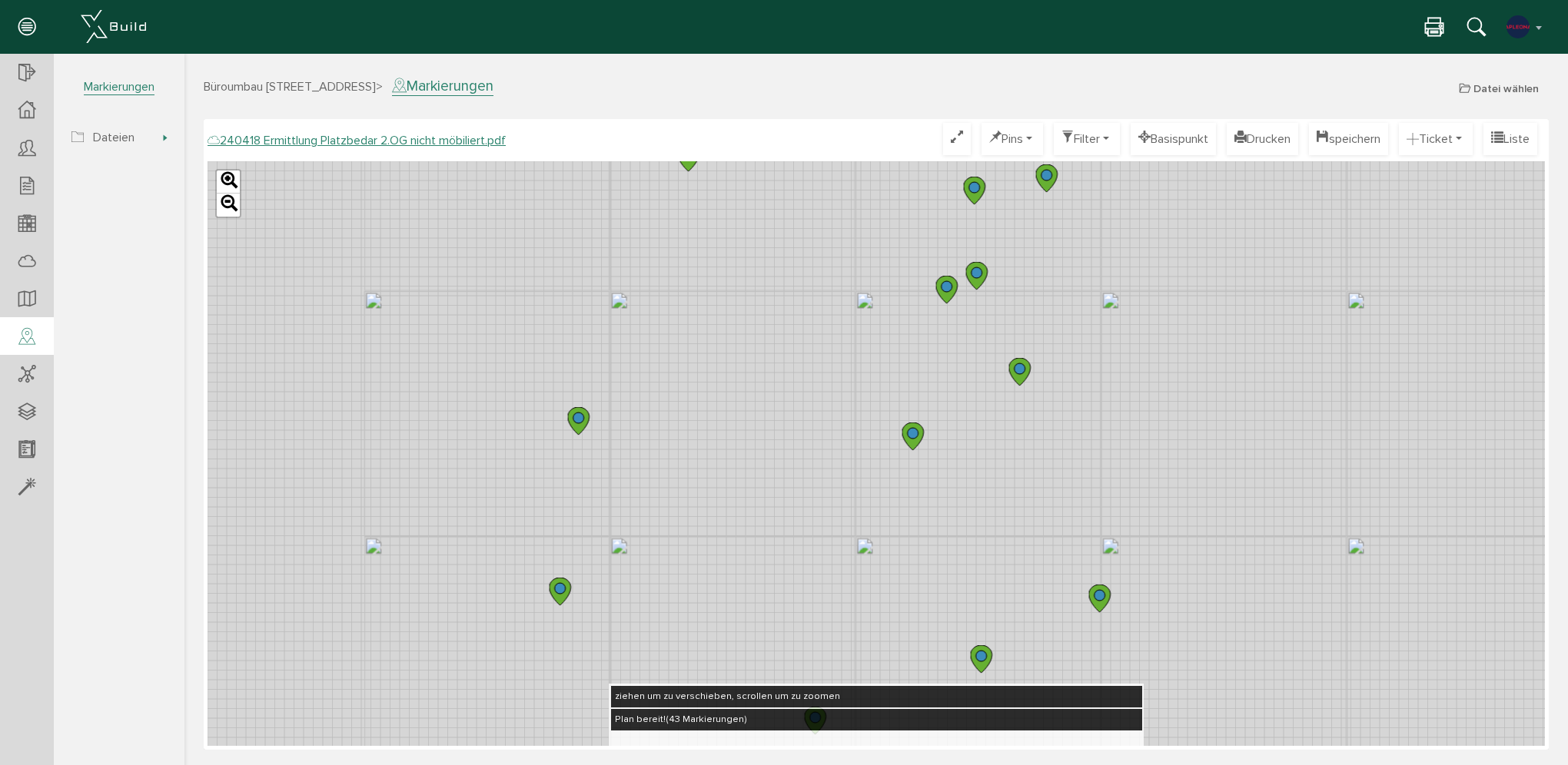
drag, startPoint x: 640, startPoint y: 560, endPoint x: 701, endPoint y: 576, distance: 63.1
click at [693, 625] on div "Leaflet" at bounding box center [876, 454] width 1338 height 585
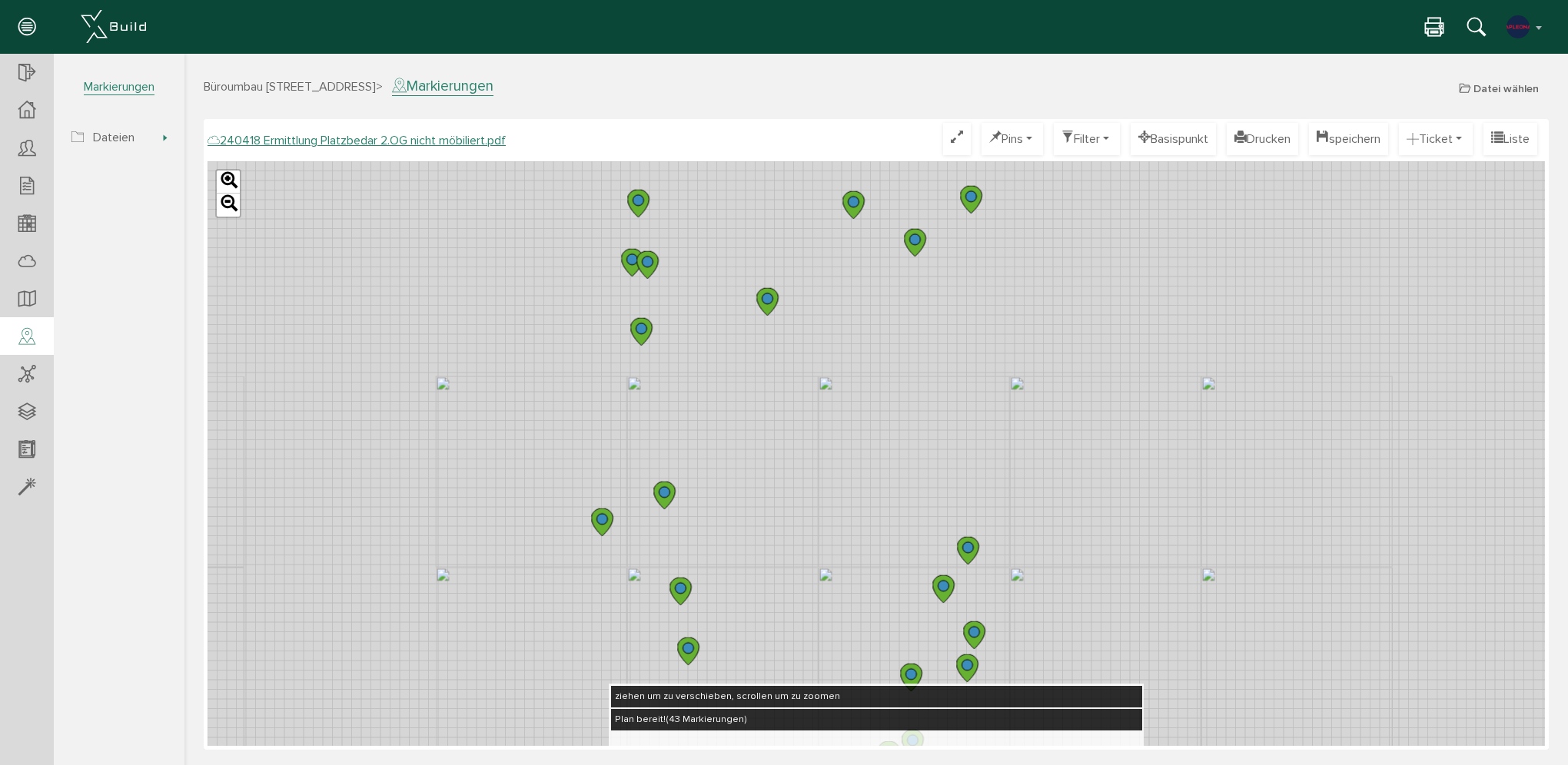
drag, startPoint x: 707, startPoint y: 404, endPoint x: 703, endPoint y: 805, distance: 401.0
click at [703, 762] on html "erweiterte Suche Datum durchsuchen Deadline durchsuchen Vorgängerversionen durc…" at bounding box center [876, 407] width 1384 height 708
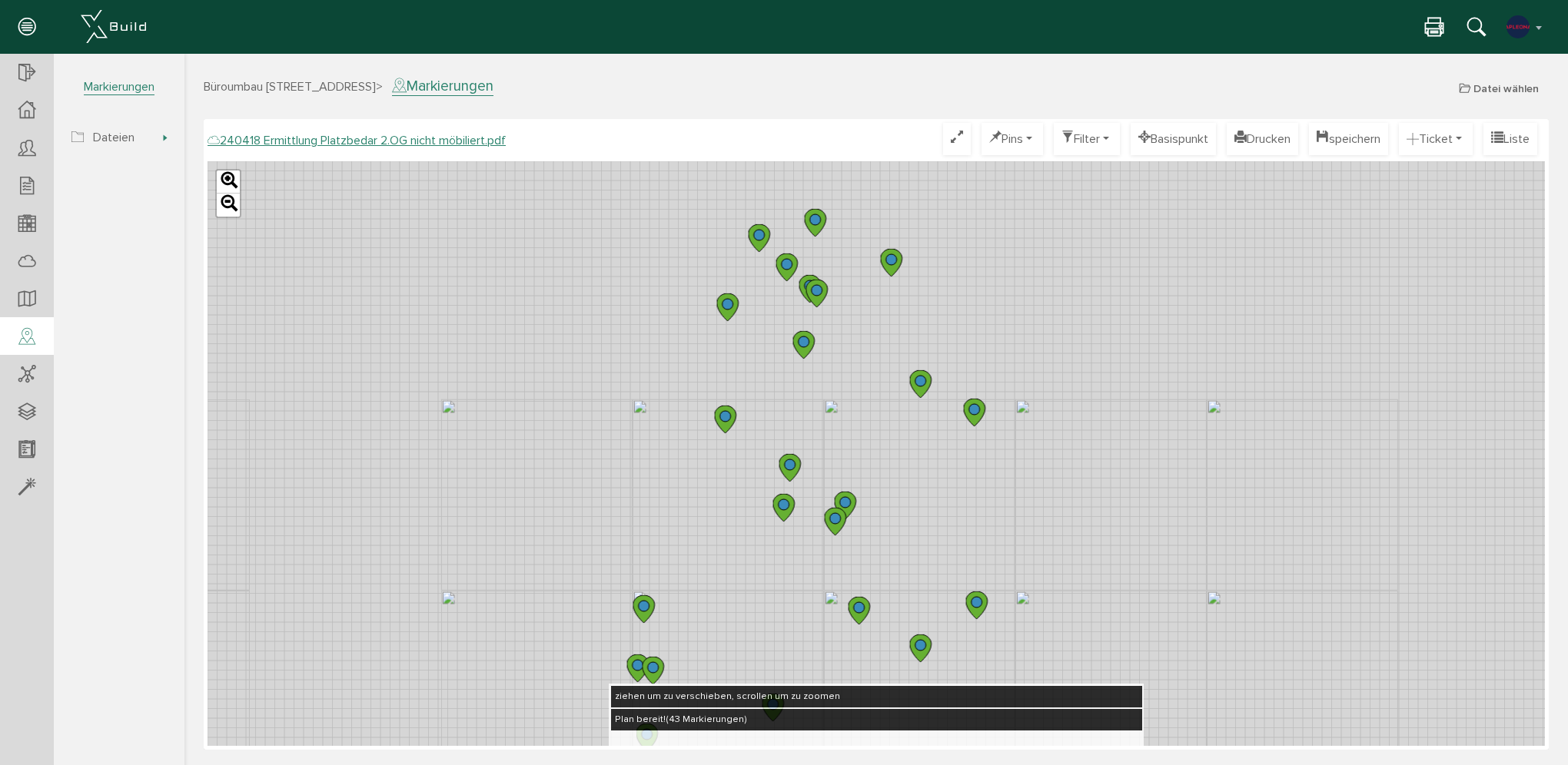
drag, startPoint x: 699, startPoint y: 573, endPoint x: 701, endPoint y: 803, distance: 230.0
click at [701, 762] on html "erweiterte Suche Datum durchsuchen Deadline durchsuchen Vorgängerversionen durc…" at bounding box center [876, 407] width 1384 height 708
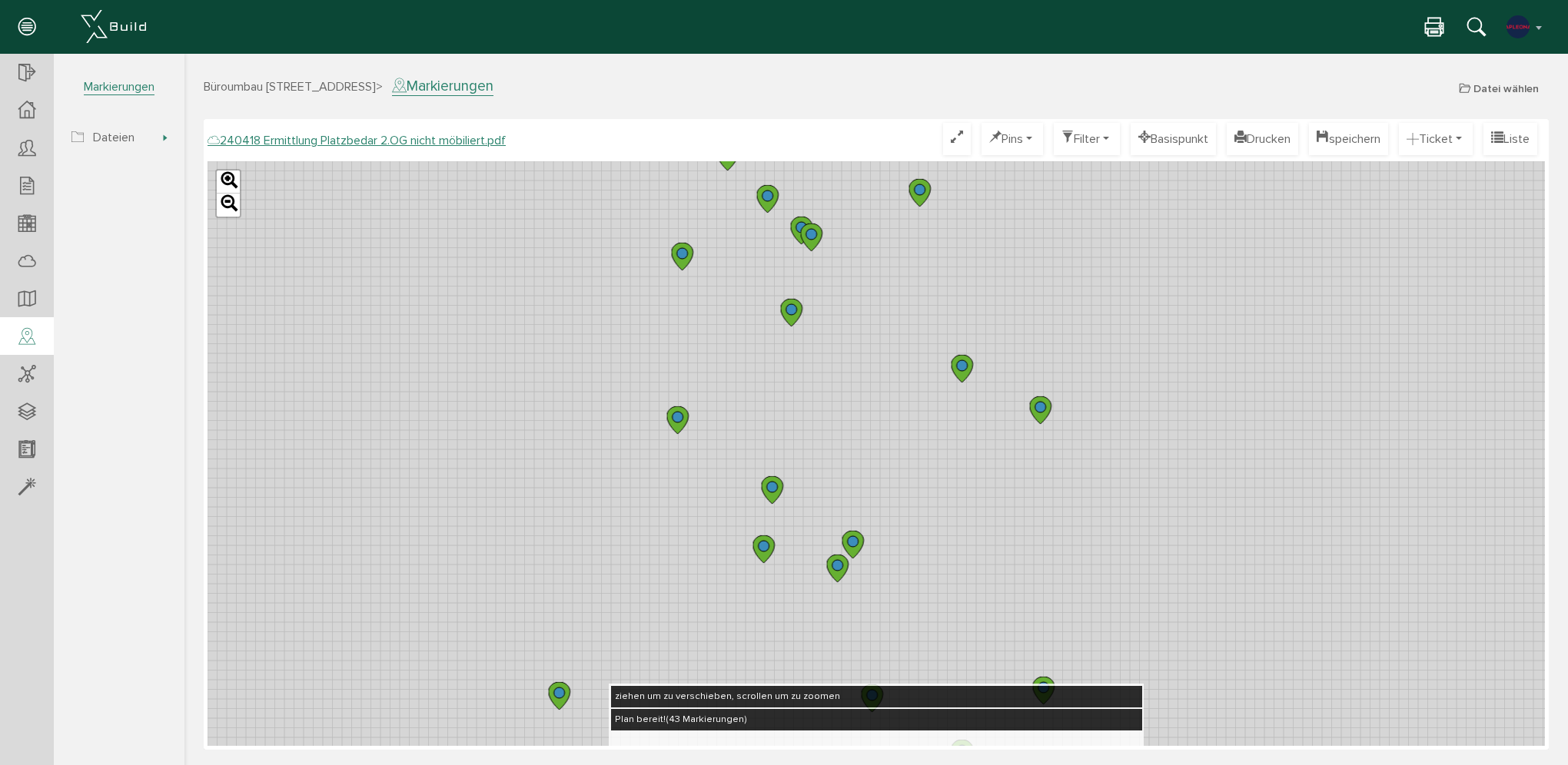
drag, startPoint x: 633, startPoint y: 514, endPoint x: 667, endPoint y: 335, distance: 182.2
click at [667, 335] on div "Leaflet" at bounding box center [876, 454] width 1338 height 585
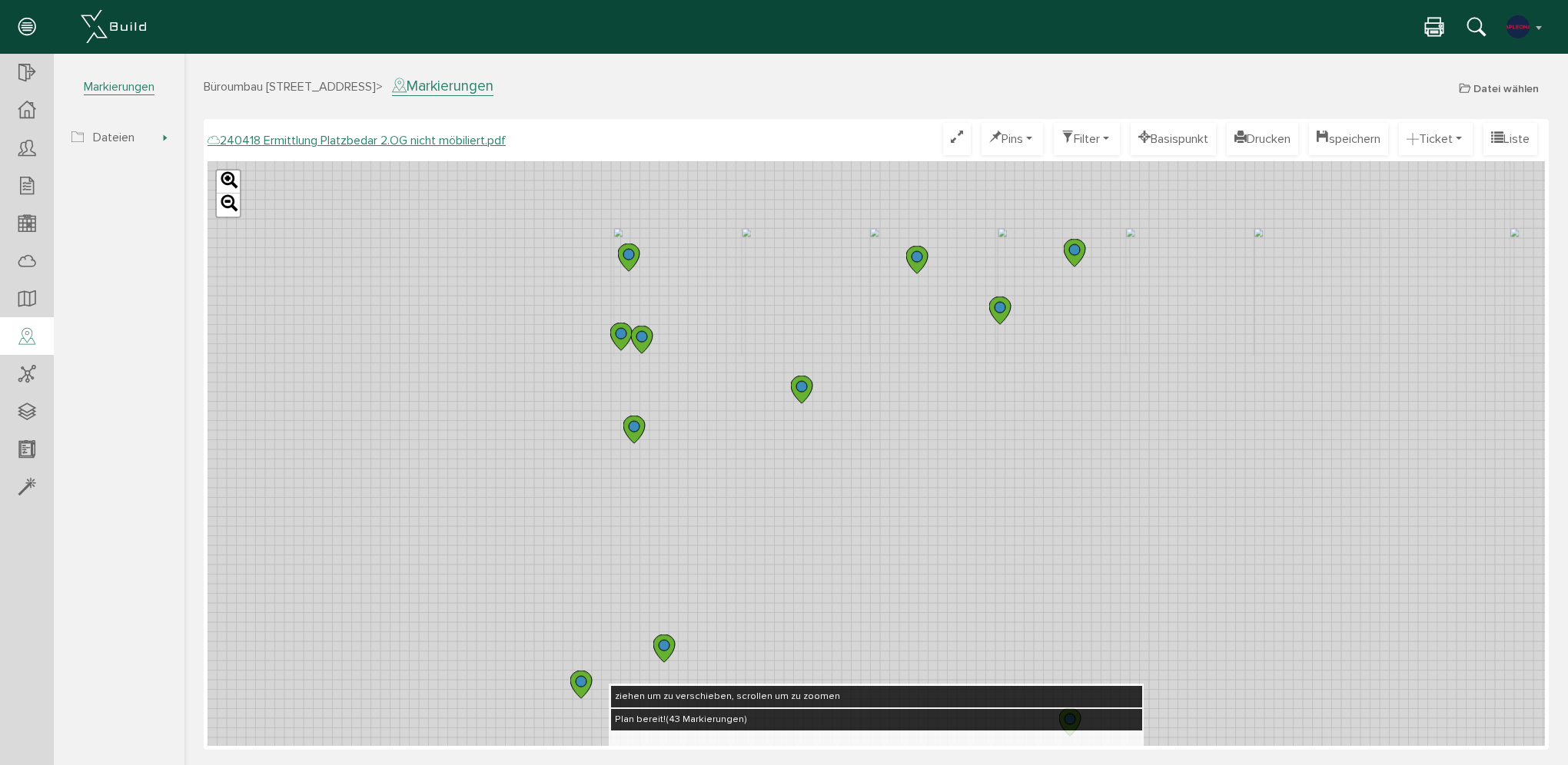
drag, startPoint x: 671, startPoint y: 429, endPoint x: 686, endPoint y: 253, distance: 176.6
click at [686, 253] on div "Leaflet" at bounding box center [876, 454] width 1338 height 585
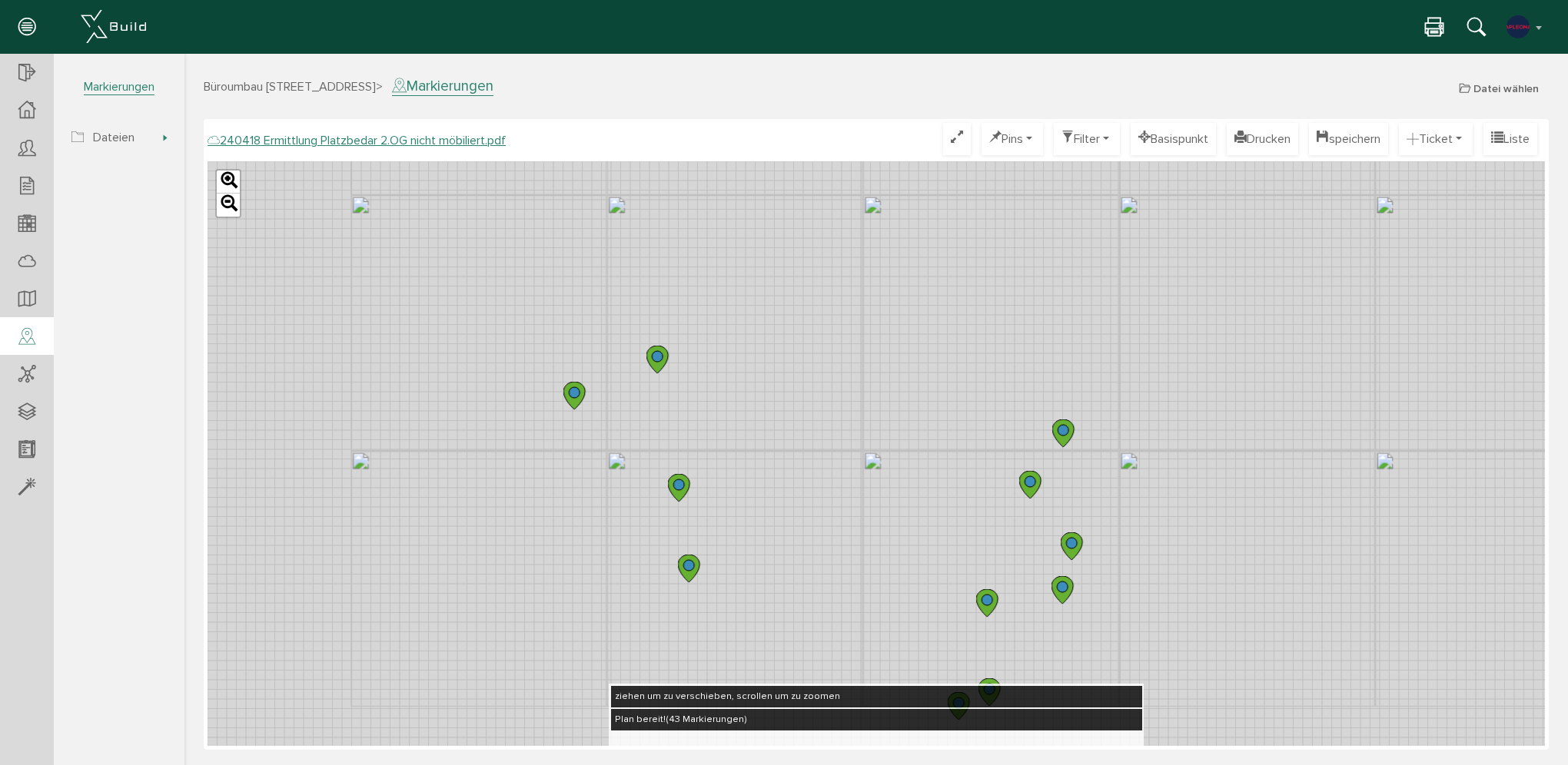
drag, startPoint x: 671, startPoint y: 514, endPoint x: 670, endPoint y: 195, distance: 319.0
click at [670, 196] on div "Leaflet" at bounding box center [876, 454] width 1338 height 585
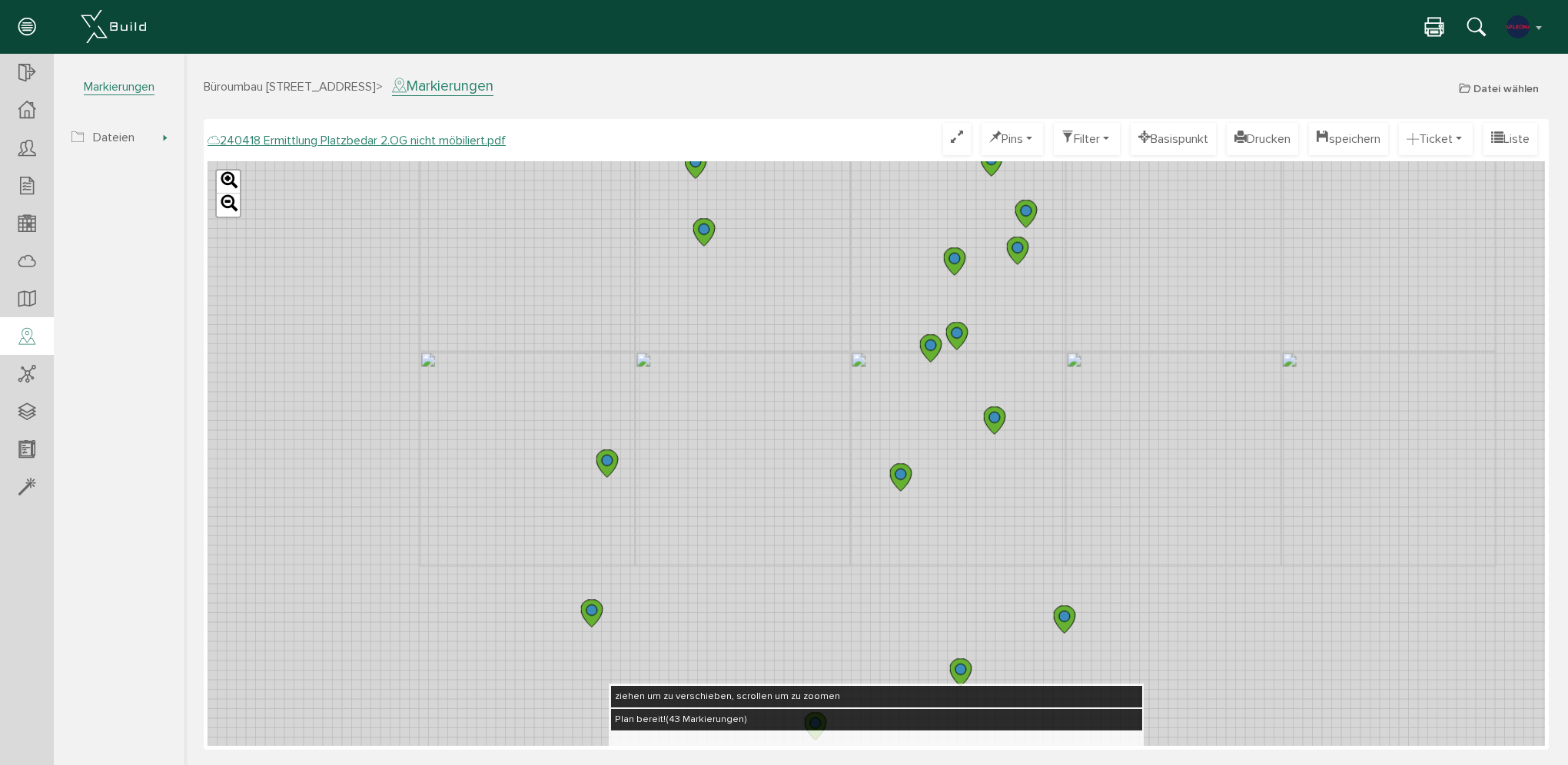
drag, startPoint x: 715, startPoint y: 514, endPoint x: 729, endPoint y: 222, distance: 292.3
click at [729, 219] on div "Leaflet" at bounding box center [876, 454] width 1338 height 585
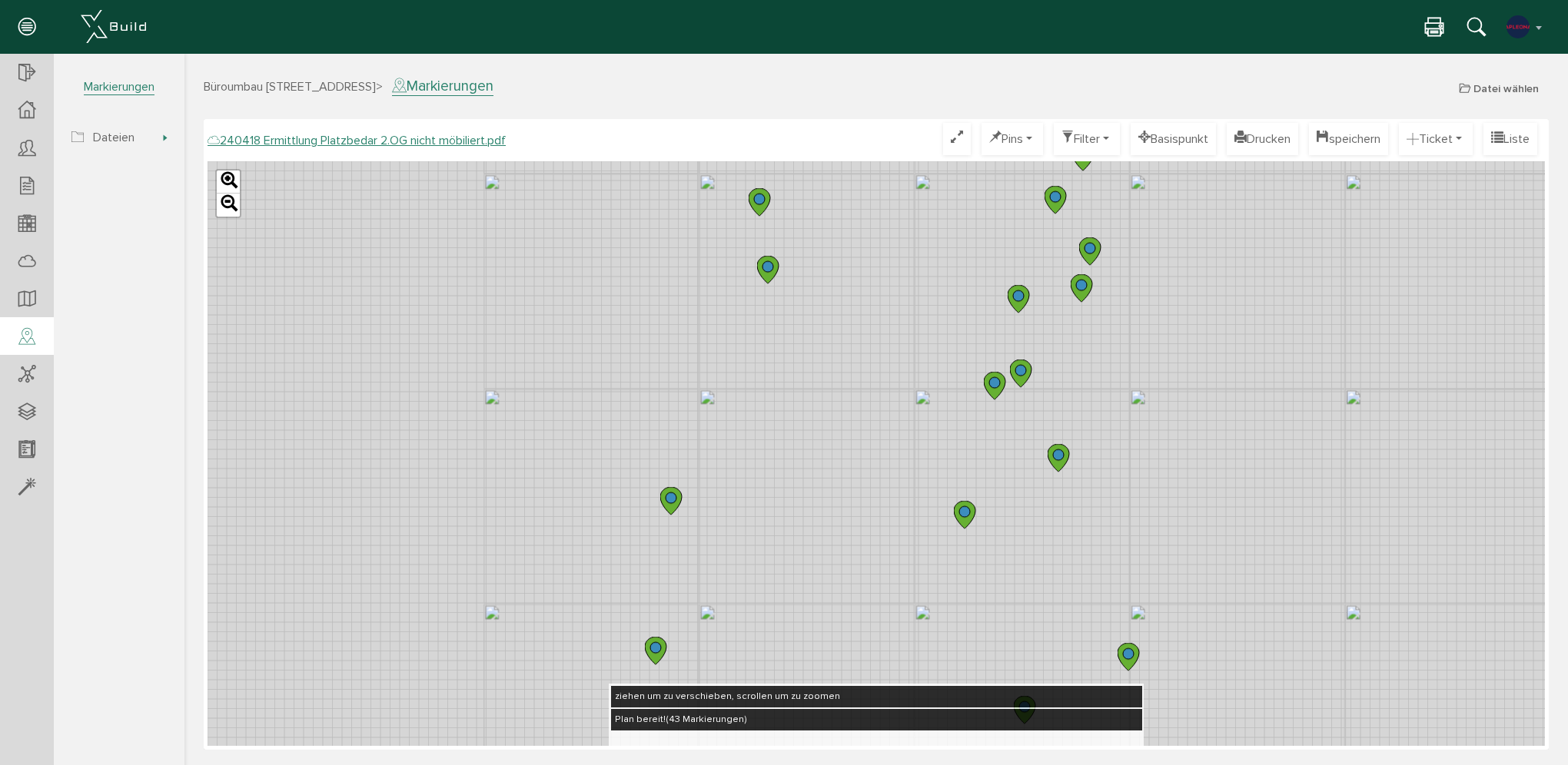
drag, startPoint x: 730, startPoint y: 449, endPoint x: 790, endPoint y: 502, distance: 80.1
click at [790, 502] on div "Leaflet" at bounding box center [876, 454] width 1338 height 585
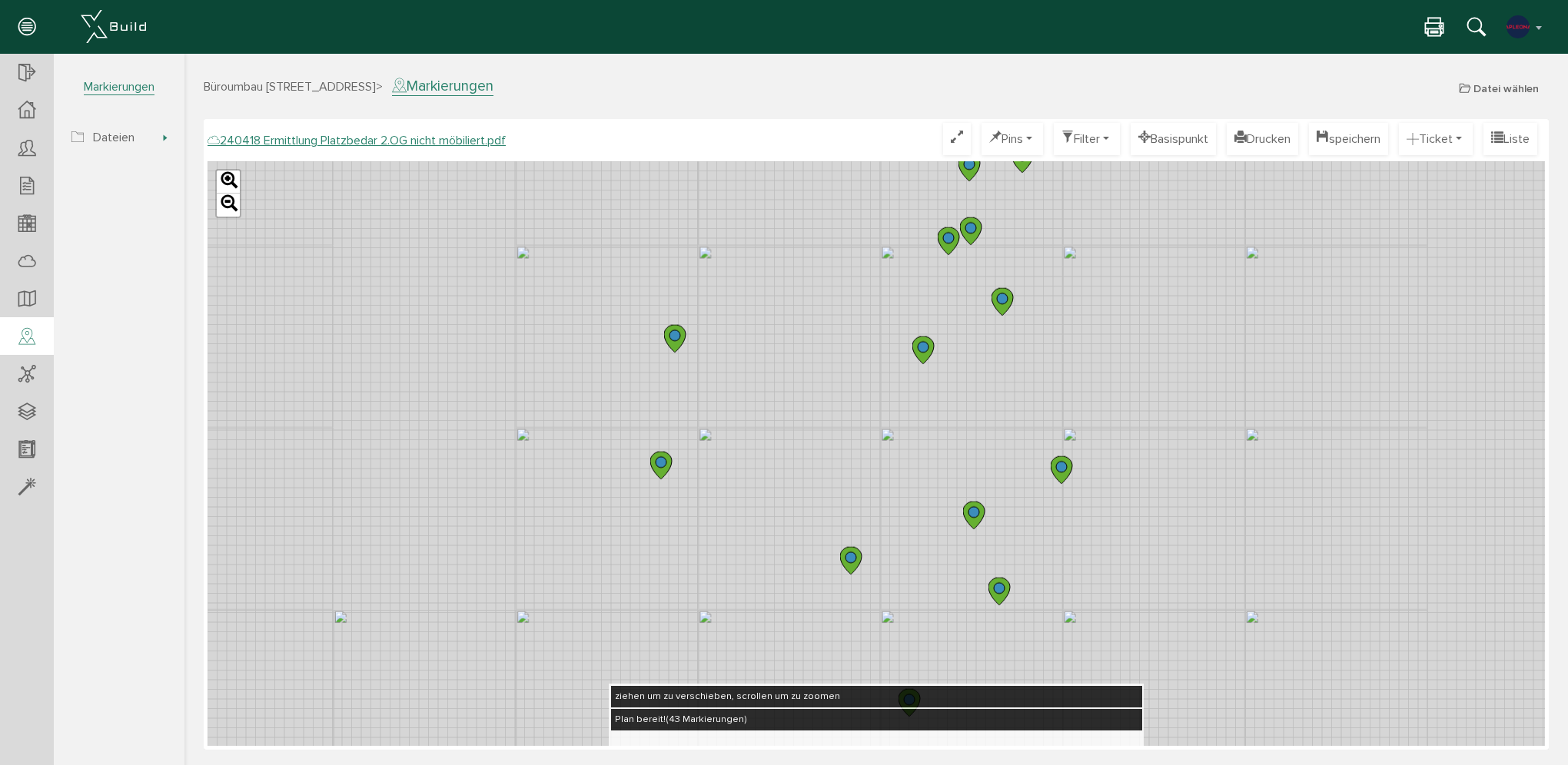
drag, startPoint x: 804, startPoint y: 460, endPoint x: 795, endPoint y: 311, distance: 149.3
click at [795, 311] on div "Leaflet" at bounding box center [876, 454] width 1338 height 585
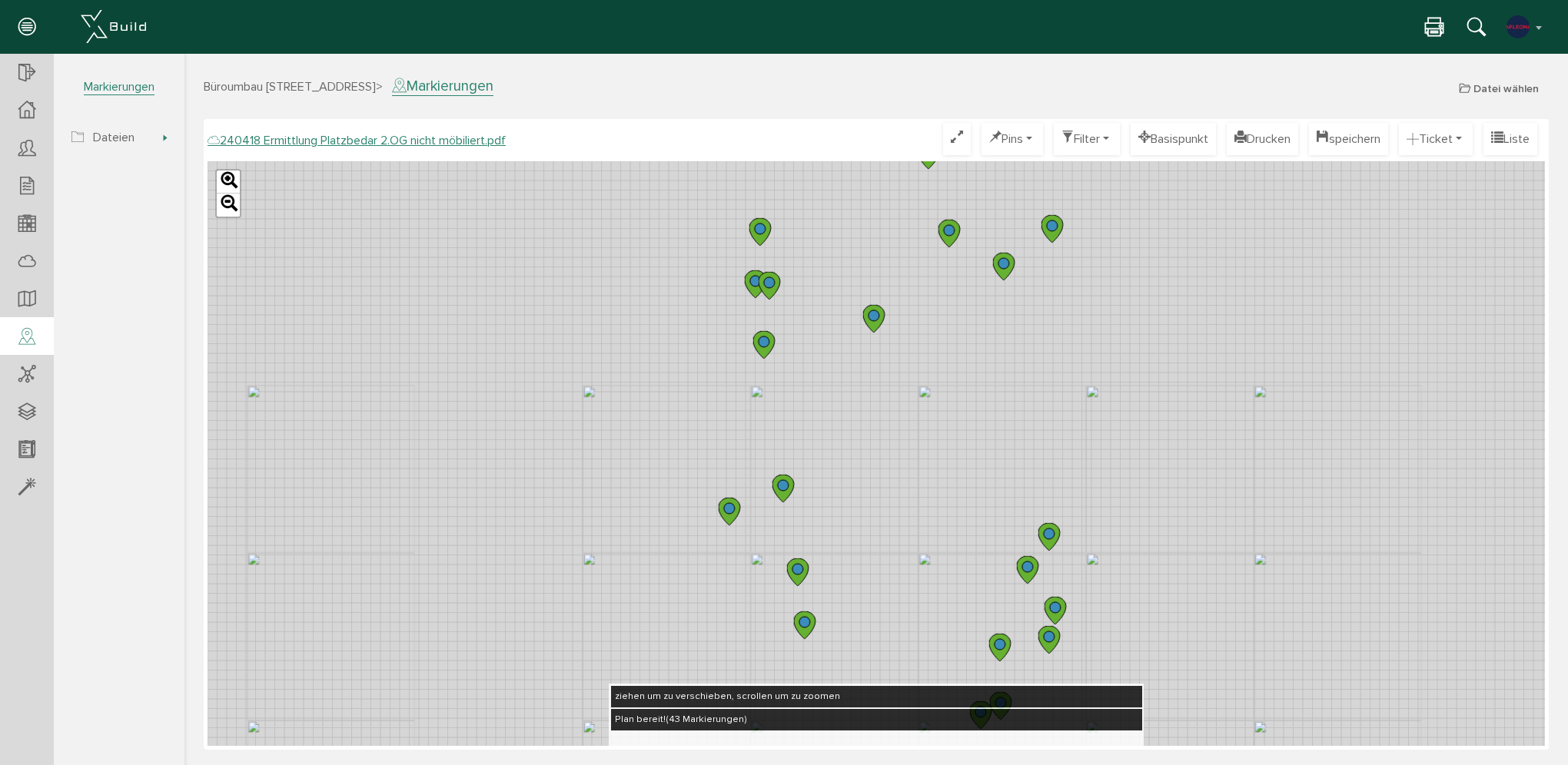
drag, startPoint x: 894, startPoint y: 341, endPoint x: 927, endPoint y: 741, distance: 401.4
click at [927, 741] on div "240418 Ermittlung Platzbedar 2.OG nicht möbiliert.pdf Optimieren Pins nur Pin T…" at bounding box center [876, 434] width 1338 height 623
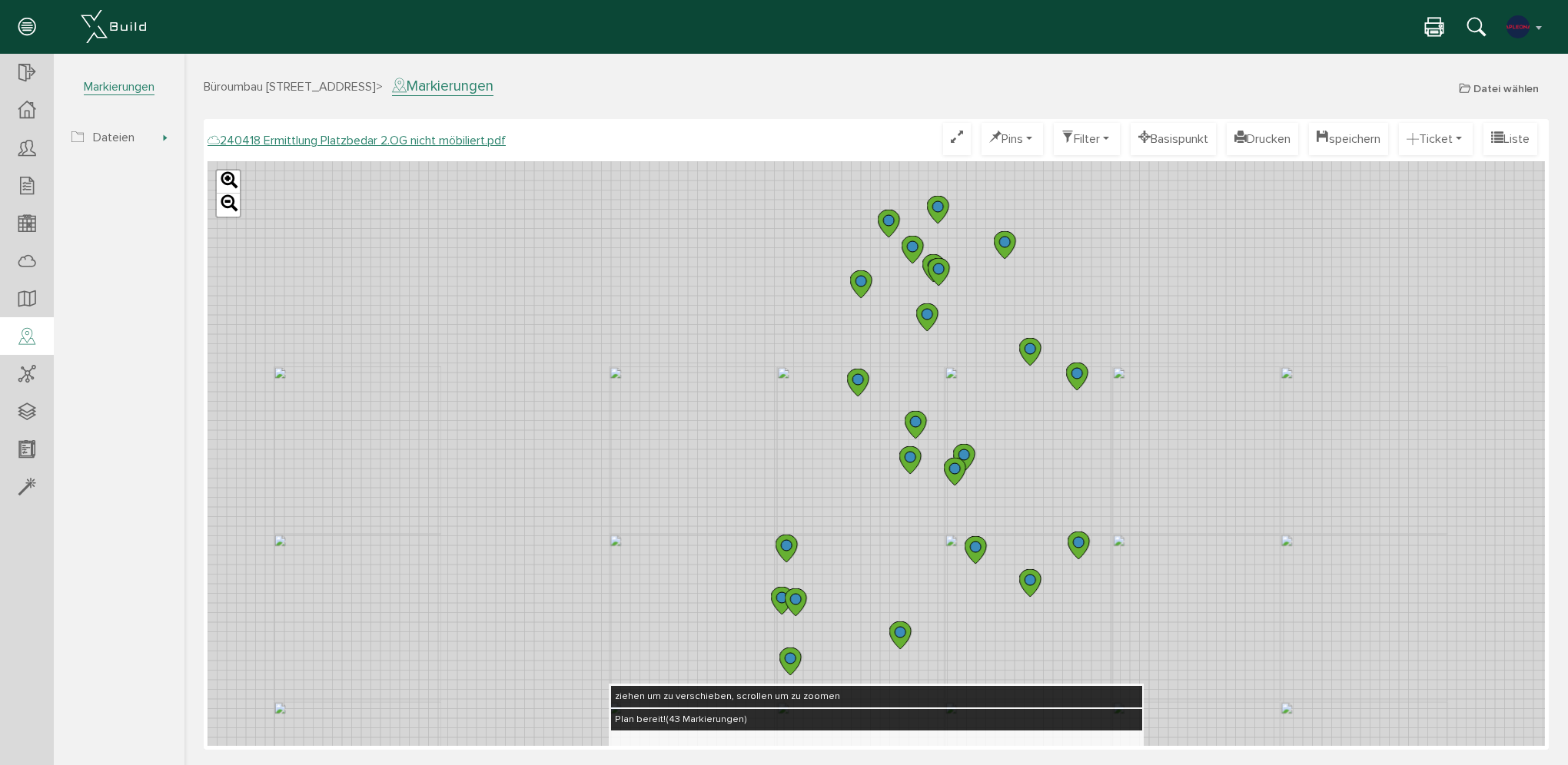
drag, startPoint x: 899, startPoint y: 269, endPoint x: 903, endPoint y: 566, distance: 297.0
click at [923, 584] on div "Leaflet" at bounding box center [876, 454] width 1338 height 585
click at [27, 111] on icon at bounding box center [27, 110] width 17 height 18
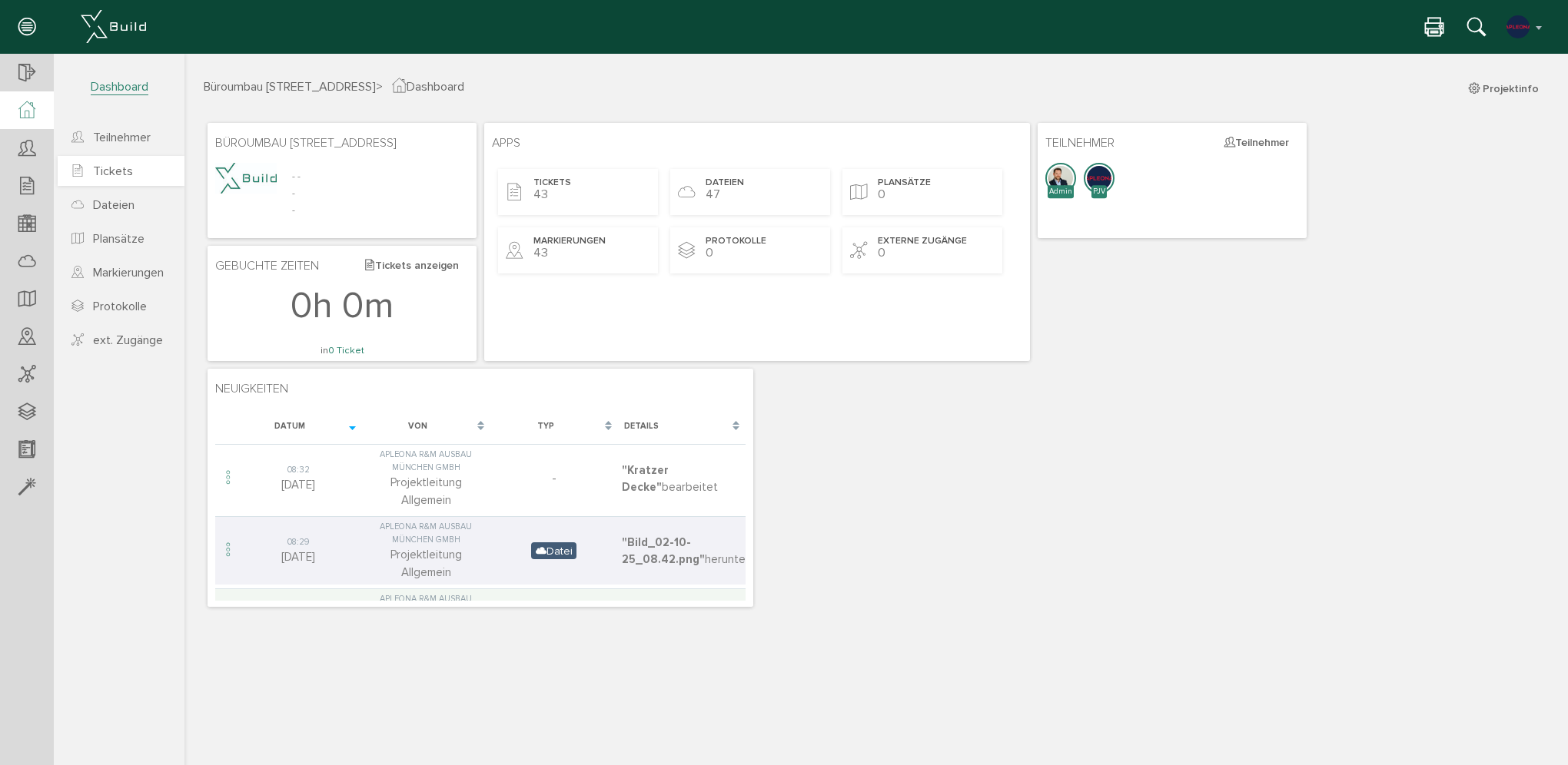
click at [117, 169] on span "Tickets" at bounding box center [112, 172] width 40 height 16
